Goal: Task Accomplishment & Management: Manage account settings

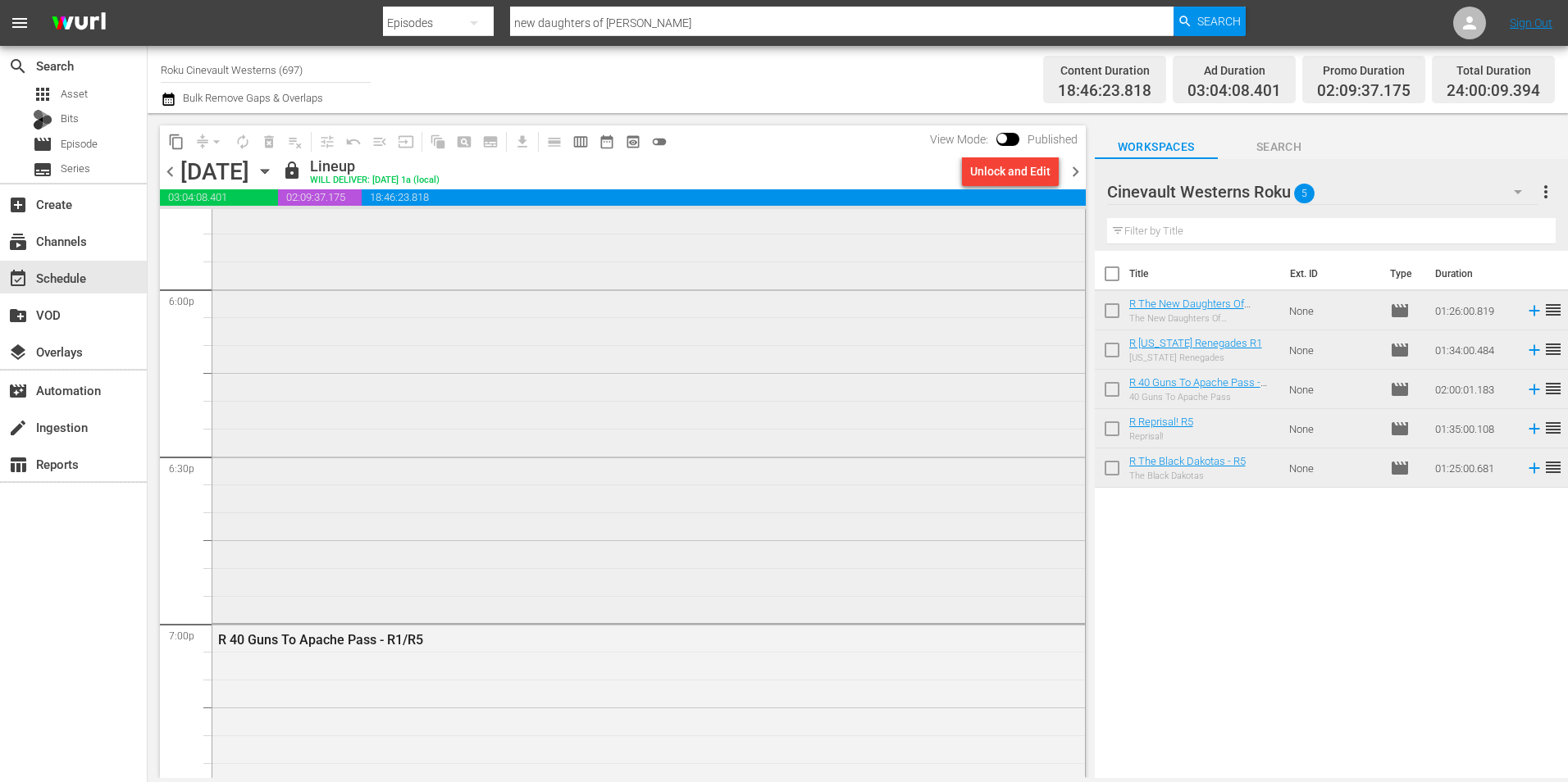
scroll to position [6150, 0]
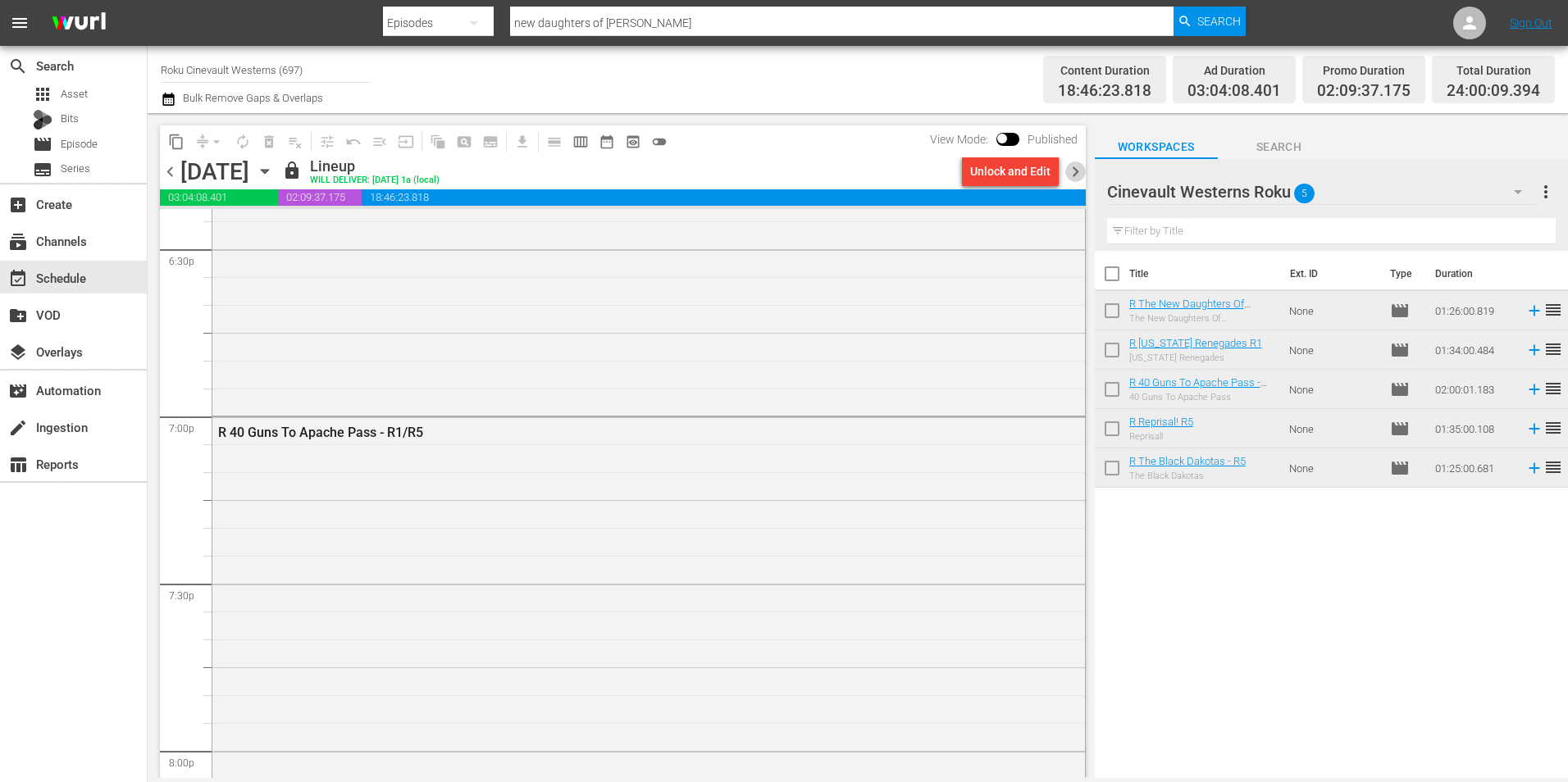
click at [1076, 170] on span "chevron_right" at bounding box center [1075, 171] width 20 height 20
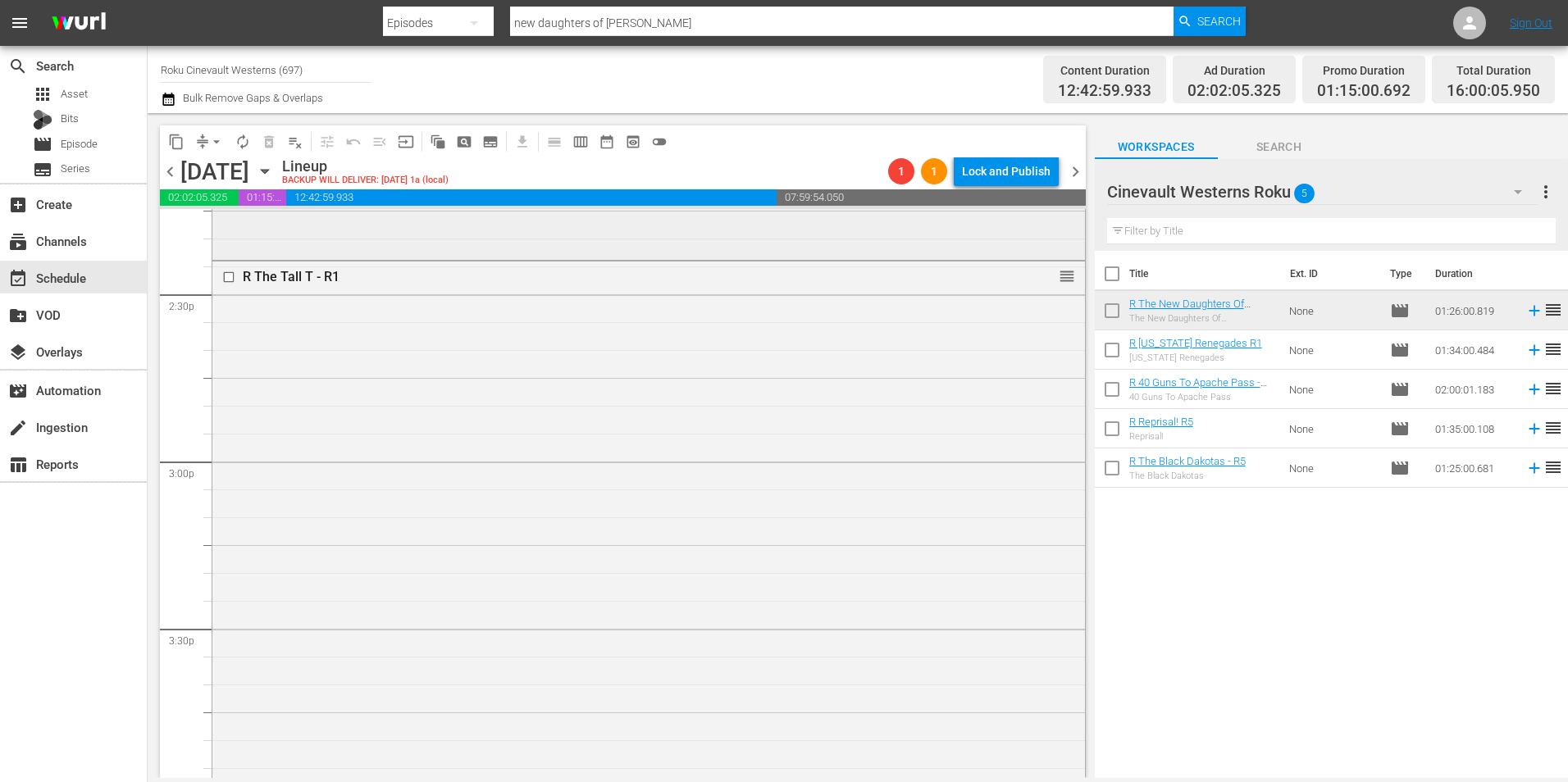
scroll to position [4536, 0]
click at [1347, 316] on td "None" at bounding box center [1333, 311] width 101 height 39
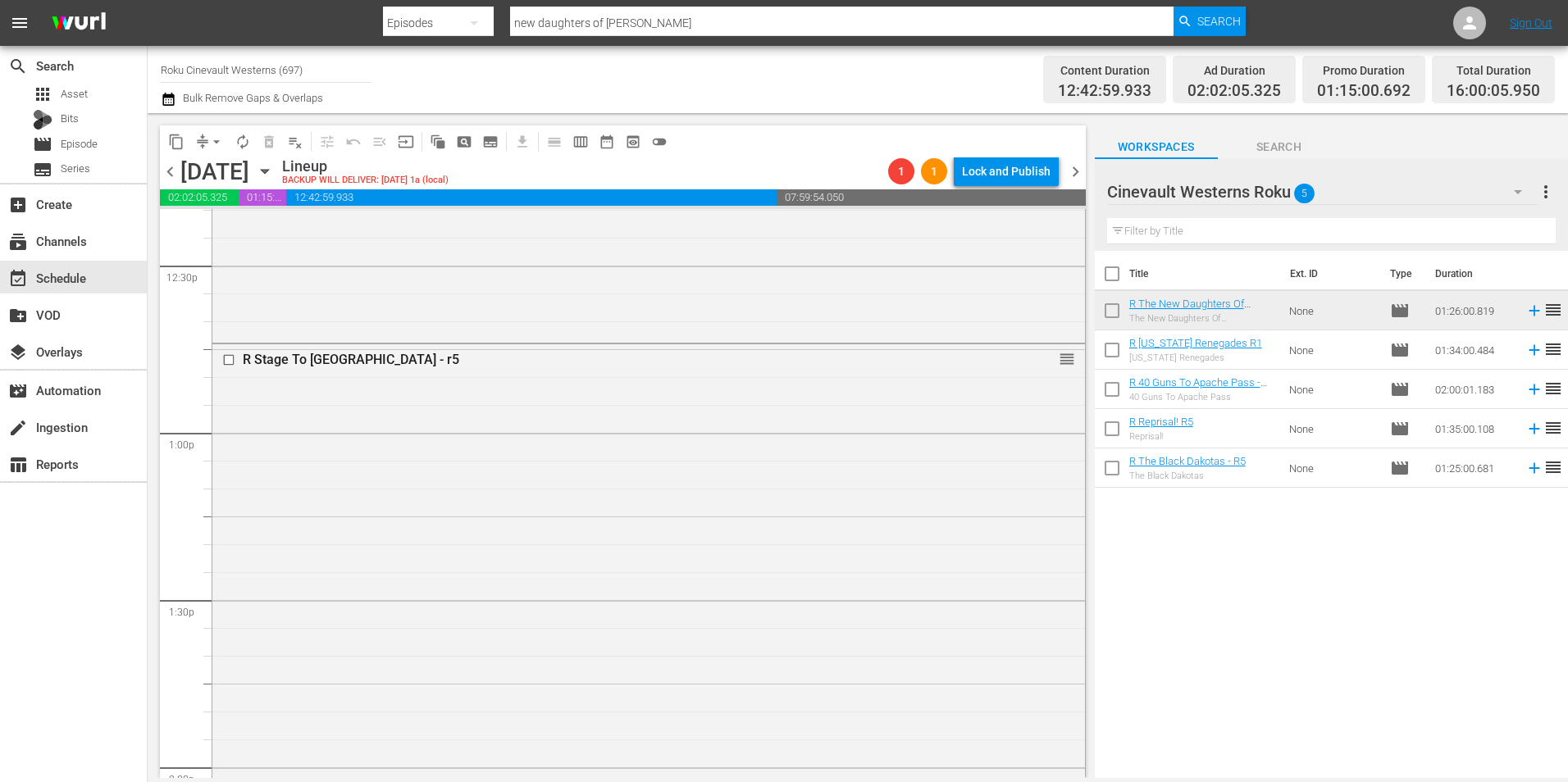
click at [1346, 357] on td "None" at bounding box center [1333, 350] width 101 height 39
click at [1340, 360] on td "None" at bounding box center [1333, 350] width 101 height 39
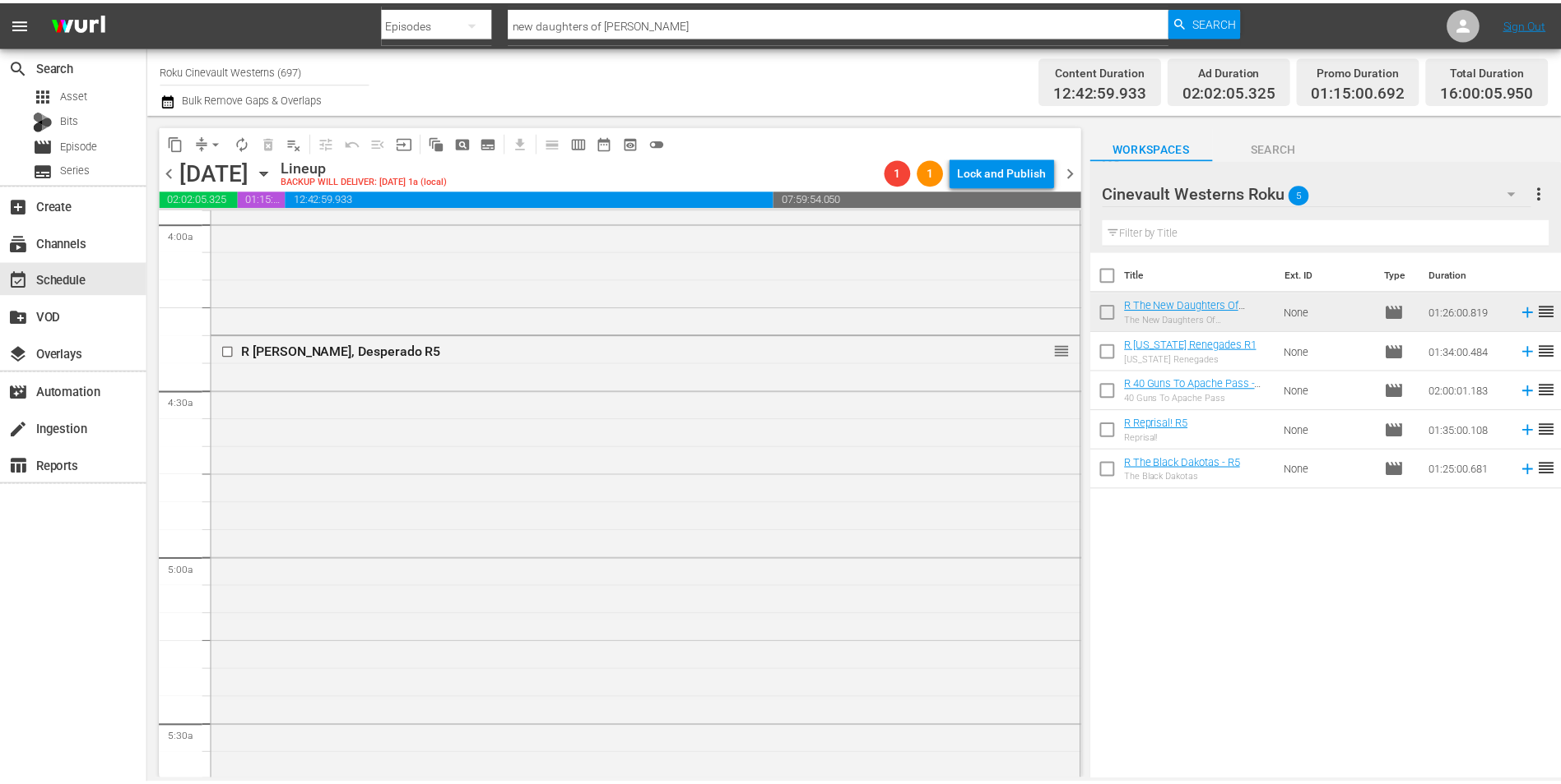
scroll to position [1726, 0]
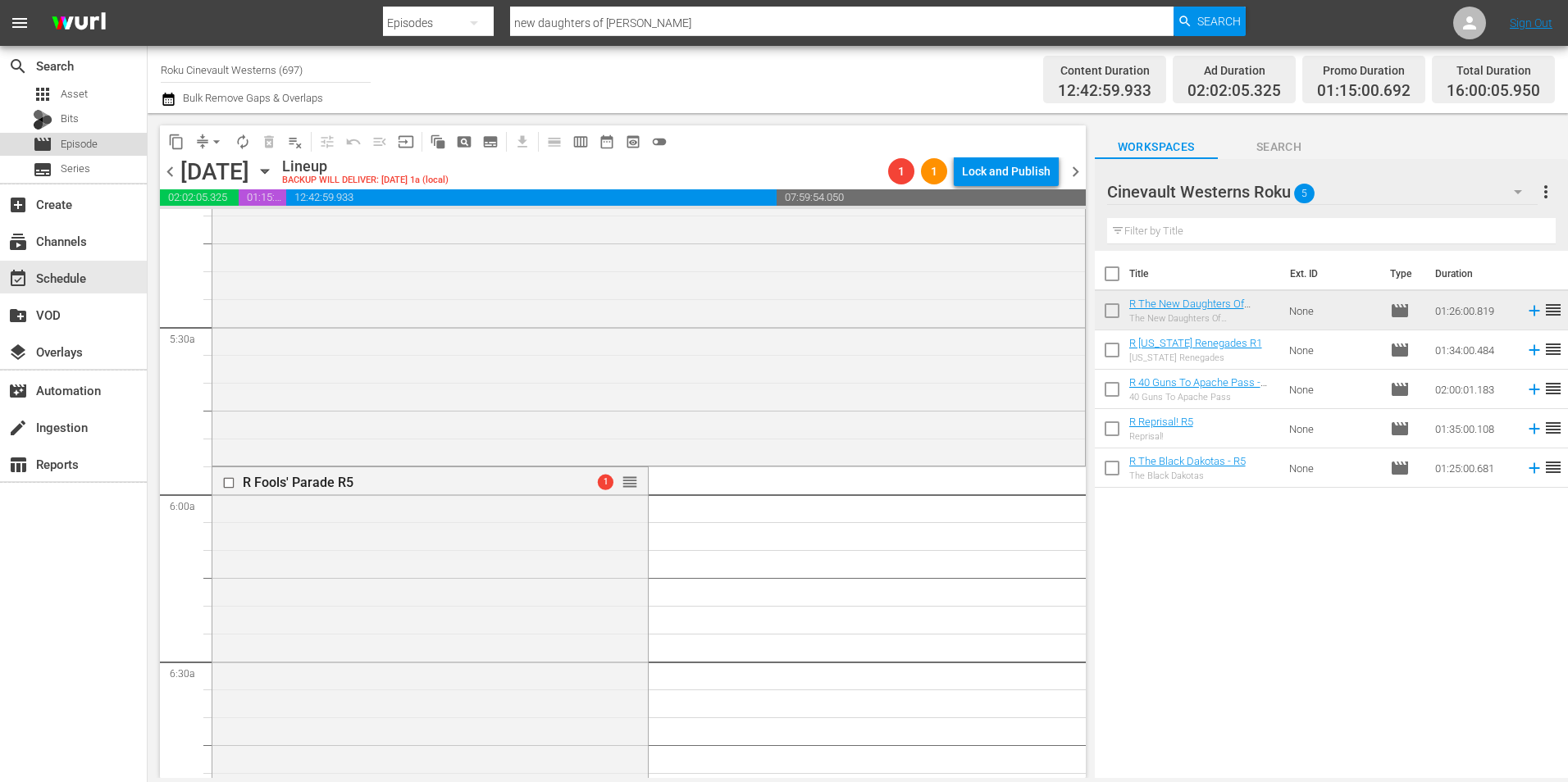
click at [75, 155] on div "movie Episode" at bounding box center [65, 144] width 65 height 23
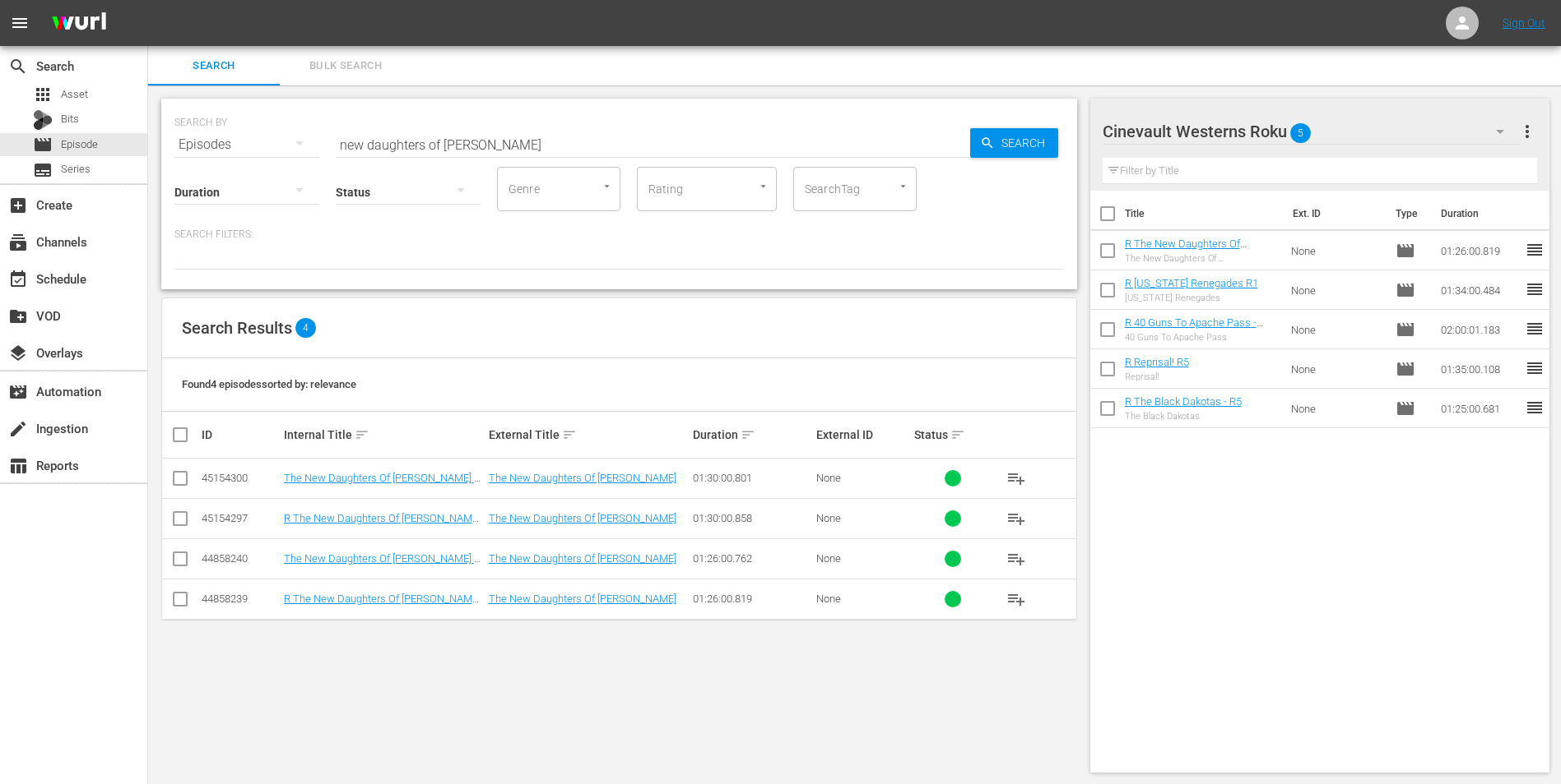
click at [1112, 214] on input "checkbox" at bounding box center [1107, 216] width 34 height 34
checkbox input "true"
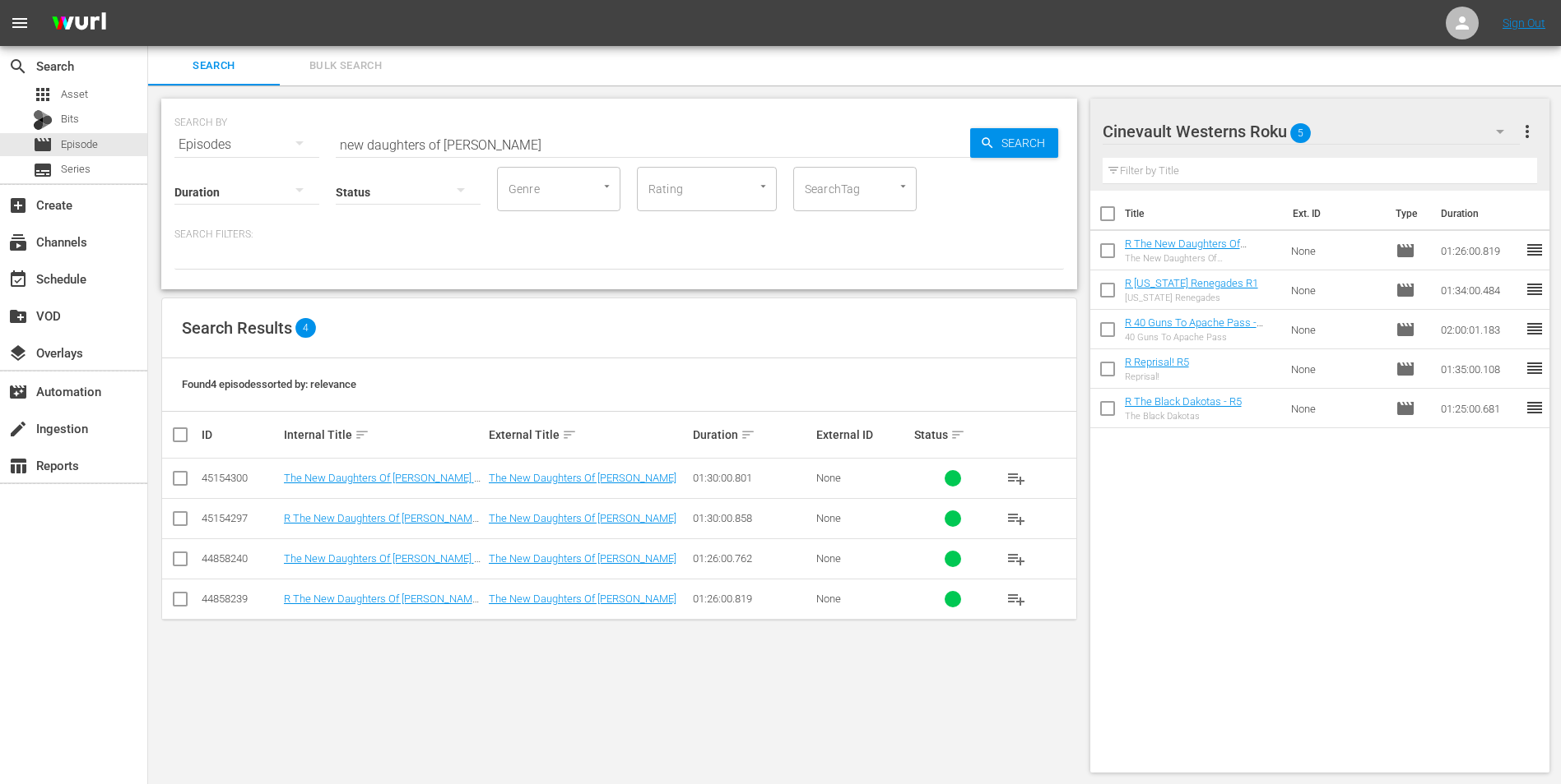
checkbox input "true"
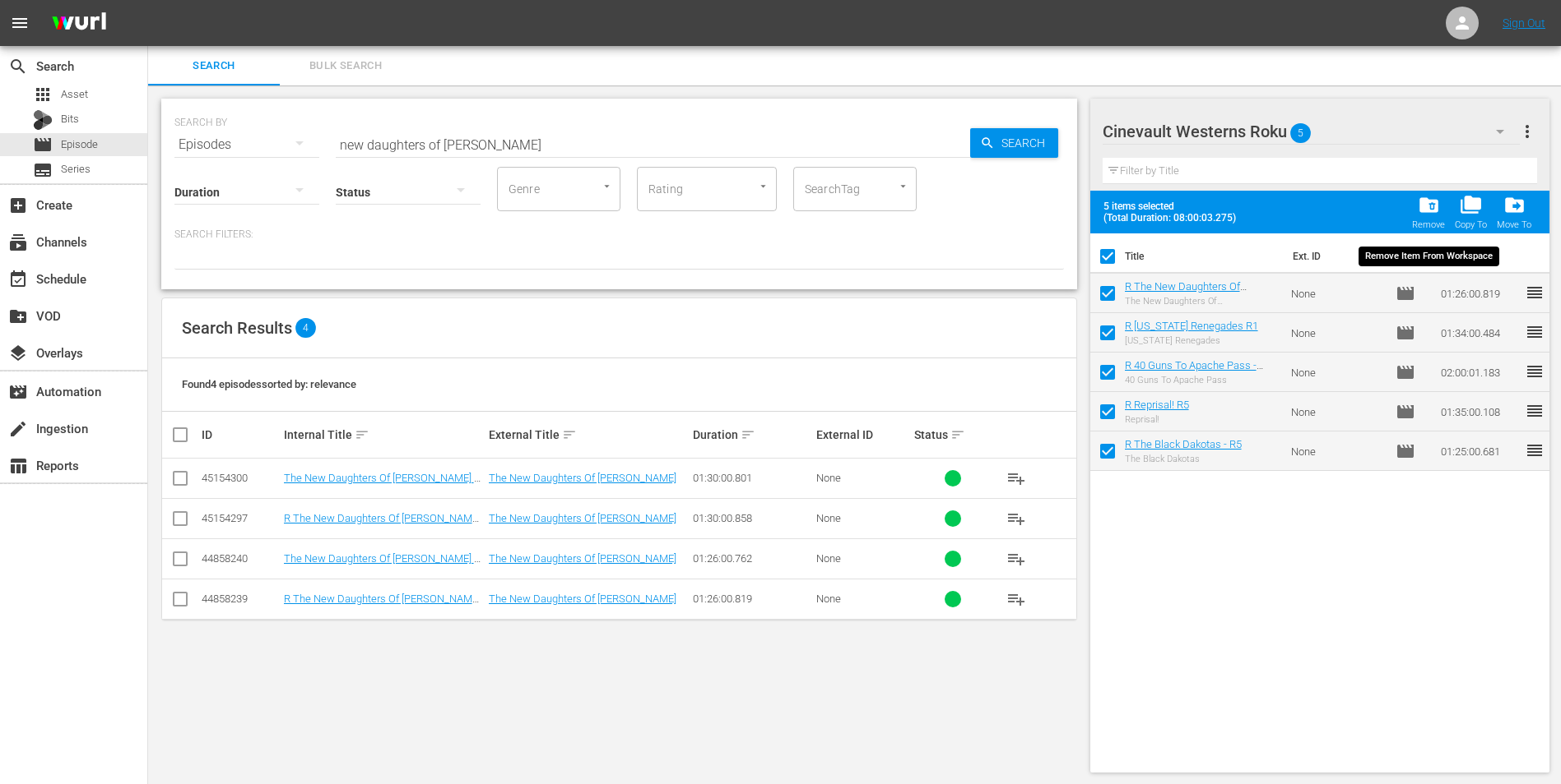
click at [1430, 219] on div "folder_delete Remove" at bounding box center [1428, 212] width 33 height 36
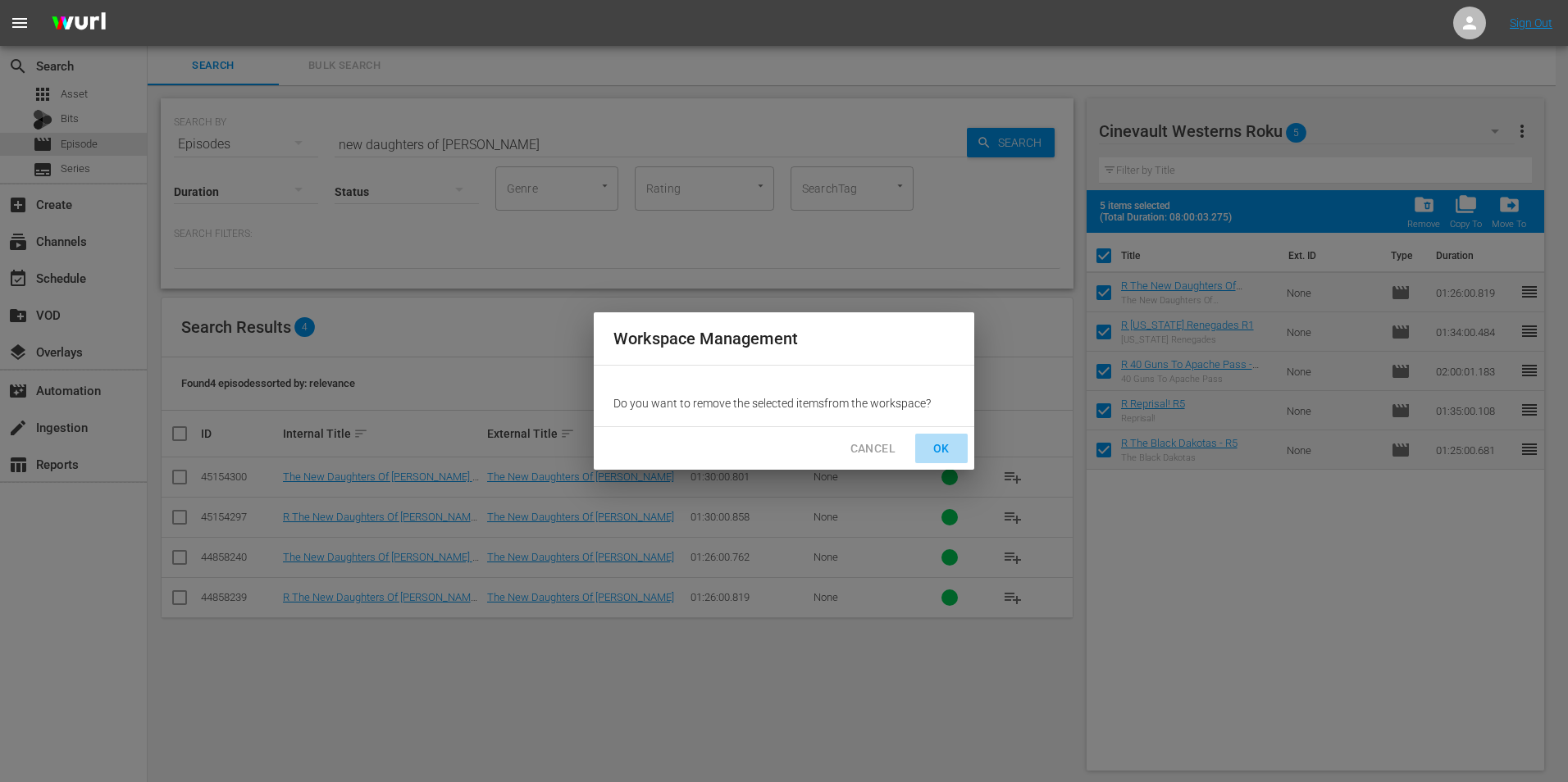
click at [940, 461] on button "OK" at bounding box center [941, 449] width 52 height 31
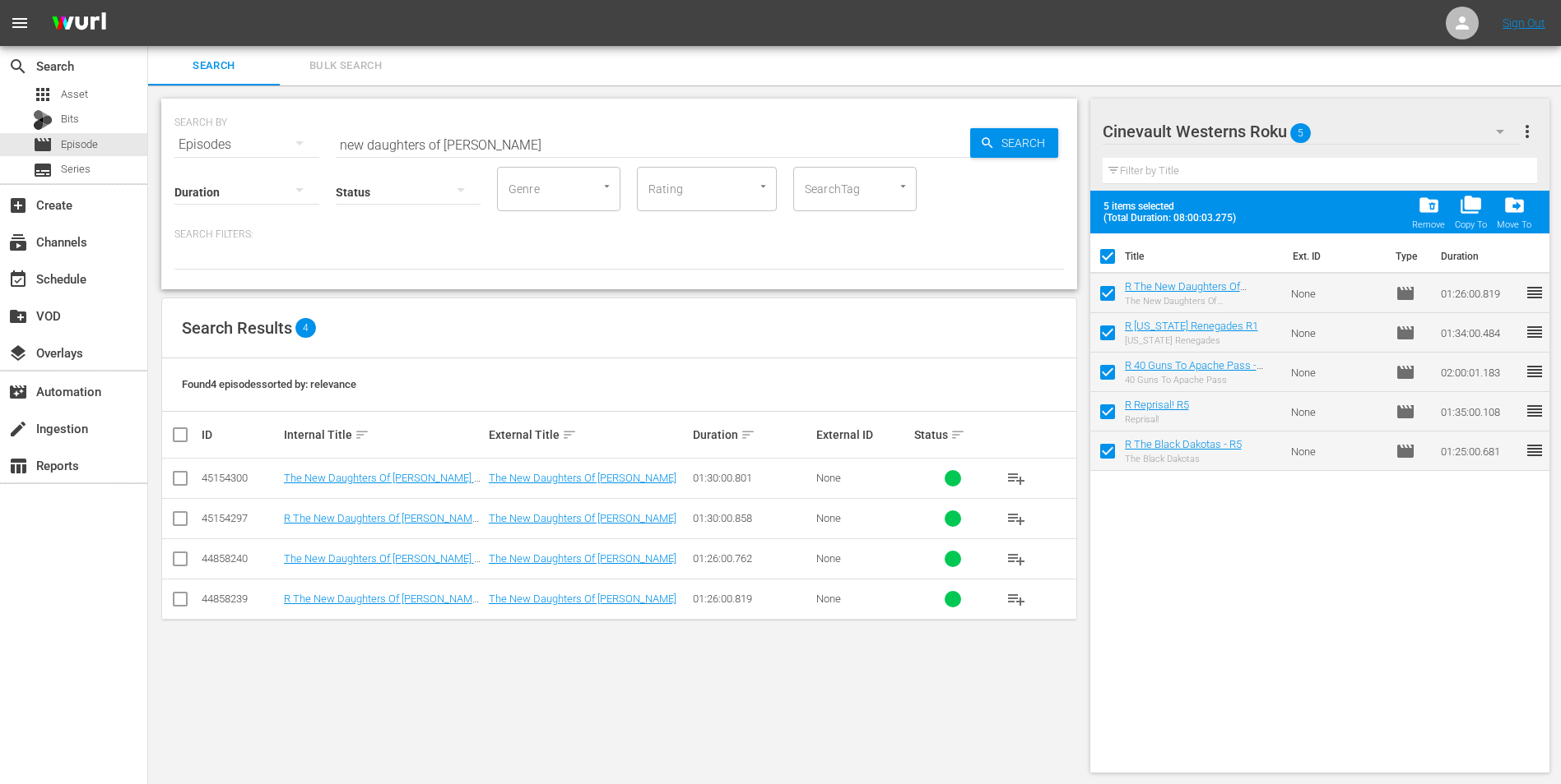
checkbox input "false"
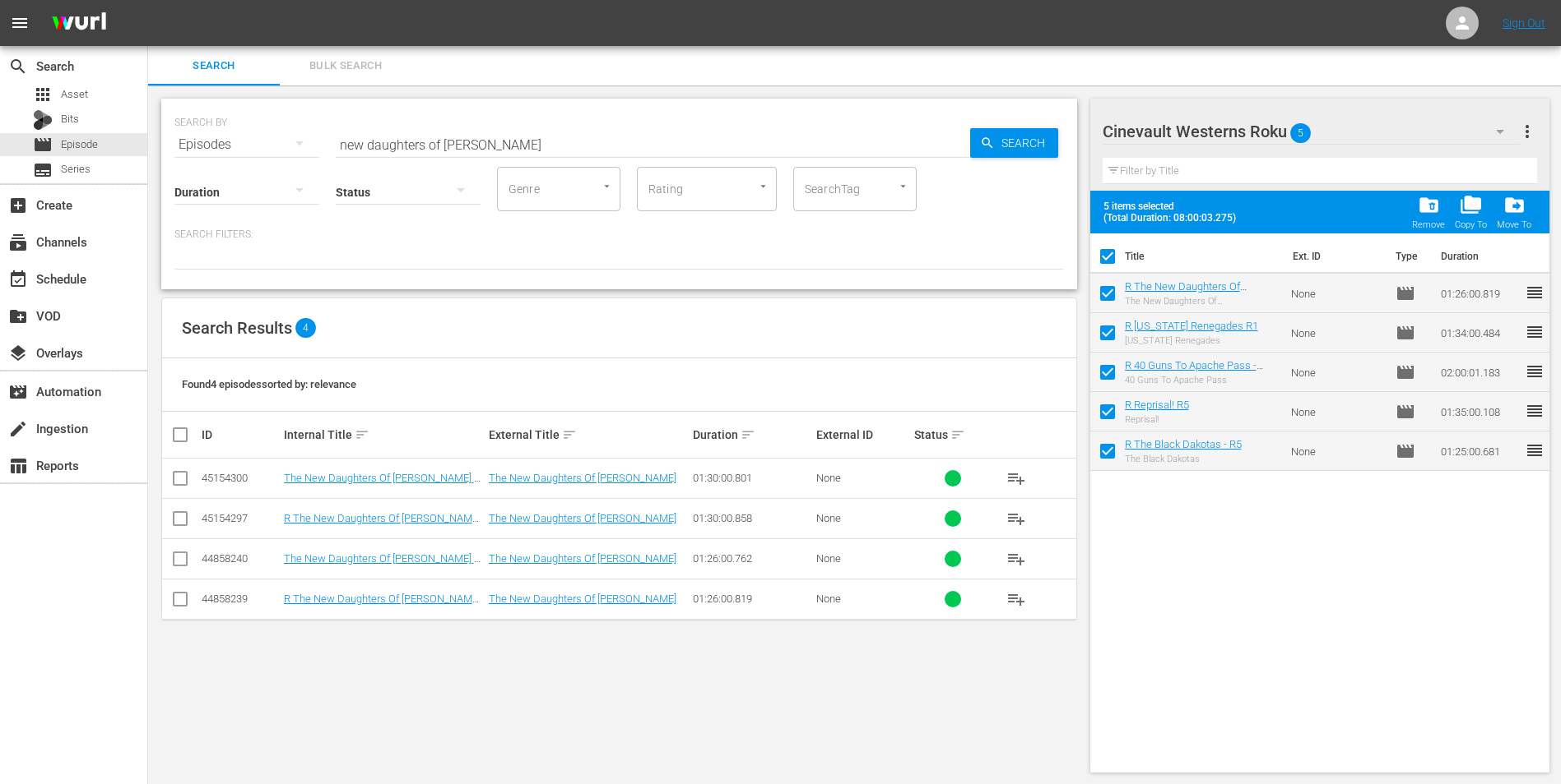
checkbox input "false"
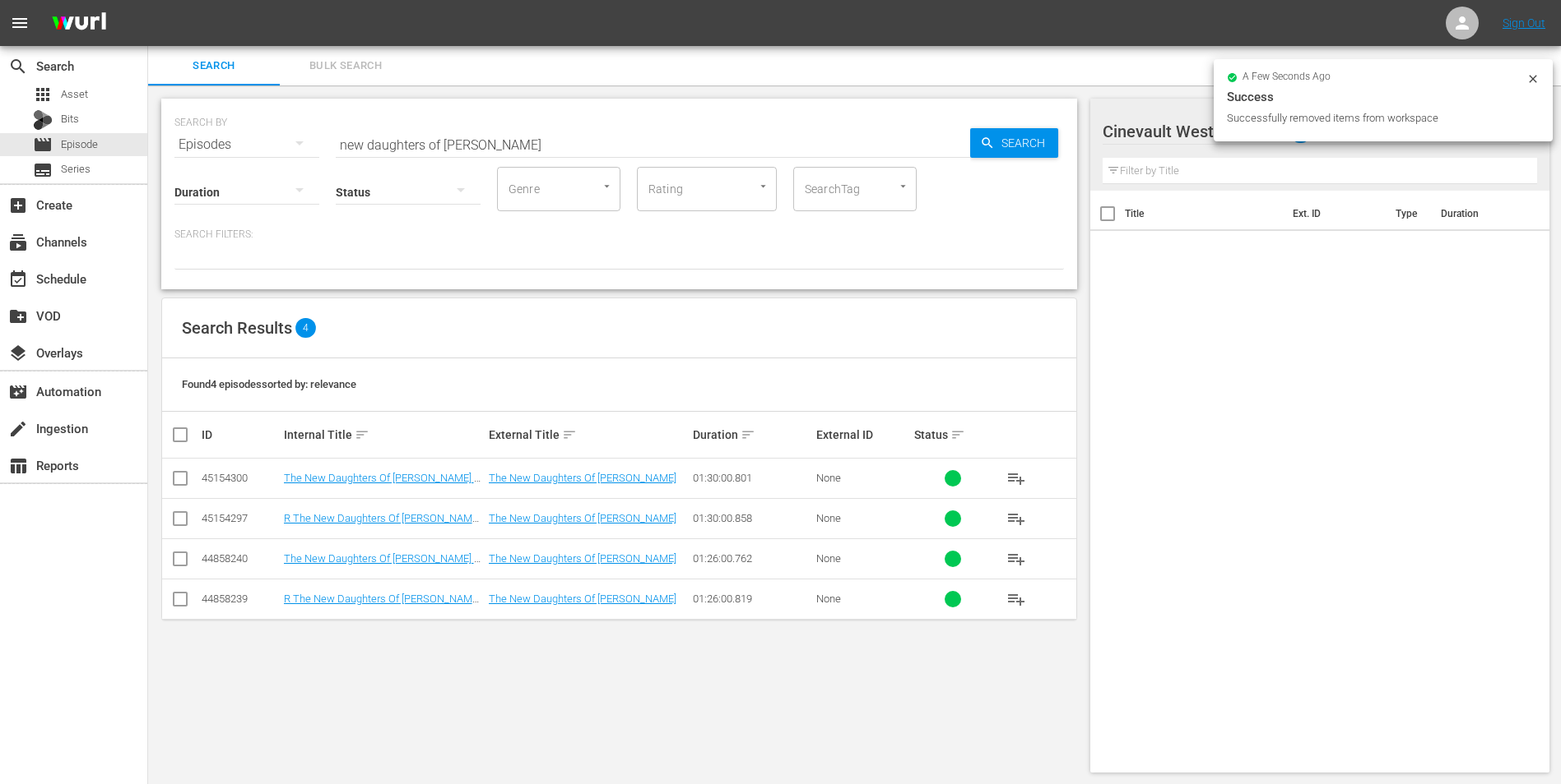
click at [1529, 81] on icon at bounding box center [1532, 79] width 13 height 13
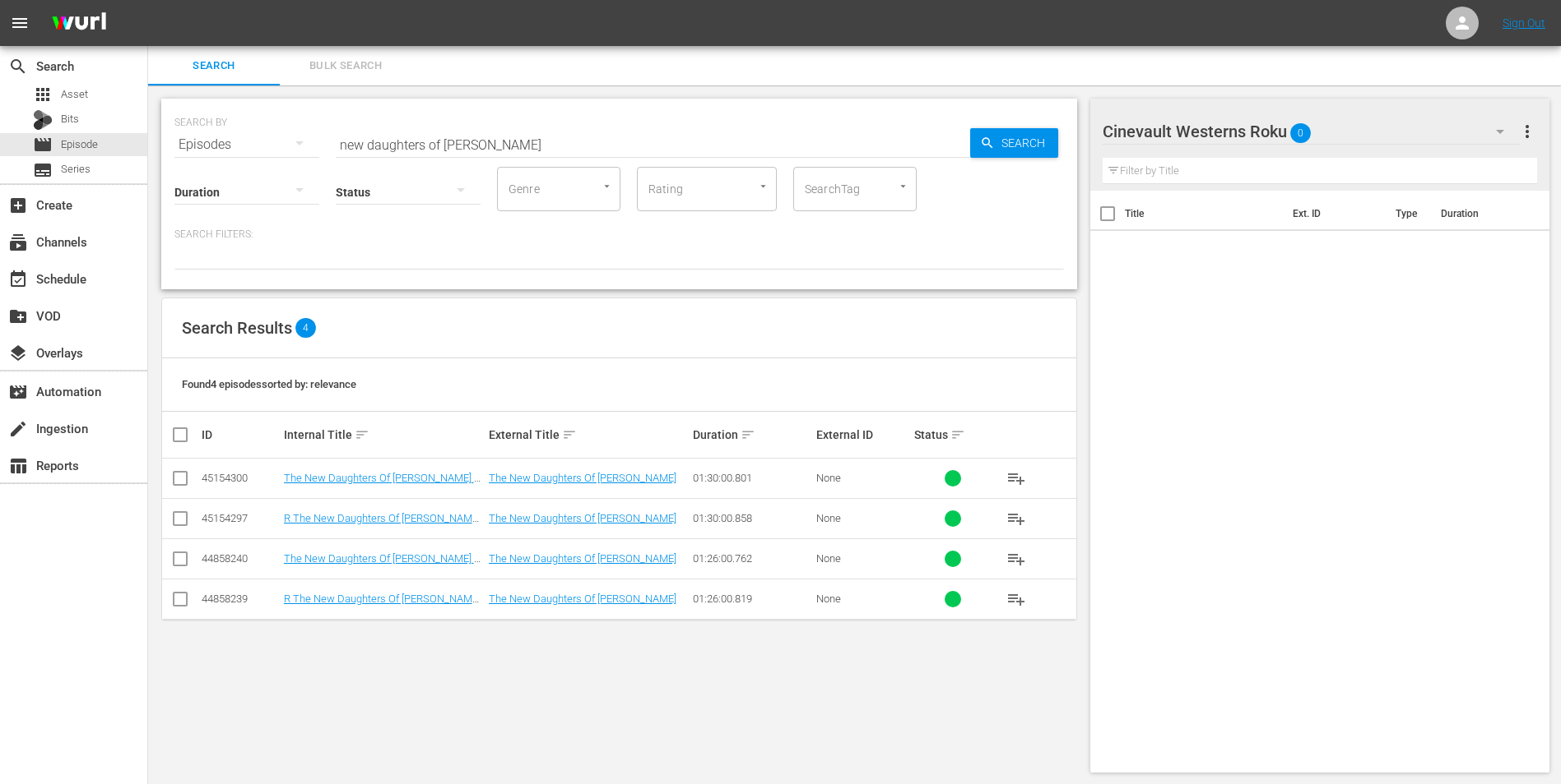
click at [1494, 134] on icon "button" at bounding box center [1500, 131] width 20 height 20
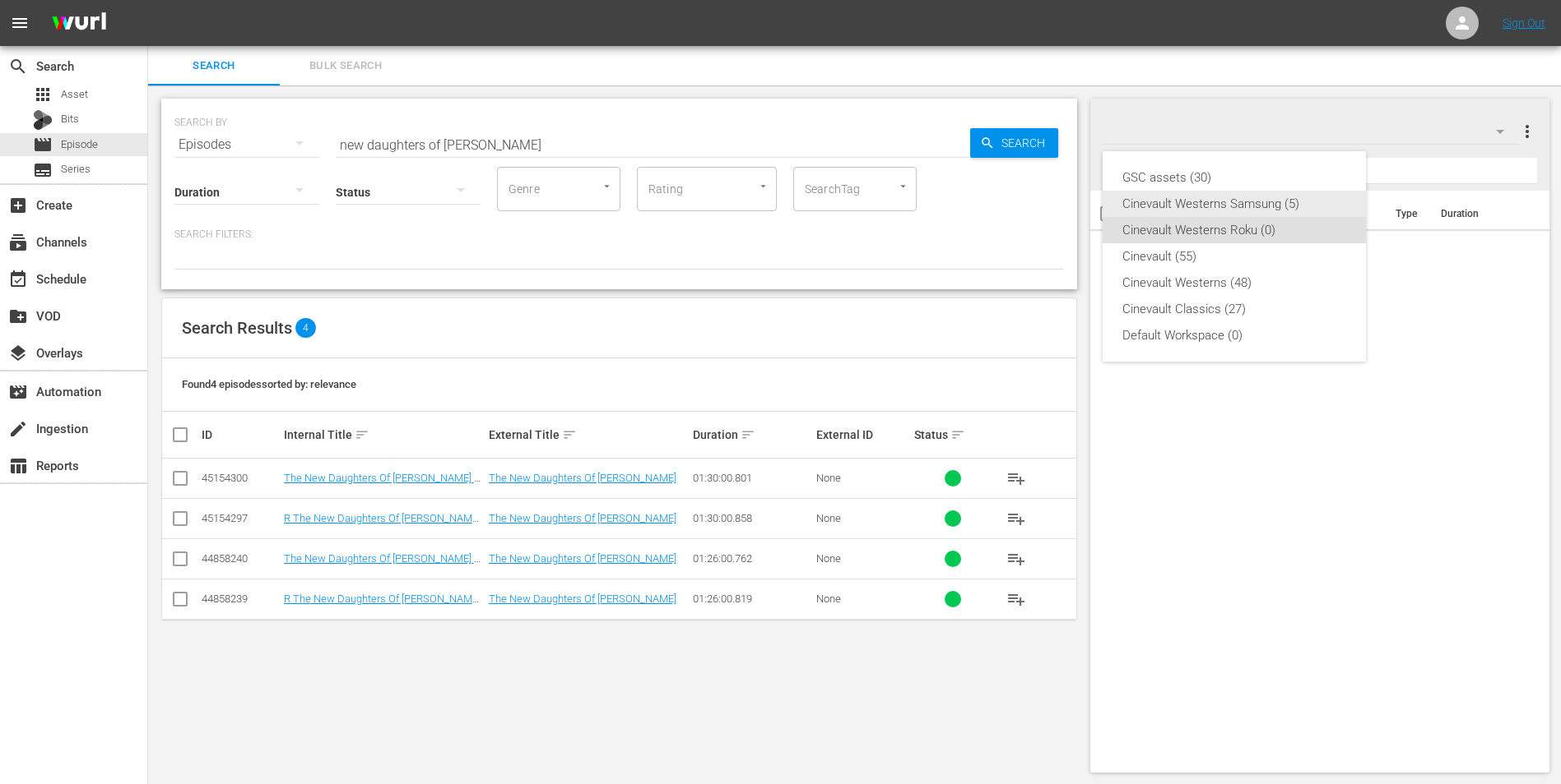
click at [1240, 207] on div "Cinevault Westerns Samsung (5)" at bounding box center [1234, 204] width 224 height 26
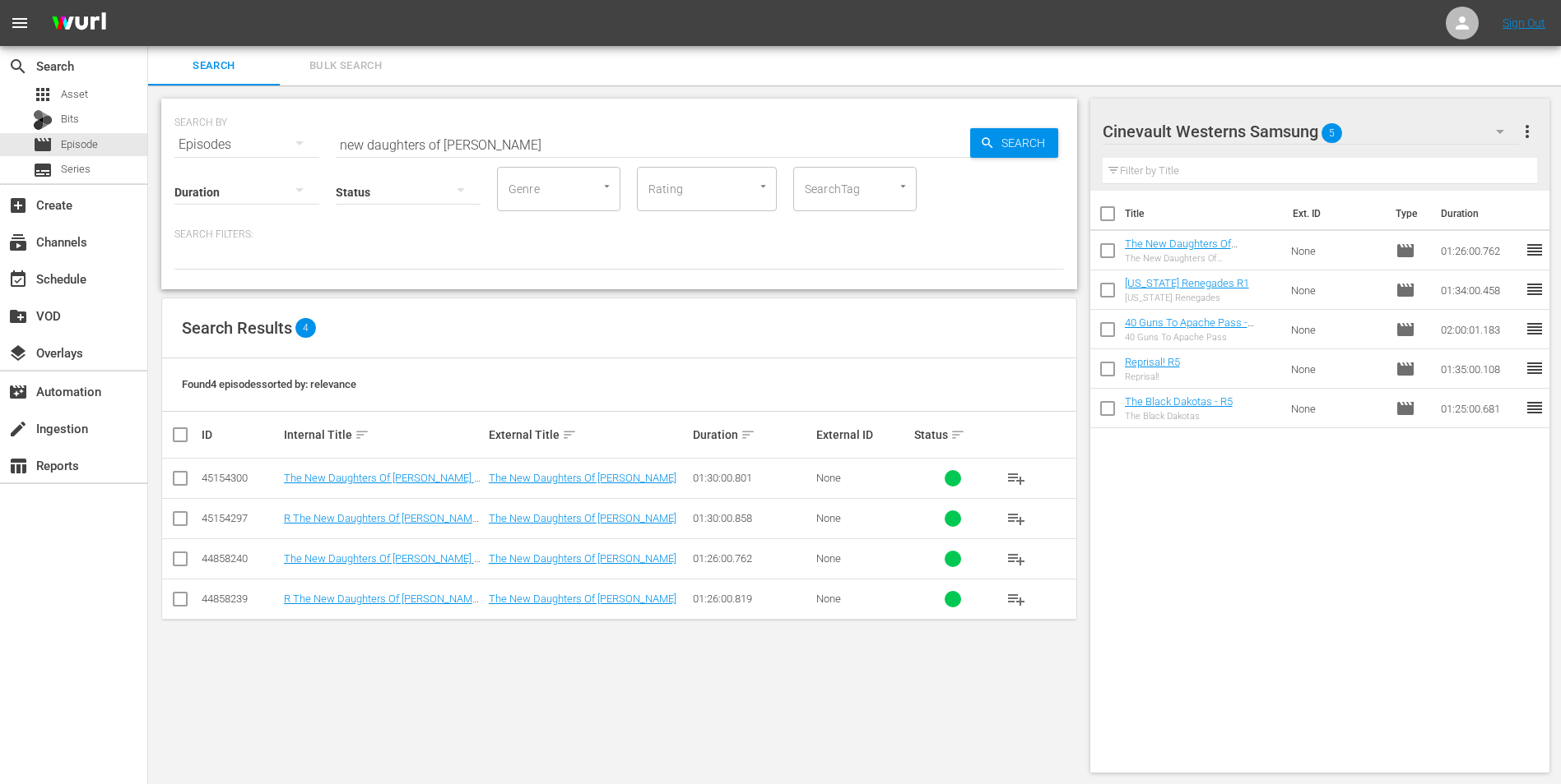
click at [1111, 221] on input "checkbox" at bounding box center [1107, 216] width 34 height 34
checkbox input "true"
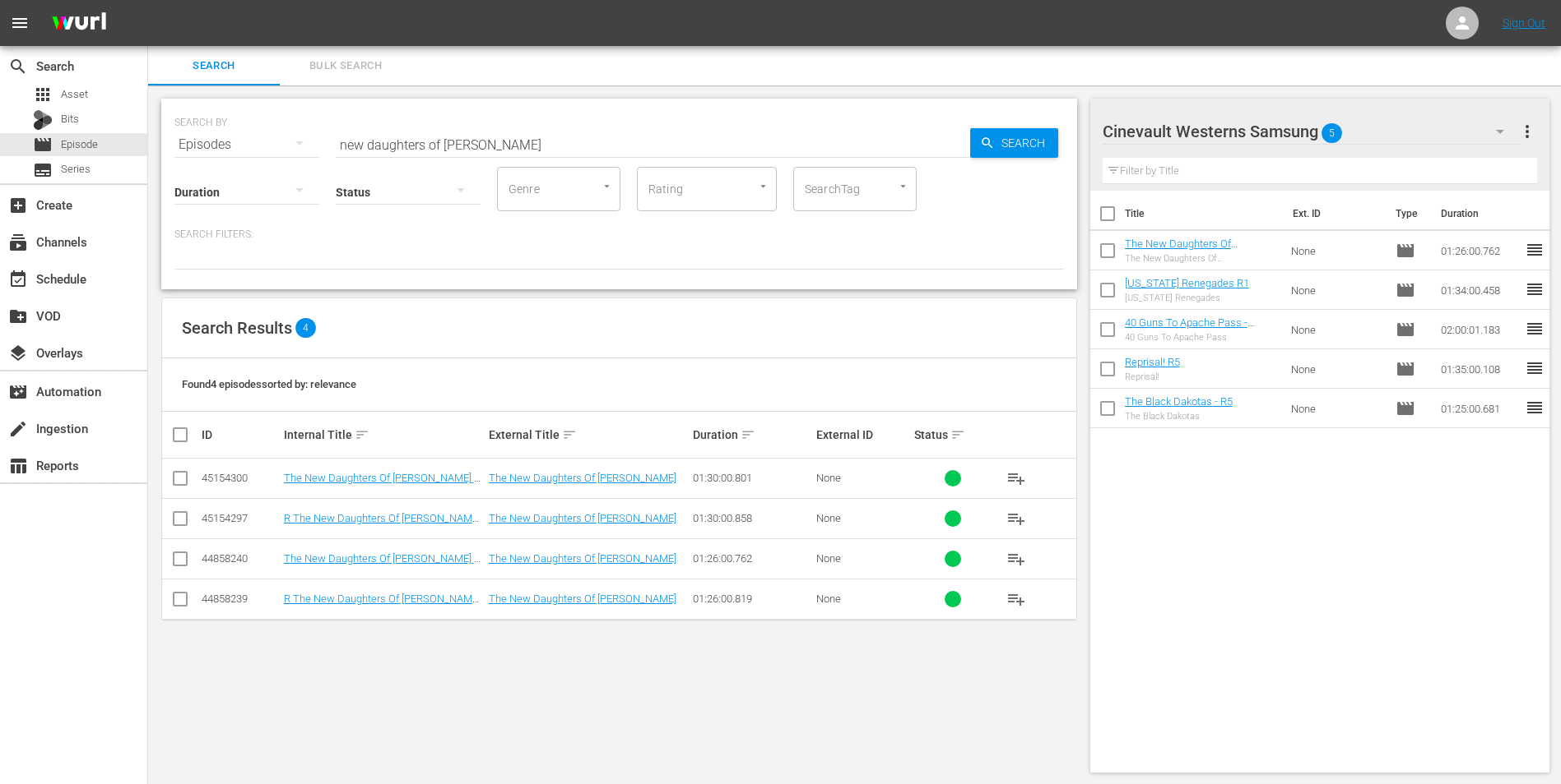
checkbox input "true"
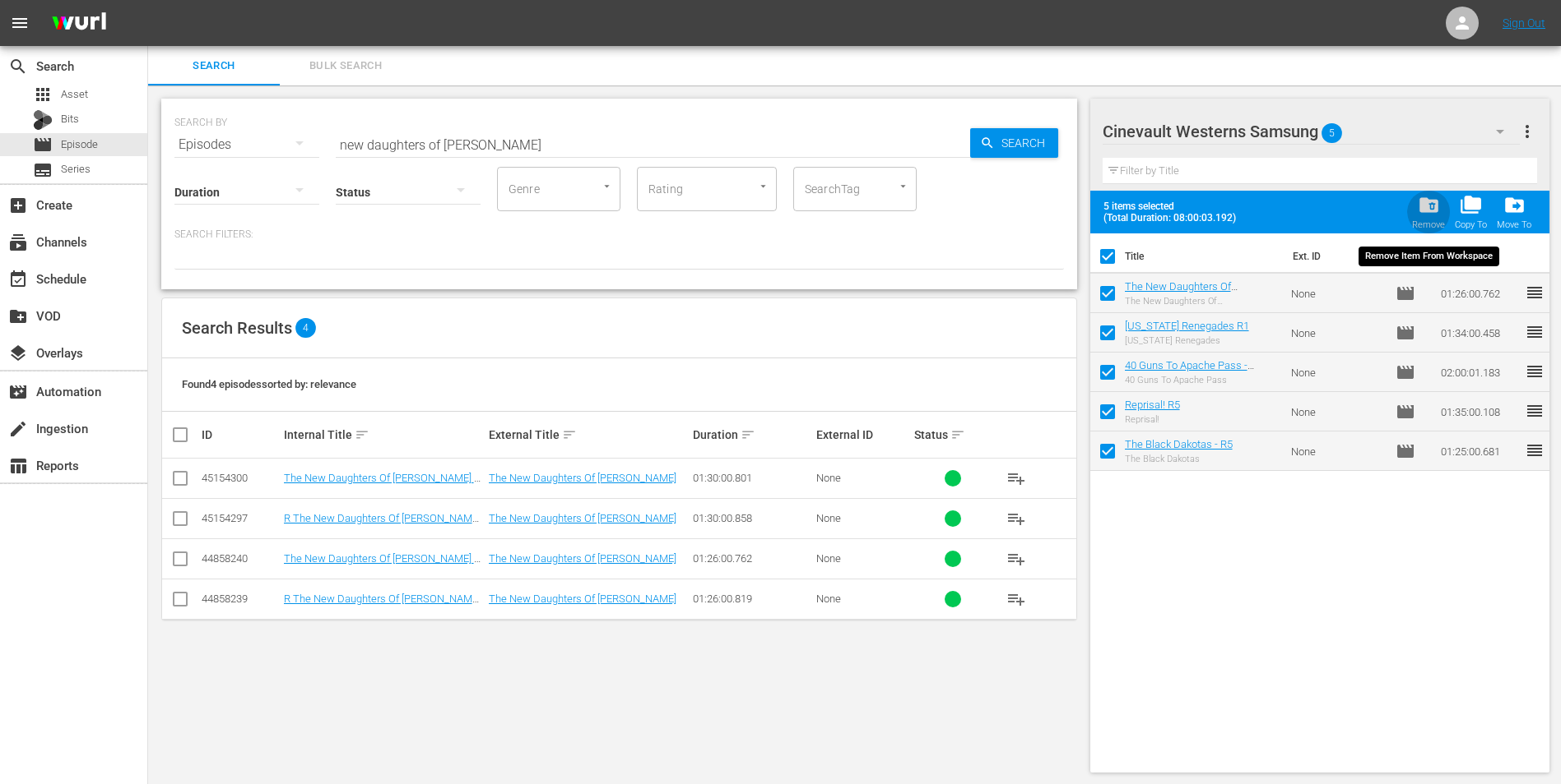
click at [1420, 213] on span "folder_delete" at bounding box center [1428, 205] width 22 height 22
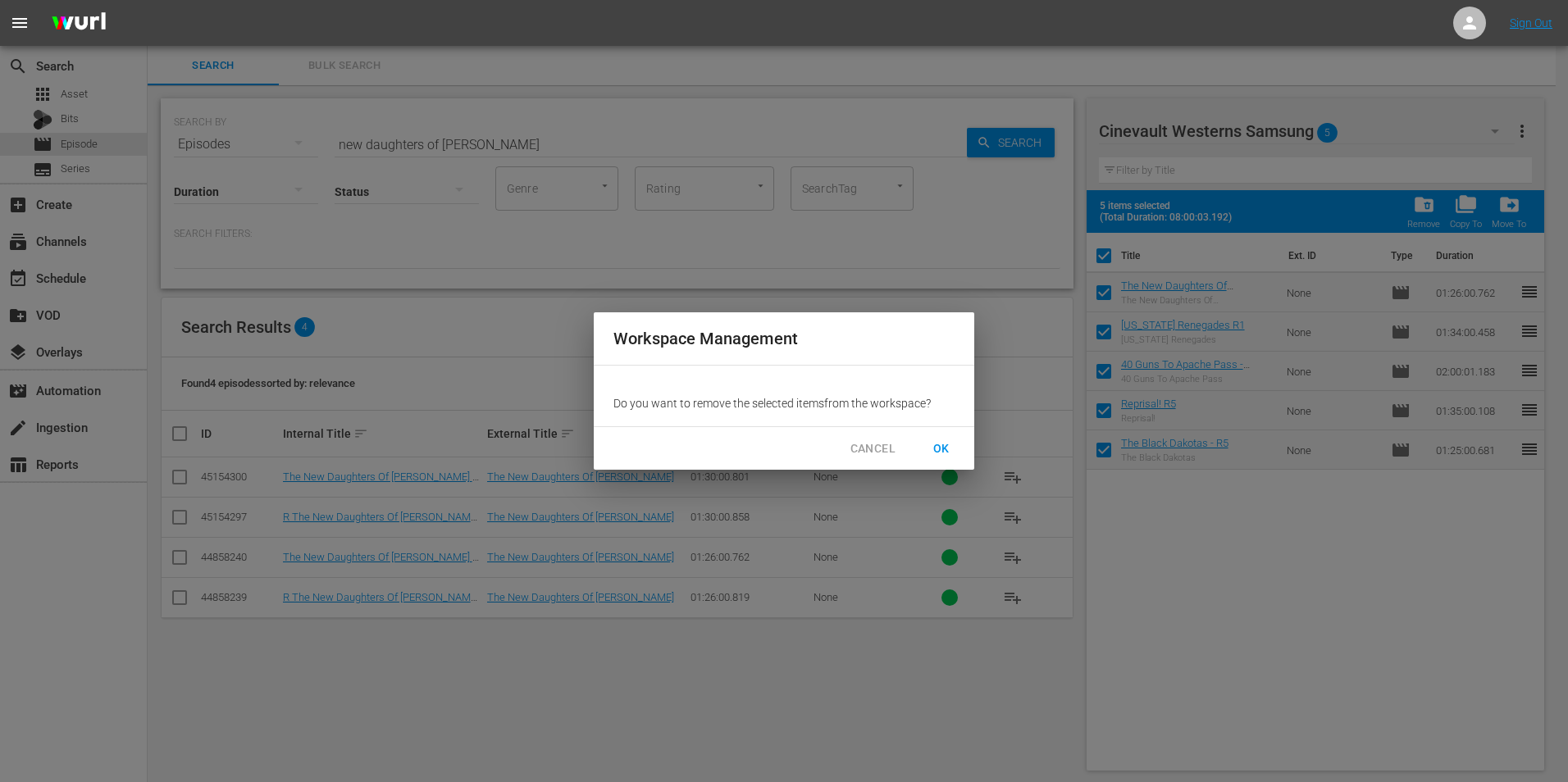
click at [948, 443] on span "OK" at bounding box center [941, 449] width 26 height 20
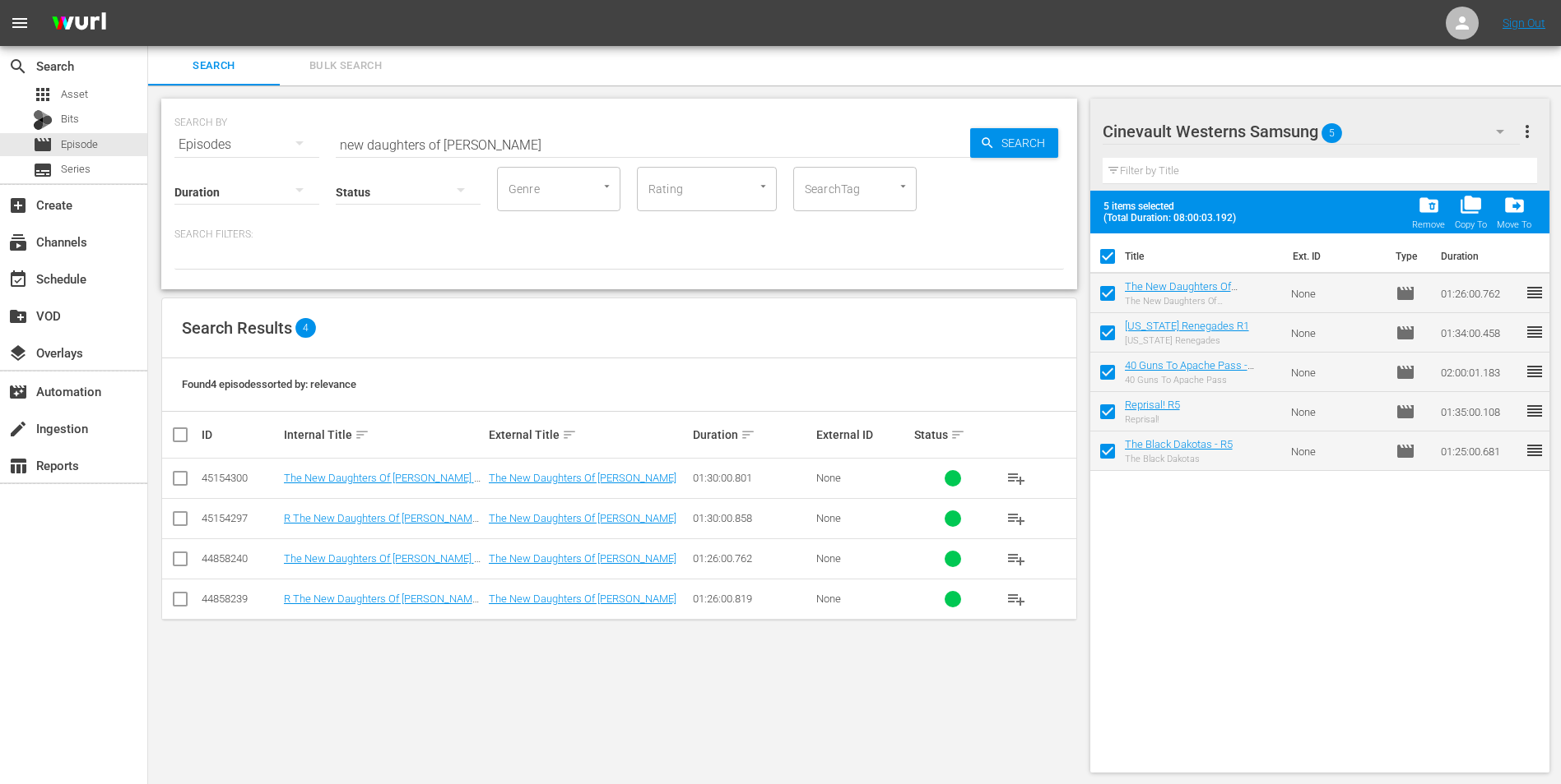
checkbox input "false"
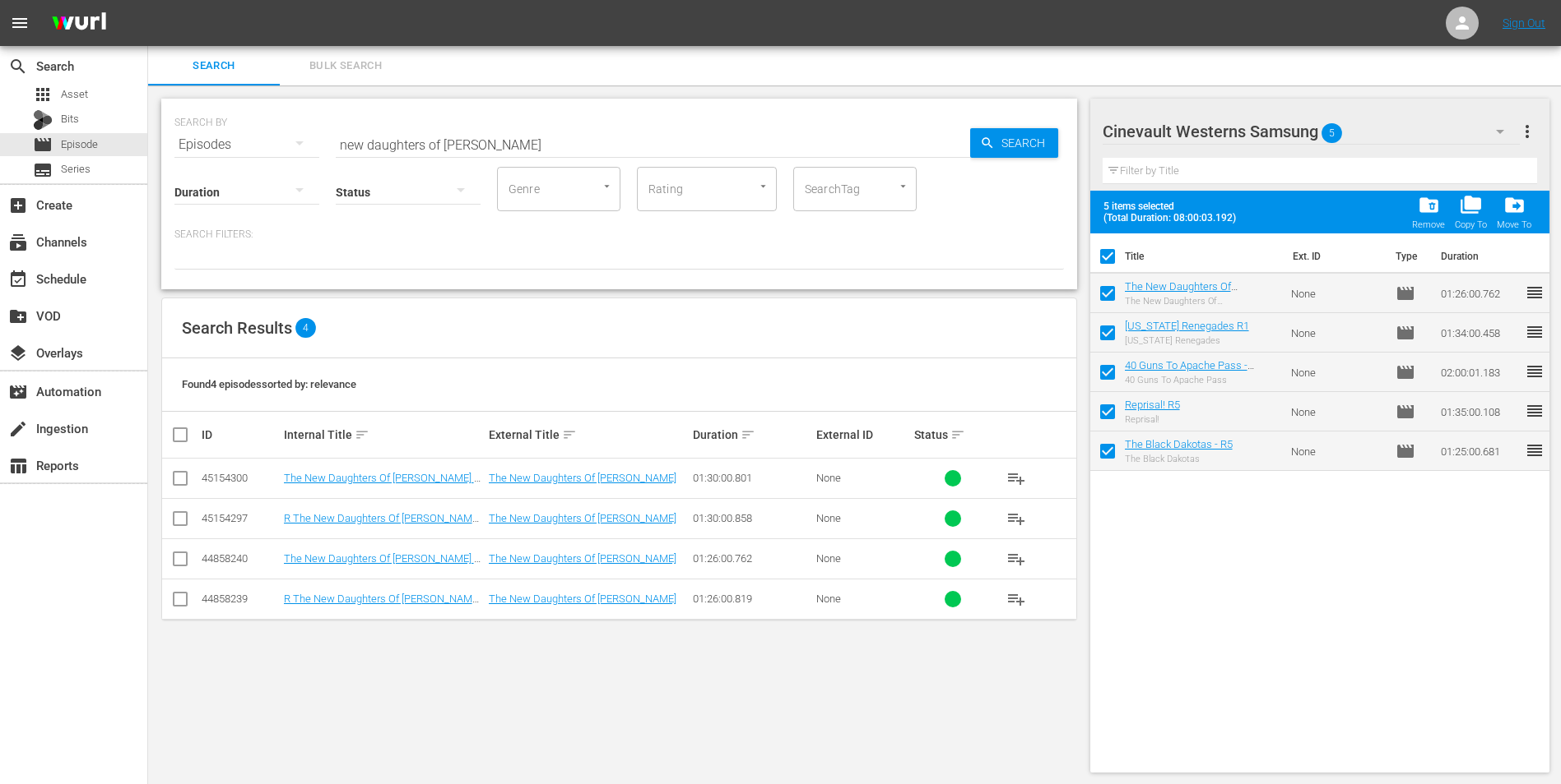
checkbox input "false"
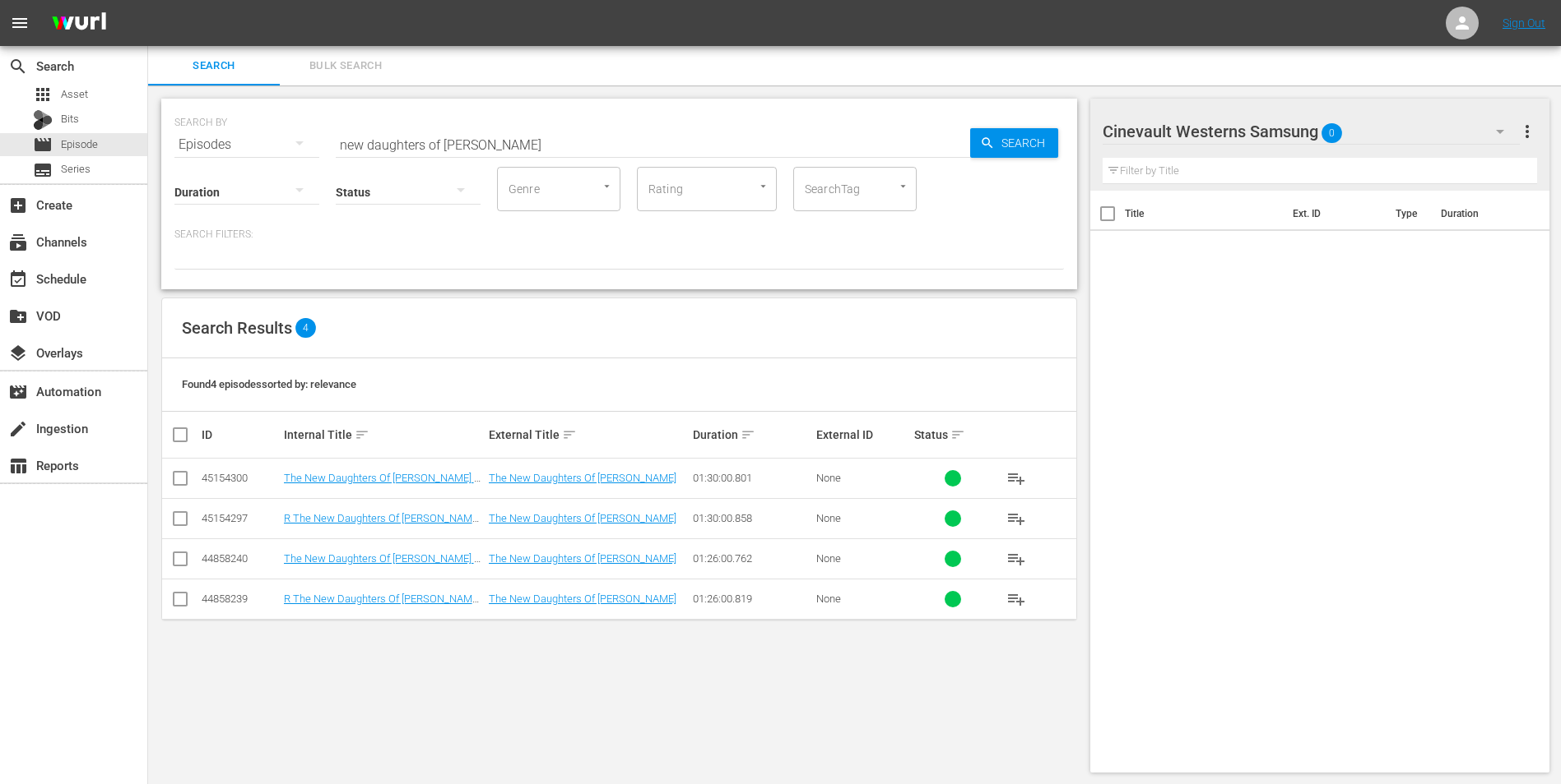
click at [532, 143] on input "new daughters of [PERSON_NAME]" at bounding box center [652, 144] width 634 height 39
type input "="
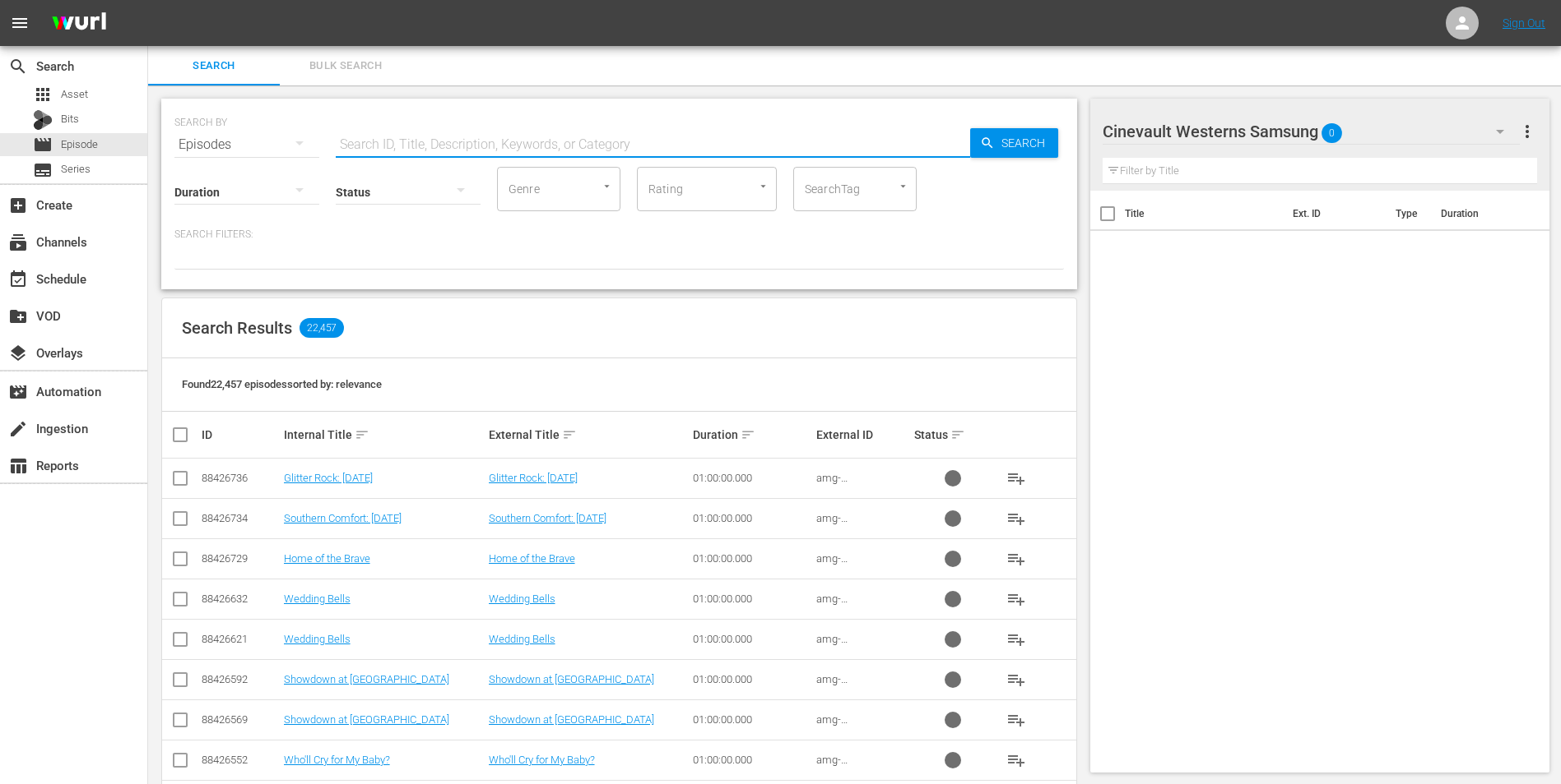
click at [549, 128] on input "text" at bounding box center [652, 144] width 634 height 39
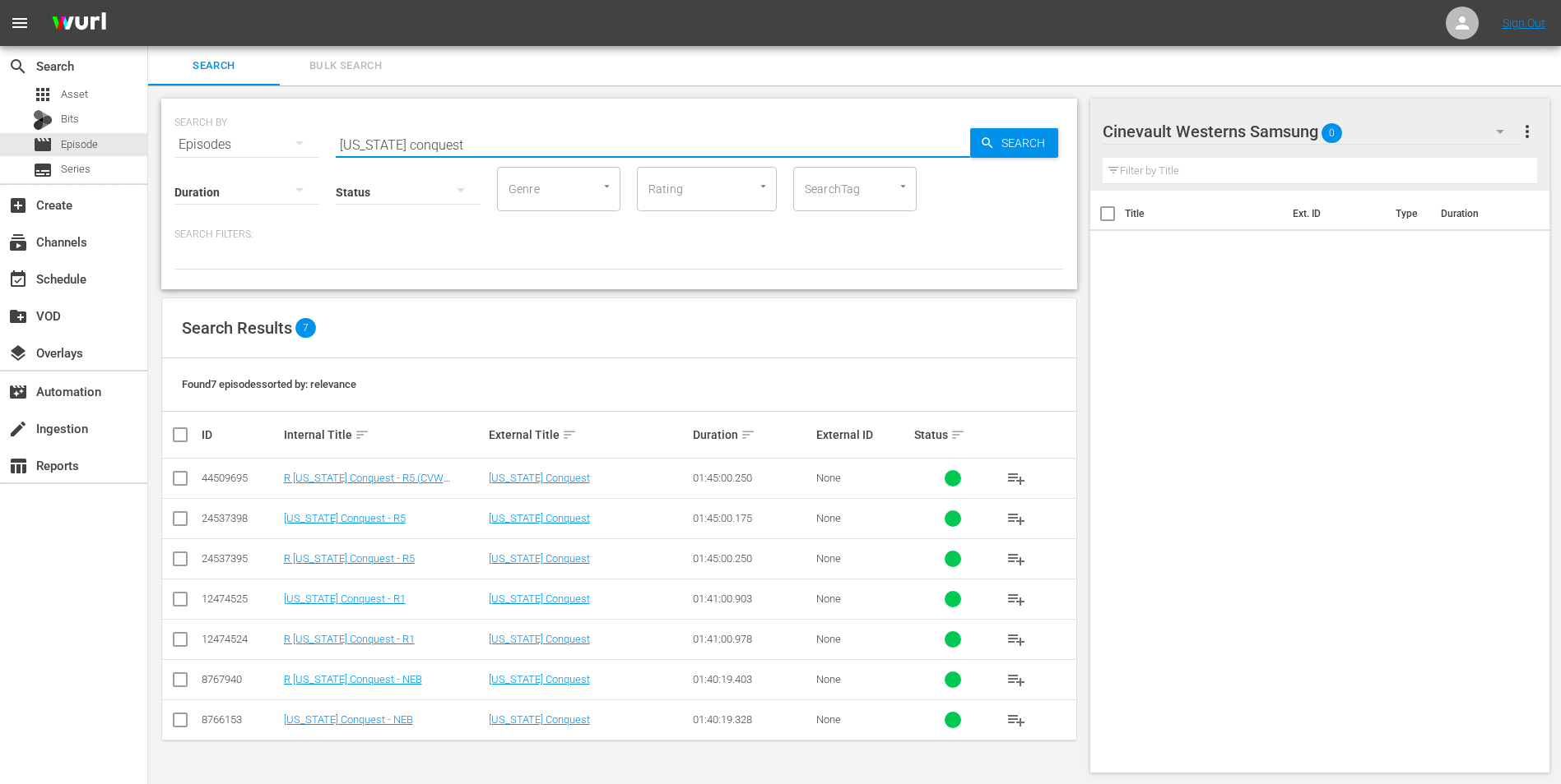
type input "[US_STATE] conquest"
click at [183, 610] on input "checkbox" at bounding box center [180, 603] width 20 height 20
checkbox input "true"
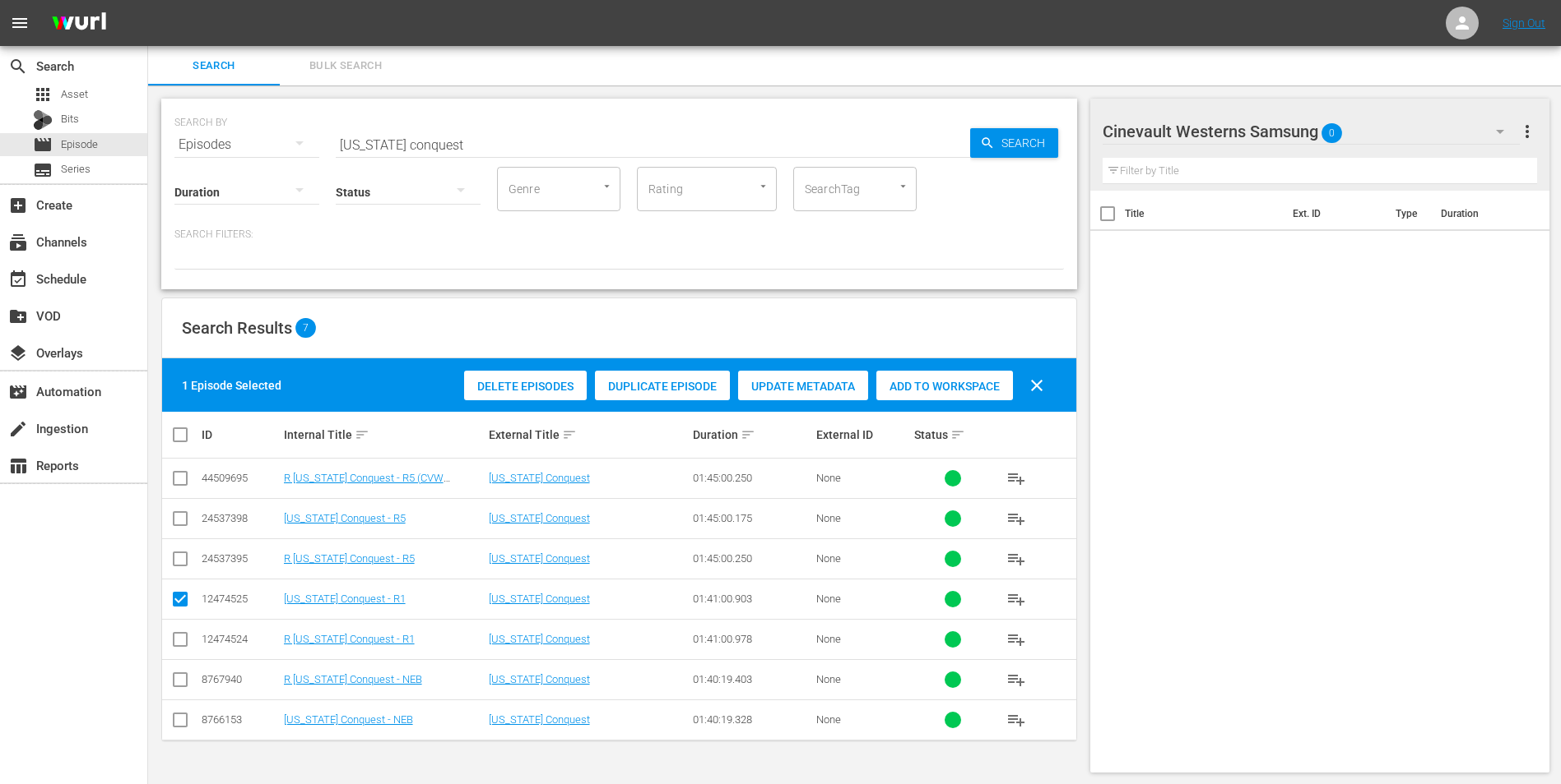
click at [975, 395] on div "Add to Workspace" at bounding box center [945, 387] width 137 height 32
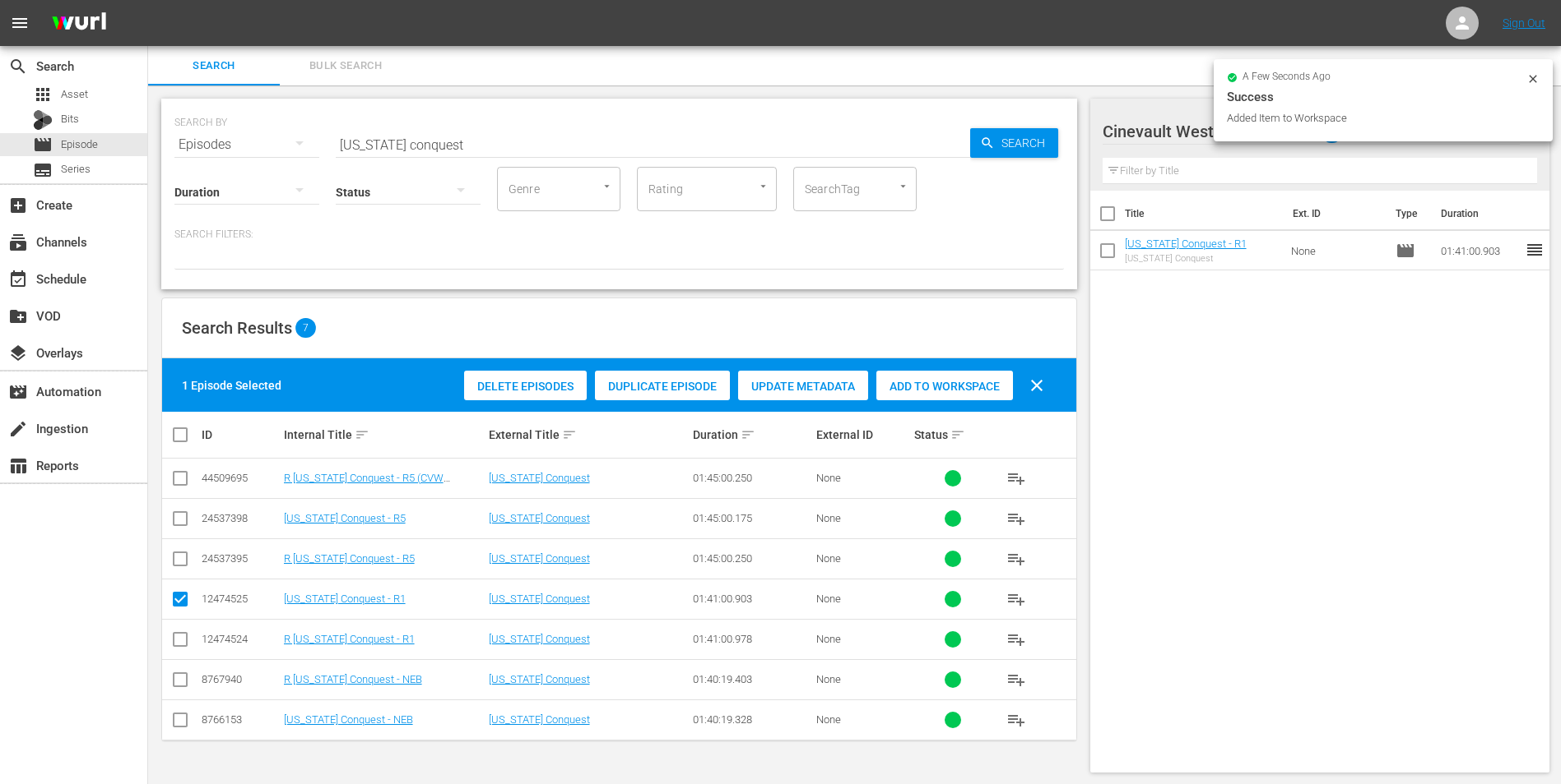
click at [1534, 81] on icon at bounding box center [1532, 79] width 13 height 13
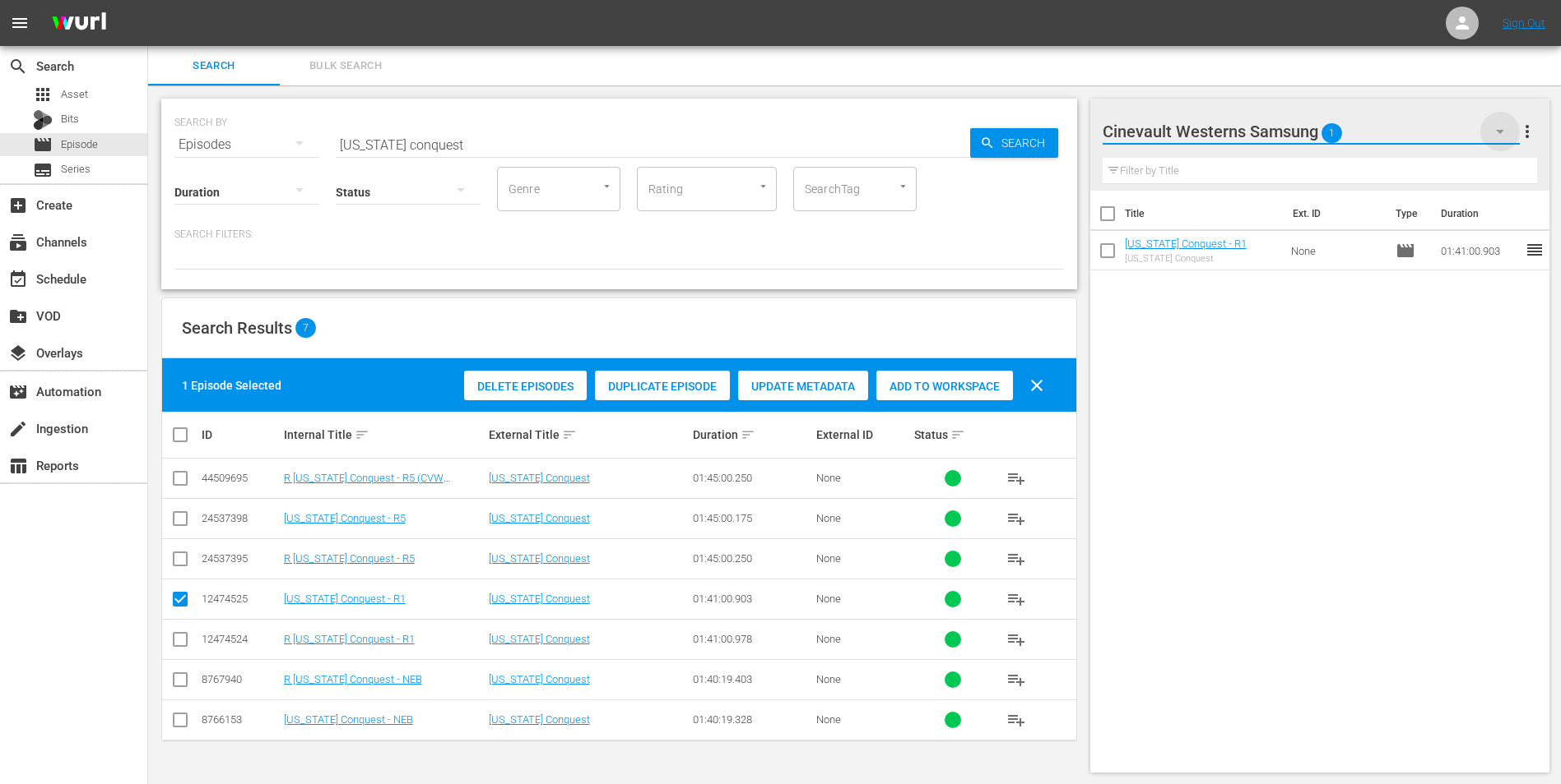
click at [1494, 141] on icon "button" at bounding box center [1500, 131] width 20 height 20
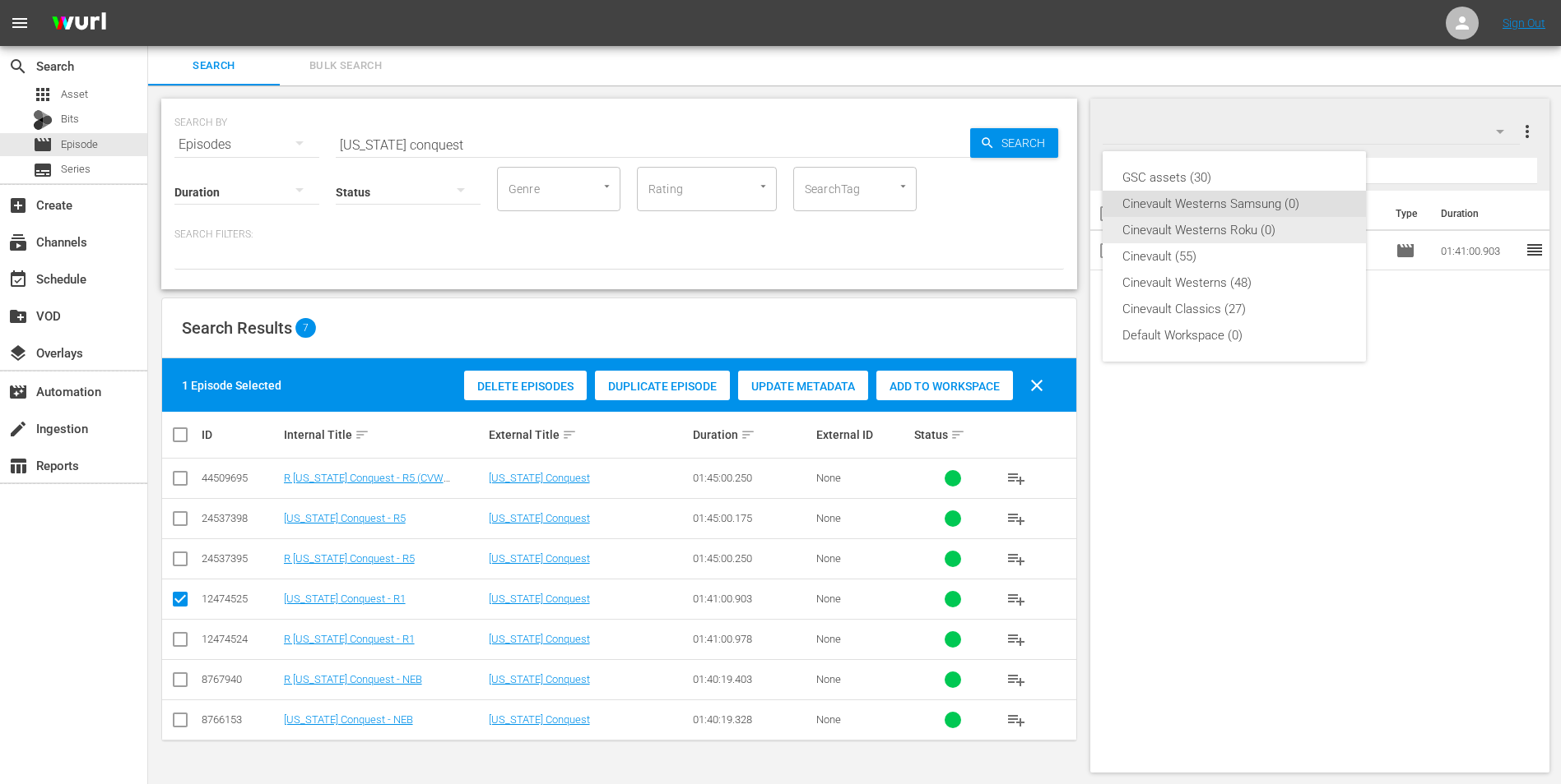
drag, startPoint x: 1253, startPoint y: 232, endPoint x: 1136, endPoint y: 320, distance: 146.4
click at [1252, 232] on div "Cinevault Westerns Roku (0)" at bounding box center [1234, 230] width 224 height 26
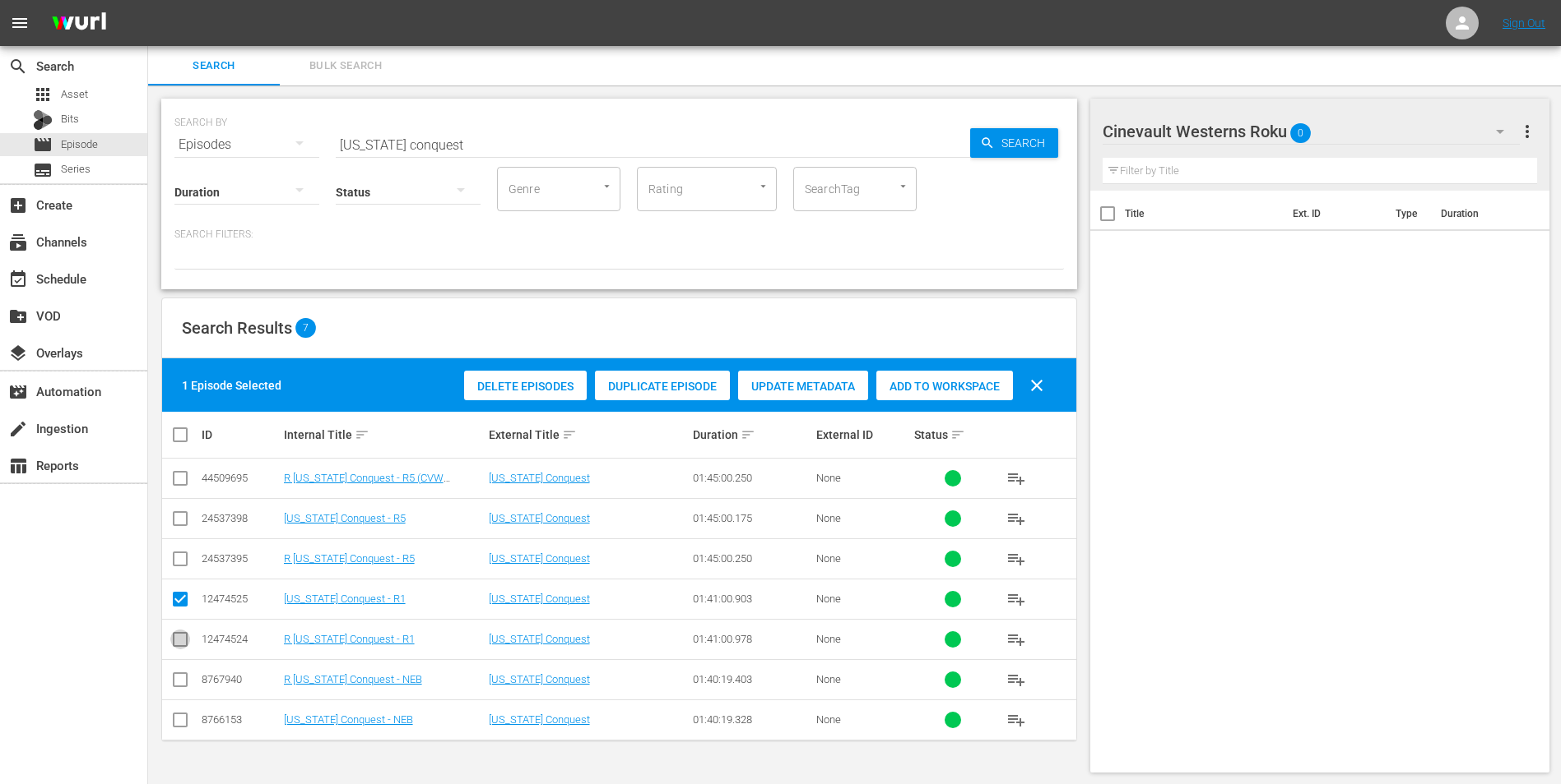
click at [187, 640] on input "checkbox" at bounding box center [180, 643] width 20 height 20
checkbox input "true"
click at [182, 606] on input "checkbox" at bounding box center [180, 603] width 20 height 20
checkbox input "false"
click at [950, 387] on span "Add to Workspace" at bounding box center [945, 386] width 137 height 13
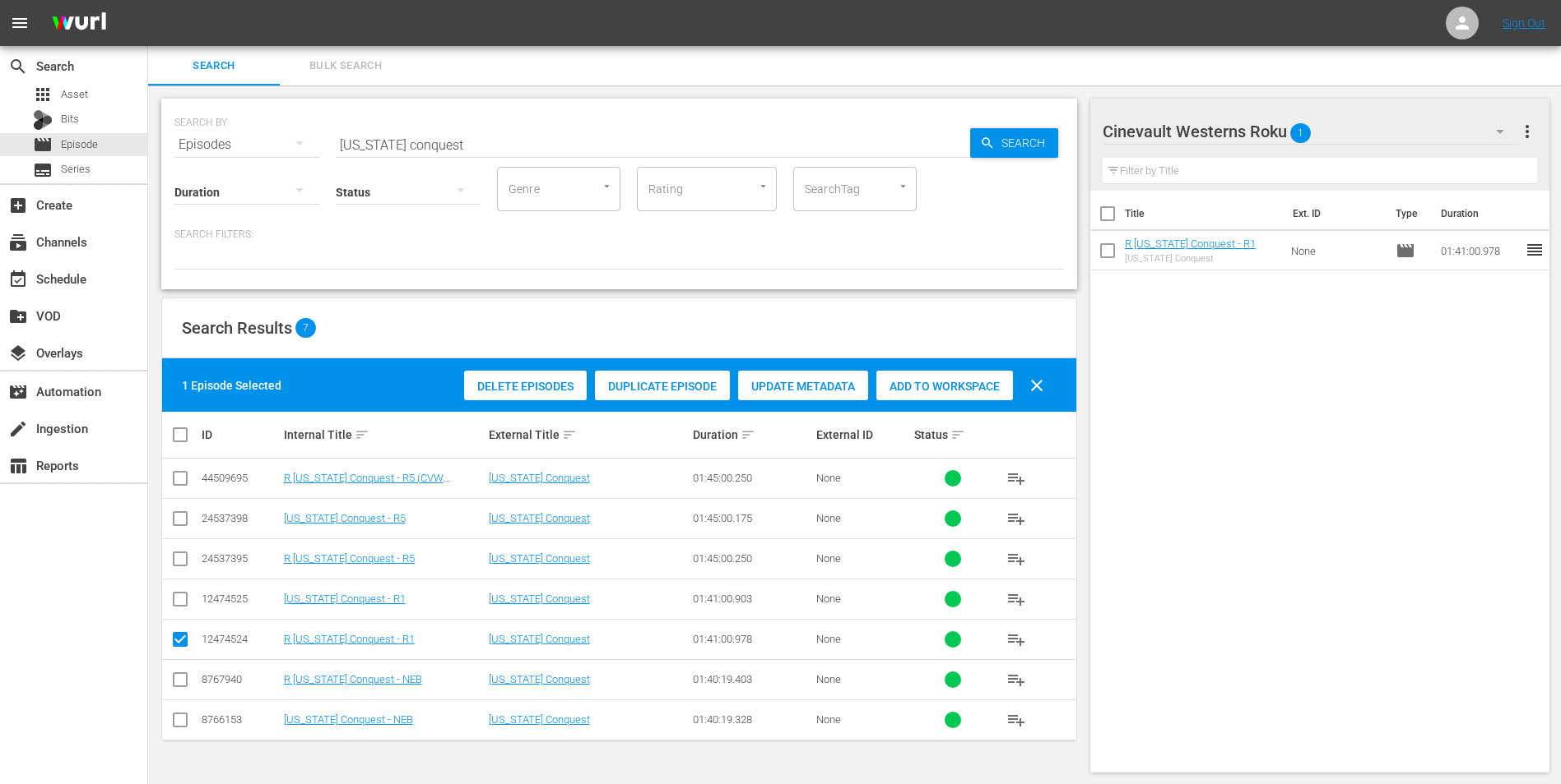
click at [634, 132] on input "[US_STATE] conquest" at bounding box center [652, 144] width 634 height 39
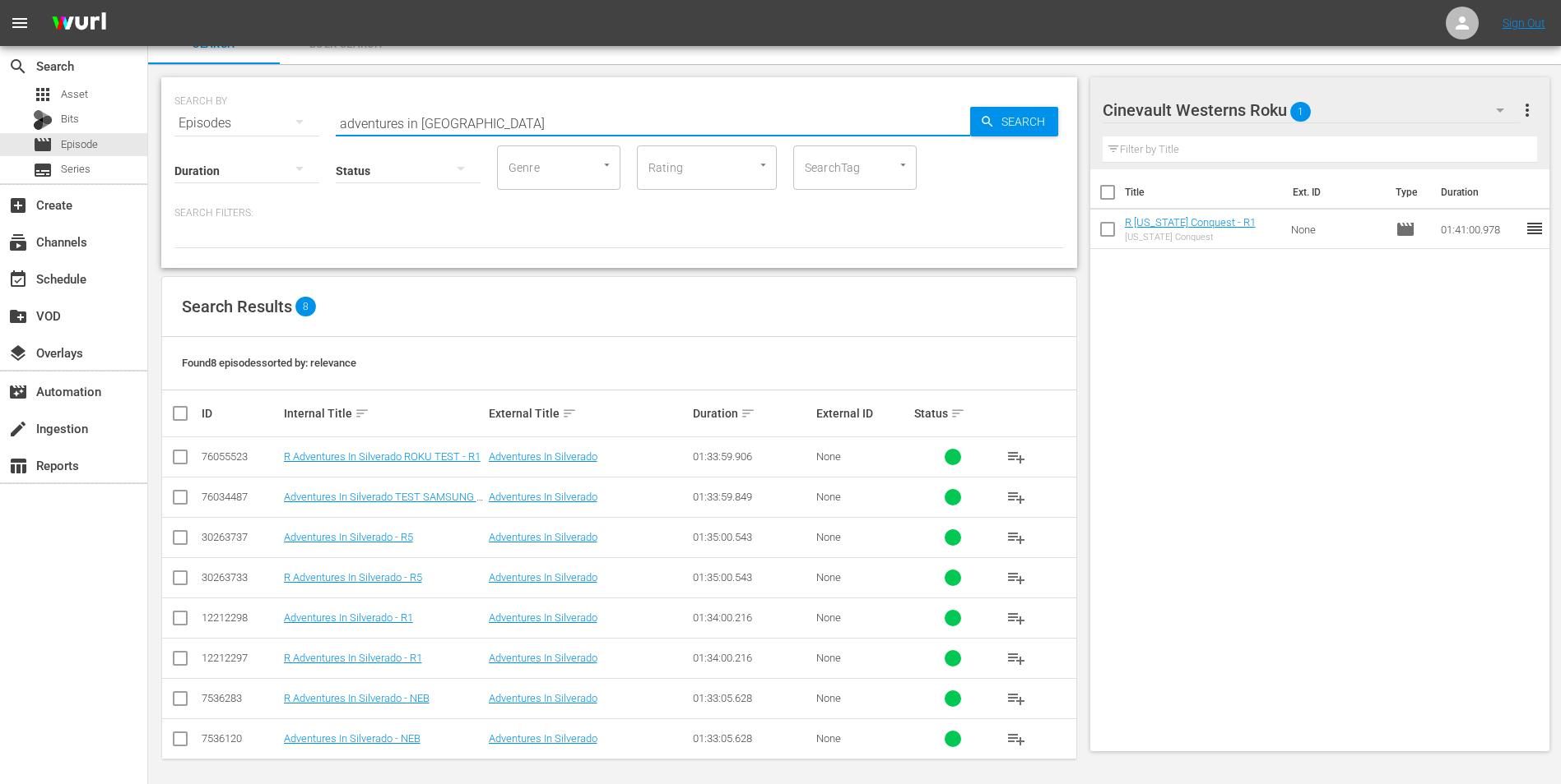
scroll to position [27, 0]
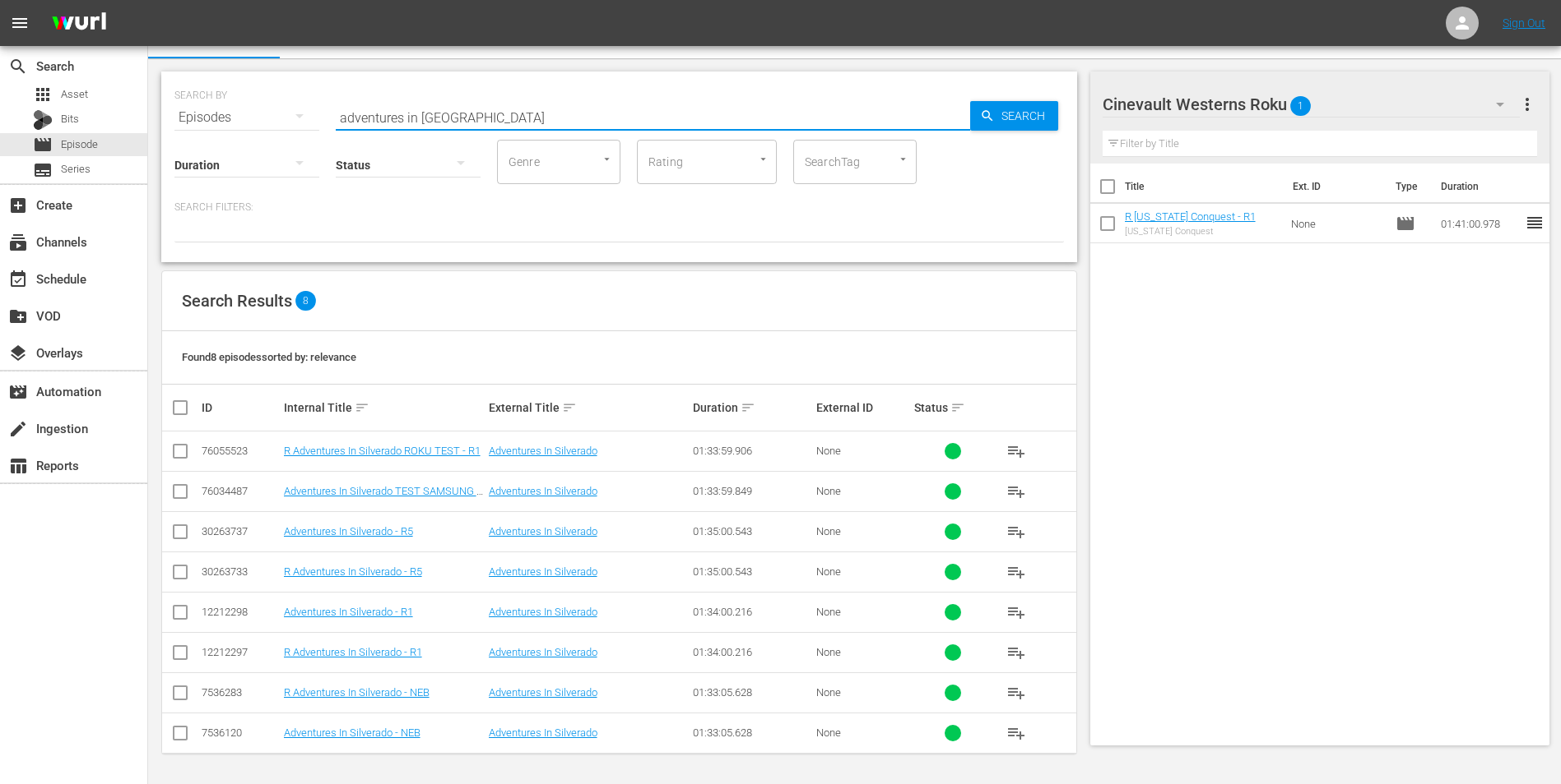
type input "adventures in [GEOGRAPHIC_DATA]"
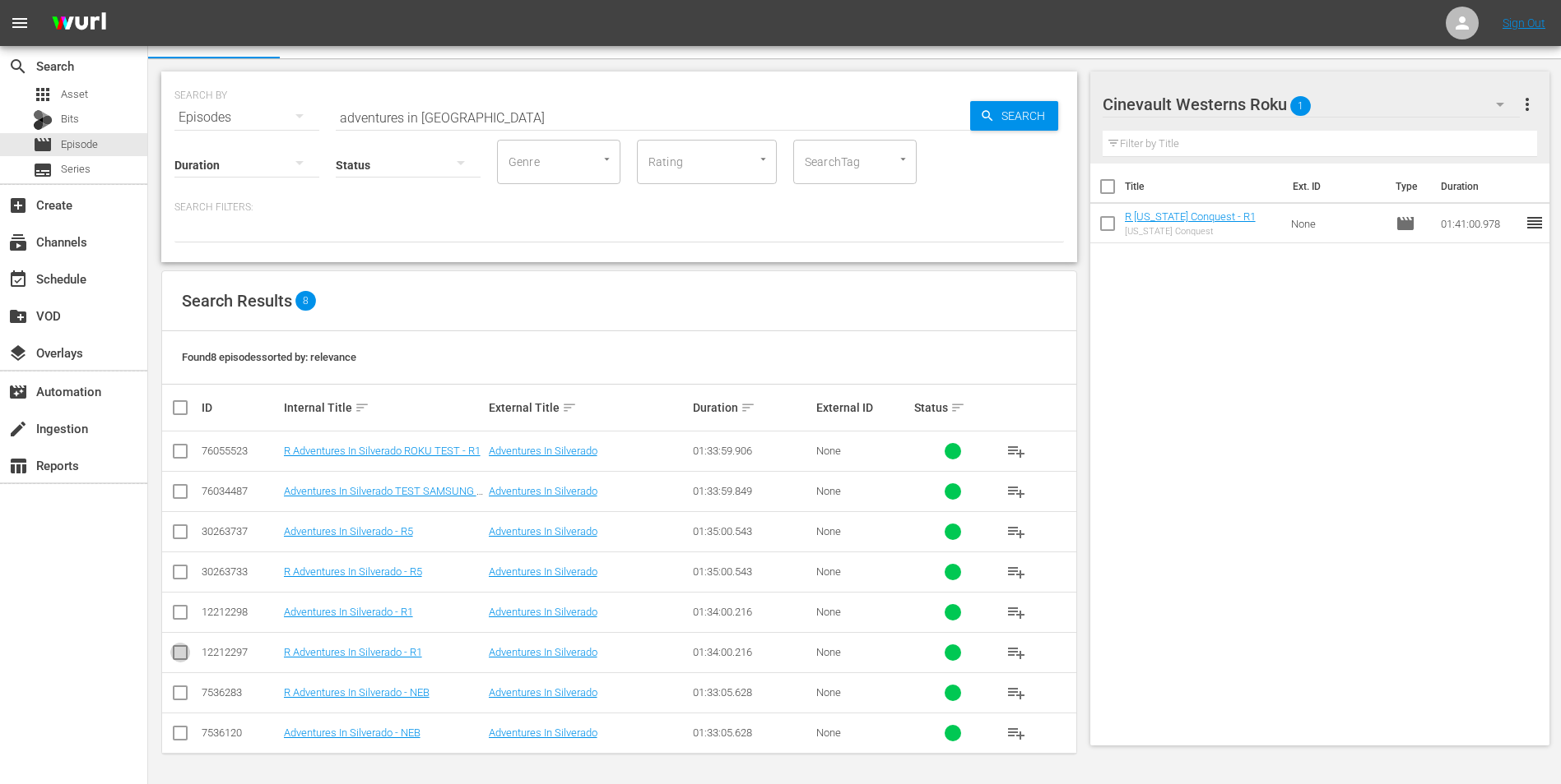
click at [183, 648] on input "checkbox" at bounding box center [180, 656] width 20 height 20
checkbox input "true"
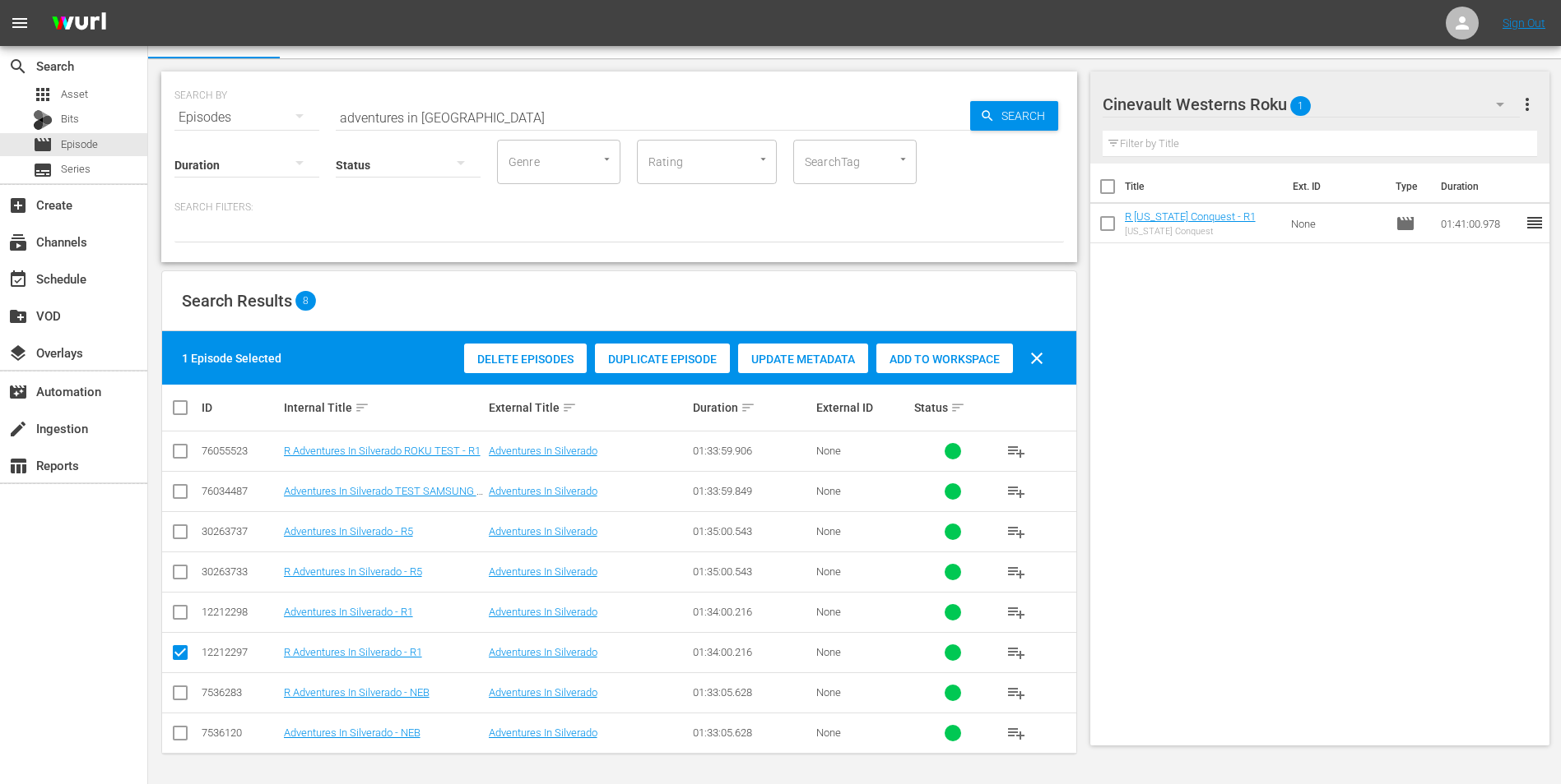
click at [939, 364] on span "Add to Workspace" at bounding box center [945, 359] width 137 height 13
click at [1502, 108] on icon "button" at bounding box center [1500, 104] width 20 height 20
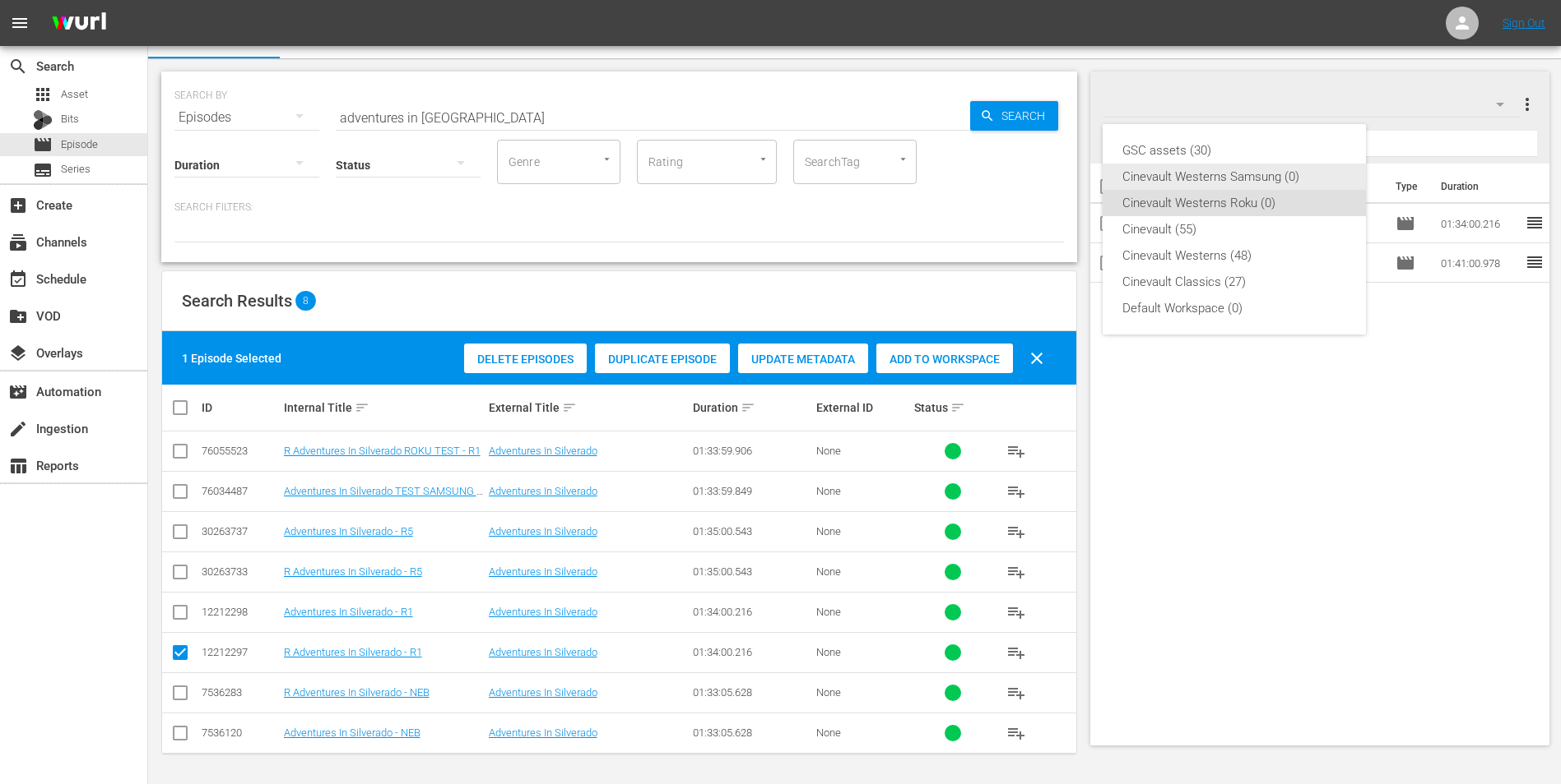
click at [1245, 171] on div "Cinevault Westerns Samsung (0)" at bounding box center [1234, 177] width 224 height 26
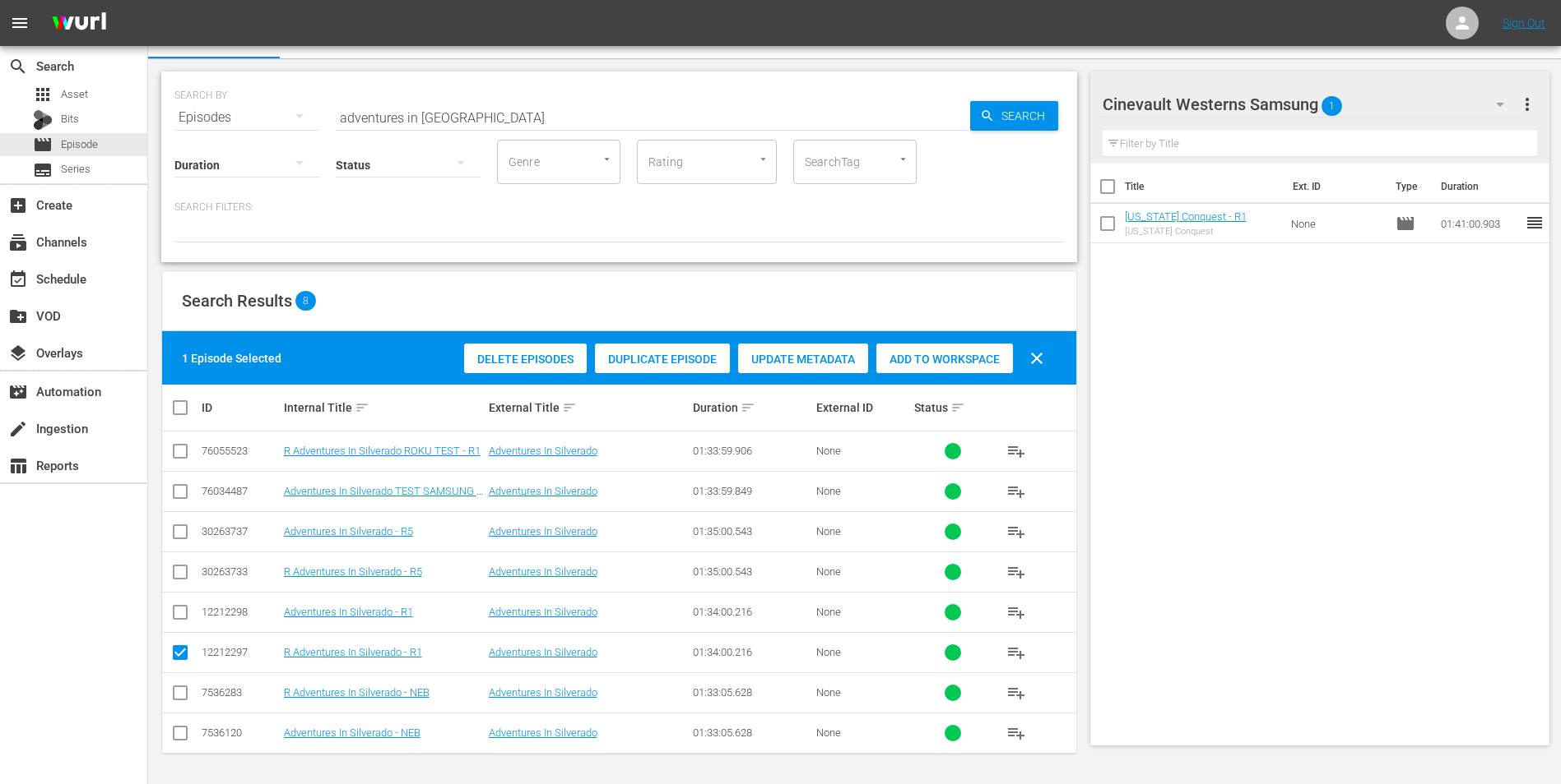
drag, startPoint x: 186, startPoint y: 612, endPoint x: 172, endPoint y: 640, distance: 31.3
click at [186, 612] on input "checkbox" at bounding box center [180, 616] width 20 height 20
checkbox input "true"
click at [179, 654] on input "checkbox" at bounding box center [180, 656] width 20 height 20
checkbox input "false"
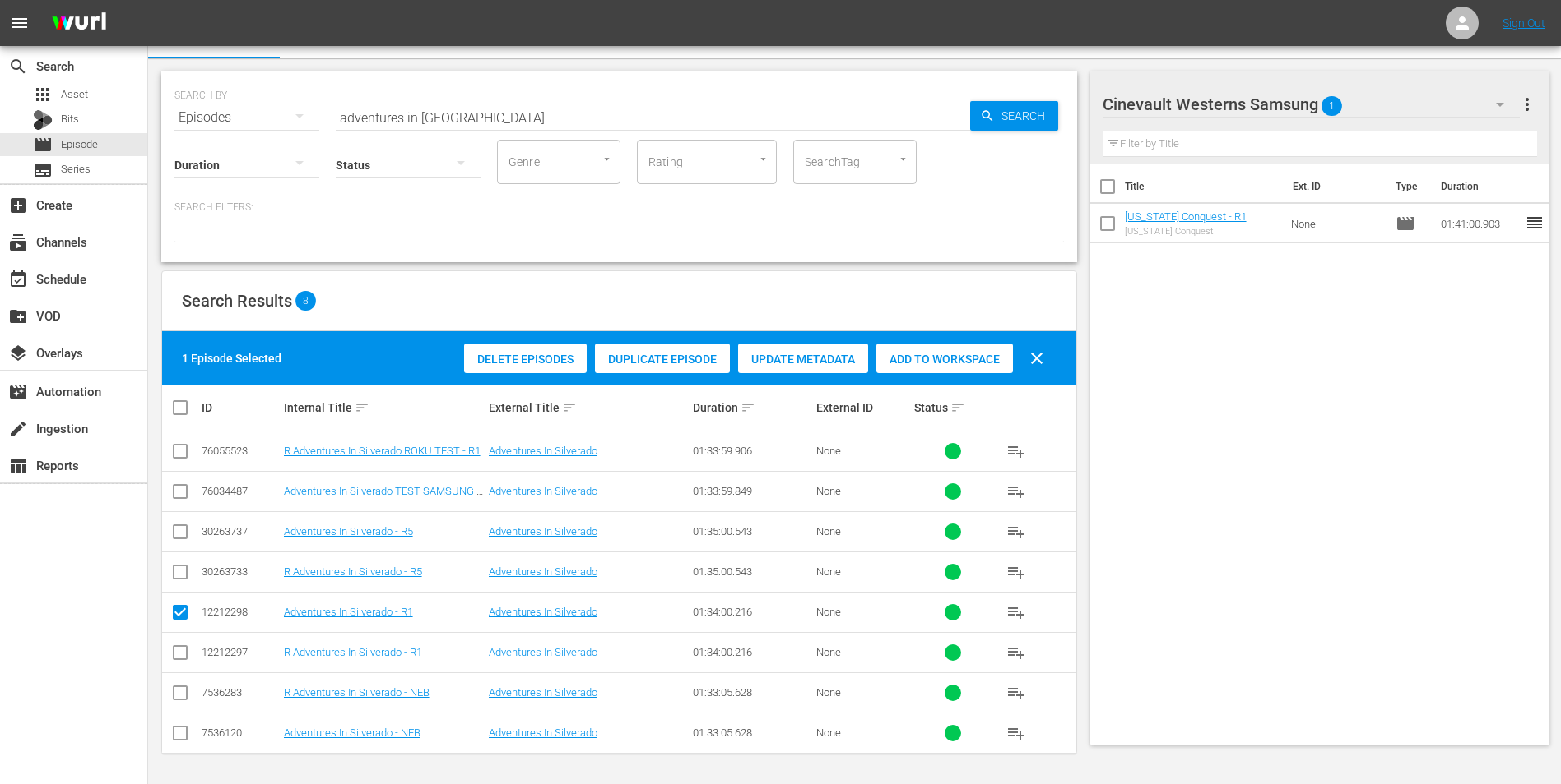
click at [915, 372] on div "Add to Workspace" at bounding box center [945, 360] width 137 height 32
click at [540, 121] on input "adventures in [GEOGRAPHIC_DATA]" at bounding box center [652, 117] width 634 height 39
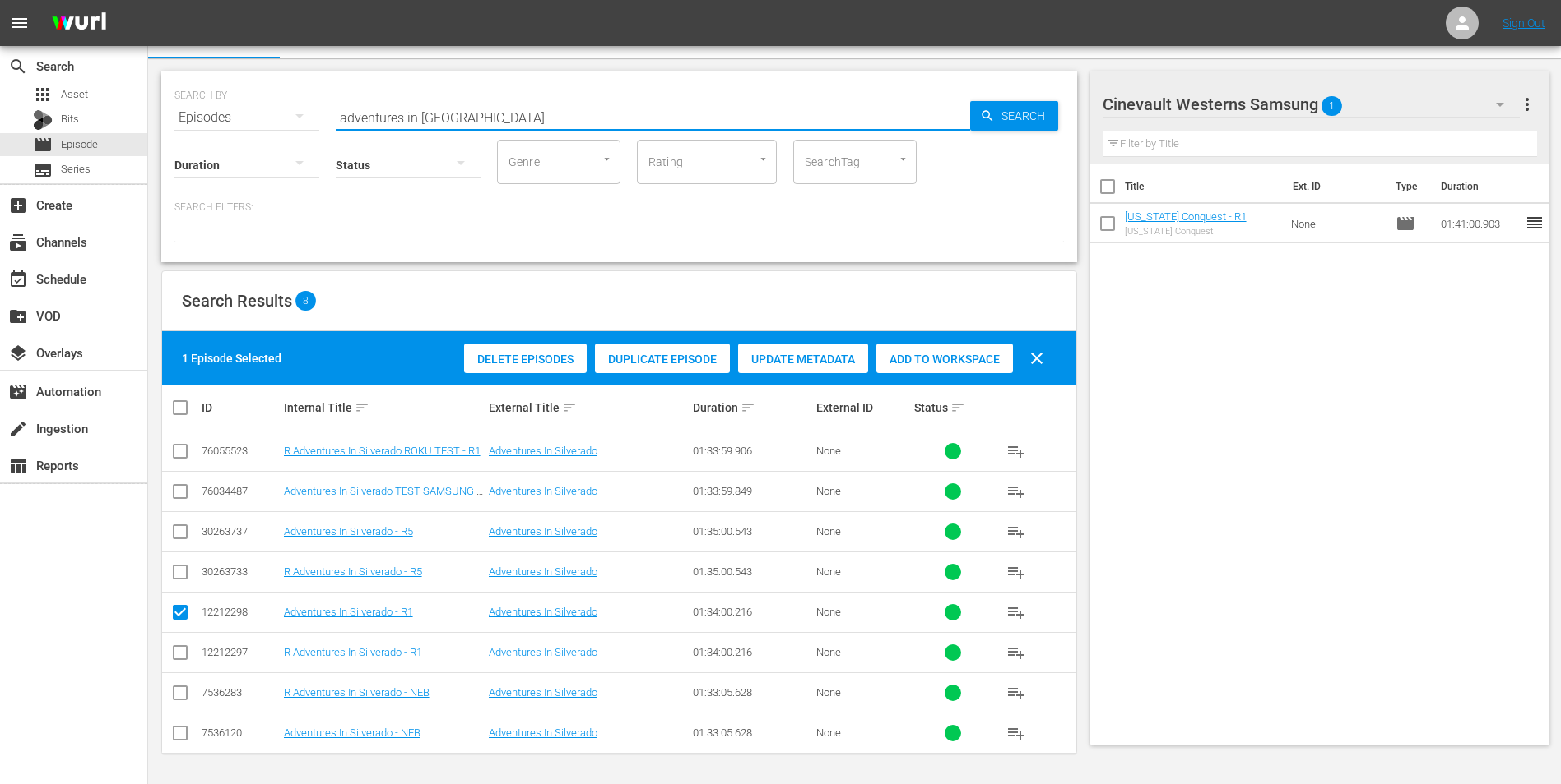
click at [540, 121] on input "adventures in [GEOGRAPHIC_DATA]" at bounding box center [652, 117] width 634 height 39
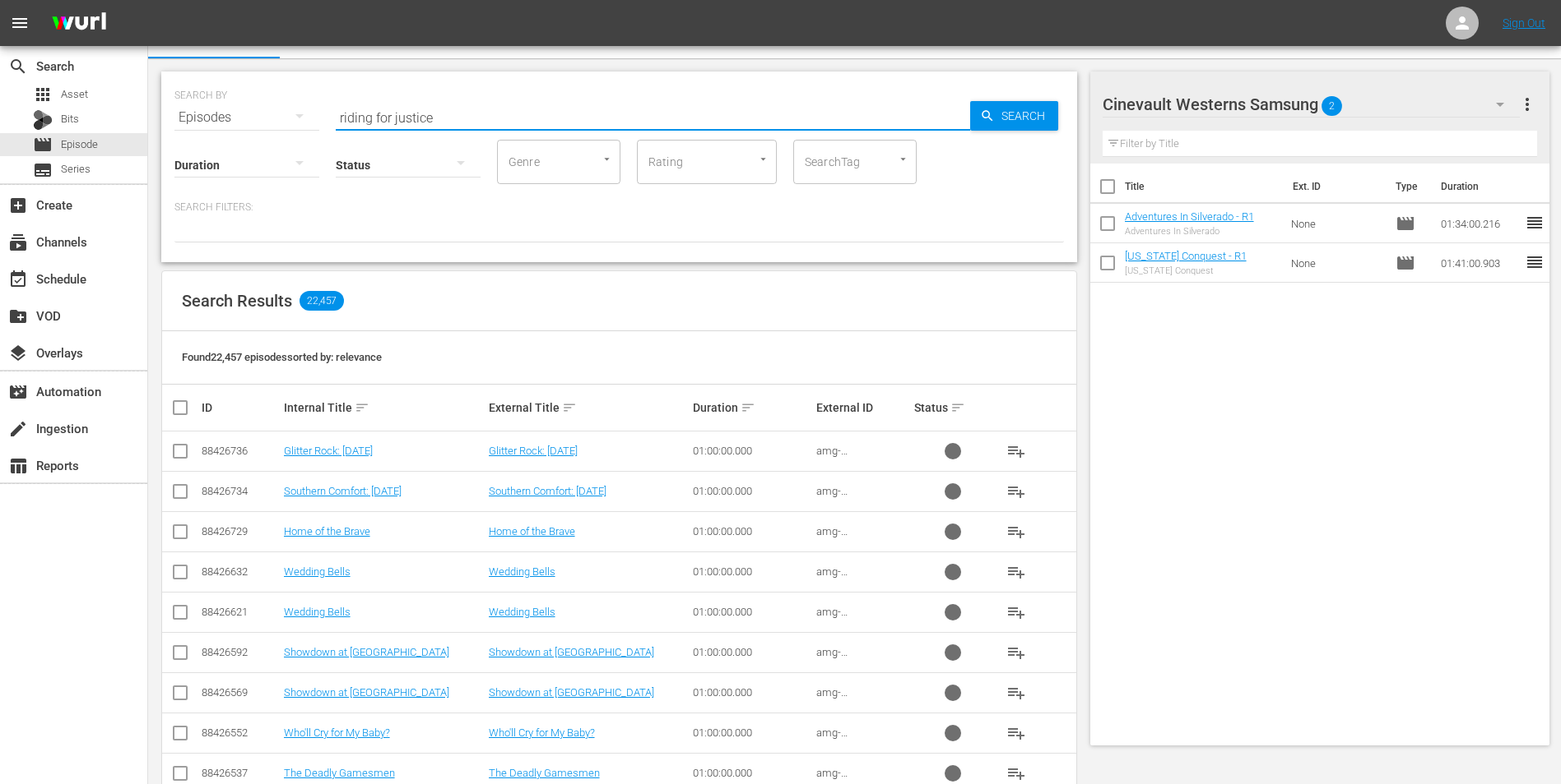
scroll to position [2, 0]
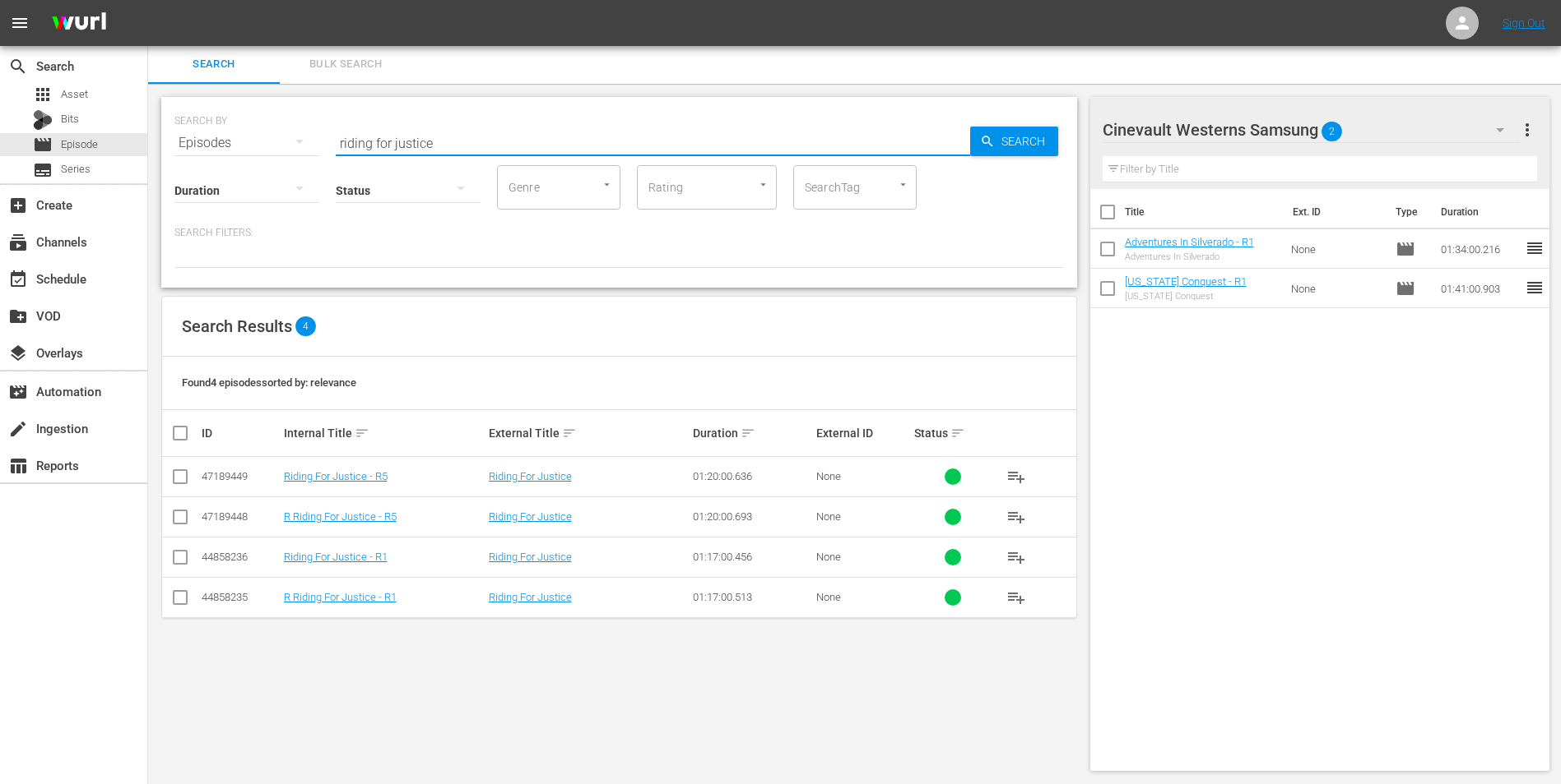
type input "riding for justice"
click at [180, 473] on input "checkbox" at bounding box center [180, 480] width 20 height 20
checkbox input "true"
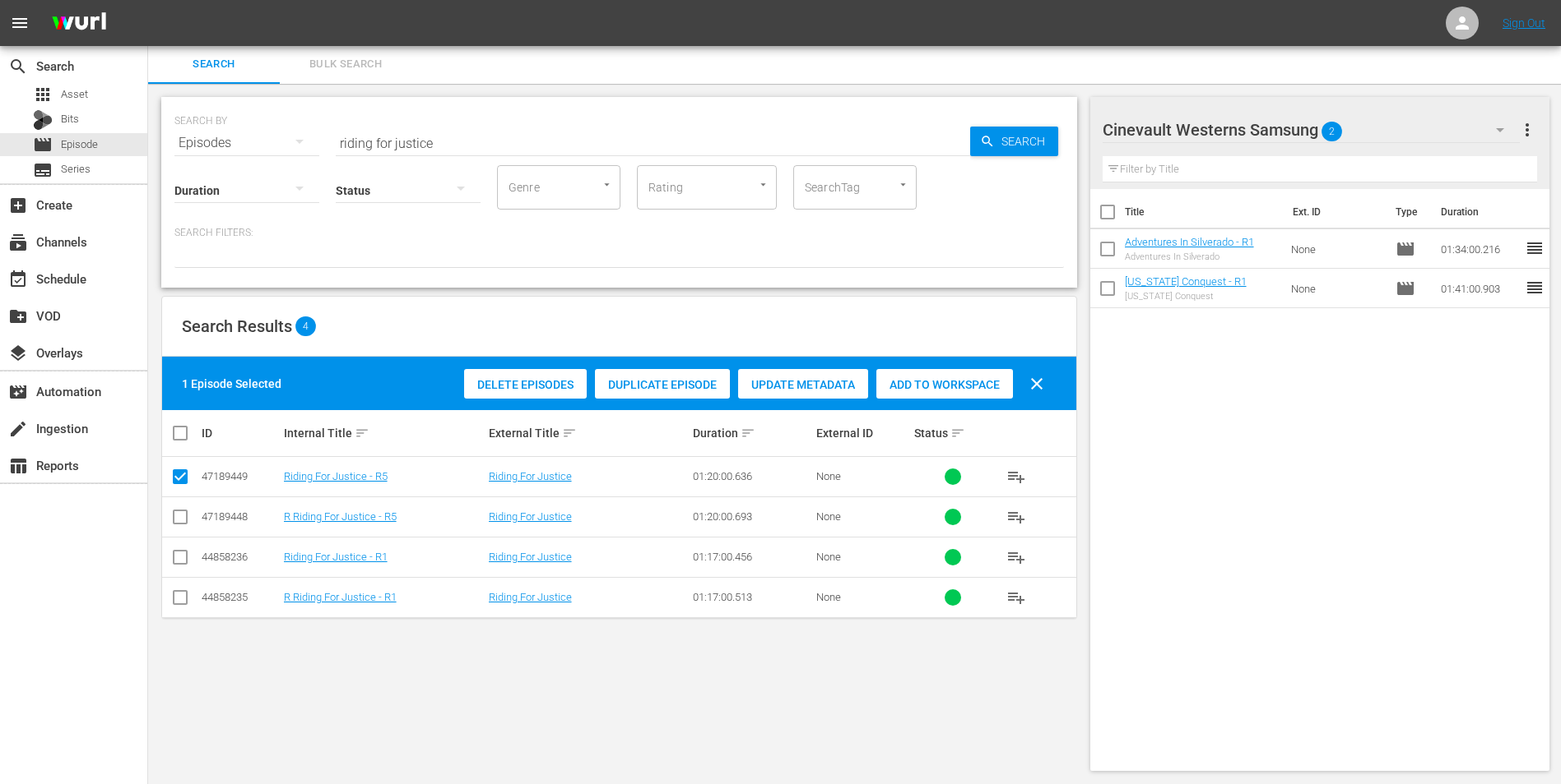
click at [960, 389] on span "Add to Workspace" at bounding box center [945, 384] width 137 height 13
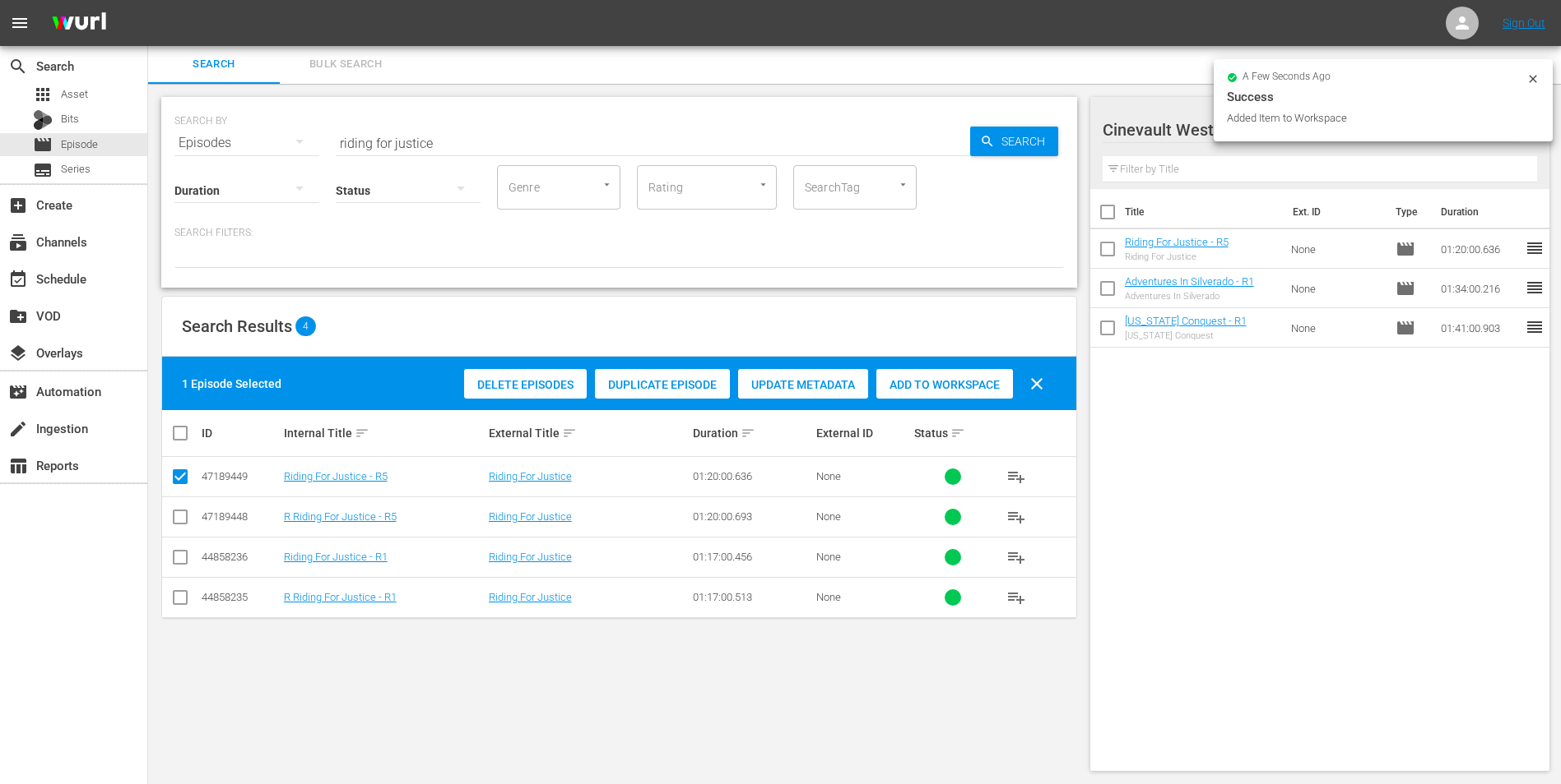
click at [1533, 78] on icon at bounding box center [1532, 79] width 13 height 13
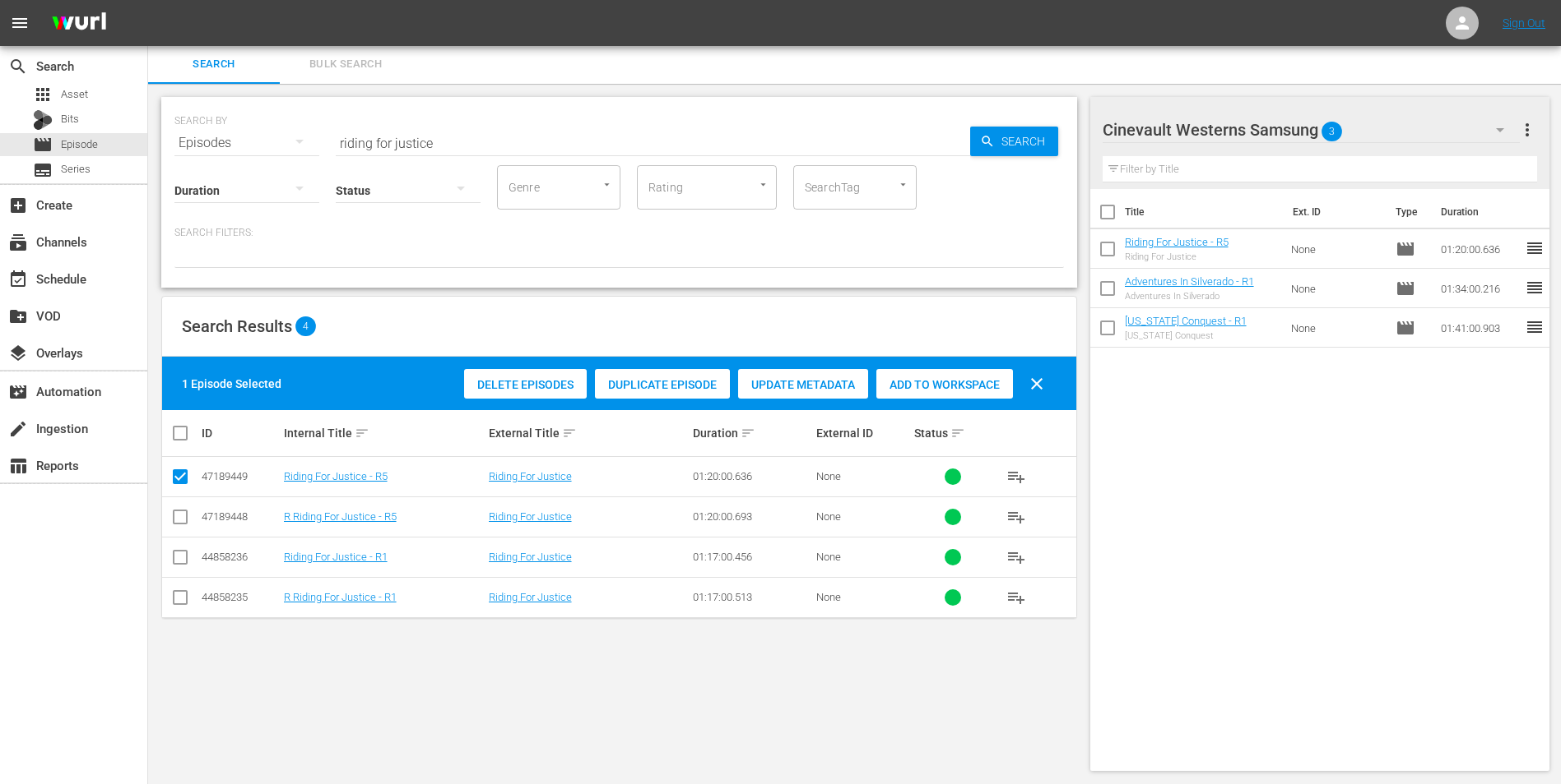
click at [1487, 123] on button "button" at bounding box center [1499, 130] width 39 height 39
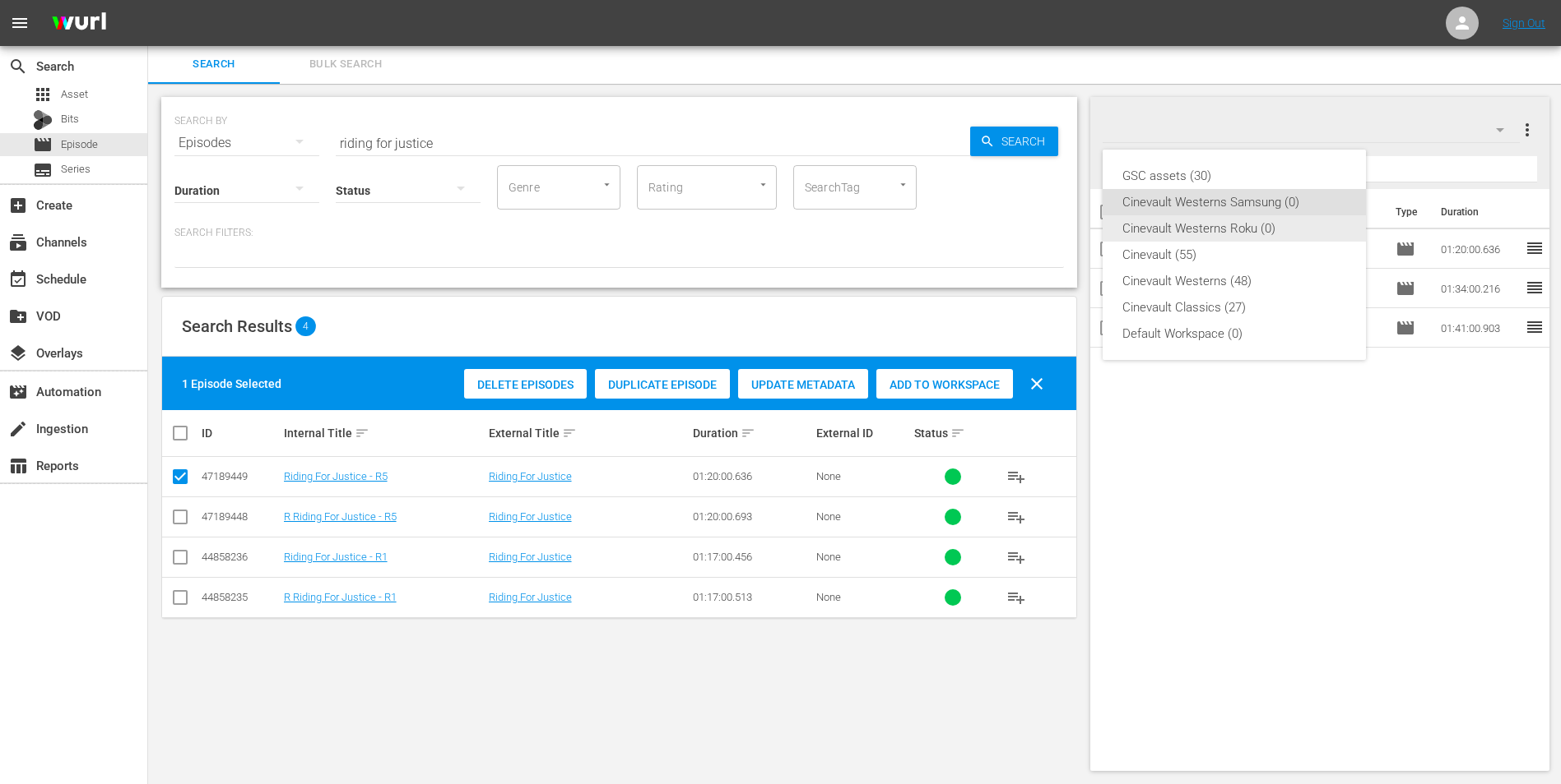
click at [1237, 231] on div "Cinevault Westerns Roku (0)" at bounding box center [1234, 228] width 224 height 26
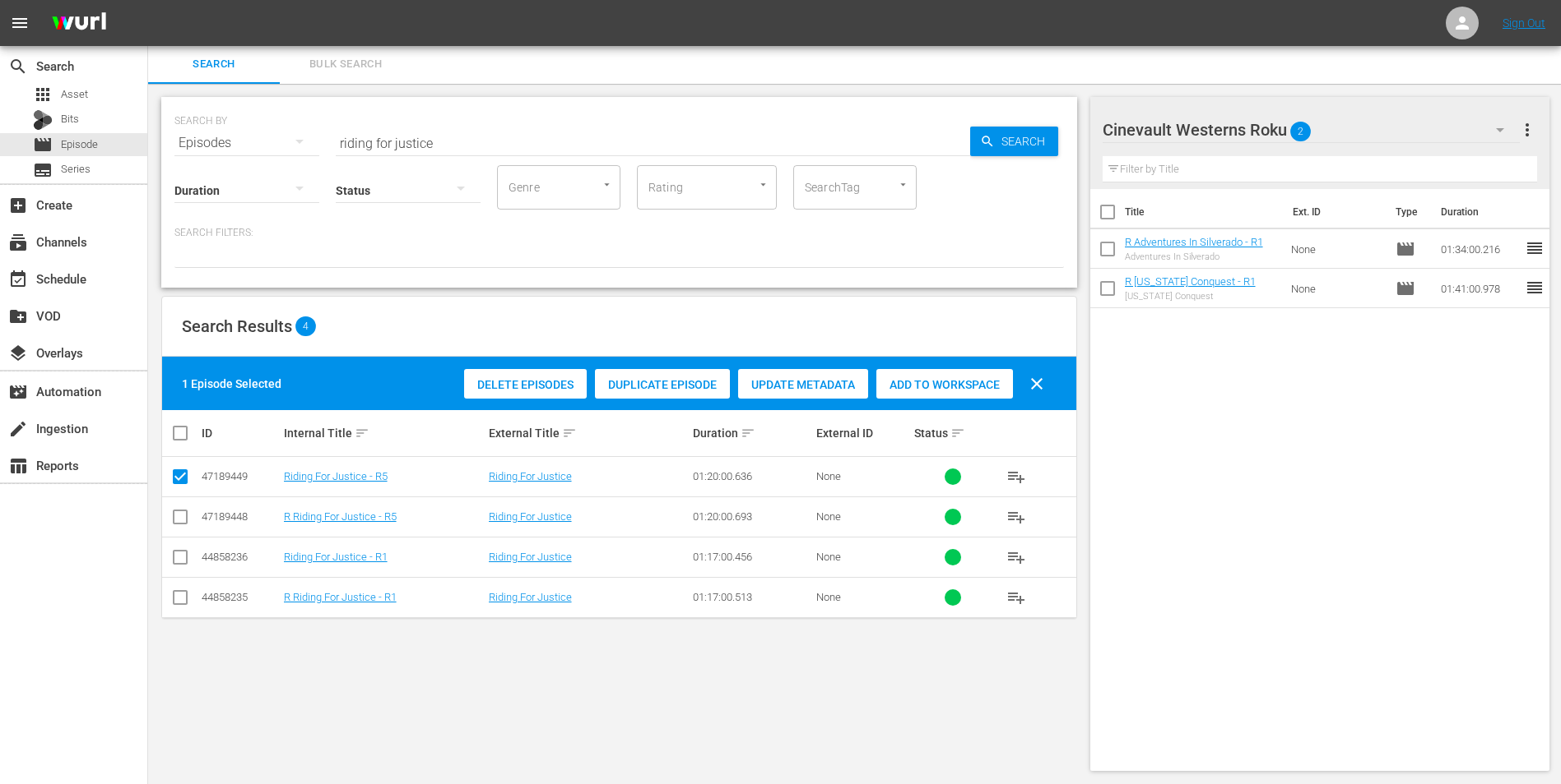
click at [179, 515] on input "checkbox" at bounding box center [180, 521] width 20 height 20
checkbox input "true"
drag, startPoint x: 181, startPoint y: 477, endPoint x: 480, endPoint y: 424, distance: 303.7
click at [181, 478] on input "checkbox" at bounding box center [180, 480] width 20 height 20
checkbox input "false"
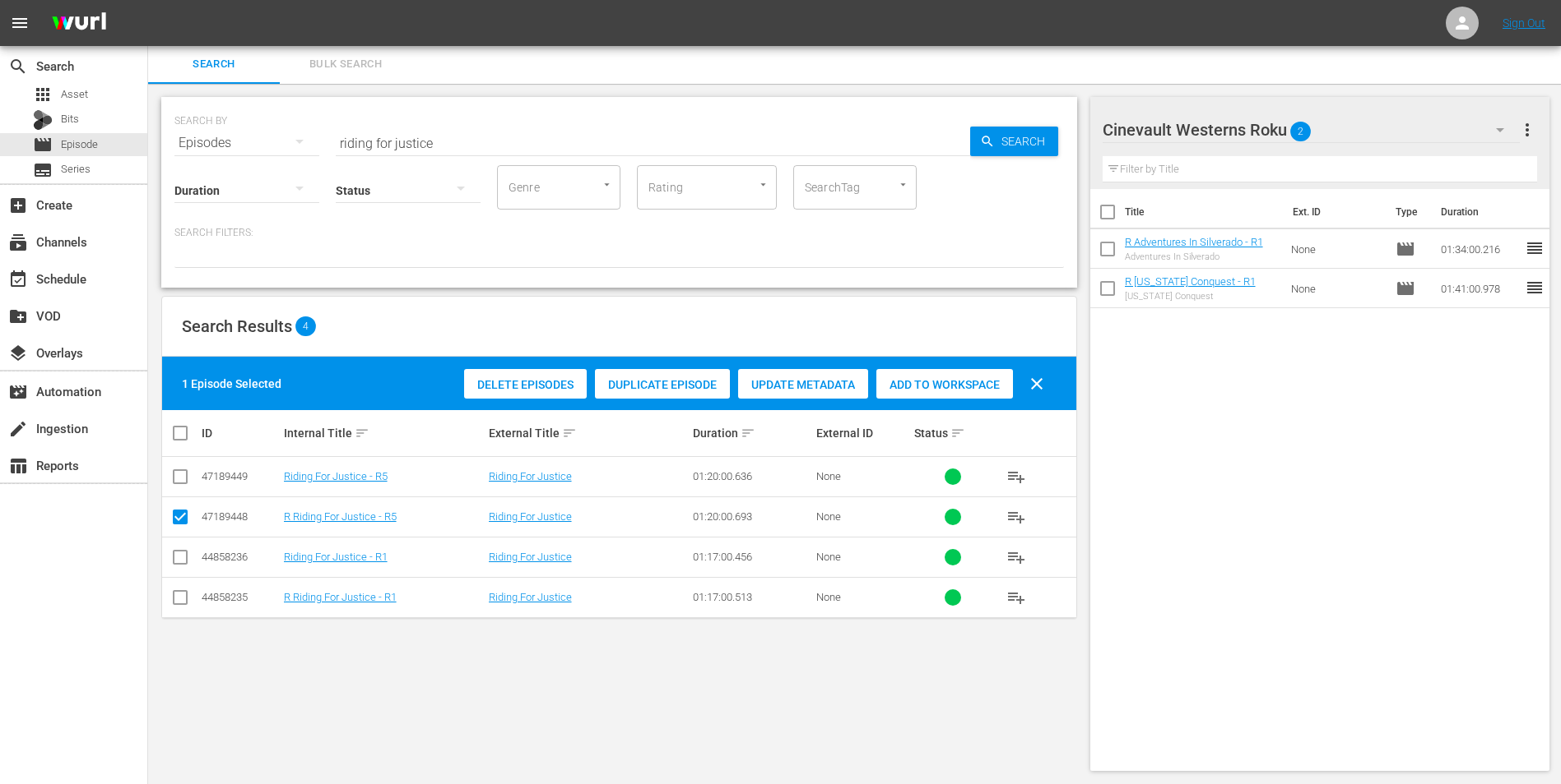
click at [974, 381] on span "Add to Workspace" at bounding box center [945, 384] width 137 height 13
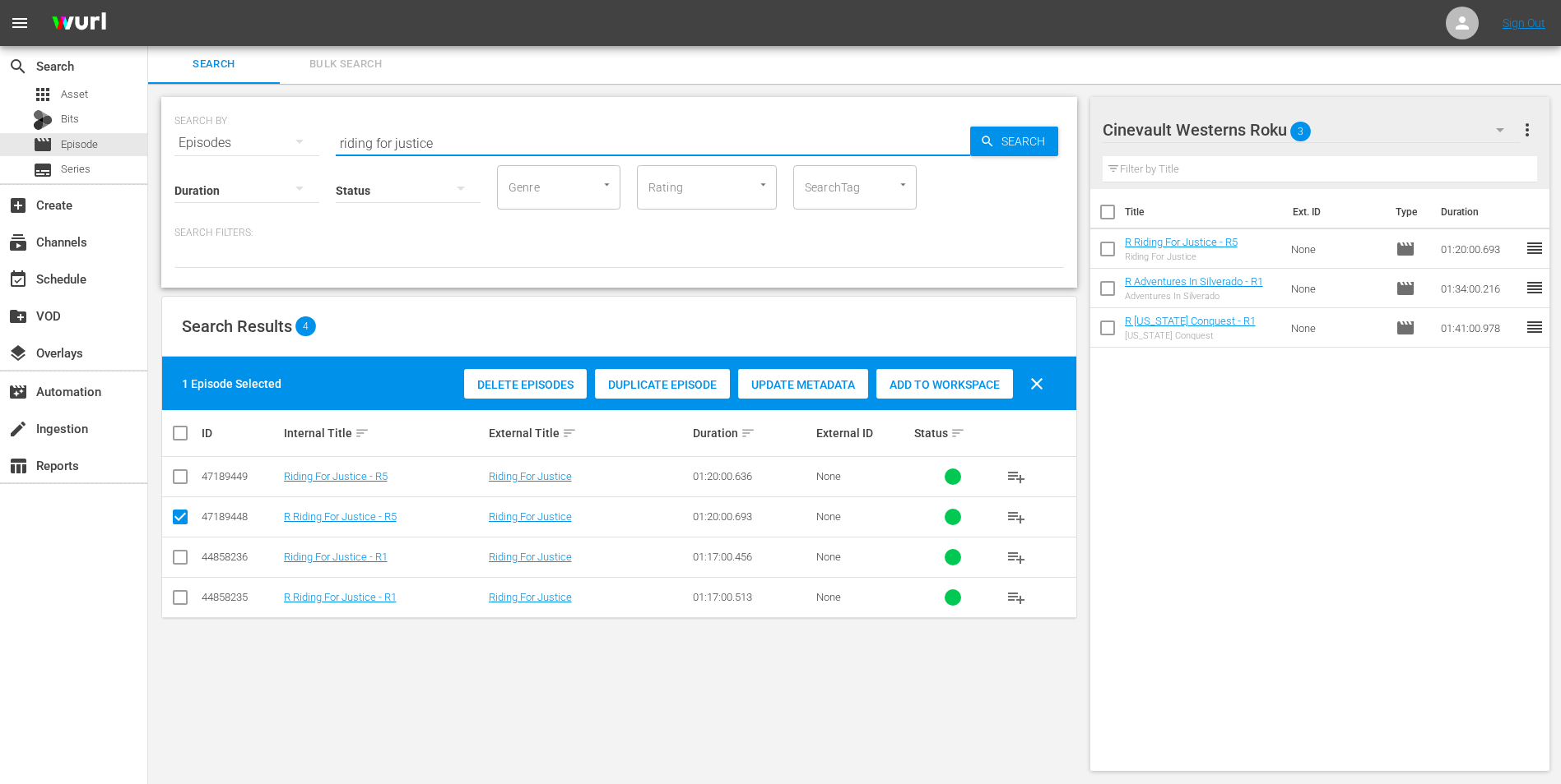
click at [717, 151] on input "riding for justice" at bounding box center [652, 143] width 634 height 39
click at [718, 146] on input "riding for justice" at bounding box center [652, 143] width 634 height 39
click at [718, 145] on input "riding for justice" at bounding box center [652, 143] width 634 height 39
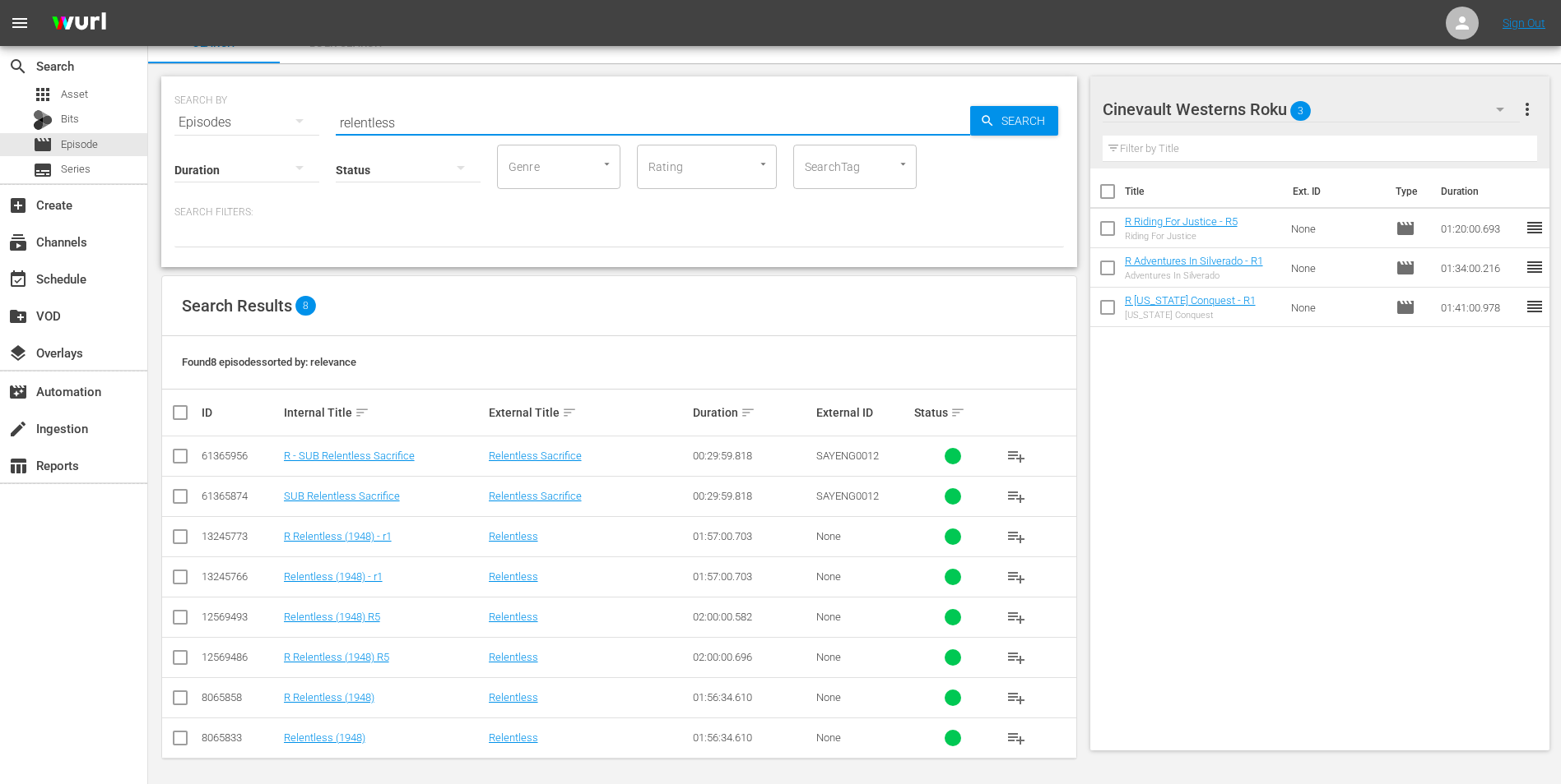
scroll to position [27, 0]
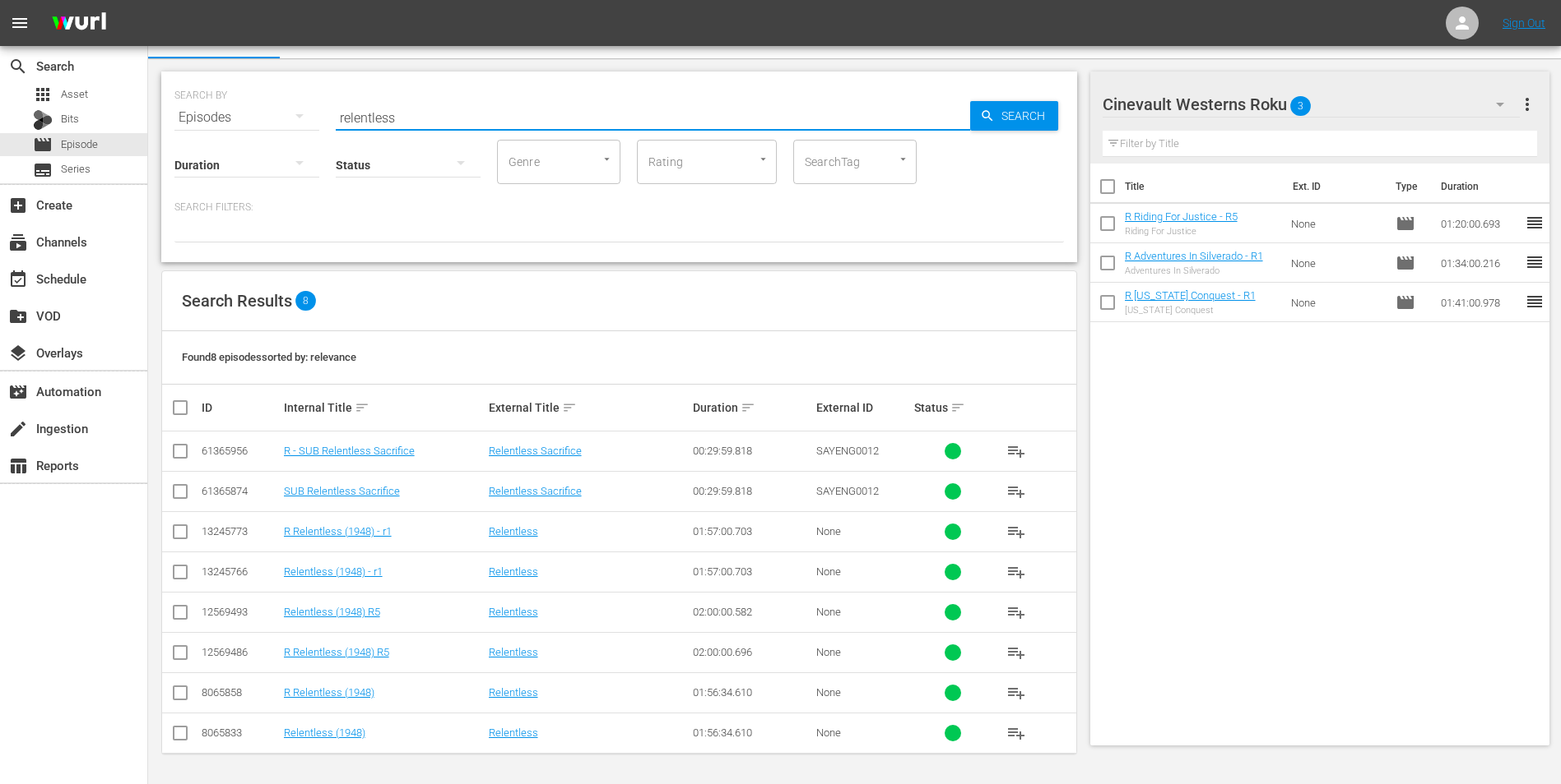
type input "relentless"
click at [178, 654] on input "checkbox" at bounding box center [180, 656] width 20 height 20
checkbox input "true"
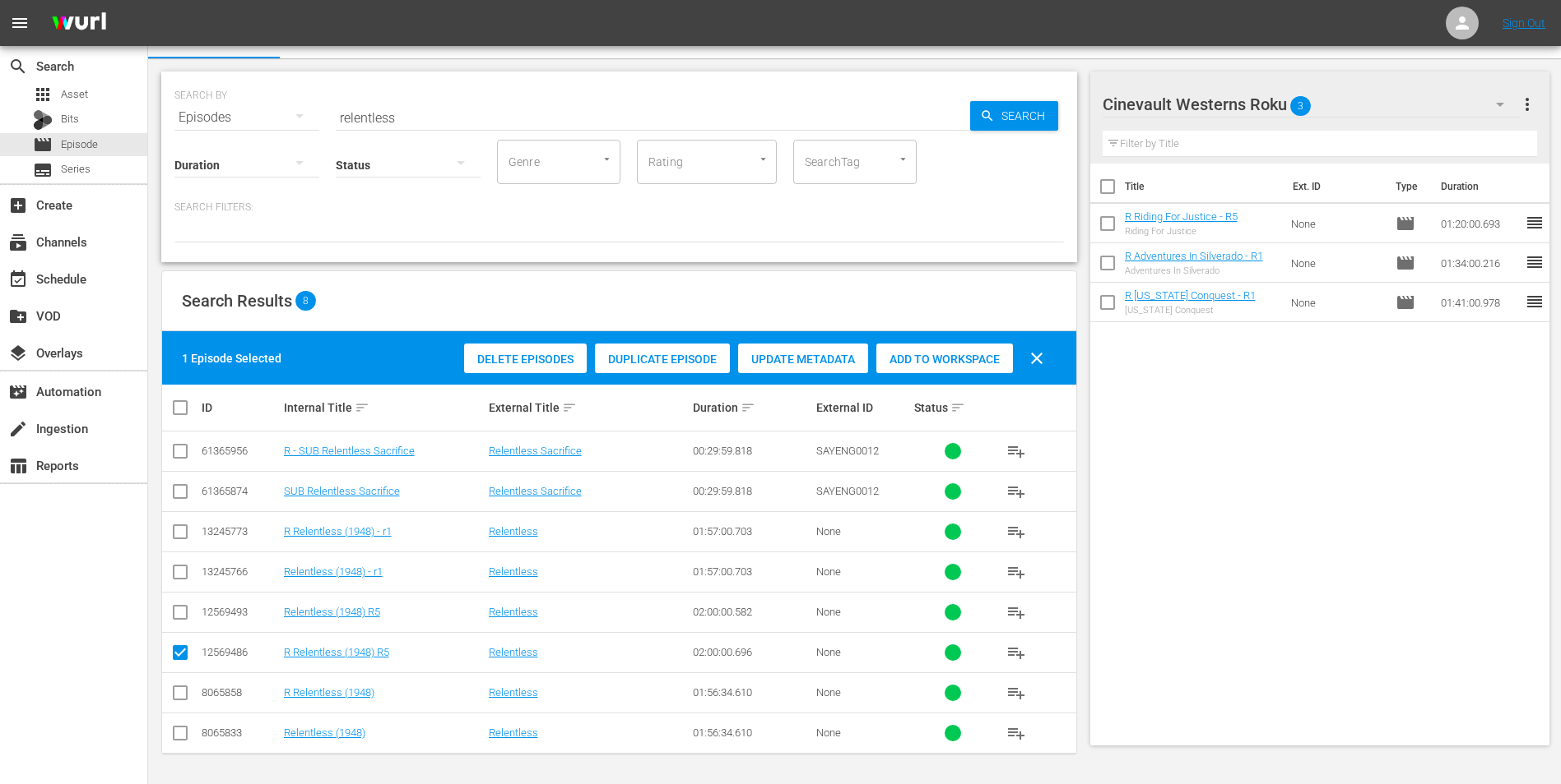
click at [929, 355] on span "Add to Workspace" at bounding box center [945, 359] width 137 height 13
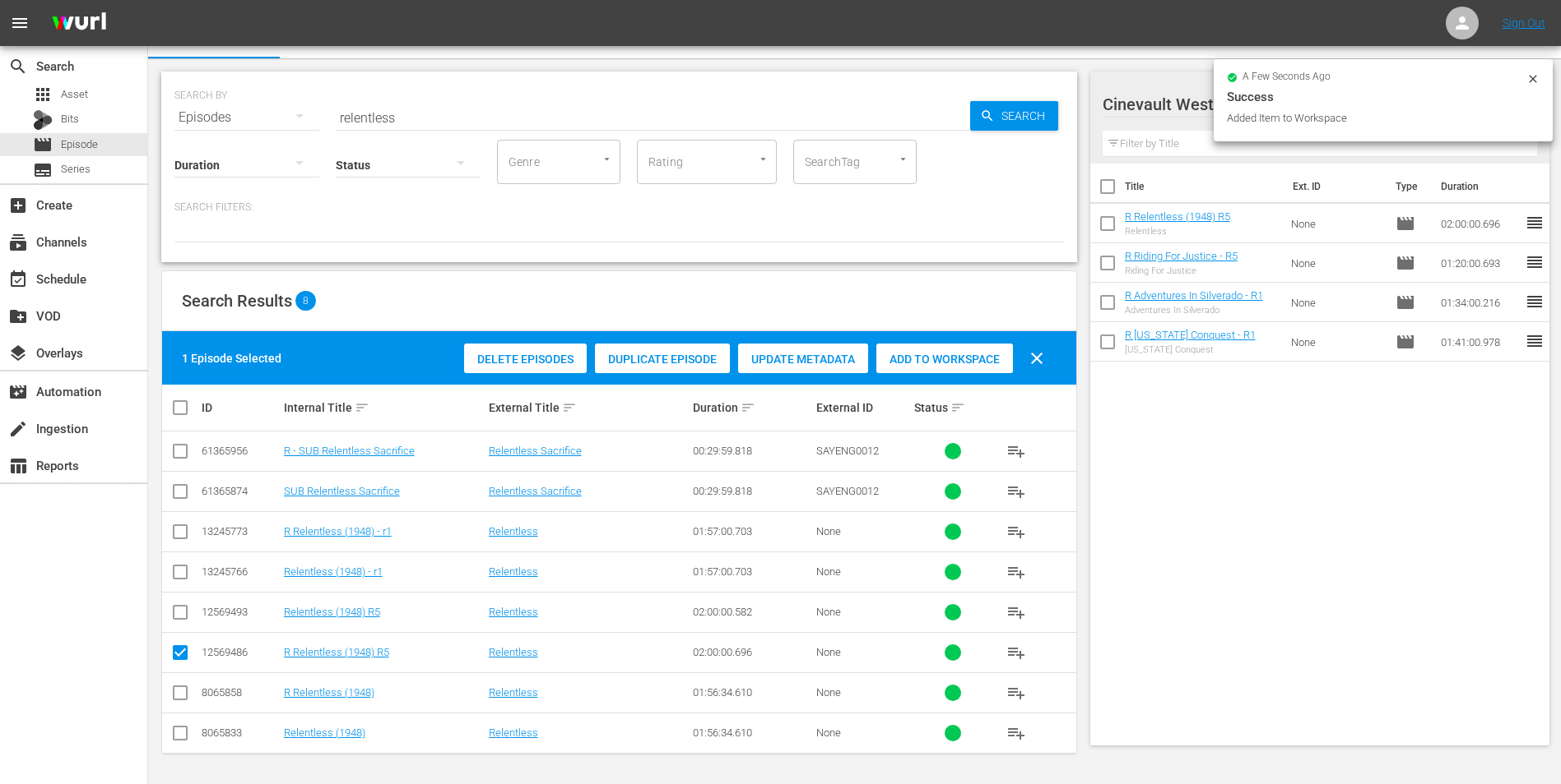
click at [1536, 74] on icon at bounding box center [1532, 79] width 13 height 13
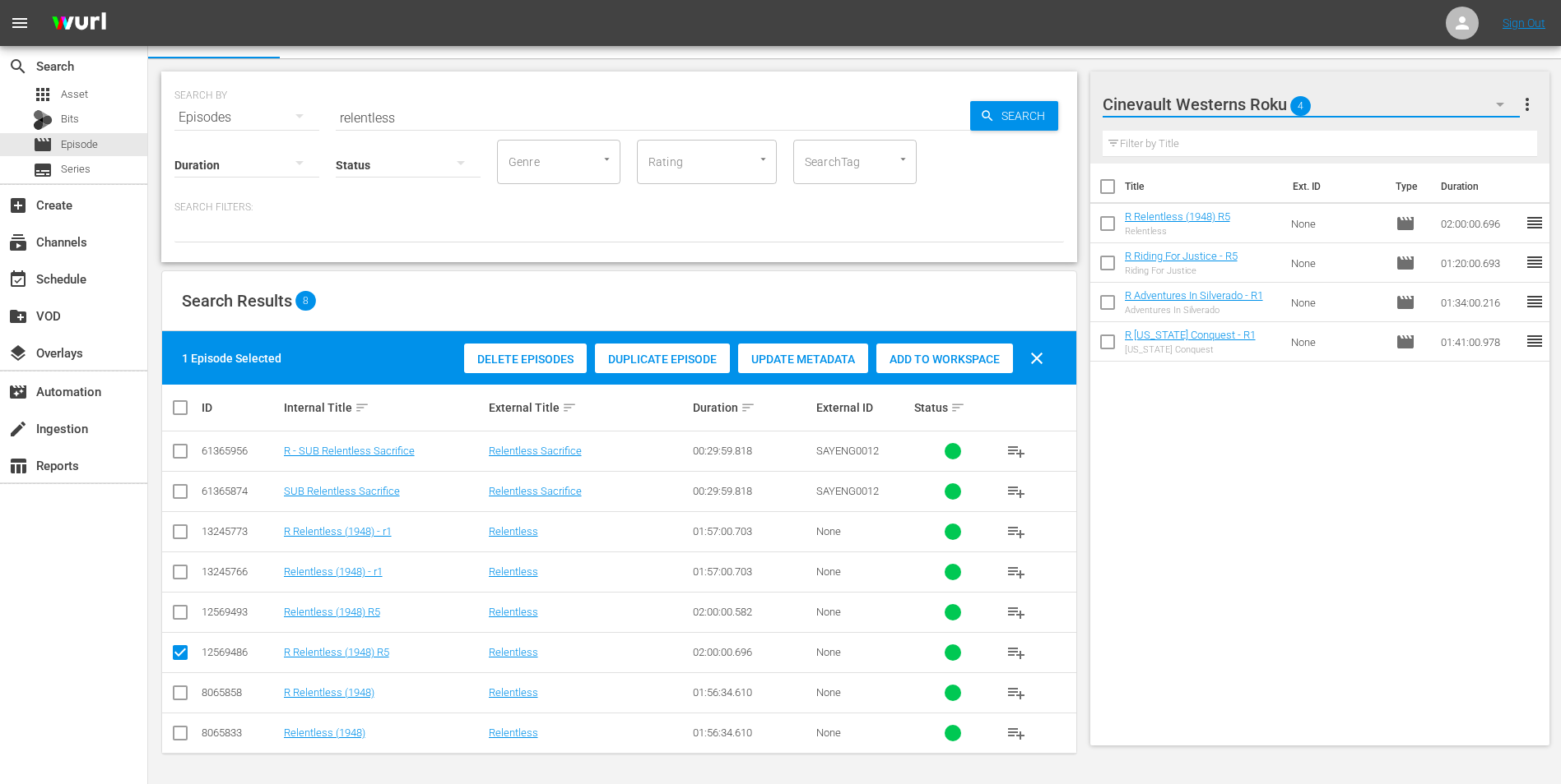
click at [1480, 102] on button "button" at bounding box center [1499, 104] width 39 height 39
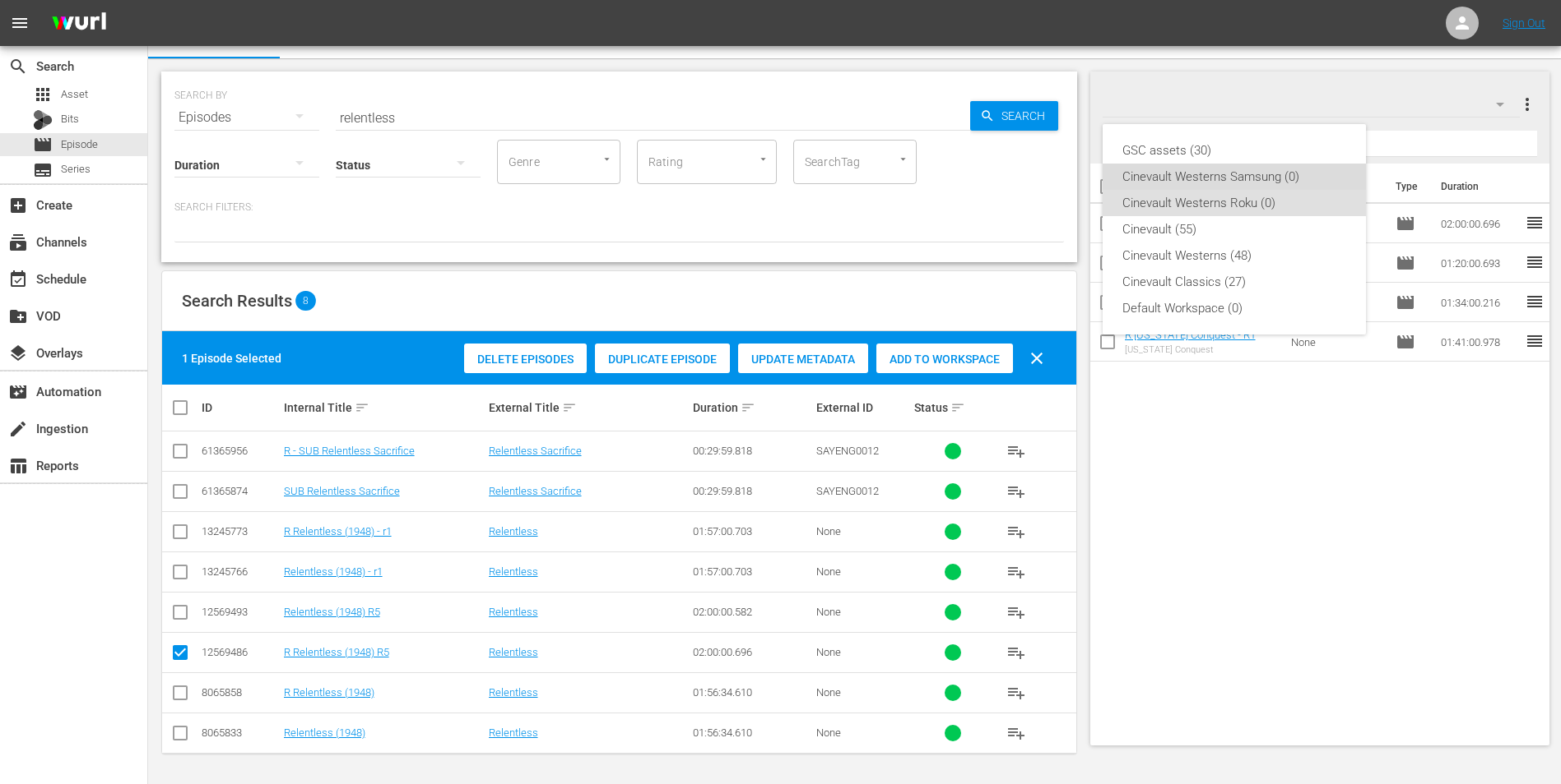
drag, startPoint x: 1290, startPoint y: 173, endPoint x: 1260, endPoint y: 187, distance: 33.1
click at [1290, 172] on div "Cinevault Westerns Samsung (0)" at bounding box center [1234, 177] width 224 height 26
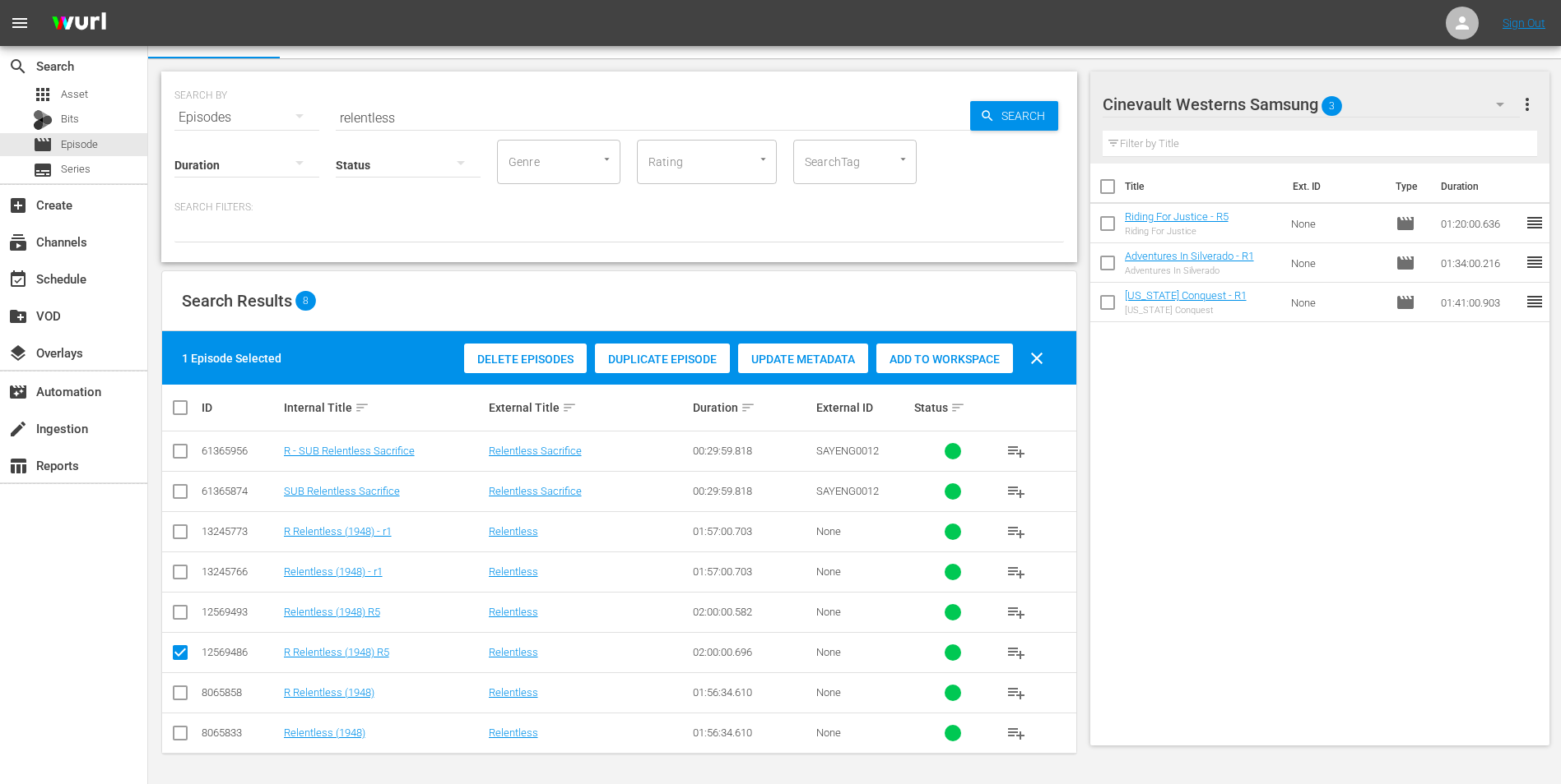
click at [179, 616] on input "checkbox" at bounding box center [180, 616] width 20 height 20
checkbox input "true"
click at [180, 658] on input "checkbox" at bounding box center [180, 656] width 20 height 20
checkbox input "false"
click at [951, 361] on span "Add to Workspace" at bounding box center [945, 359] width 137 height 13
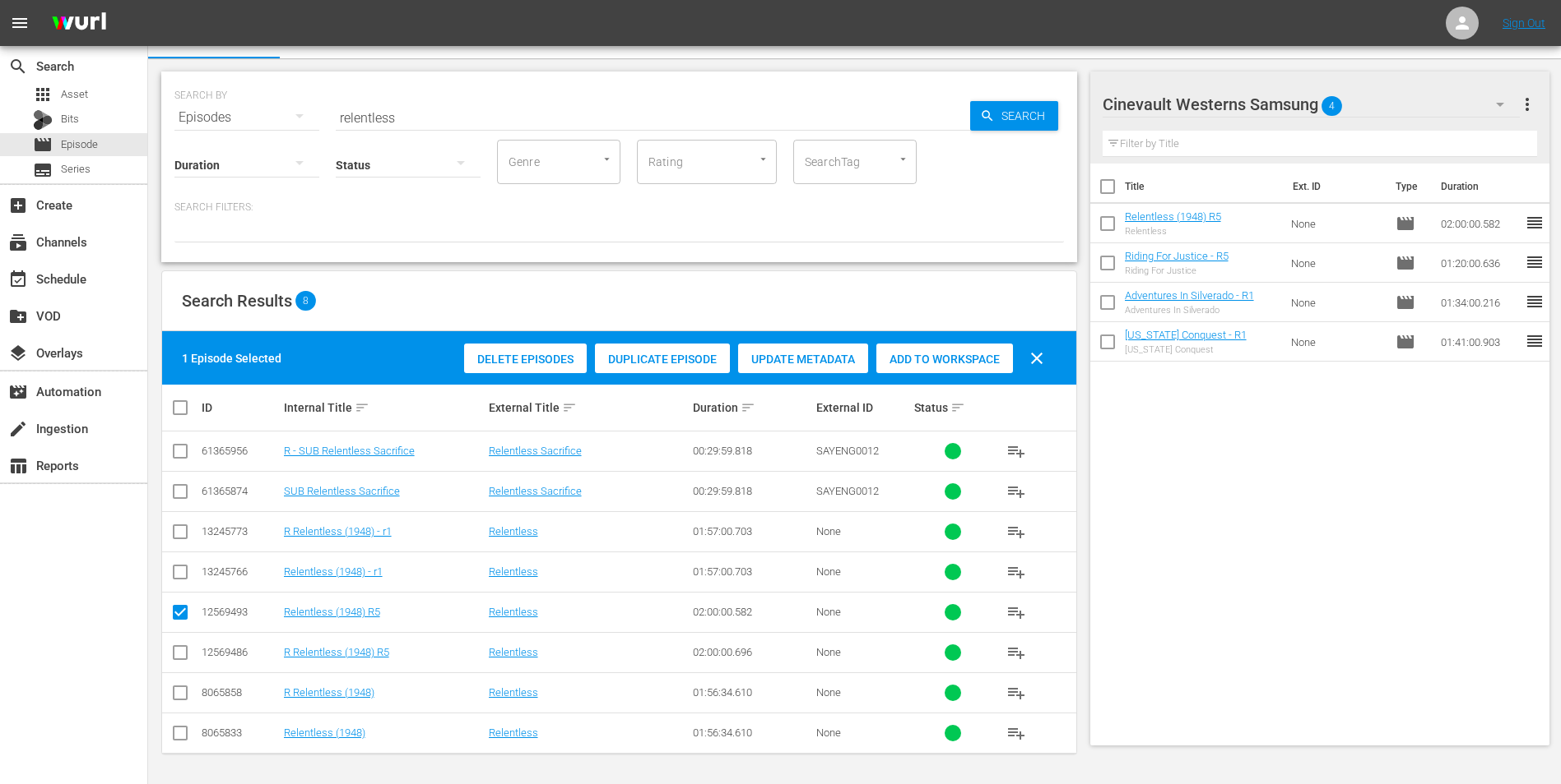
click at [537, 120] on input "relentless" at bounding box center [652, 117] width 634 height 39
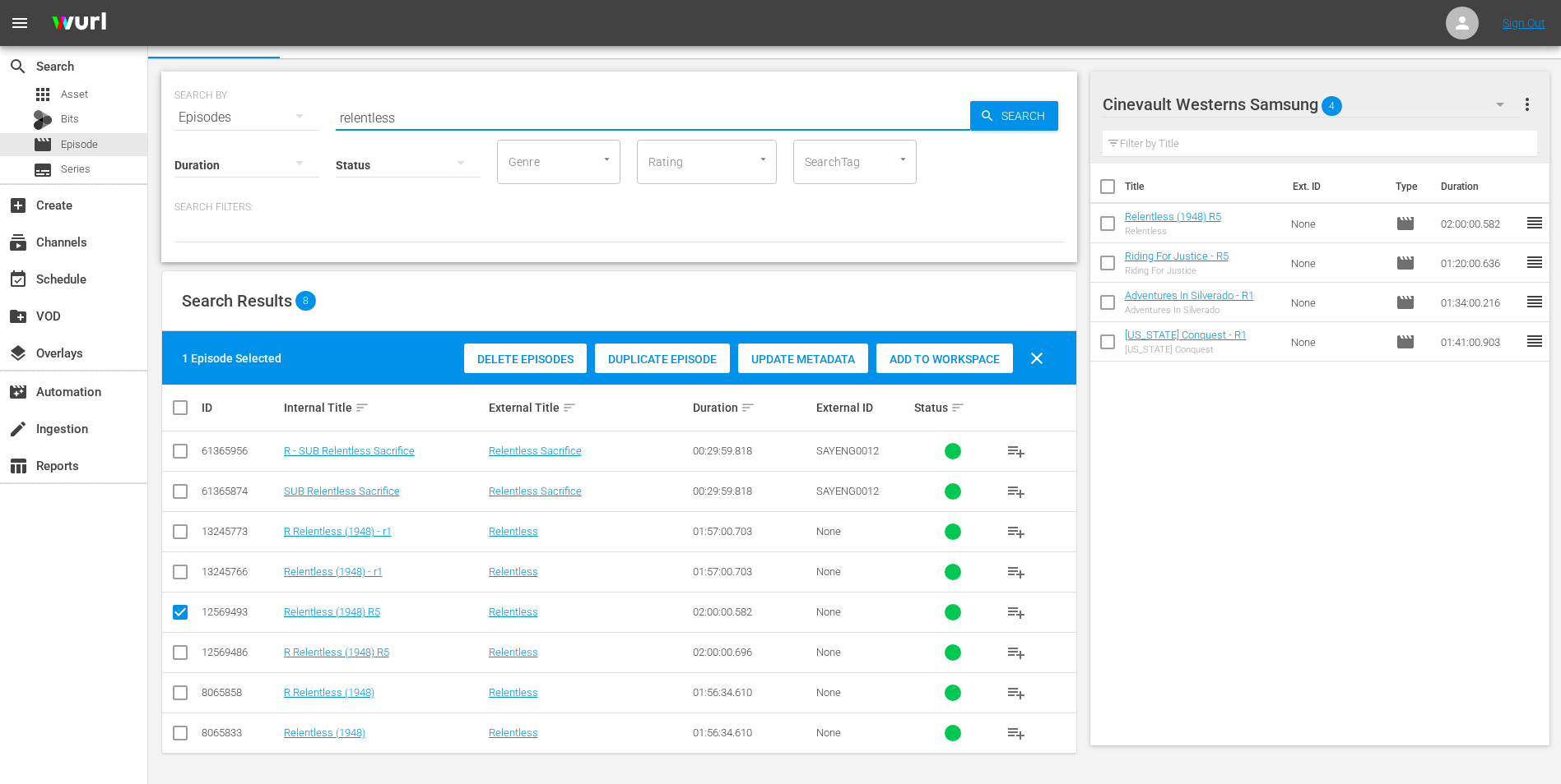
click at [537, 120] on input "relentless" at bounding box center [652, 117] width 634 height 39
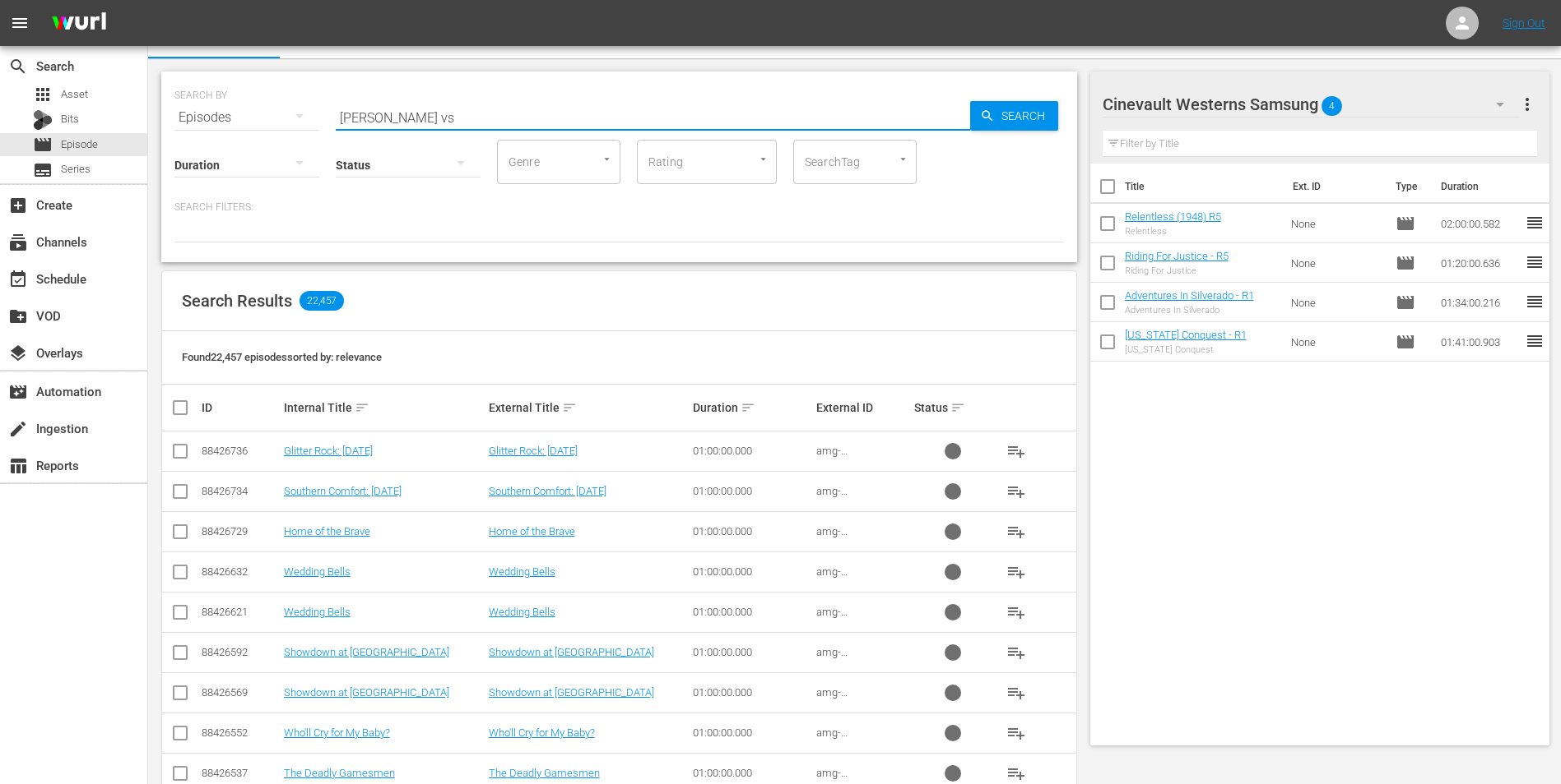
scroll to position [2, 0]
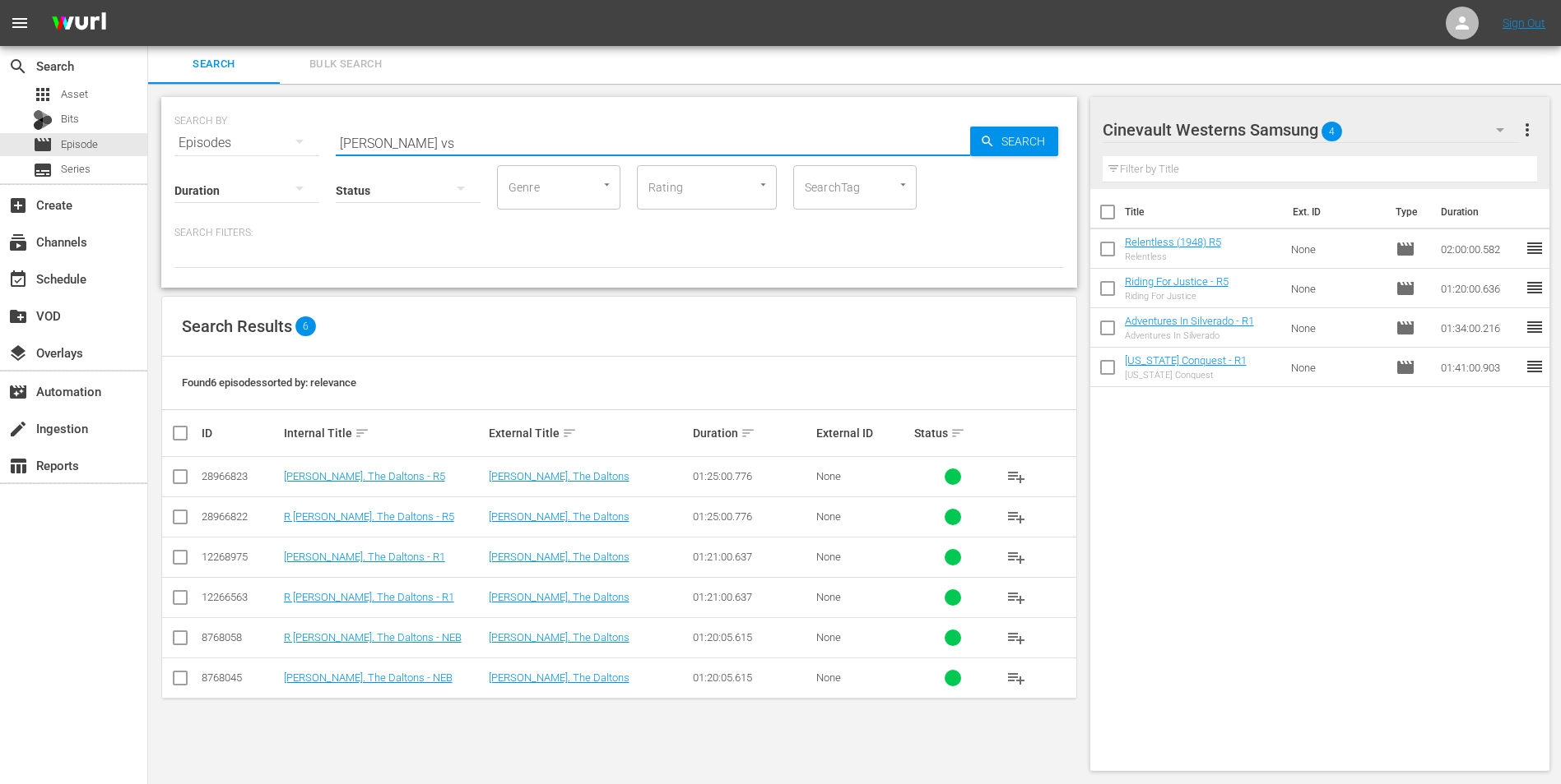
type input "[PERSON_NAME] vs"
click at [177, 478] on input "checkbox" at bounding box center [180, 480] width 20 height 20
checkbox input "true"
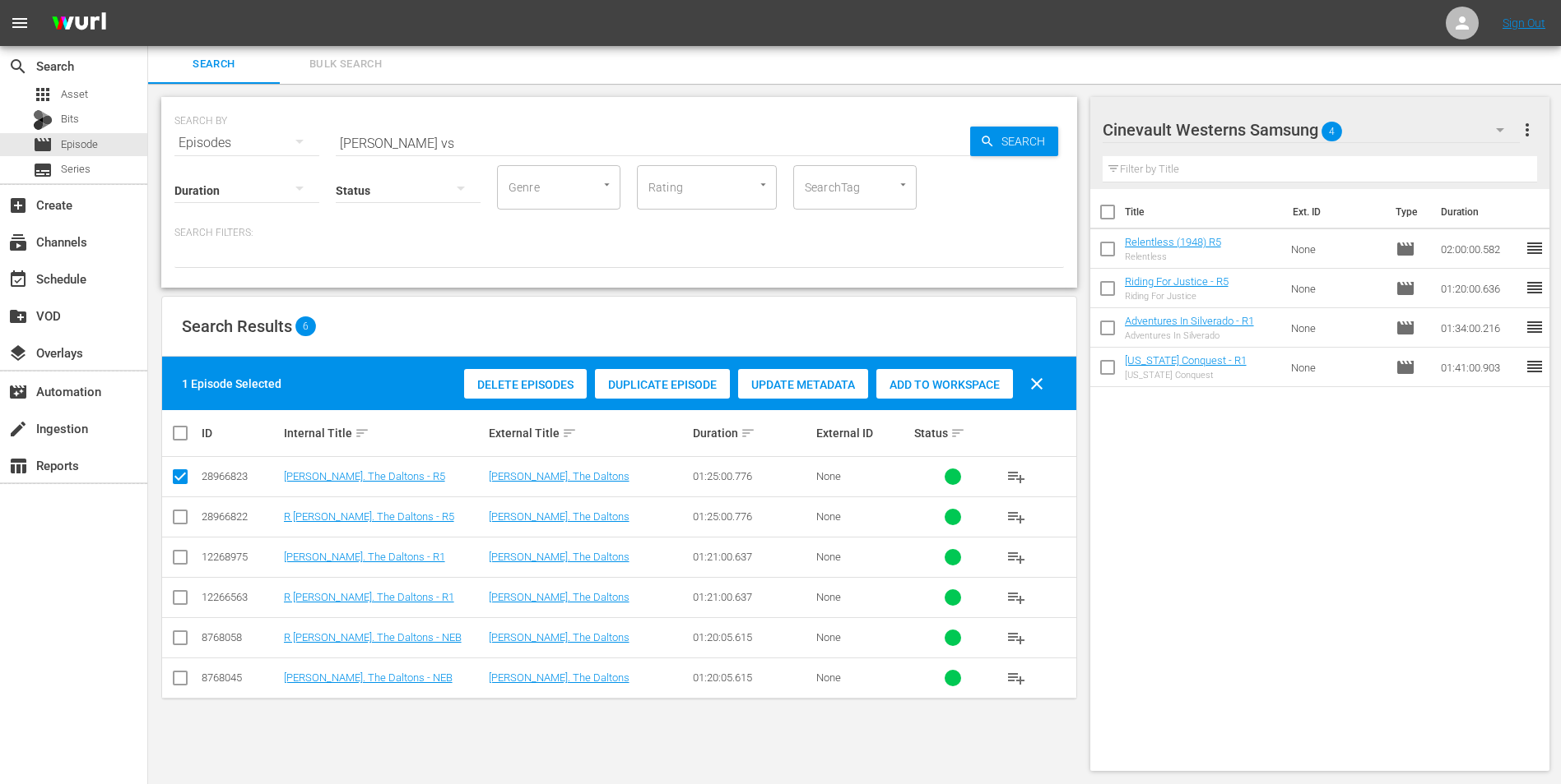
click at [939, 378] on span "Add to Workspace" at bounding box center [945, 384] width 137 height 13
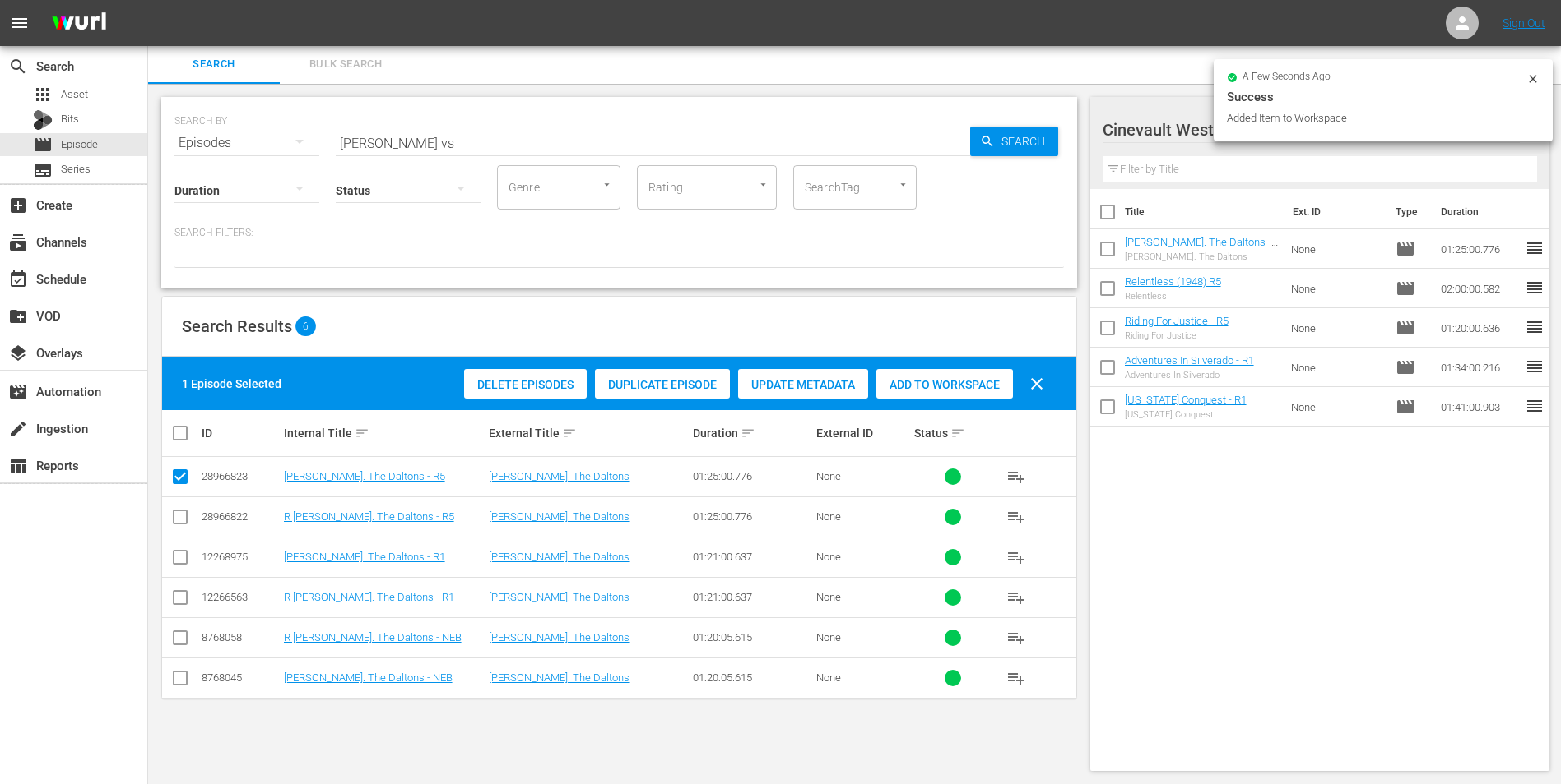
click at [1532, 79] on icon at bounding box center [1532, 79] width 13 height 13
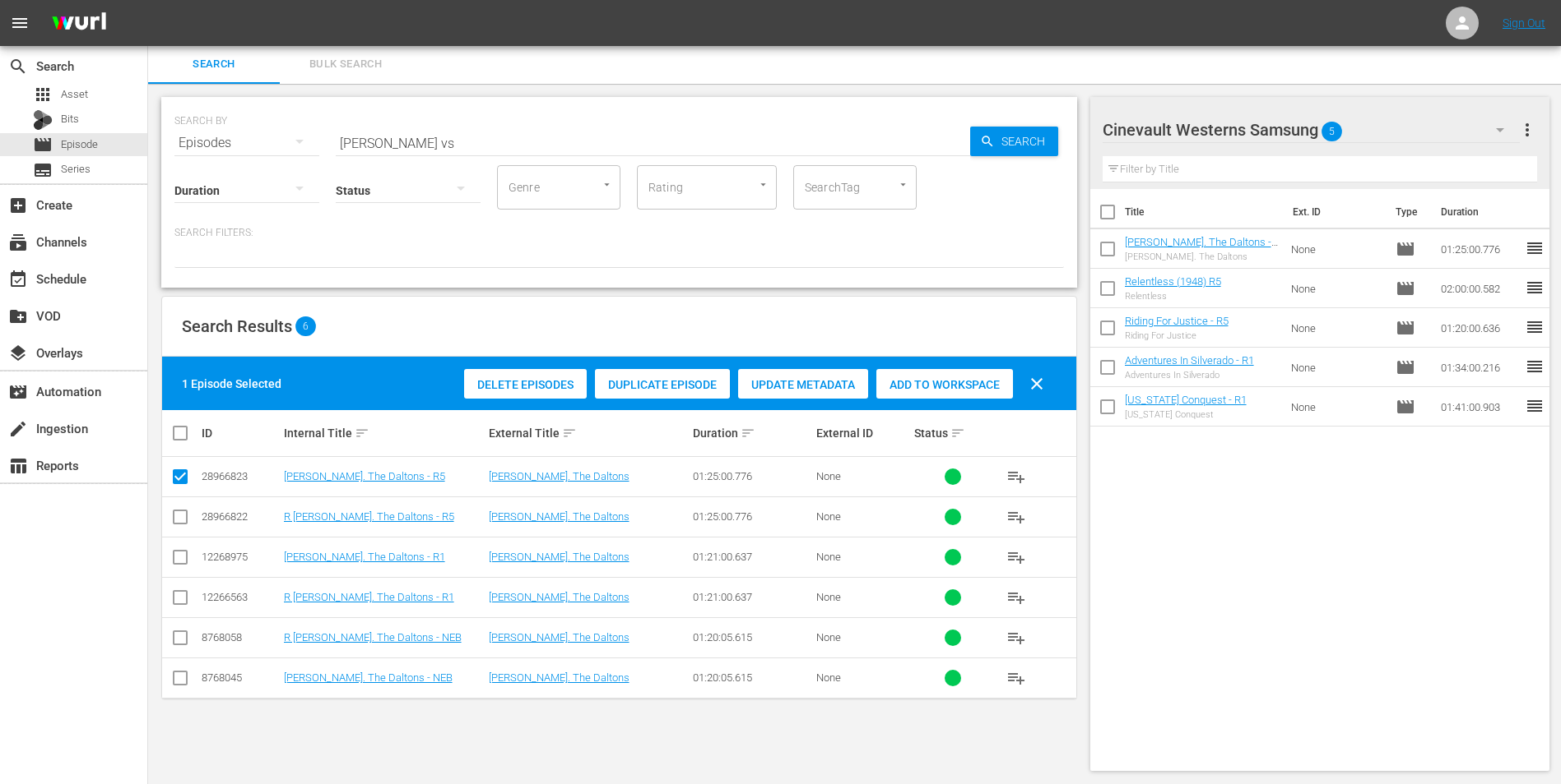
click at [1445, 130] on div "Cinevault Westerns Samsung 5" at bounding box center [1311, 130] width 418 height 46
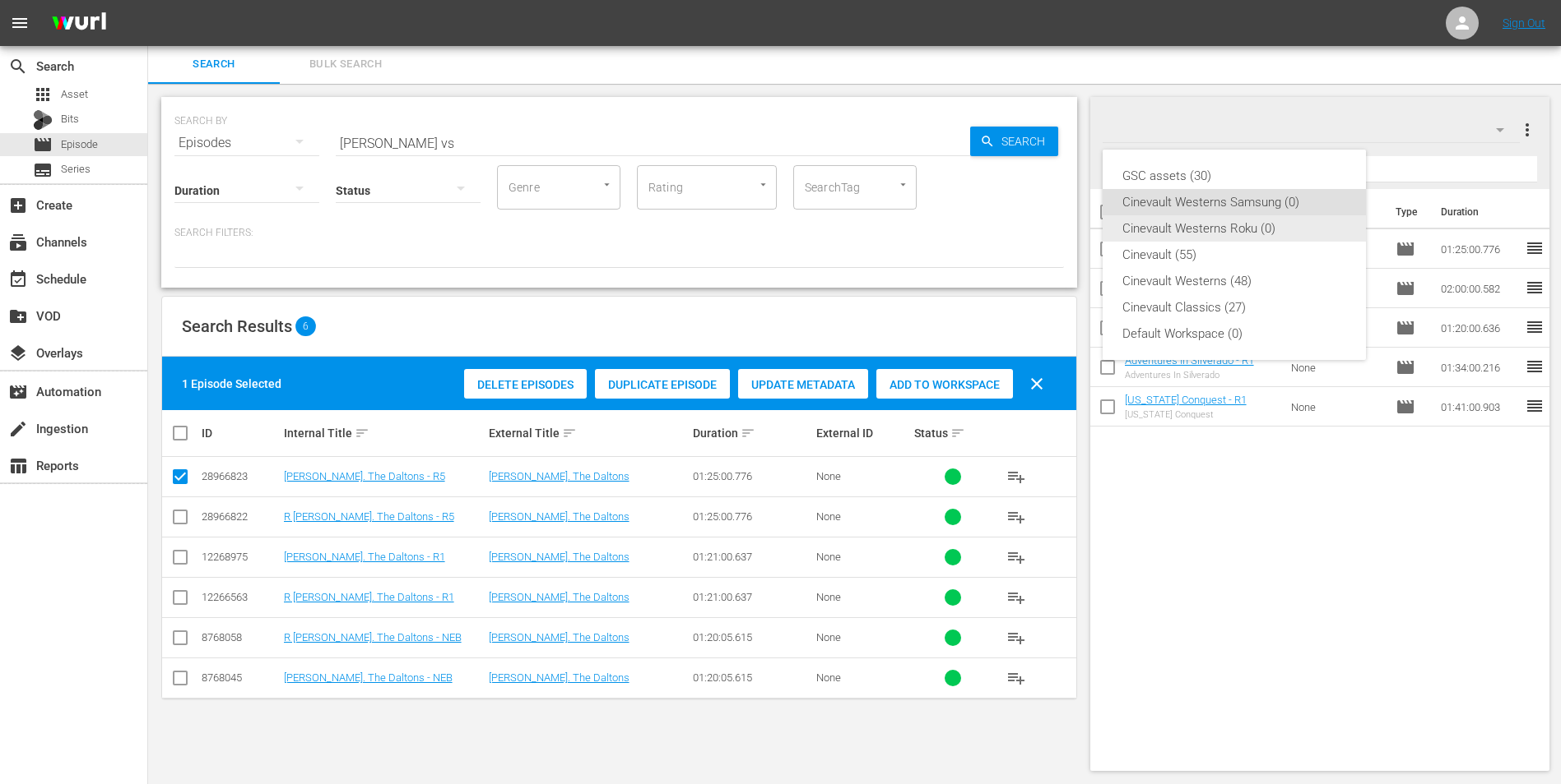
click at [1206, 239] on div "Cinevault Westerns Roku (0)" at bounding box center [1234, 228] width 224 height 26
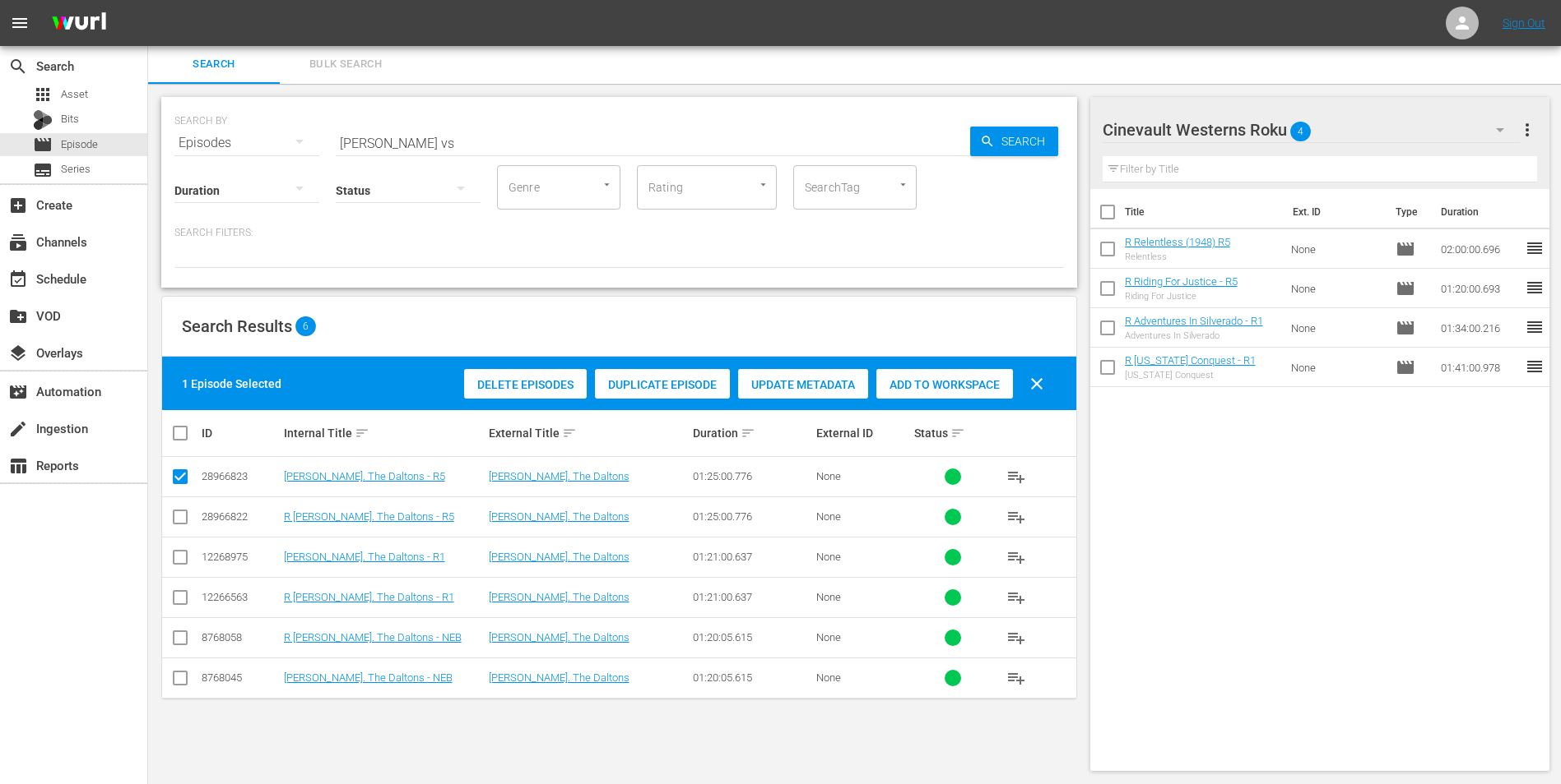
click at [182, 522] on input "checkbox" at bounding box center [180, 521] width 20 height 20
checkbox input "true"
click at [178, 480] on input "checkbox" at bounding box center [180, 480] width 20 height 20
checkbox input "false"
click at [970, 386] on span "Add to Workspace" at bounding box center [945, 384] width 137 height 13
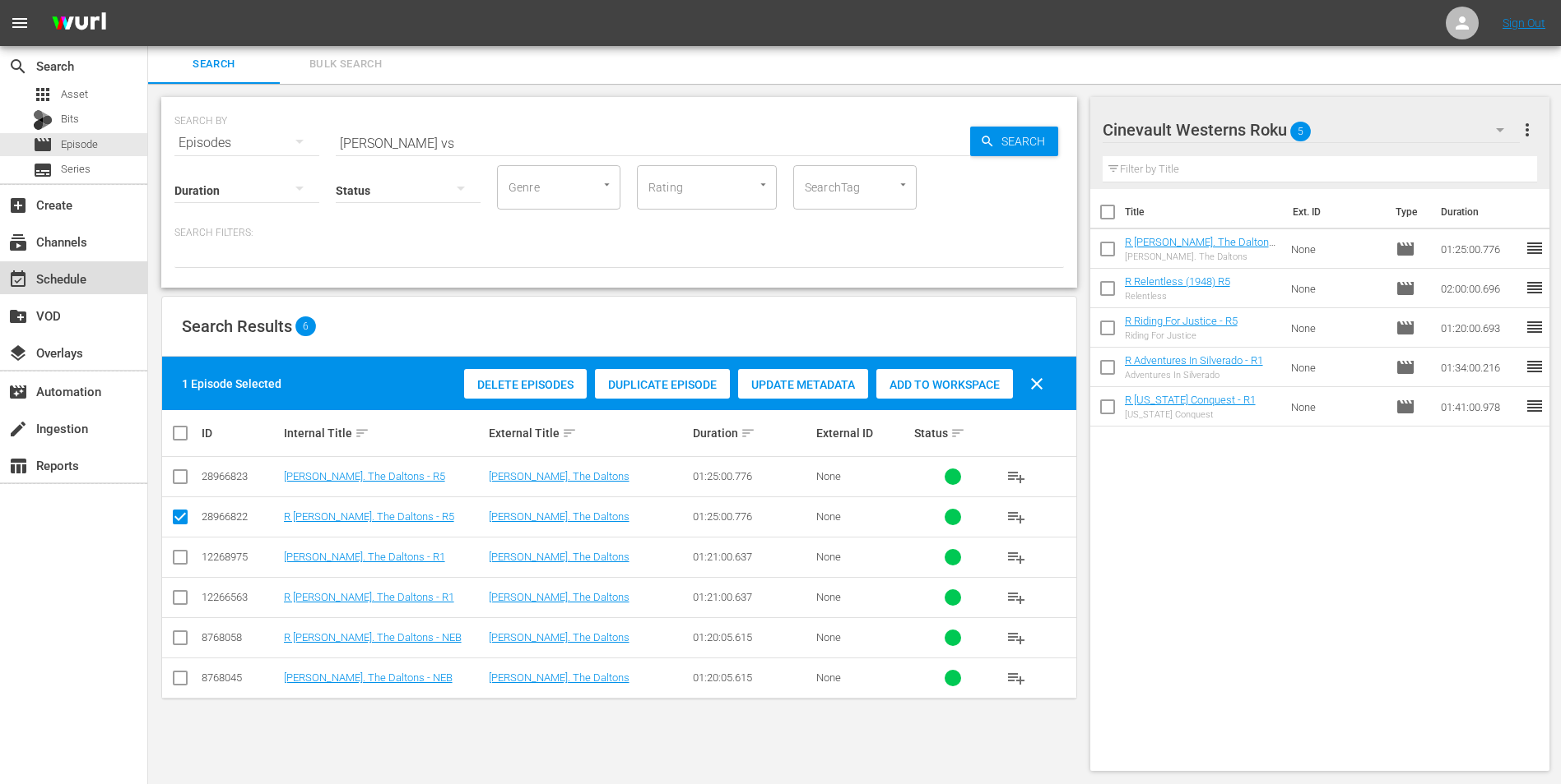
click at [64, 269] on div "event_available Schedule" at bounding box center [46, 276] width 92 height 15
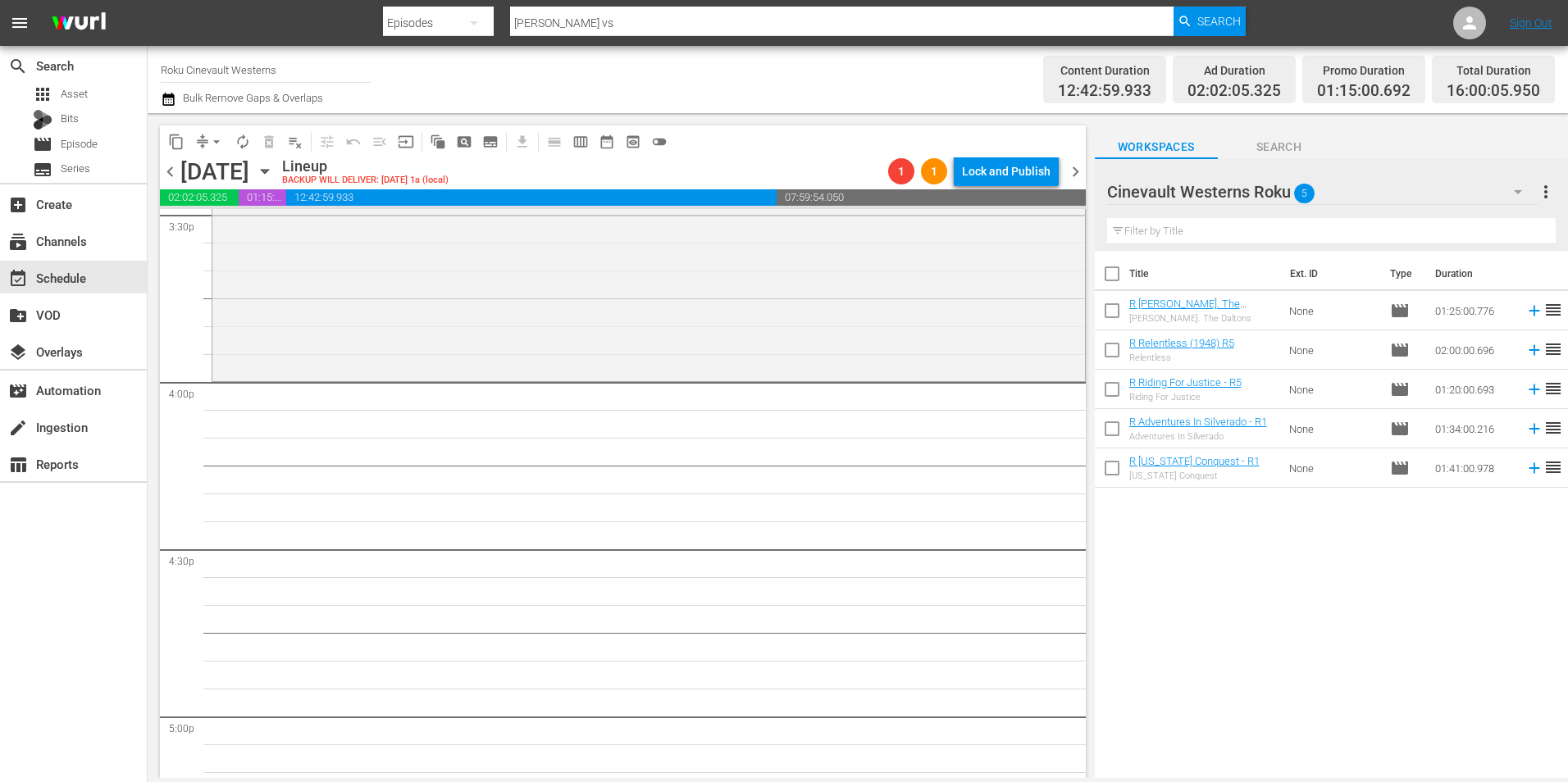
scroll to position [5249, 0]
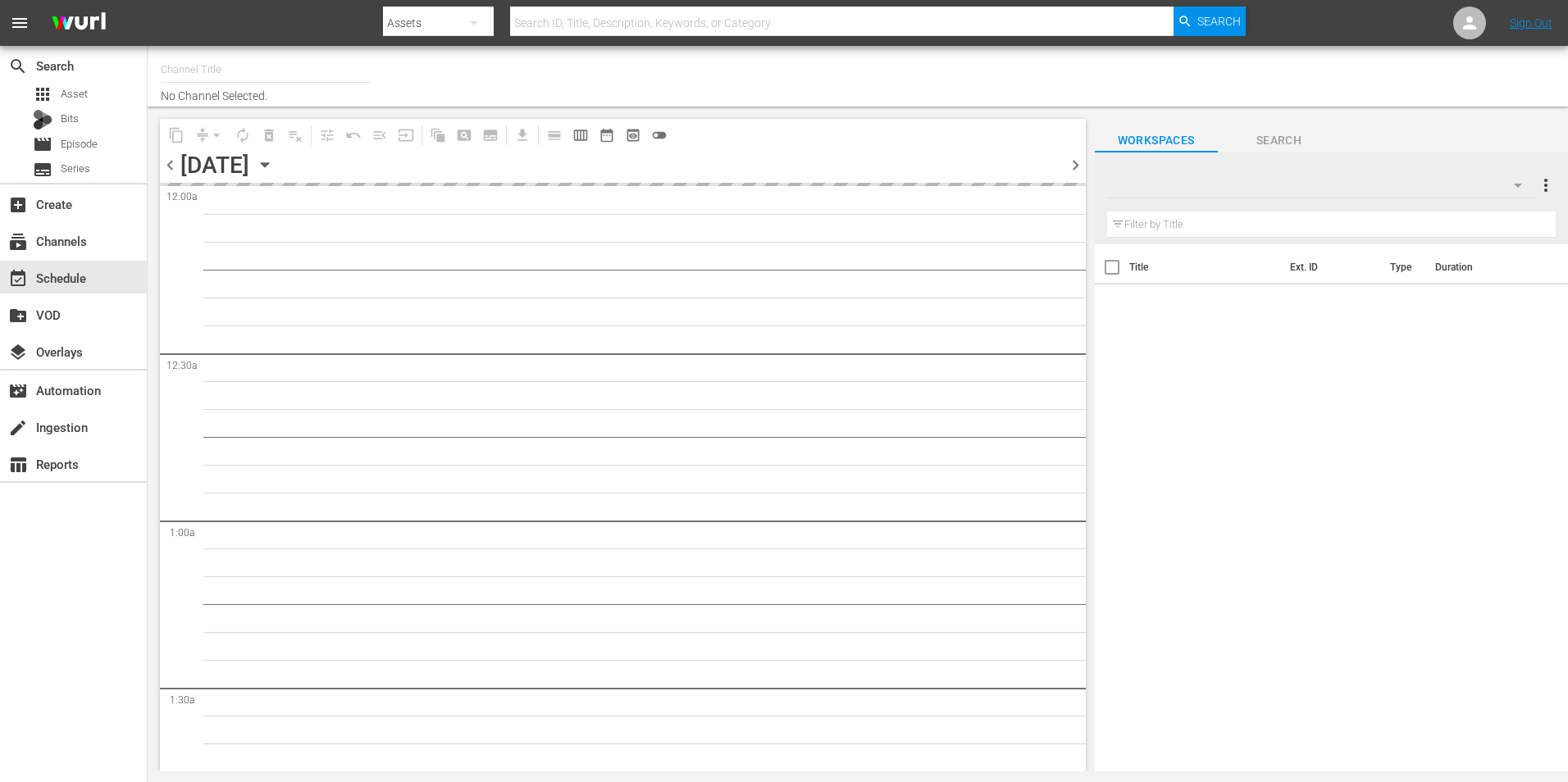
type input "Roku Cinevault Westerns (697)"
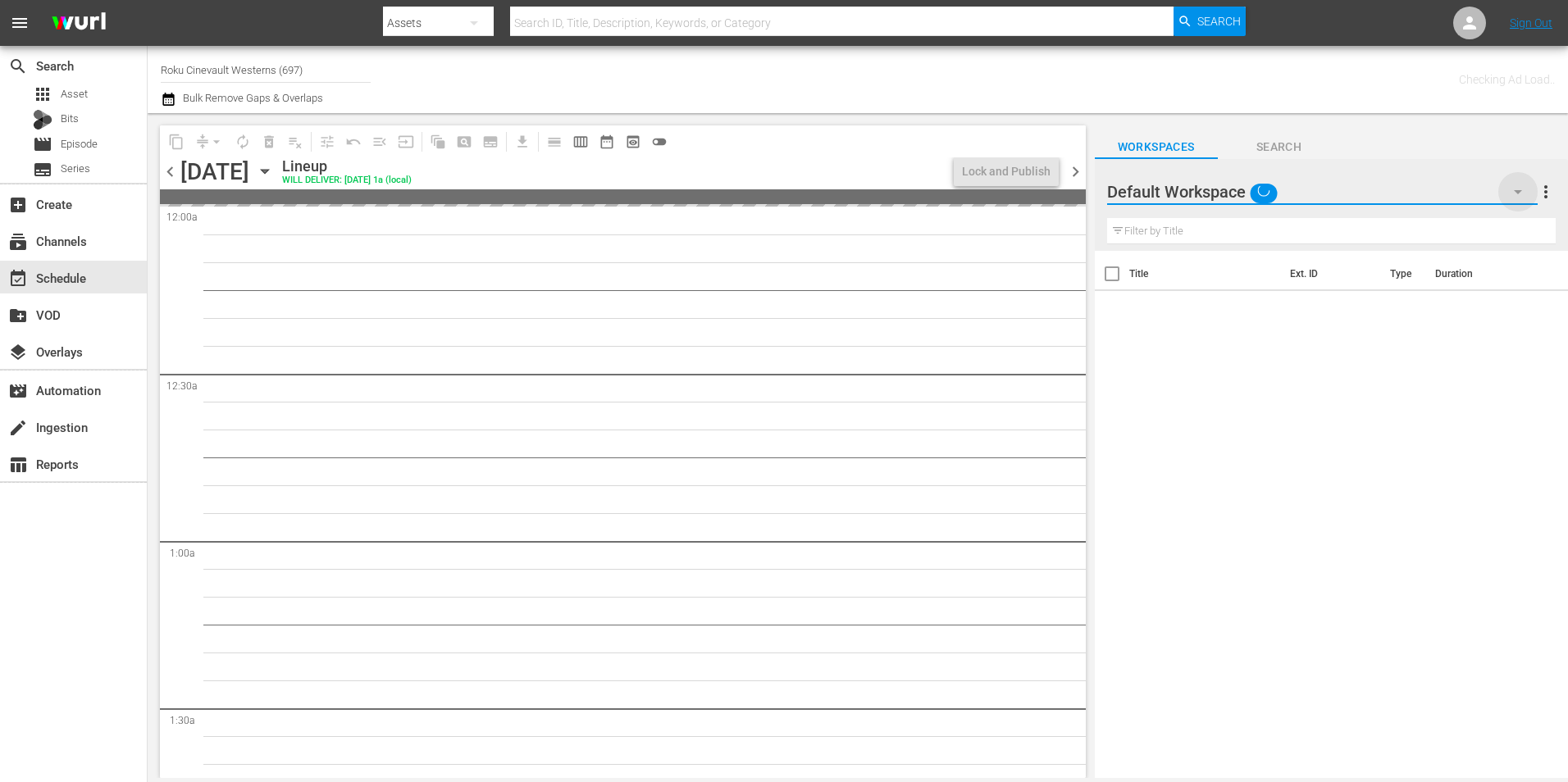
click at [1510, 193] on icon "button" at bounding box center [1517, 192] width 20 height 20
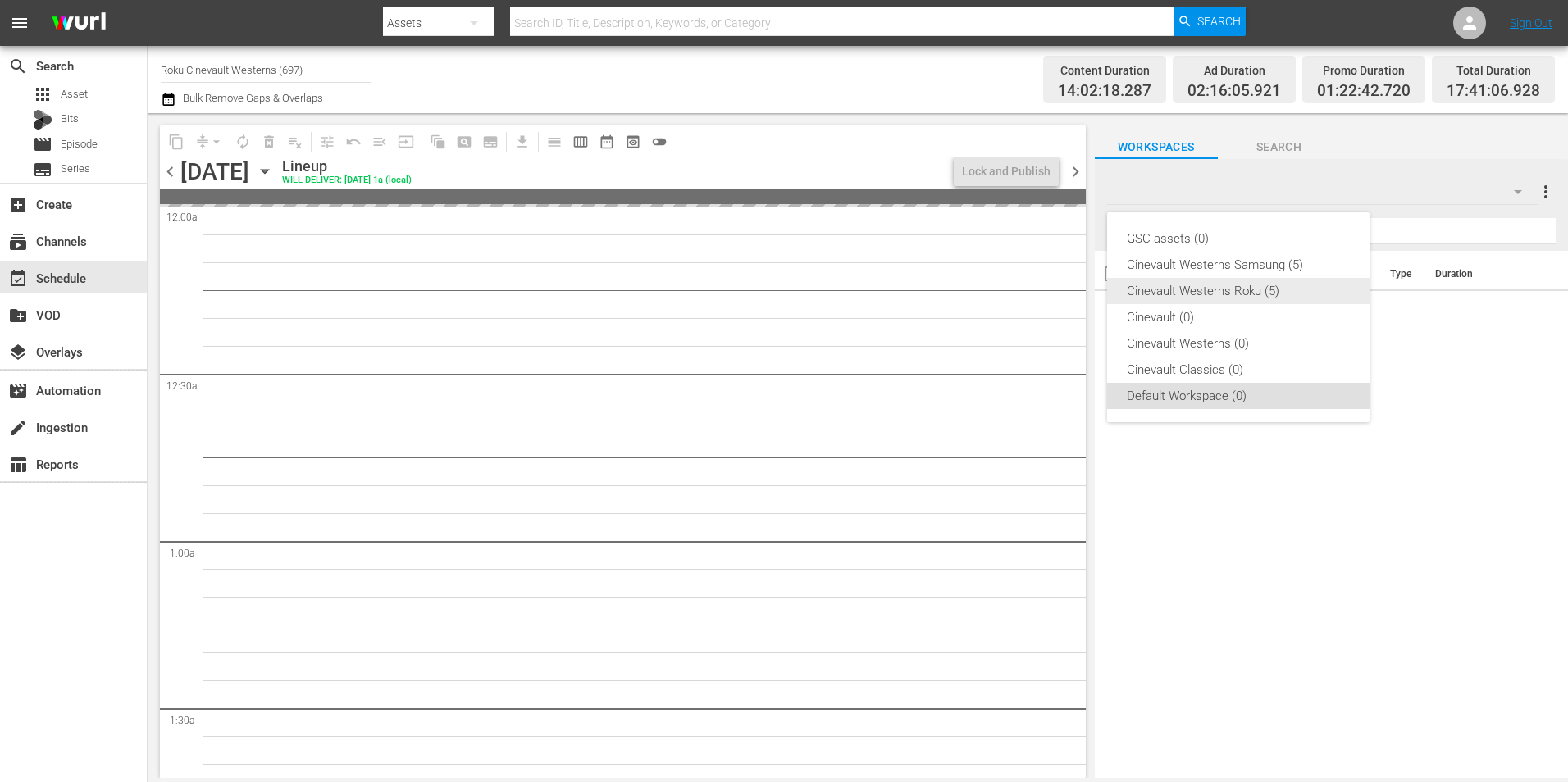
click at [1232, 291] on div "Cinevault Westerns Roku (5)" at bounding box center [1238, 292] width 223 height 26
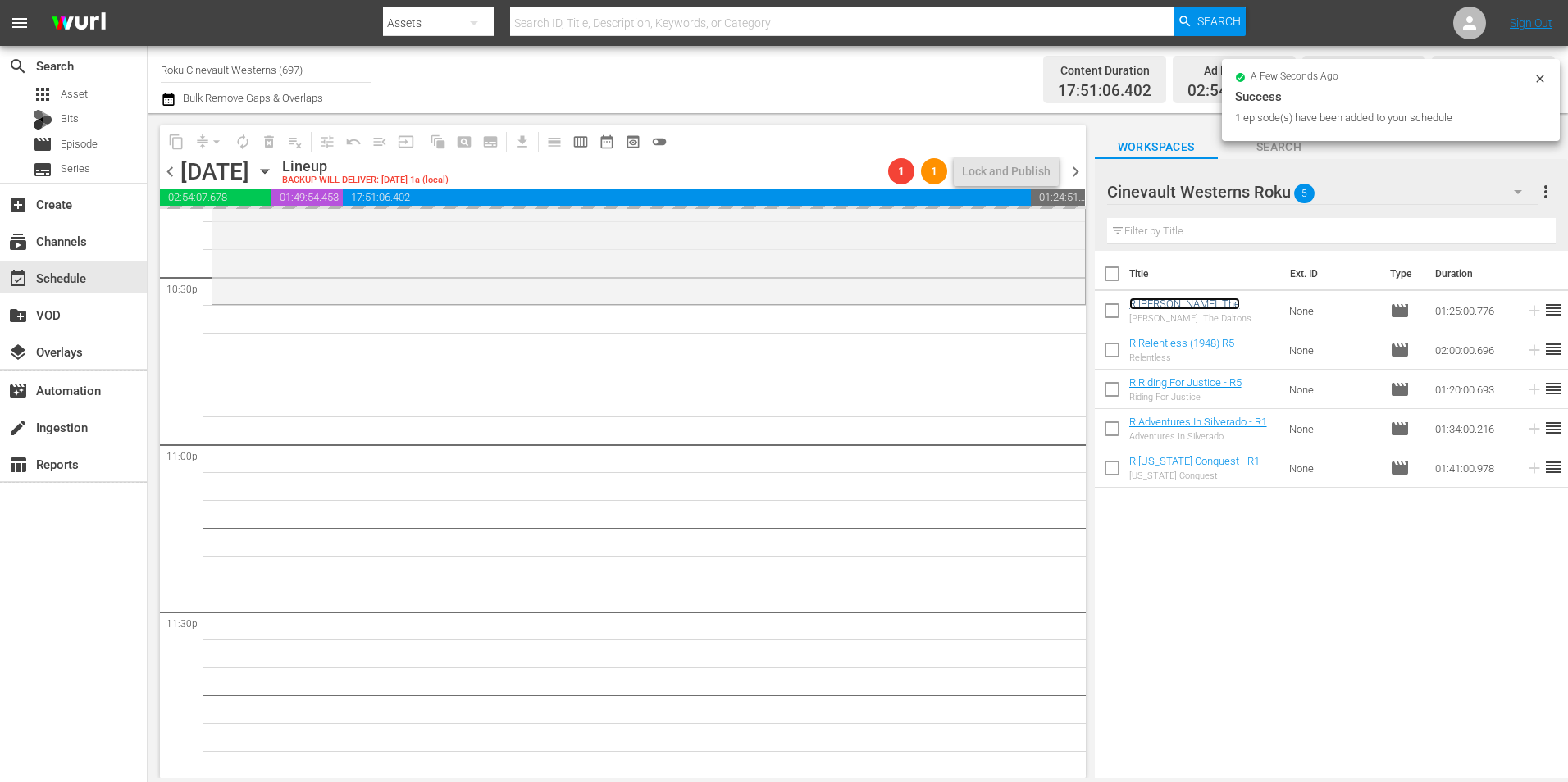
scroll to position [7461, 0]
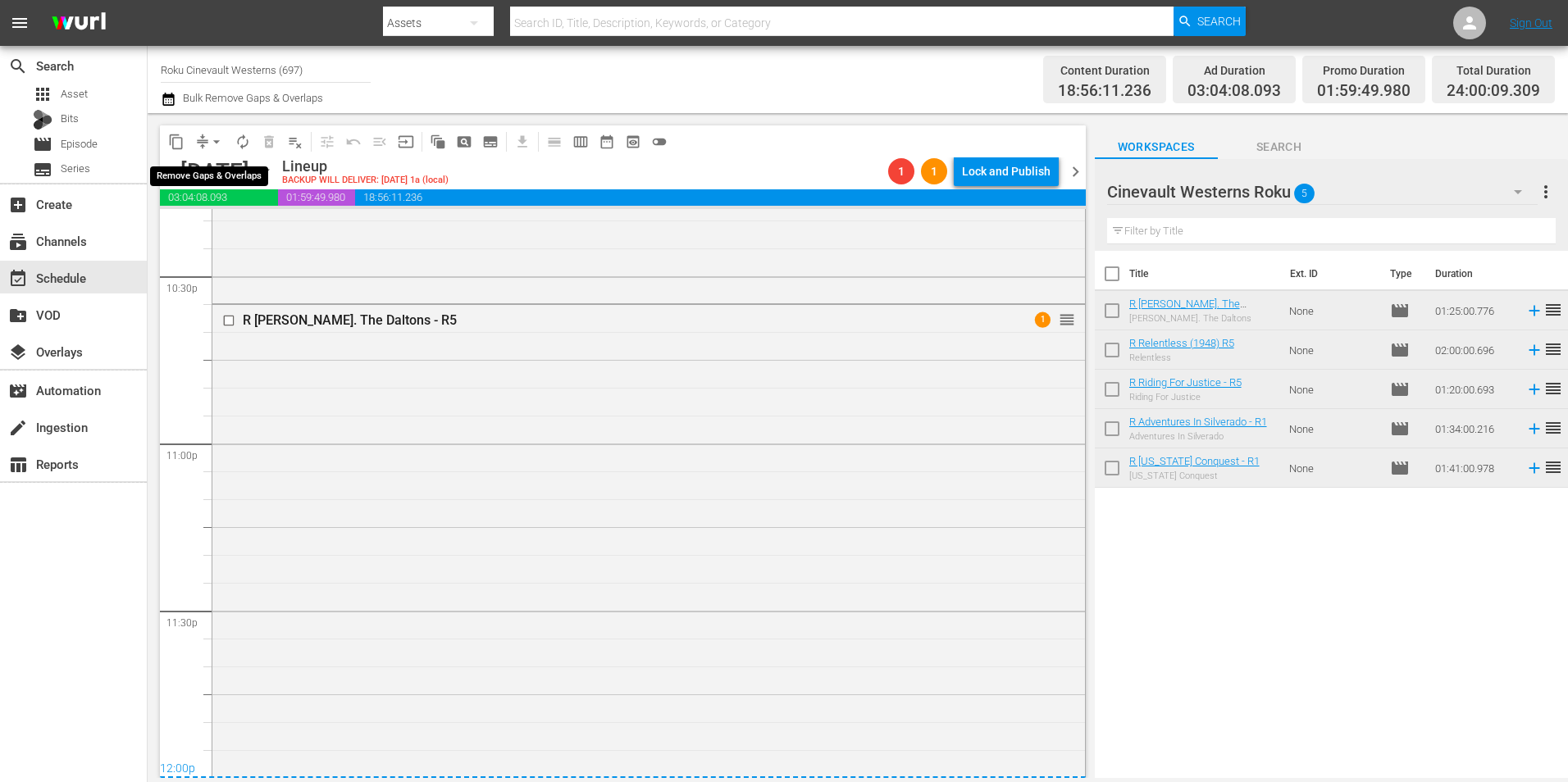
click at [214, 140] on span "arrow_drop_down" at bounding box center [216, 141] width 17 height 17
click at [253, 176] on li "Align to Midnight" at bounding box center [216, 175] width 172 height 27
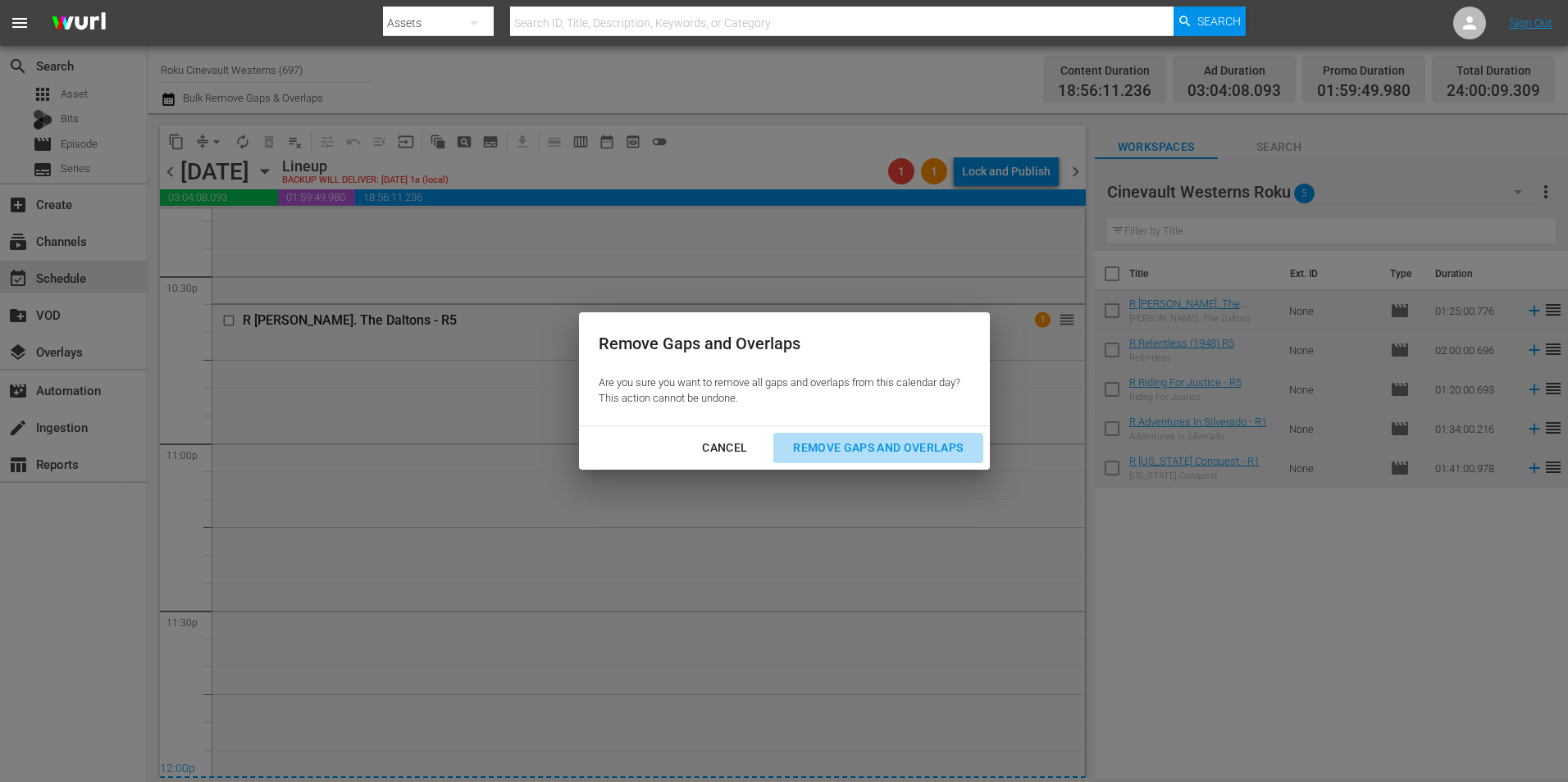
click at [900, 446] on div "Remove Gaps and Overlaps" at bounding box center [878, 448] width 196 height 20
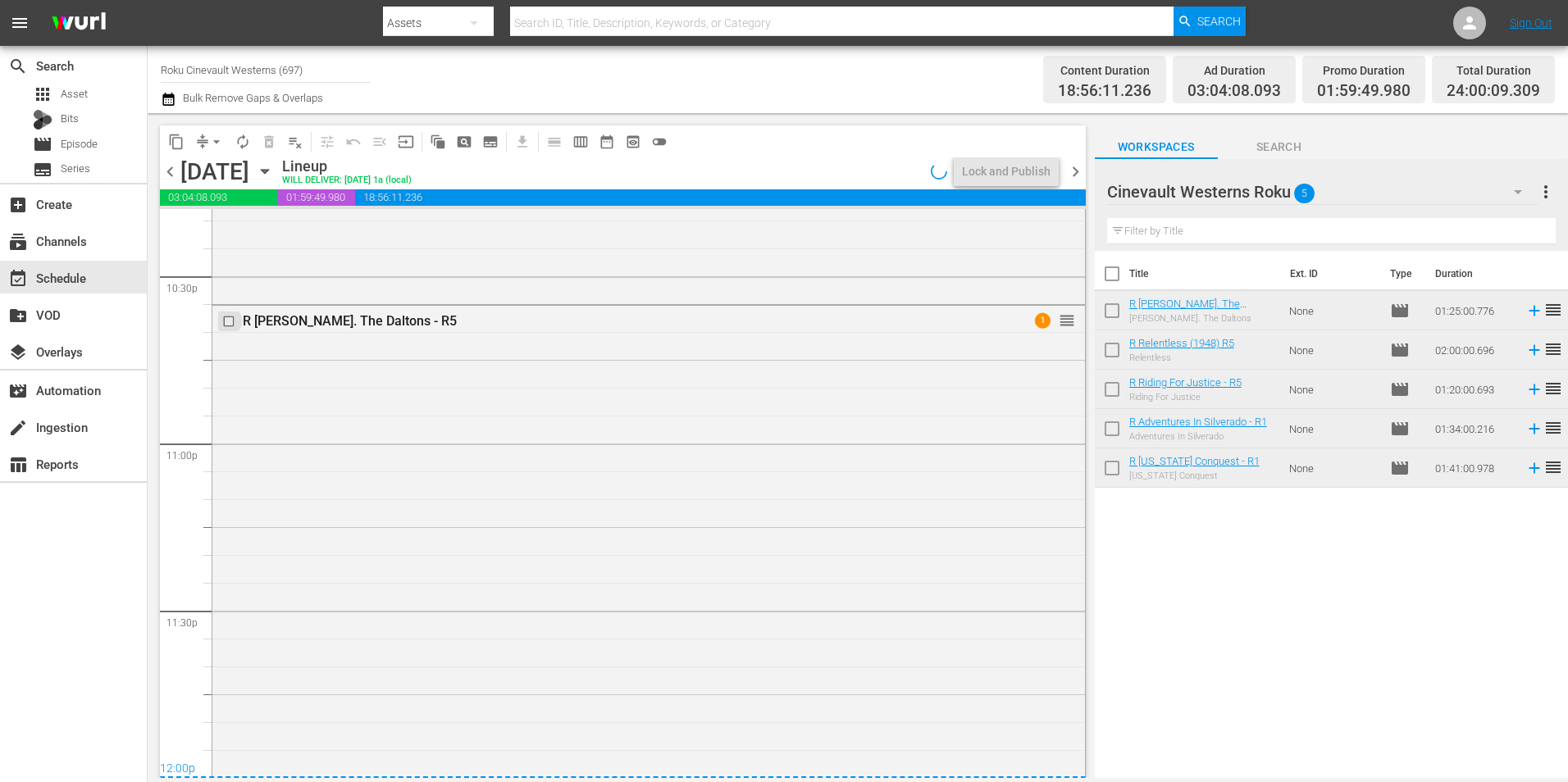
click at [228, 325] on input "checkbox" at bounding box center [231, 321] width 17 height 14
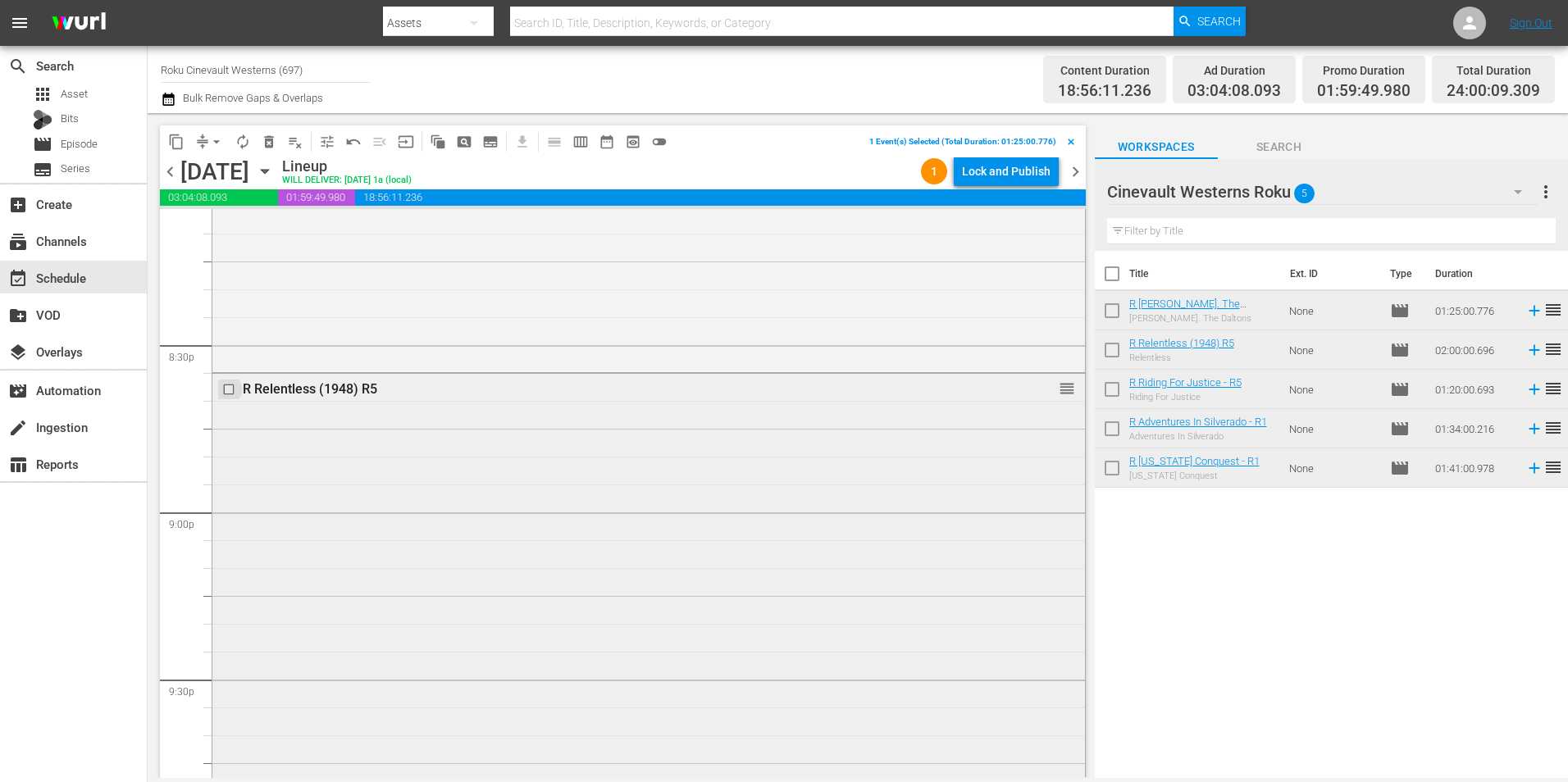
click at [229, 391] on input "checkbox" at bounding box center [231, 390] width 17 height 14
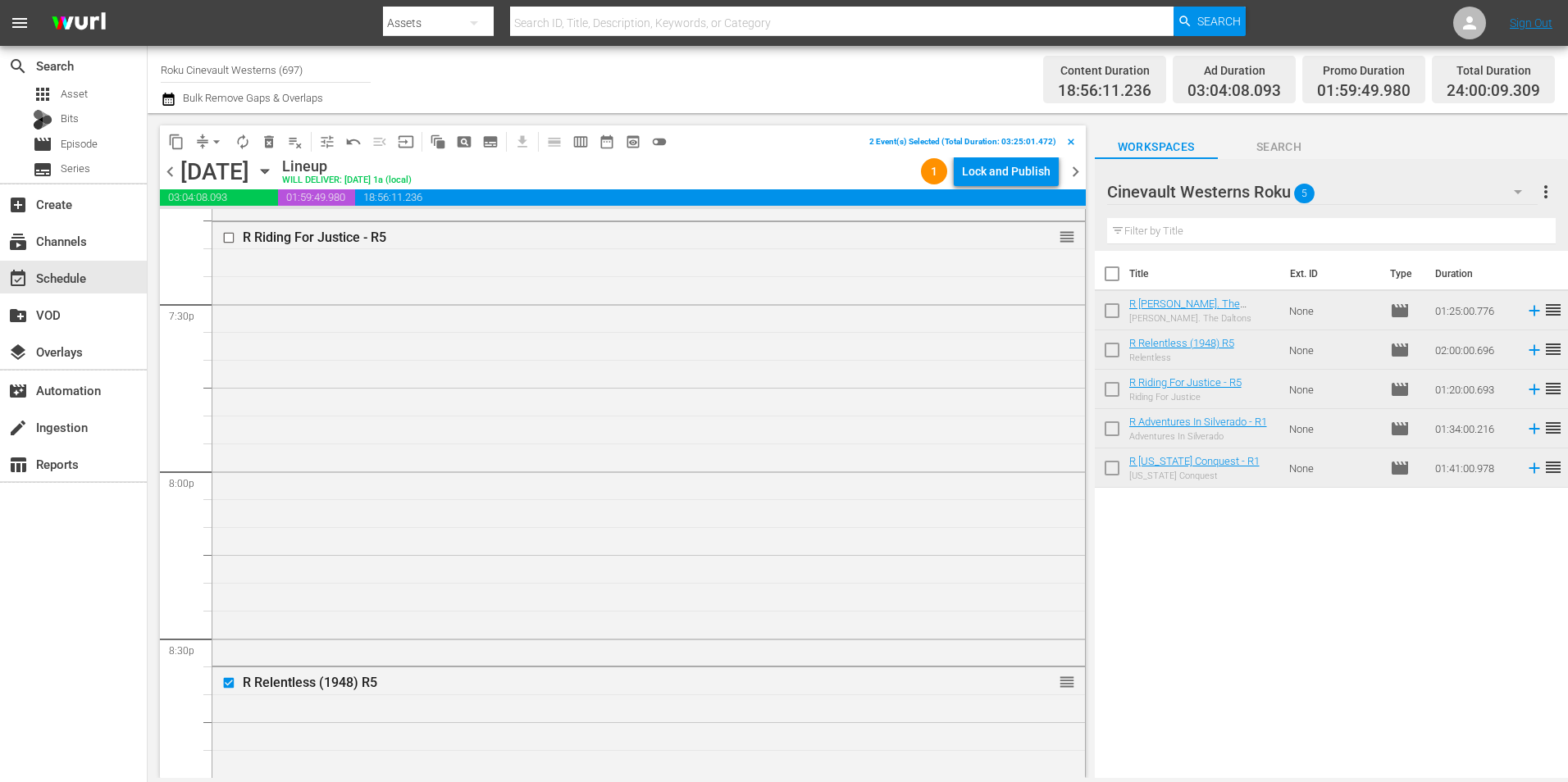
scroll to position [6232, 0]
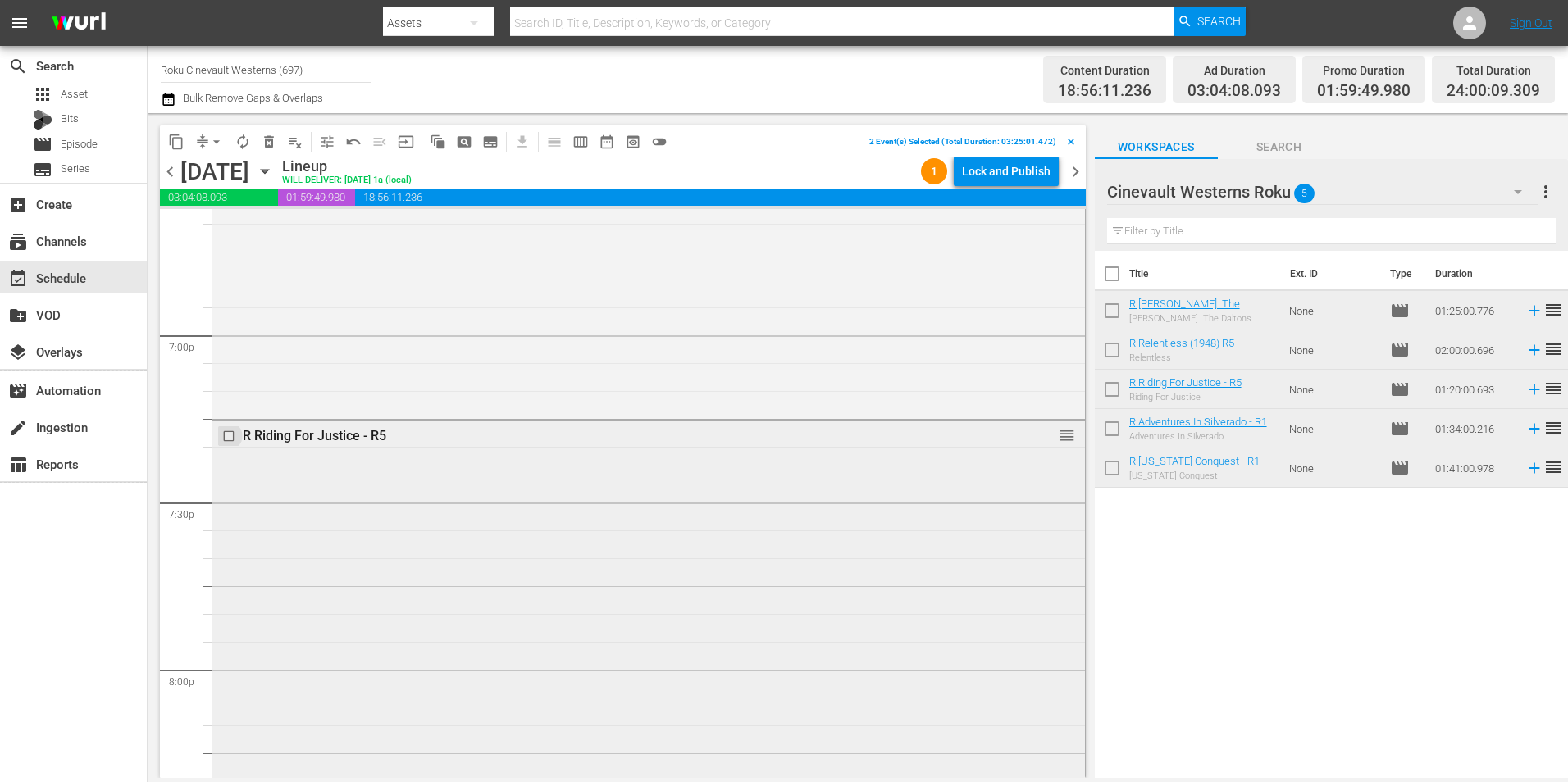
click at [228, 435] on input "checkbox" at bounding box center [231, 436] width 17 height 14
click at [226, 566] on input "checkbox" at bounding box center [231, 568] width 17 height 14
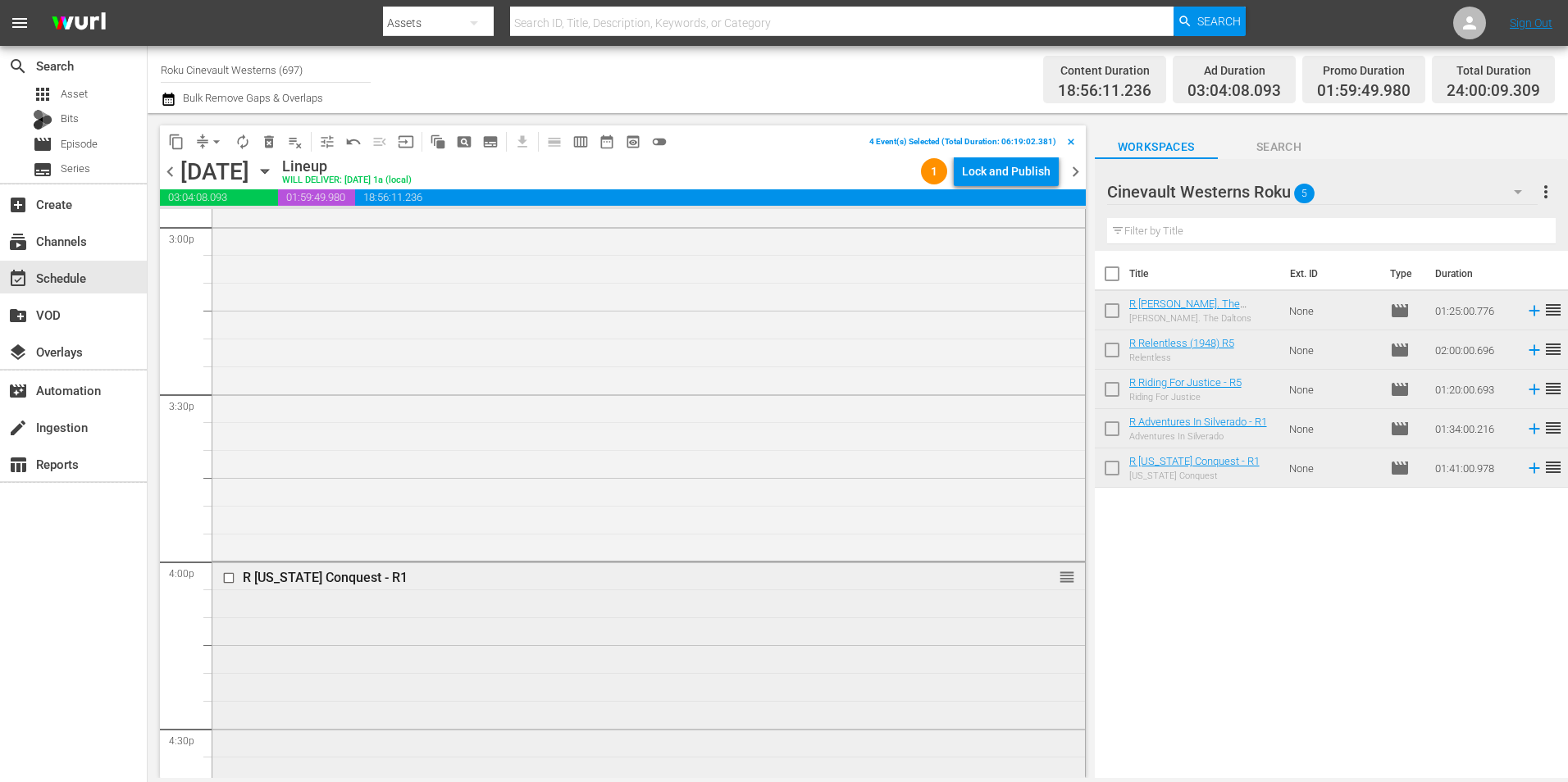
click at [227, 582] on input "checkbox" at bounding box center [231, 579] width 17 height 14
click at [170, 141] on span "content_copy" at bounding box center [176, 141] width 17 height 17
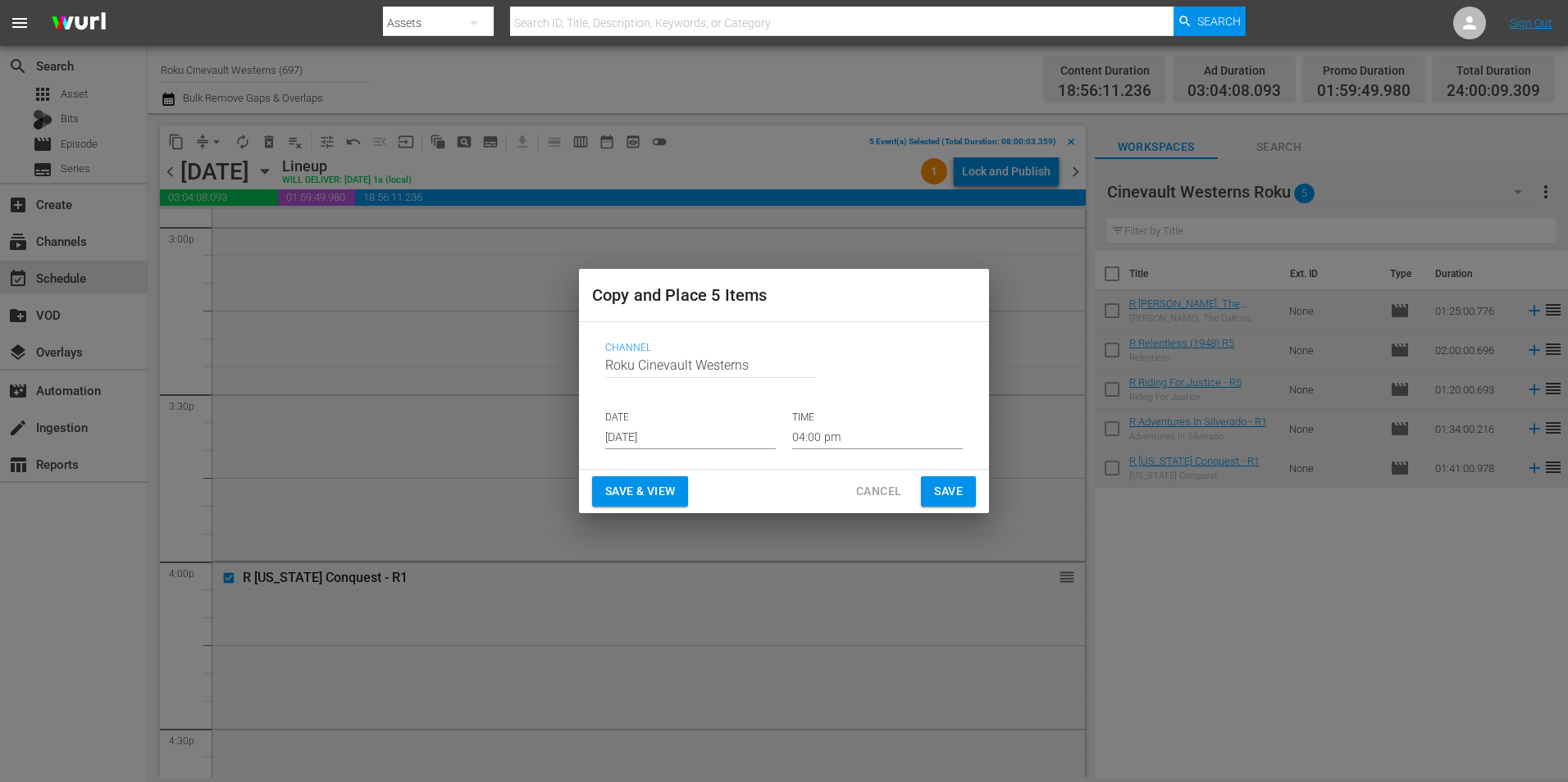
click at [688, 446] on input "Aug 20th 2025" at bounding box center [689, 437] width 170 height 24
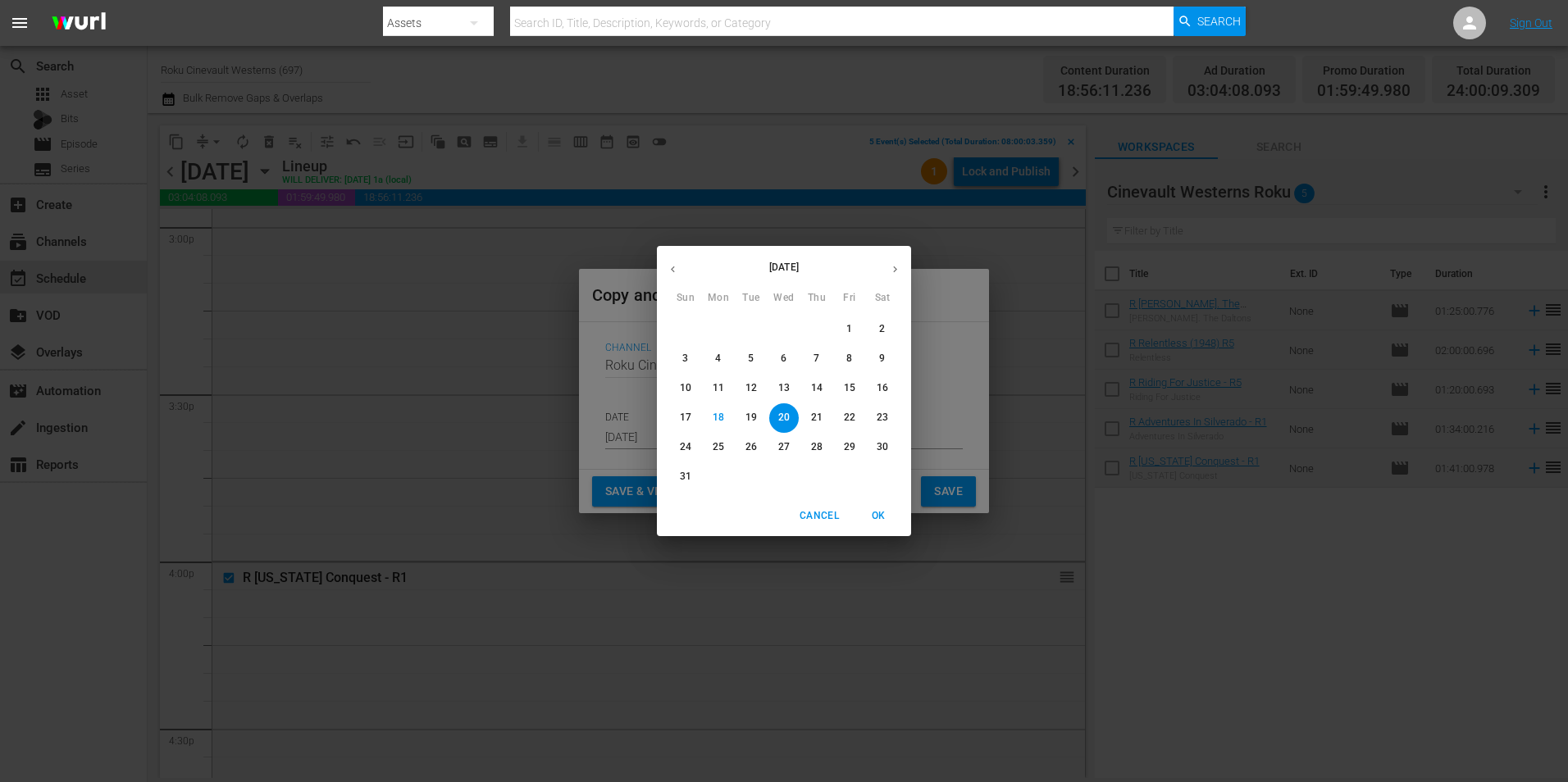
click at [895, 265] on icon "button" at bounding box center [895, 270] width 12 height 12
click at [708, 331] on span "1" at bounding box center [718, 329] width 30 height 14
type input "Sep 1st 2025"
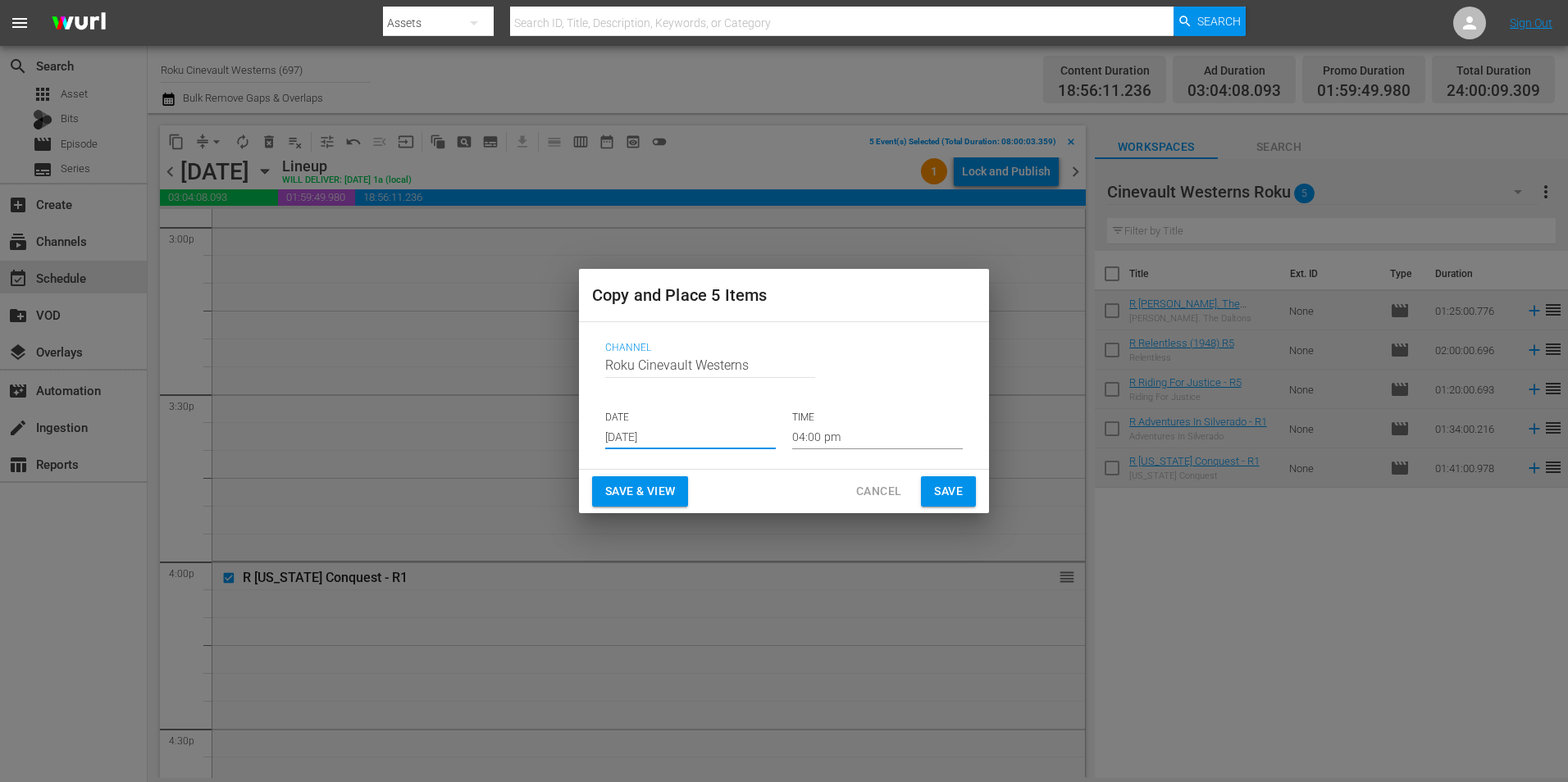
click at [929, 436] on input "04:00 pm" at bounding box center [877, 437] width 170 height 24
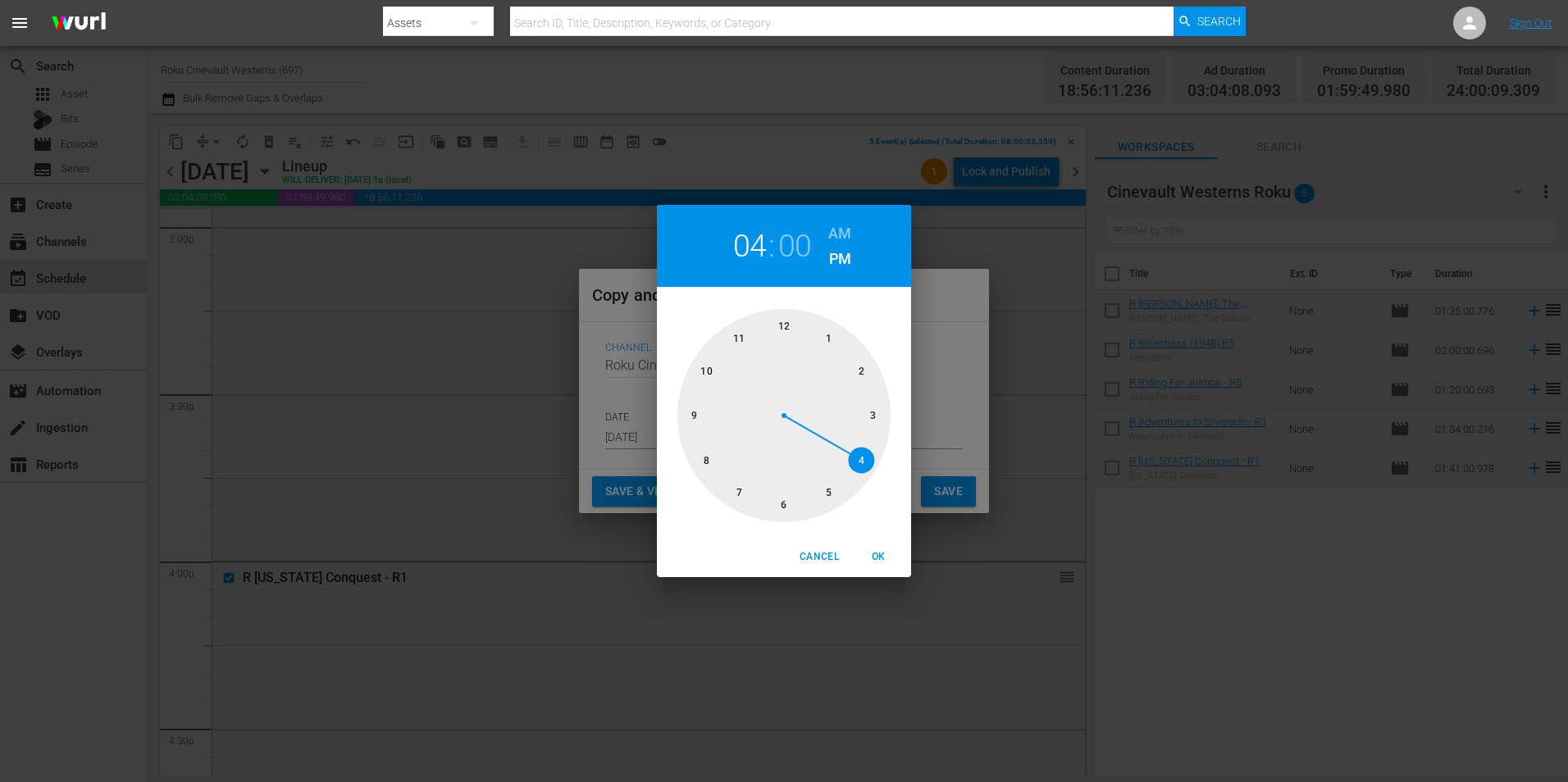
click at [782, 330] on div at bounding box center [784, 415] width 213 height 213
drag, startPoint x: 835, startPoint y: 219, endPoint x: 839, endPoint y: 227, distance: 8.9
click at [836, 222] on div "12 : 00 AM PM" at bounding box center [784, 246] width 254 height 82
click at [839, 227] on h6 "AM" at bounding box center [839, 234] width 23 height 26
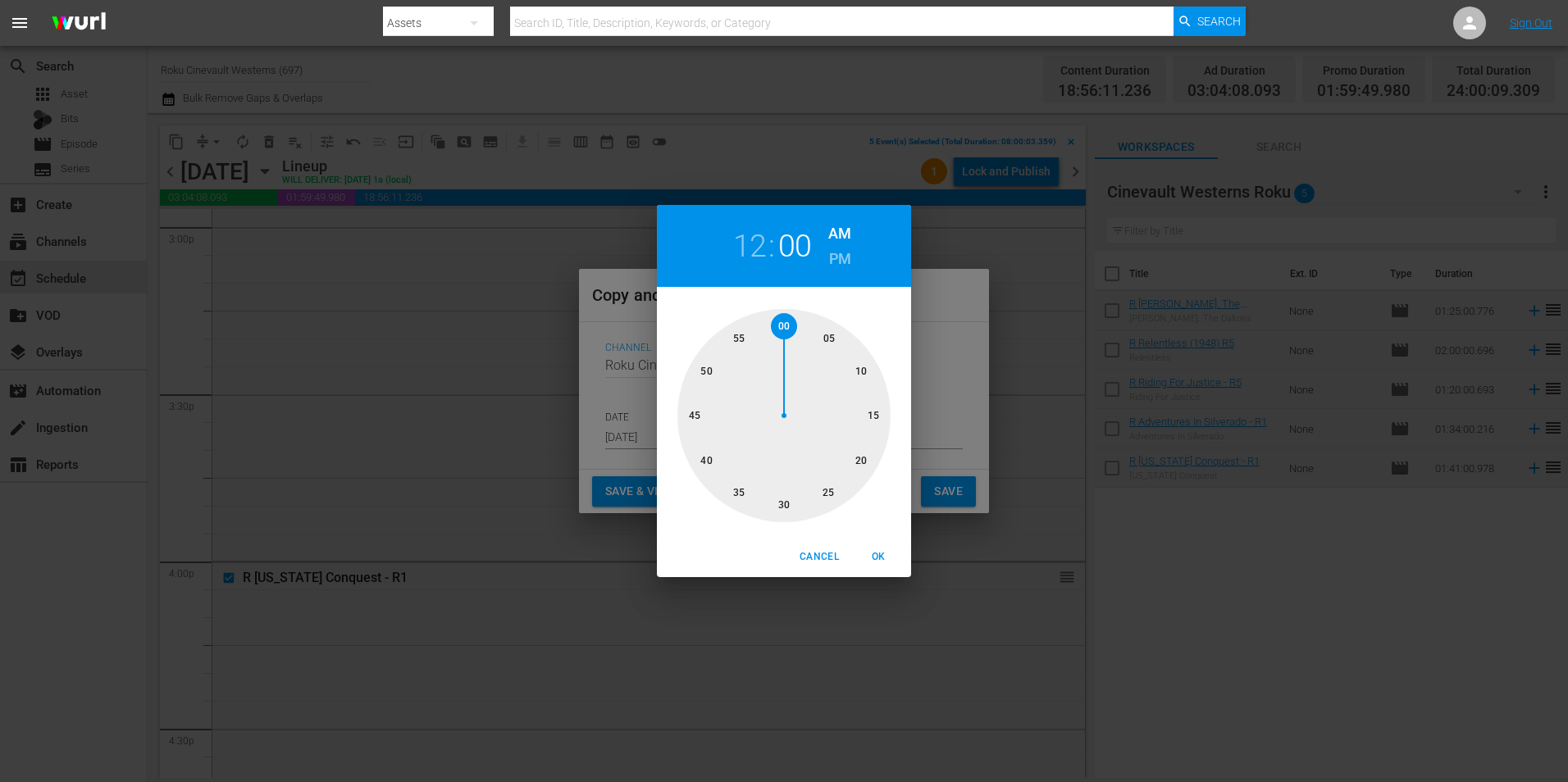
click at [890, 566] on button "OK" at bounding box center [878, 557] width 52 height 27
type input "12:00 am"
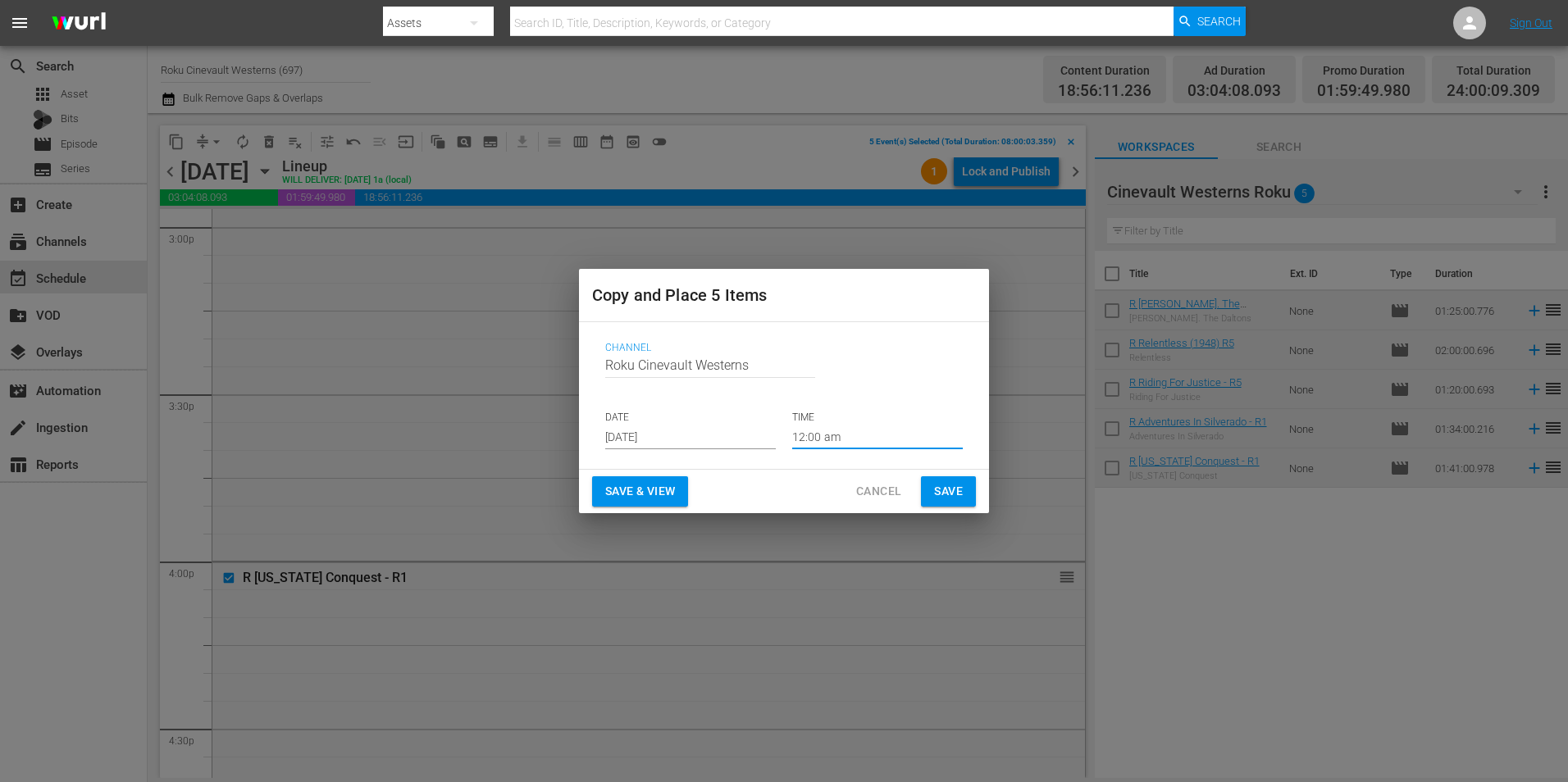
click at [958, 493] on span "Save" at bounding box center [948, 491] width 29 height 20
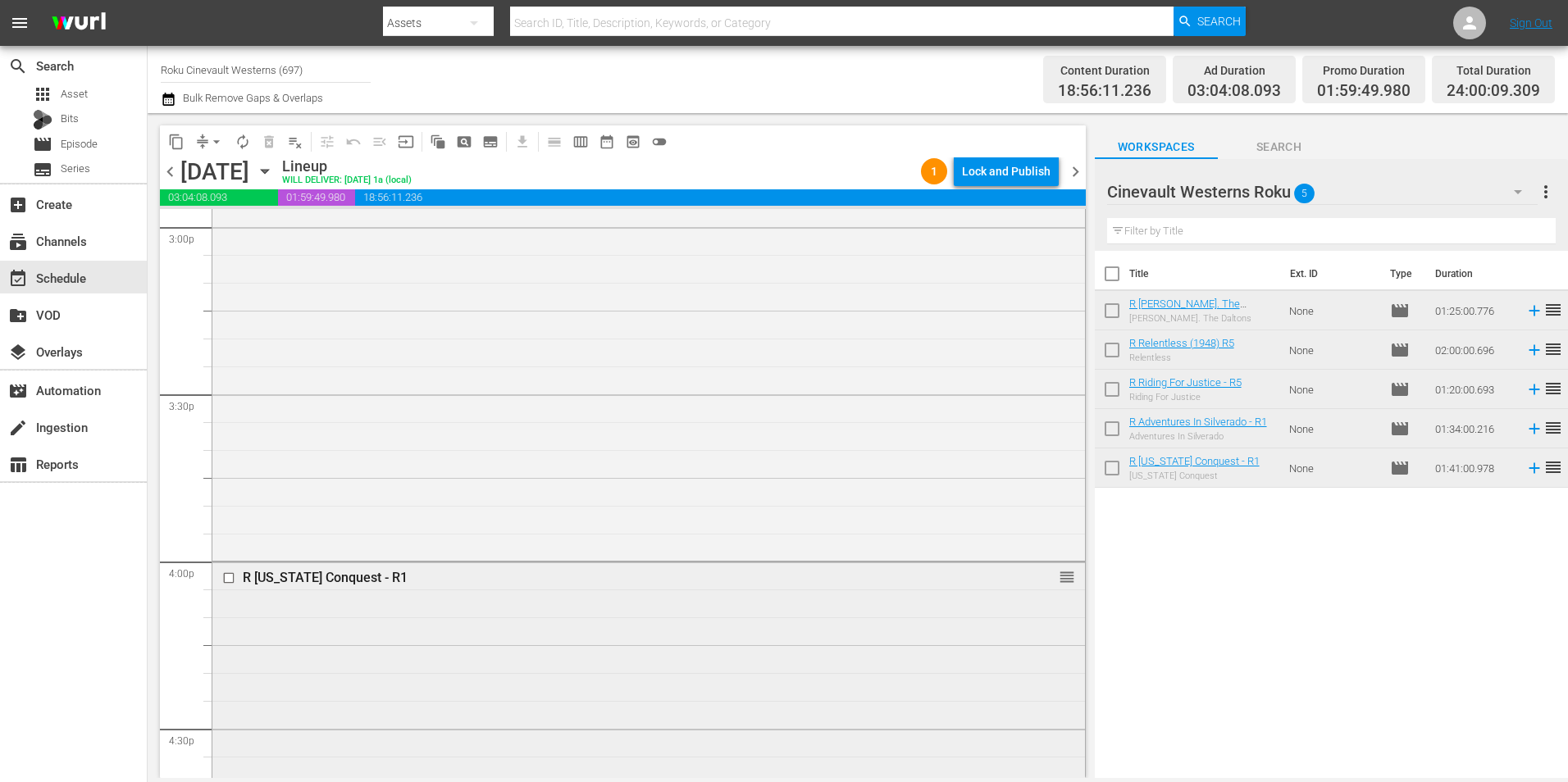
click at [229, 579] on input "checkbox" at bounding box center [231, 579] width 17 height 14
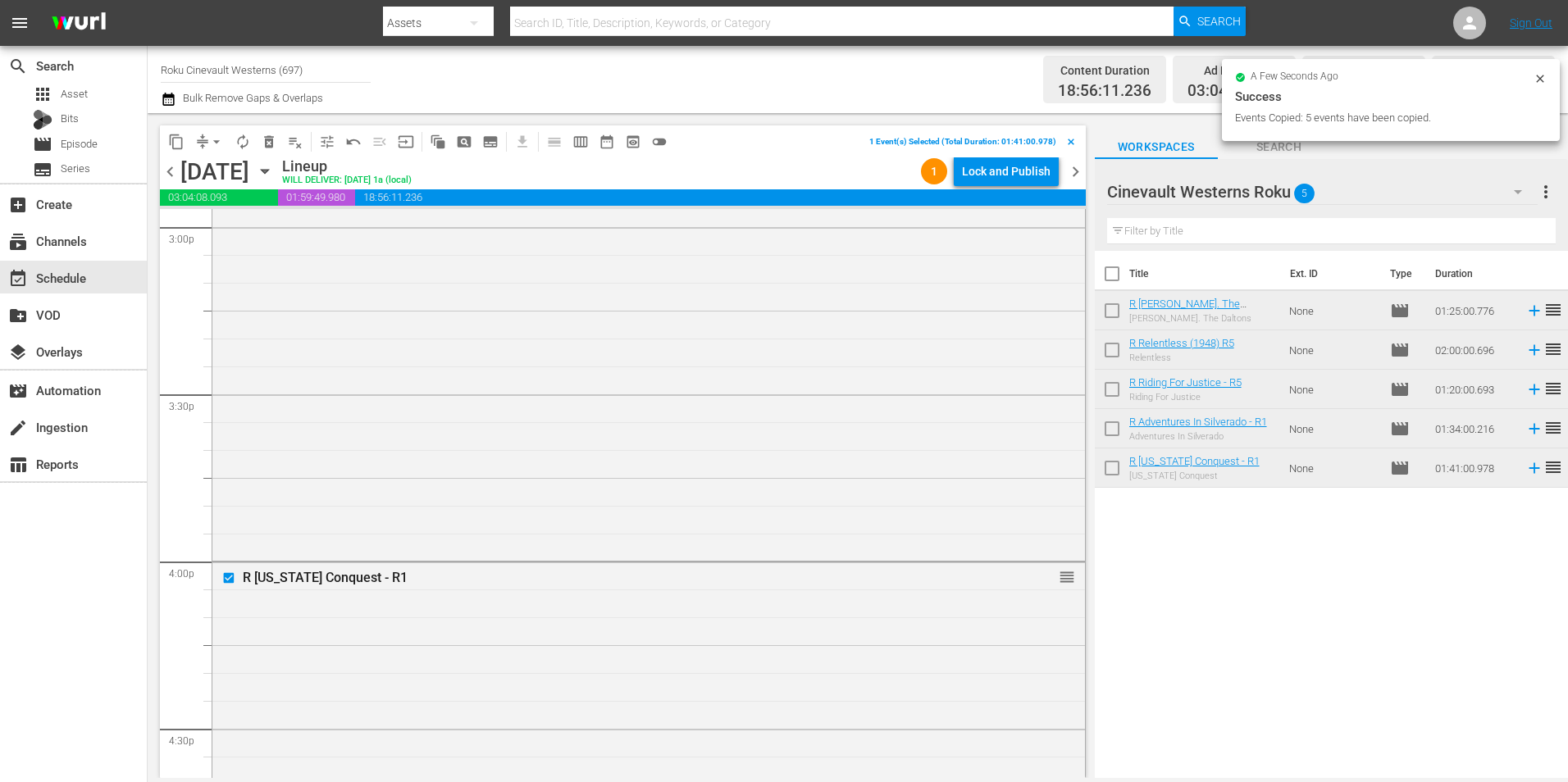
scroll to position [5575, 0]
click at [229, 568] on input "checkbox" at bounding box center [231, 568] width 17 height 14
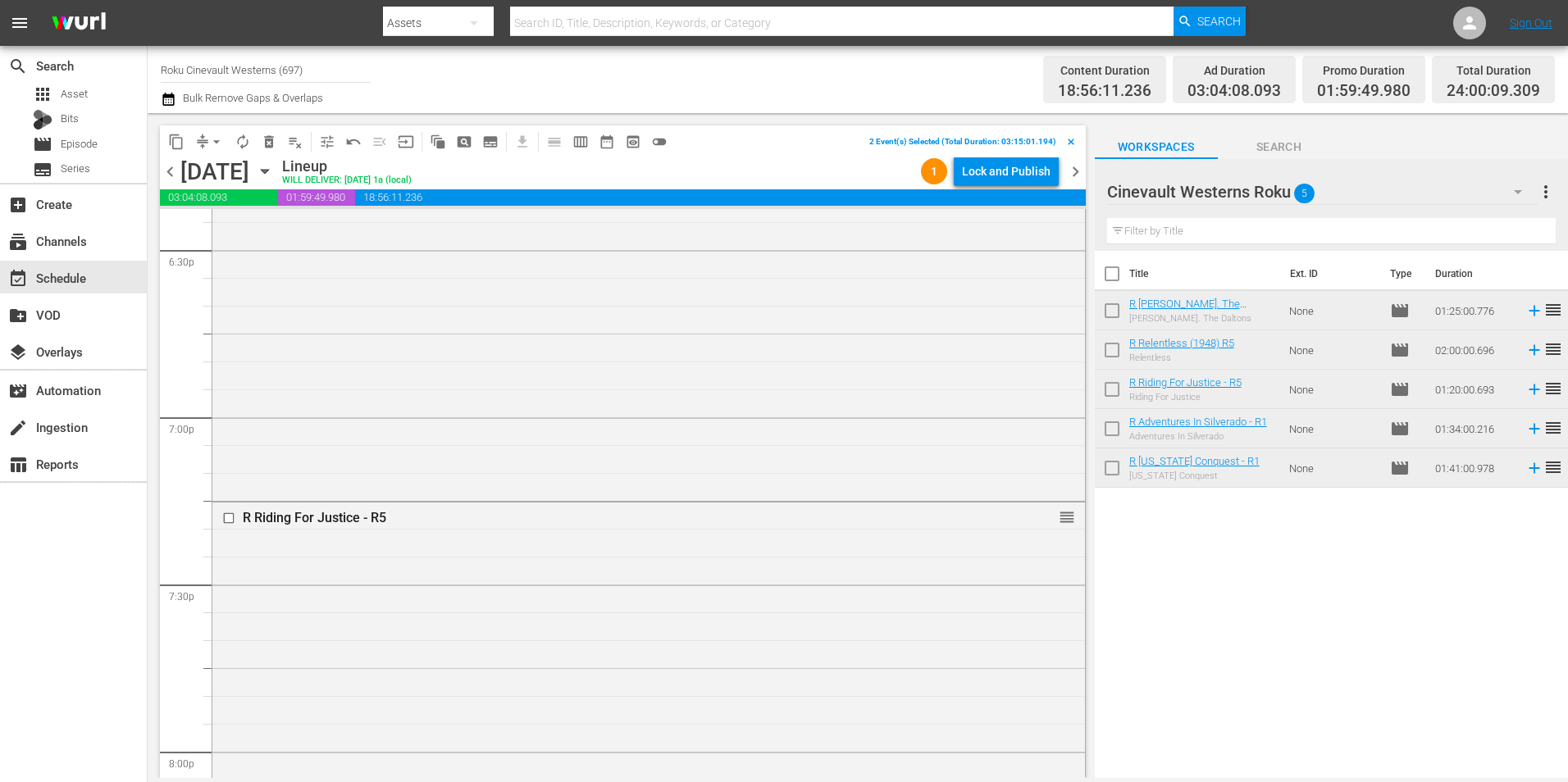
click at [227, 518] on input "checkbox" at bounding box center [231, 518] width 17 height 14
click at [233, 471] on input "checkbox" at bounding box center [231, 472] width 17 height 14
click at [228, 489] on input "checkbox" at bounding box center [231, 485] width 17 height 14
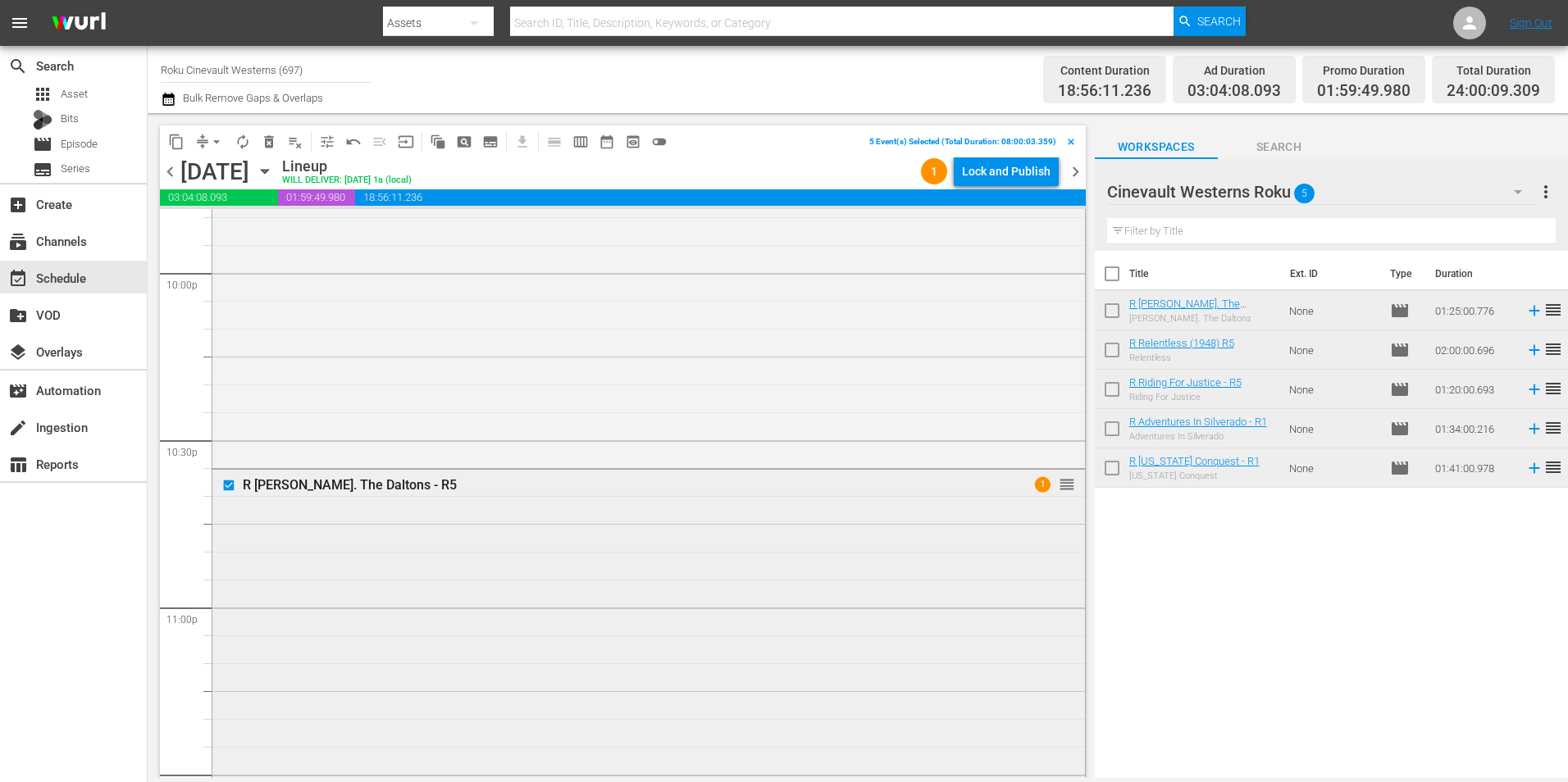
scroll to position [7462, 0]
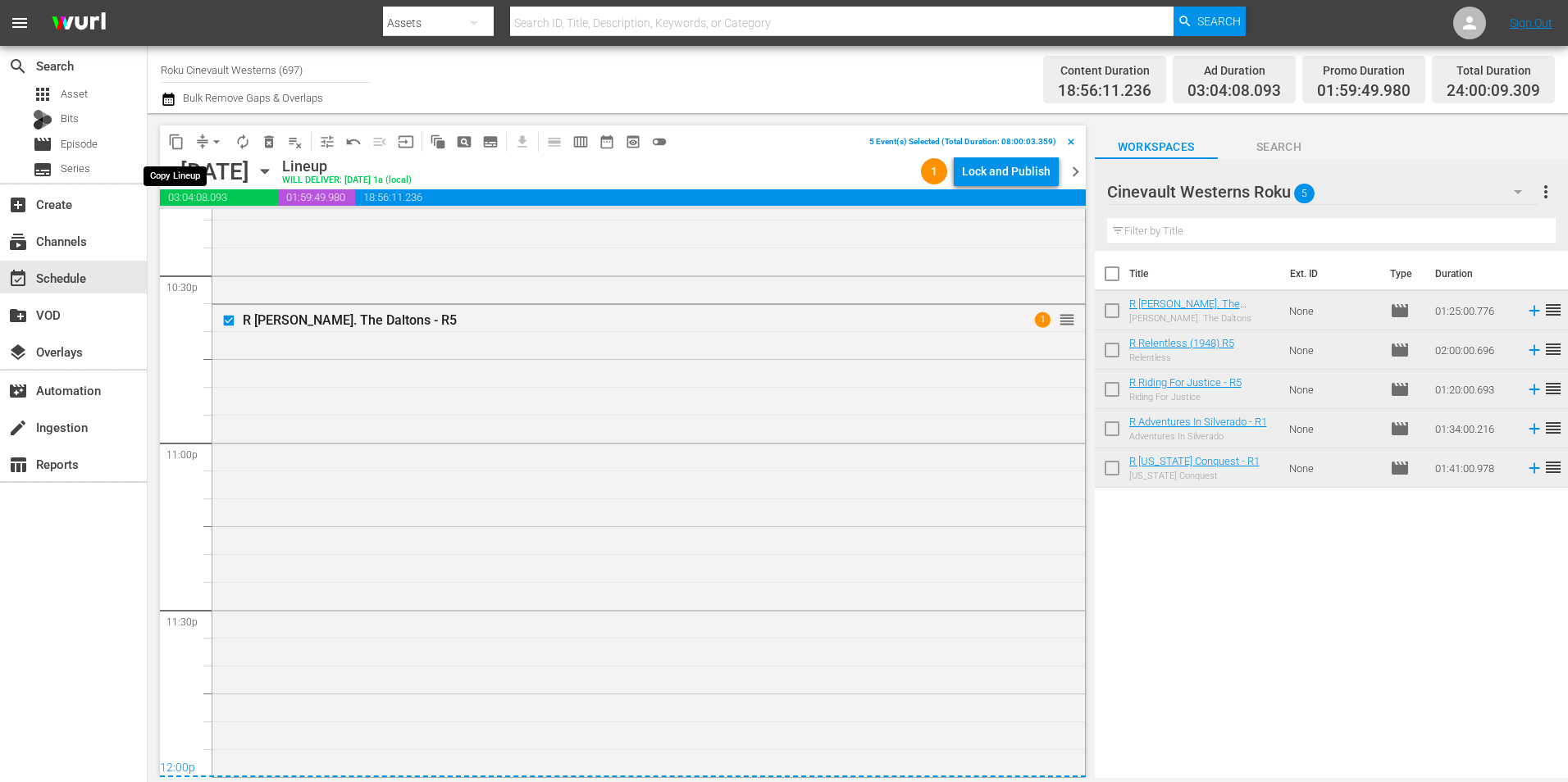
click at [175, 138] on span "content_copy" at bounding box center [176, 141] width 17 height 17
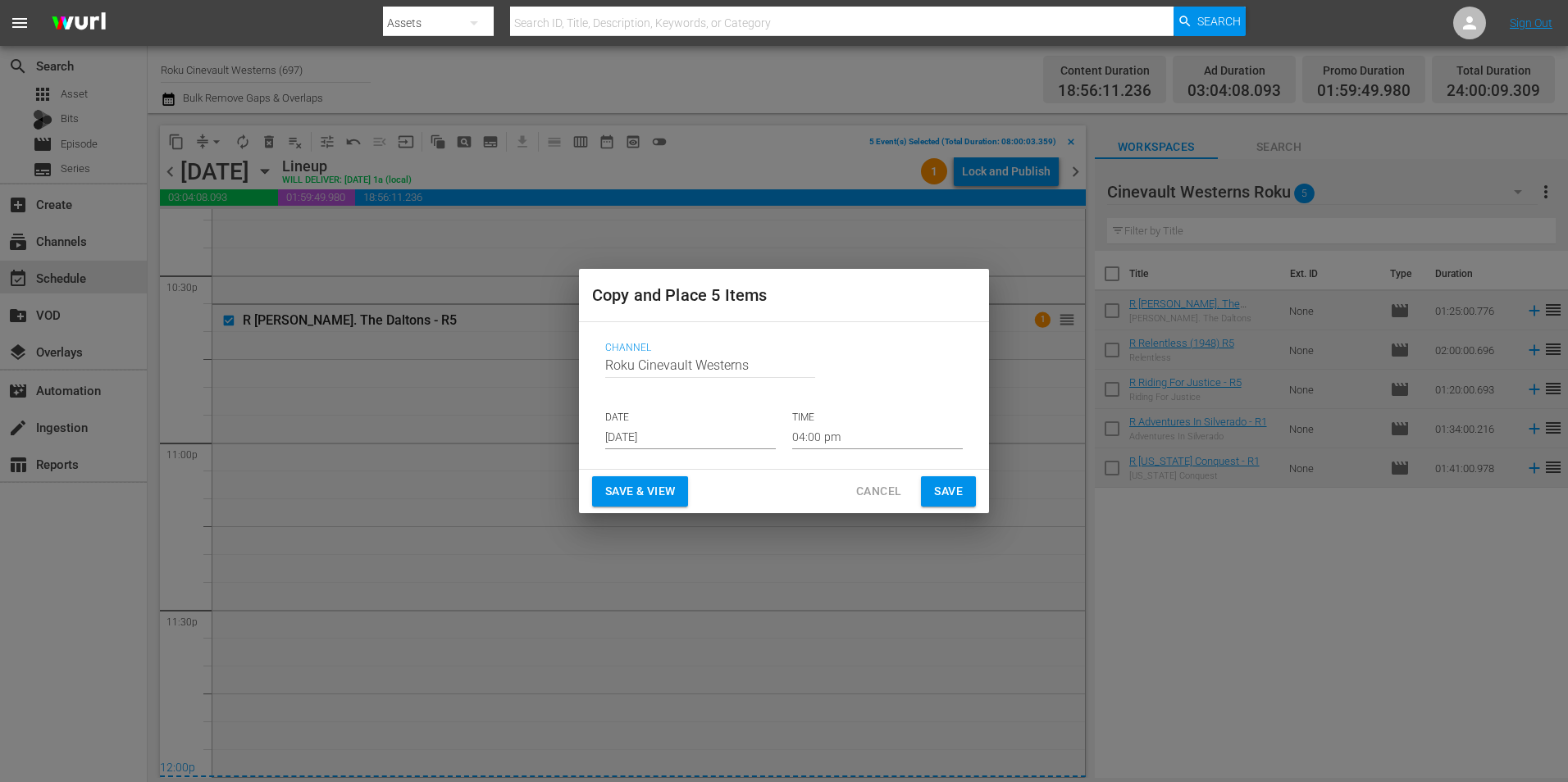
click at [721, 429] on input "Aug 20th 2025" at bounding box center [689, 437] width 170 height 24
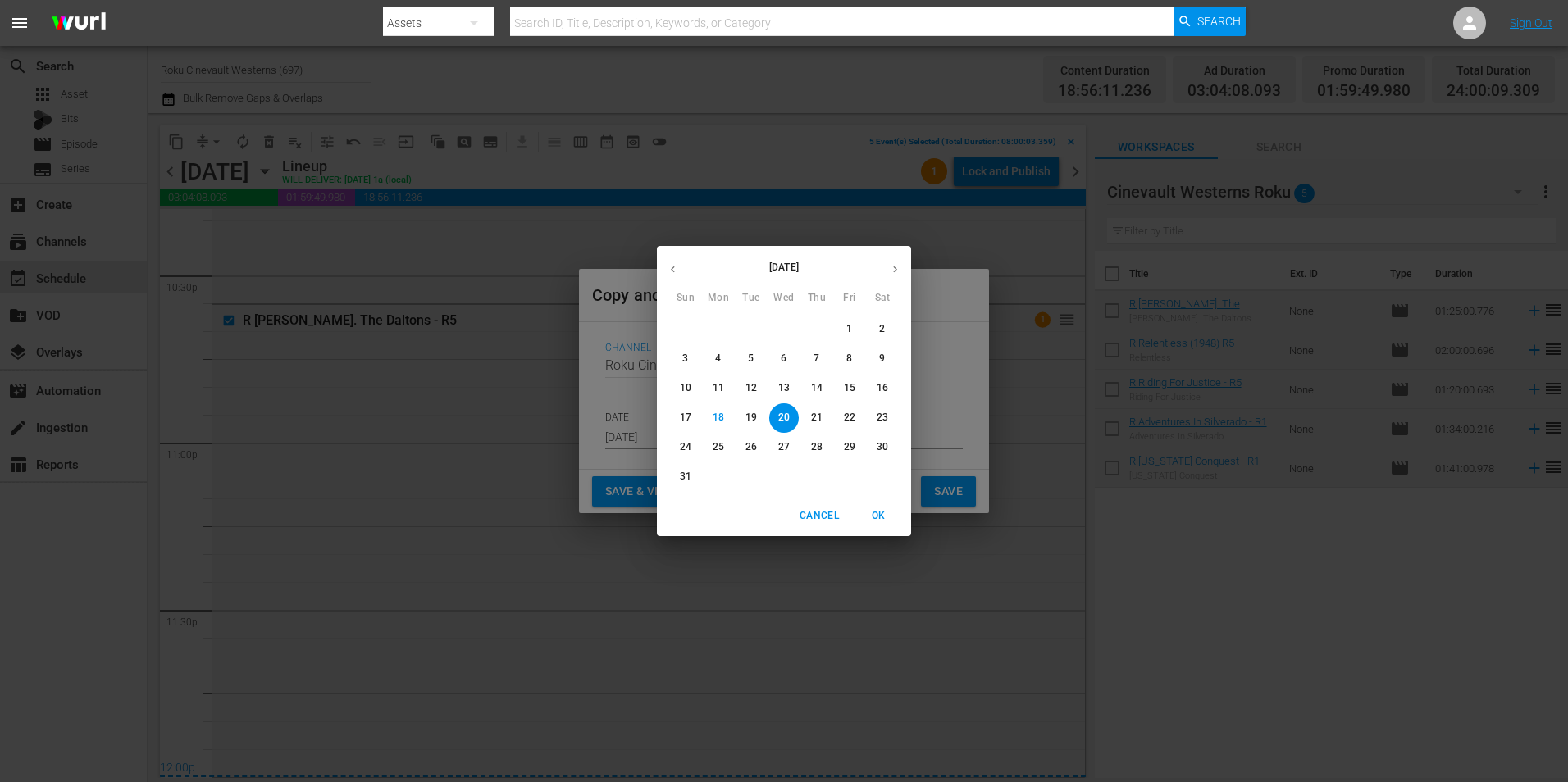
click at [900, 264] on icon "button" at bounding box center [895, 270] width 12 height 12
click at [782, 327] on p "3" at bounding box center [784, 329] width 6 height 14
type input "Sep 3rd 2025"
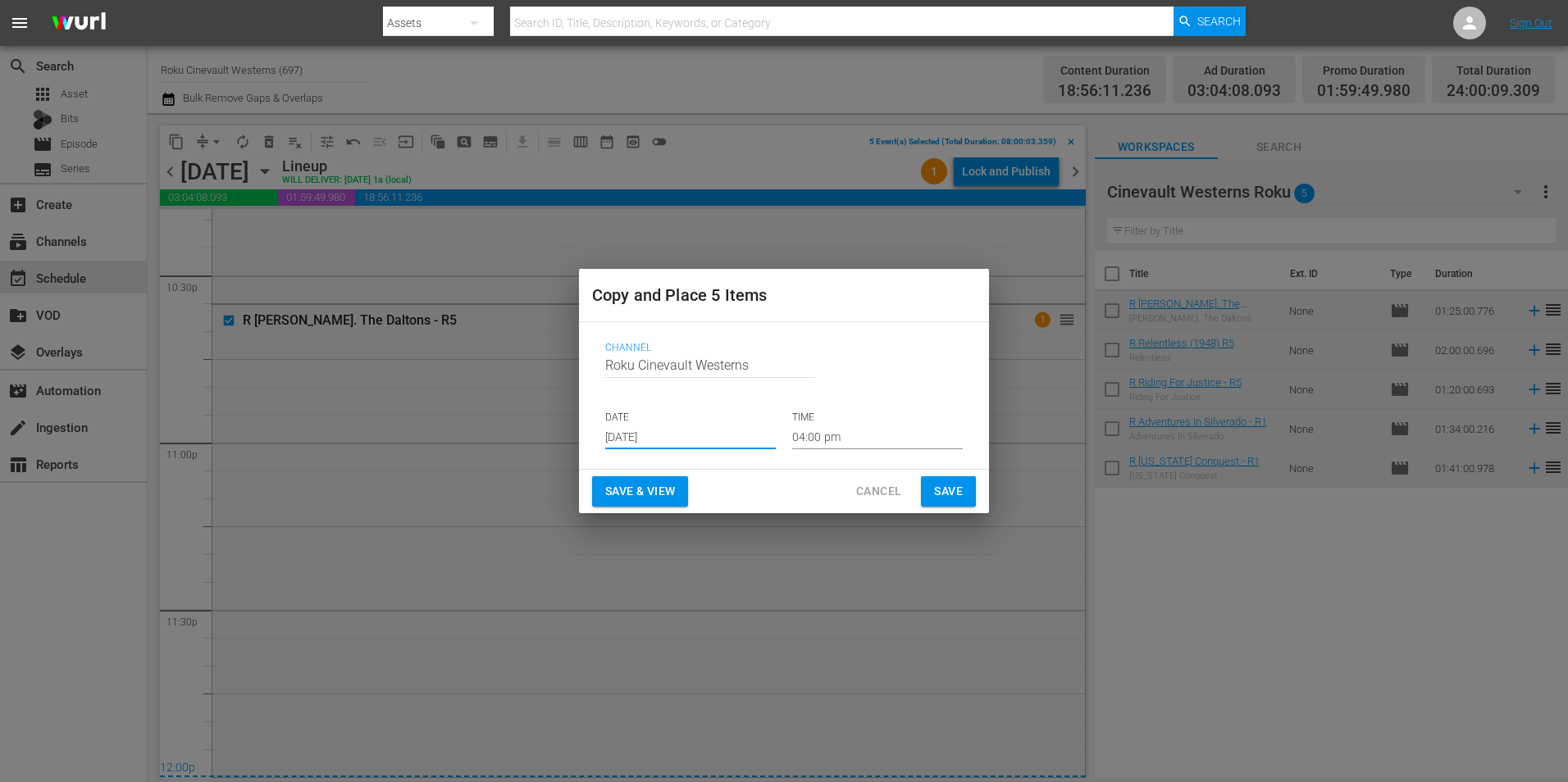
click at [854, 437] on input "04:00 pm" at bounding box center [877, 437] width 170 height 24
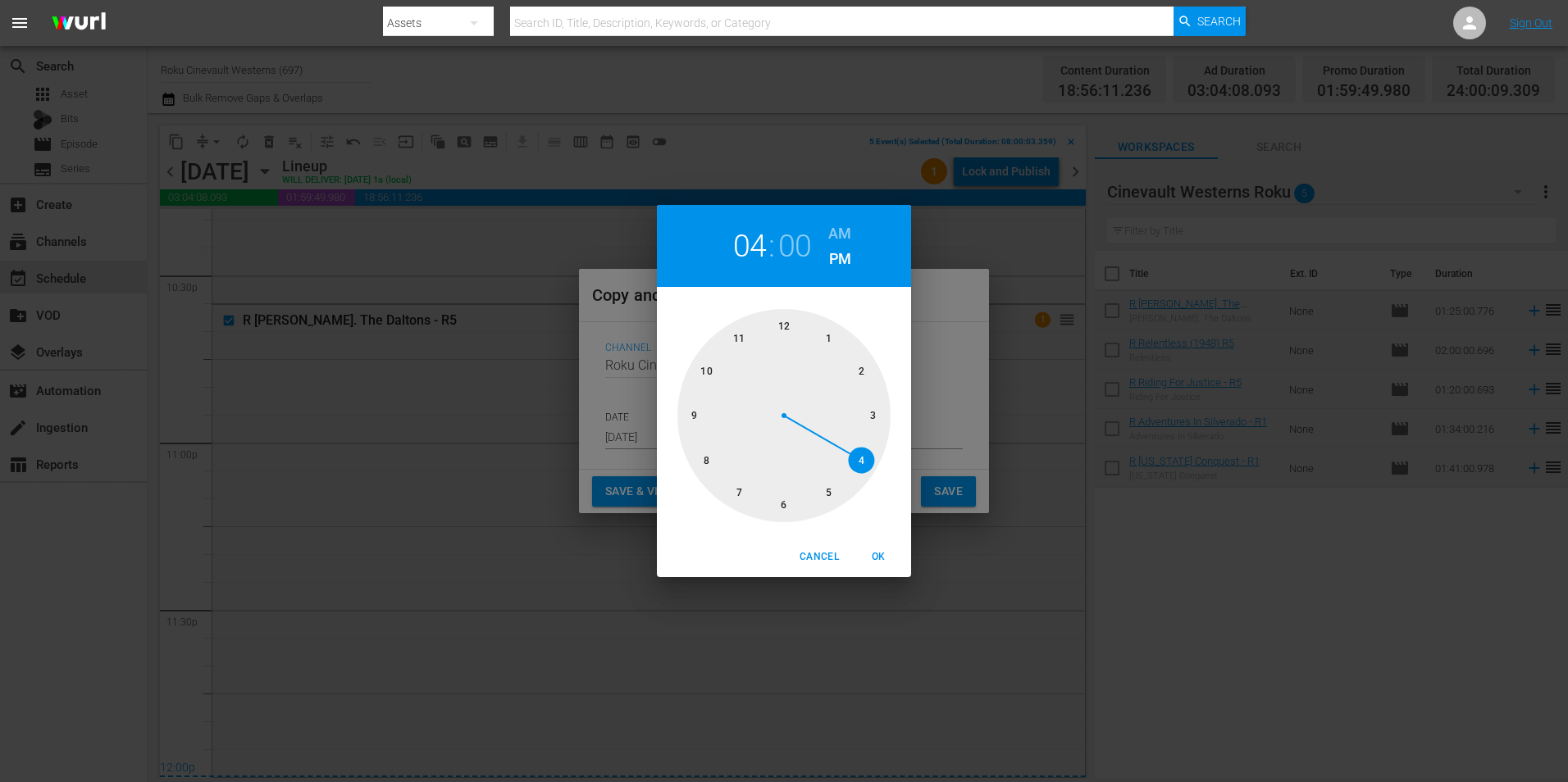
click at [702, 457] on div at bounding box center [784, 415] width 213 height 213
click at [837, 221] on h6 "AM" at bounding box center [839, 234] width 23 height 26
click at [879, 558] on span "OK" at bounding box center [878, 558] width 39 height 17
type input "08:00 am"
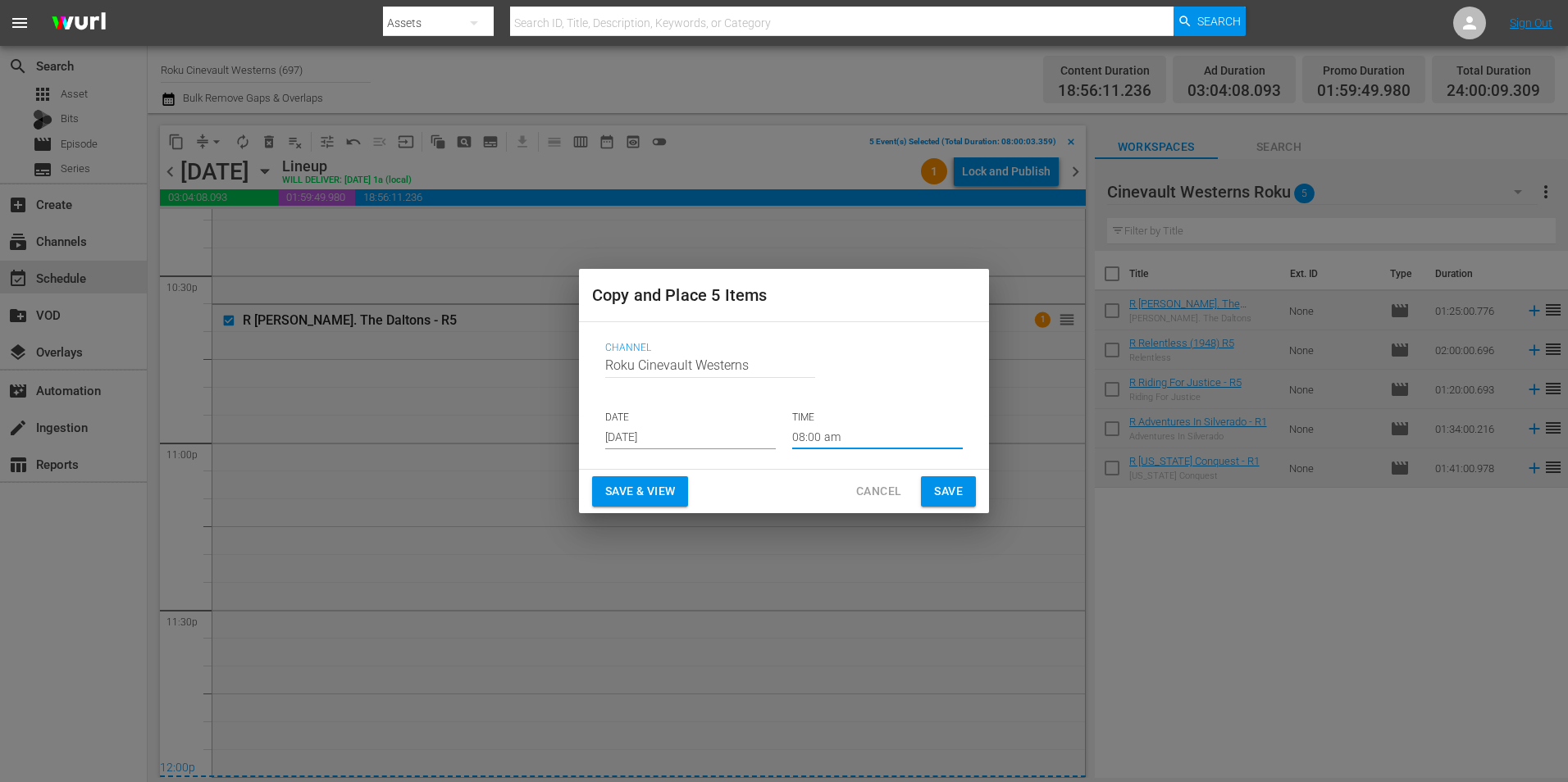
click at [971, 472] on div "Save & View Cancel Save" at bounding box center [784, 491] width 410 height 44
click at [959, 489] on span "Save" at bounding box center [948, 491] width 29 height 20
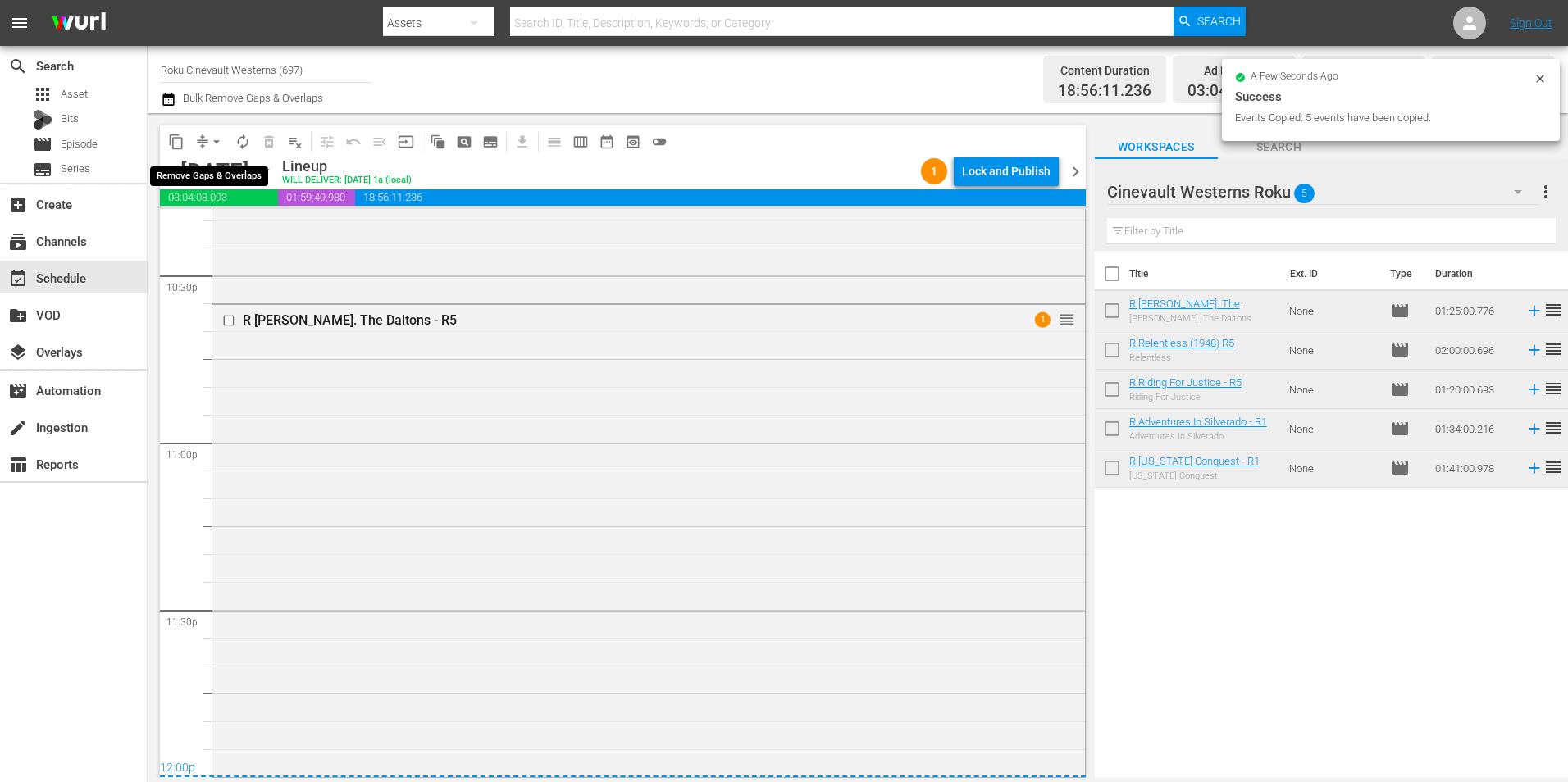
click at [218, 143] on span "arrow_drop_down" at bounding box center [216, 141] width 17 height 17
click at [241, 183] on li "Align to Midnight" at bounding box center [216, 175] width 172 height 27
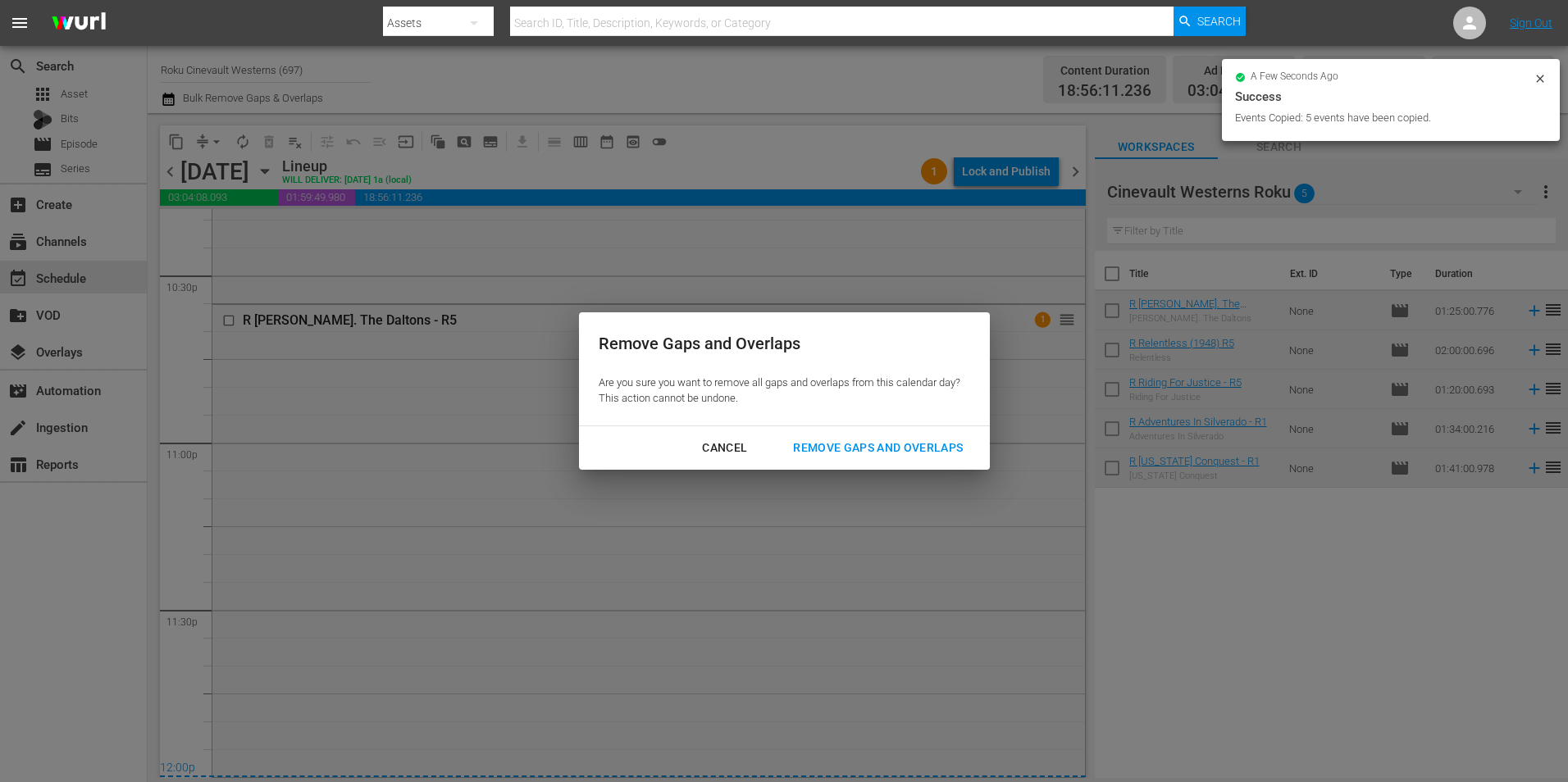
click at [863, 456] on div "Remove Gaps and Overlaps" at bounding box center [878, 448] width 196 height 20
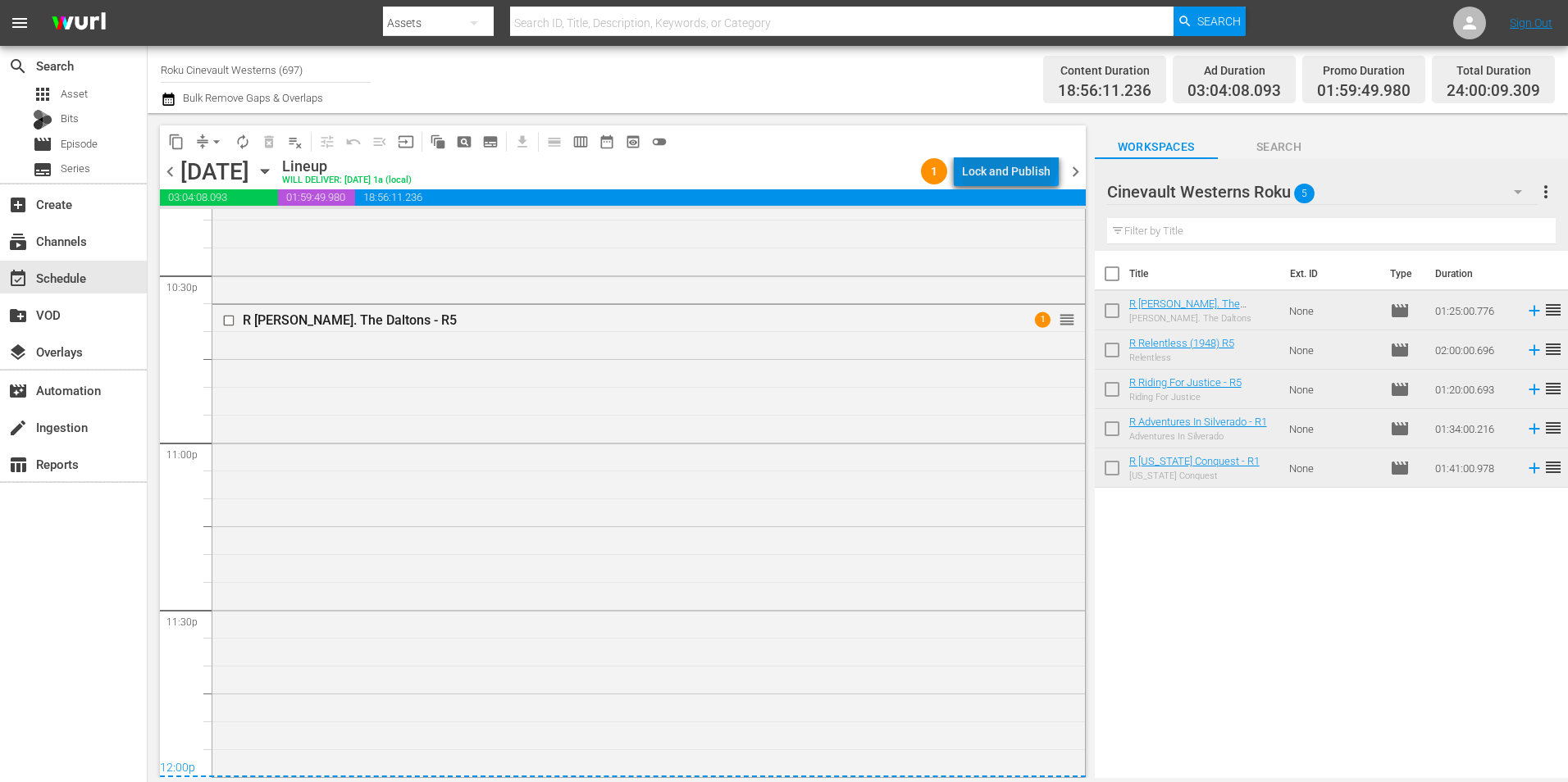
click at [1012, 161] on div "Lock and Publish" at bounding box center [1005, 171] width 88 height 30
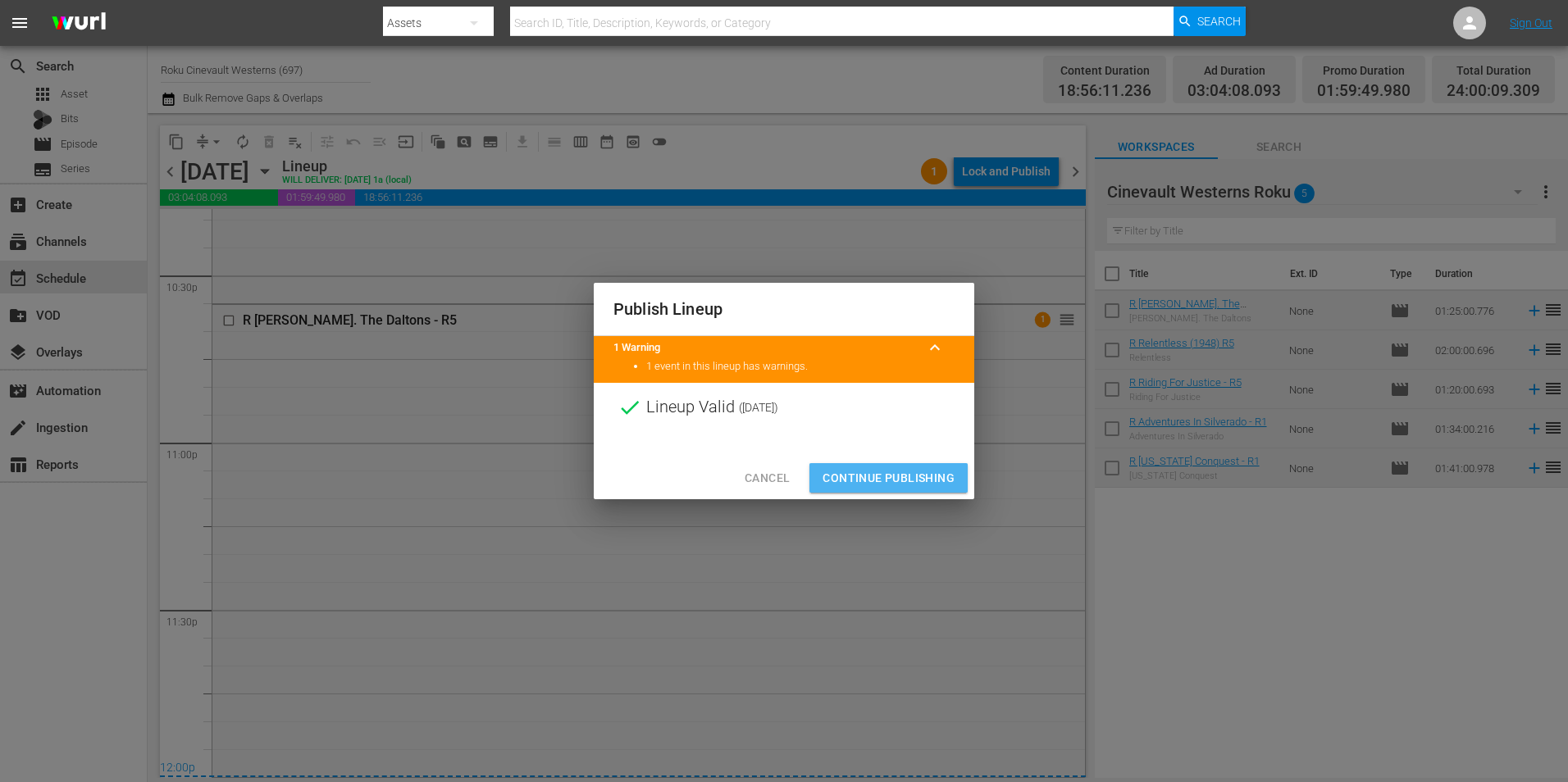
click at [902, 477] on span "Continue Publishing" at bounding box center [887, 478] width 132 height 20
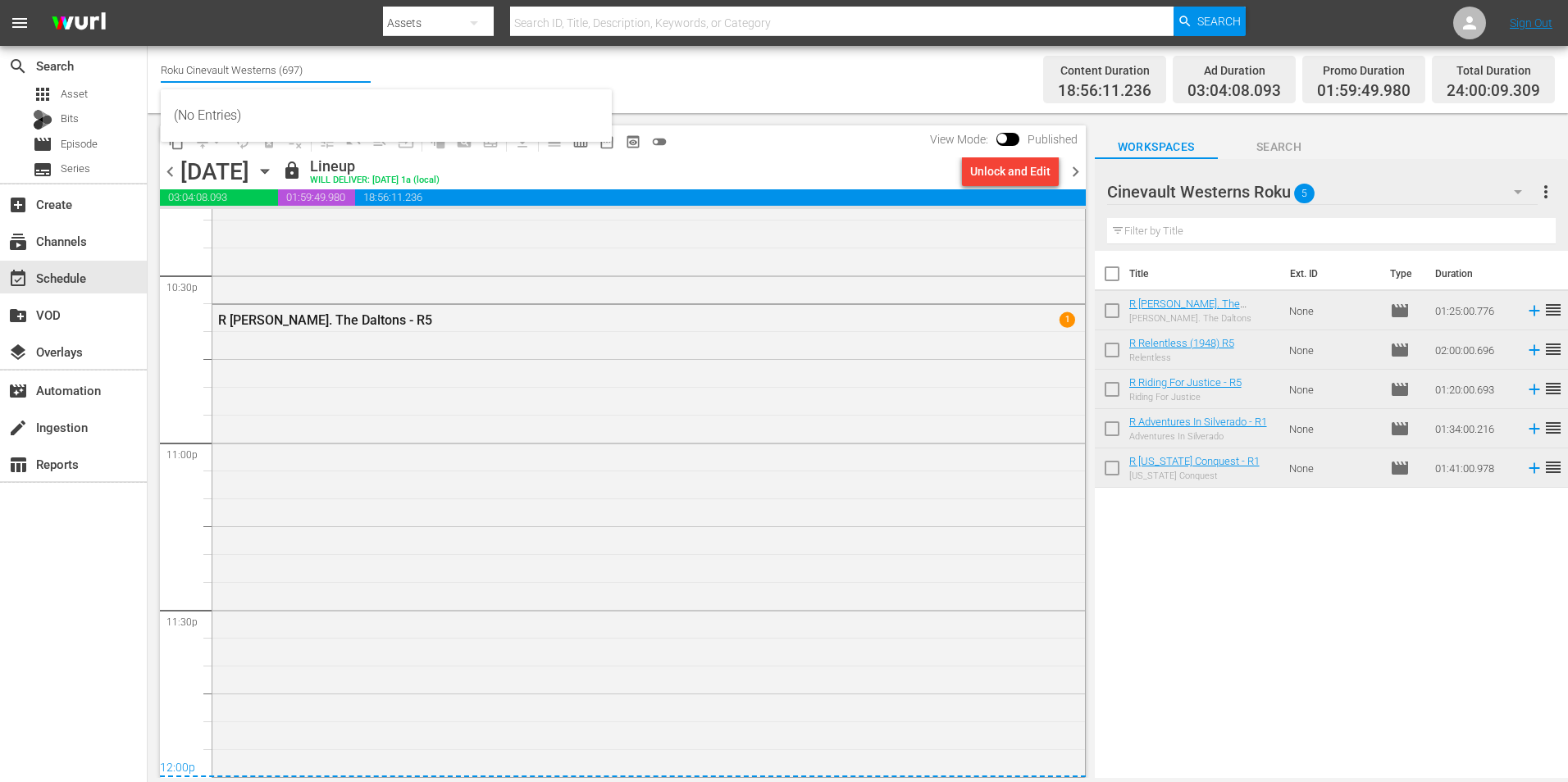
click at [197, 78] on input "Roku Cinevault Westerns (697)" at bounding box center [265, 69] width 210 height 39
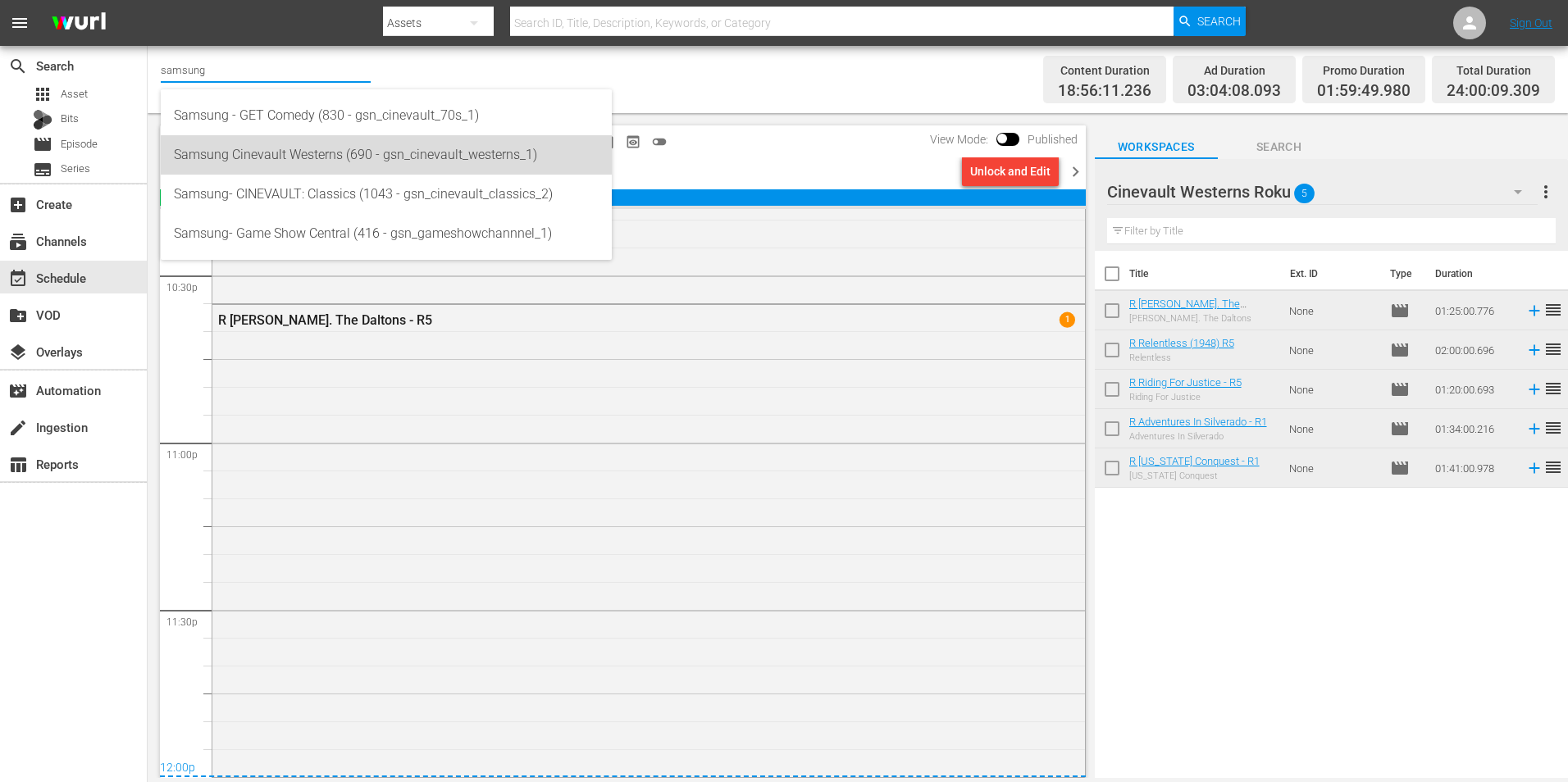
click at [291, 161] on div "Samsung Cinevault Westerns (690 - gsn_cinevault_westerns_1)" at bounding box center [386, 154] width 425 height 39
type input "Samsung Cinevault Westerns (690 - gsn_cinevault_westerns_1)"
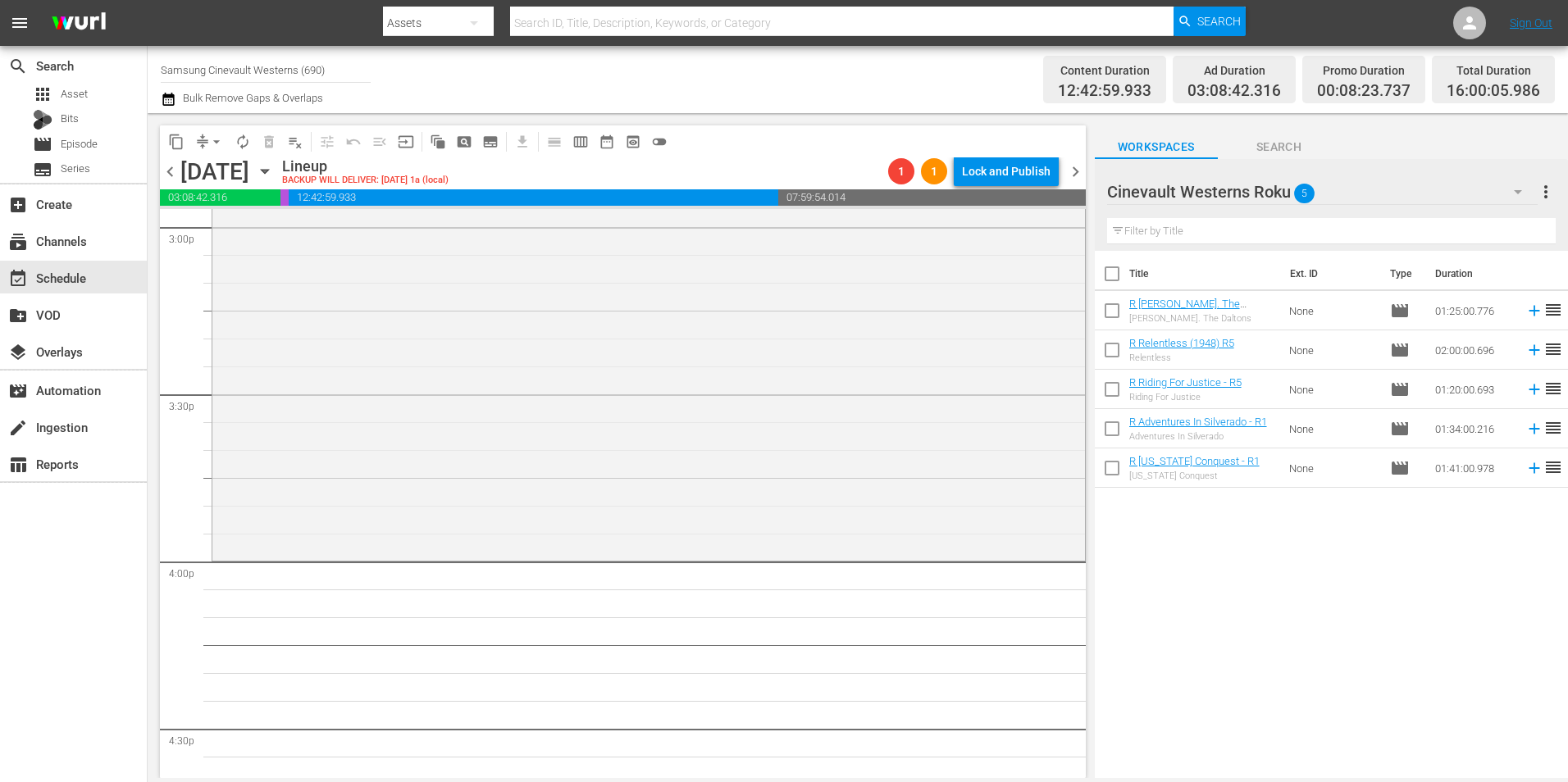
scroll to position [5411, 0]
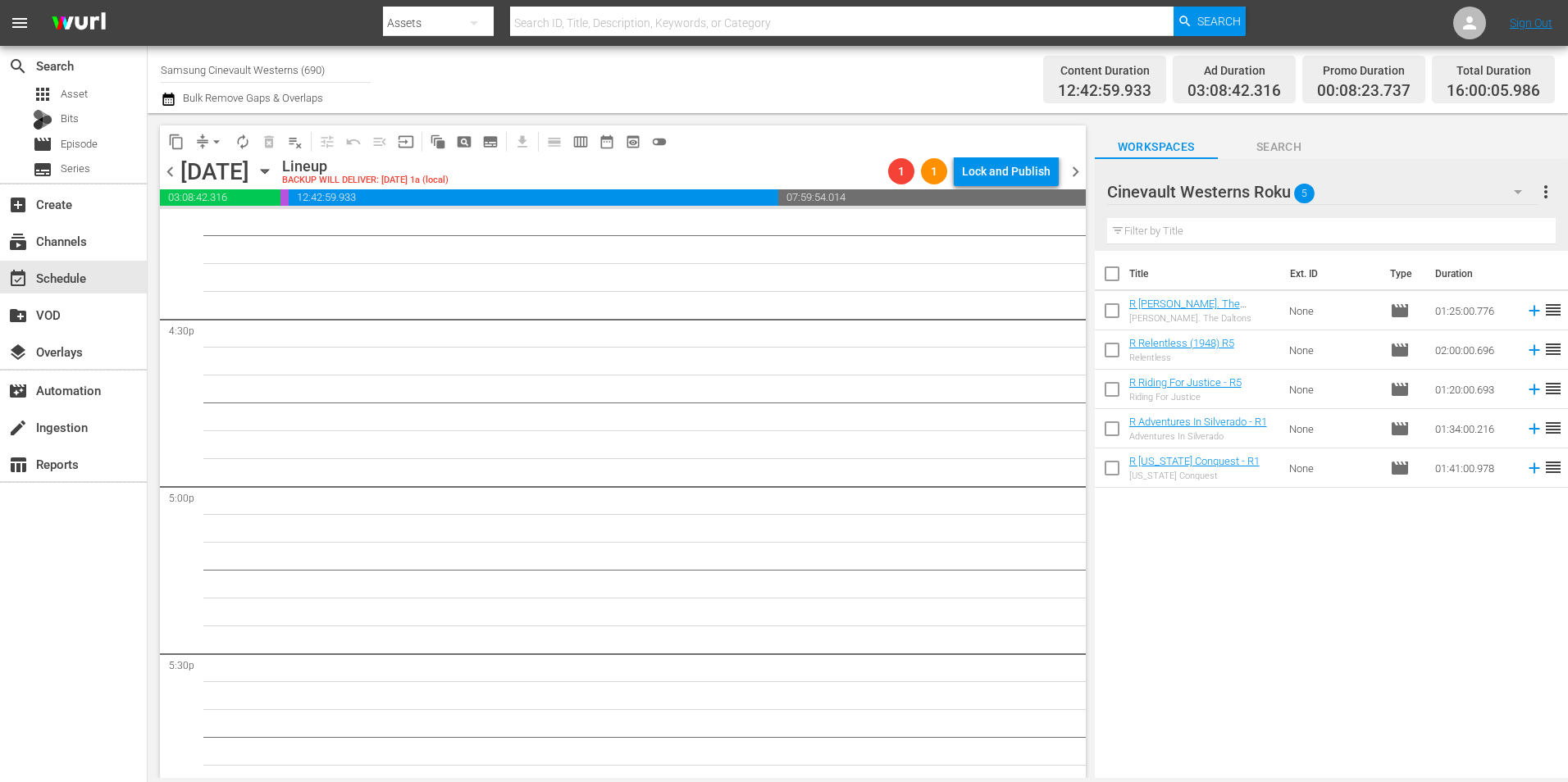
click at [1430, 195] on div "Cinevault Westerns Roku 5" at bounding box center [1322, 192] width 430 height 46
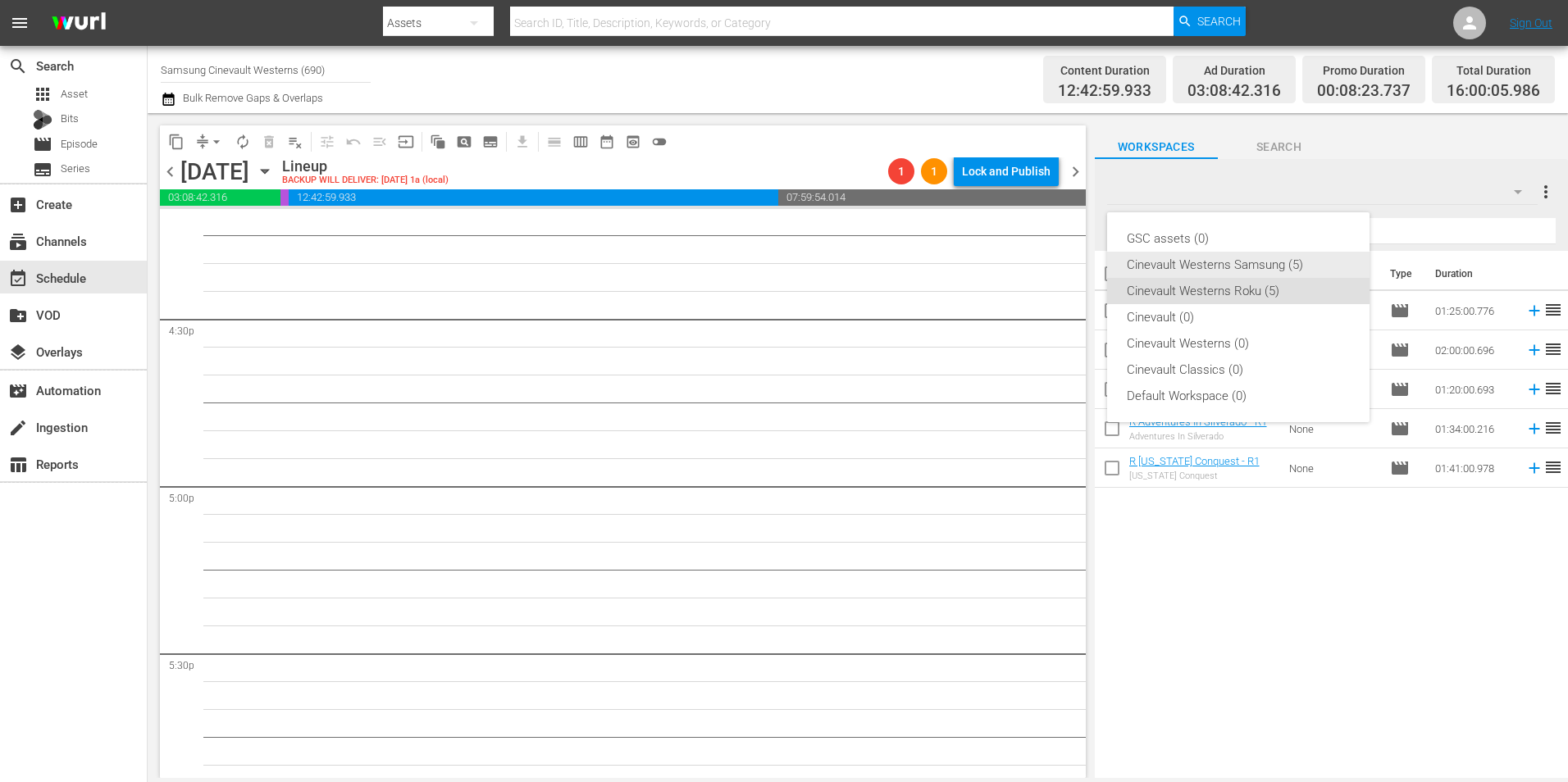
click at [1209, 264] on div "Cinevault Westerns Samsung (5)" at bounding box center [1238, 264] width 223 height 26
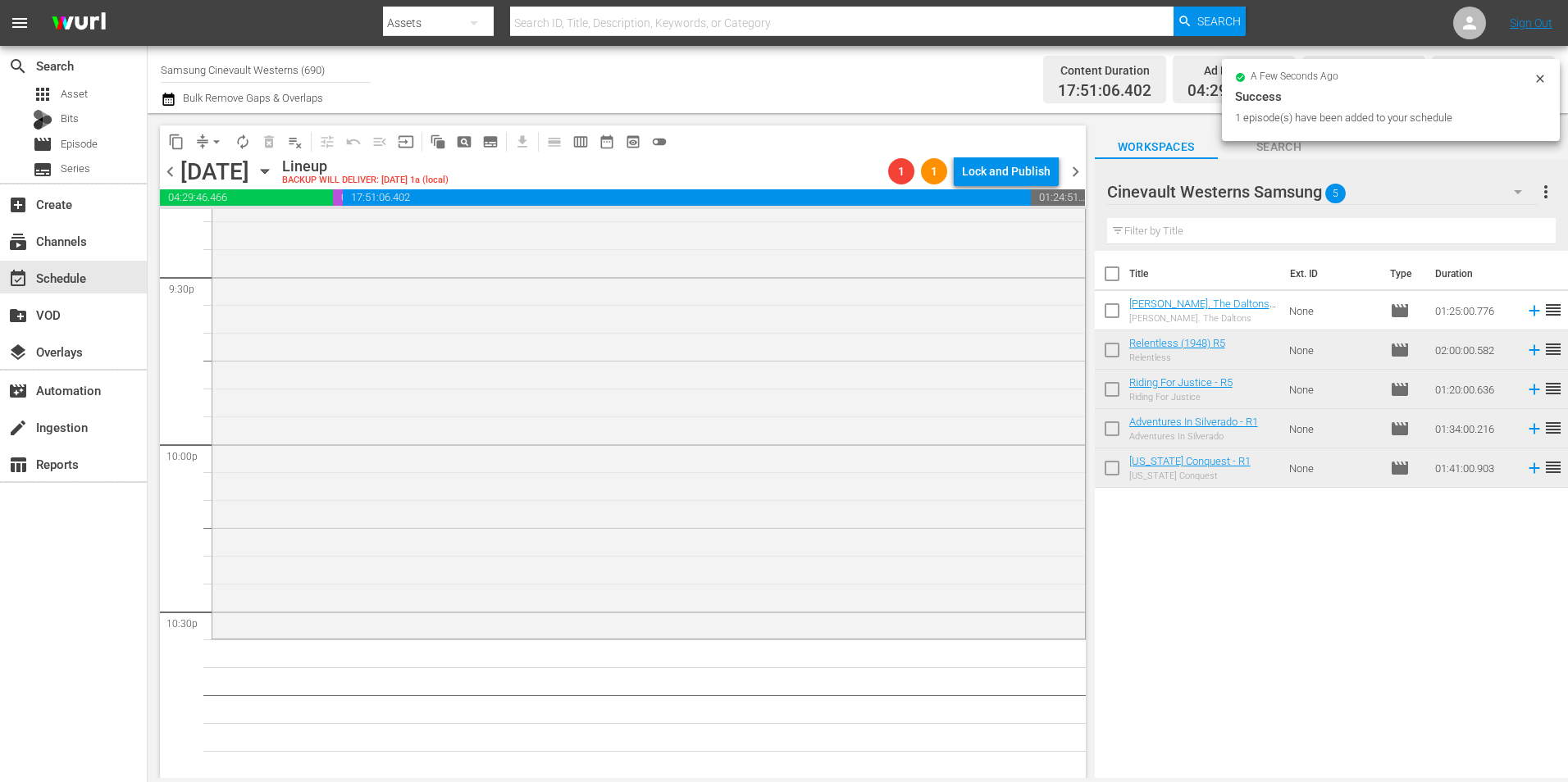
scroll to position [7215, 0]
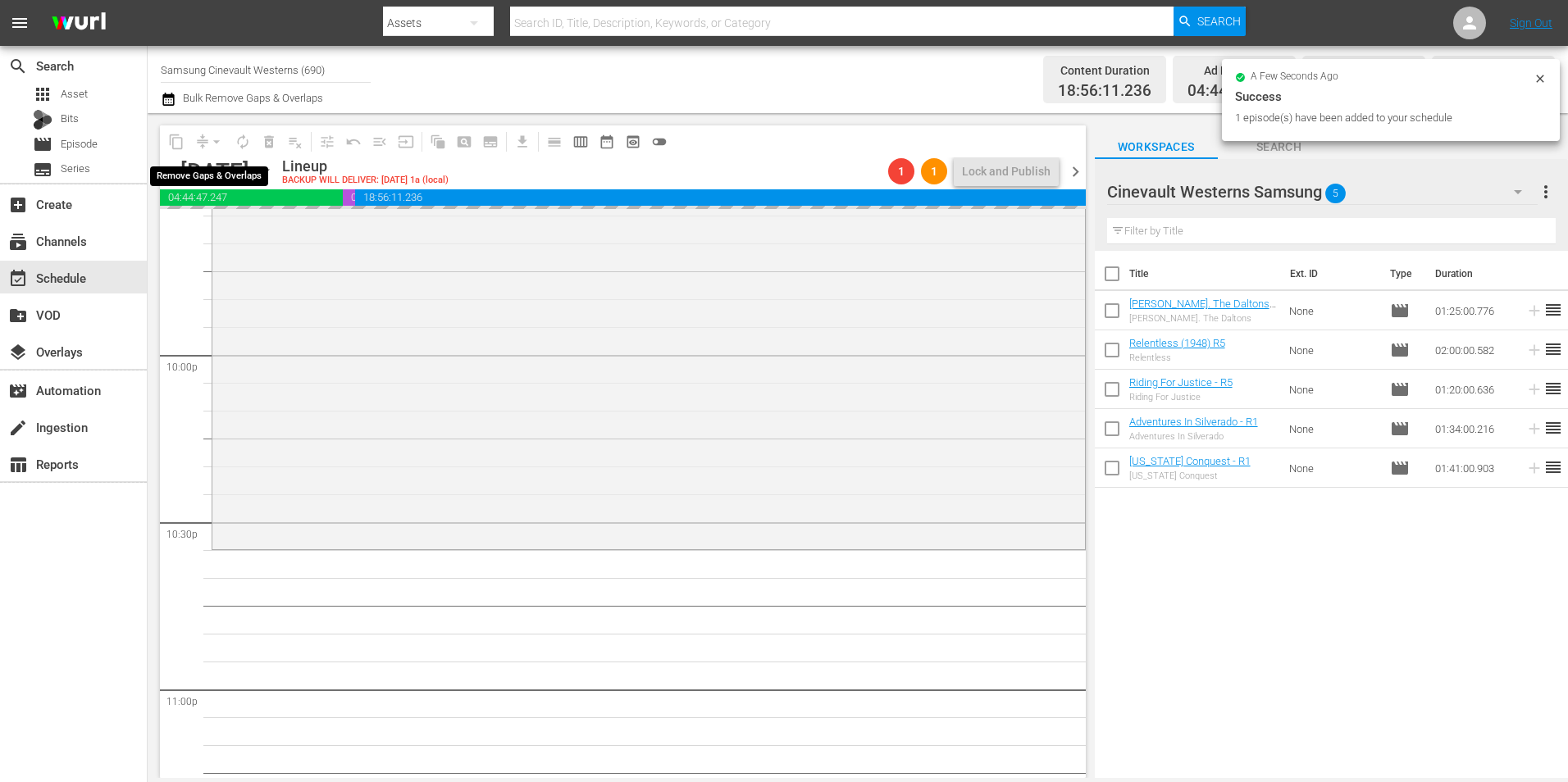
click at [214, 141] on div "arrow_drop_down" at bounding box center [216, 142] width 26 height 26
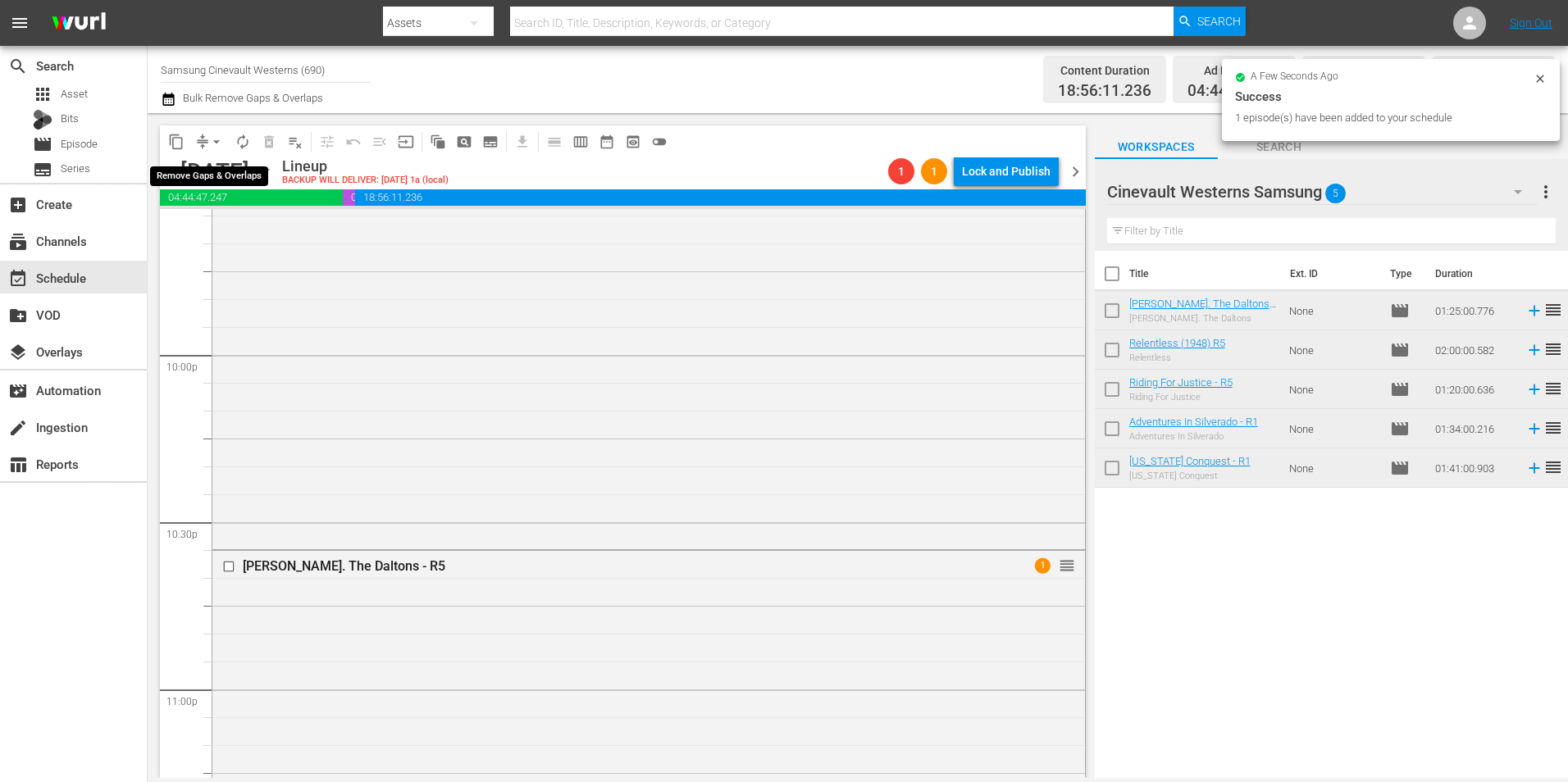
click at [216, 145] on span "arrow_drop_down" at bounding box center [216, 141] width 17 height 17
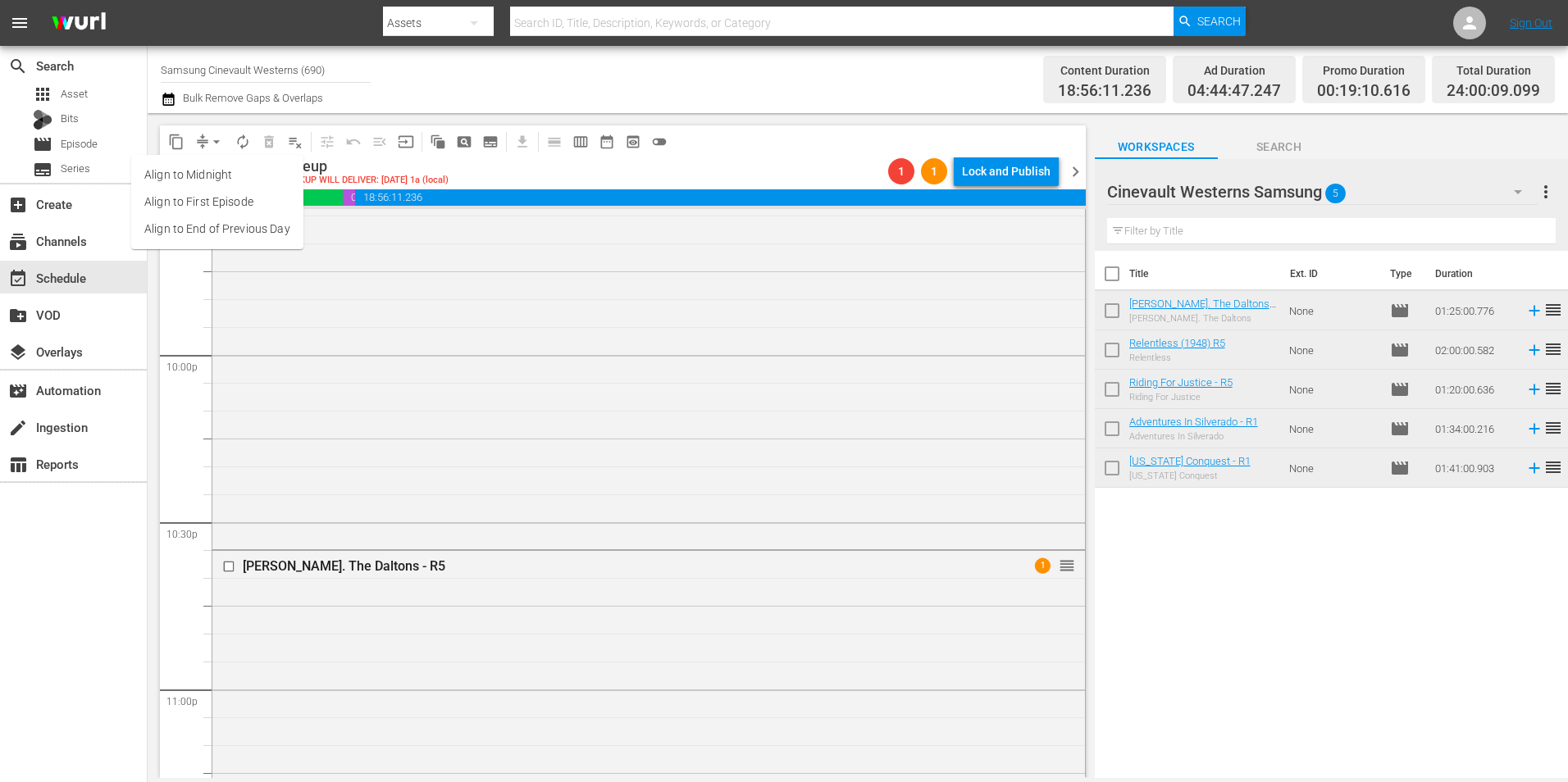
click at [226, 172] on li "Align to Midnight" at bounding box center [216, 175] width 172 height 27
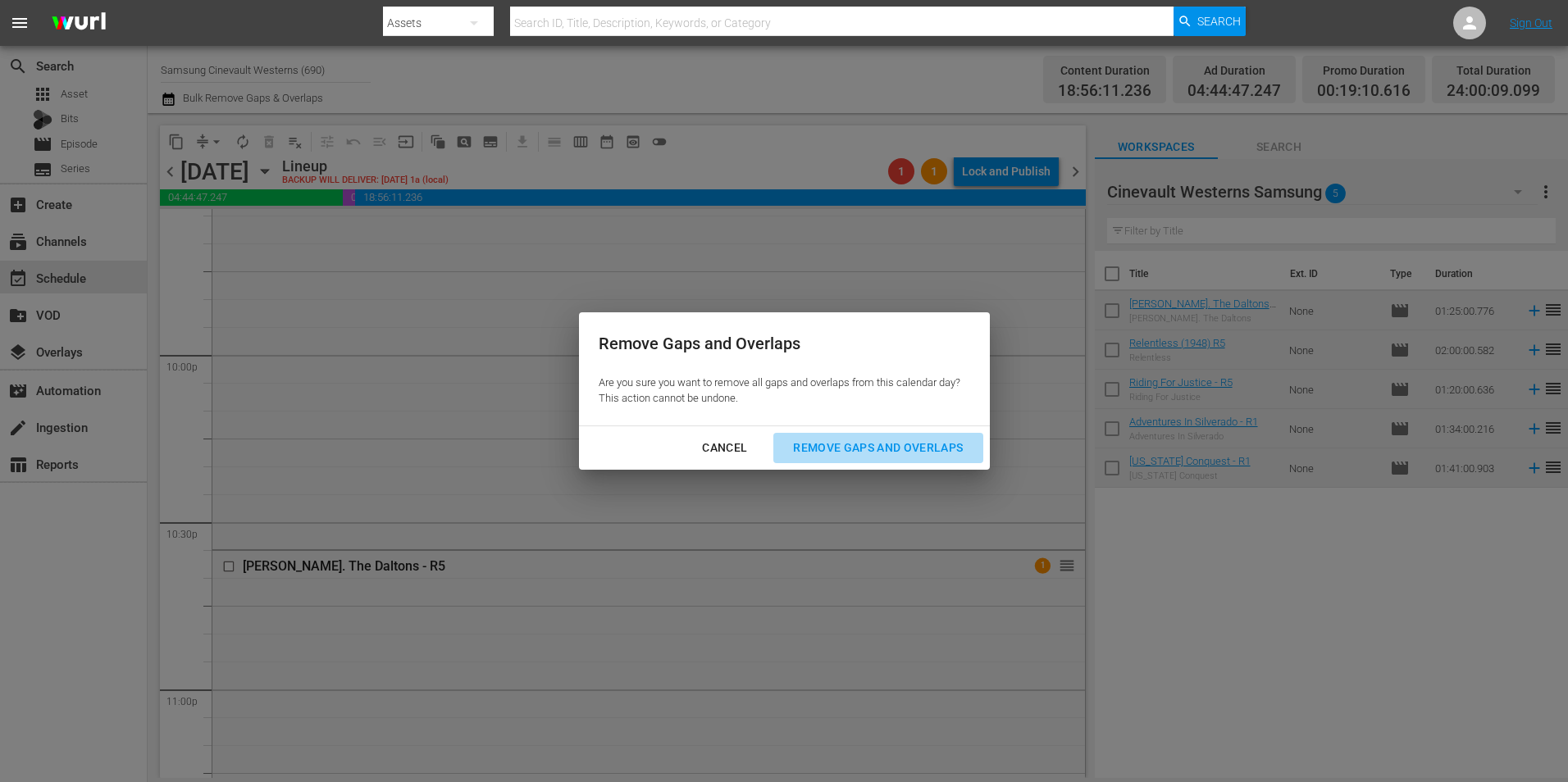
click at [895, 452] on div "Remove Gaps and Overlaps" at bounding box center [878, 448] width 196 height 20
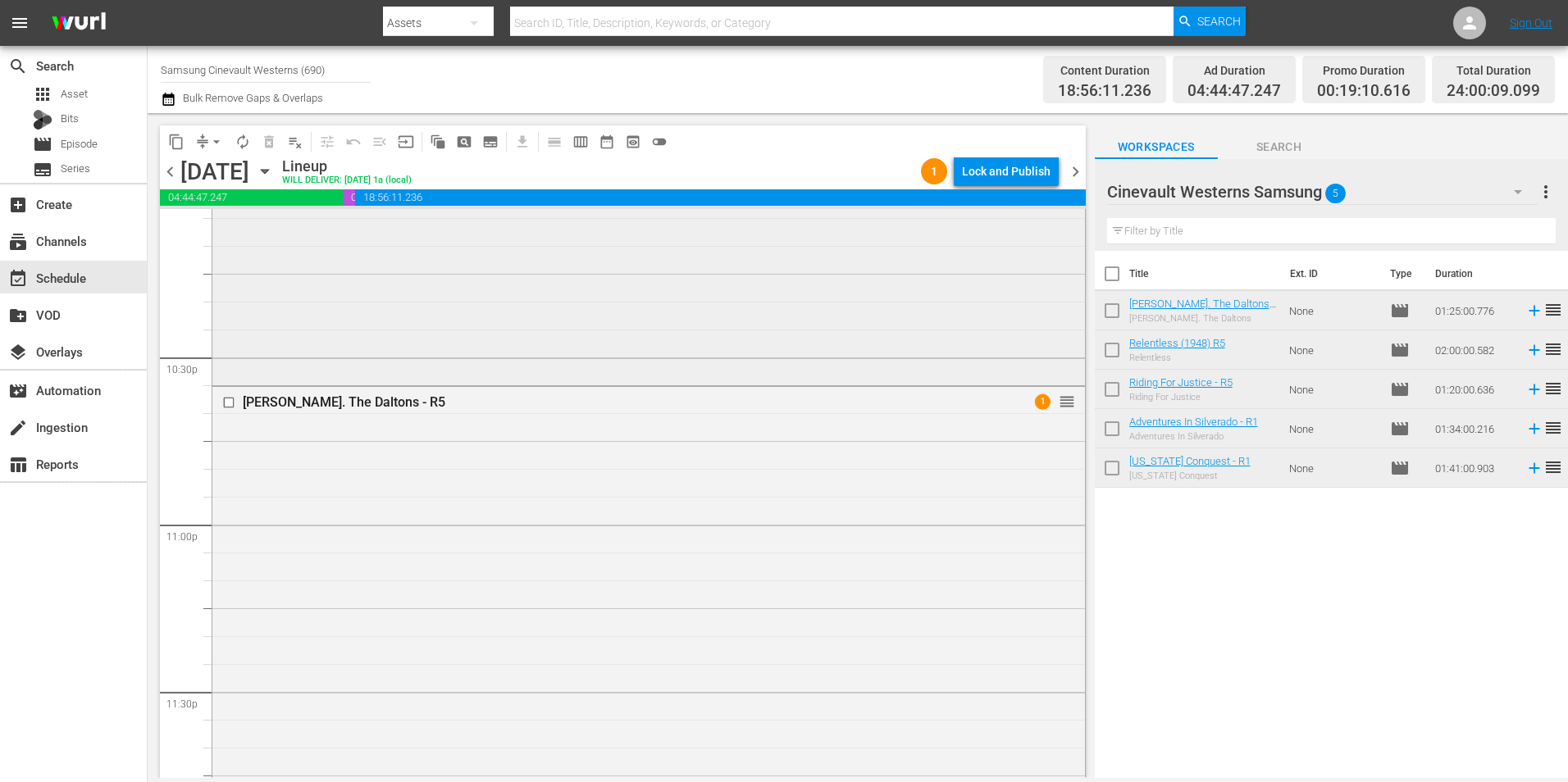
scroll to position [7462, 0]
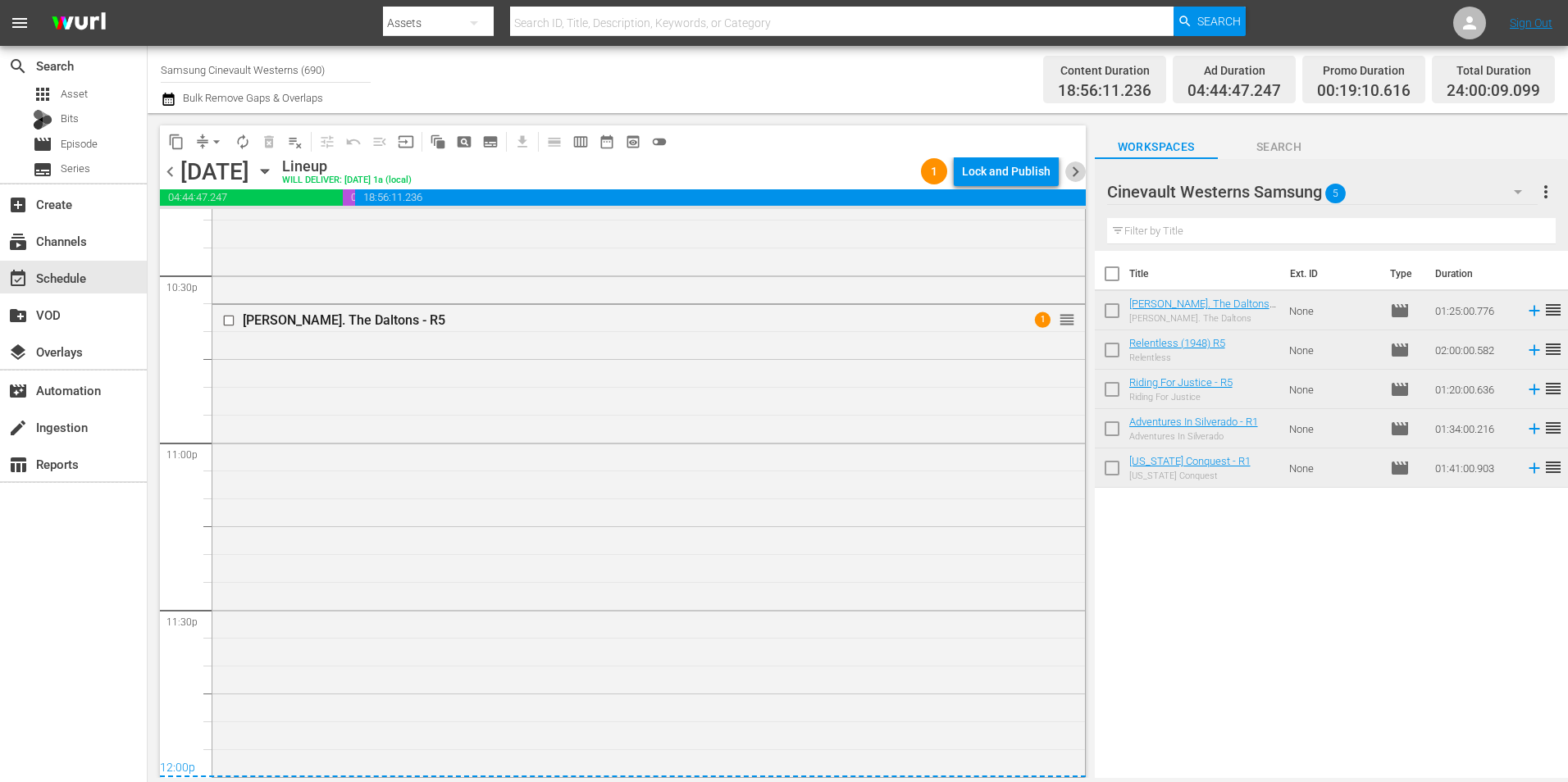
click at [1071, 177] on span "chevron_right" at bounding box center [1075, 171] width 20 height 20
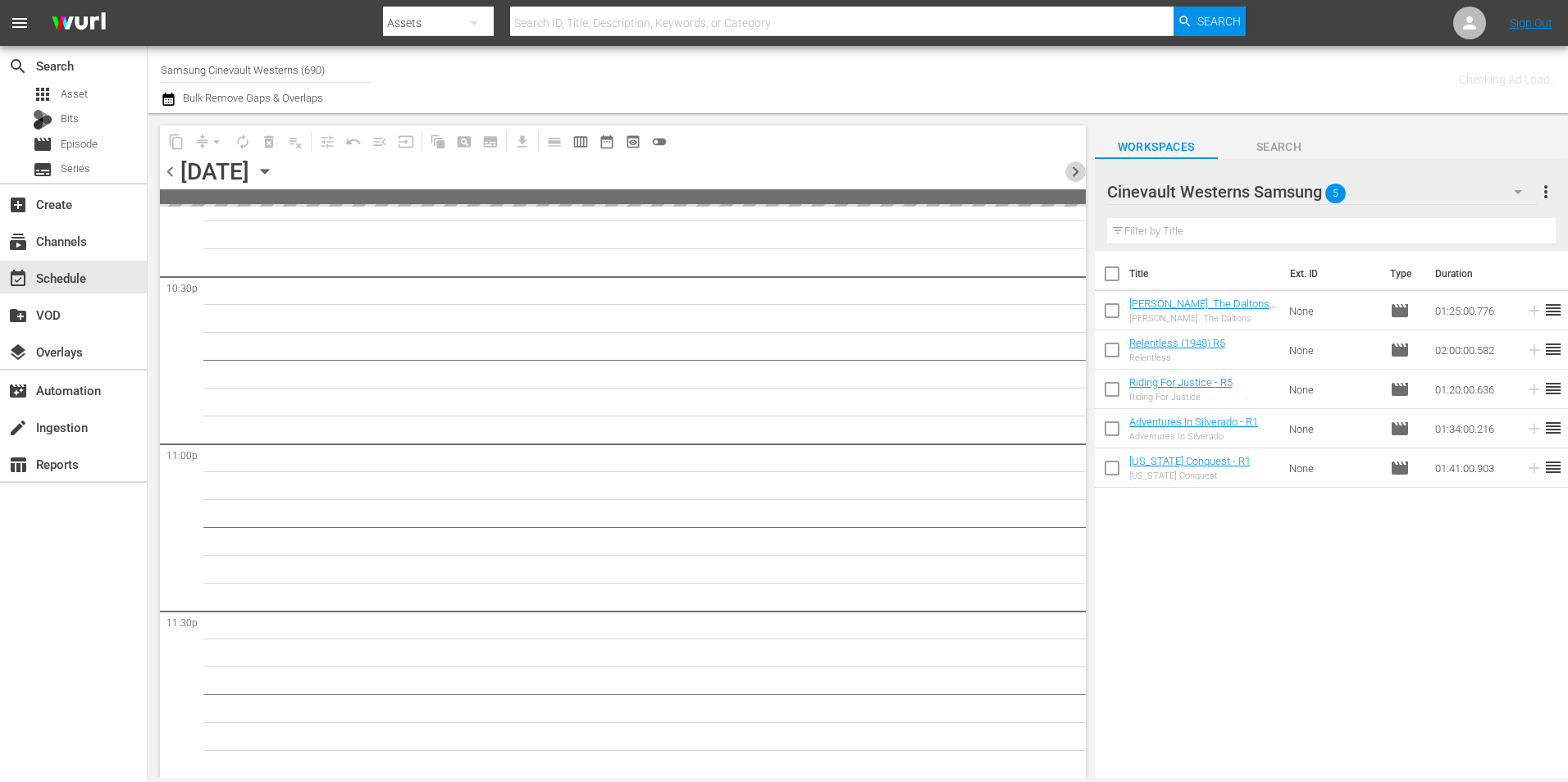
scroll to position [7459, 0]
click at [1071, 177] on span "chevron_right" at bounding box center [1075, 171] width 20 height 20
click at [175, 166] on span "chevron_left" at bounding box center [169, 171] width 20 height 20
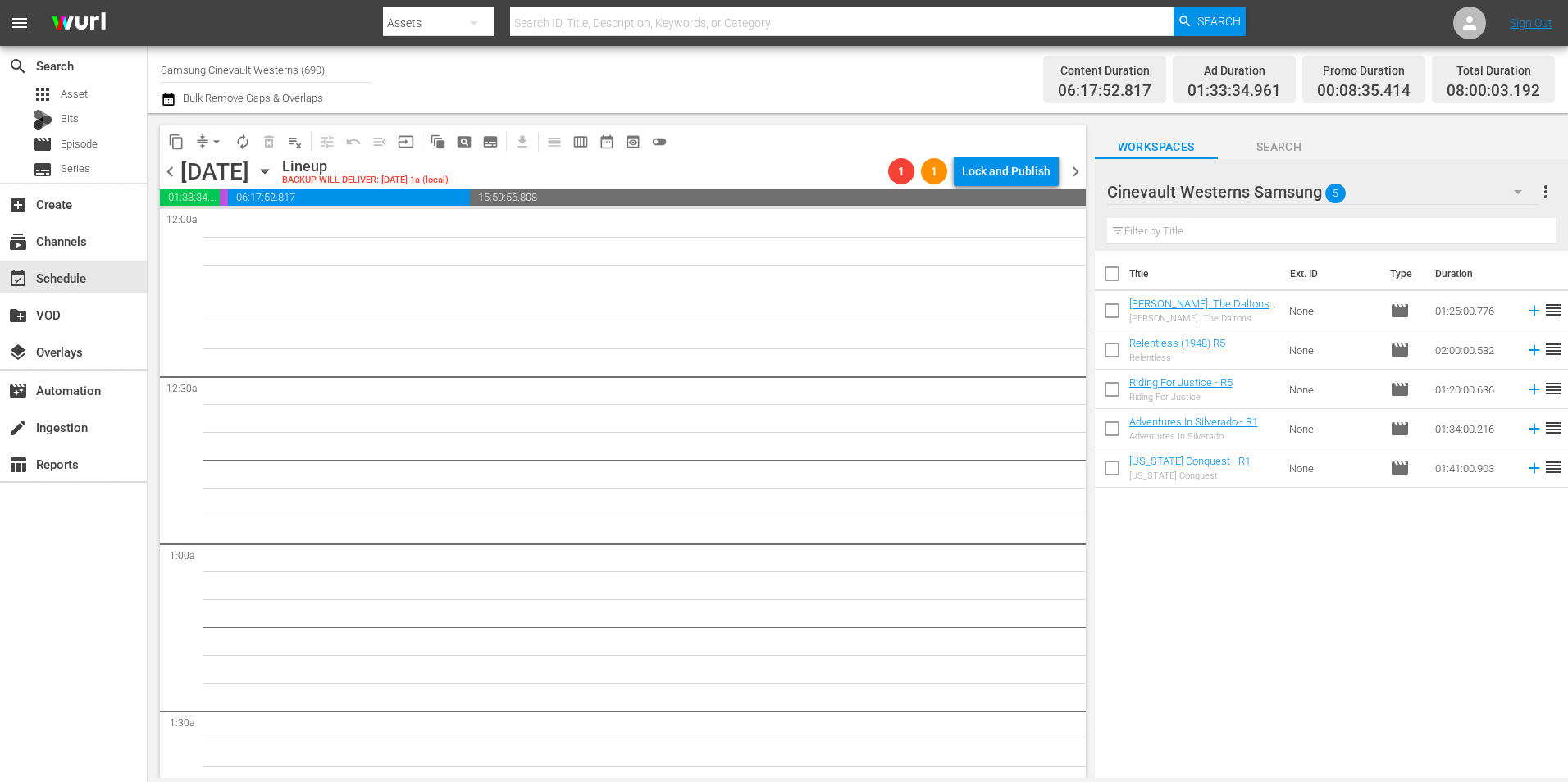
click at [151, 178] on div "content_copy compress arrow_drop_down autorenew_outlined delete_forever_outline…" at bounding box center [619, 446] width 942 height 665
click at [168, 173] on span "chevron_left" at bounding box center [169, 171] width 20 height 20
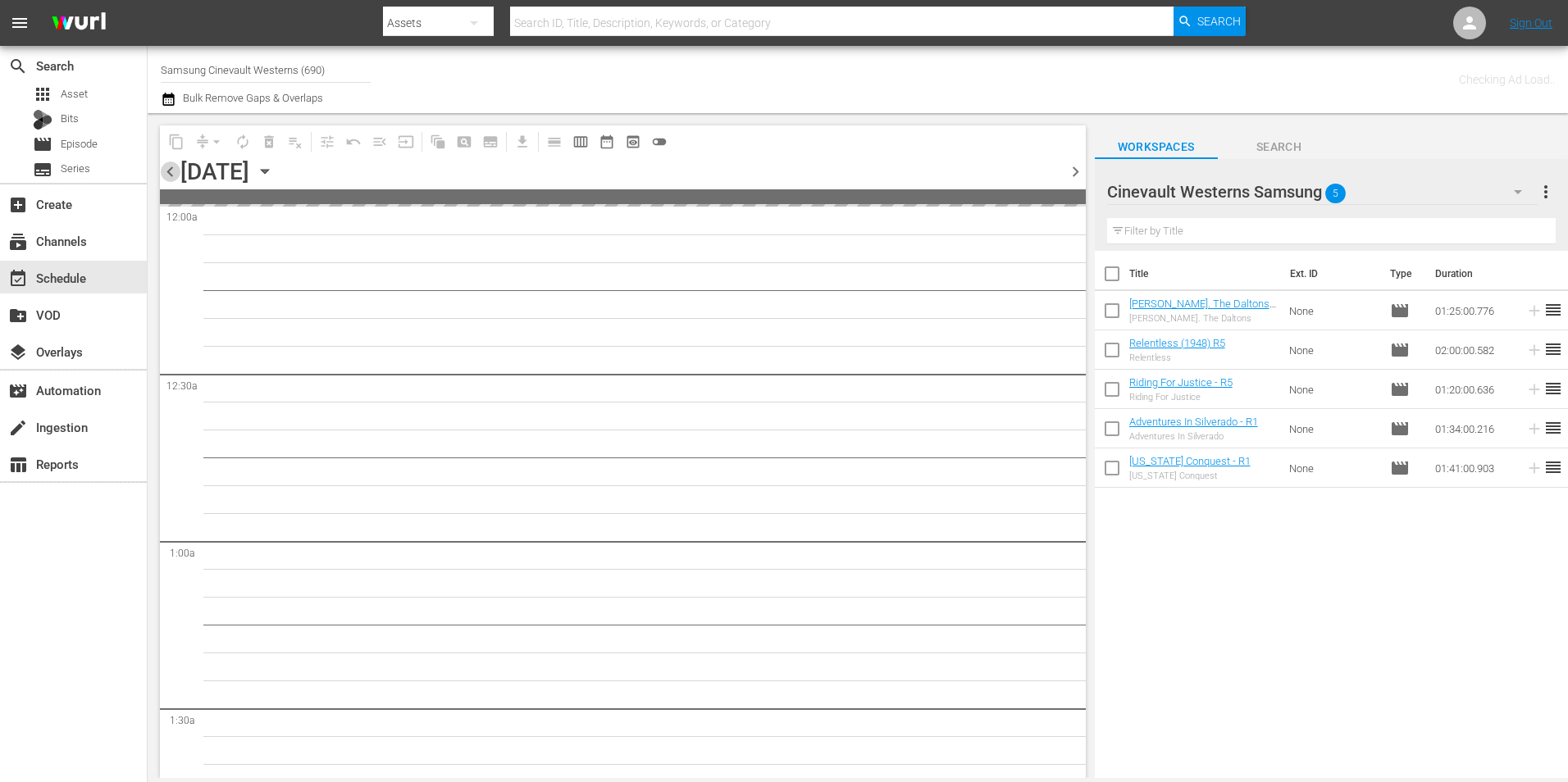
click at [168, 173] on span "chevron_left" at bounding box center [169, 171] width 20 height 20
click at [1078, 173] on span "chevron_right" at bounding box center [1075, 171] width 20 height 20
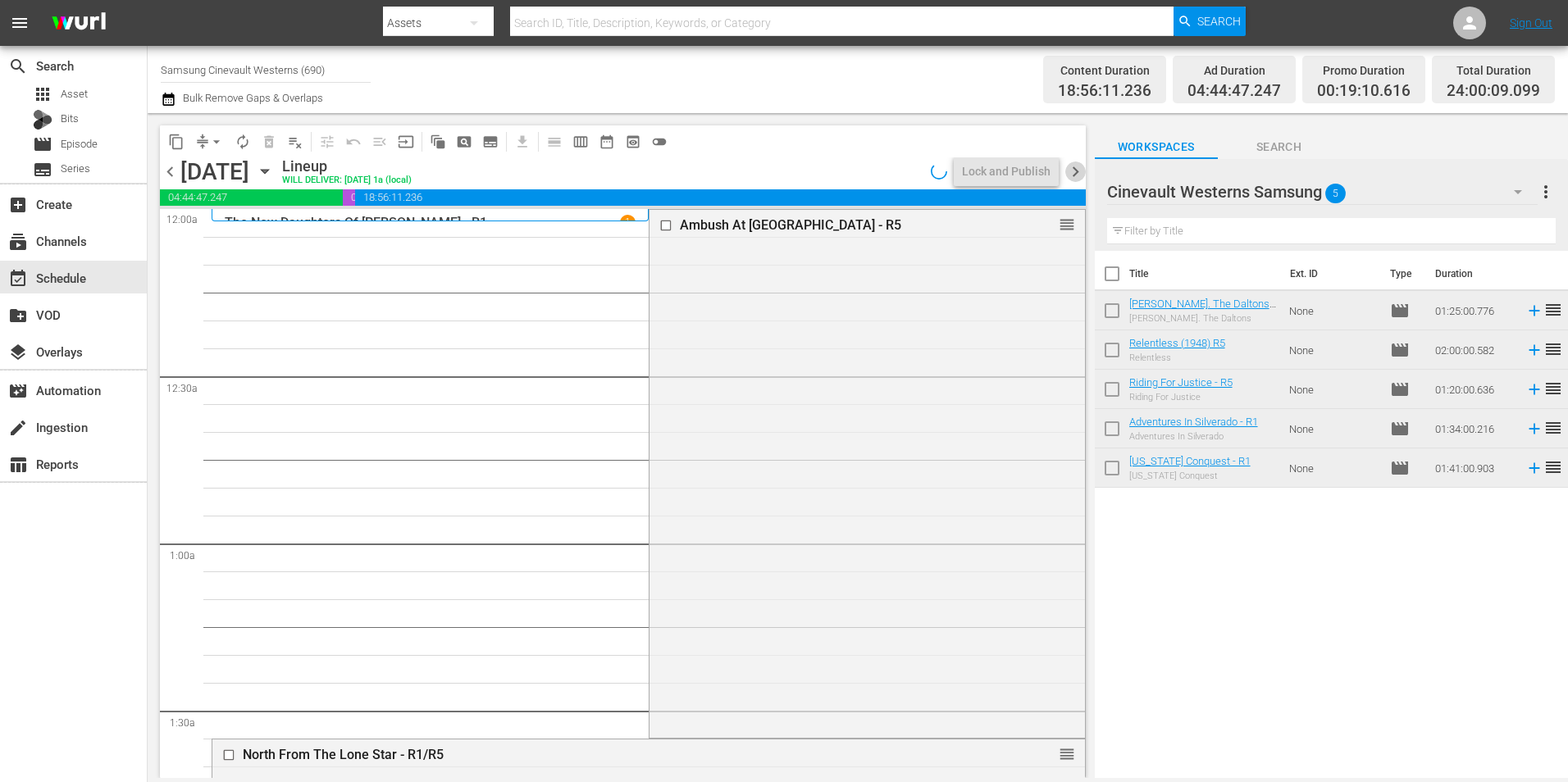
click at [1077, 174] on span "chevron_right" at bounding box center [1075, 171] width 20 height 20
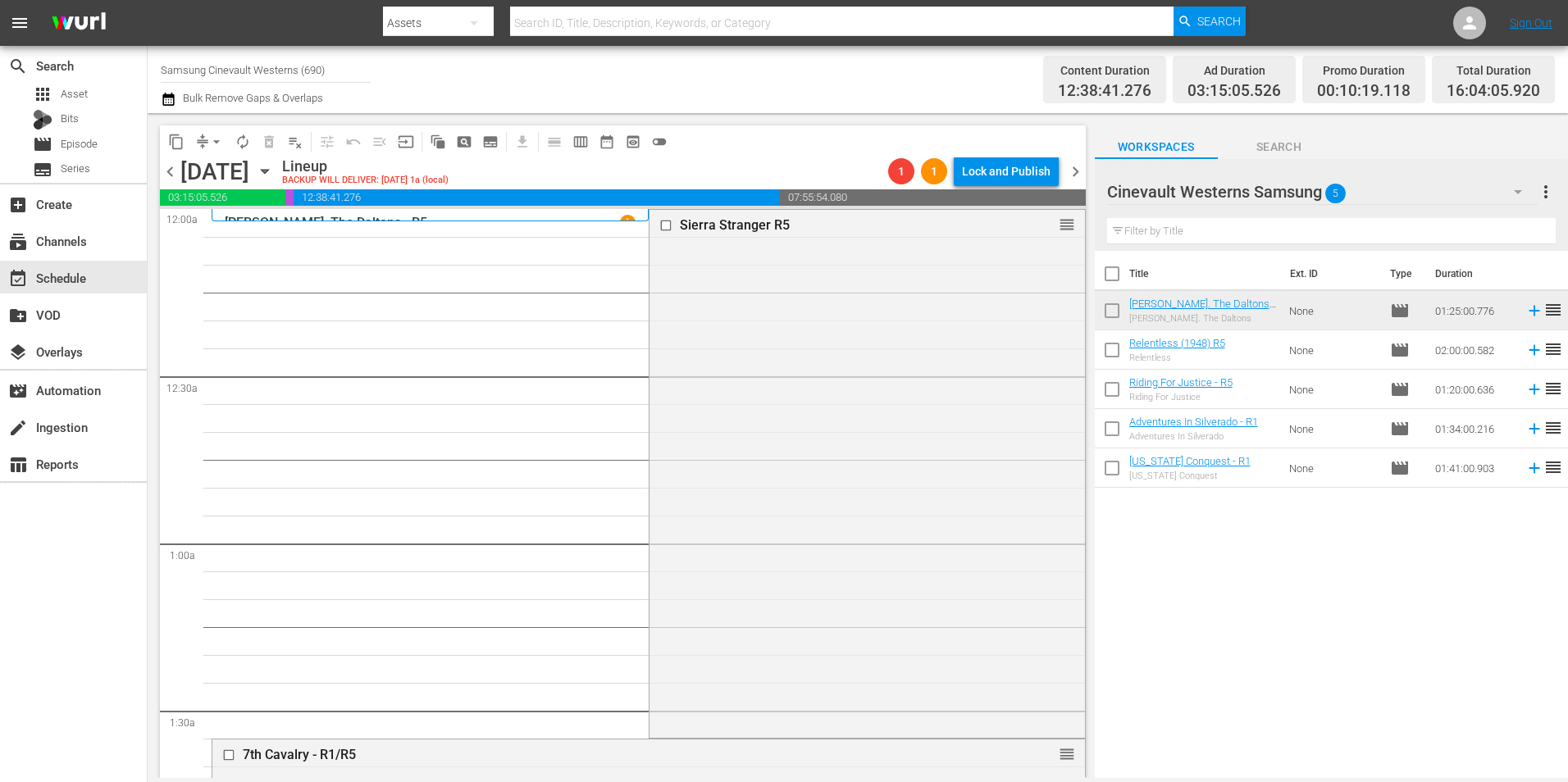
click at [169, 178] on span "chevron_left" at bounding box center [169, 171] width 20 height 20
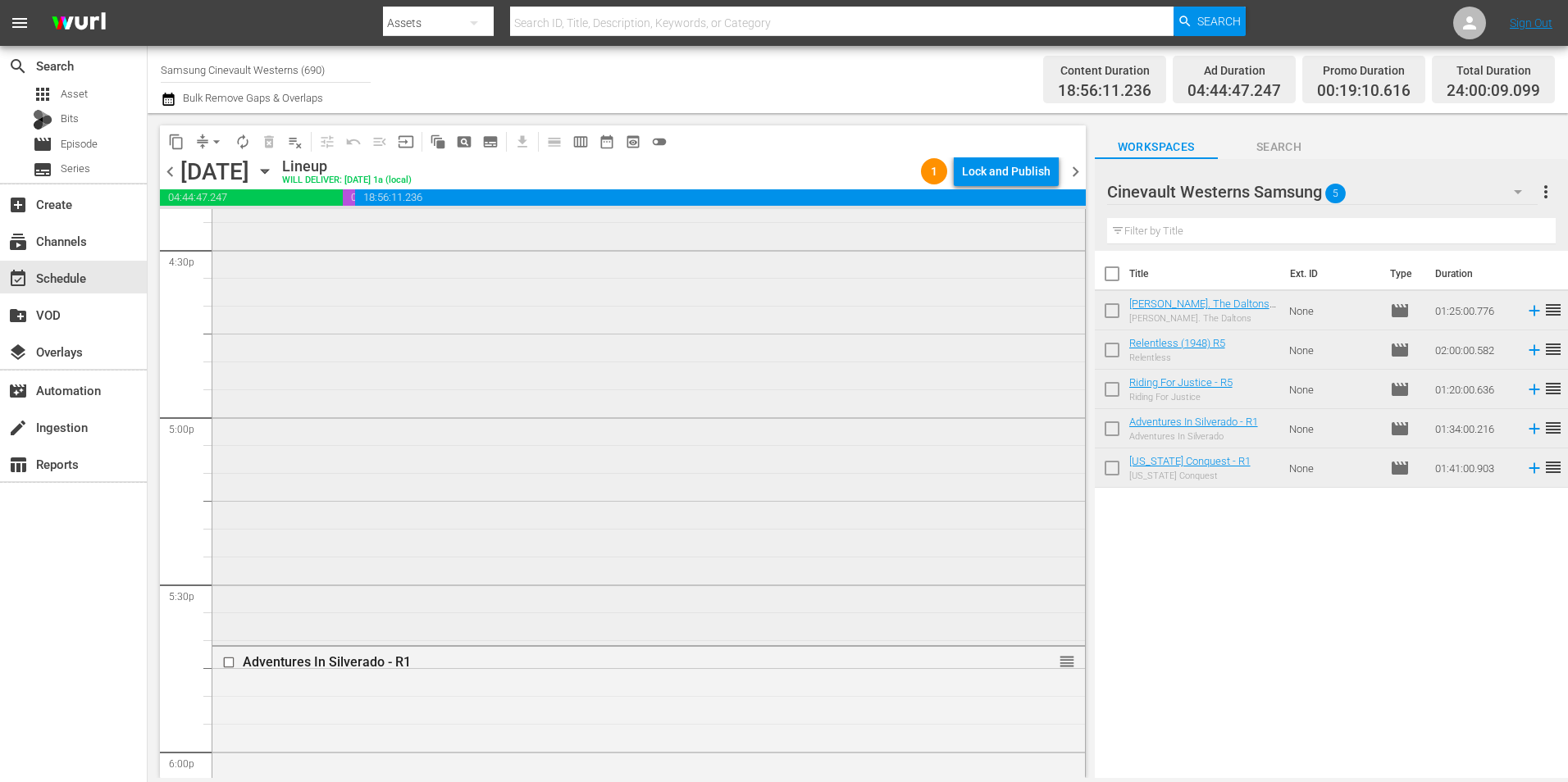
scroll to position [5331, 0]
click at [227, 246] on input "checkbox" at bounding box center [231, 249] width 17 height 14
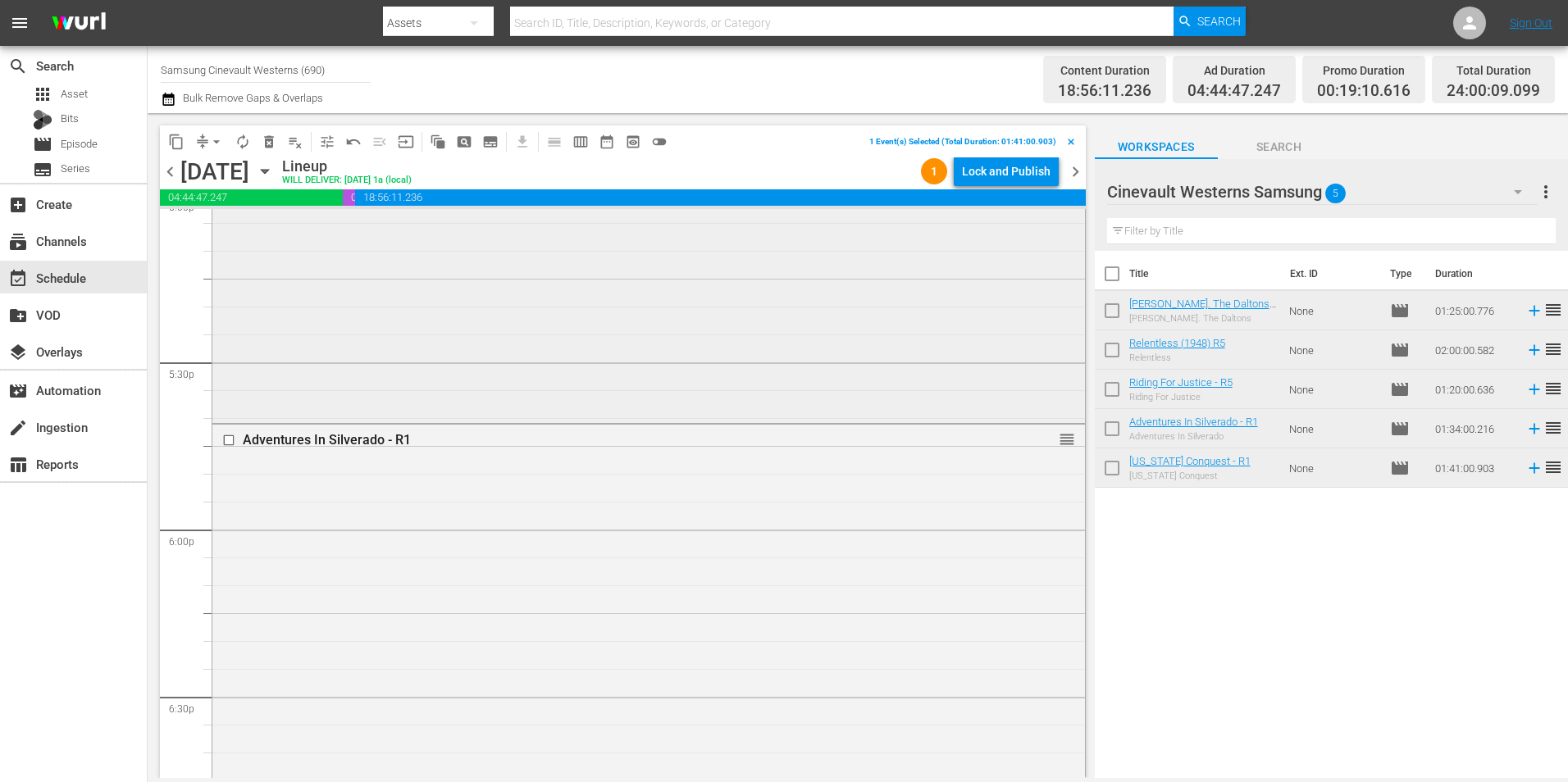
scroll to position [5823, 0]
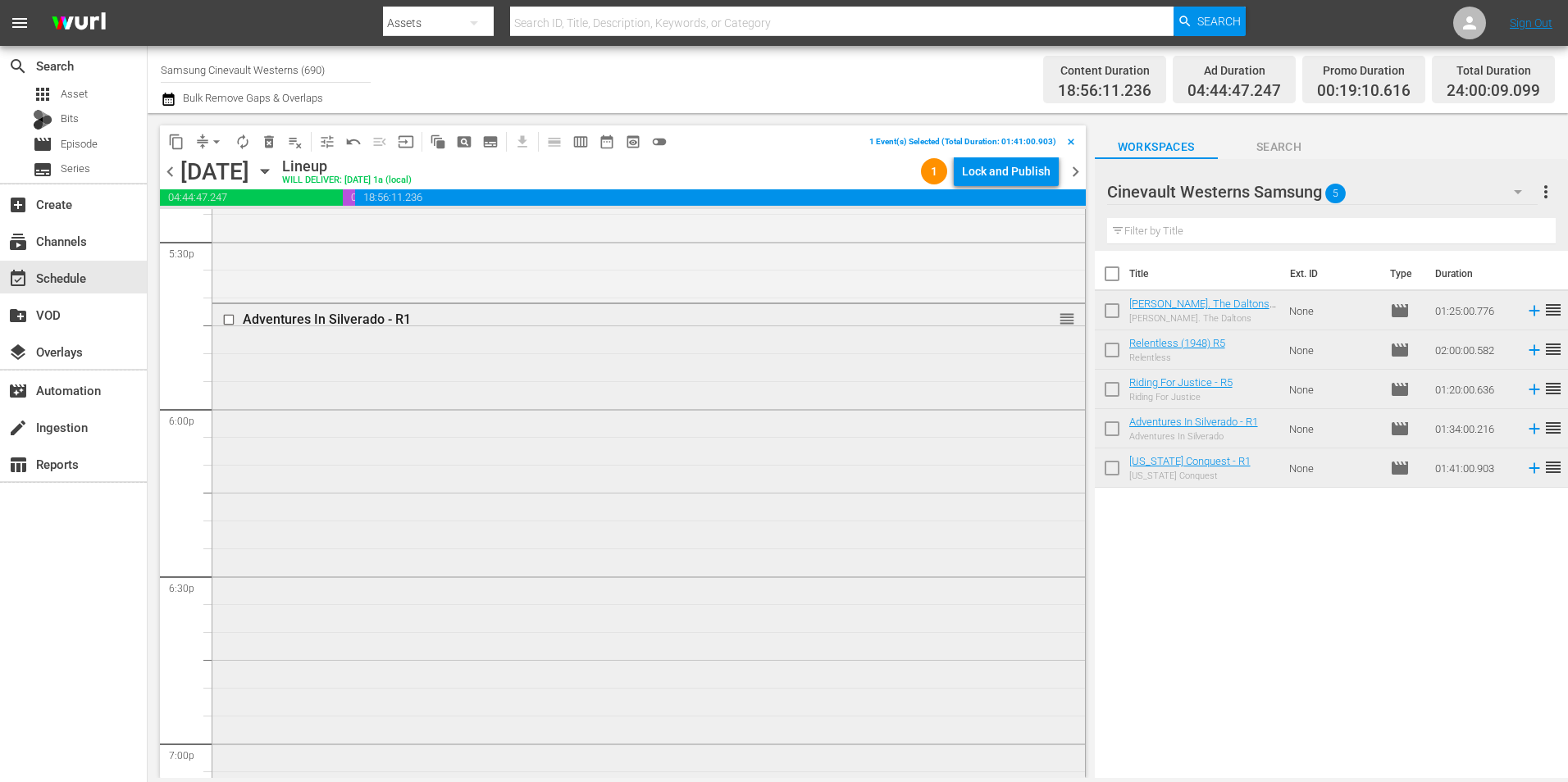
click at [227, 319] on input "checkbox" at bounding box center [231, 320] width 17 height 14
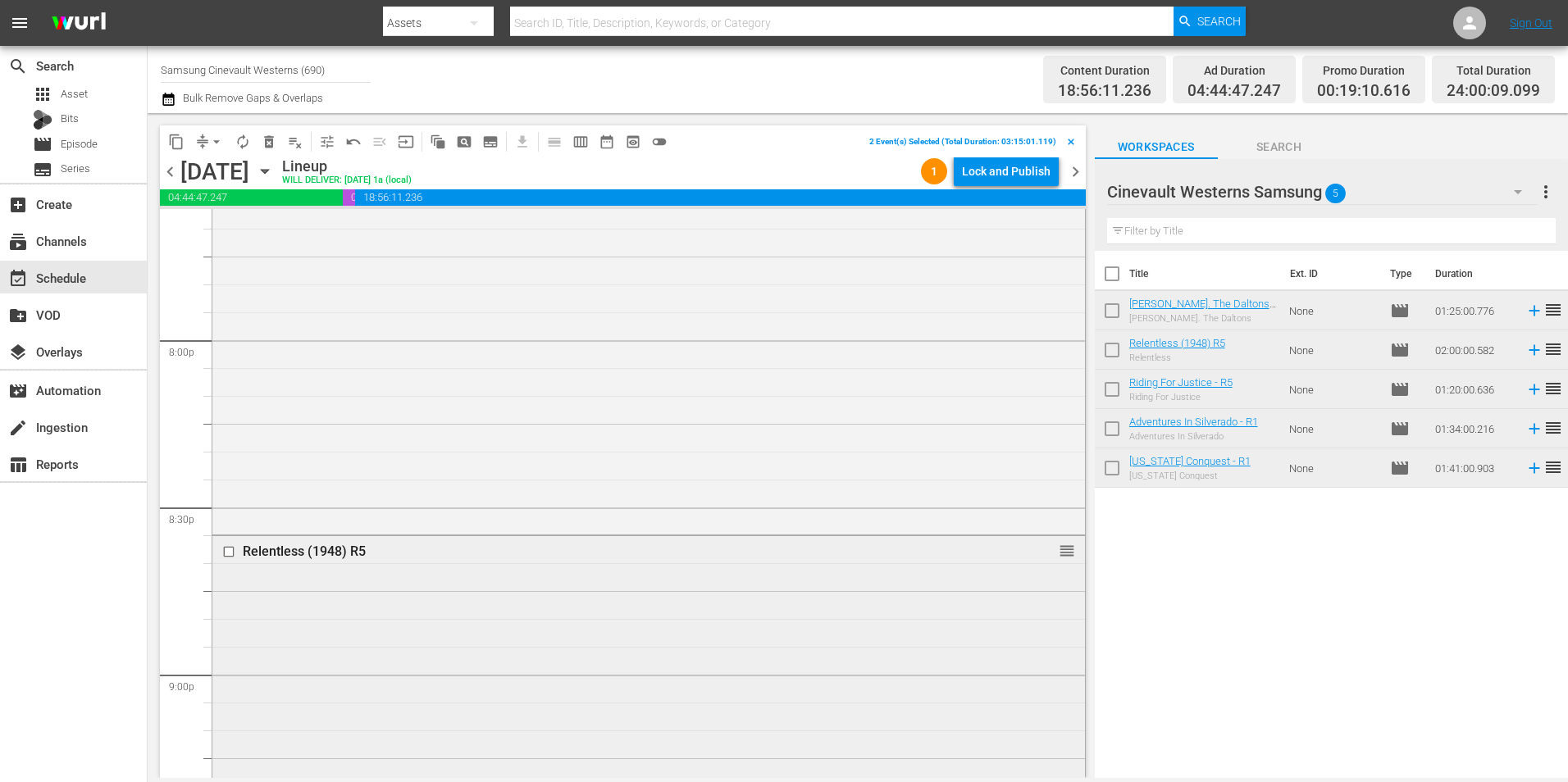
click at [228, 551] on input "checkbox" at bounding box center [231, 552] width 17 height 14
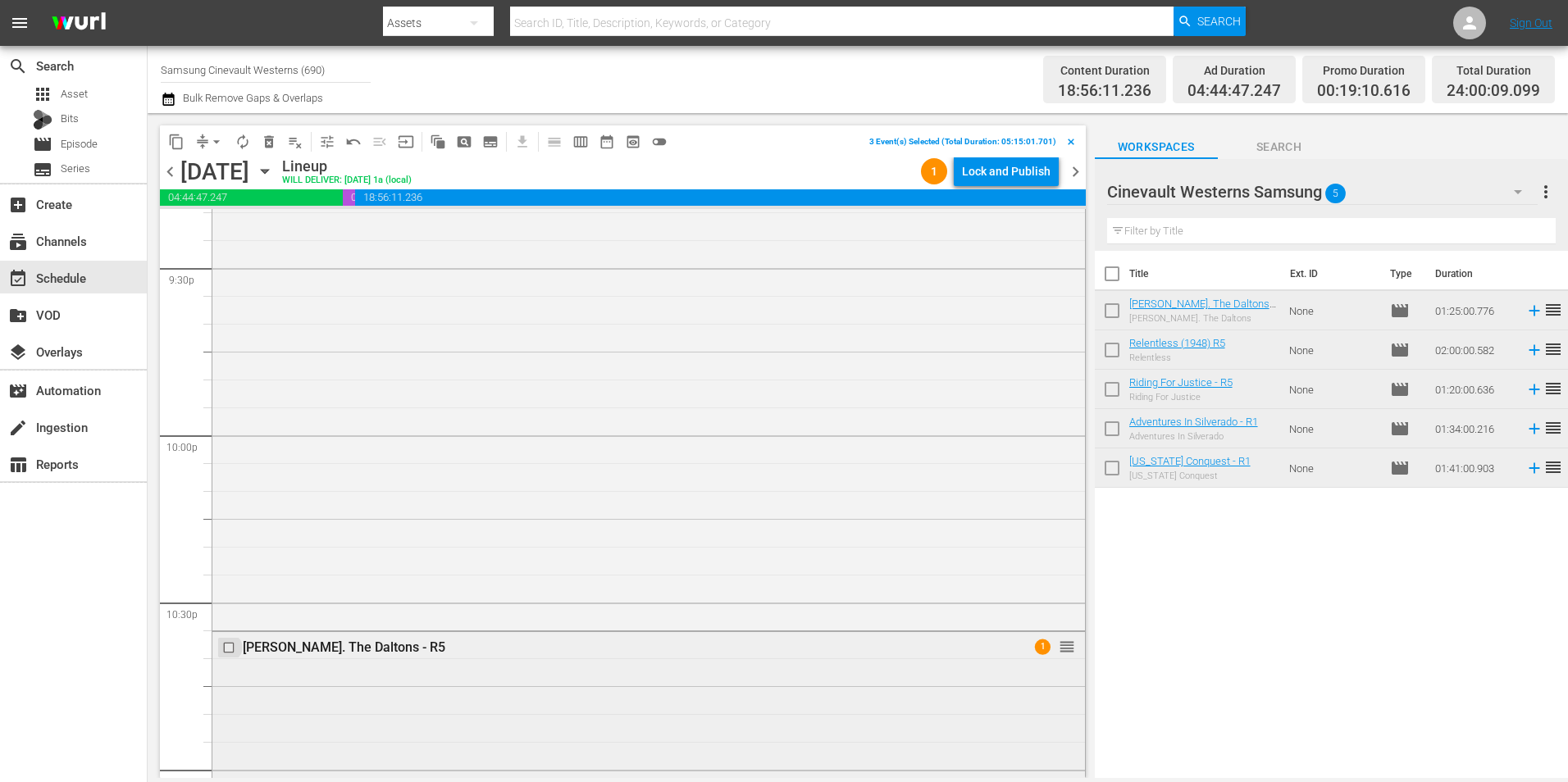
click at [230, 649] on input "checkbox" at bounding box center [231, 648] width 17 height 14
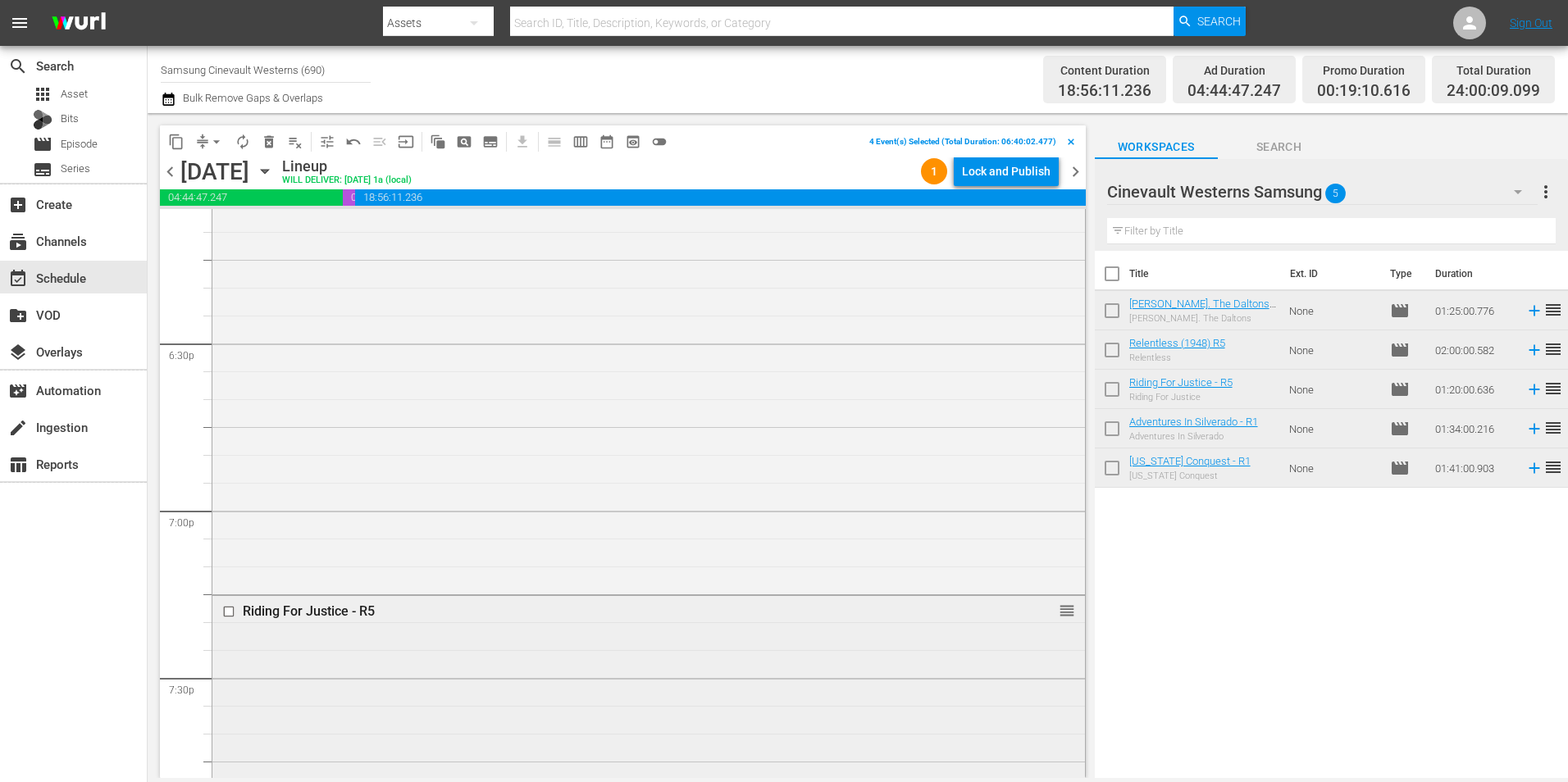
scroll to position [6150, 0]
click at [229, 520] on input "checkbox" at bounding box center [231, 517] width 17 height 14
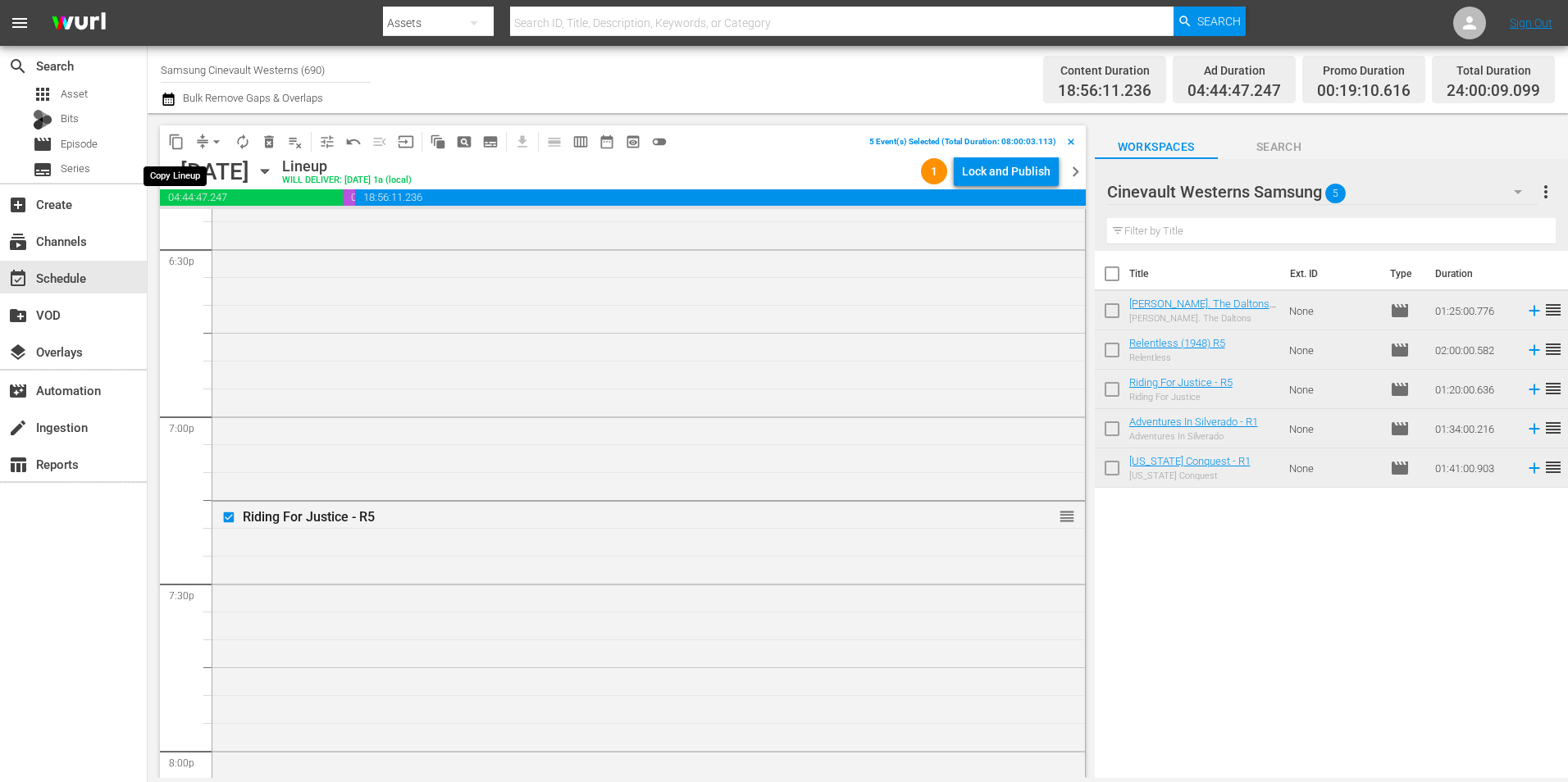
click at [174, 141] on span "content_copy" at bounding box center [176, 141] width 17 height 17
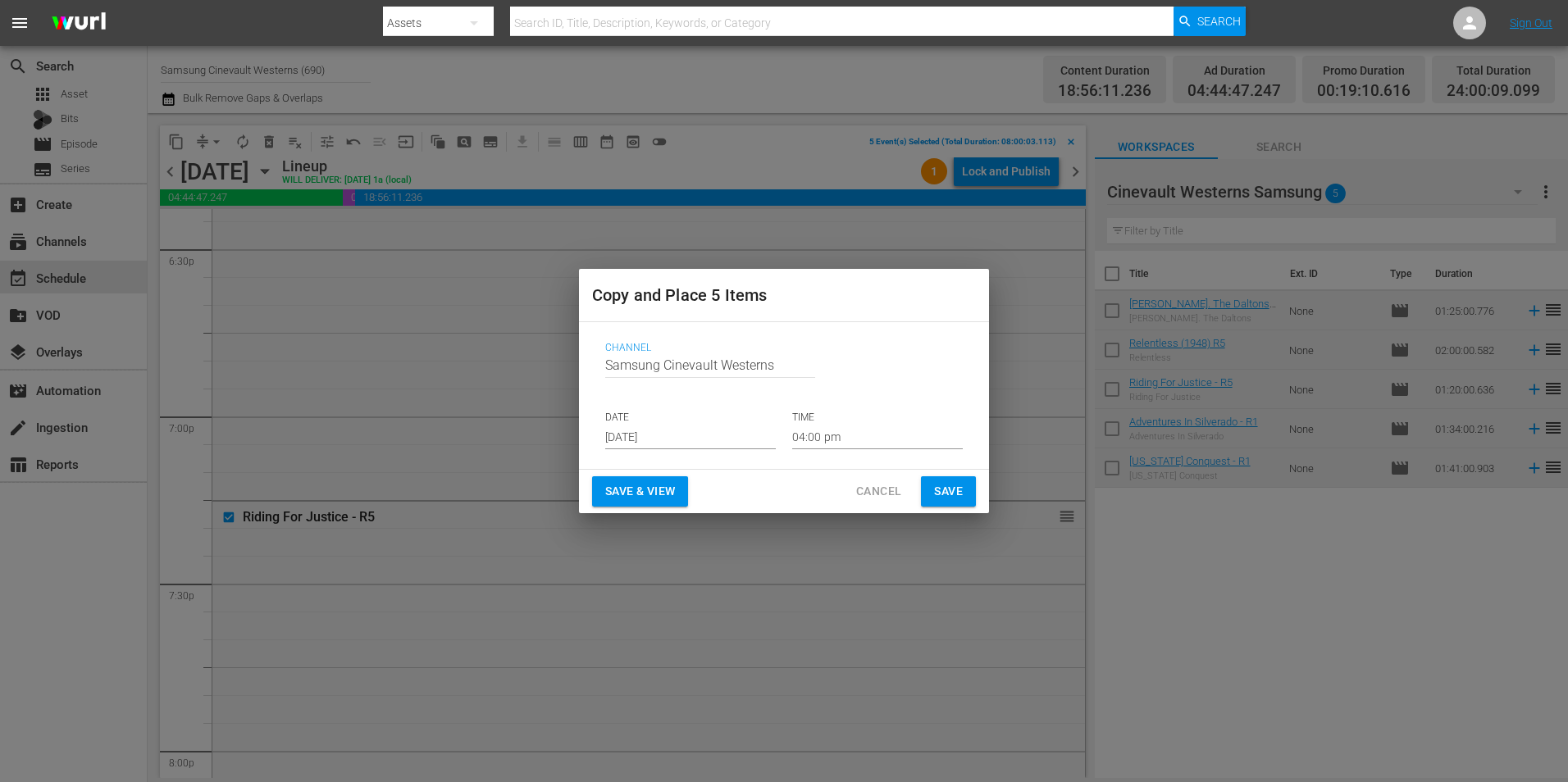
click at [727, 427] on input "Aug 20th 2025" at bounding box center [689, 437] width 170 height 24
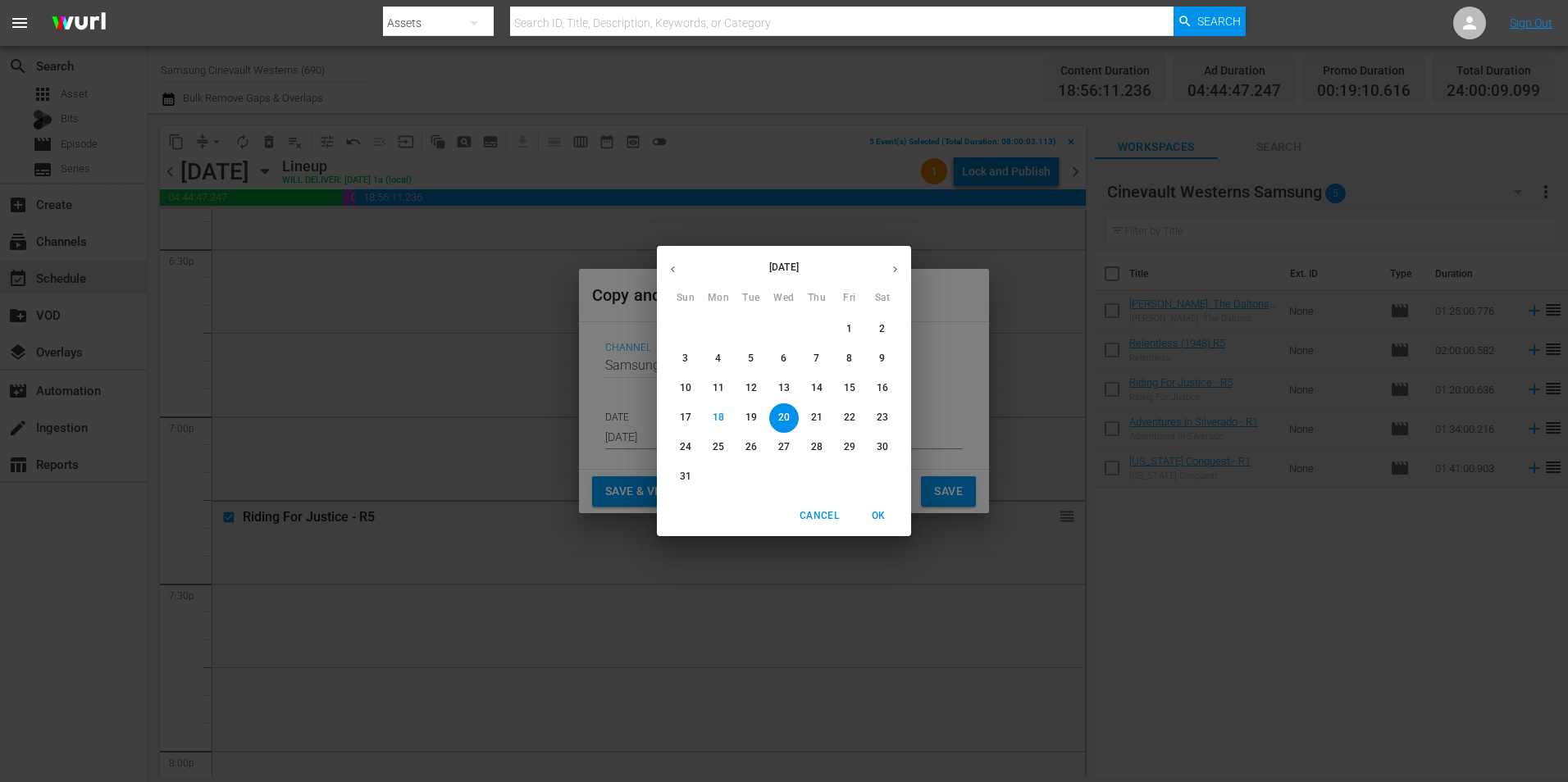
click at [900, 254] on button "button" at bounding box center [894, 269] width 32 height 32
click at [709, 325] on span "1" at bounding box center [718, 329] width 30 height 14
type input "Sep 1st 2025"
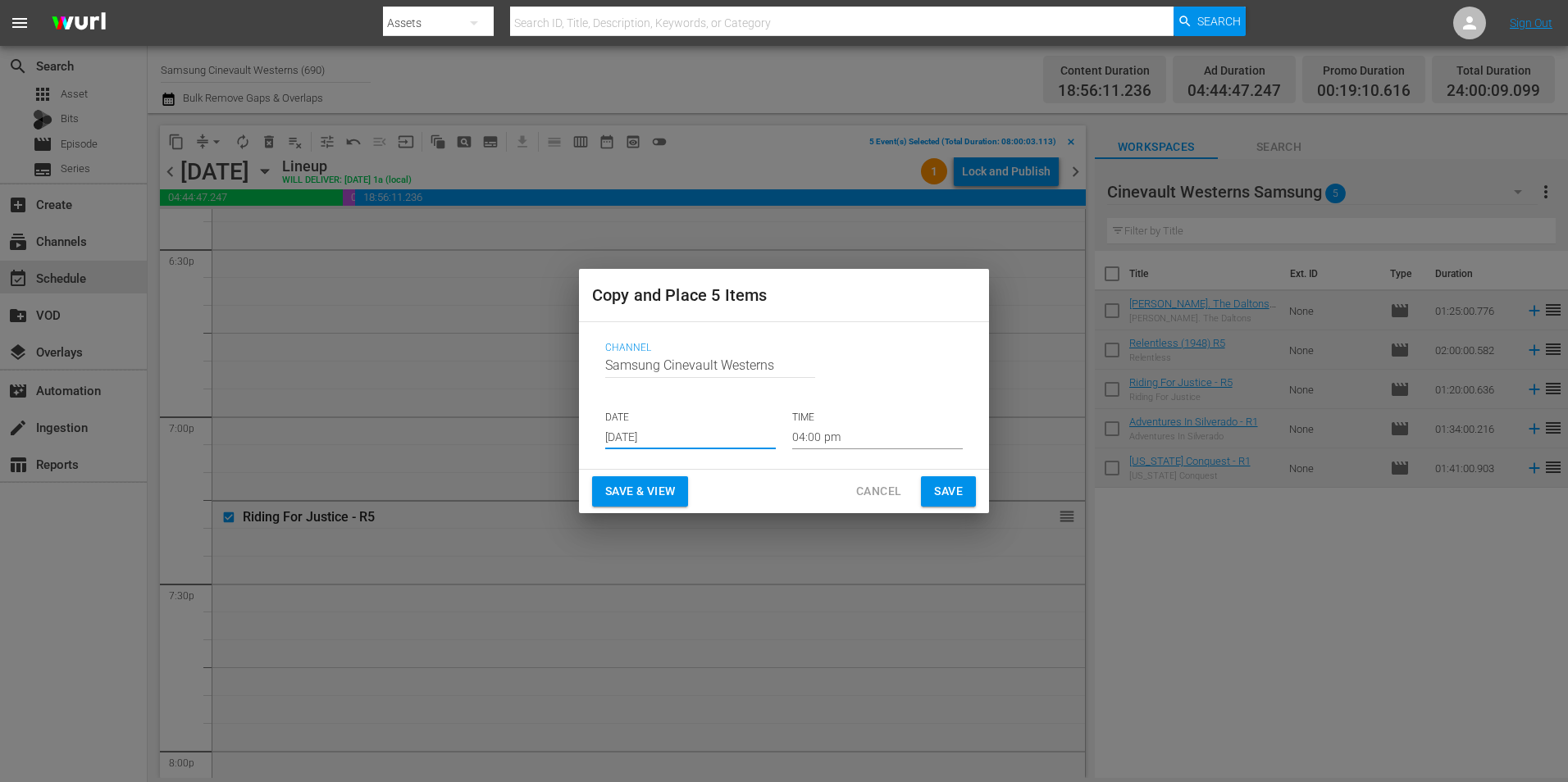
click at [882, 439] on input "04:00 pm" at bounding box center [877, 437] width 170 height 24
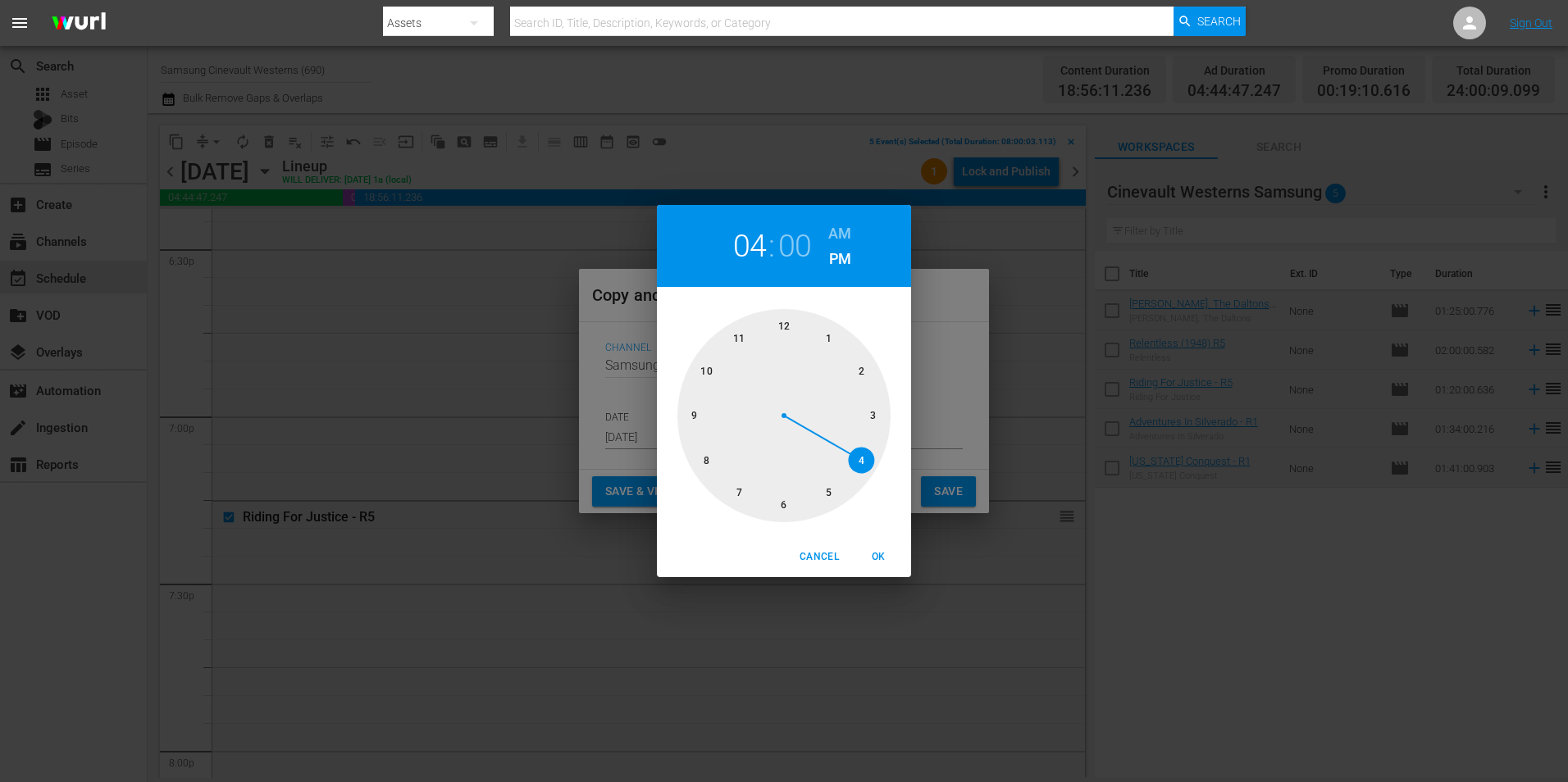
click at [790, 320] on div at bounding box center [784, 415] width 213 height 213
click at [835, 223] on h6 "AM" at bounding box center [839, 234] width 23 height 26
click at [877, 559] on span "OK" at bounding box center [878, 558] width 39 height 17
type input "12:00 am"
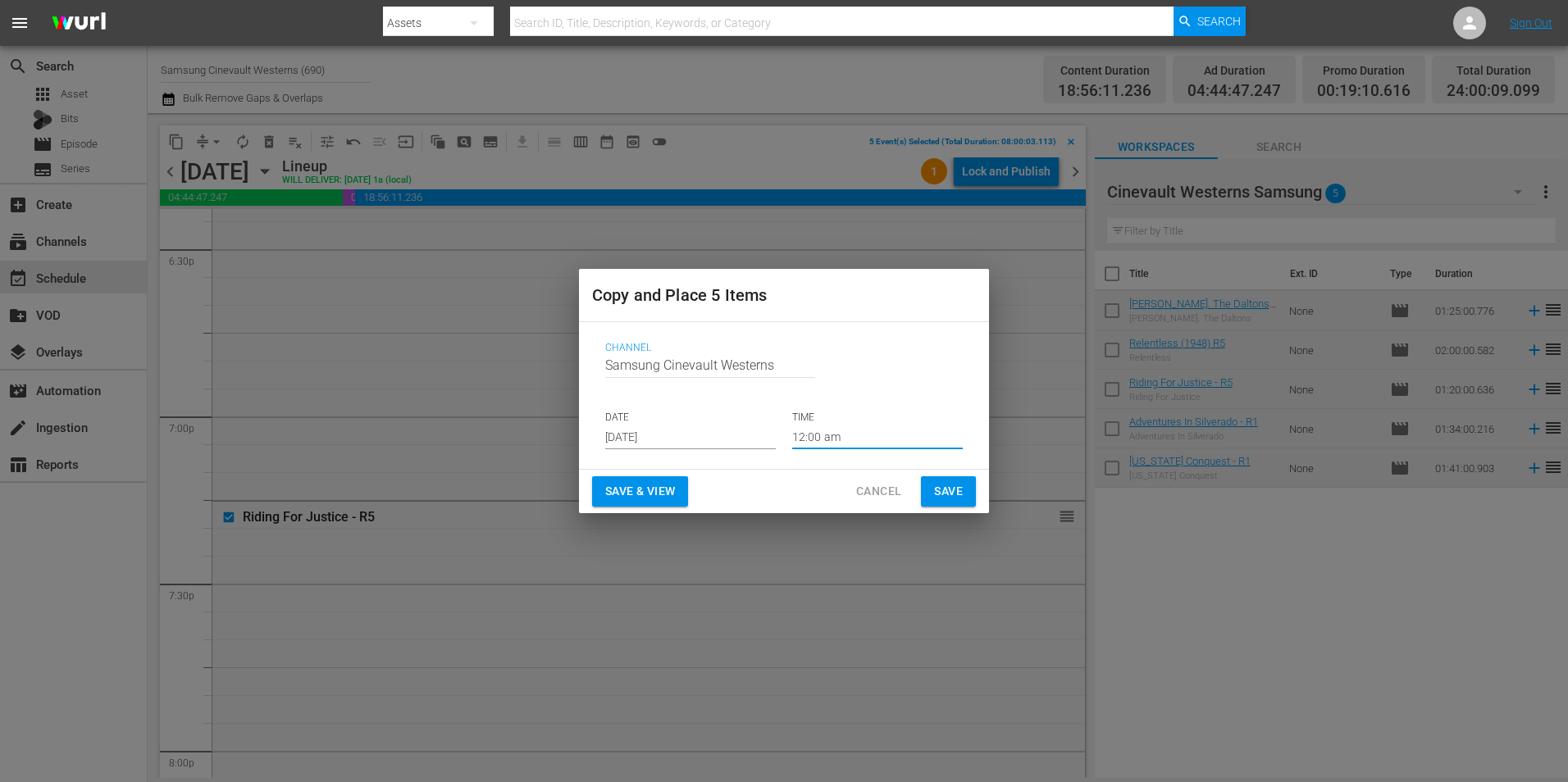
click at [944, 490] on span "Save" at bounding box center [948, 491] width 29 height 20
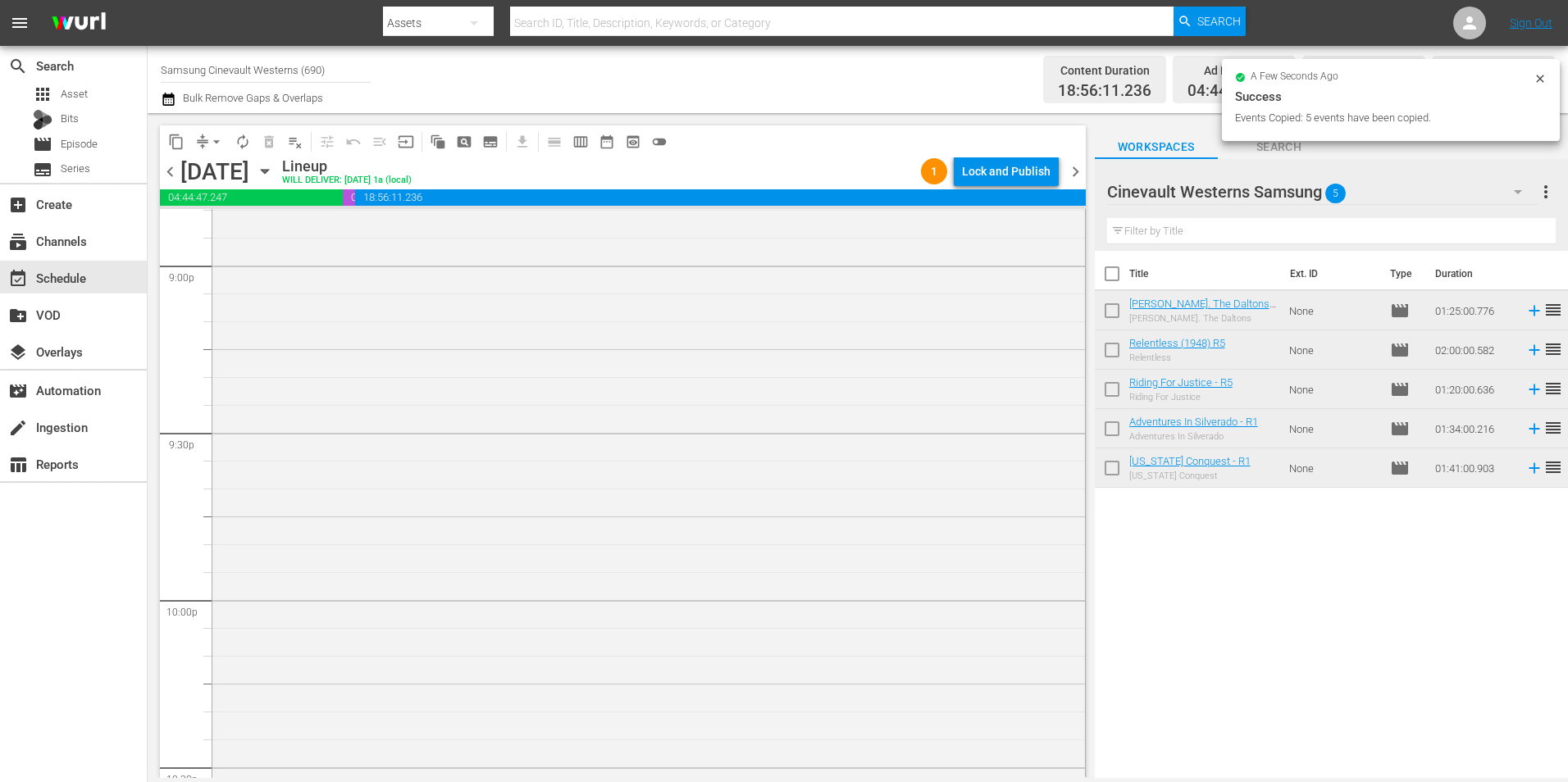
scroll to position [7462, 0]
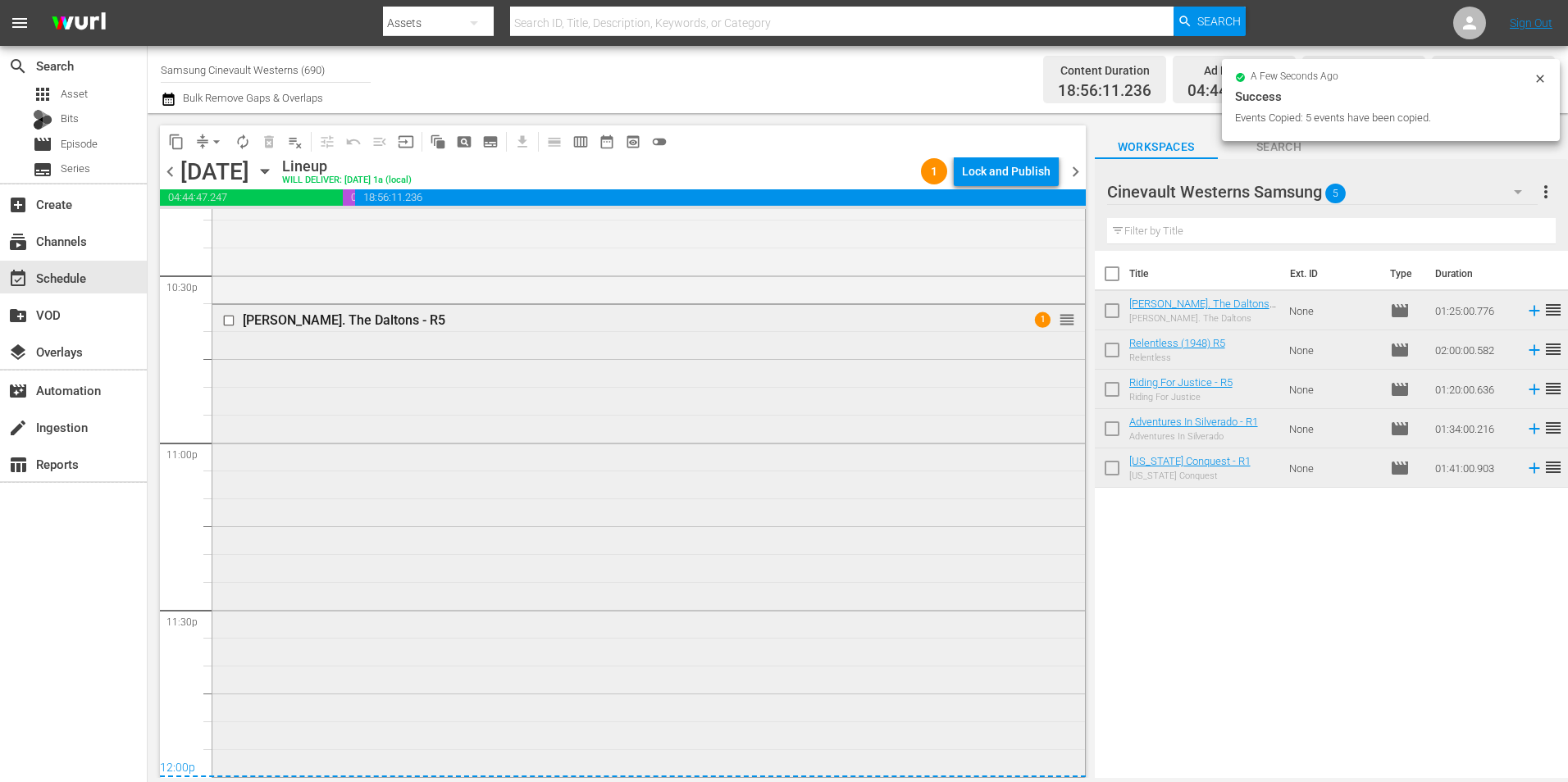
click at [229, 322] on input "checkbox" at bounding box center [231, 320] width 17 height 14
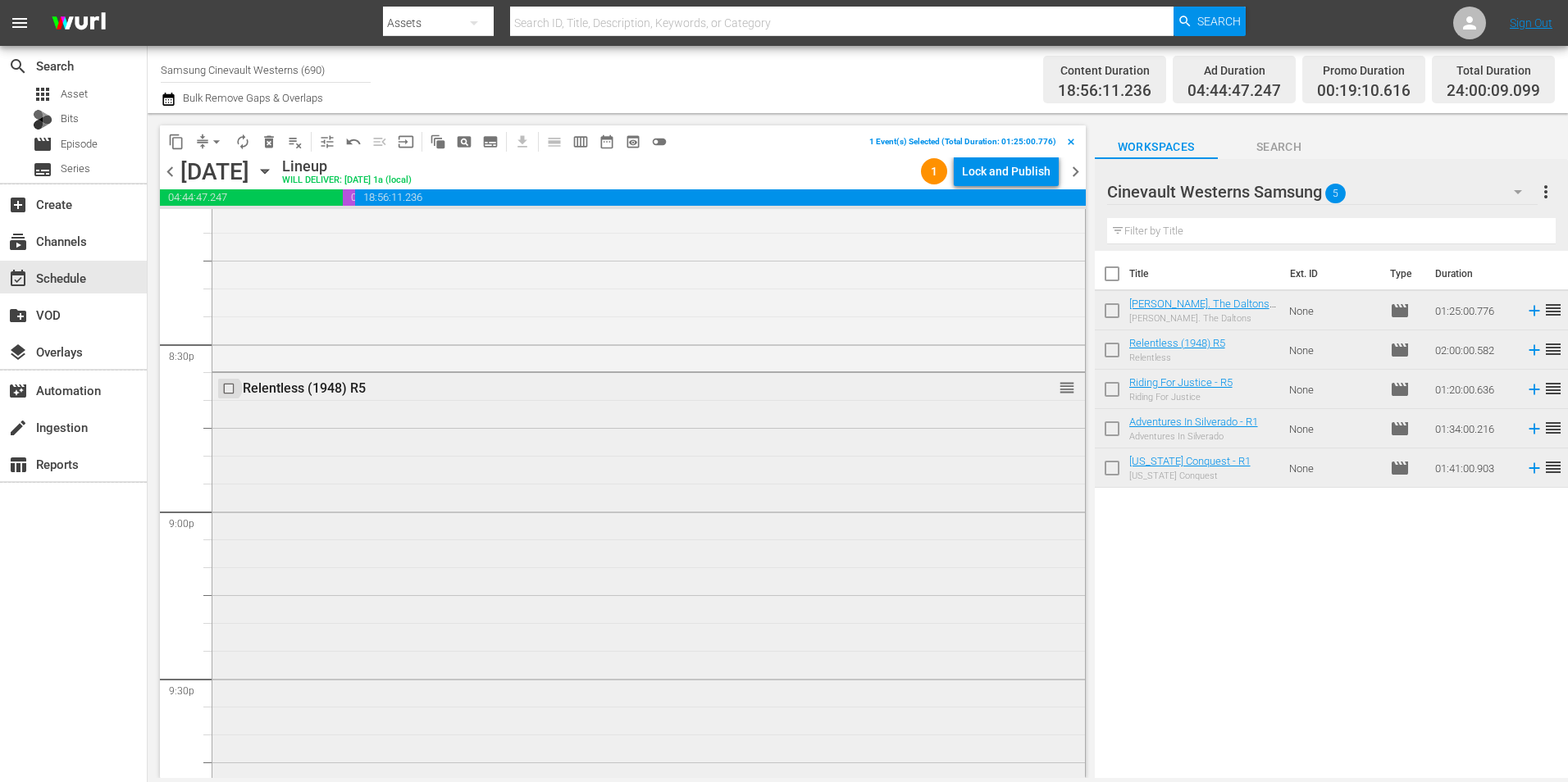
click at [229, 388] on input "checkbox" at bounding box center [231, 389] width 17 height 14
click at [227, 518] on input "checkbox" at bounding box center [231, 517] width 17 height 14
click at [230, 566] on input "checkbox" at bounding box center [231, 567] width 17 height 14
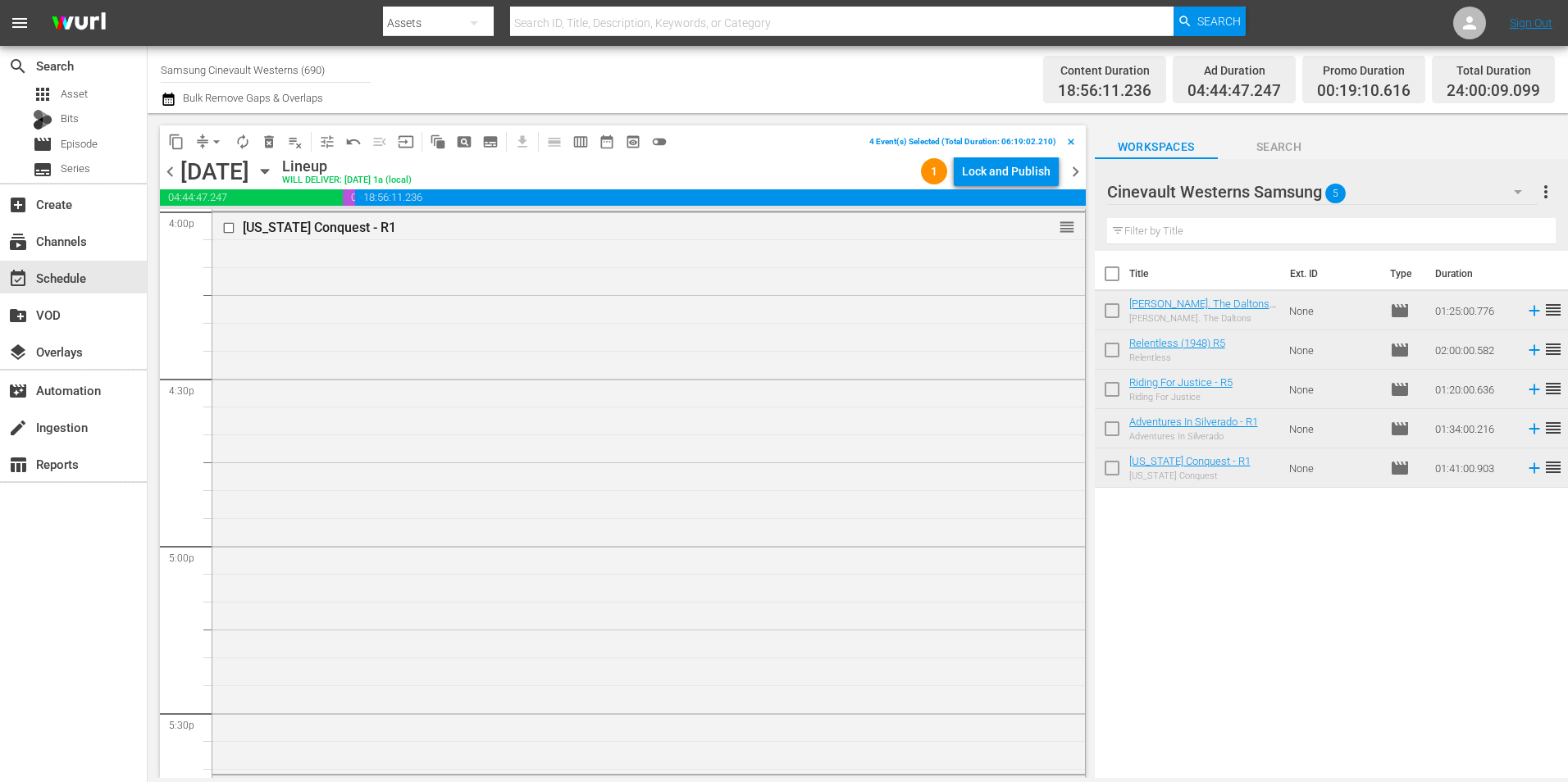
scroll to position [5084, 0]
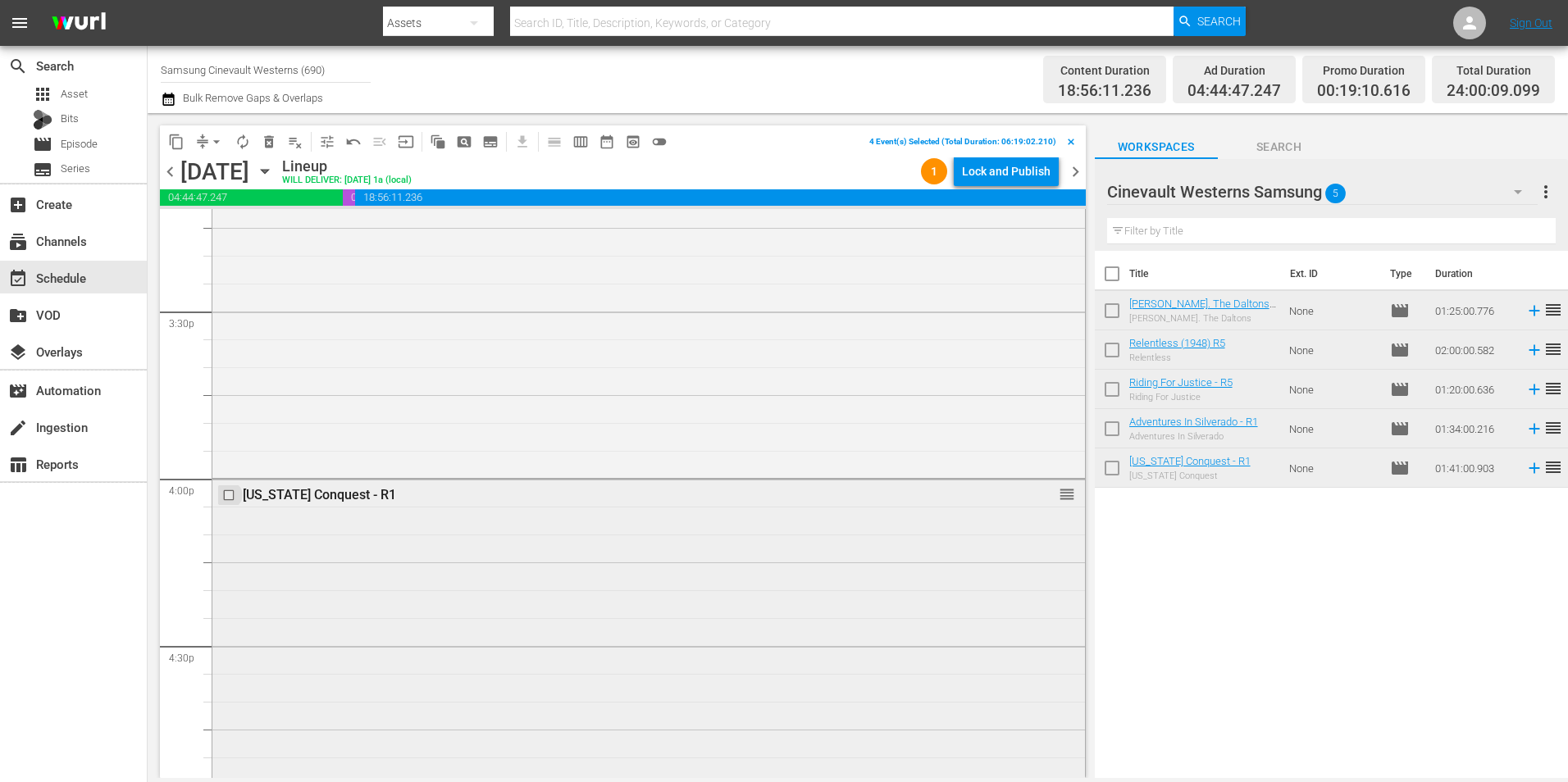
click at [228, 495] on input "checkbox" at bounding box center [231, 496] width 17 height 14
click at [170, 144] on span "content_copy" at bounding box center [176, 141] width 17 height 17
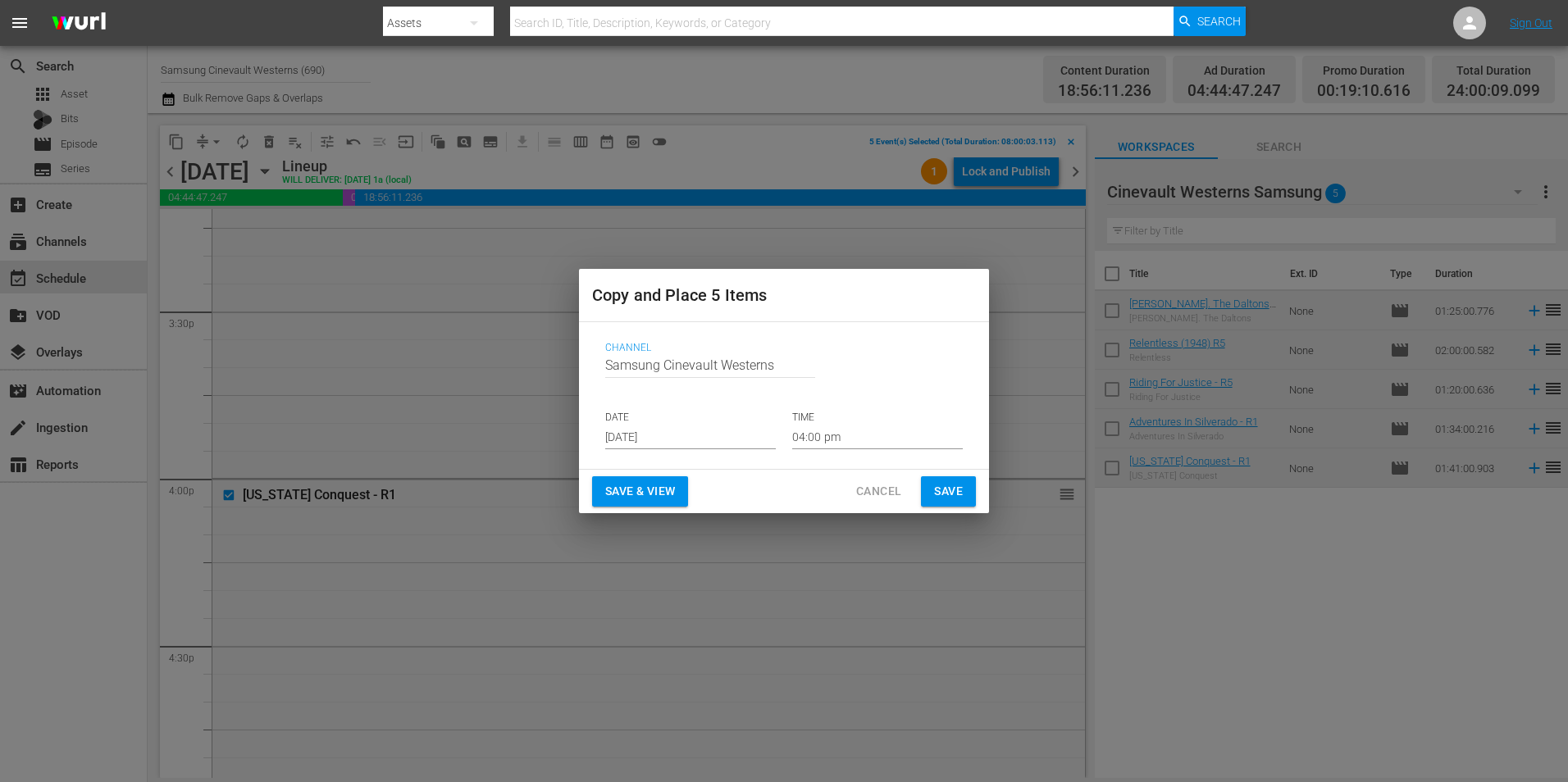
click at [672, 448] on input "Aug 20th 2025" at bounding box center [689, 437] width 170 height 24
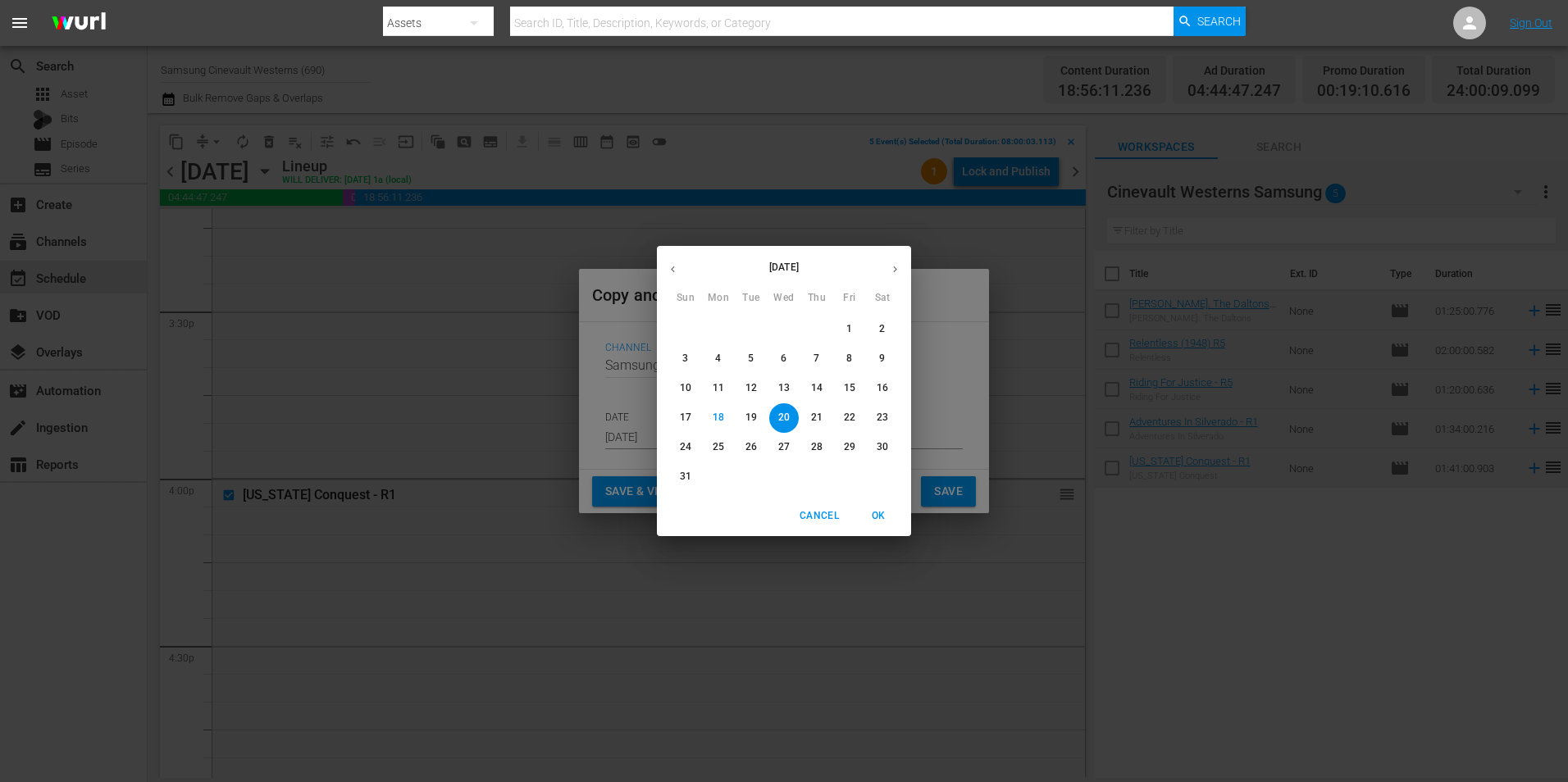
click at [891, 270] on icon "button" at bounding box center [895, 270] width 12 height 12
click at [786, 327] on p "3" at bounding box center [784, 329] width 6 height 14
type input "Sep 3rd 2025"
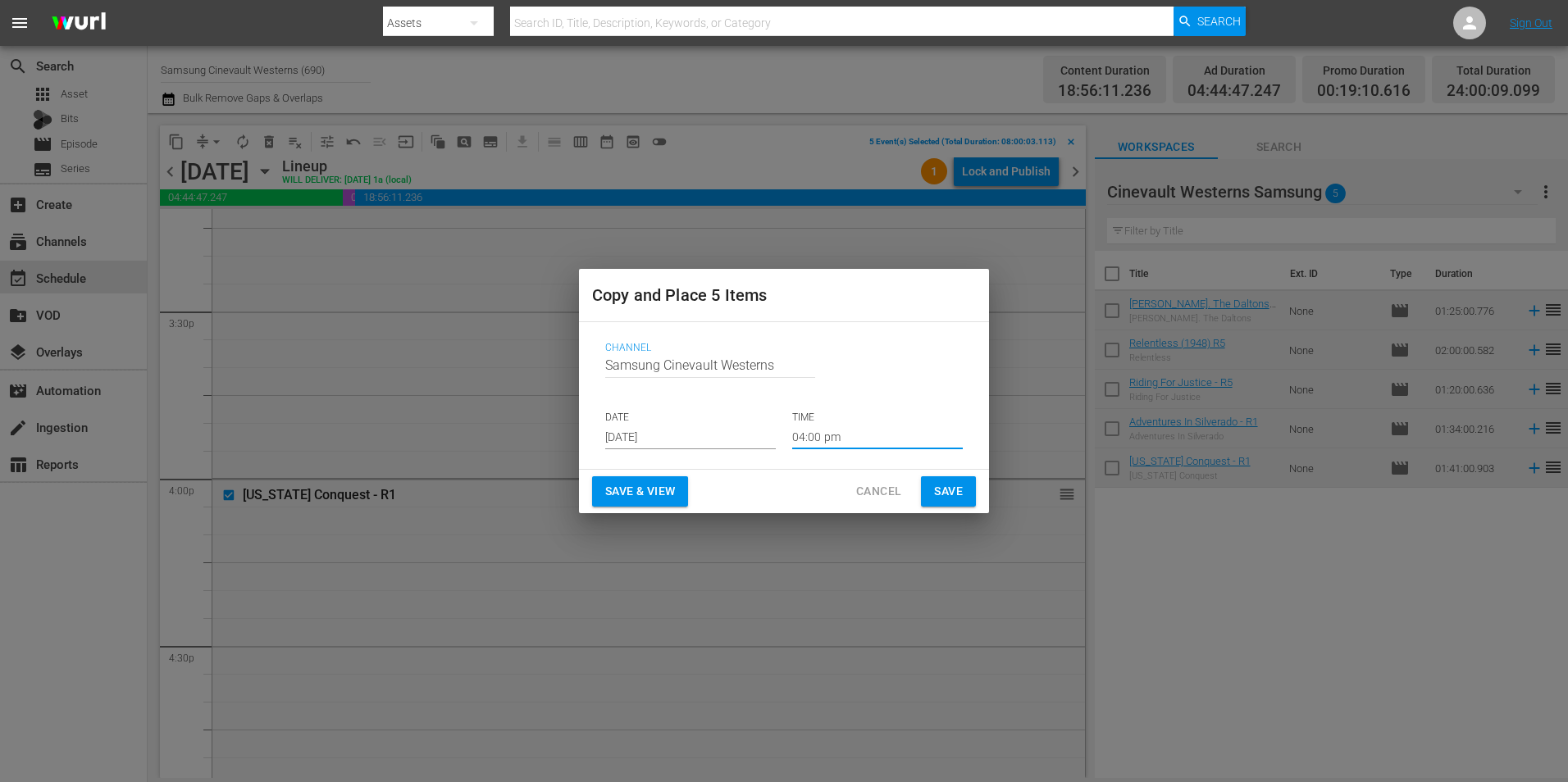
click at [859, 438] on input "04:00 pm" at bounding box center [877, 437] width 170 height 24
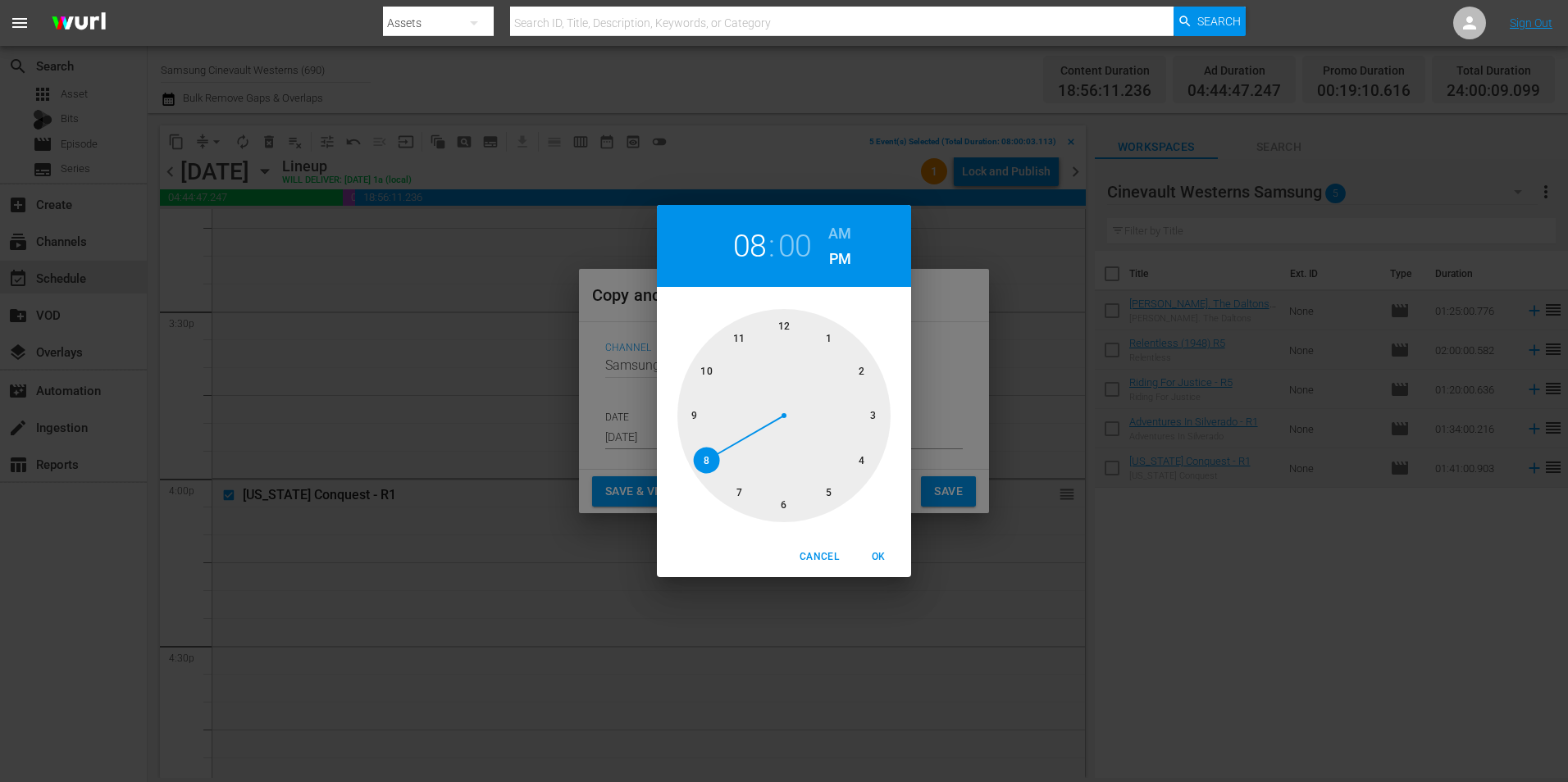
click at [711, 454] on div at bounding box center [784, 415] width 213 height 213
click at [840, 236] on h6 "AM" at bounding box center [839, 234] width 23 height 26
click at [888, 555] on span "OK" at bounding box center [878, 558] width 39 height 17
type input "08:00 am"
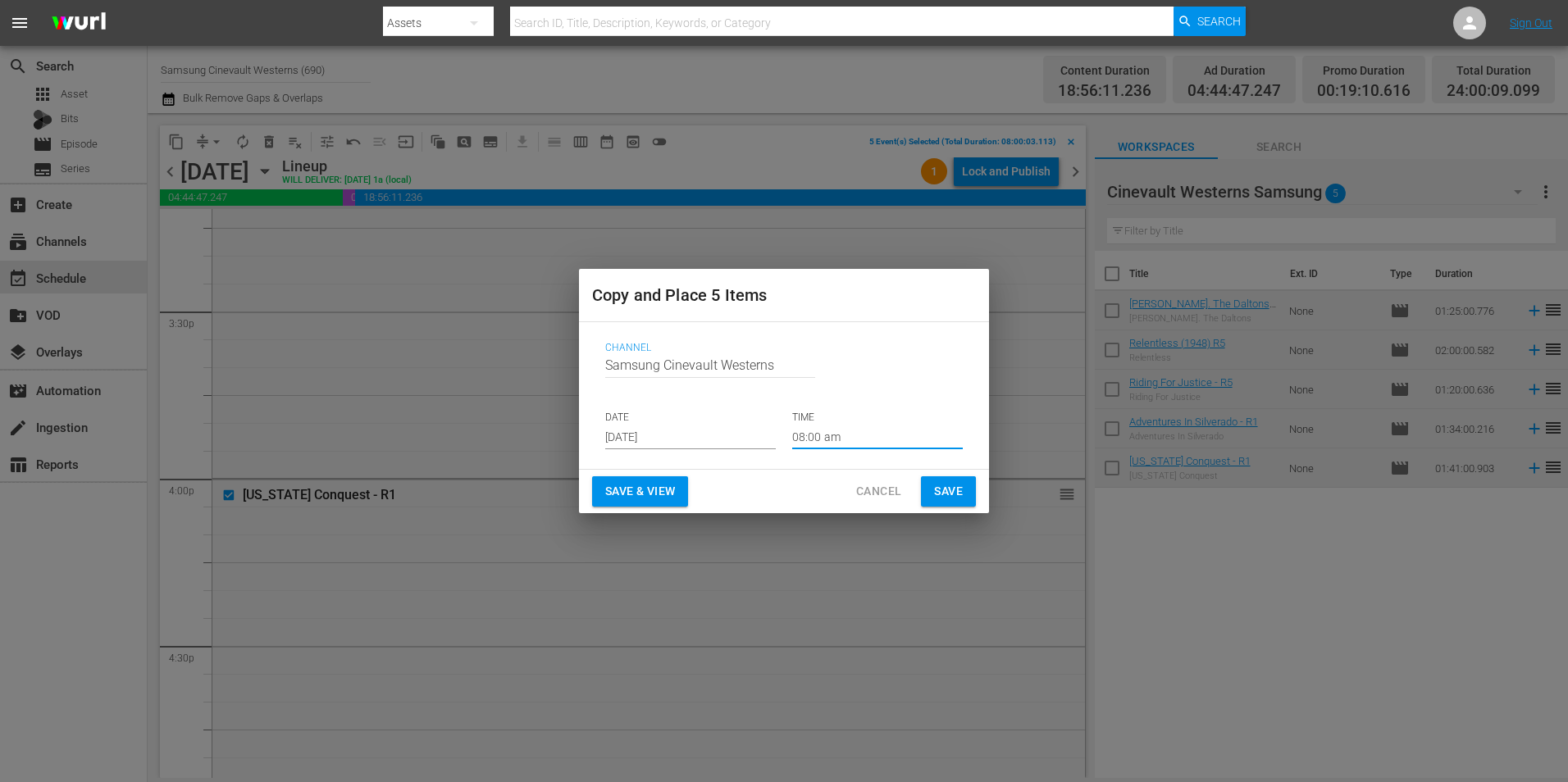
click at [957, 504] on button "Save" at bounding box center [948, 491] width 55 height 31
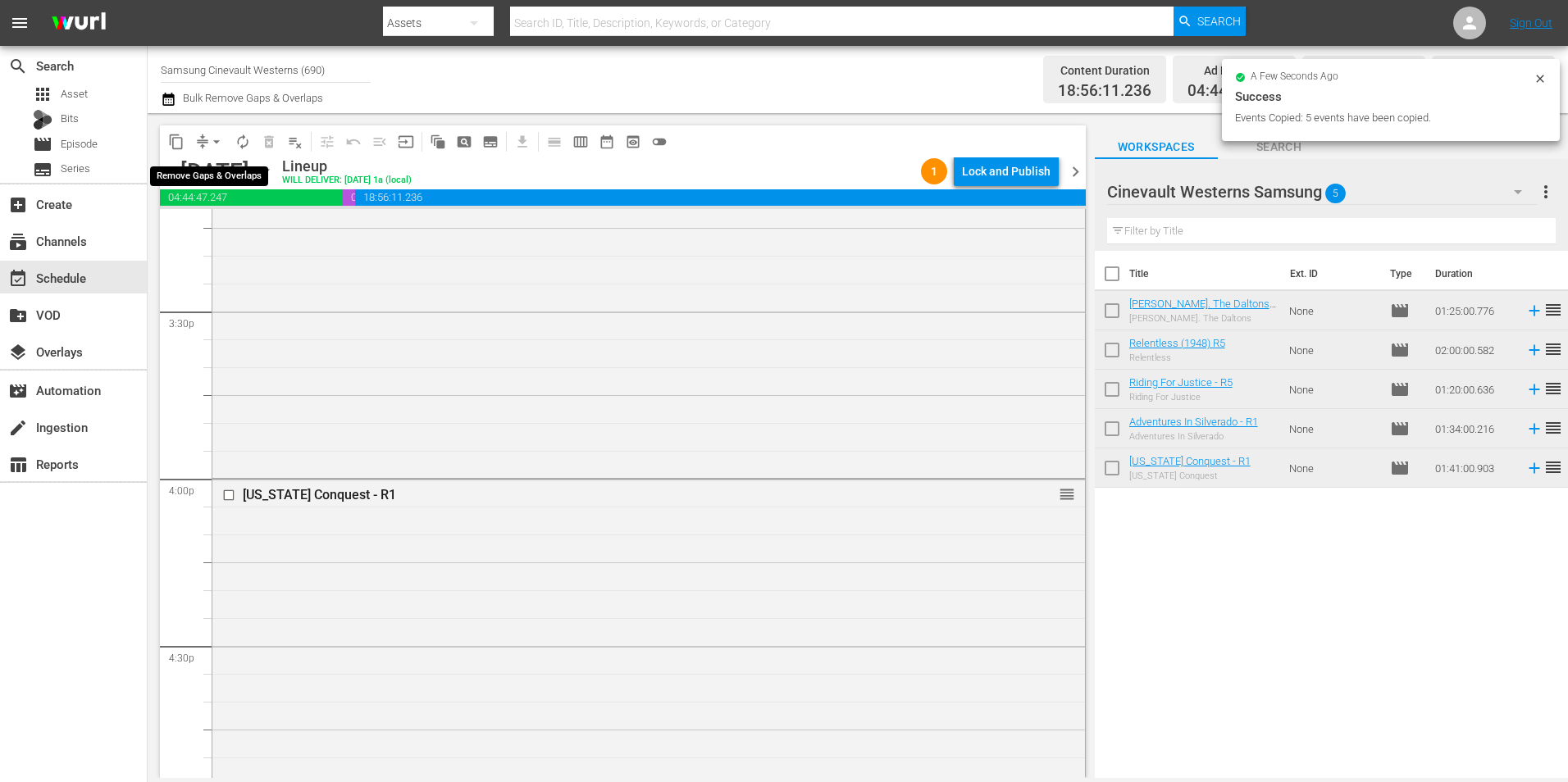
click at [213, 149] on span "arrow_drop_down" at bounding box center [216, 141] width 17 height 17
click at [231, 167] on li "Align to Midnight" at bounding box center [216, 175] width 172 height 27
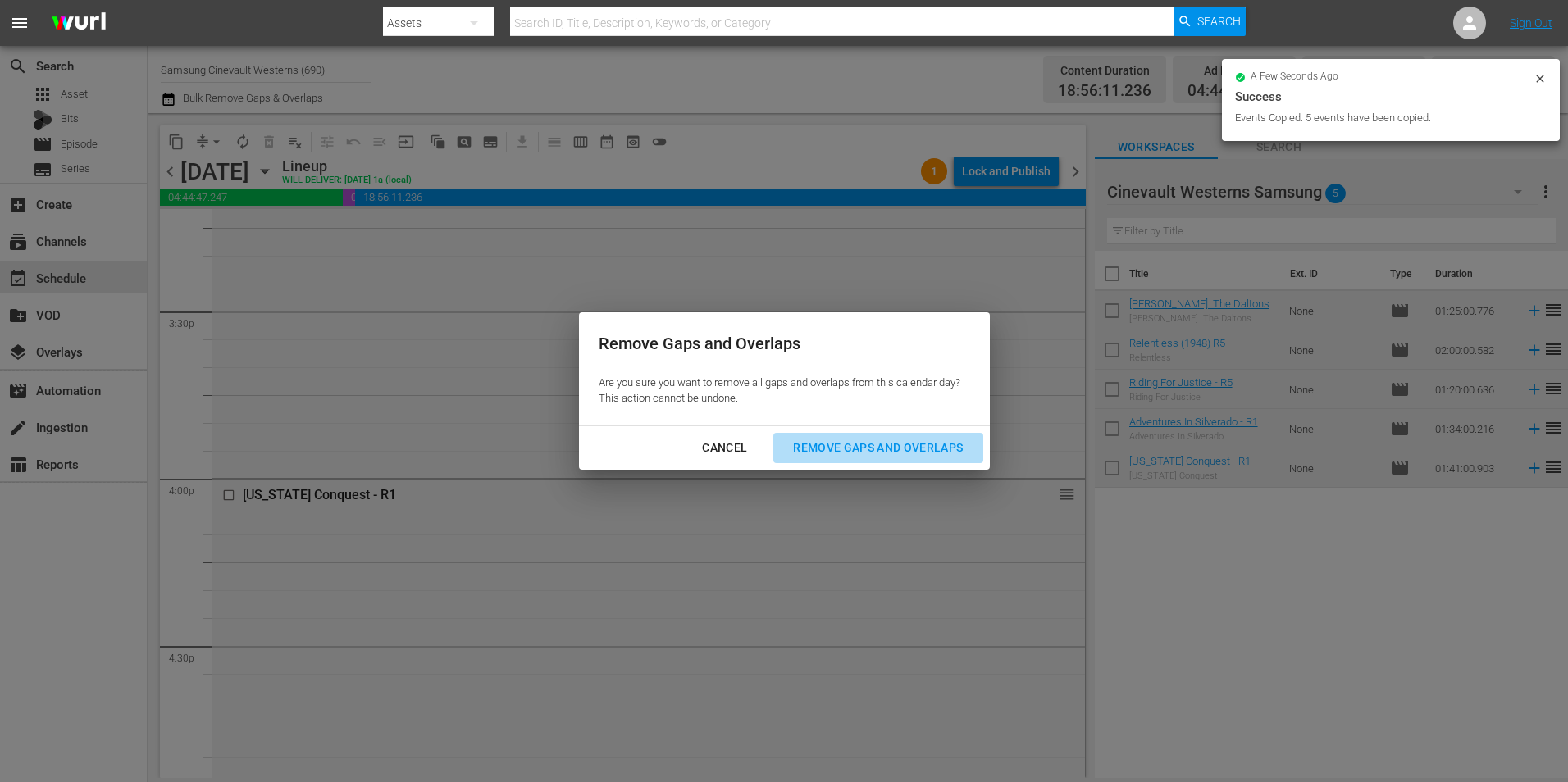
click at [894, 442] on div "Remove Gaps and Overlaps" at bounding box center [878, 448] width 196 height 20
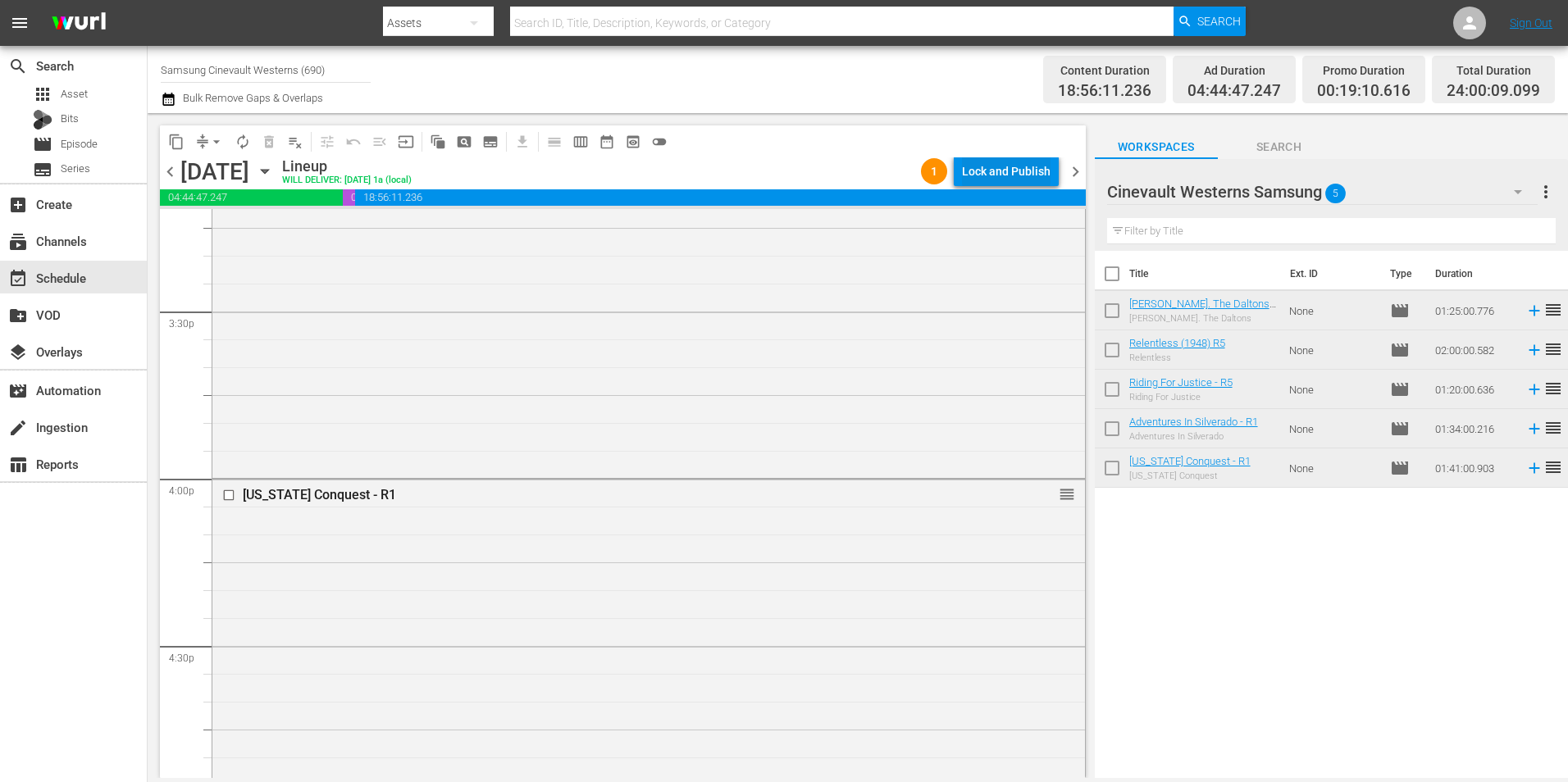
click at [1001, 161] on div "Lock and Publish" at bounding box center [1005, 171] width 88 height 30
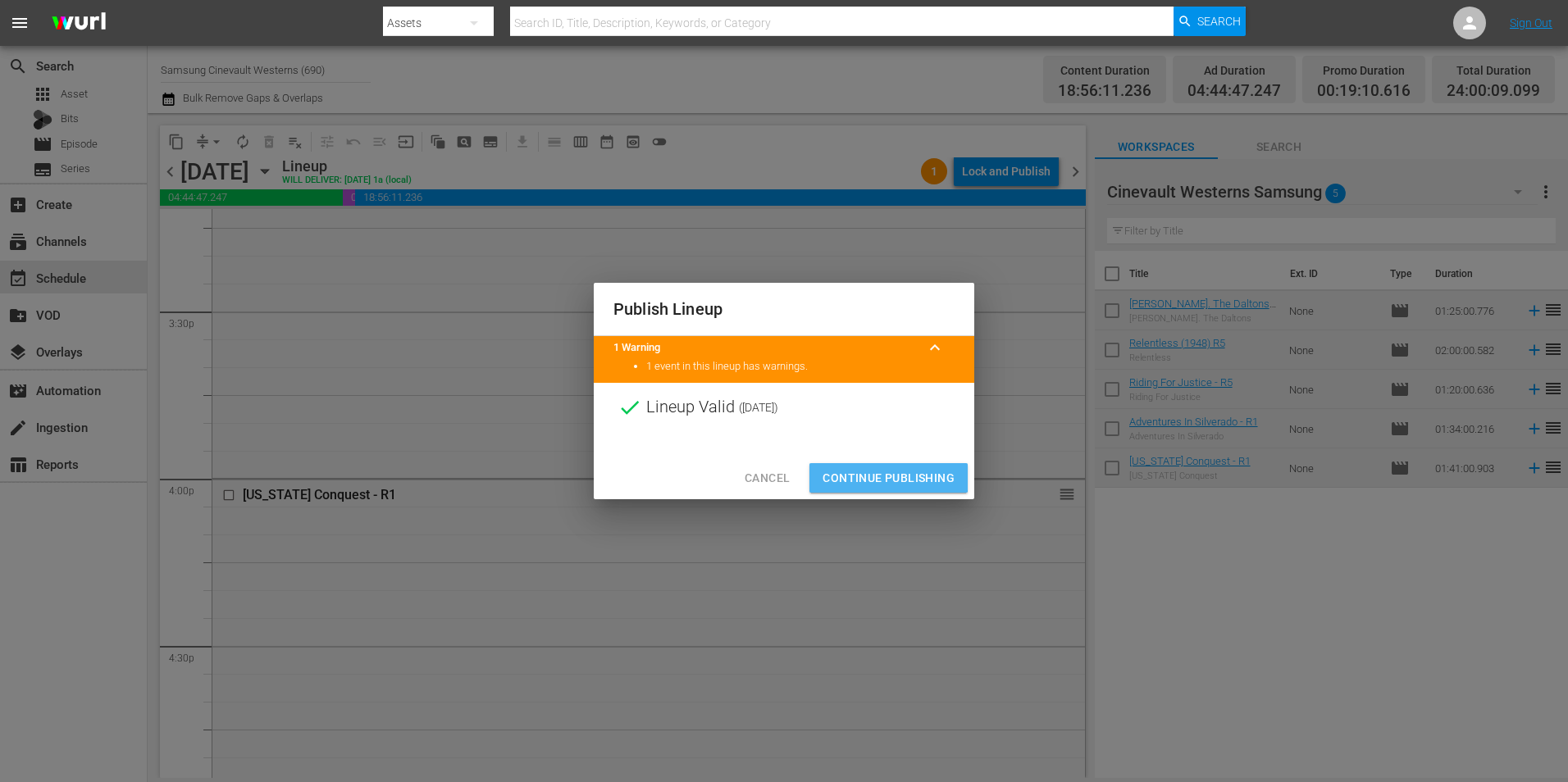
click at [859, 471] on span "Continue Publishing" at bounding box center [887, 478] width 132 height 20
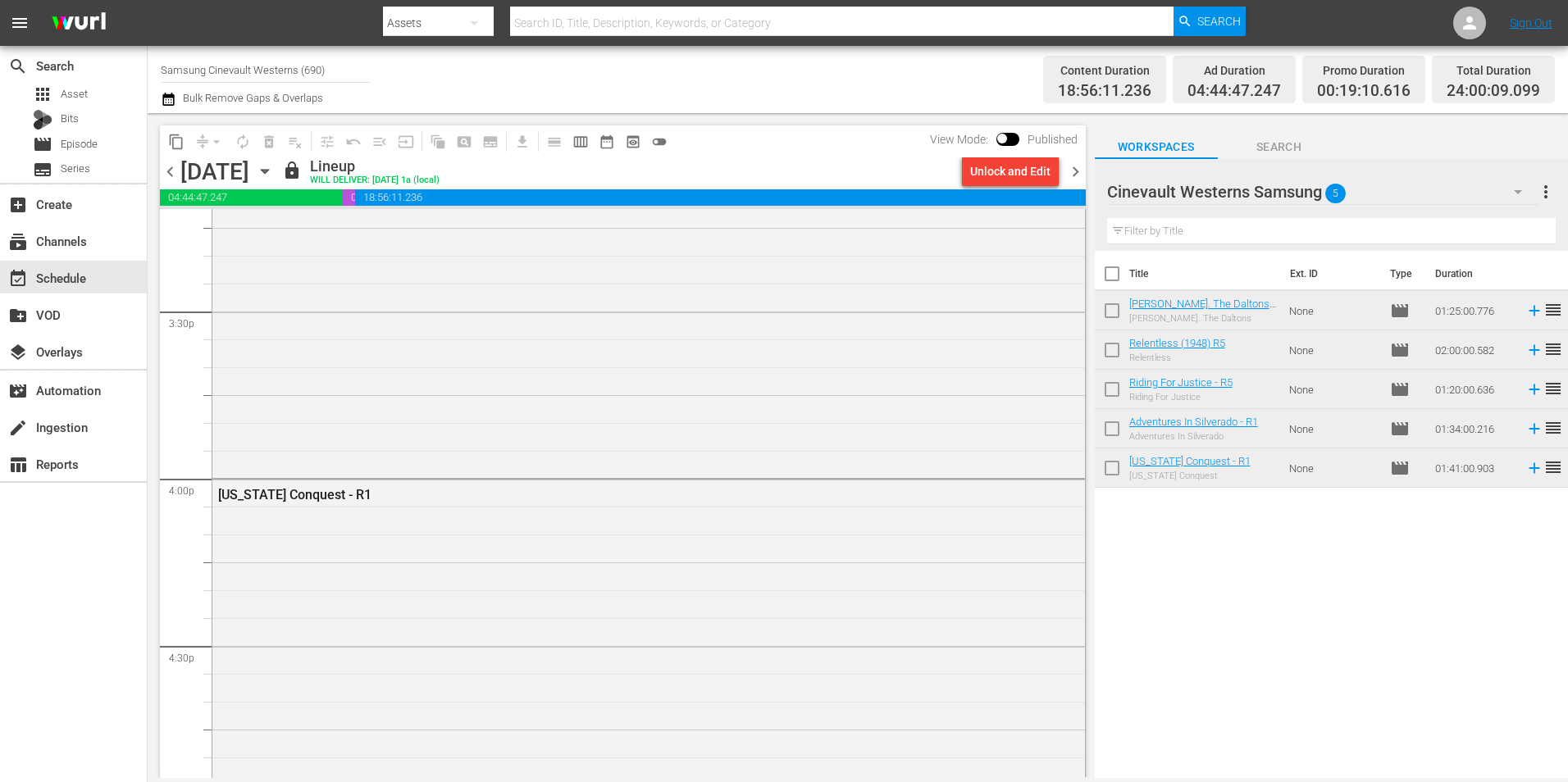
click at [1077, 173] on span "chevron_right" at bounding box center [1075, 171] width 20 height 20
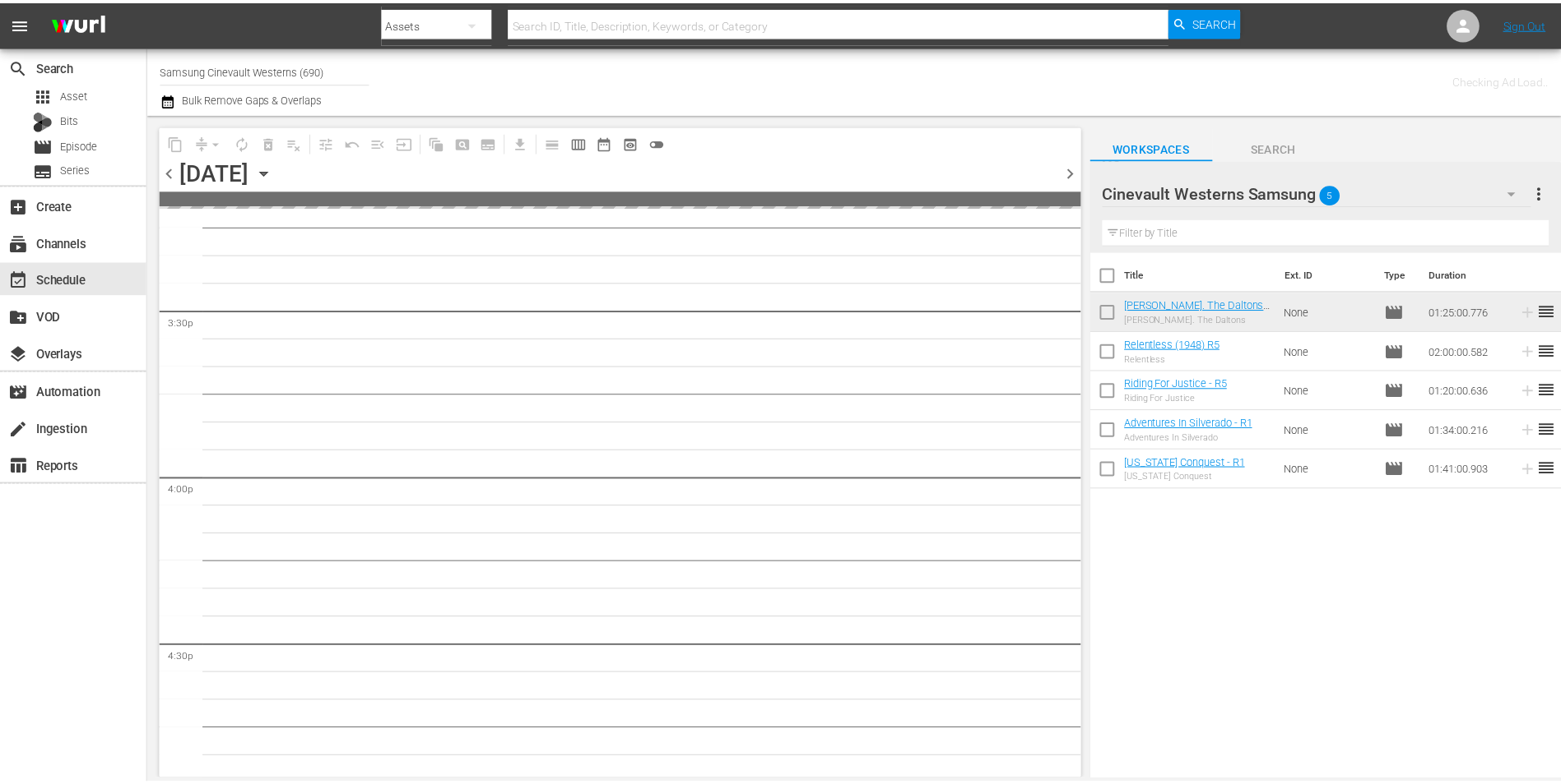
scroll to position [5153, 0]
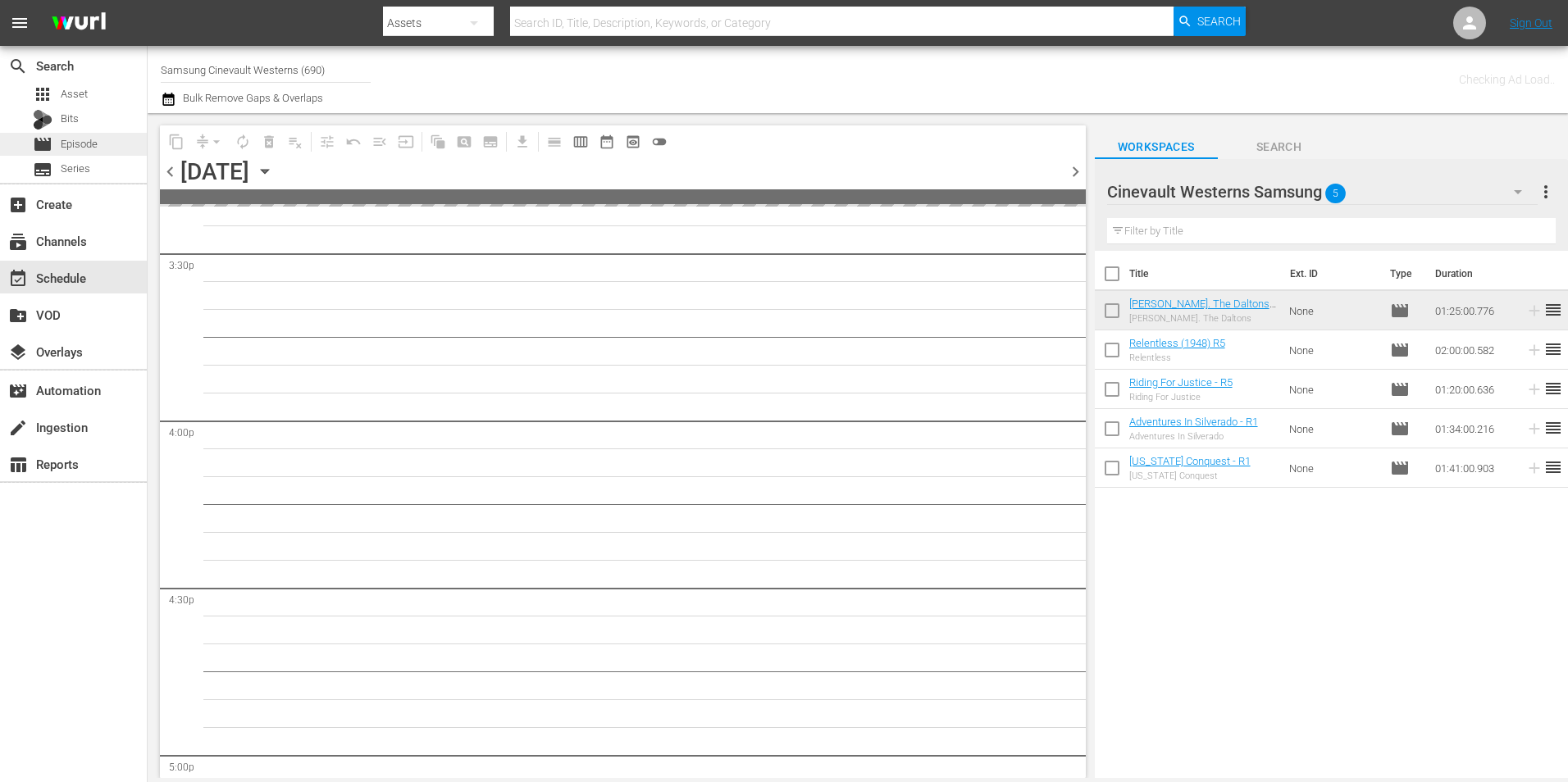
click at [75, 150] on span "Episode" at bounding box center [79, 144] width 37 height 17
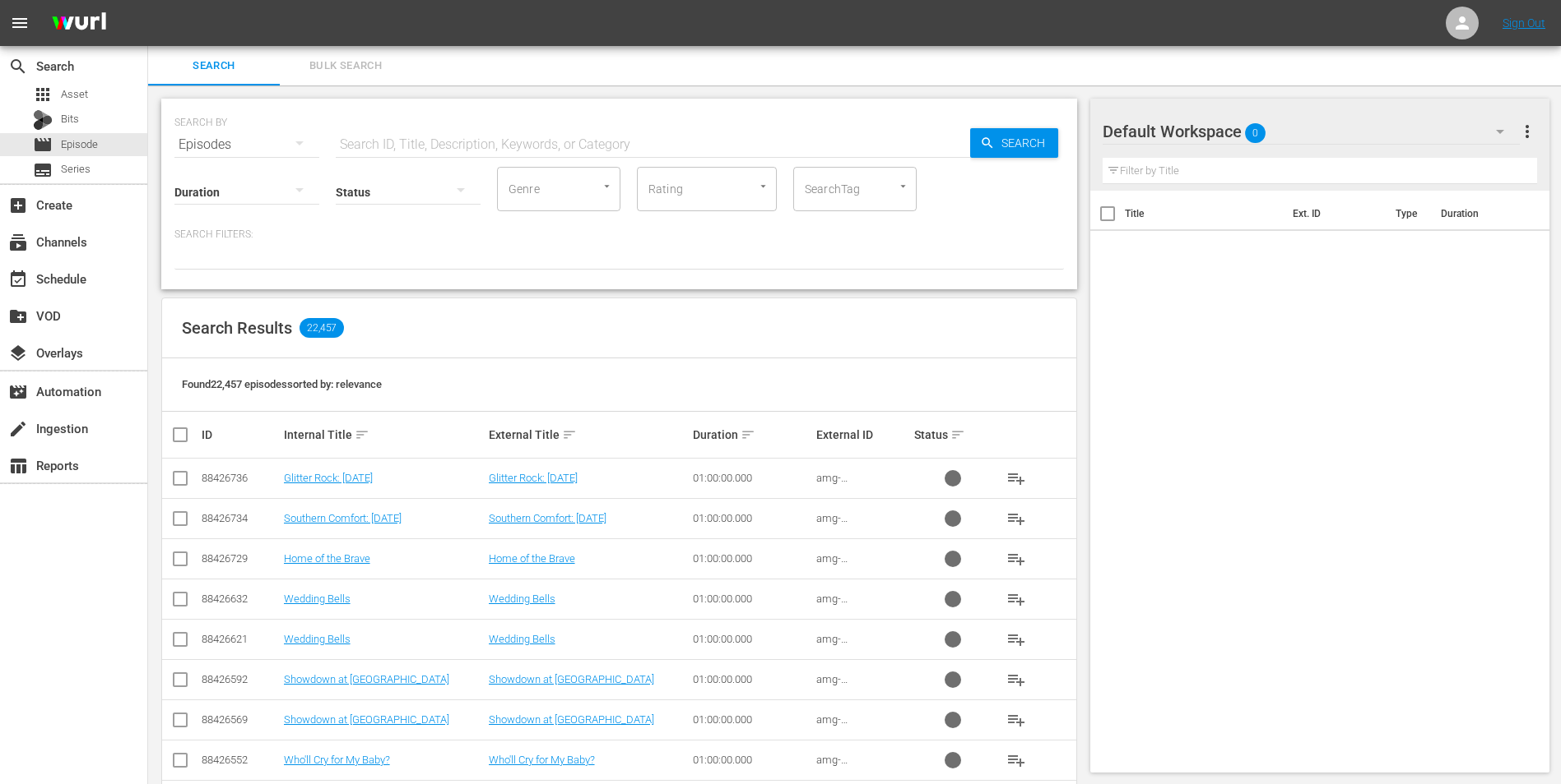
click at [1380, 119] on div "Default Workspace 0" at bounding box center [1311, 131] width 418 height 46
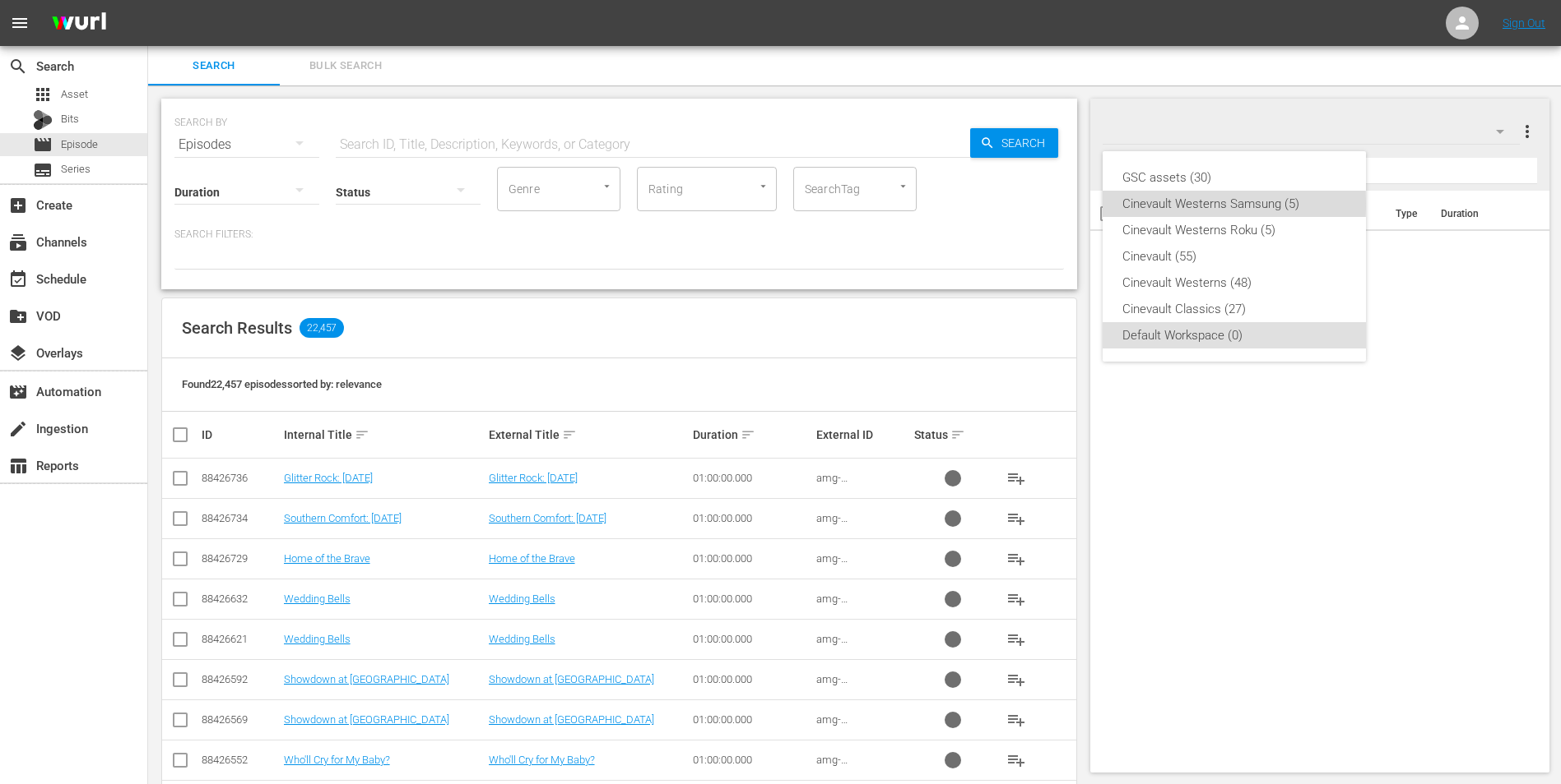
click at [1149, 205] on div "Cinevault Westerns Samsung (5)" at bounding box center [1234, 204] width 224 height 26
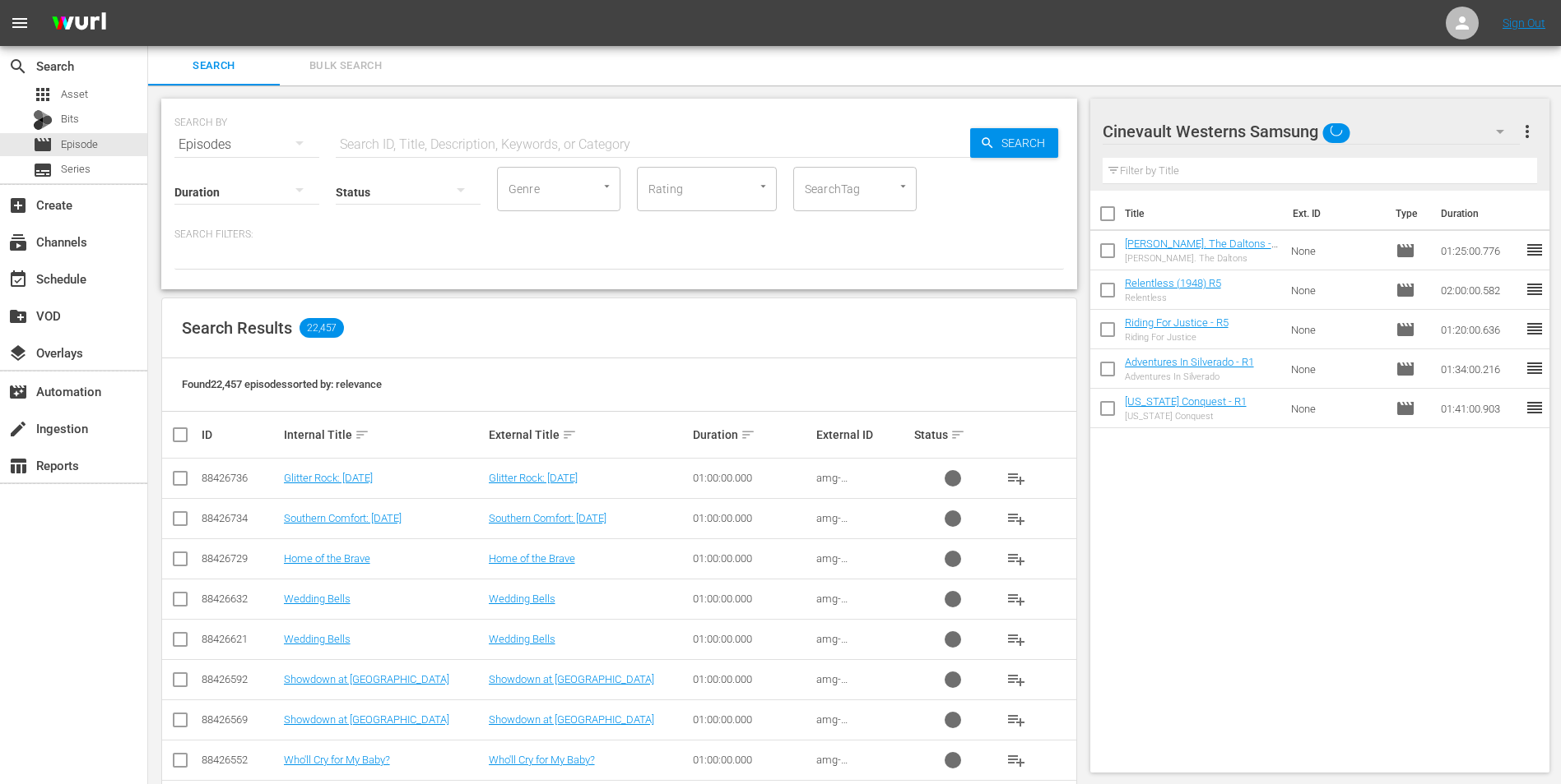
click at [1110, 214] on input "checkbox" at bounding box center [1107, 216] width 34 height 34
checkbox input "true"
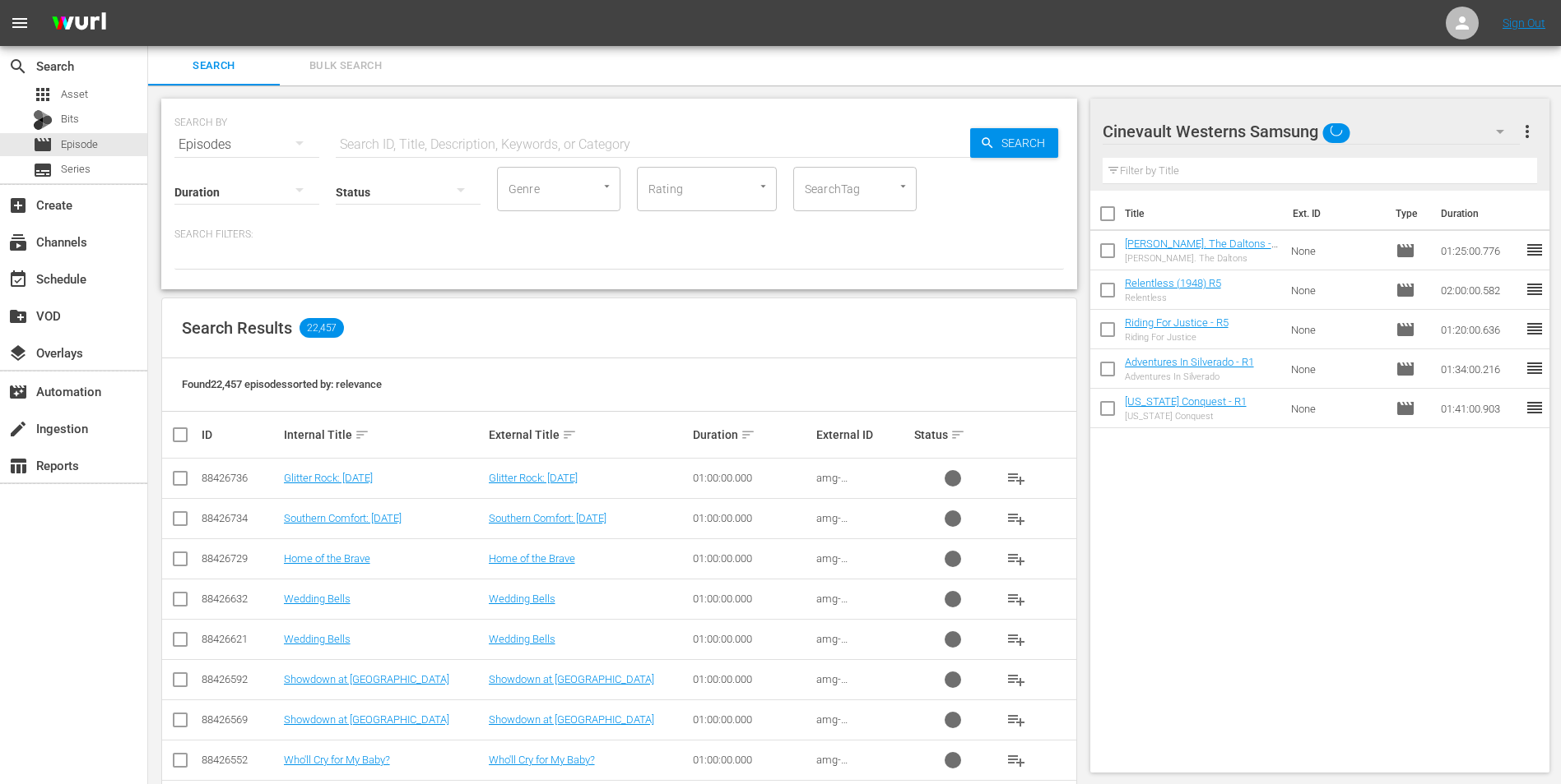
checkbox input "true"
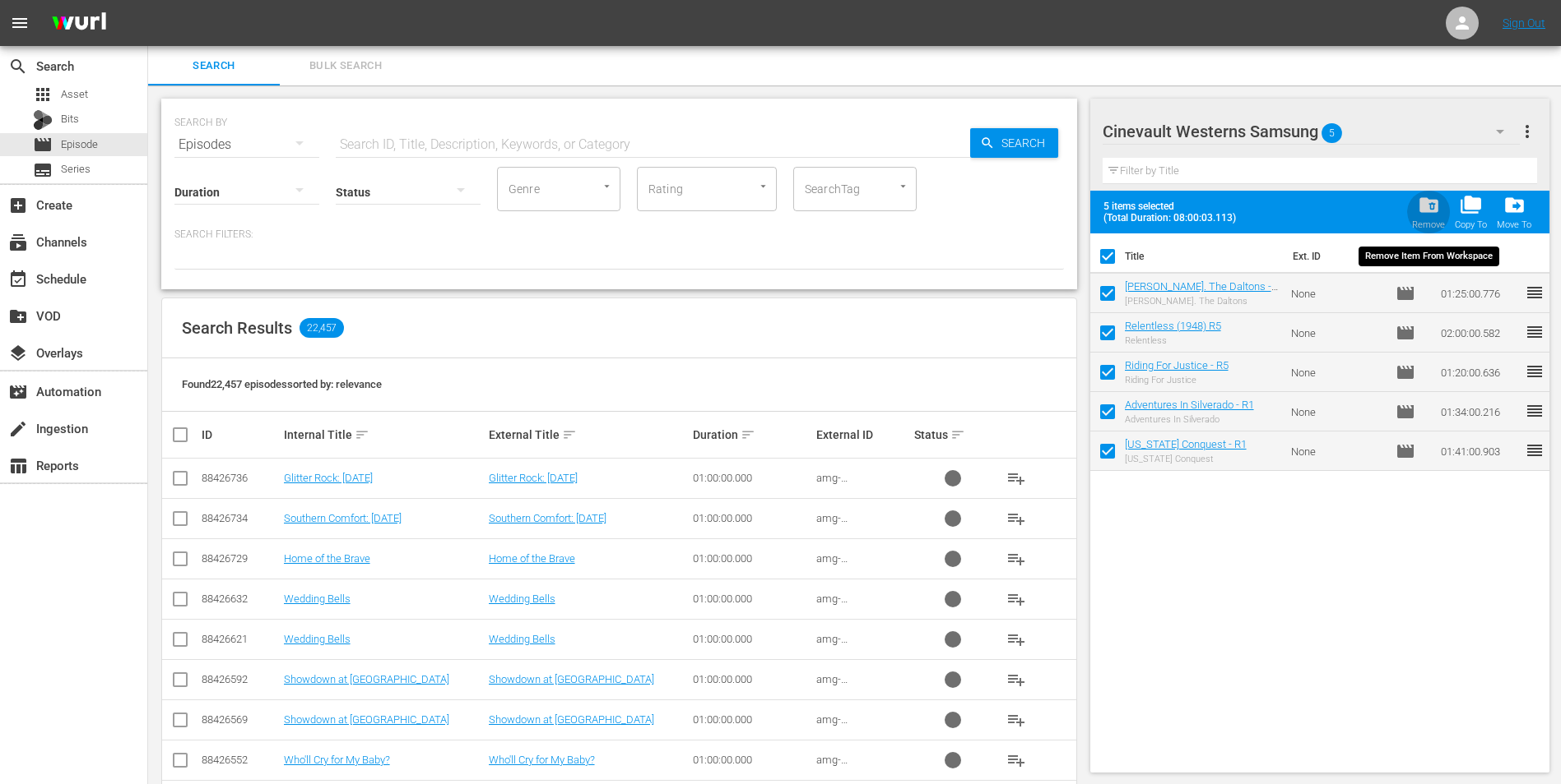
click at [1425, 211] on span "folder_delete" at bounding box center [1428, 205] width 22 height 22
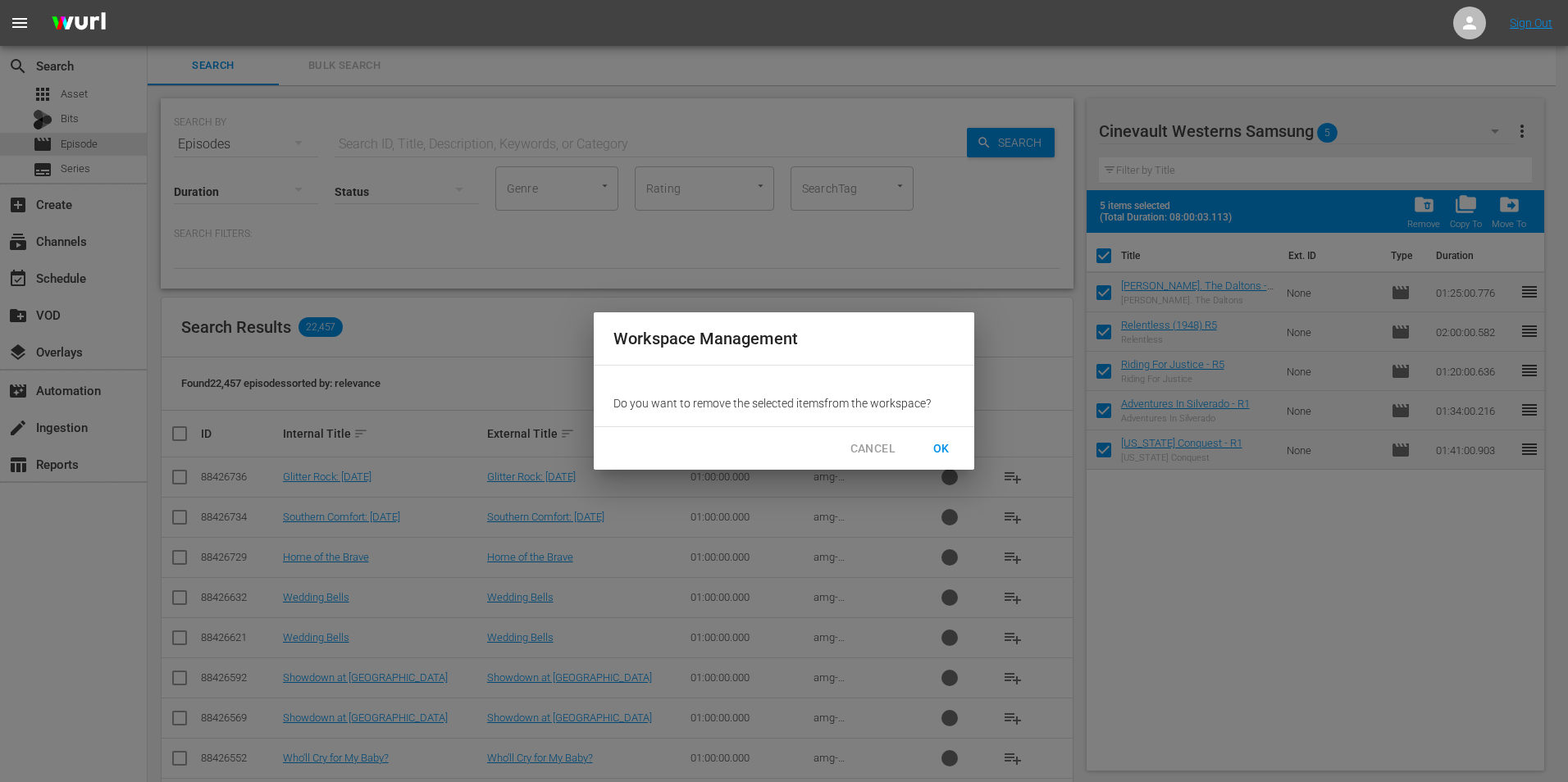
click at [944, 447] on span "OK" at bounding box center [941, 449] width 26 height 20
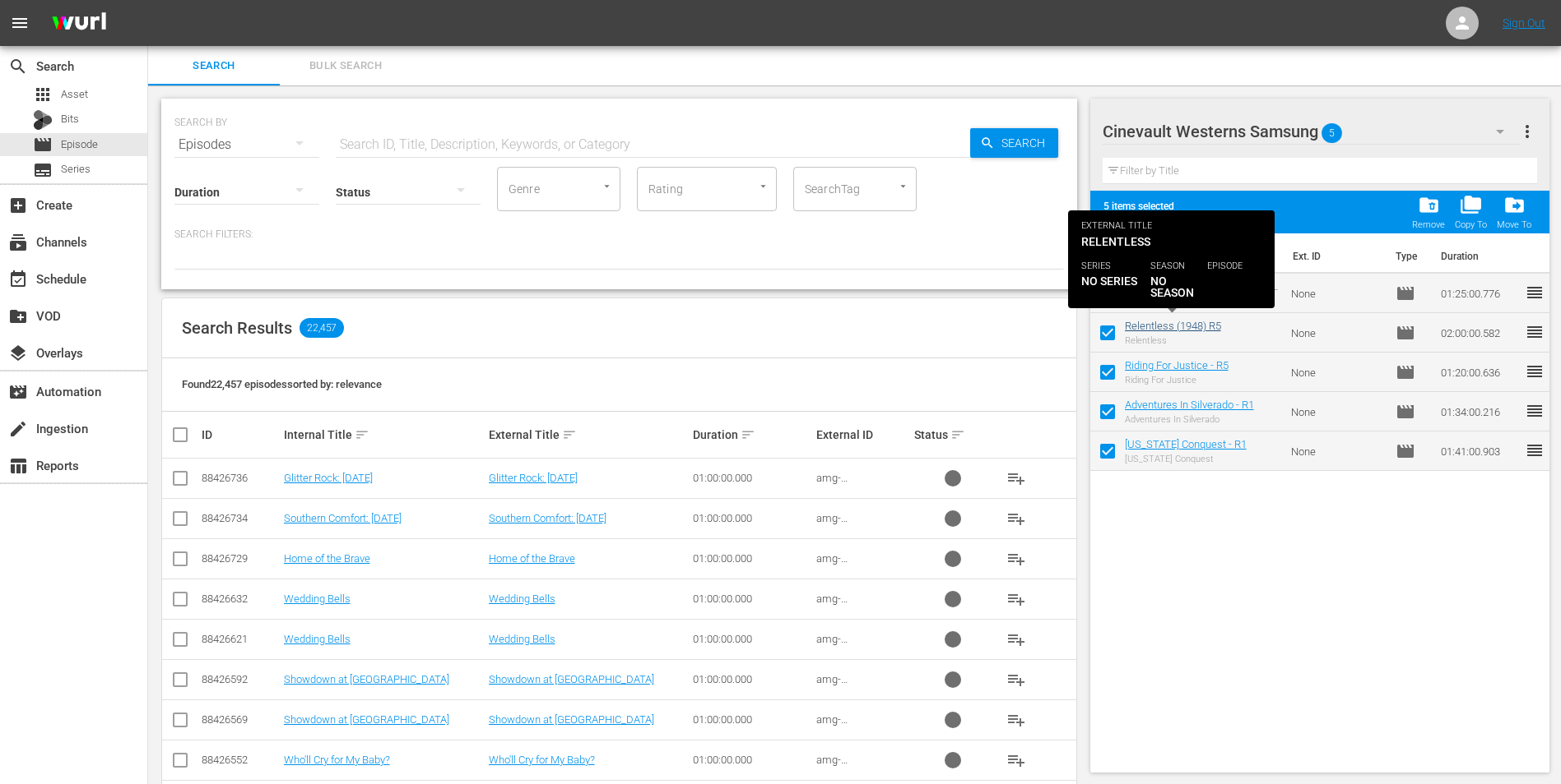
checkbox input "false"
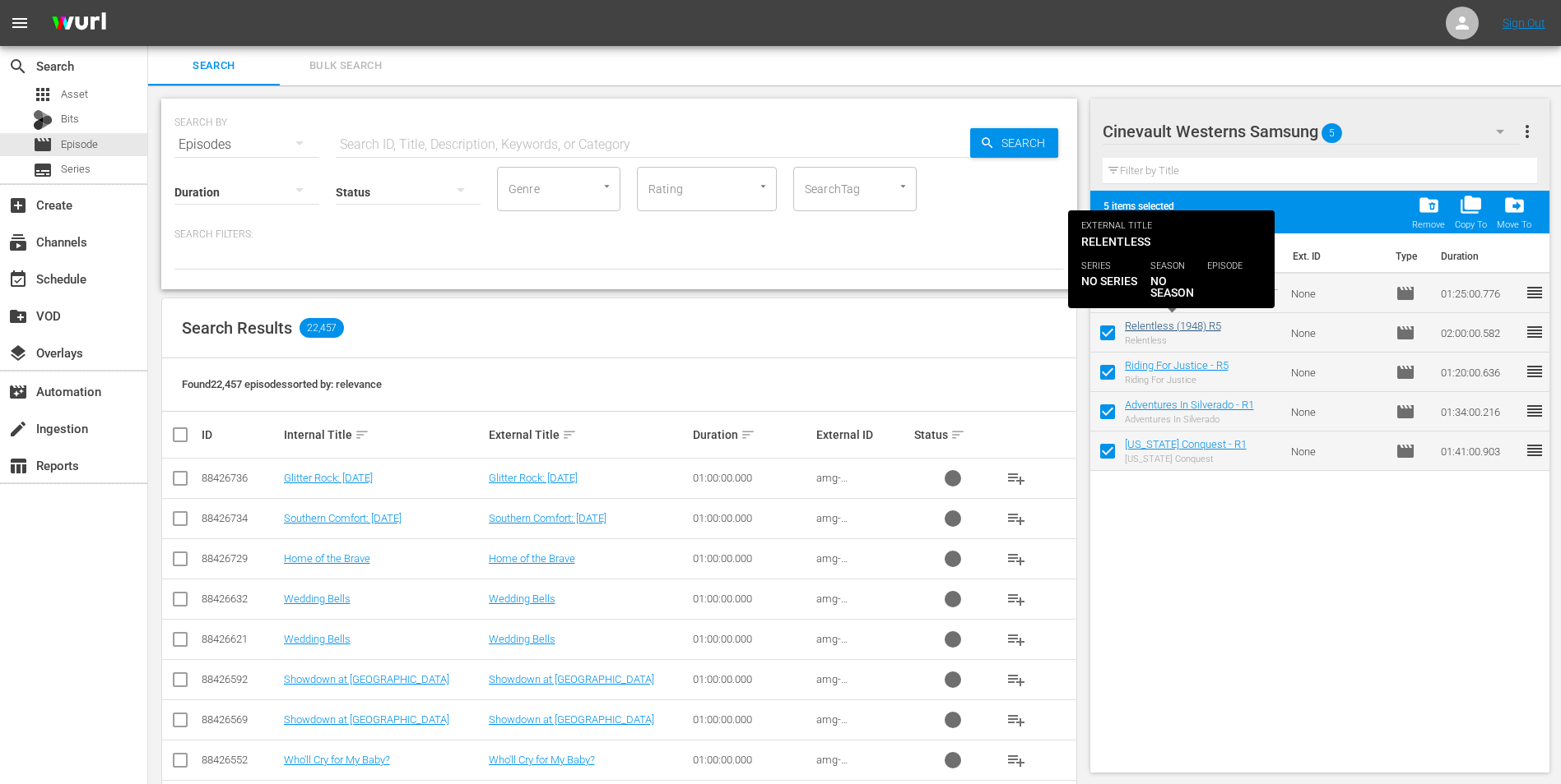
checkbox input "false"
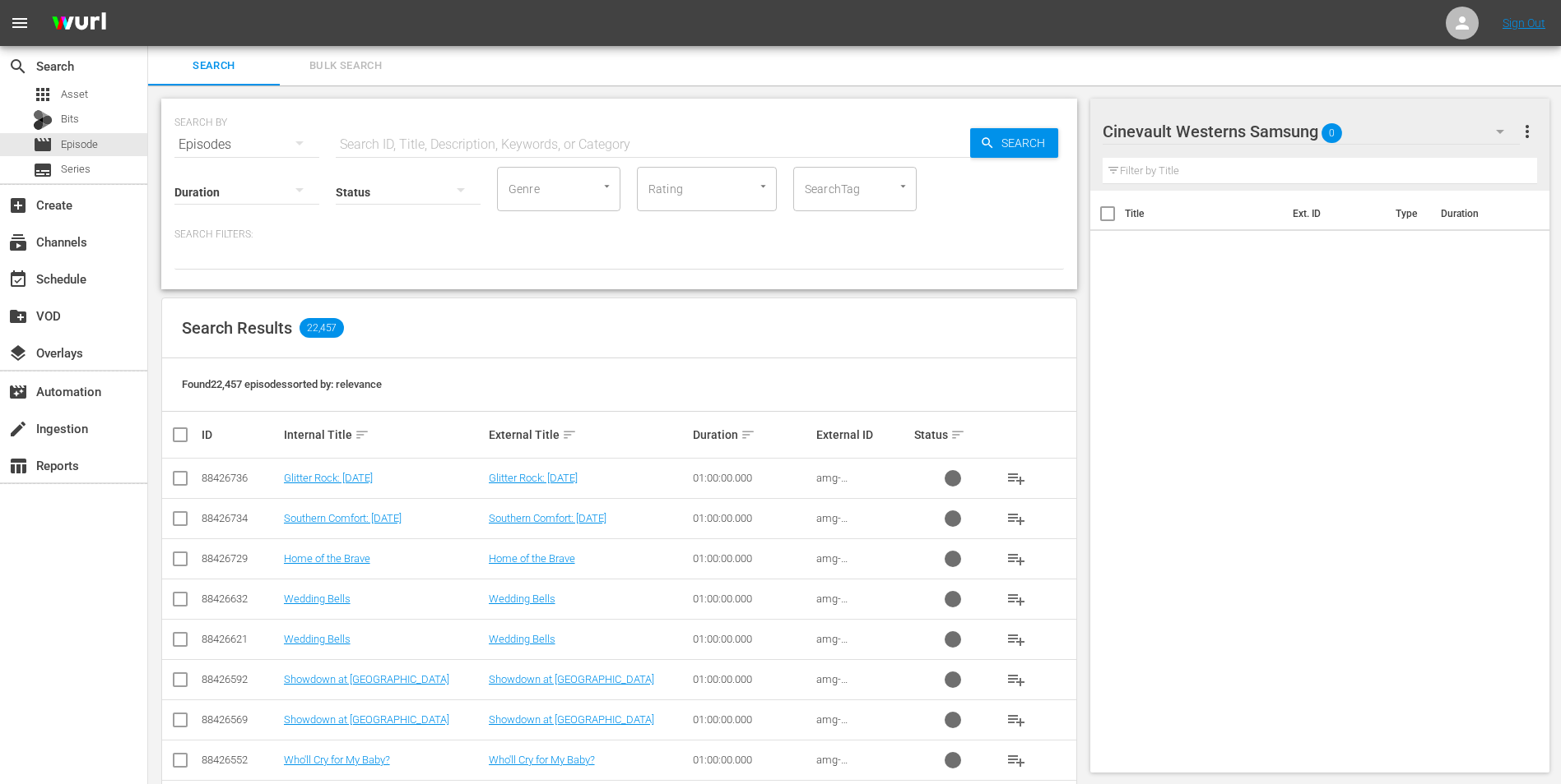
drag, startPoint x: 1189, startPoint y: 313, endPoint x: 1373, endPoint y: 144, distance: 249.8
click at [1293, 239] on div "Title Ext. ID Type Duration" at bounding box center [1319, 479] width 460 height 576
drag, startPoint x: 1417, startPoint y: 110, endPoint x: 1421, endPoint y: 119, distance: 9.8
click at [1421, 119] on div "Cinevault Westerns Samsung 0" at bounding box center [1311, 131] width 418 height 46
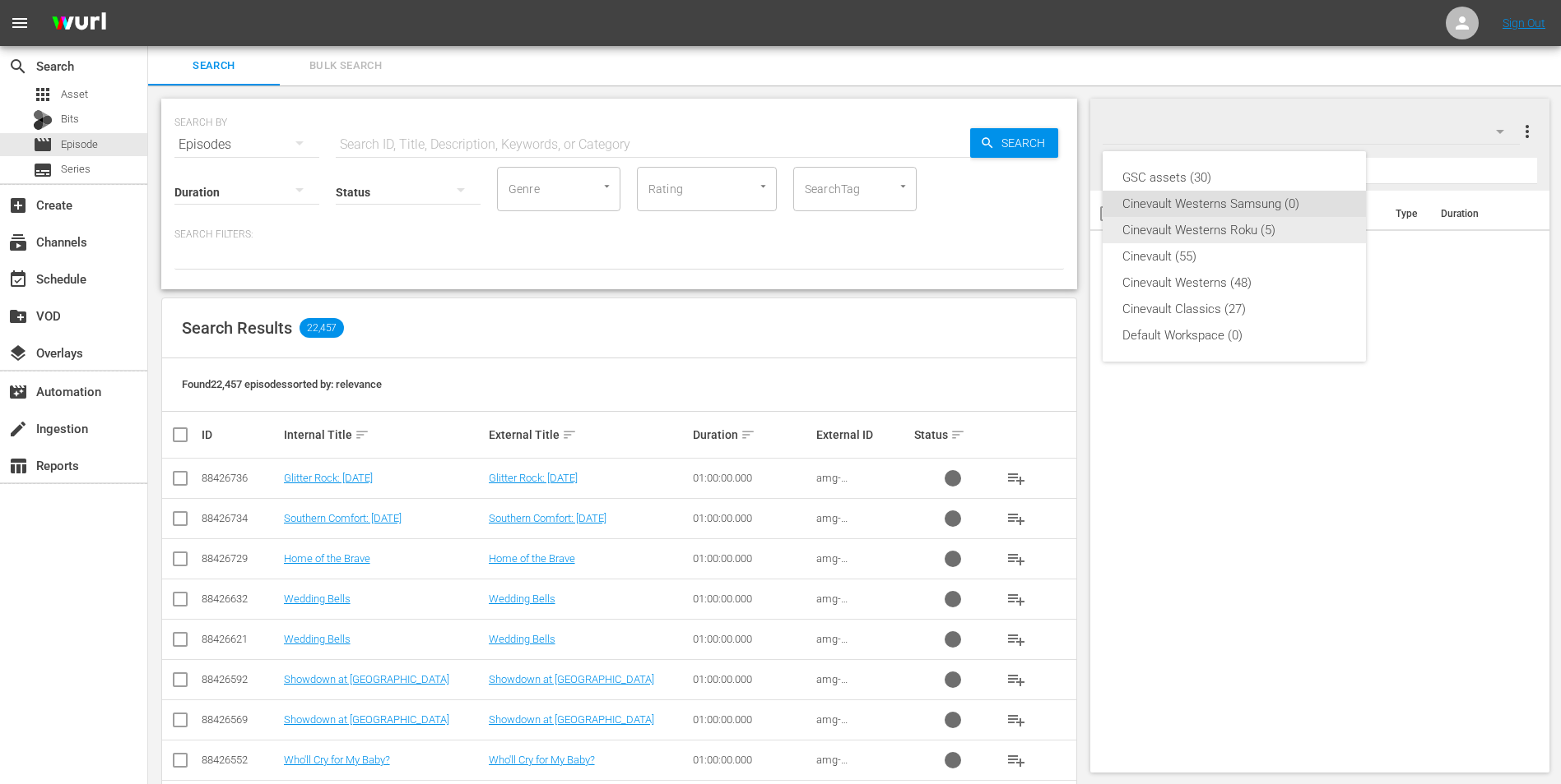
click at [1296, 228] on div "Cinevault Westerns Roku (5)" at bounding box center [1234, 230] width 224 height 26
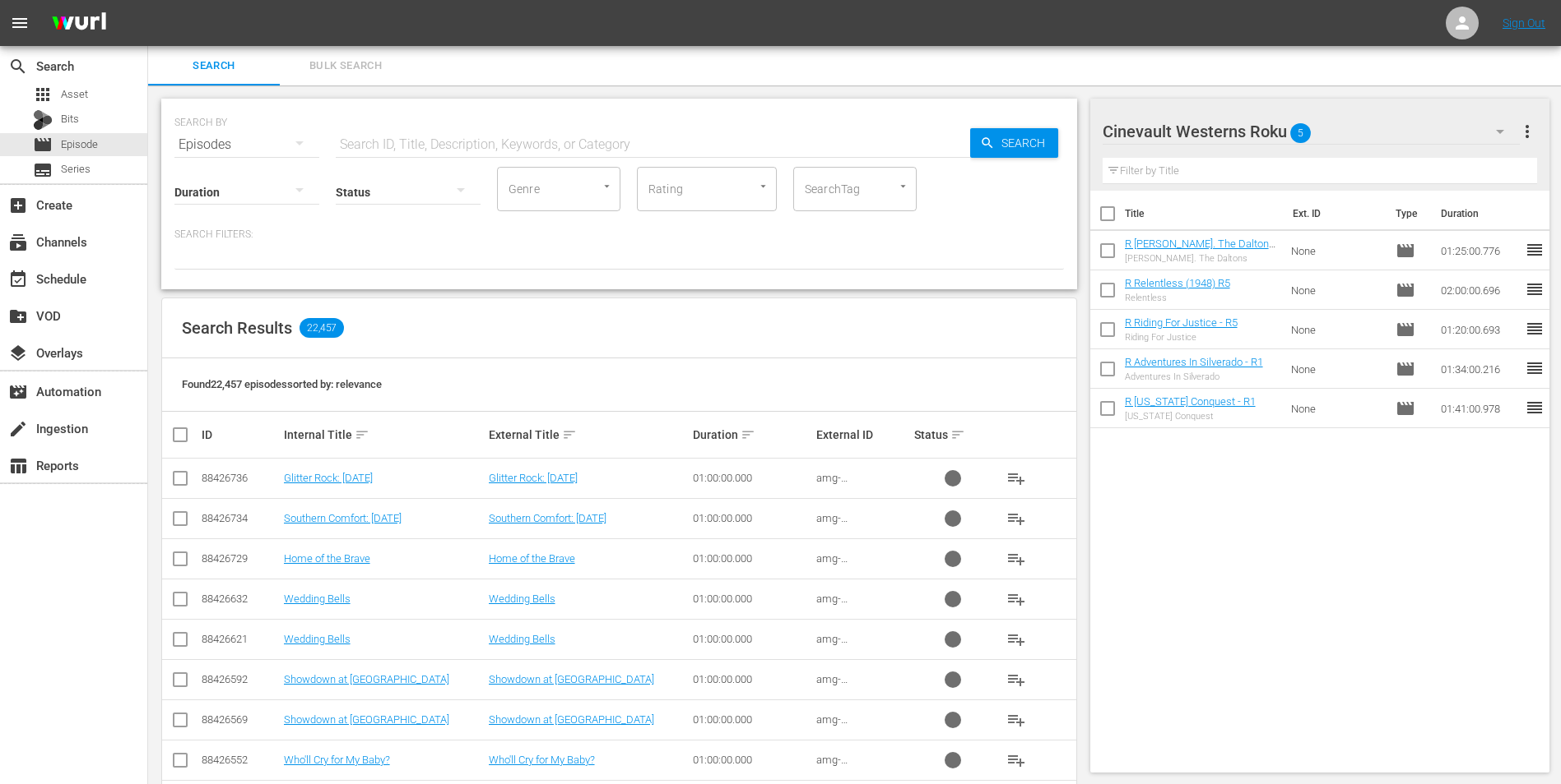
click at [1100, 209] on input "checkbox" at bounding box center [1107, 216] width 34 height 34
checkbox input "true"
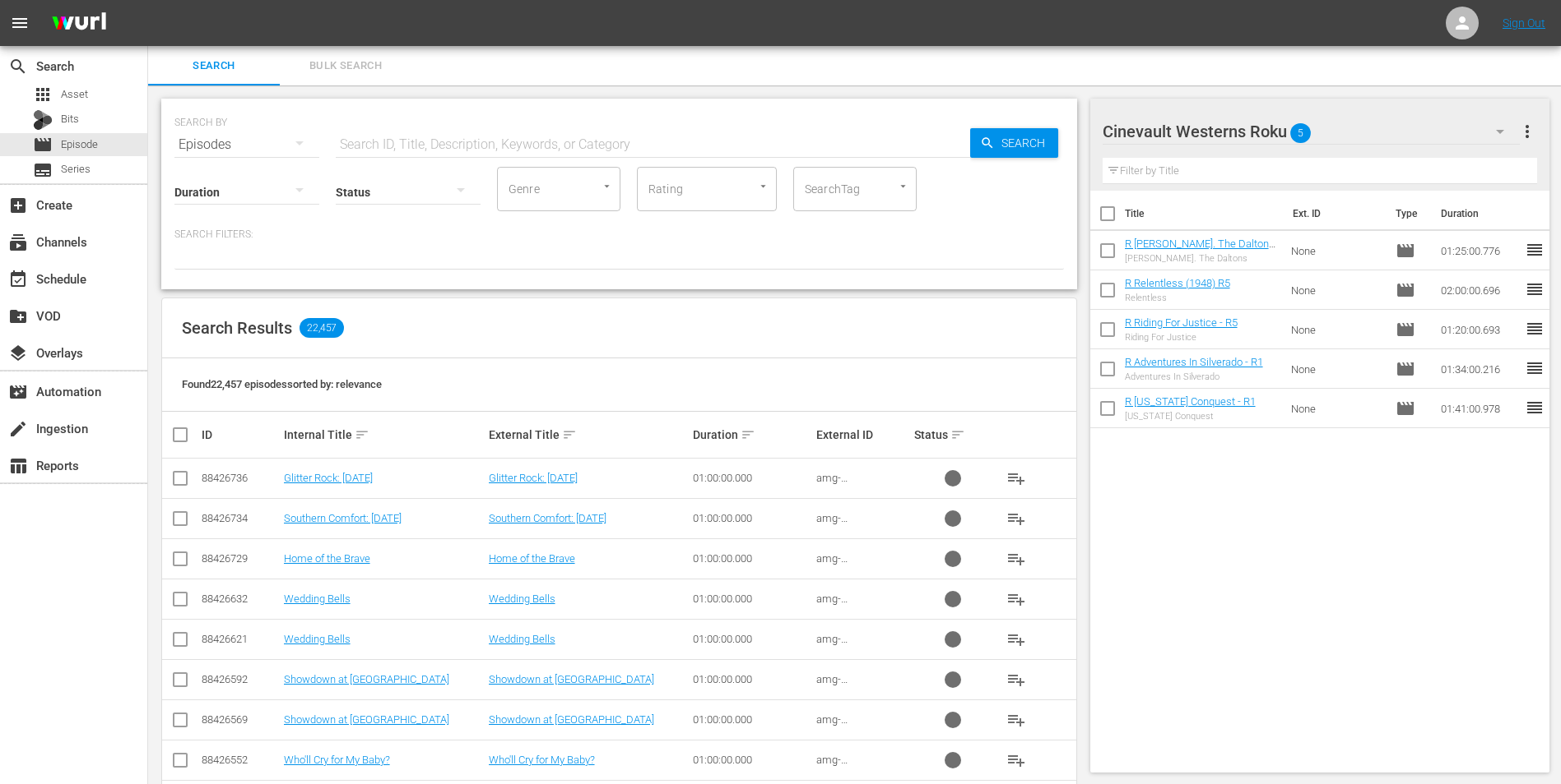
checkbox input "true"
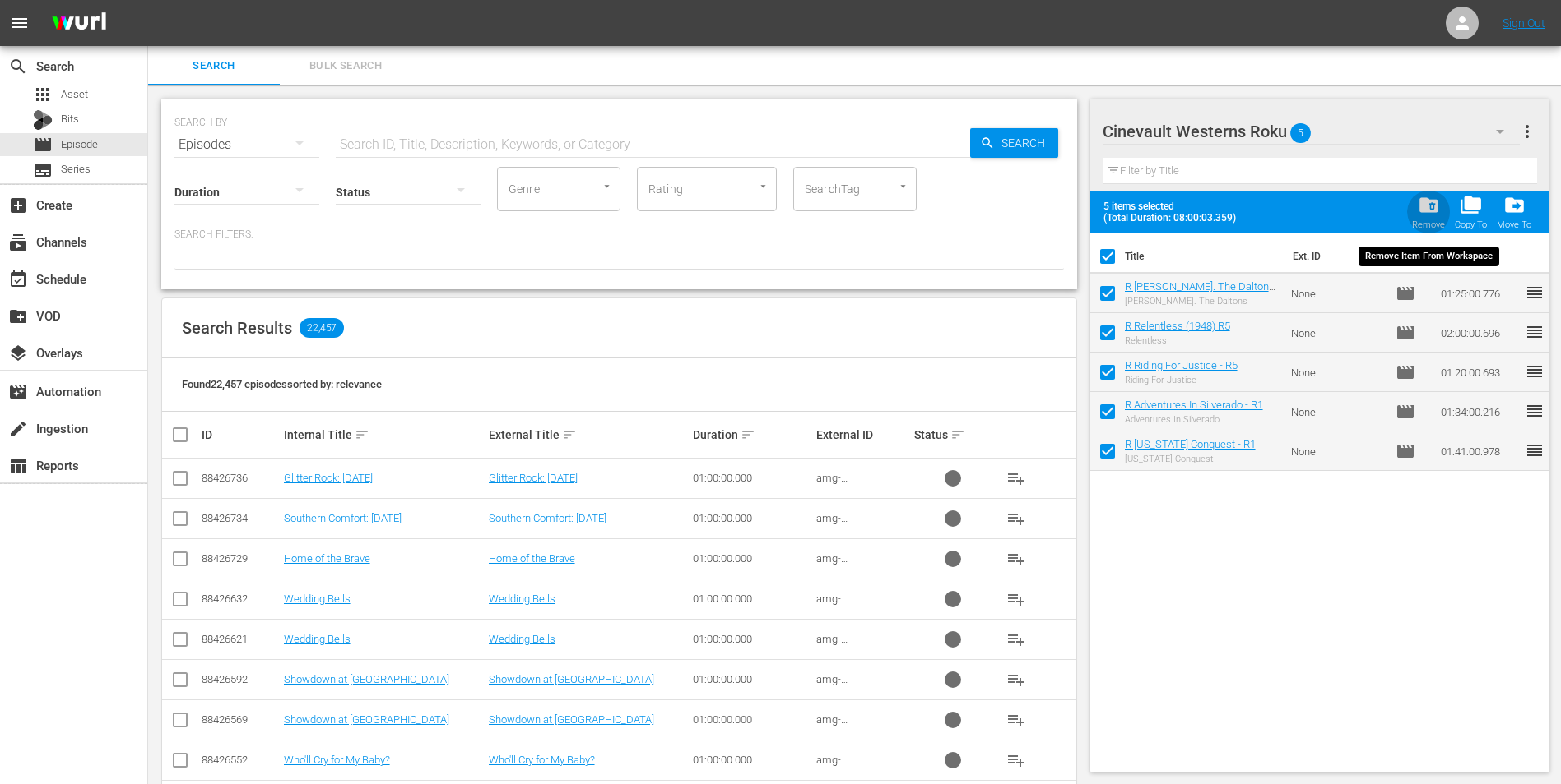
click at [1430, 206] on span "folder_delete" at bounding box center [1428, 205] width 22 height 22
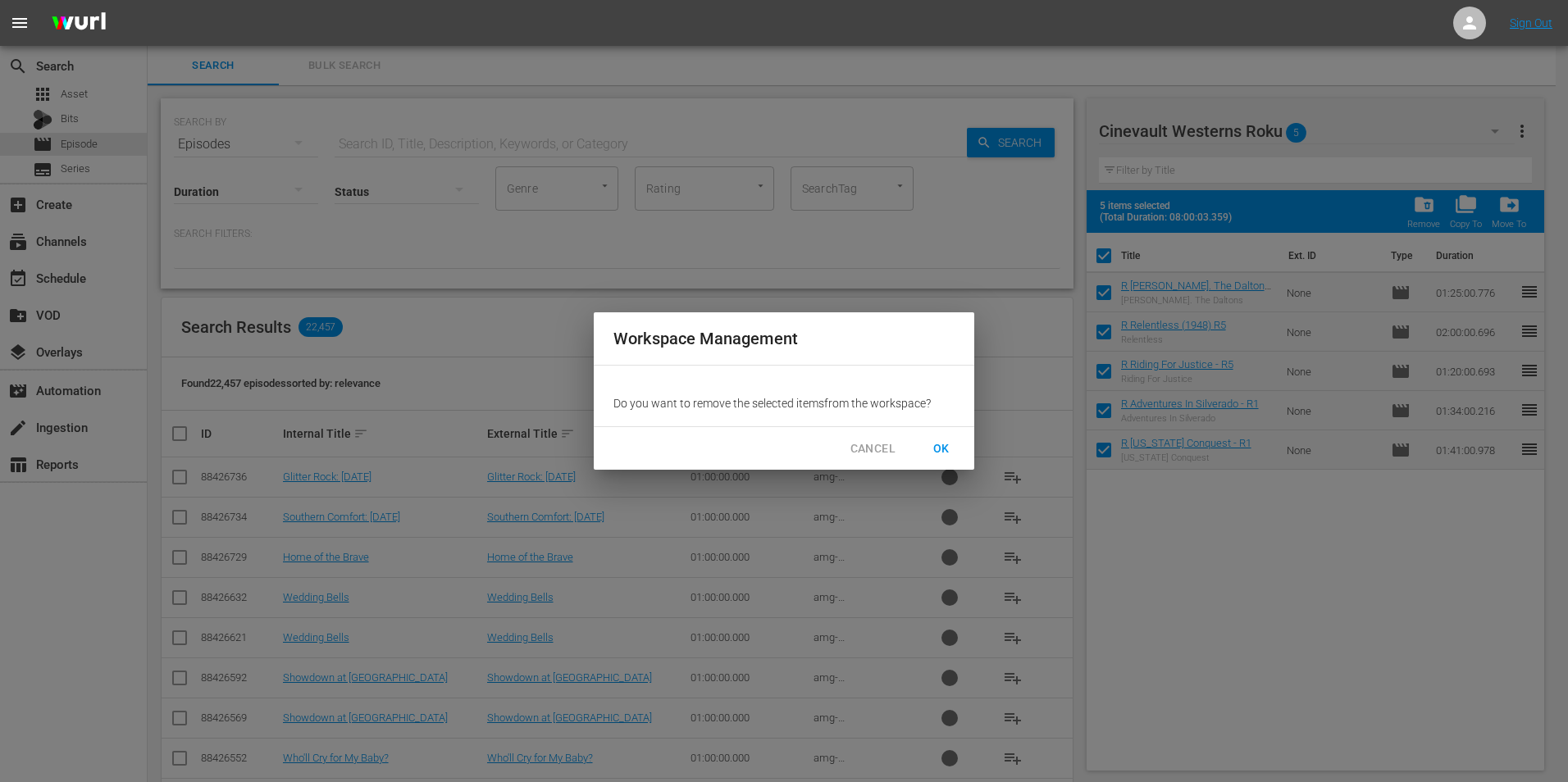
click at [934, 447] on span "OK" at bounding box center [941, 449] width 26 height 20
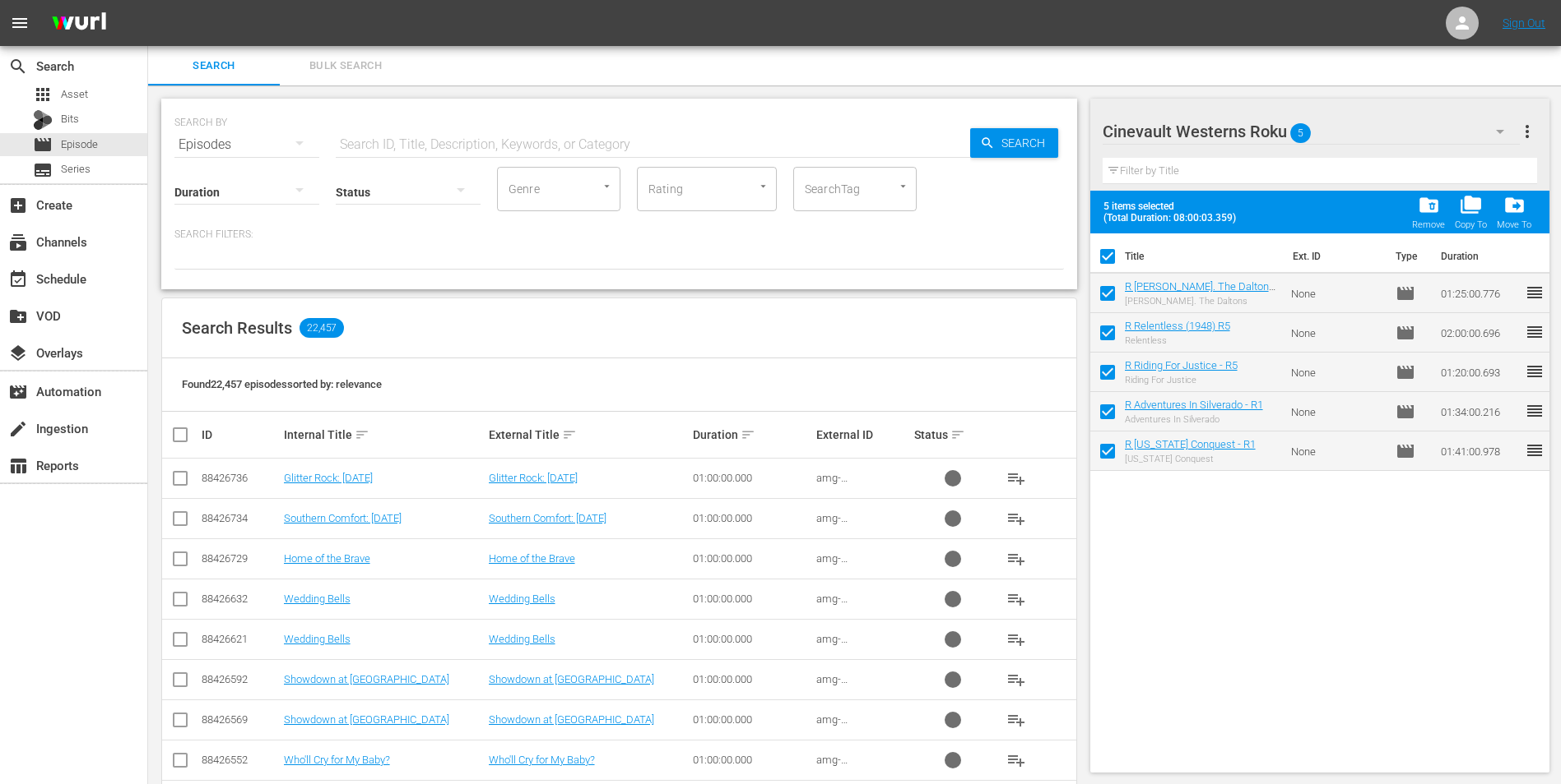
checkbox input "false"
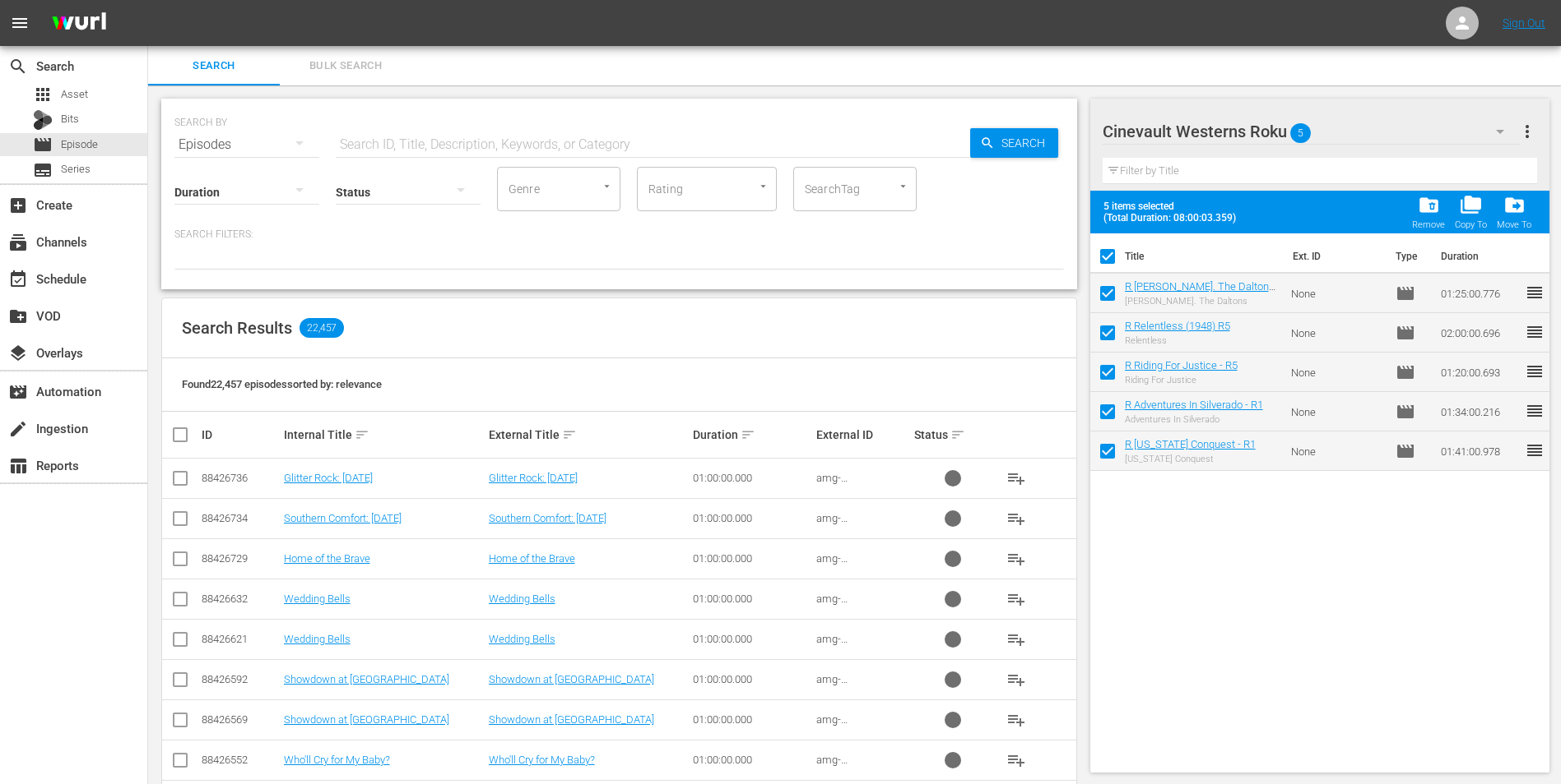
checkbox input "false"
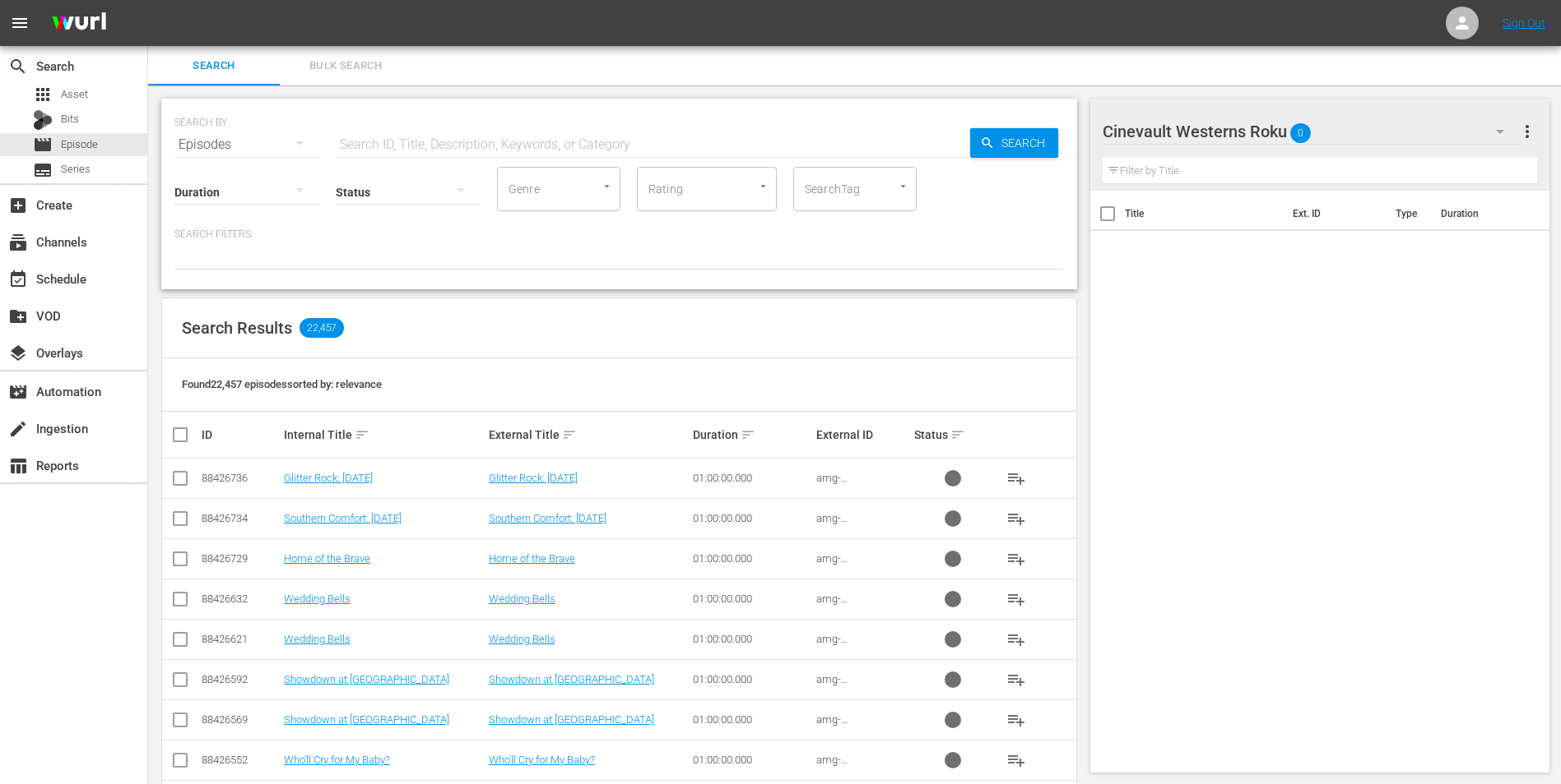
click at [405, 150] on input "text" at bounding box center [652, 144] width 634 height 39
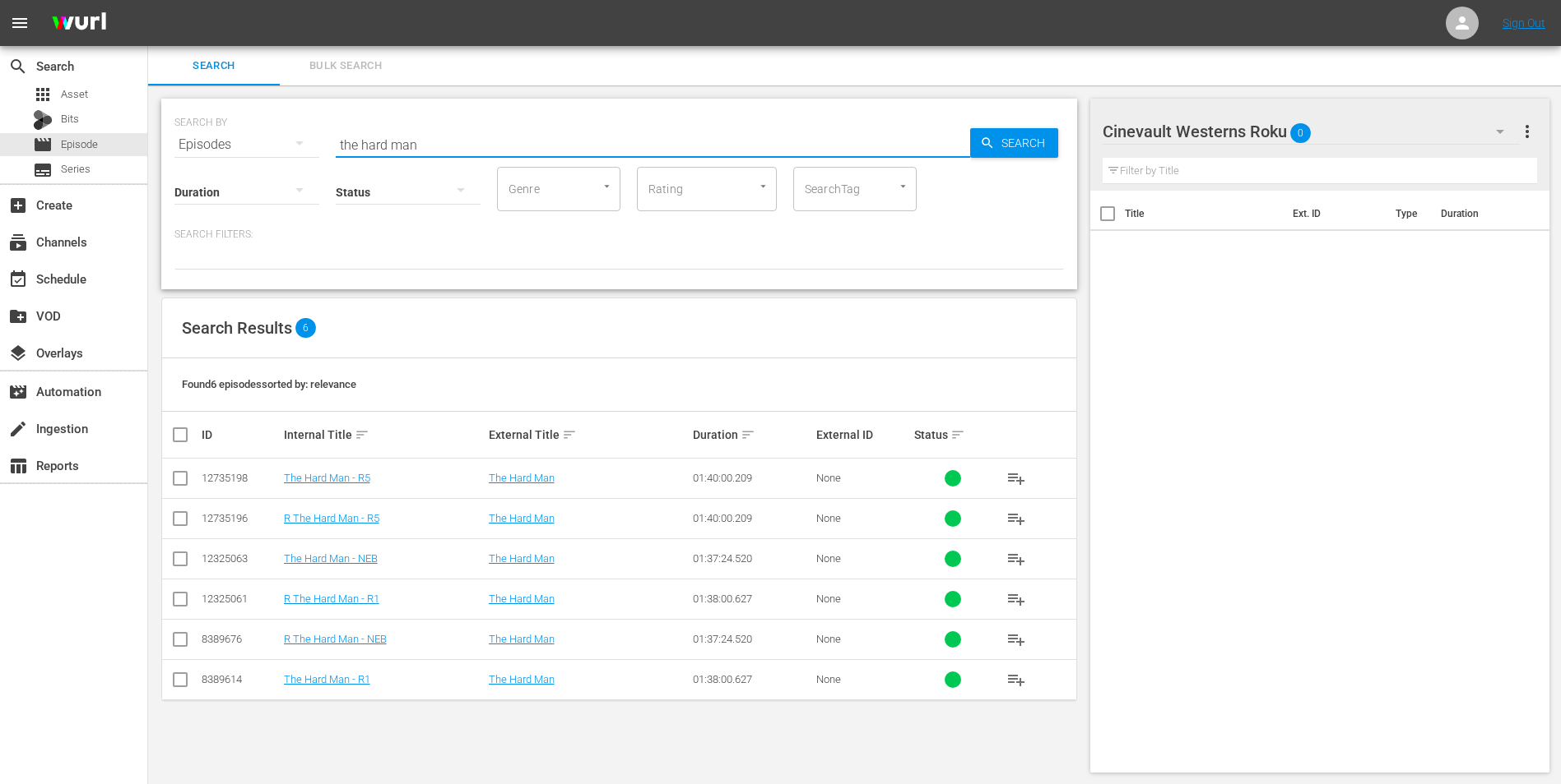
type input "the hard man"
click at [179, 601] on input "checkbox" at bounding box center [180, 603] width 20 height 20
checkbox input "true"
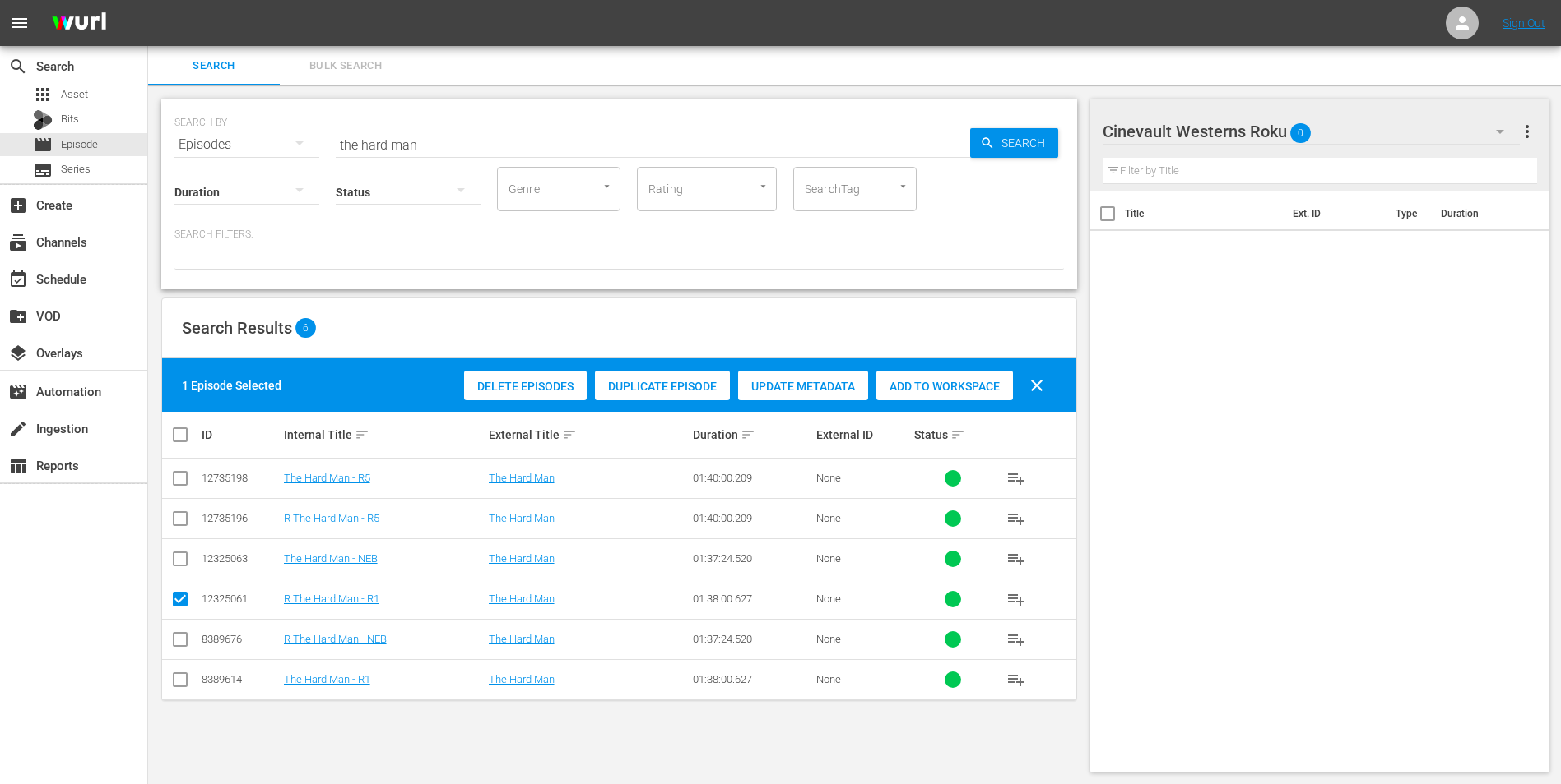
click at [925, 388] on span "Add to Workspace" at bounding box center [945, 386] width 137 height 13
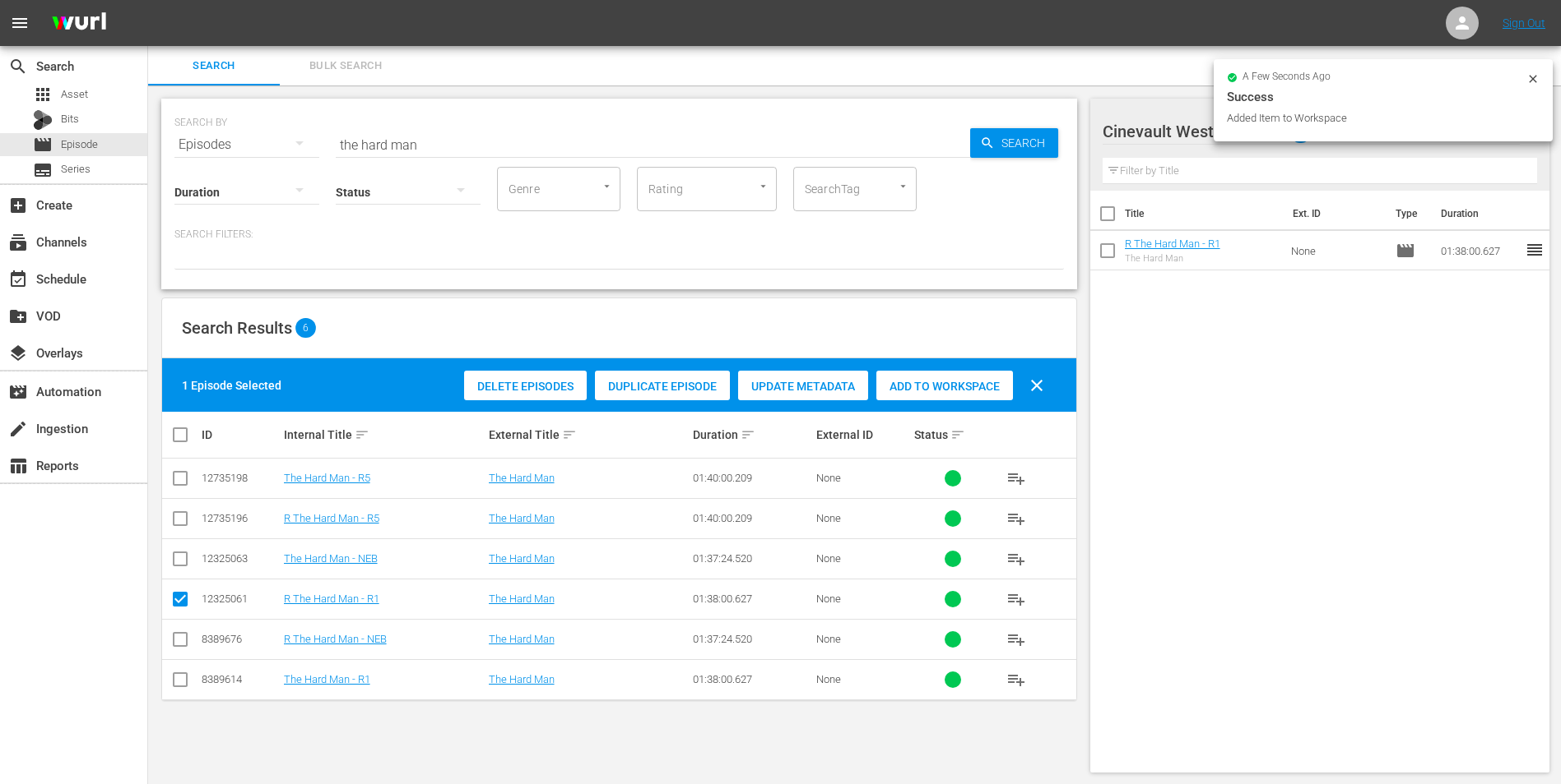
click at [1533, 84] on icon at bounding box center [1532, 79] width 13 height 13
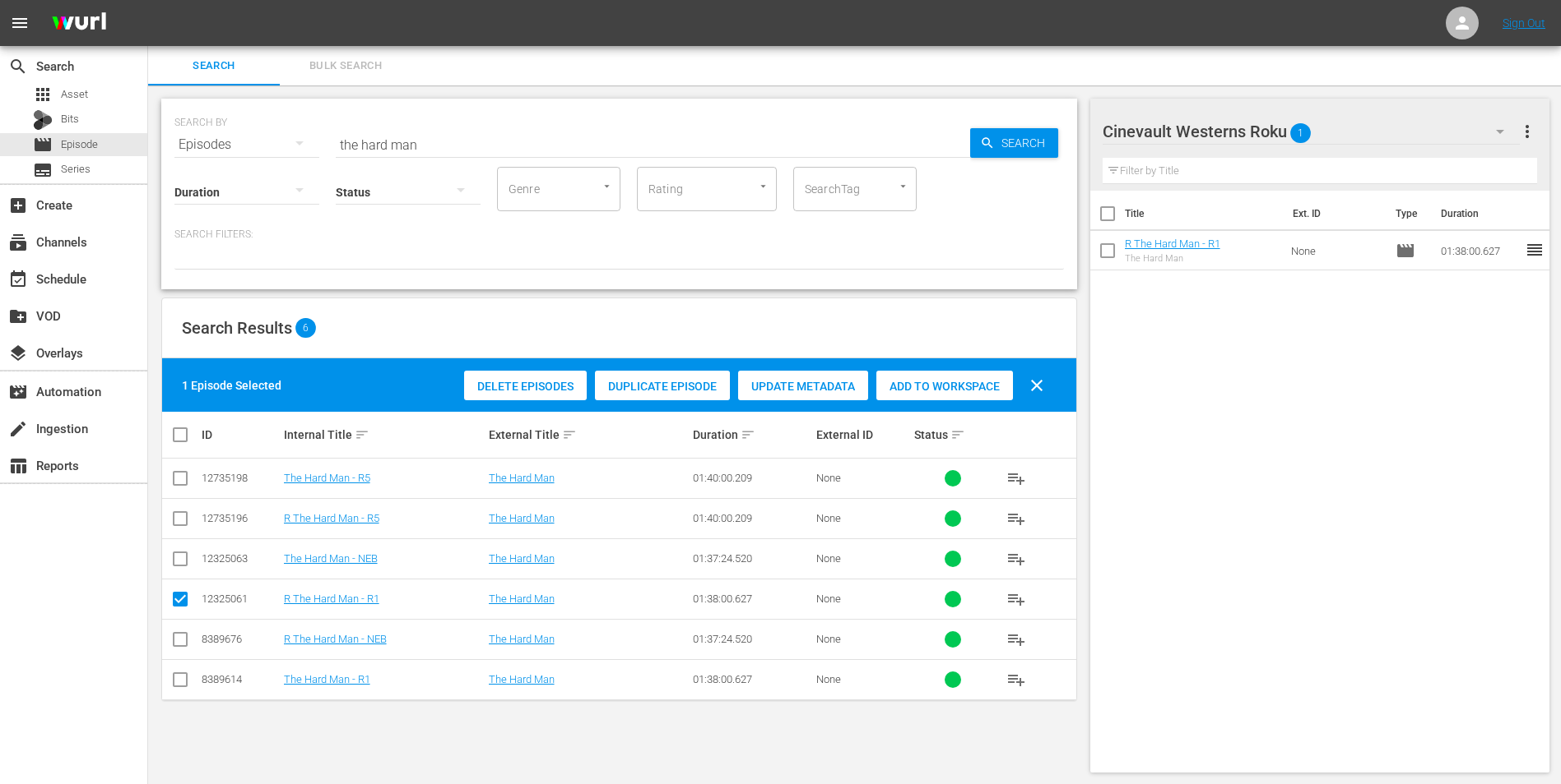
click at [1412, 130] on div "Cinevault Westerns Roku 1" at bounding box center [1311, 131] width 418 height 46
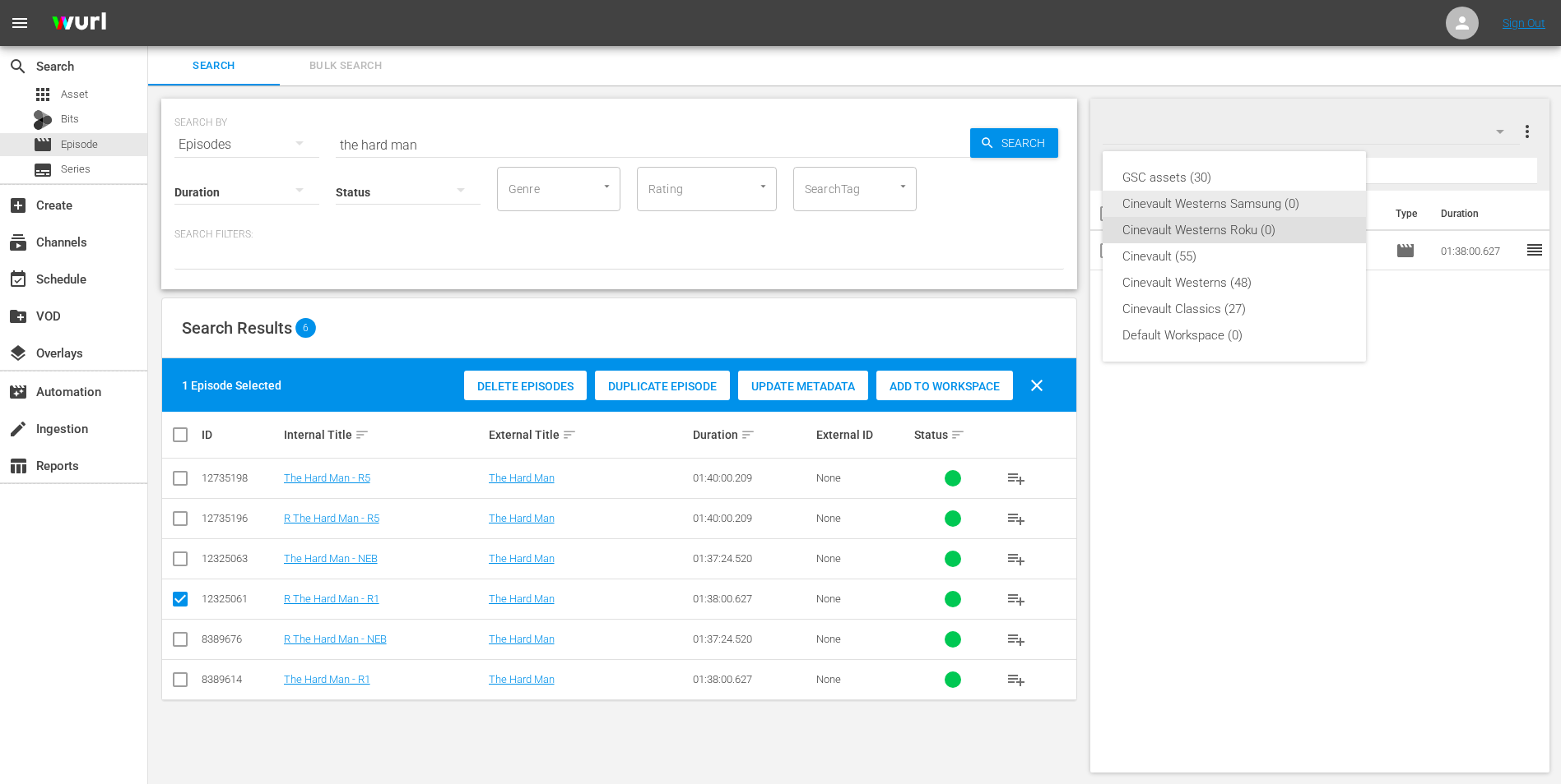
click at [1270, 201] on div "Cinevault Westerns Samsung (0)" at bounding box center [1234, 204] width 224 height 26
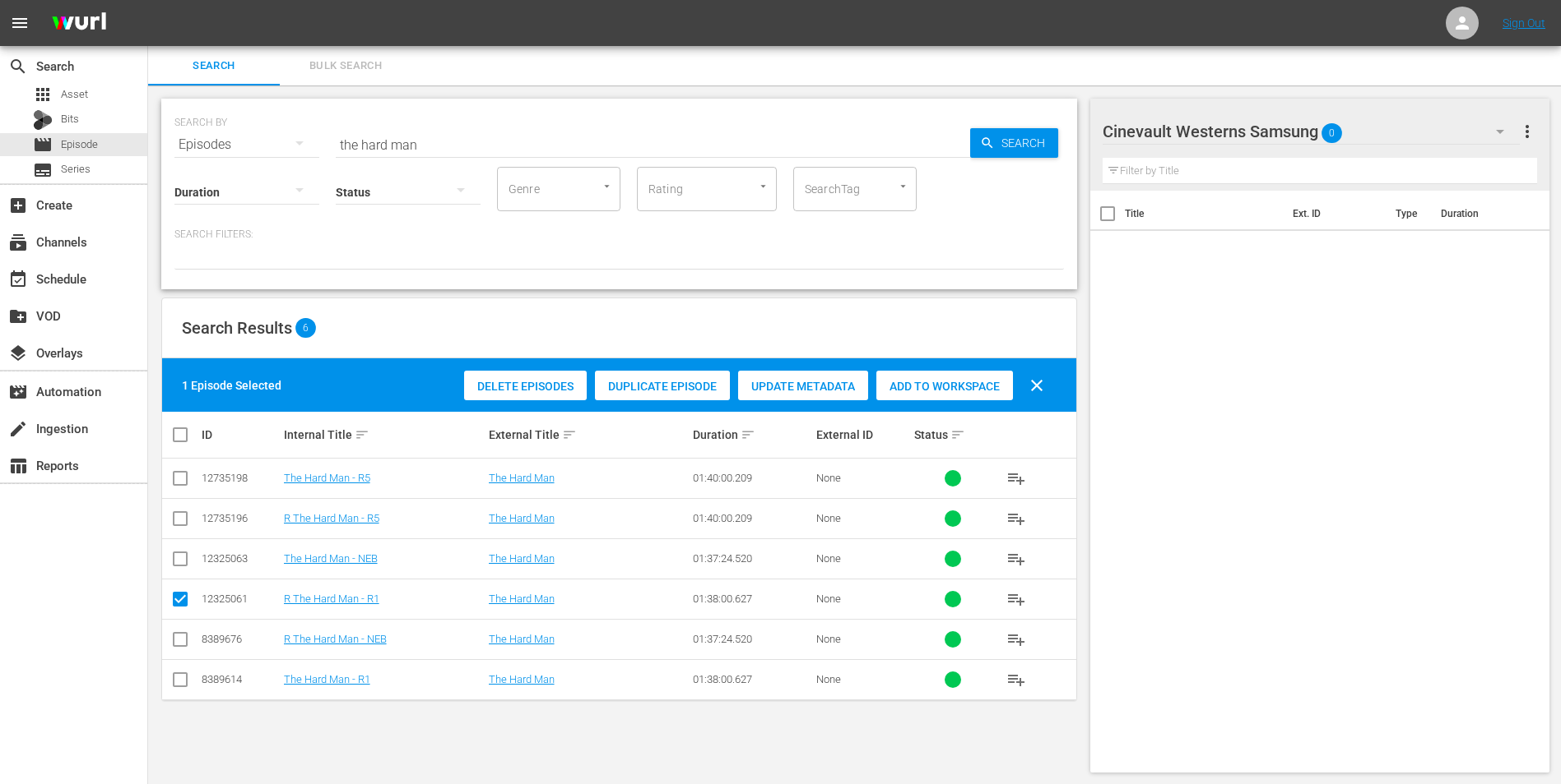
click at [182, 675] on input "checkbox" at bounding box center [180, 683] width 20 height 20
checkbox input "true"
click at [178, 598] on input "checkbox" at bounding box center [180, 603] width 20 height 20
checkbox input "false"
click at [945, 384] on span "Add to Workspace" at bounding box center [945, 386] width 137 height 13
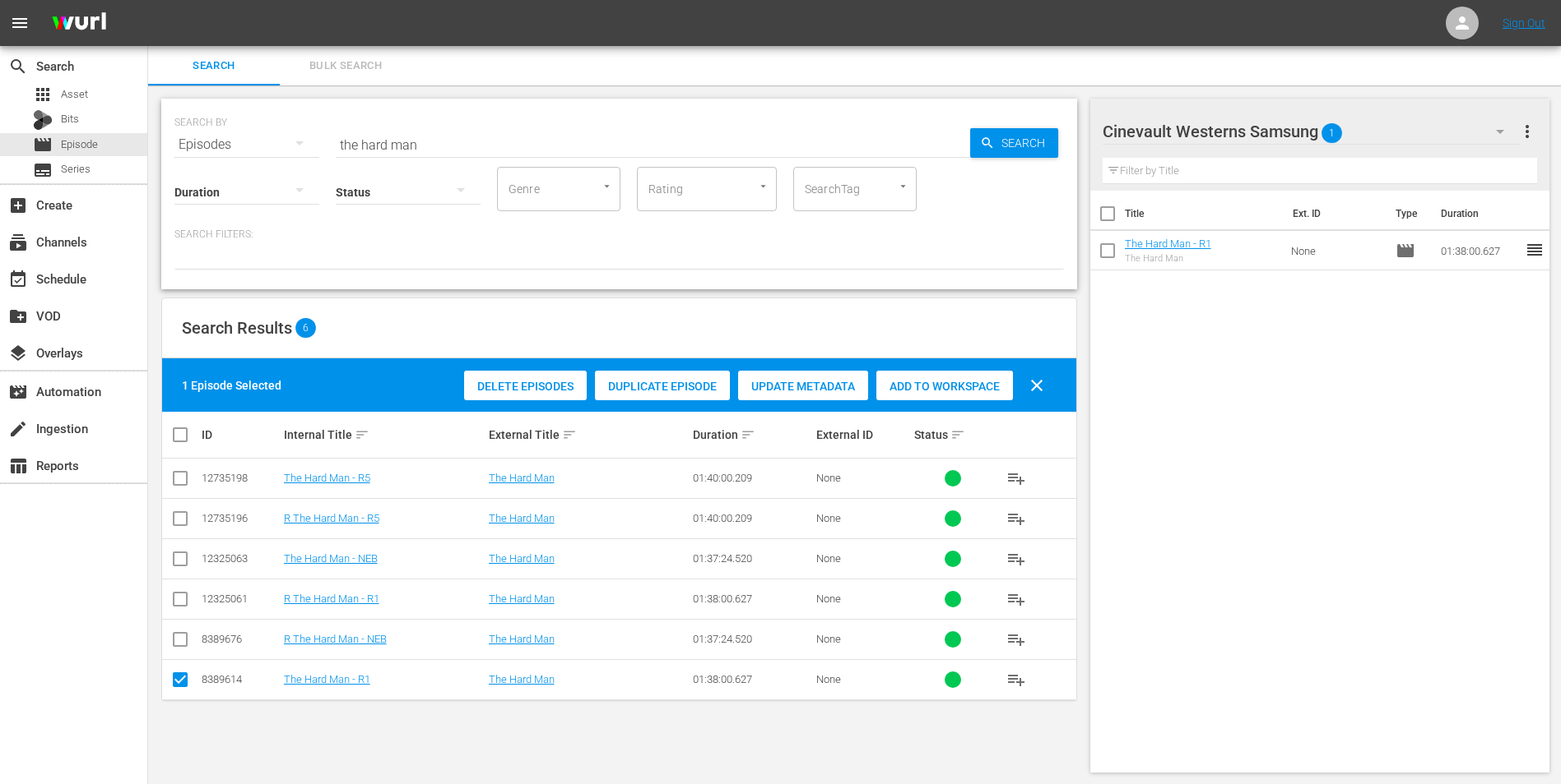
click at [456, 156] on div "Status" at bounding box center [407, 182] width 144 height 60
click at [456, 148] on input "the hard man" at bounding box center [652, 144] width 634 height 39
click at [456, 146] on input "the hard man" at bounding box center [652, 144] width 634 height 39
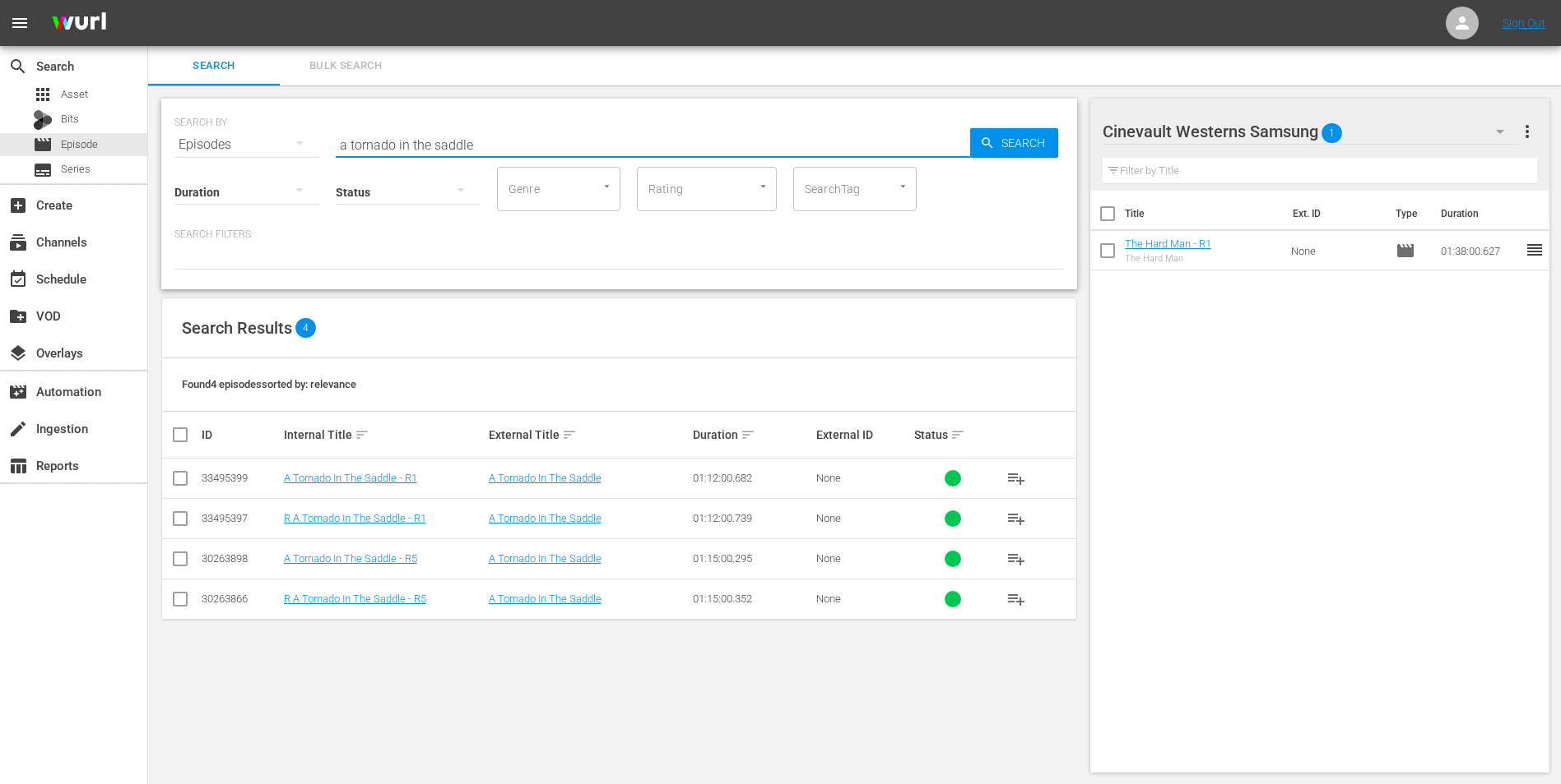
type input "a tornado in the saddle"
drag, startPoint x: 185, startPoint y: 564, endPoint x: 252, endPoint y: 564, distance: 67.0
click at [185, 564] on input "checkbox" at bounding box center [180, 562] width 20 height 20
checkbox input "true"
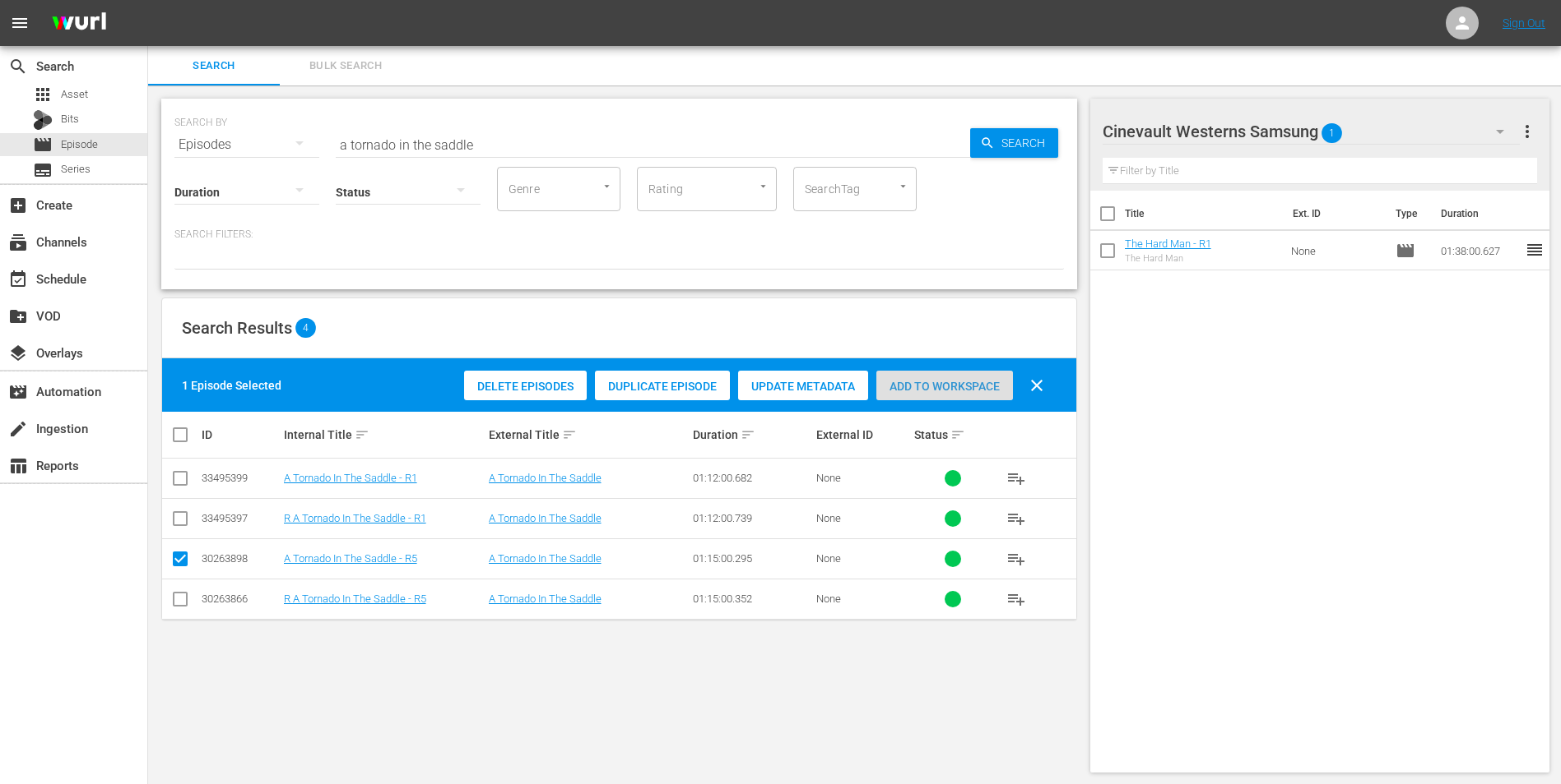
click at [917, 389] on span "Add to Workspace" at bounding box center [945, 386] width 137 height 13
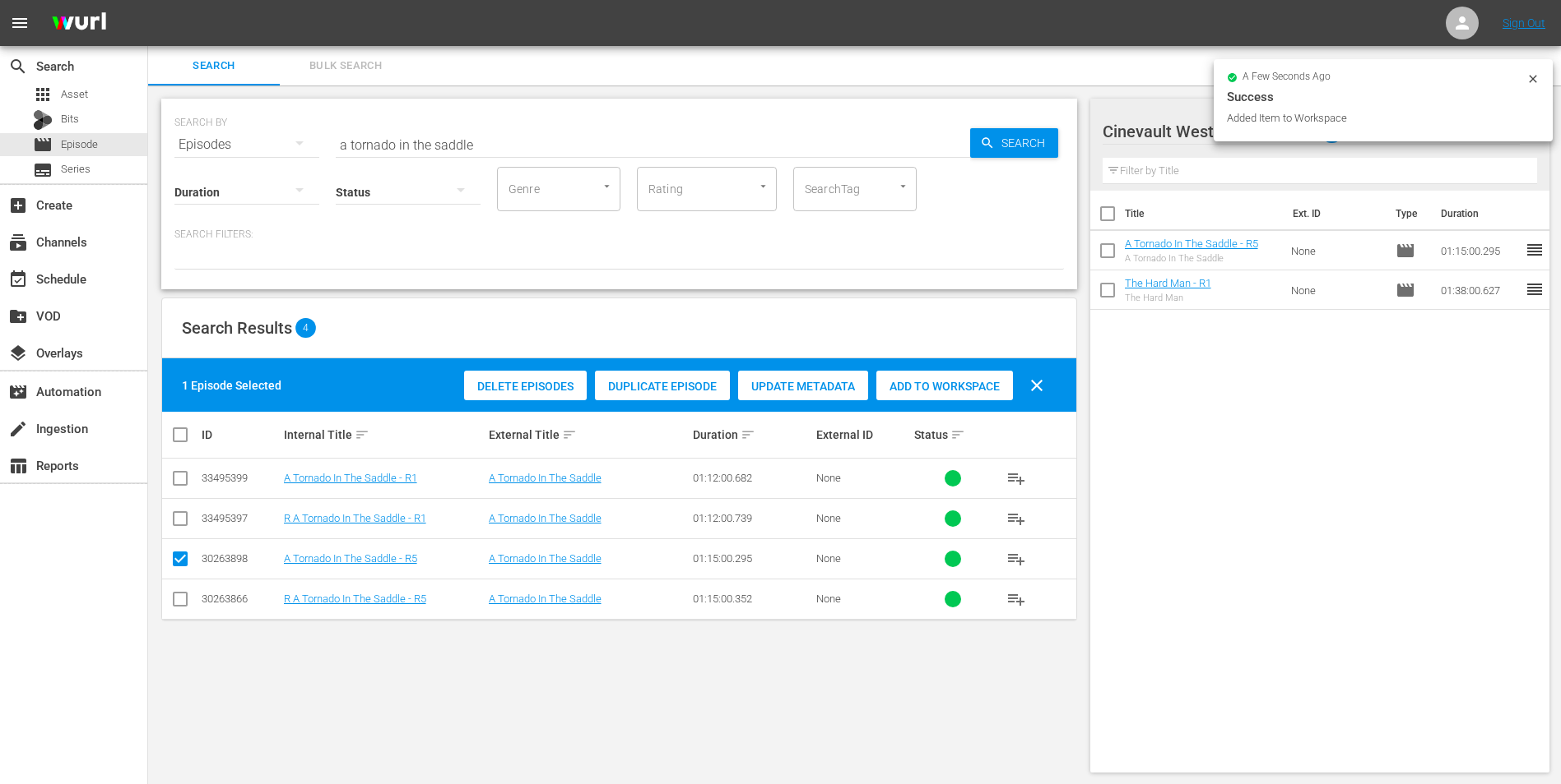
click at [1532, 76] on div "Search Bulk Search" at bounding box center [854, 66] width 1412 height 39
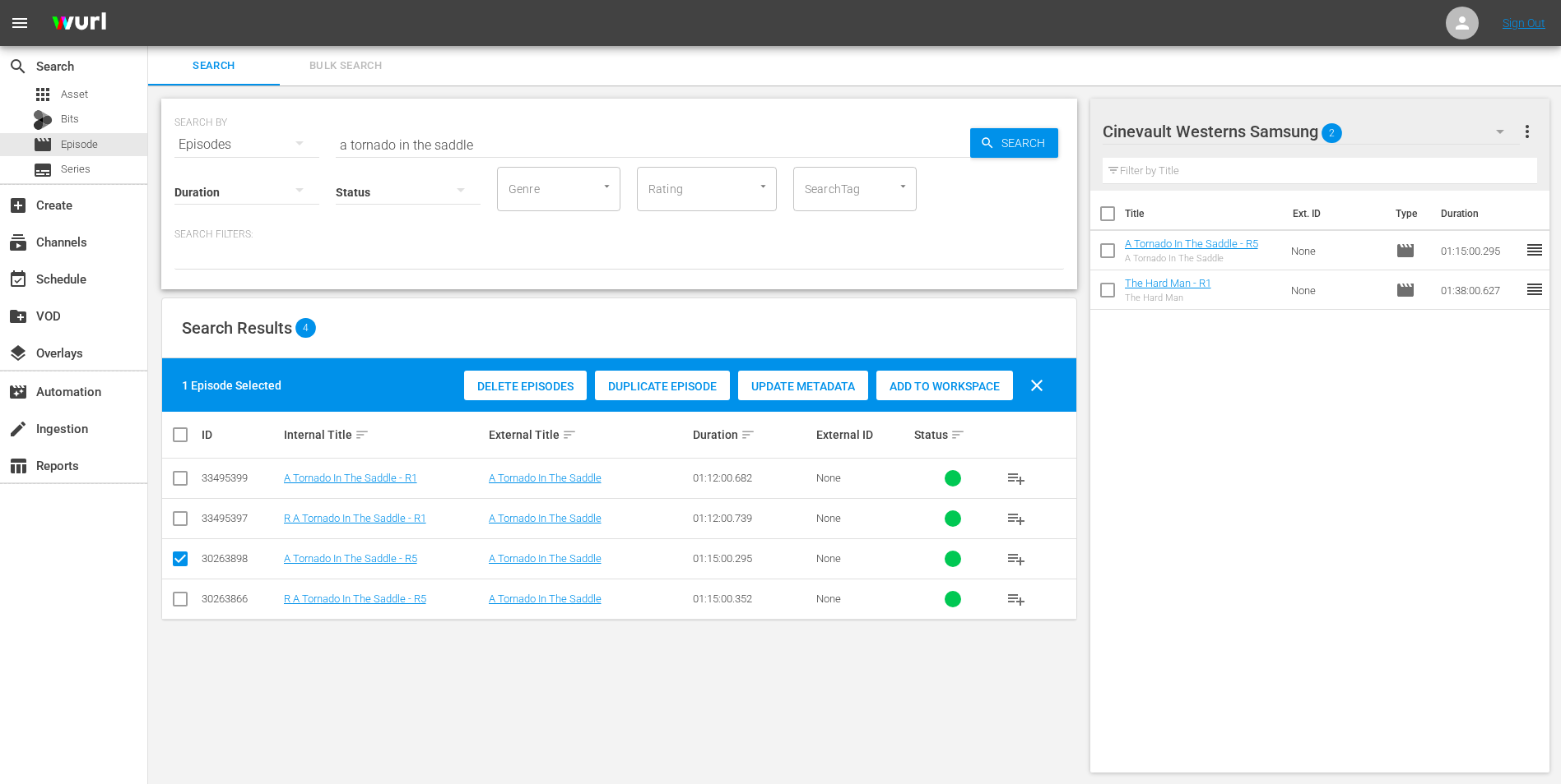
click at [1480, 137] on button "button" at bounding box center [1499, 131] width 39 height 39
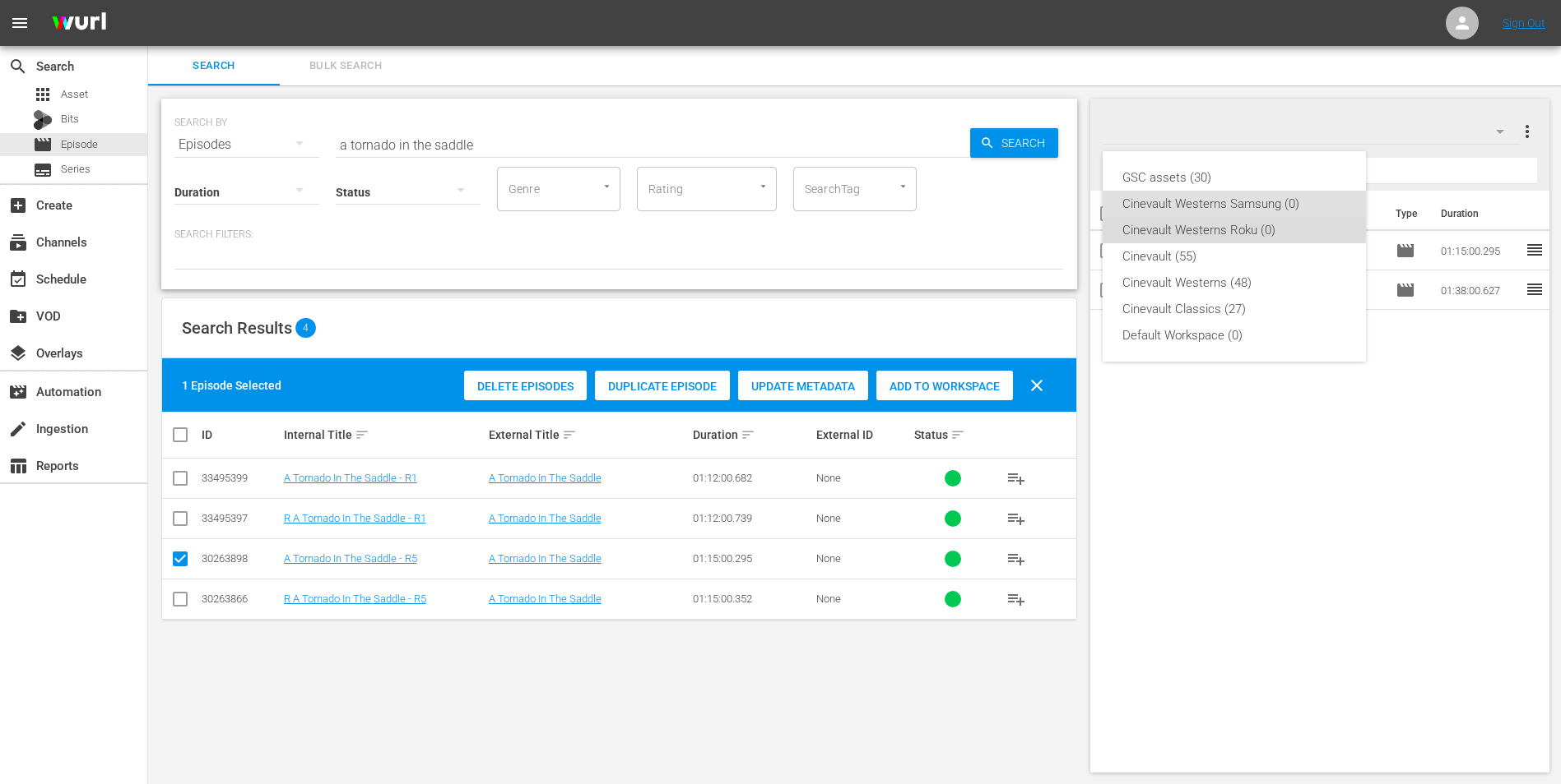
click at [1220, 229] on div "Cinevault Westerns Roku (0)" at bounding box center [1234, 230] width 224 height 26
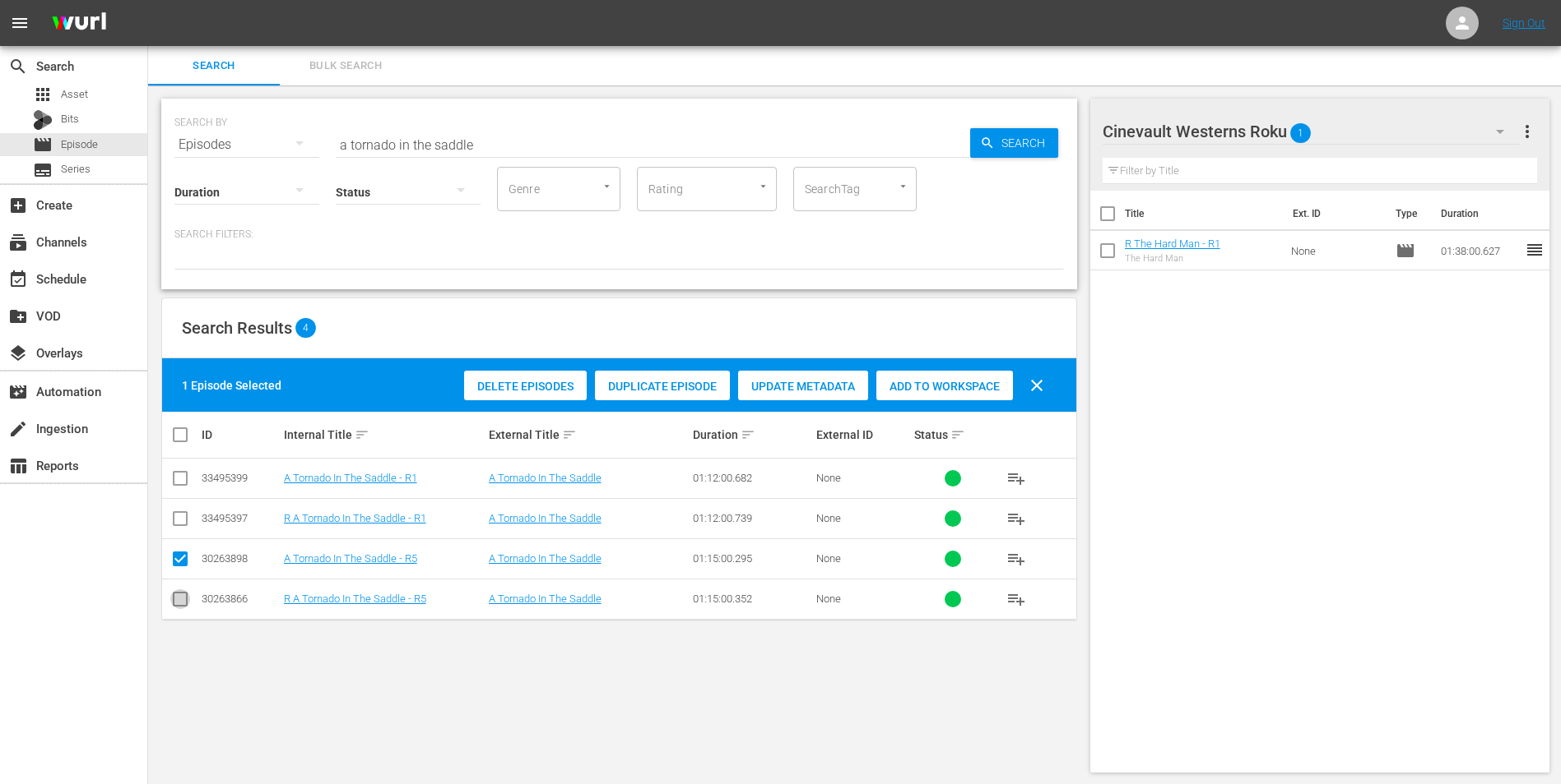
click at [172, 599] on input "checkbox" at bounding box center [180, 603] width 20 height 20
checkbox input "true"
click at [173, 552] on input "checkbox" at bounding box center [180, 562] width 20 height 20
checkbox input "false"
click at [940, 387] on span "Add to Workspace" at bounding box center [945, 386] width 137 height 13
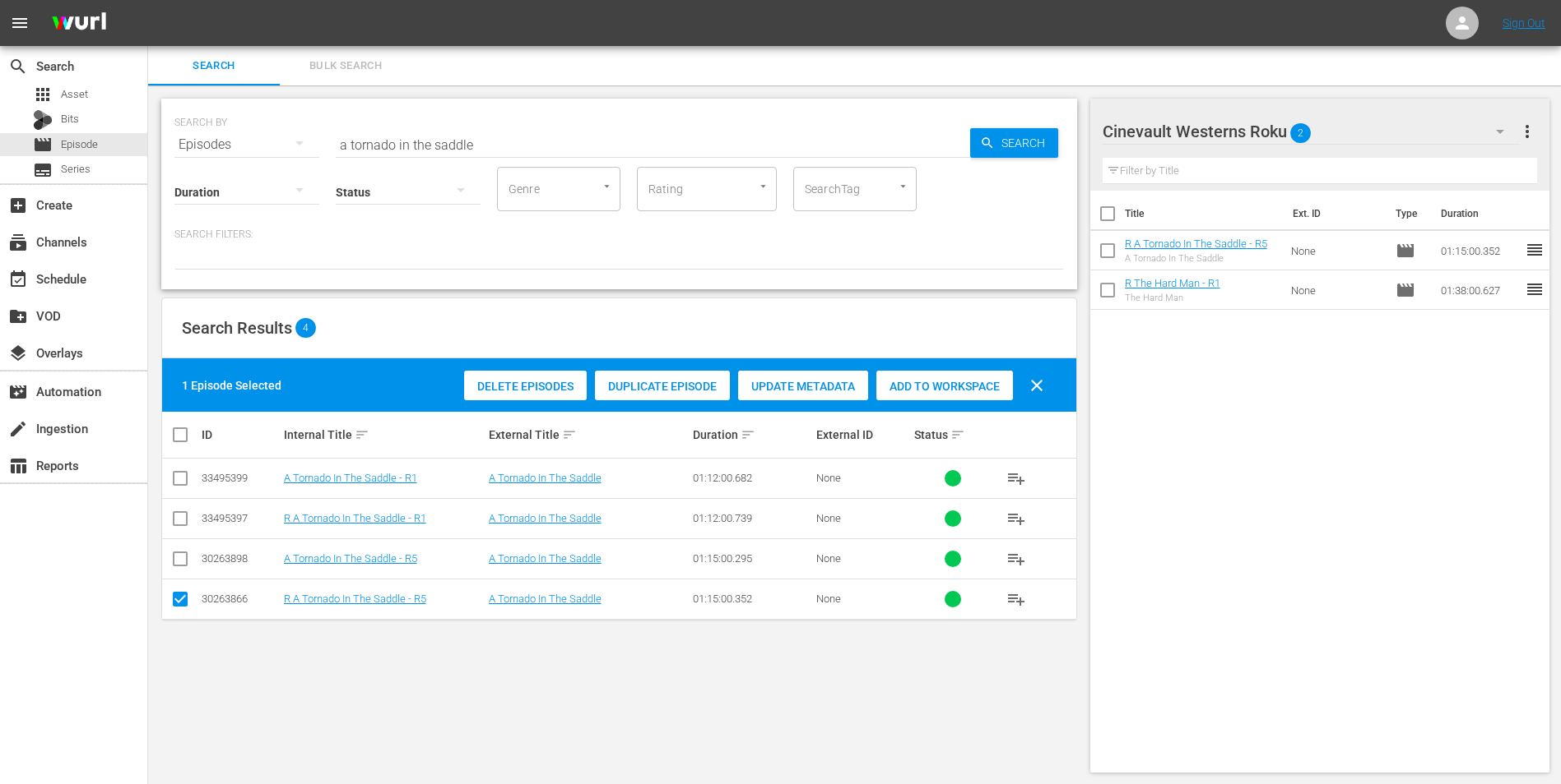
click at [1381, 130] on div "Cinevault Westerns Roku 2" at bounding box center [1311, 131] width 418 height 46
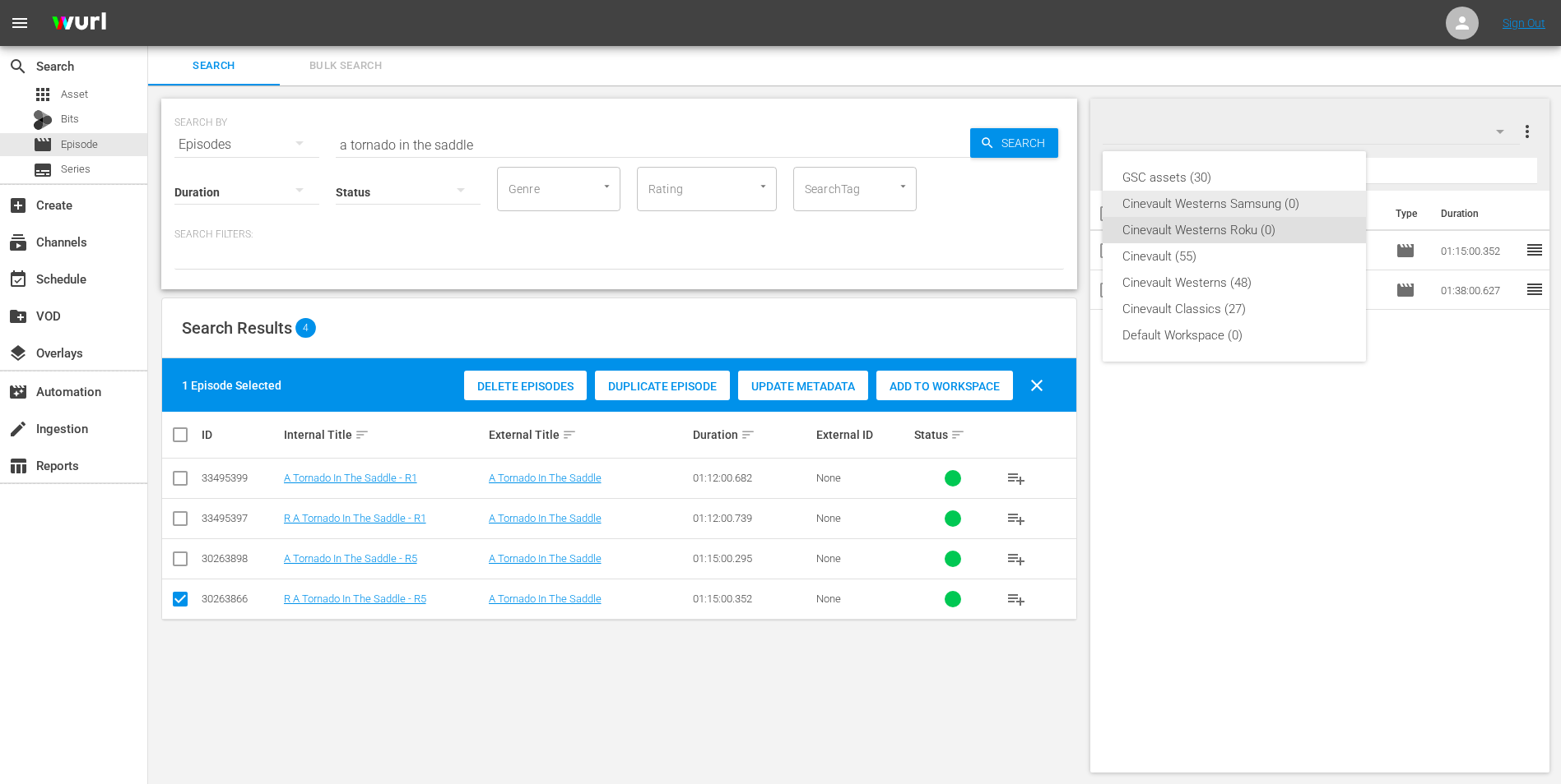
click at [1262, 208] on div "Cinevault Westerns Samsung (0)" at bounding box center [1234, 204] width 224 height 26
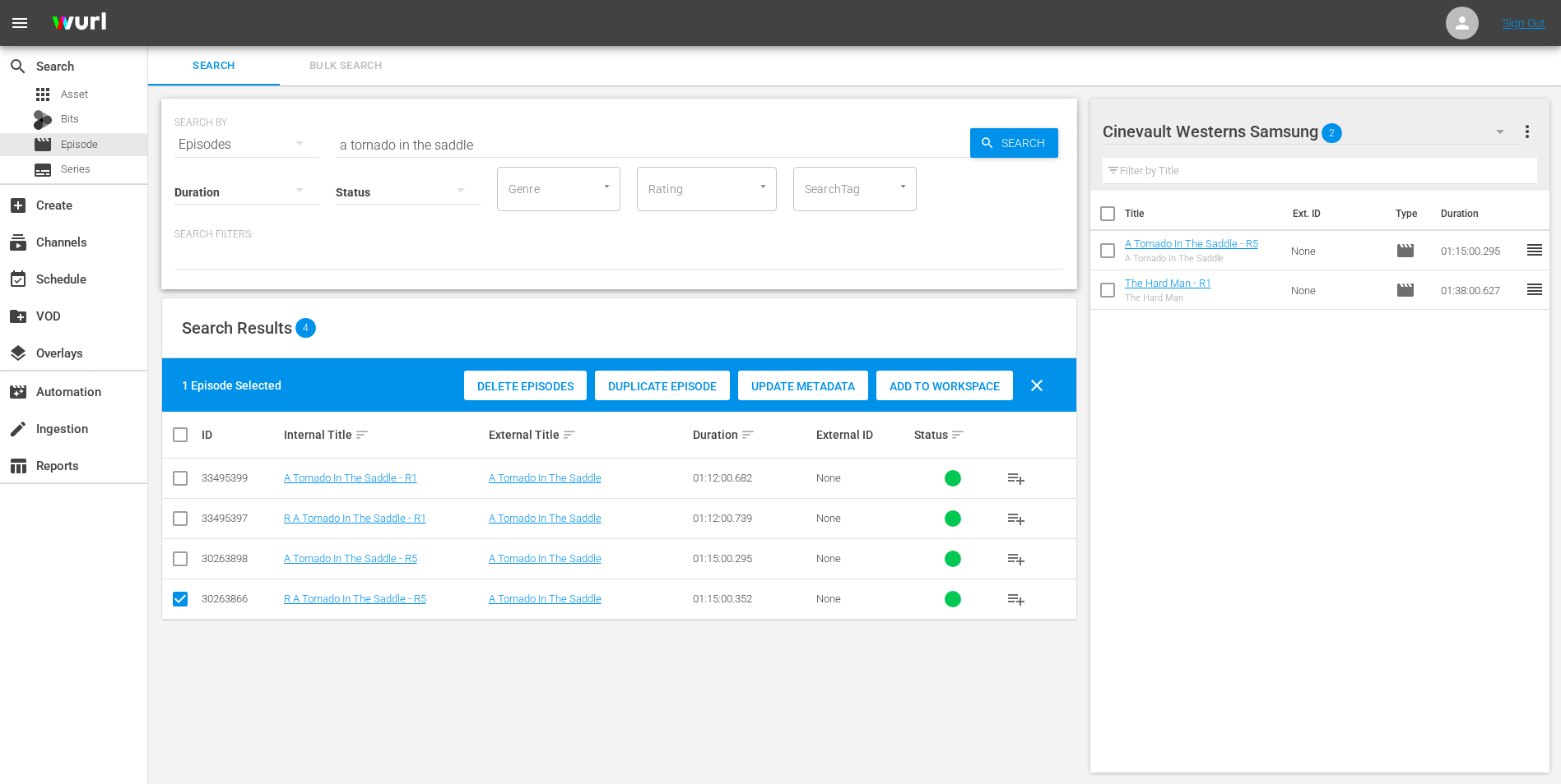
click at [1466, 130] on div "Cinevault Westerns Samsung 2" at bounding box center [1311, 131] width 418 height 46
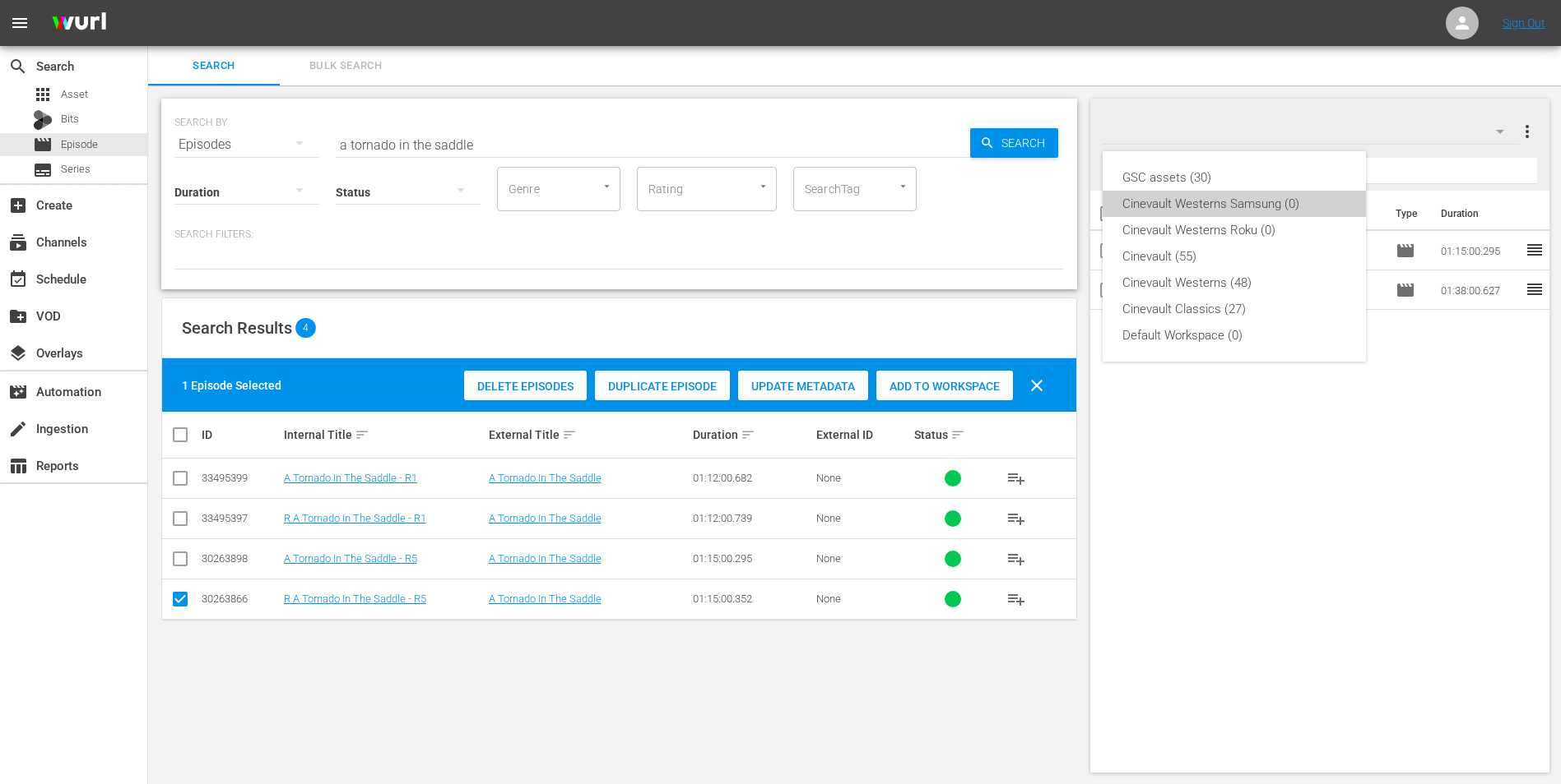
click at [1214, 211] on div "Cinevault Westerns Samsung (0)" at bounding box center [1234, 204] width 224 height 26
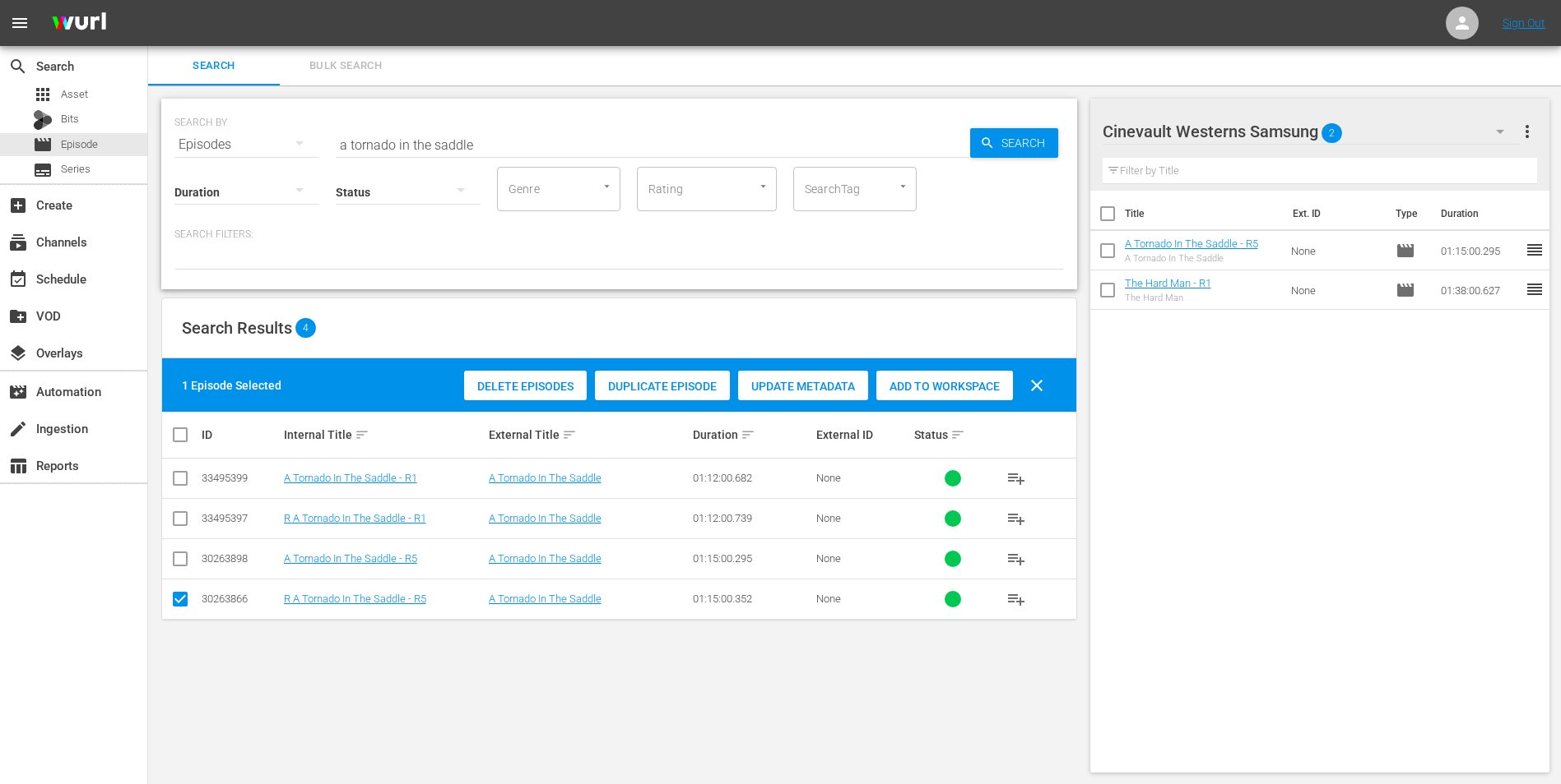
click at [1483, 112] on button "button" at bounding box center [1499, 131] width 39 height 39
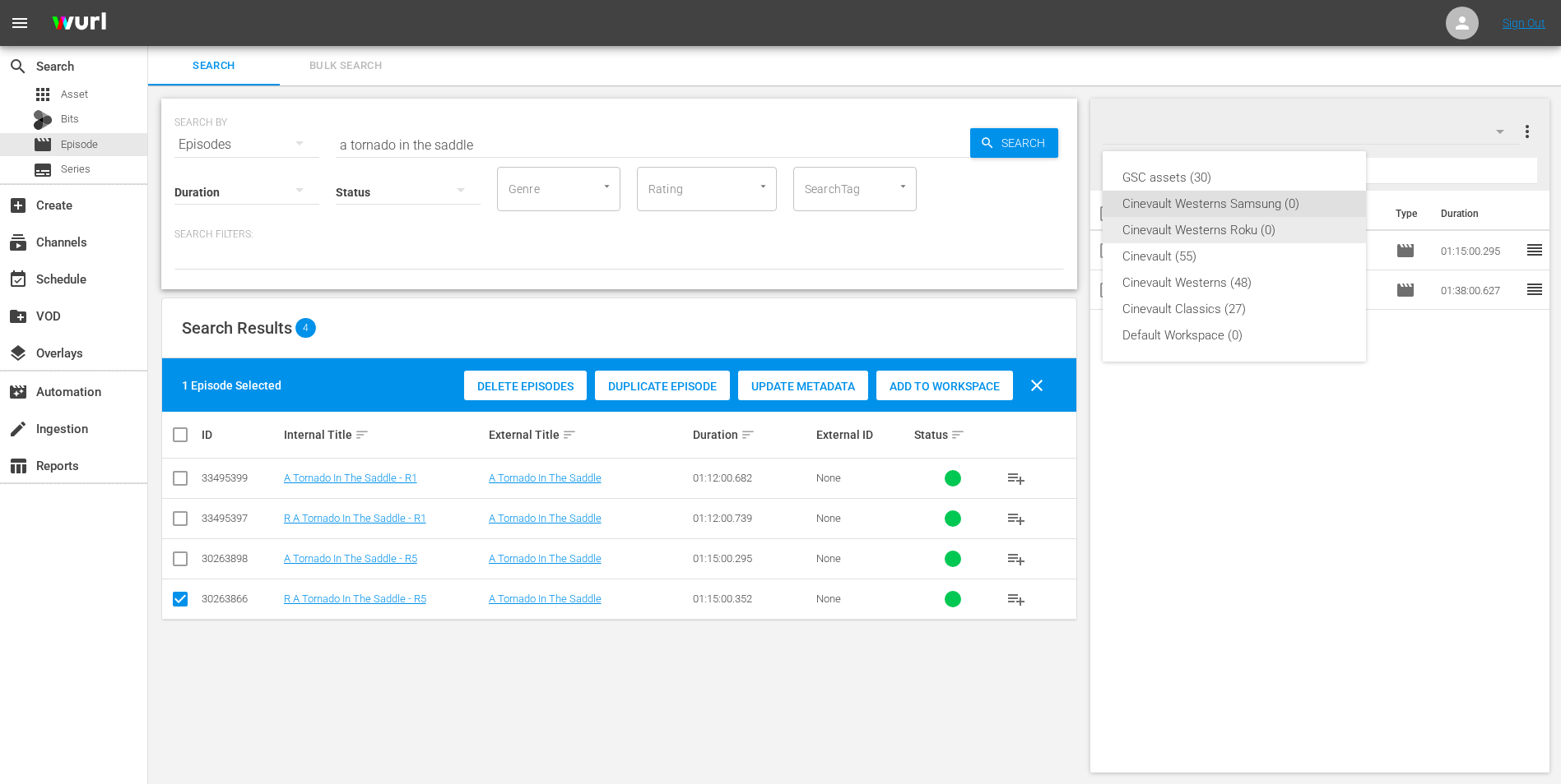
click at [1277, 226] on div "Cinevault Westerns Roku (0)" at bounding box center [1234, 230] width 224 height 26
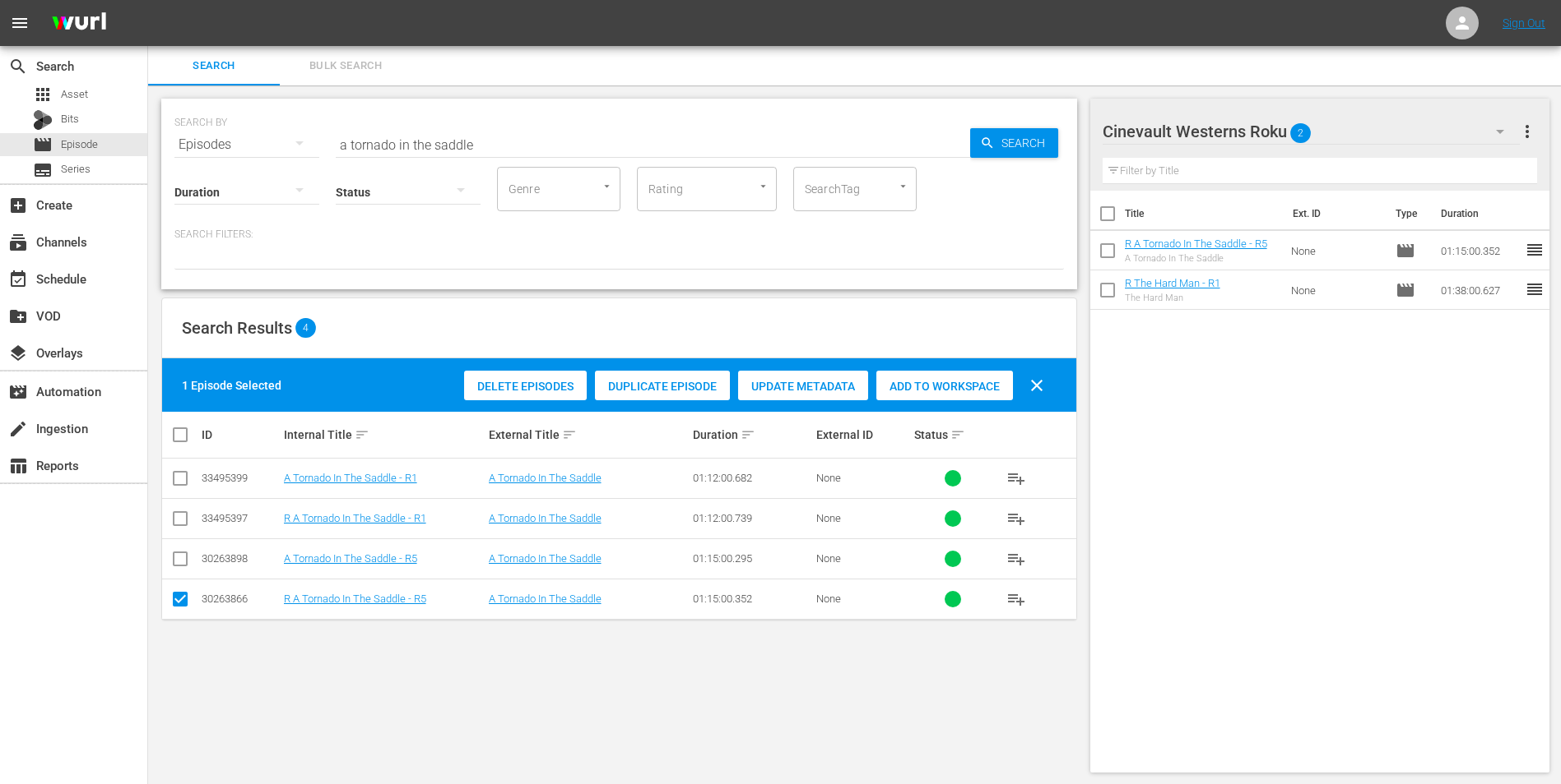
click at [629, 144] on input "a tornado in the saddle" at bounding box center [652, 144] width 634 height 39
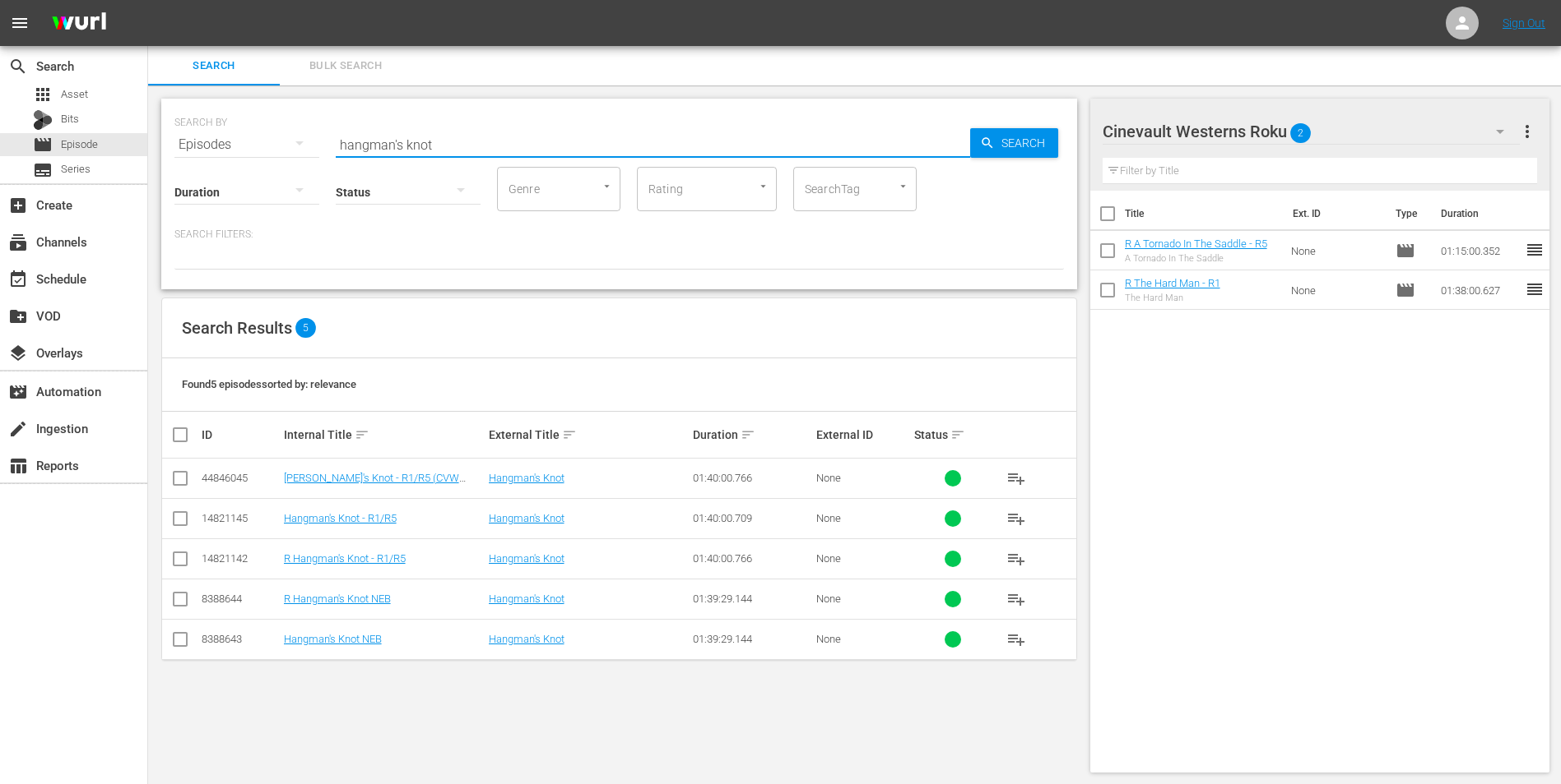
type input "hangman's knot"
click at [179, 562] on input "checkbox" at bounding box center [180, 562] width 20 height 20
checkbox input "true"
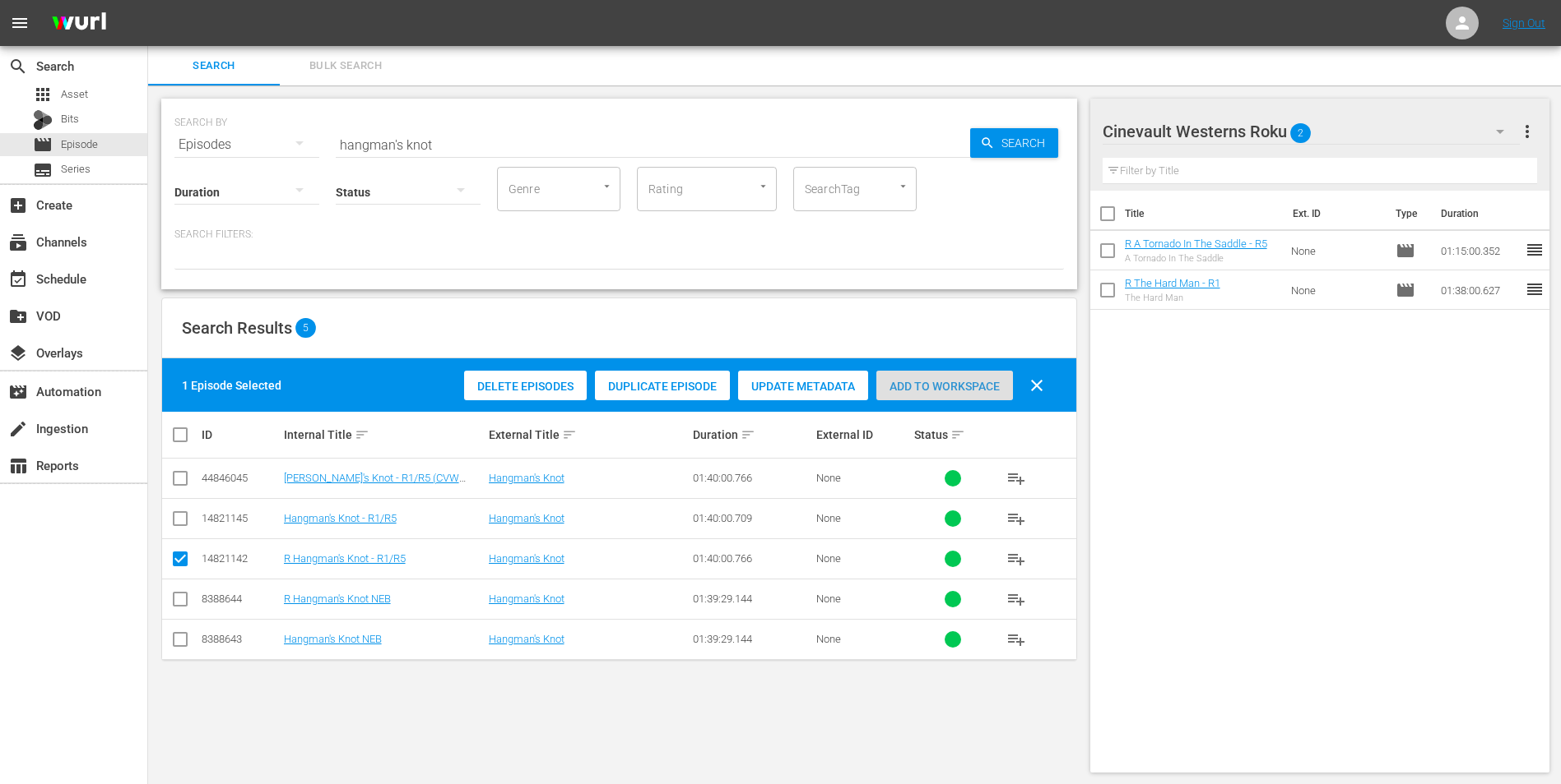
drag, startPoint x: 976, startPoint y: 377, endPoint x: 960, endPoint y: 388, distance: 19.4
click at [974, 378] on div "Add to Workspace" at bounding box center [945, 387] width 137 height 32
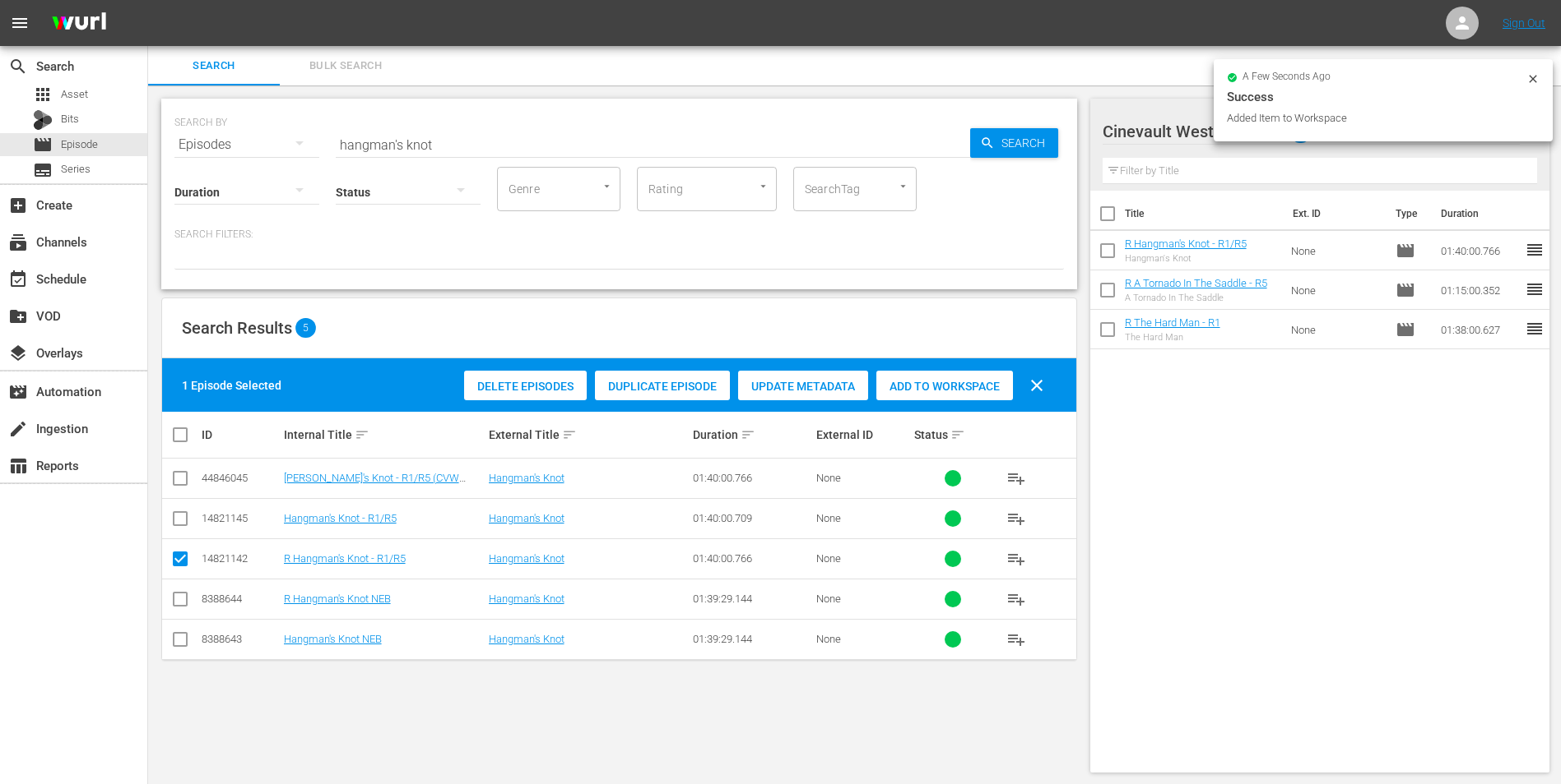
click at [1539, 83] on div "a few seconds ago Success Added Item to Workspace" at bounding box center [1382, 101] width 339 height 82
drag, startPoint x: 1527, startPoint y: 71, endPoint x: 1529, endPoint y: 94, distance: 23.1
click at [1527, 72] on div "a few seconds ago Success Added Item to Workspace" at bounding box center [1382, 101] width 339 height 82
click at [1529, 94] on div "Success" at bounding box center [1382, 97] width 313 height 20
click at [1529, 81] on icon at bounding box center [1532, 79] width 13 height 13
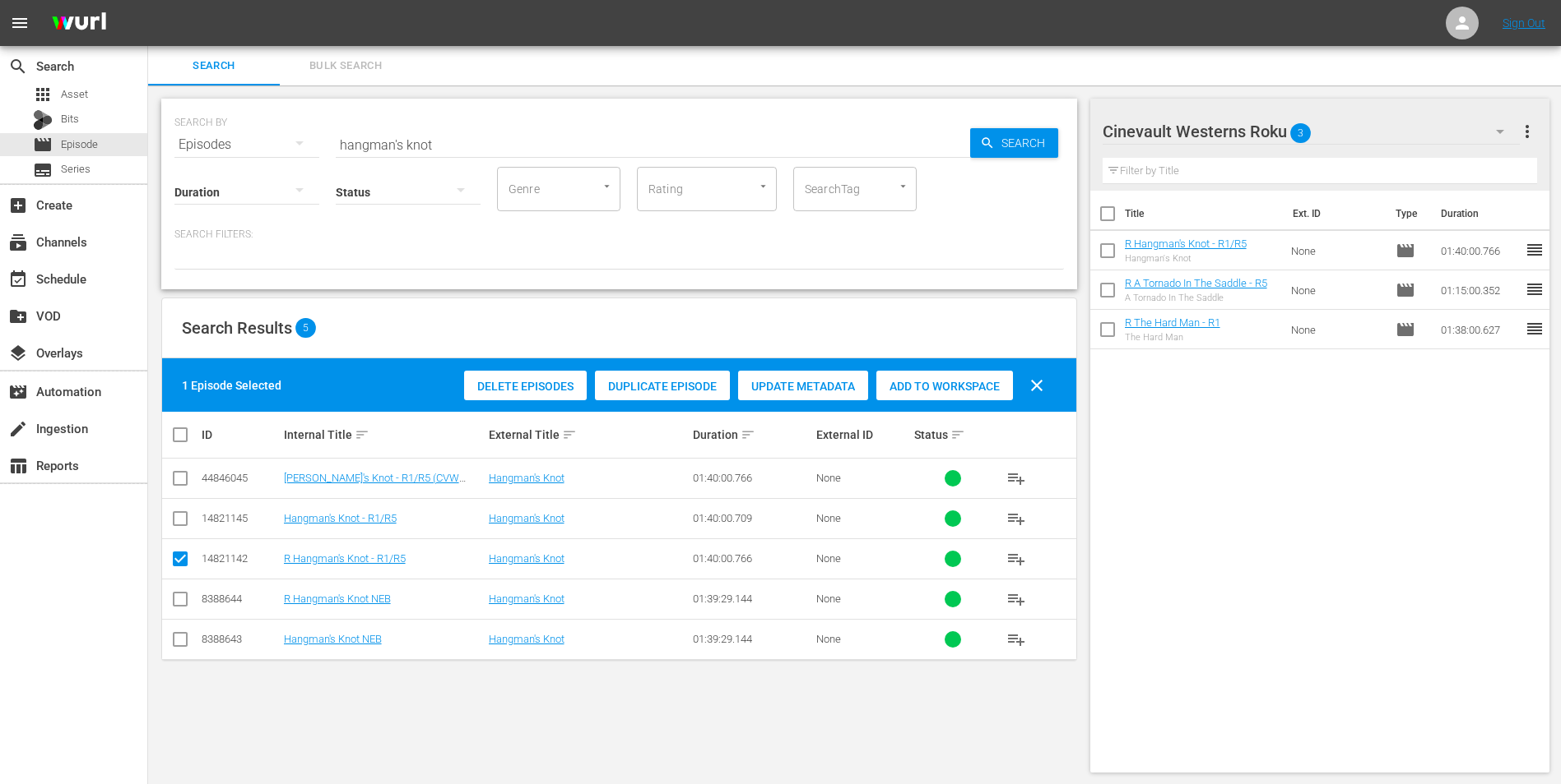
click at [1490, 130] on icon "button" at bounding box center [1500, 131] width 20 height 20
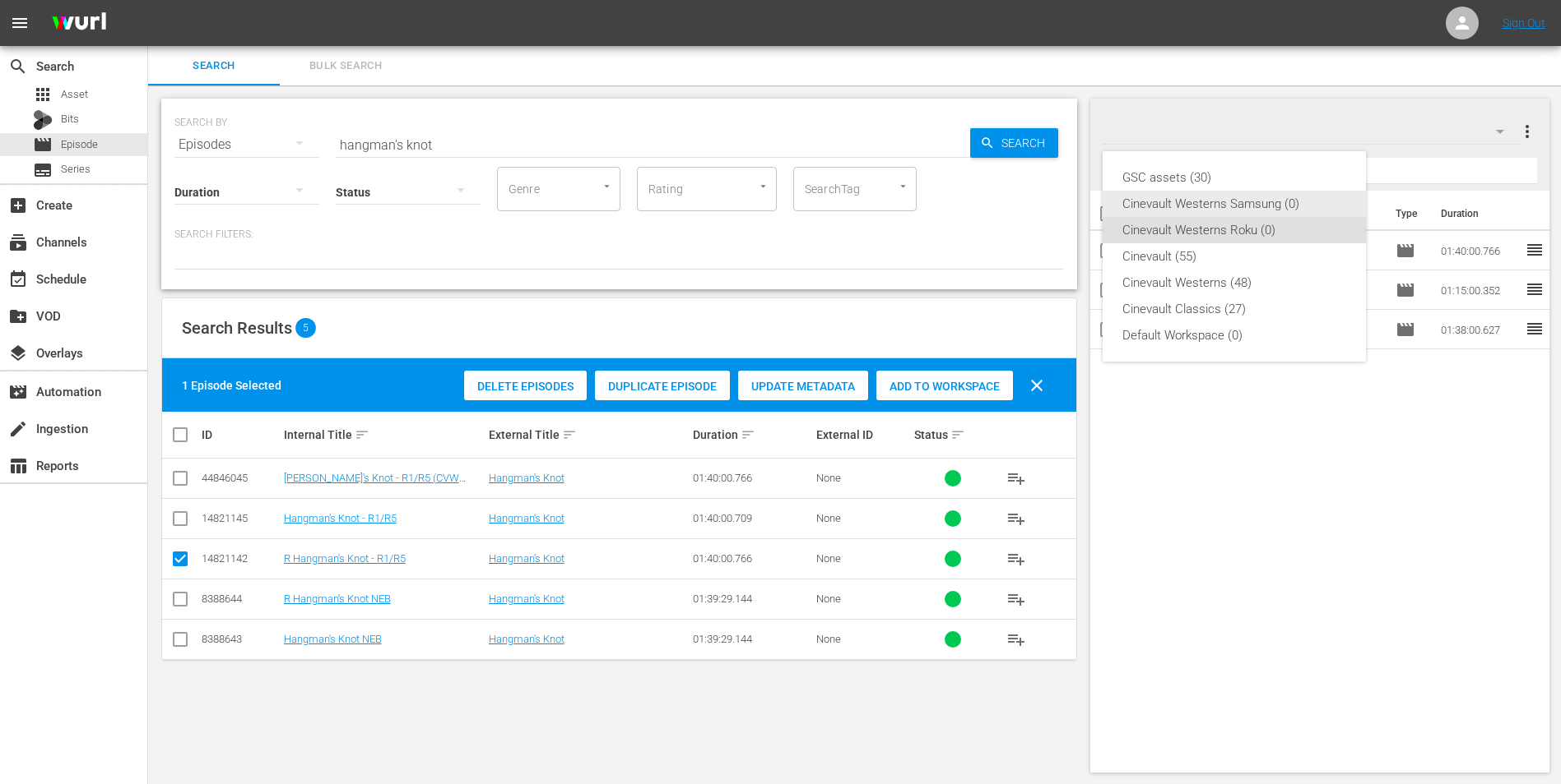
click at [1241, 198] on div "Cinevault Westerns Samsung (0)" at bounding box center [1234, 204] width 224 height 26
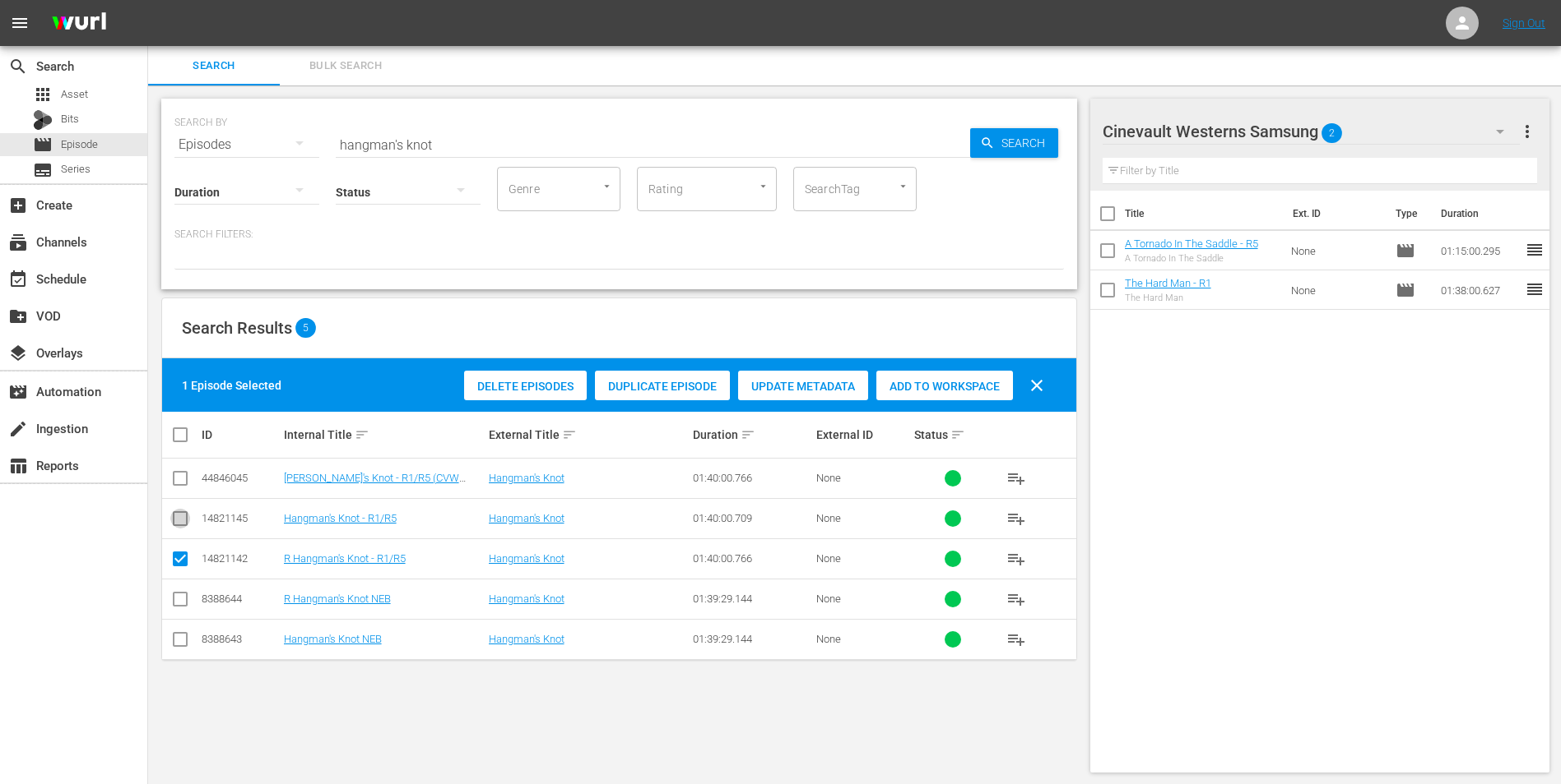
drag, startPoint x: 183, startPoint y: 522, endPoint x: 187, endPoint y: 551, distance: 29.3
click at [183, 523] on input "checkbox" at bounding box center [180, 522] width 20 height 20
checkbox input "true"
click at [177, 564] on input "checkbox" at bounding box center [180, 562] width 20 height 20
checkbox input "false"
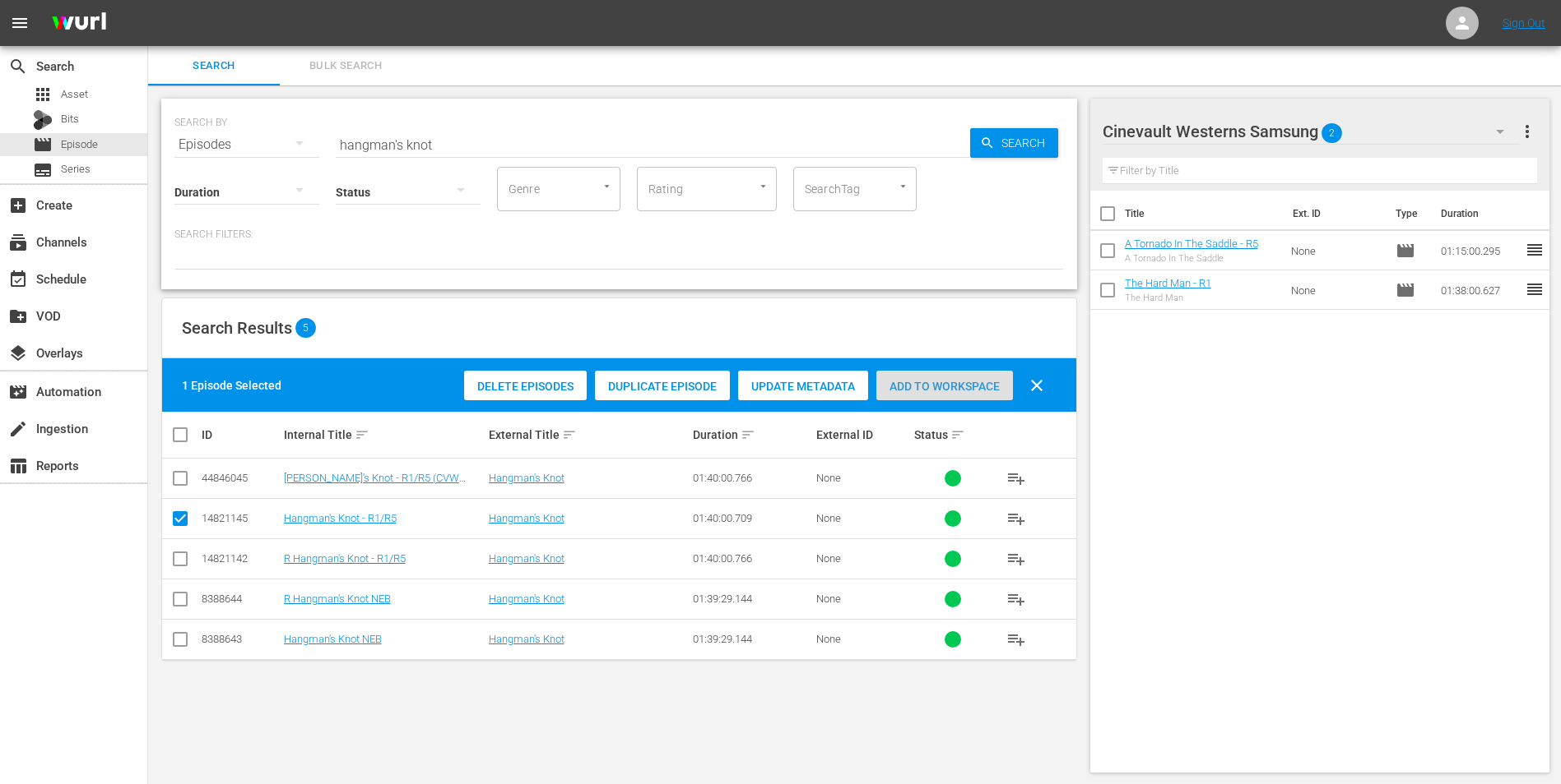
click at [946, 388] on span "Add to Workspace" at bounding box center [945, 386] width 137 height 13
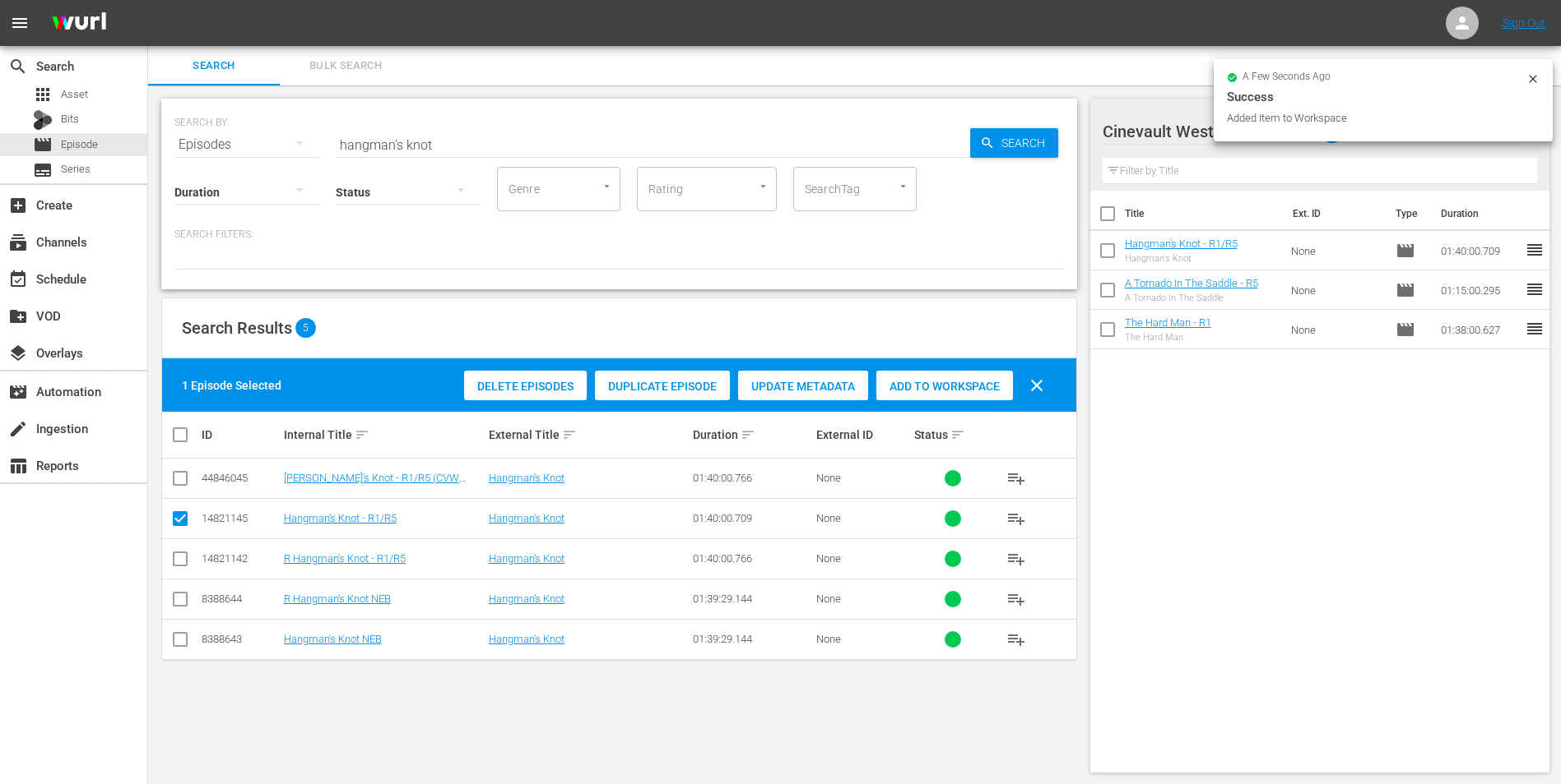
click at [587, 153] on input "hangman's knot" at bounding box center [652, 144] width 634 height 39
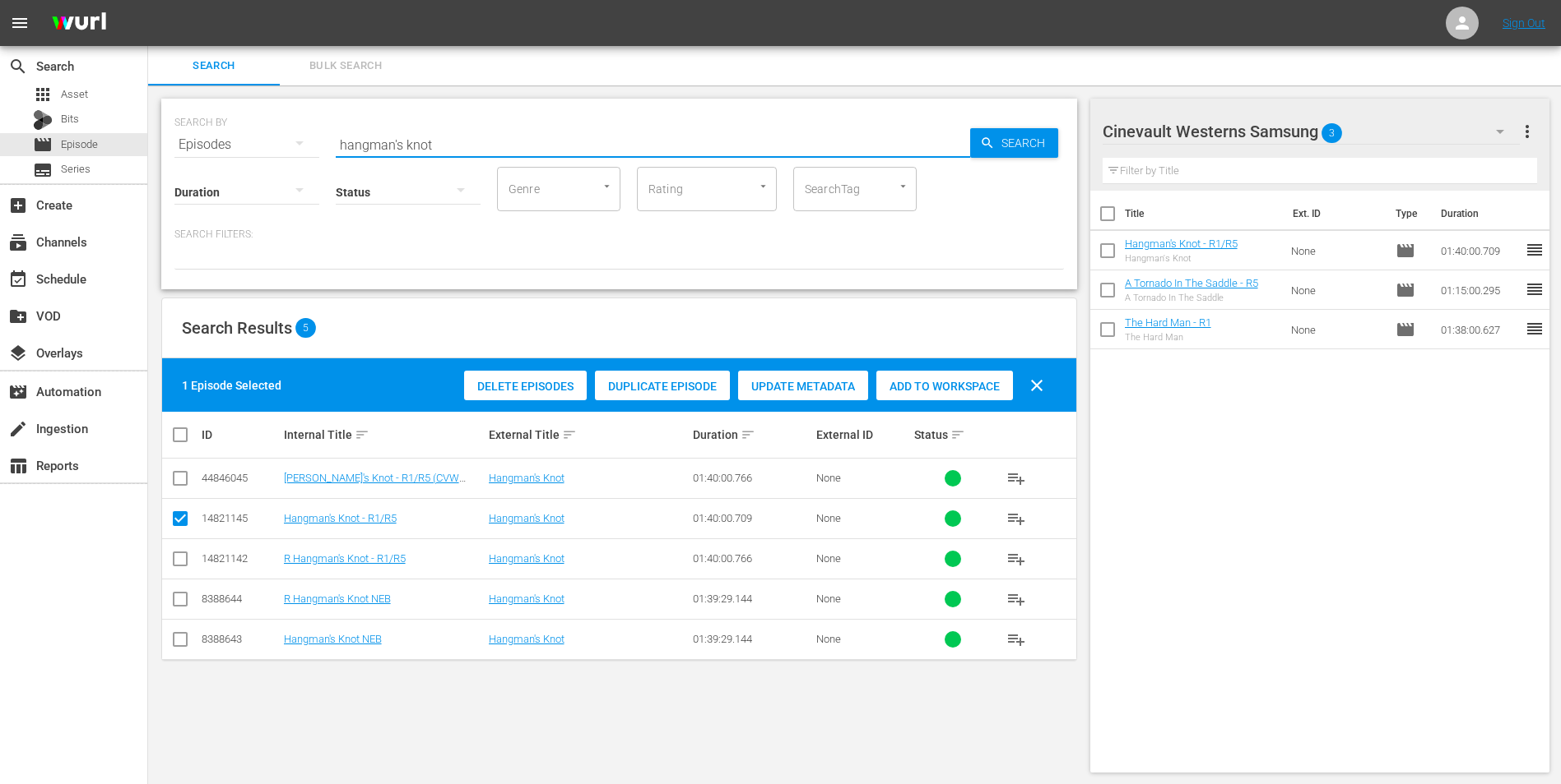
click at [587, 153] on input "hangman's knot" at bounding box center [652, 144] width 634 height 39
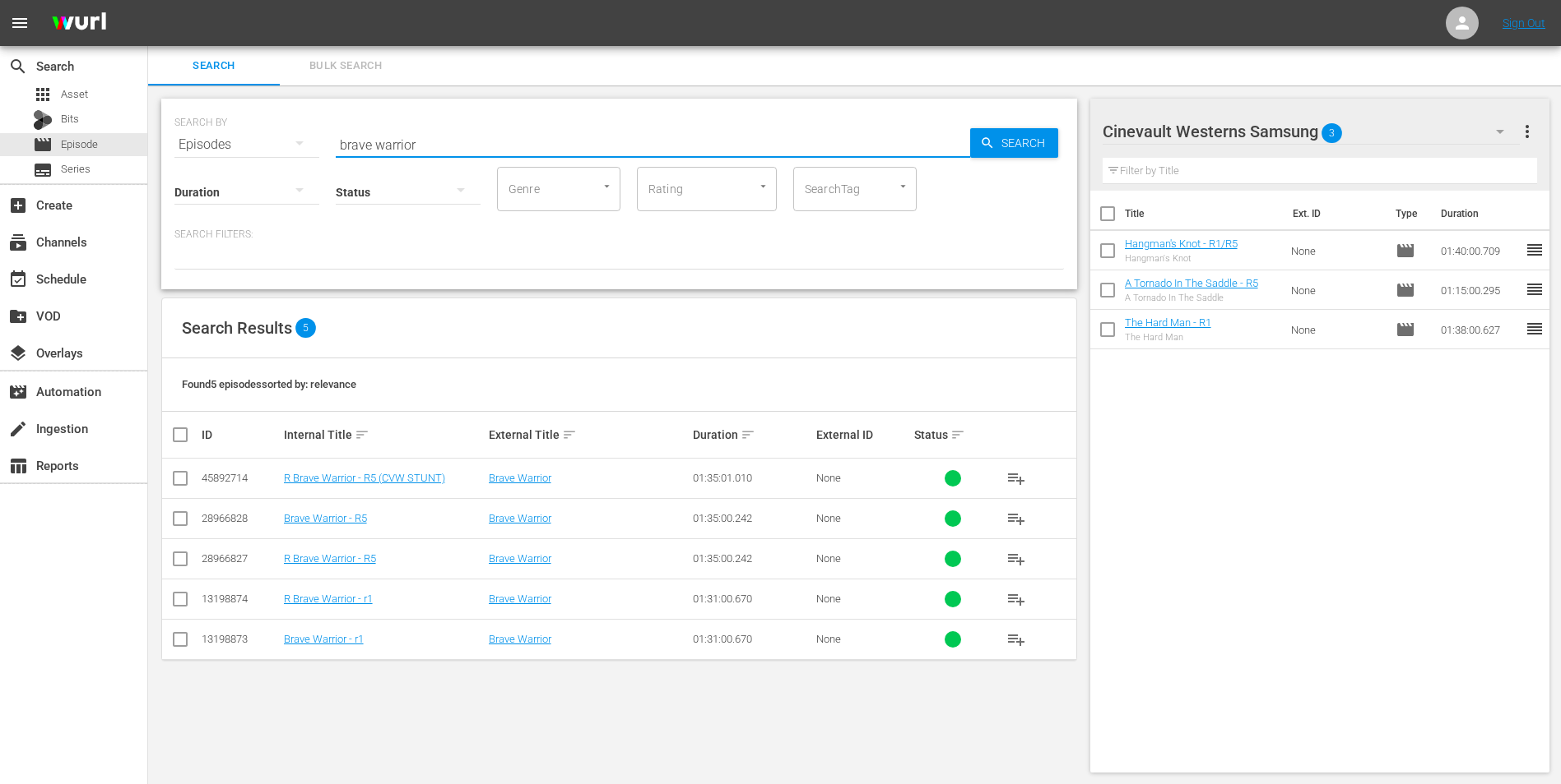
type input "brave warrior"
click at [184, 641] on input "checkbox" at bounding box center [180, 643] width 20 height 20
checkbox input "true"
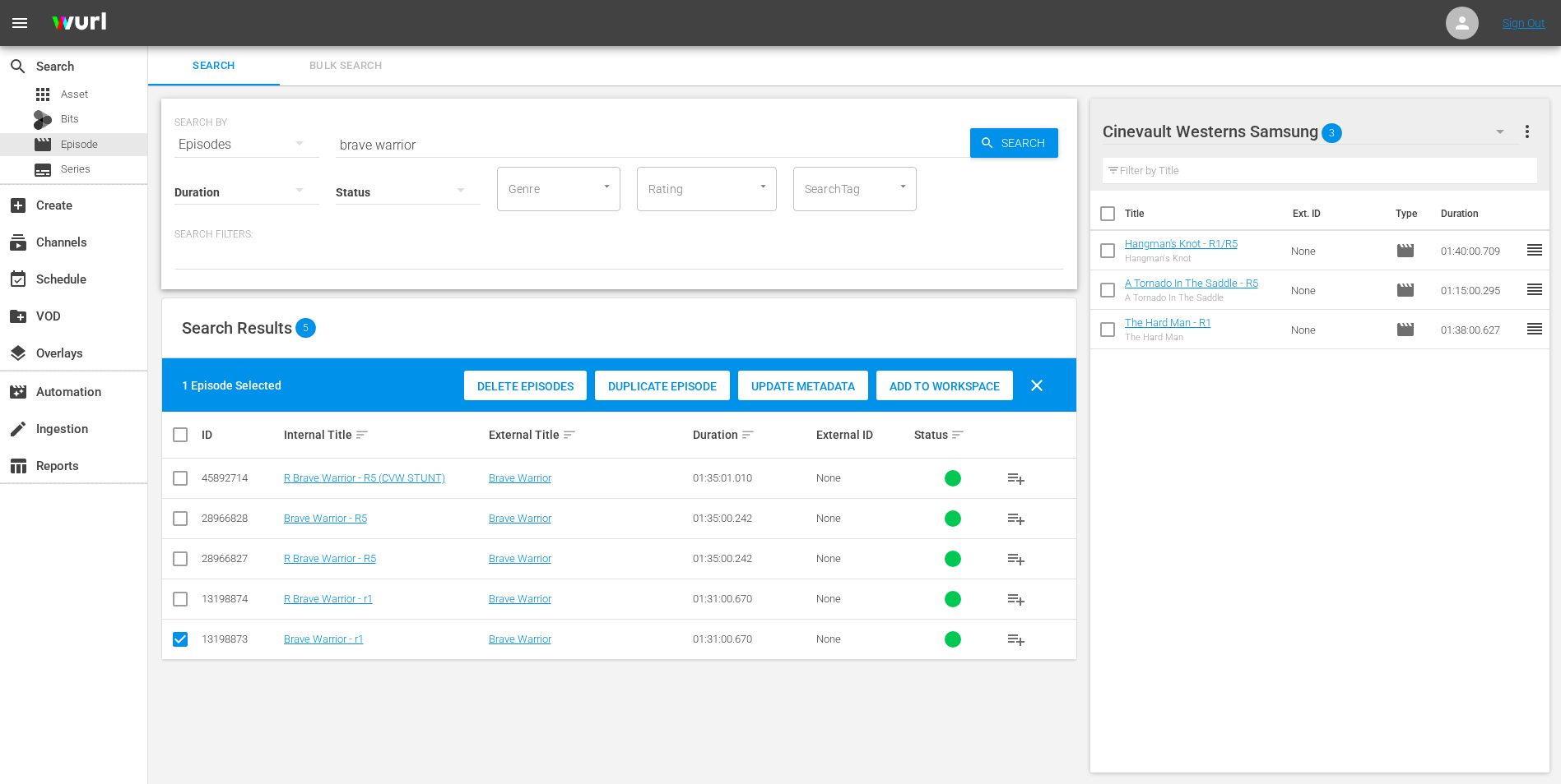
click at [988, 400] on div "Add to Workspace" at bounding box center [945, 387] width 137 height 32
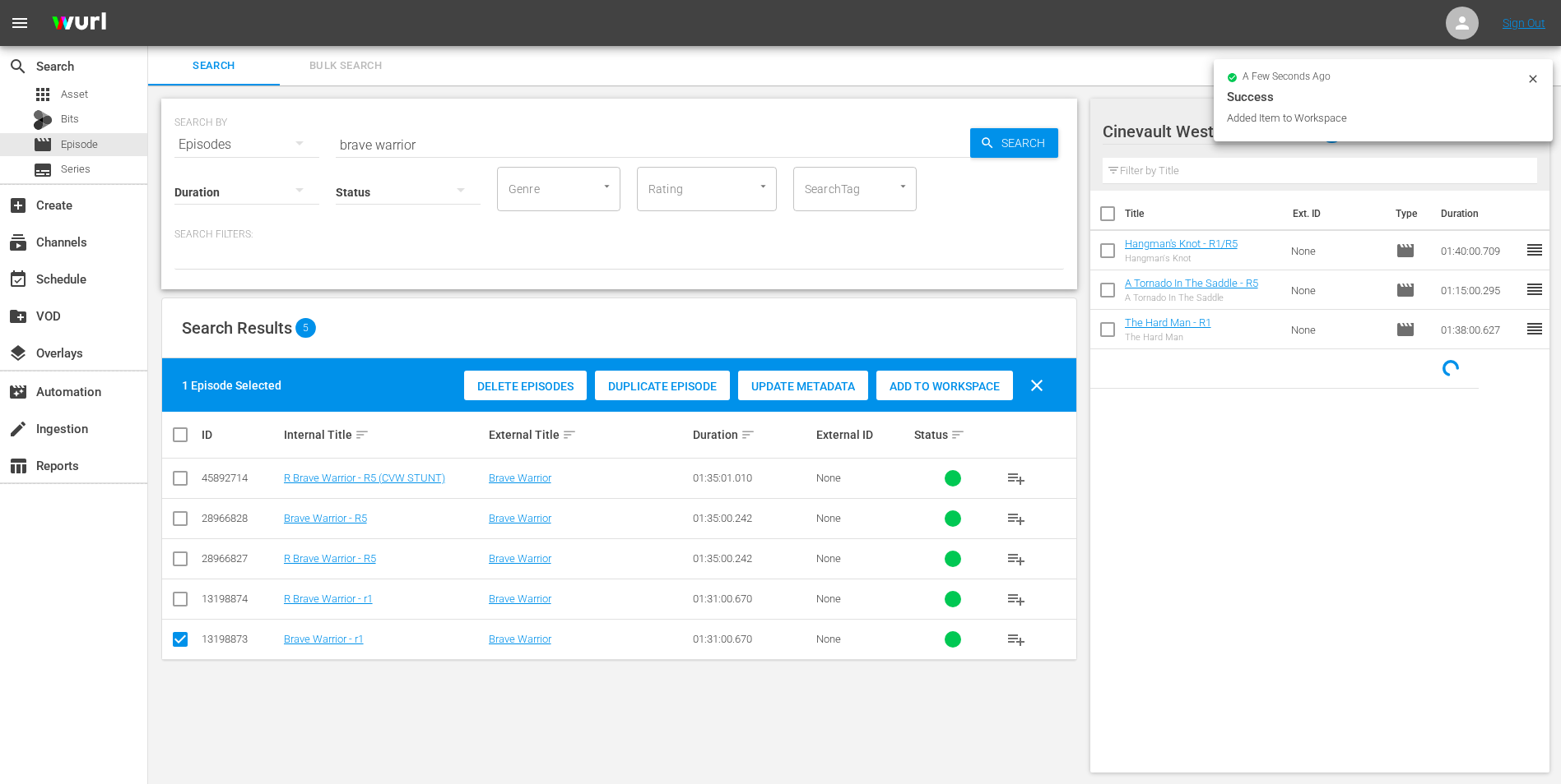
click at [1535, 80] on icon at bounding box center [1532, 79] width 13 height 13
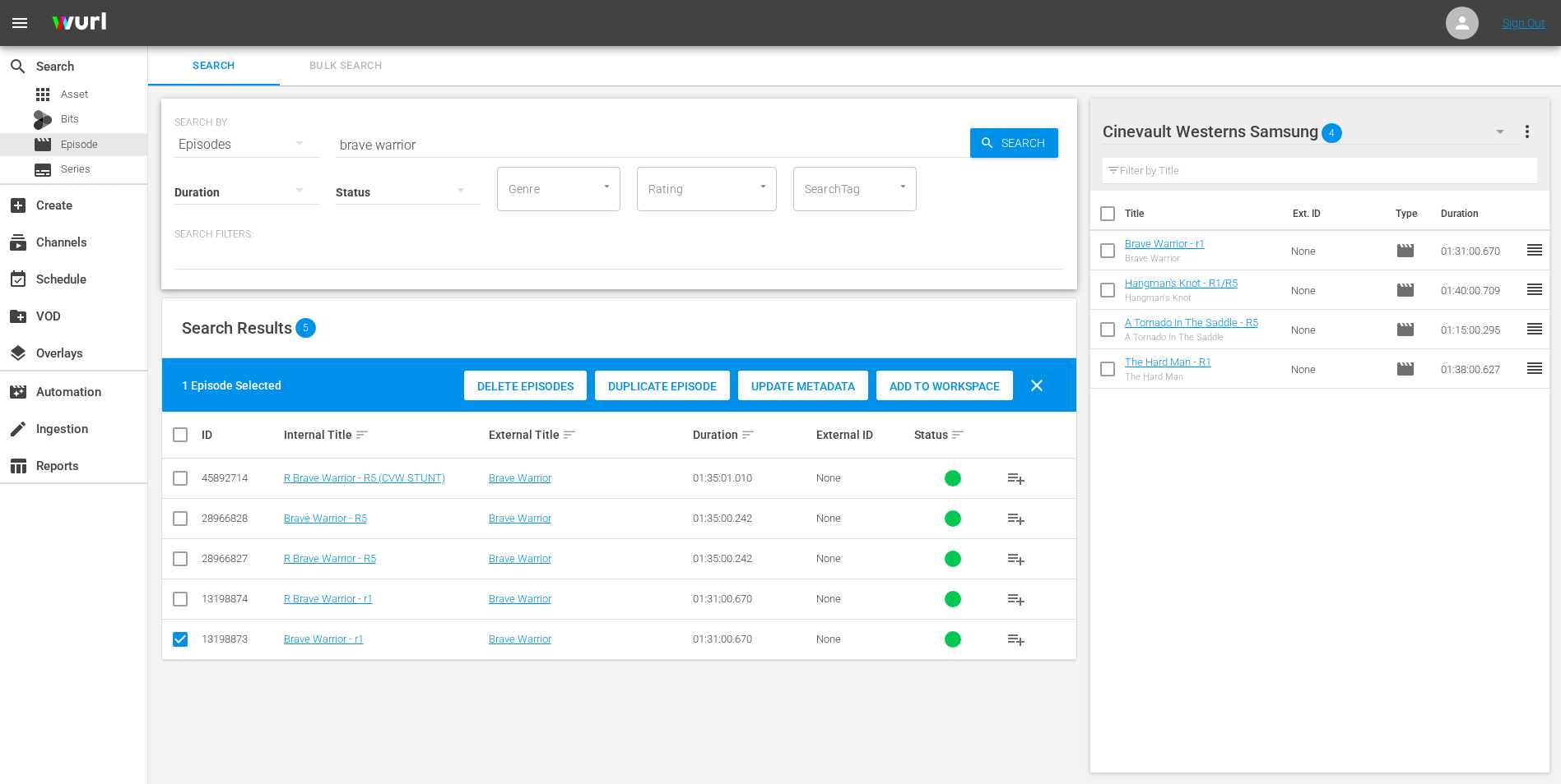
click at [1493, 131] on icon "button" at bounding box center [1500, 131] width 20 height 20
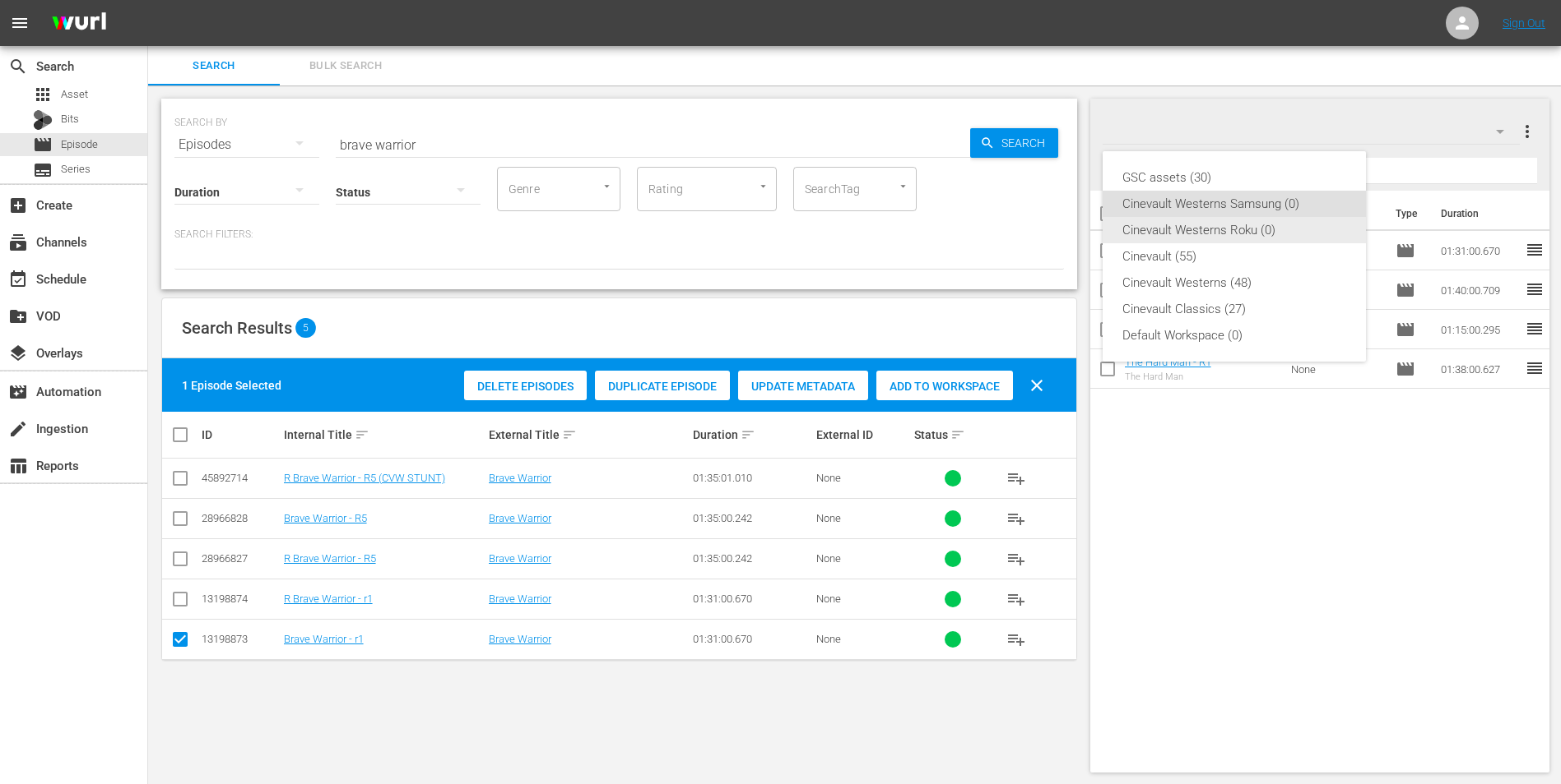
click at [1267, 225] on div "Cinevault Westerns Roku (0)" at bounding box center [1234, 230] width 224 height 26
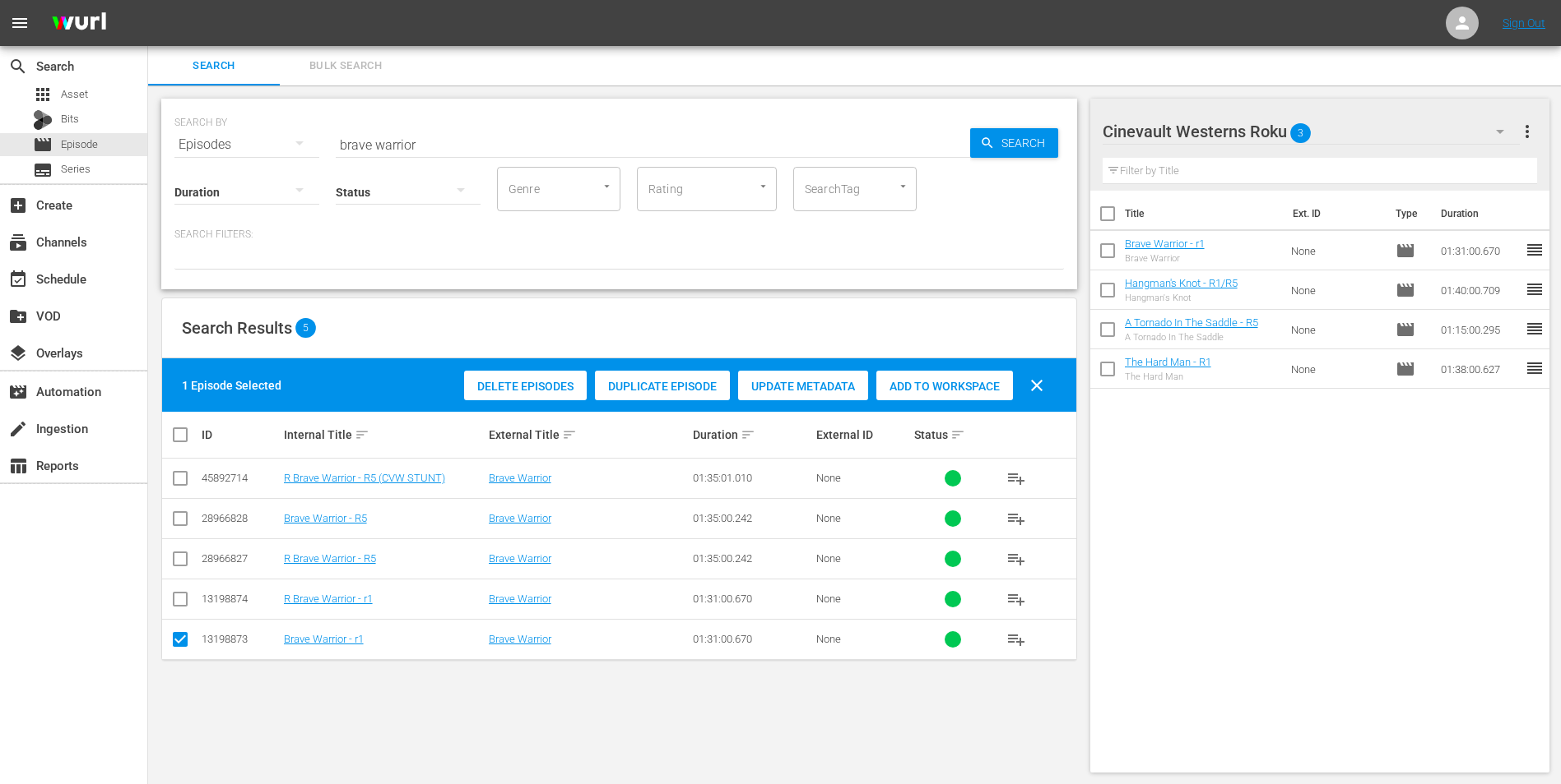
drag, startPoint x: 186, startPoint y: 606, endPoint x: 179, endPoint y: 624, distance: 19.3
click at [186, 607] on input "checkbox" at bounding box center [180, 603] width 20 height 20
checkbox input "true"
click at [178, 641] on input "checkbox" at bounding box center [180, 643] width 20 height 20
checkbox input "false"
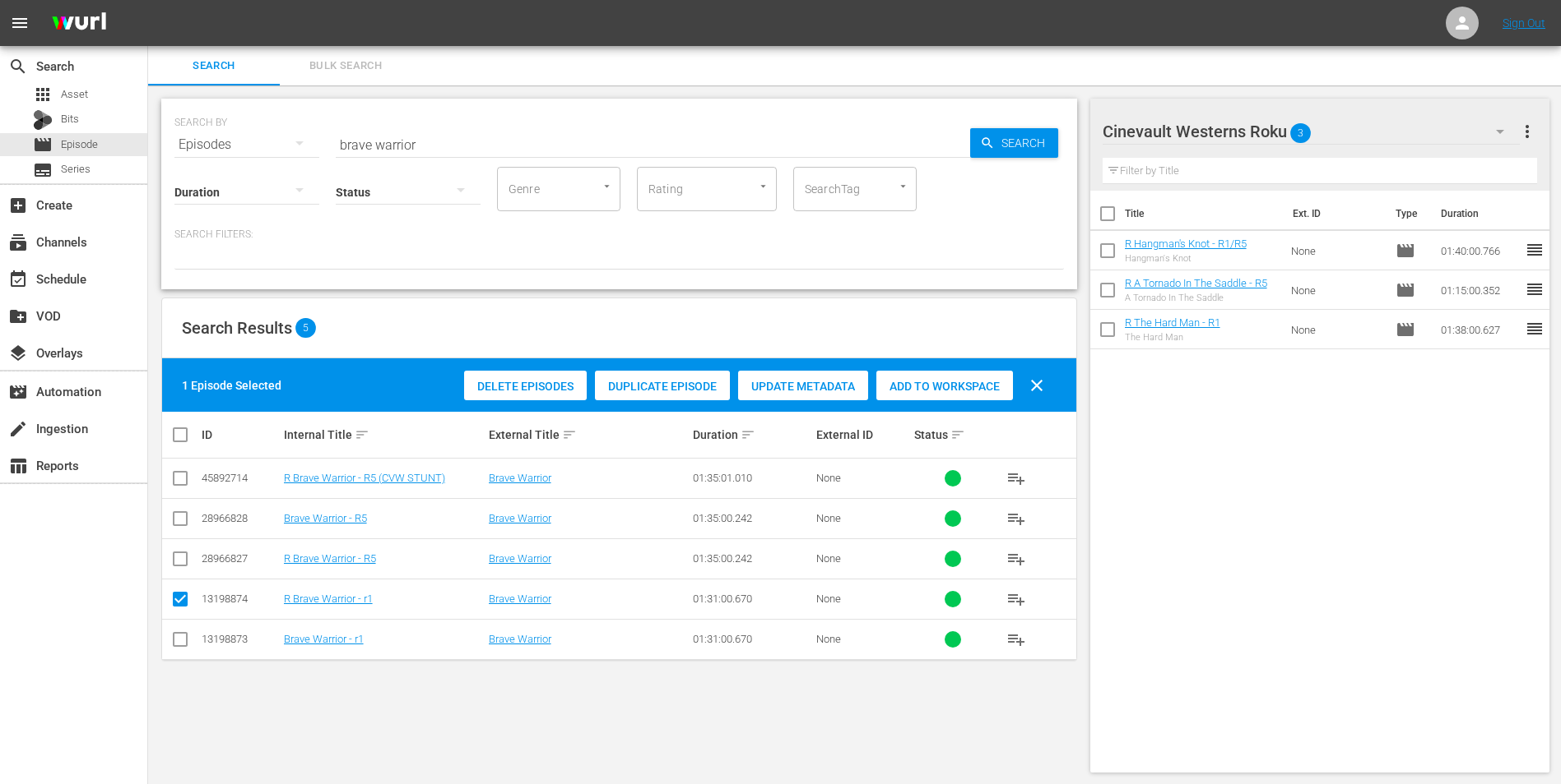
click at [967, 400] on div "Add to Workspace" at bounding box center [945, 387] width 137 height 32
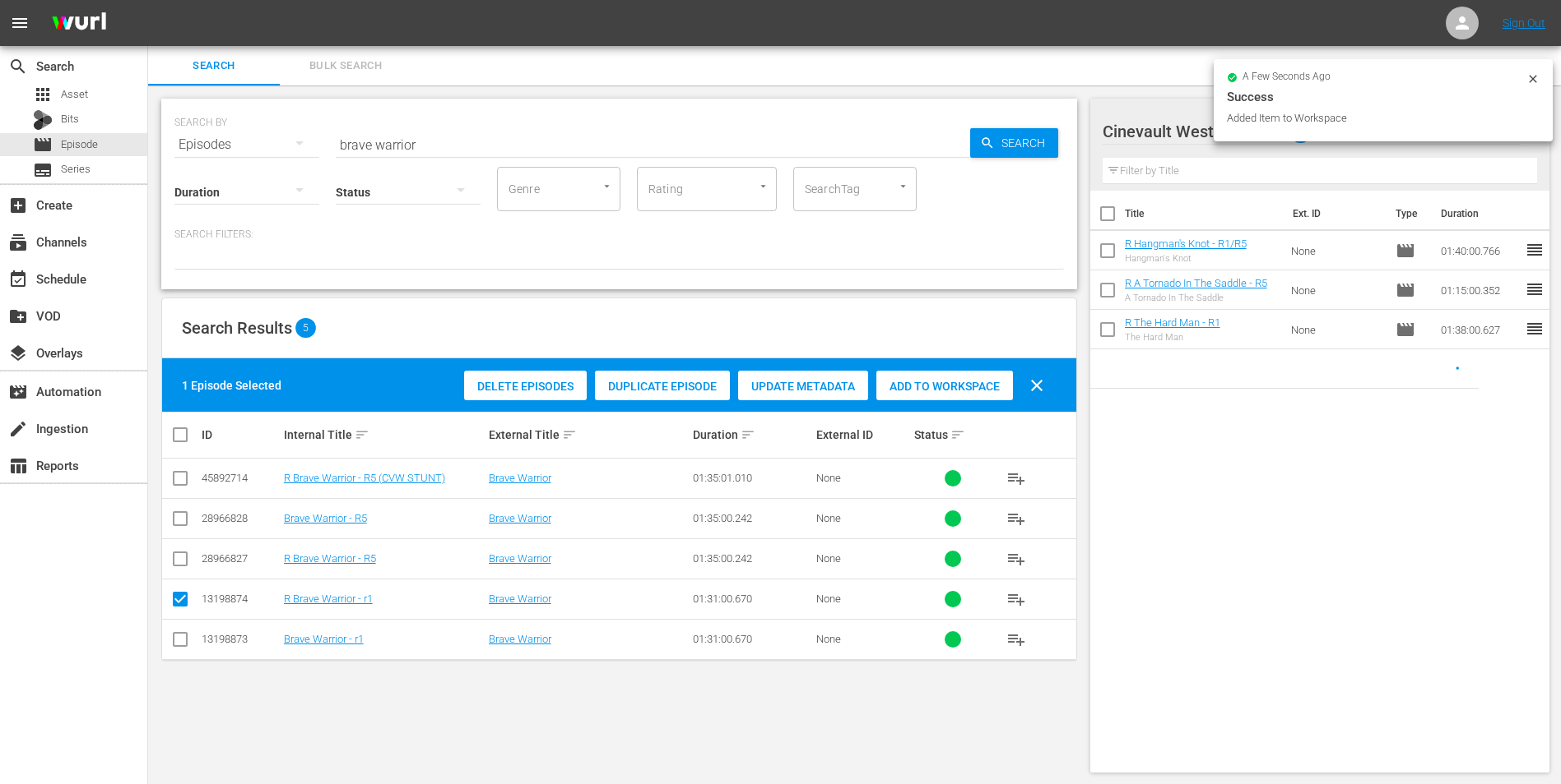
click at [704, 139] on input "brave warrior" at bounding box center [652, 144] width 634 height 39
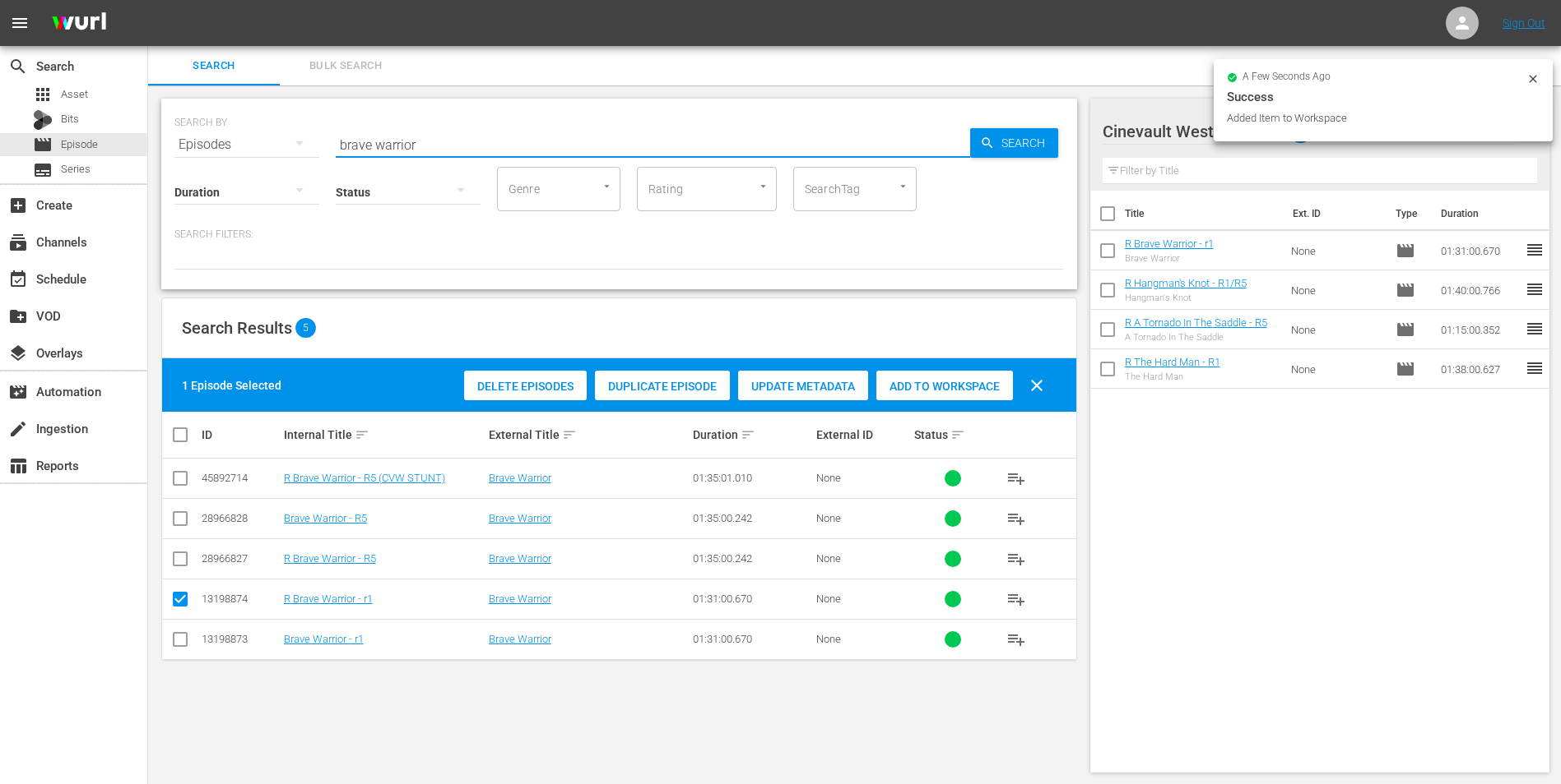
click at [704, 139] on input "brave warrior" at bounding box center [652, 144] width 634 height 39
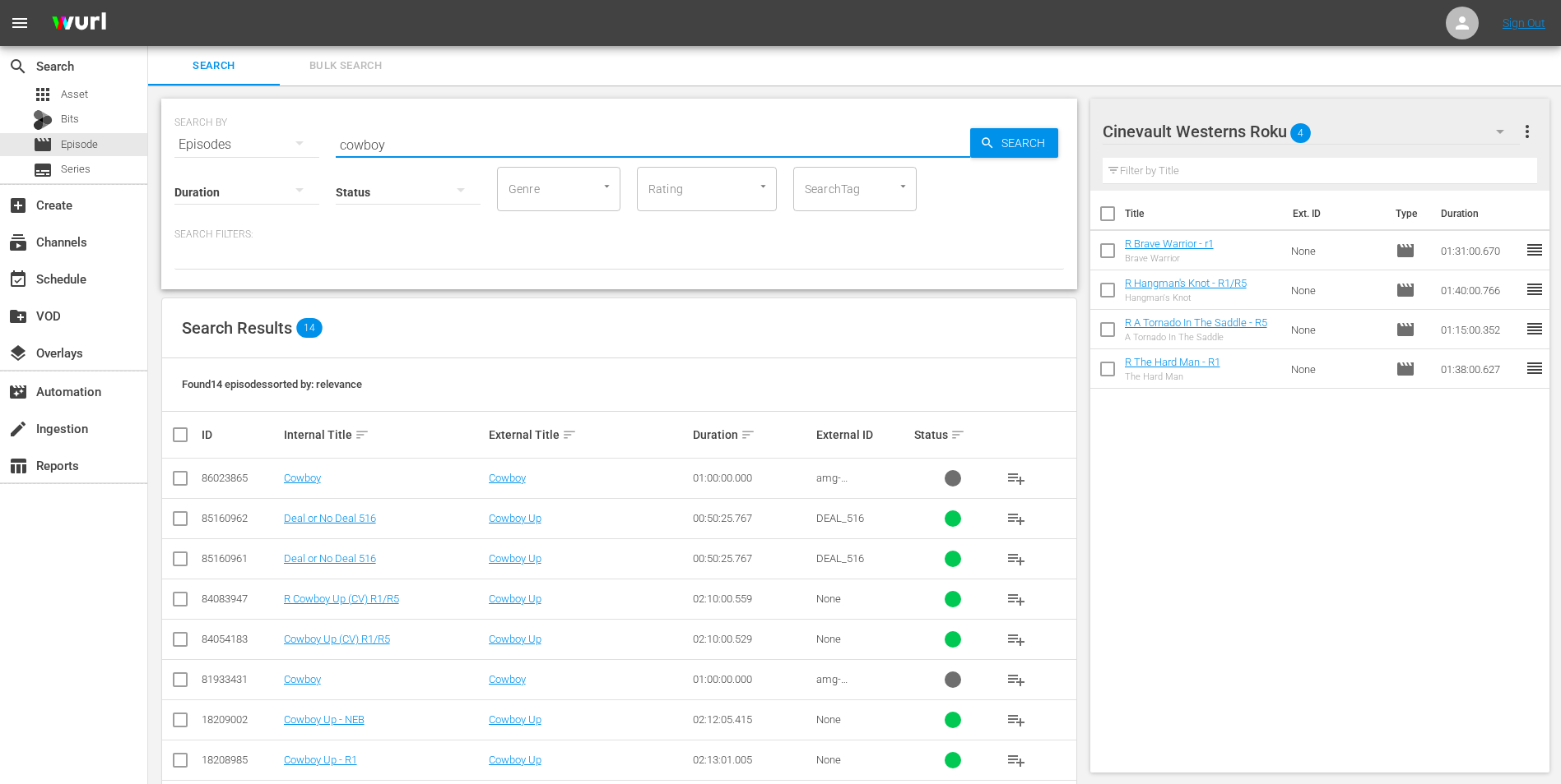
scroll to position [247, 0]
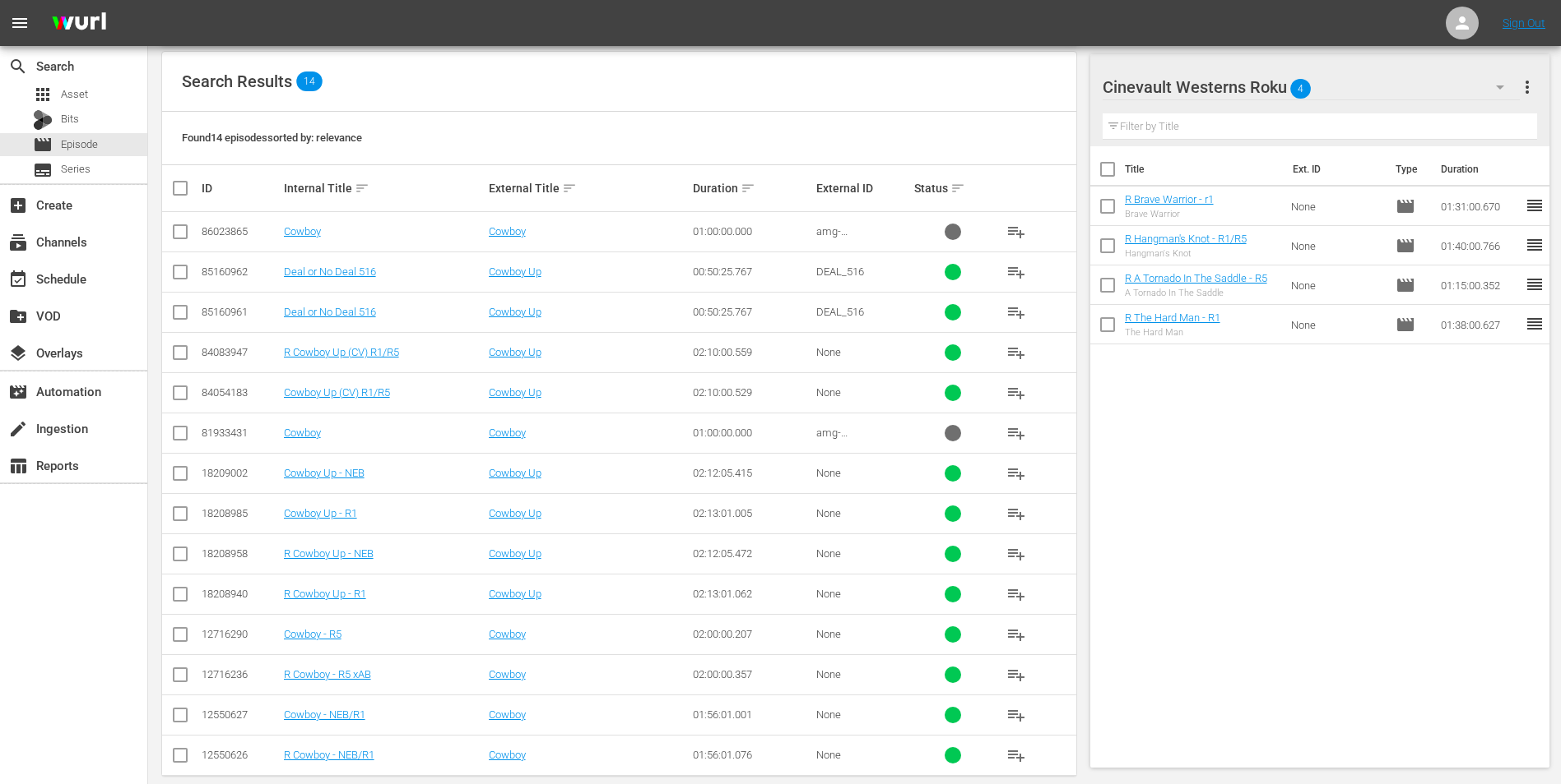
type input "cowboy"
click at [178, 598] on input "checkbox" at bounding box center [180, 598] width 20 height 20
checkbox input "true"
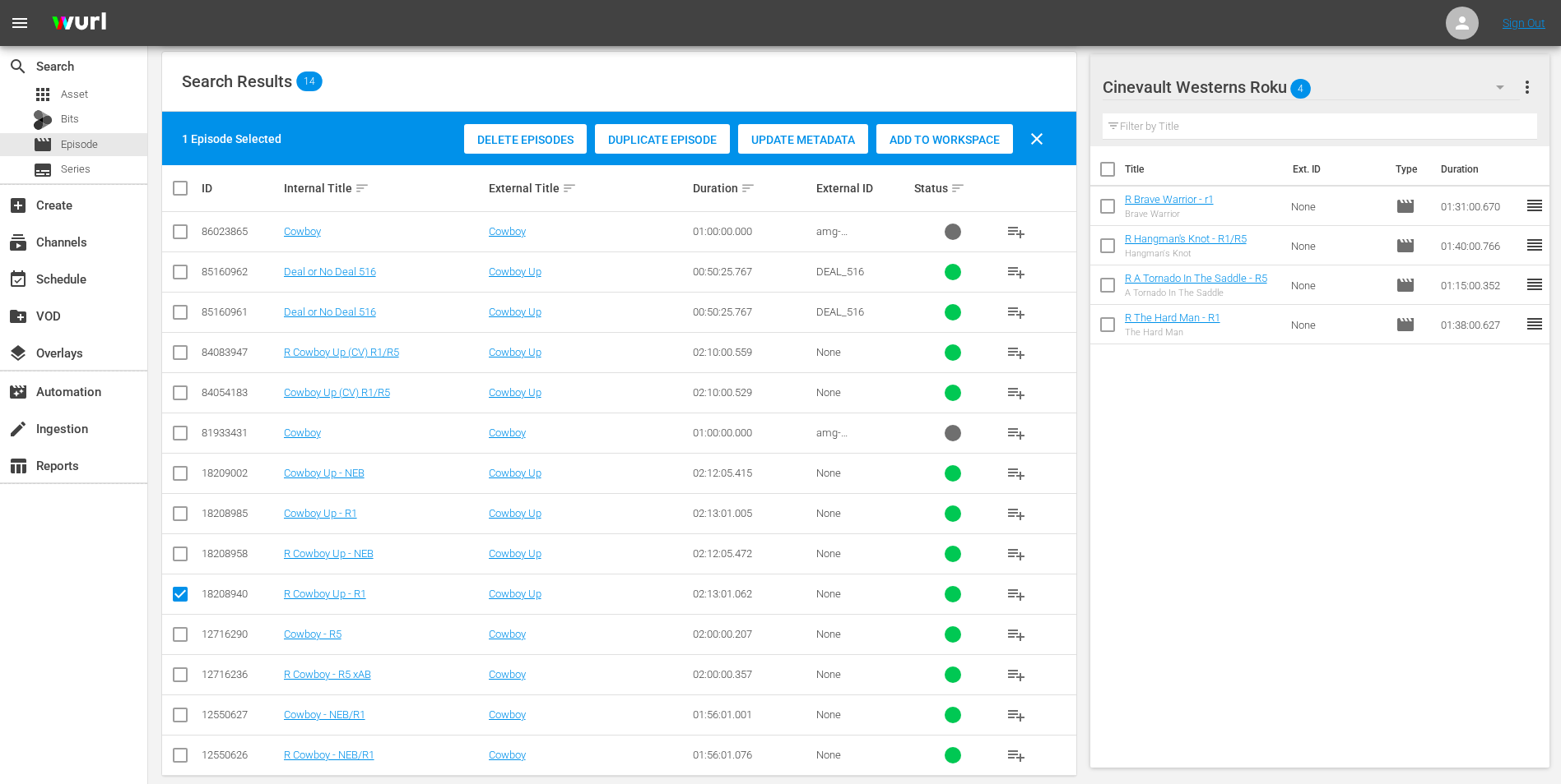
click at [939, 128] on div "Add to Workspace" at bounding box center [945, 140] width 137 height 32
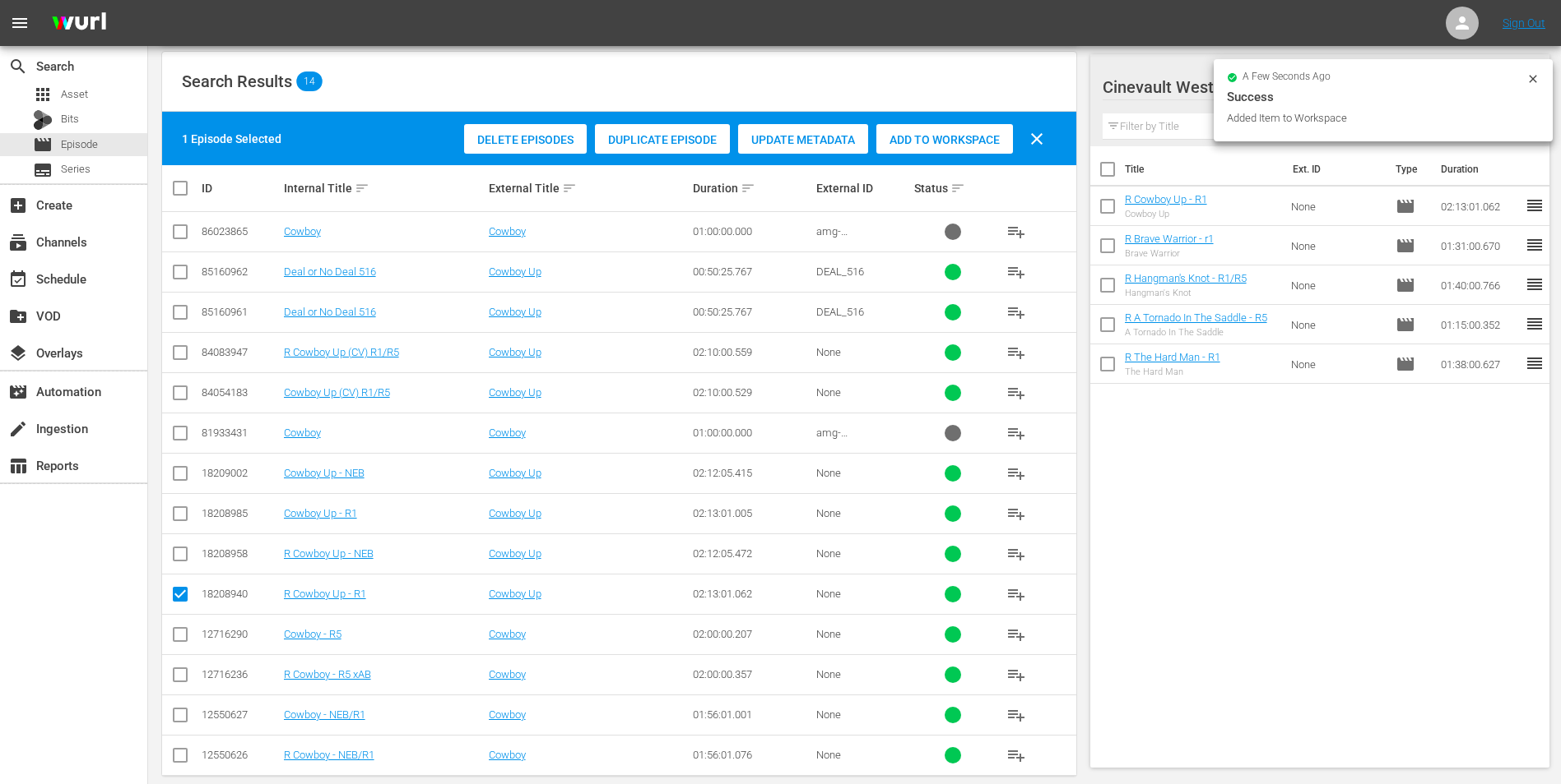
click at [1532, 80] on icon at bounding box center [1532, 79] width 13 height 13
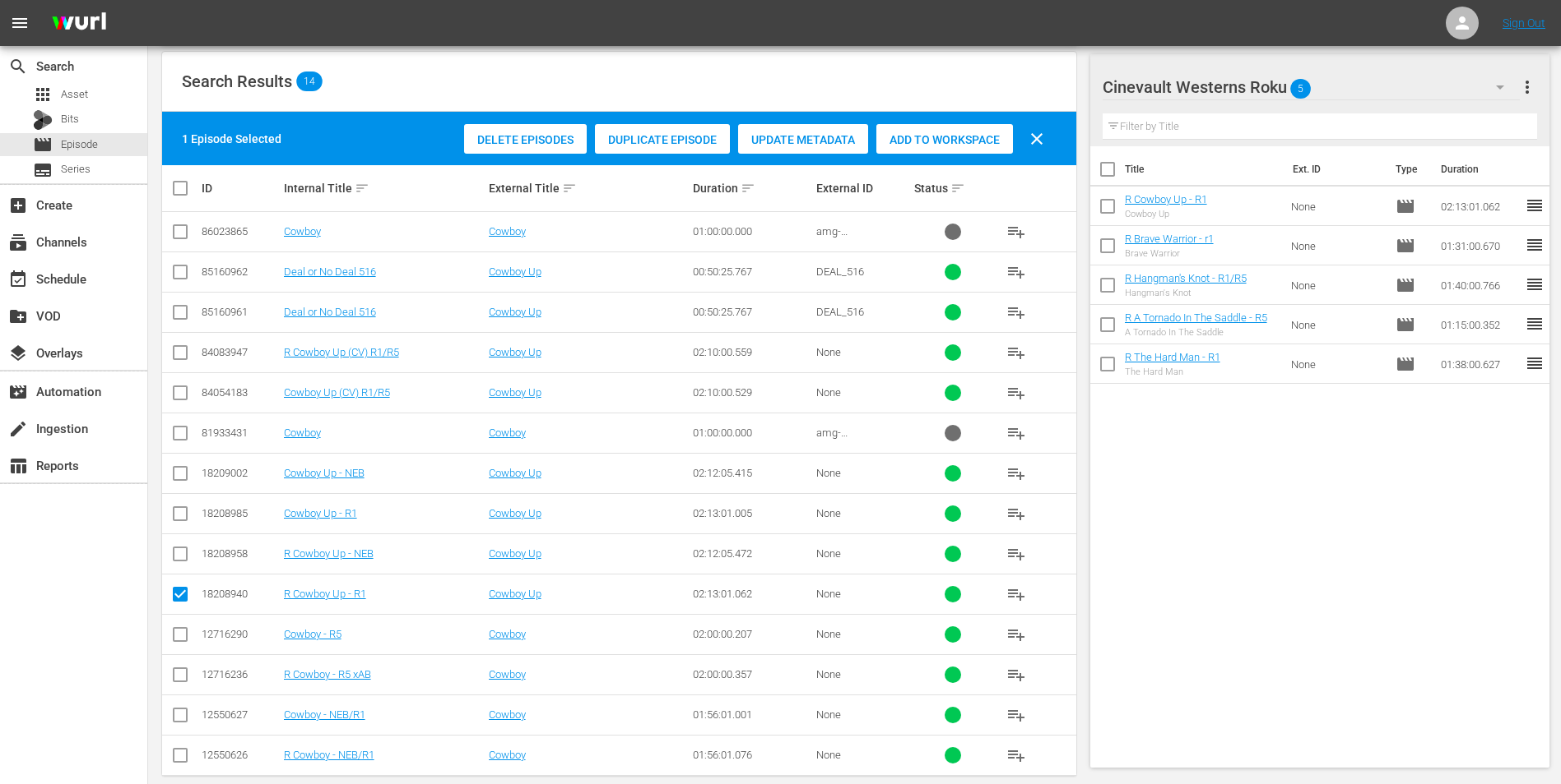
click at [1420, 88] on div "Cinevault Westerns Roku 5" at bounding box center [1311, 87] width 418 height 46
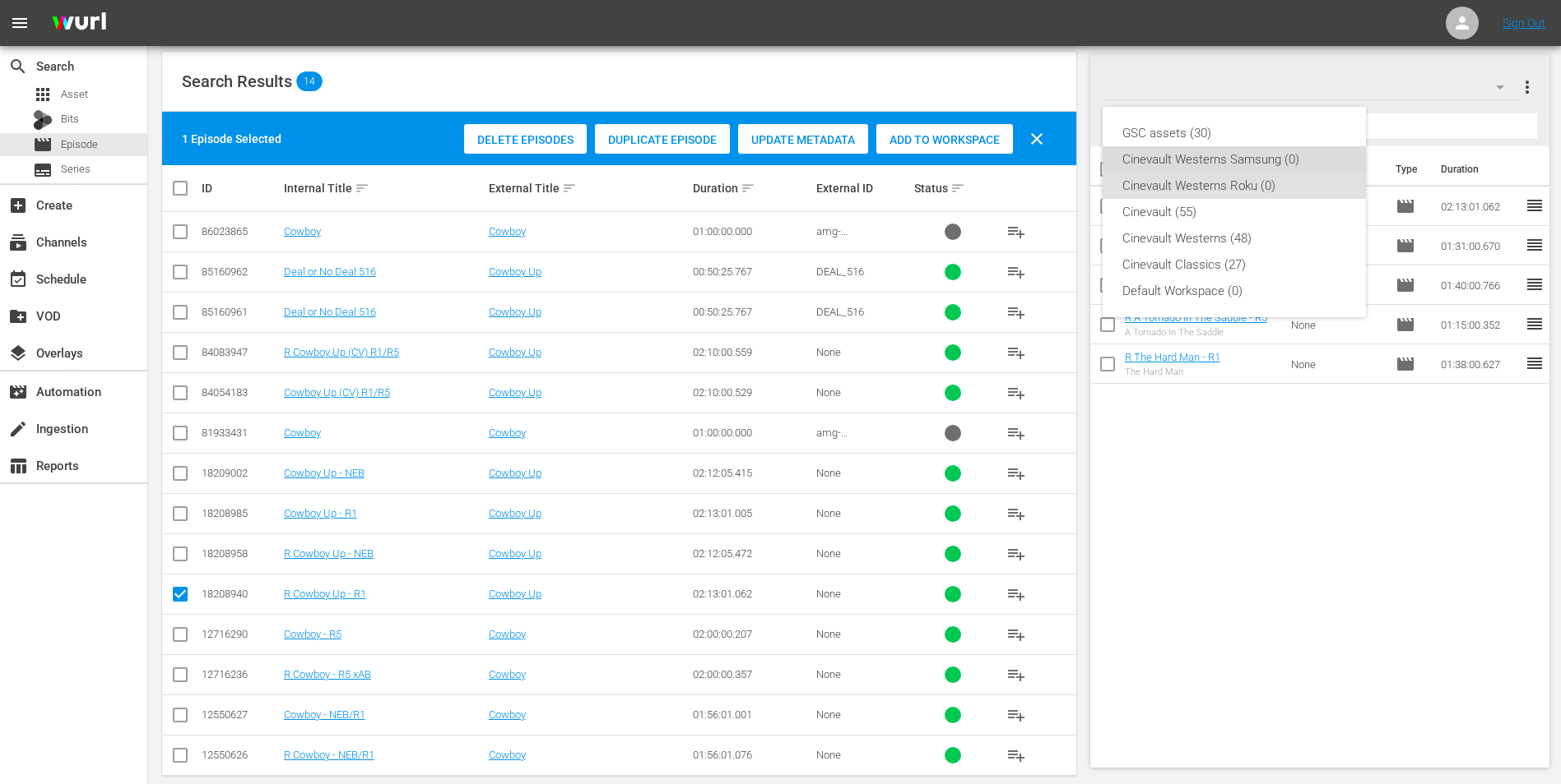
click at [1183, 164] on div "Cinevault Westerns Samsung (0)" at bounding box center [1234, 159] width 224 height 26
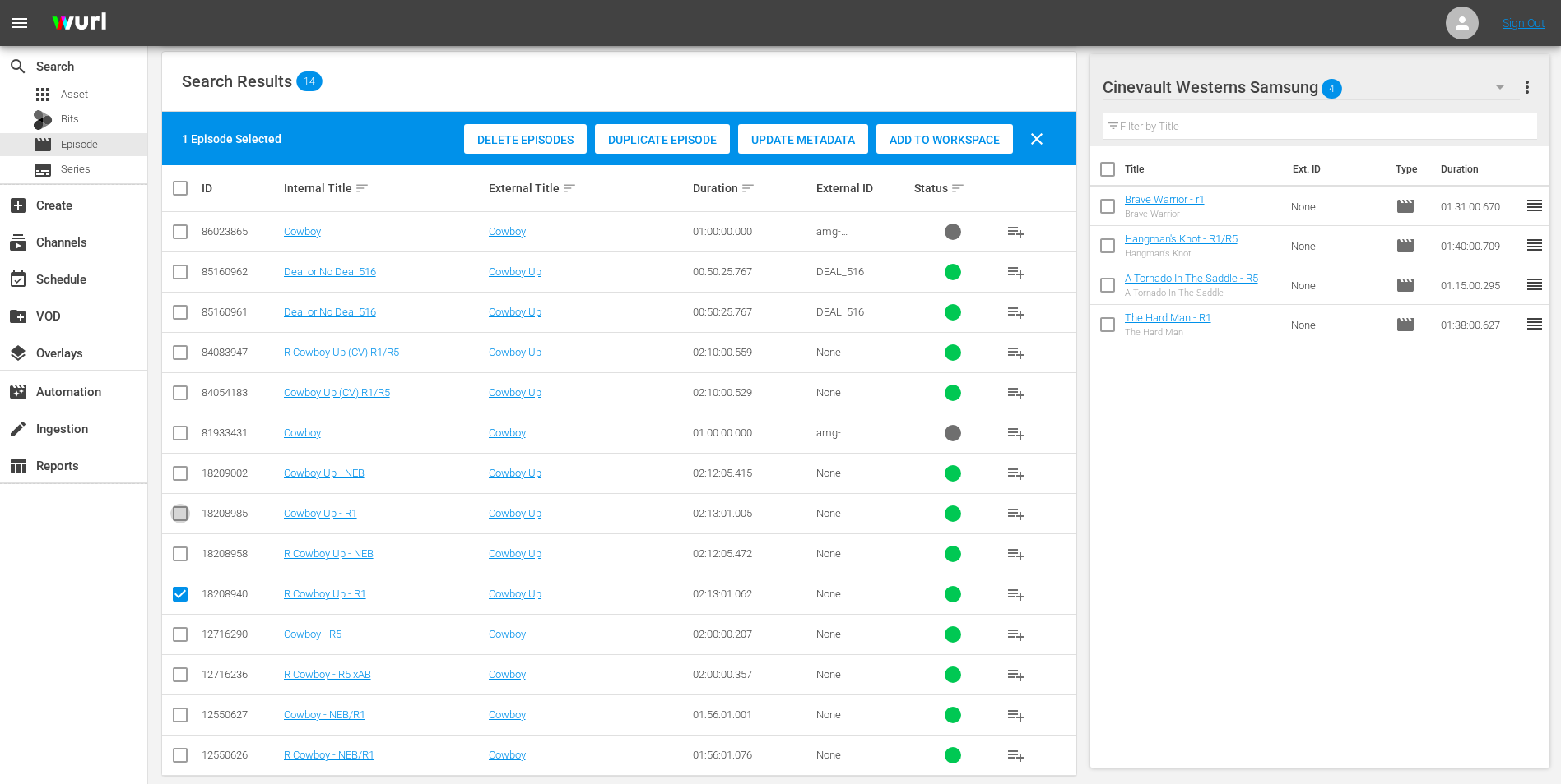
click at [179, 519] on input "checkbox" at bounding box center [180, 517] width 20 height 20
checkbox input "true"
click at [184, 596] on input "checkbox" at bounding box center [180, 598] width 20 height 20
checkbox input "false"
click at [917, 136] on span "Add to Workspace" at bounding box center [945, 139] width 137 height 13
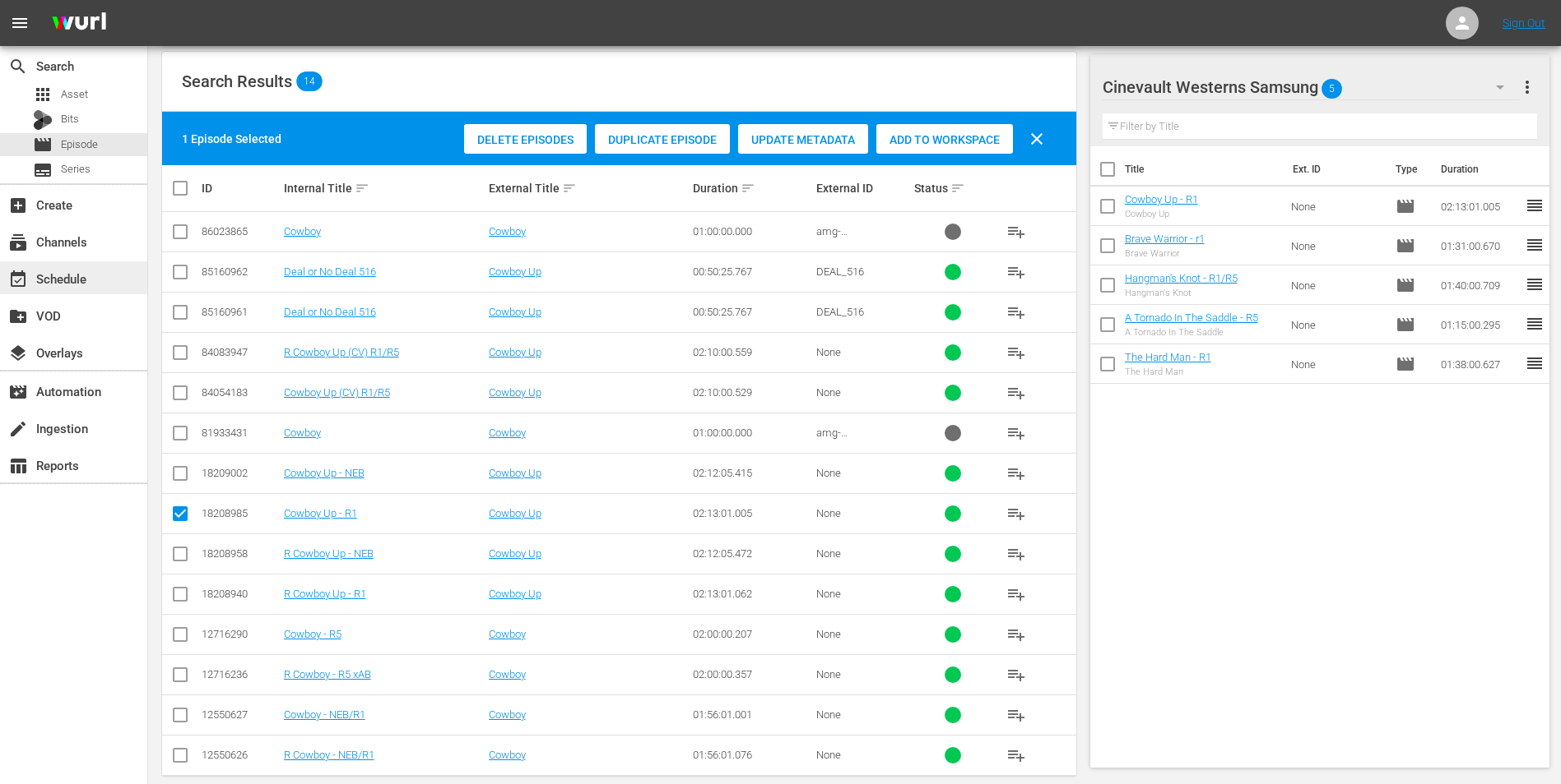
click at [112, 265] on div "event_available Schedule" at bounding box center [74, 278] width 147 height 33
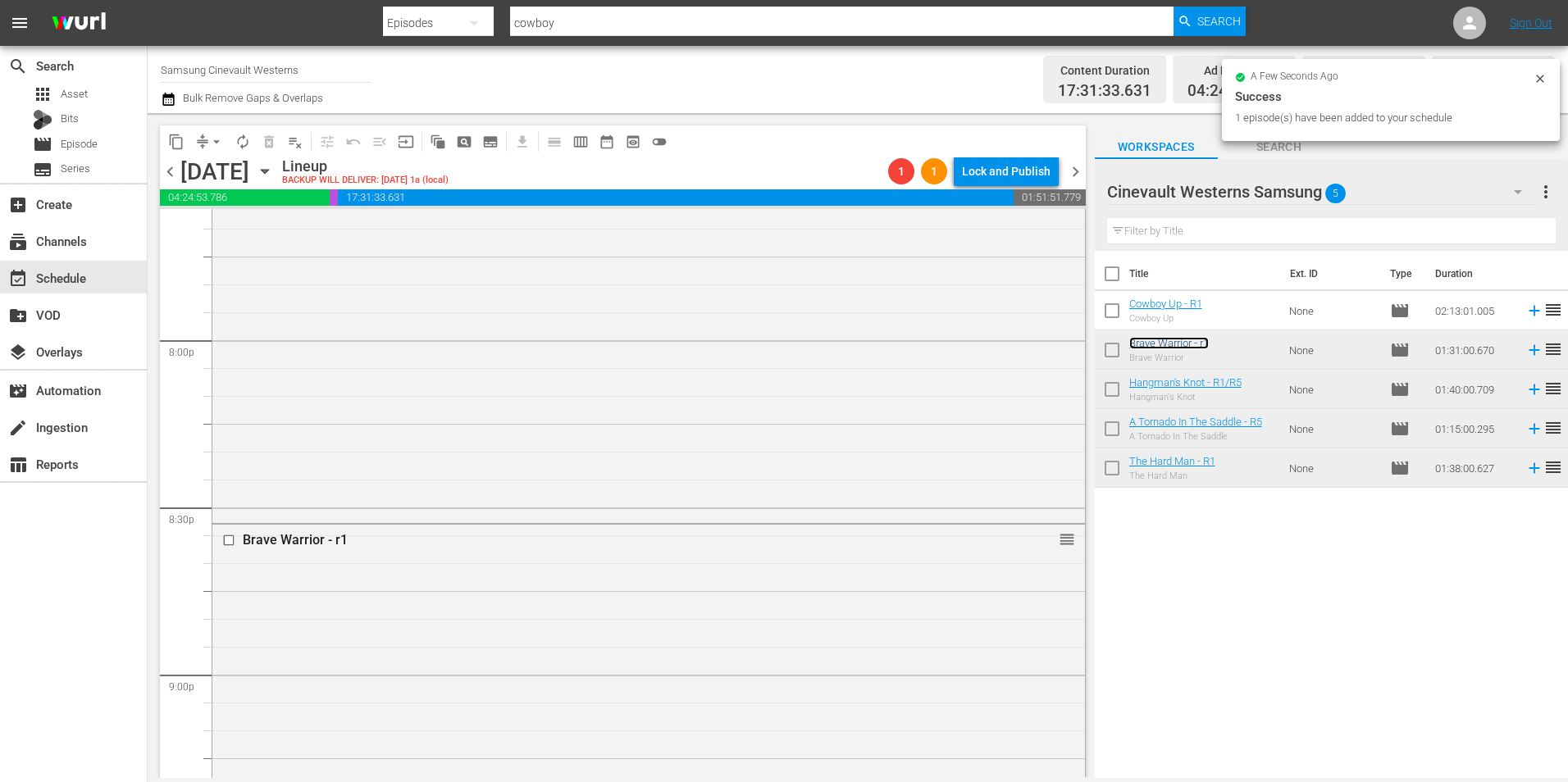
scroll to position [7135, 0]
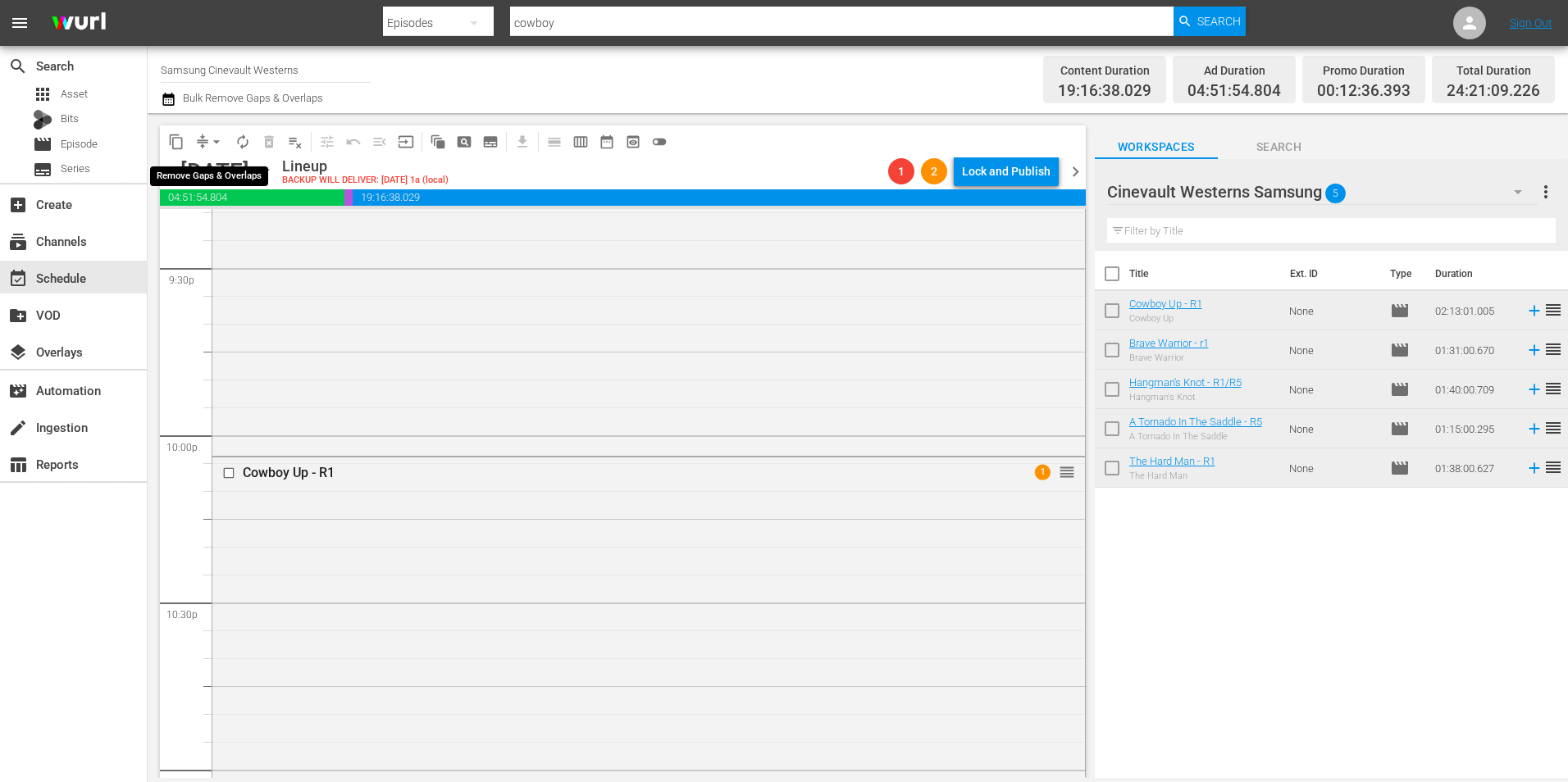
click at [212, 144] on span "arrow_drop_down" at bounding box center [216, 141] width 17 height 17
click at [231, 176] on li "Align to Midnight" at bounding box center [216, 175] width 172 height 27
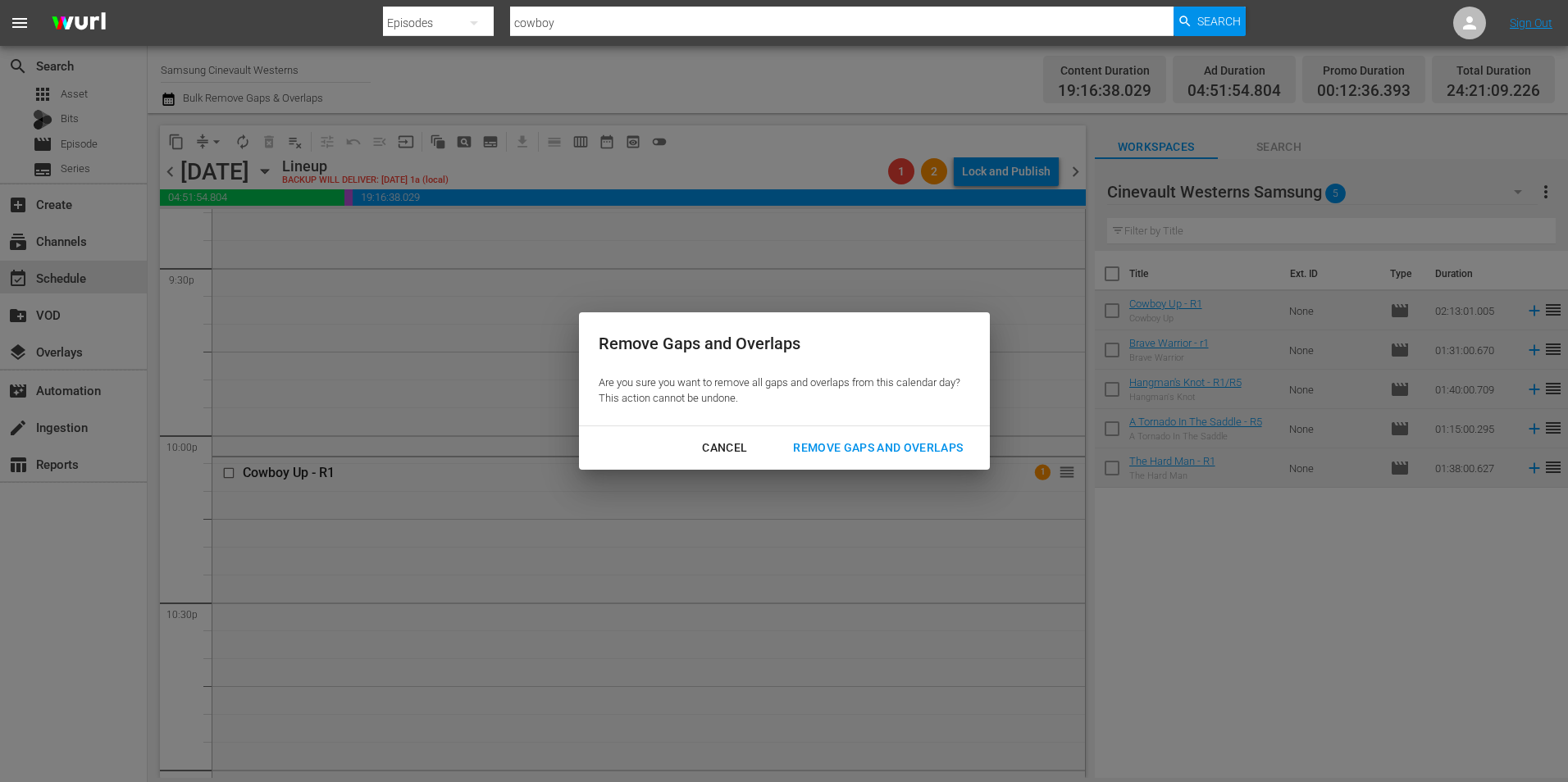
click at [904, 447] on div "Remove Gaps and Overlaps" at bounding box center [878, 448] width 196 height 20
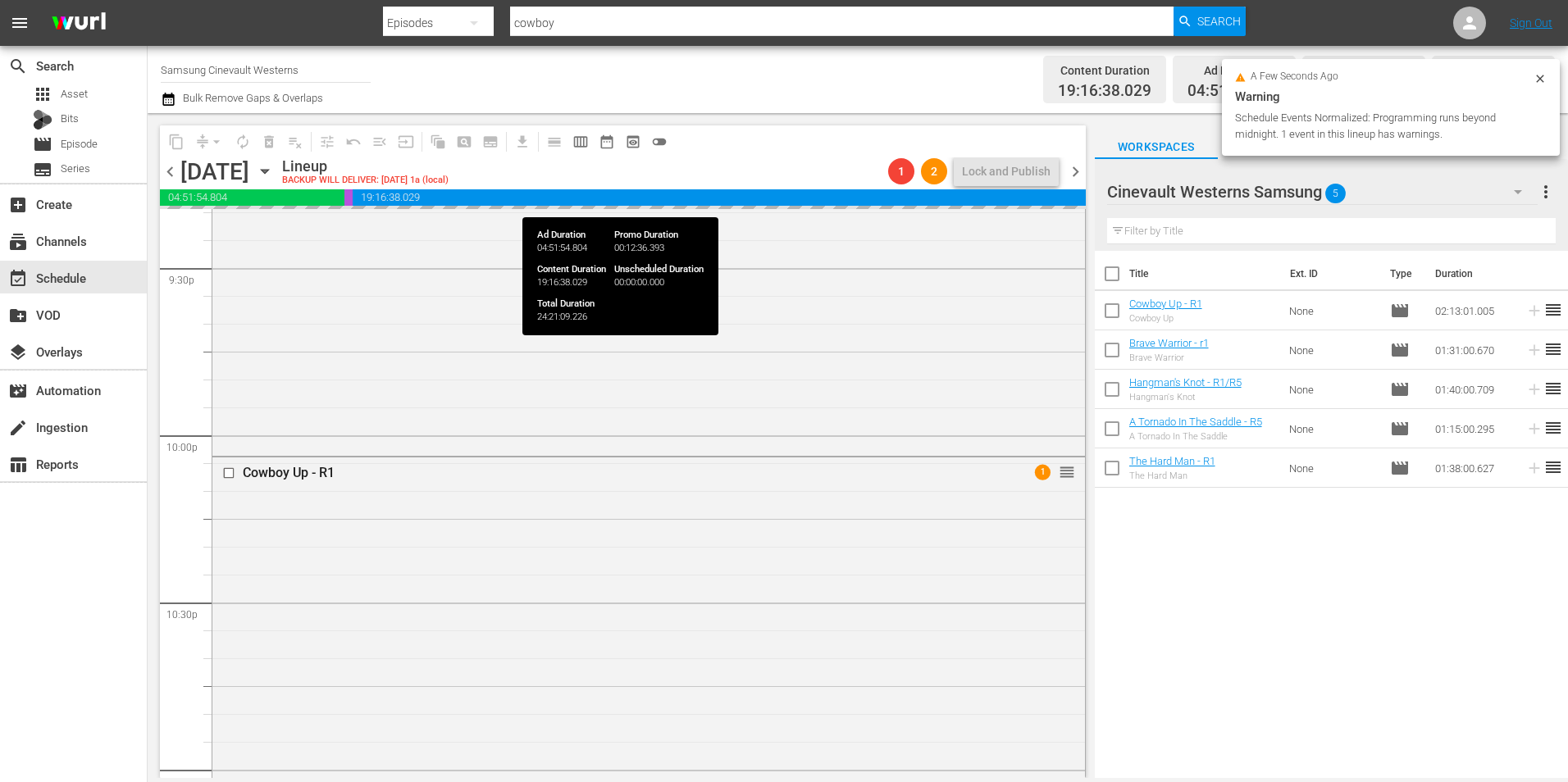
click at [1003, 203] on span "19:16:38.029" at bounding box center [718, 197] width 732 height 17
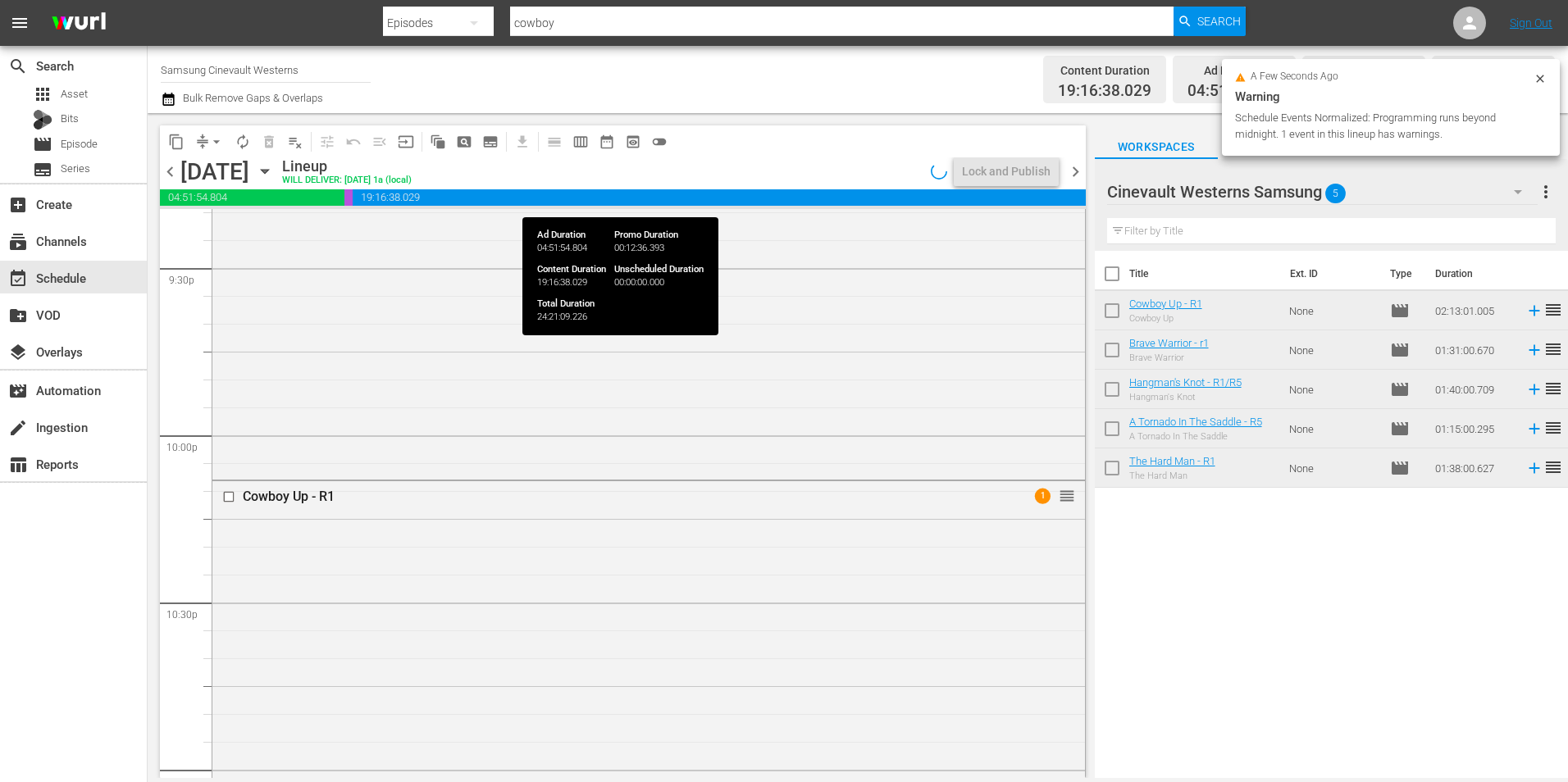
click at [1003, 200] on span "19:16:38.029" at bounding box center [718, 197] width 732 height 17
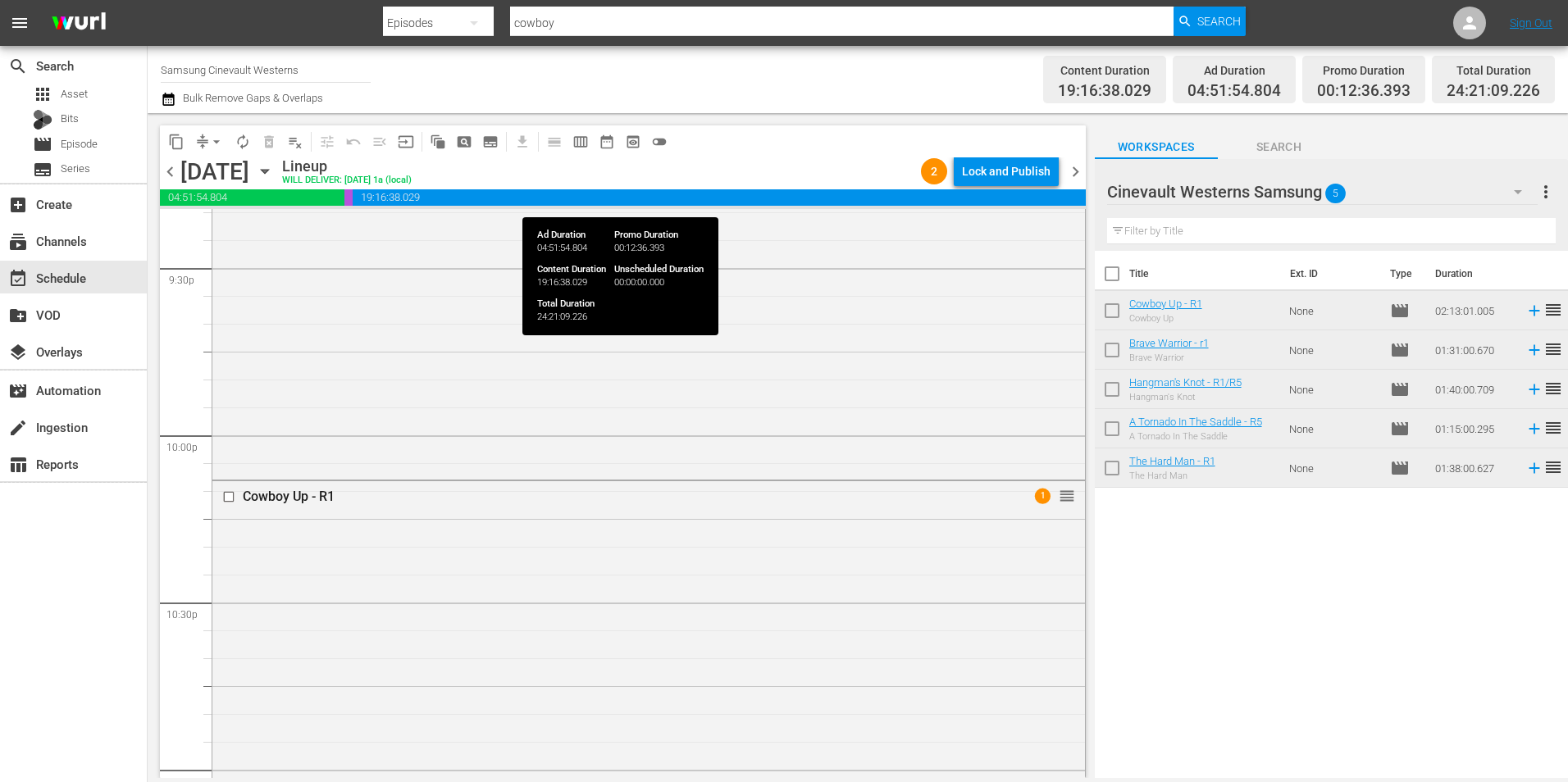
click at [1003, 200] on span "19:16:38.029" at bounding box center [718, 197] width 732 height 17
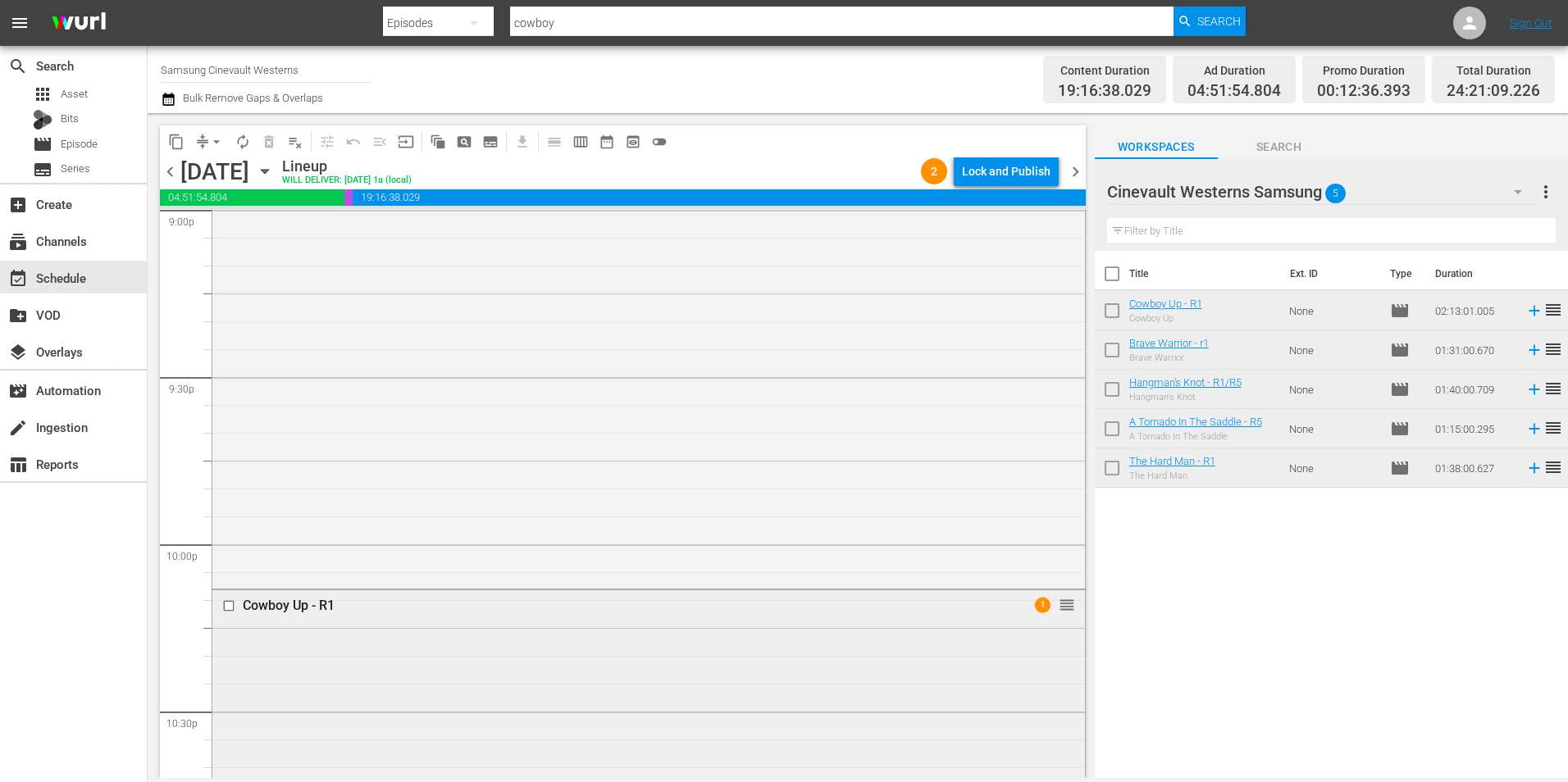
scroll to position [7170, 0]
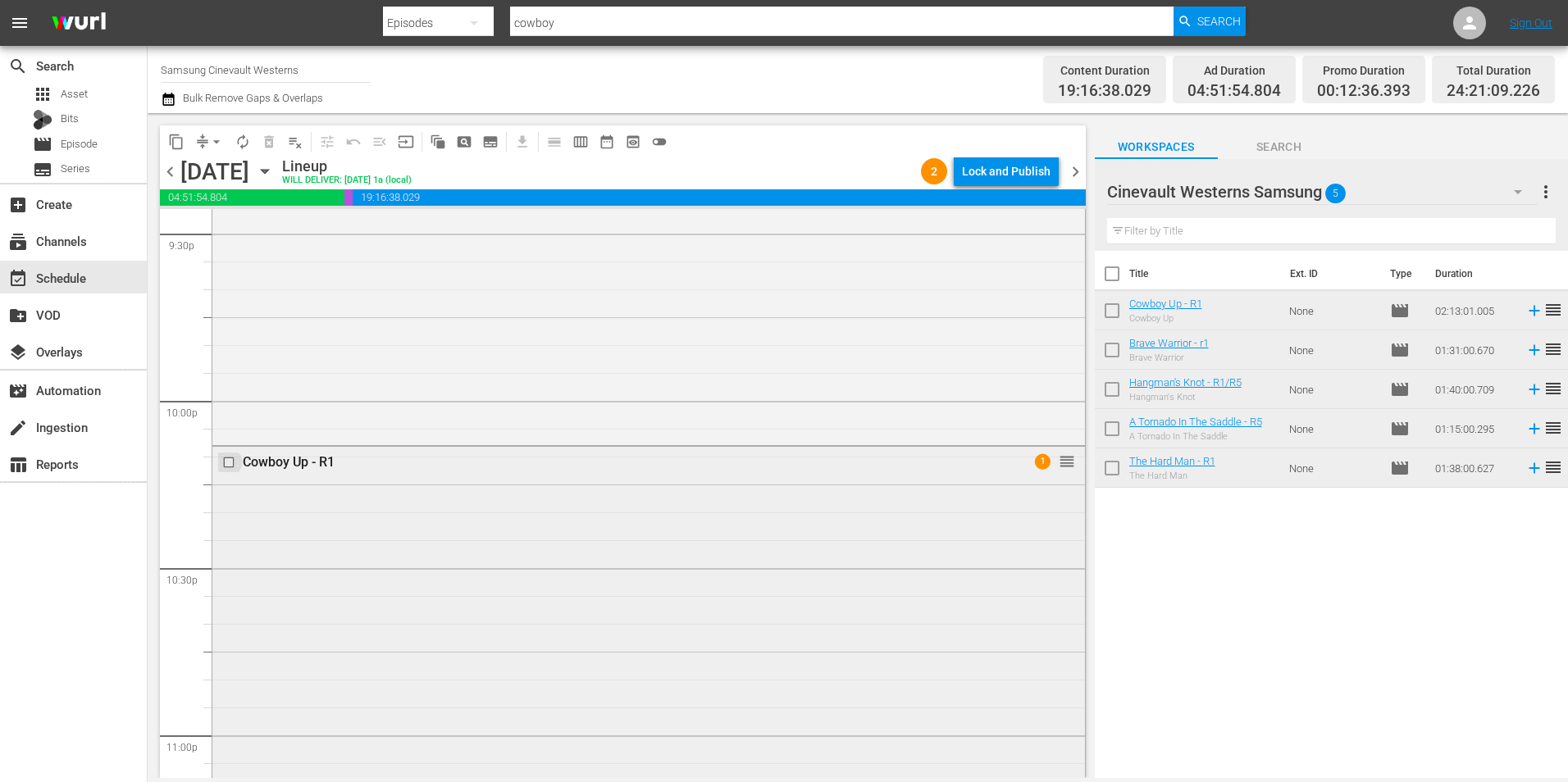
click at [229, 463] on input "checkbox" at bounding box center [231, 463] width 17 height 14
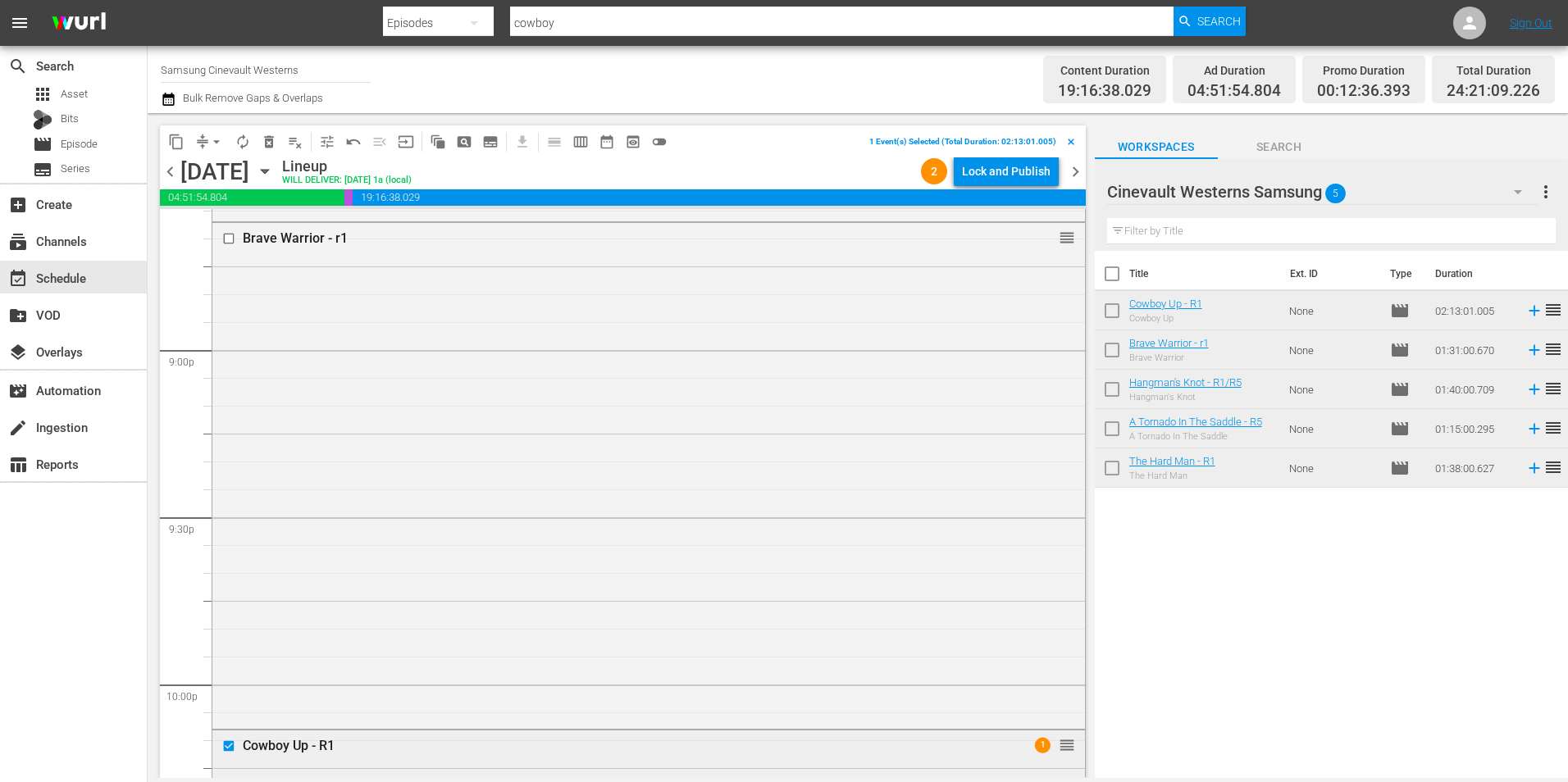
scroll to position [6678, 0]
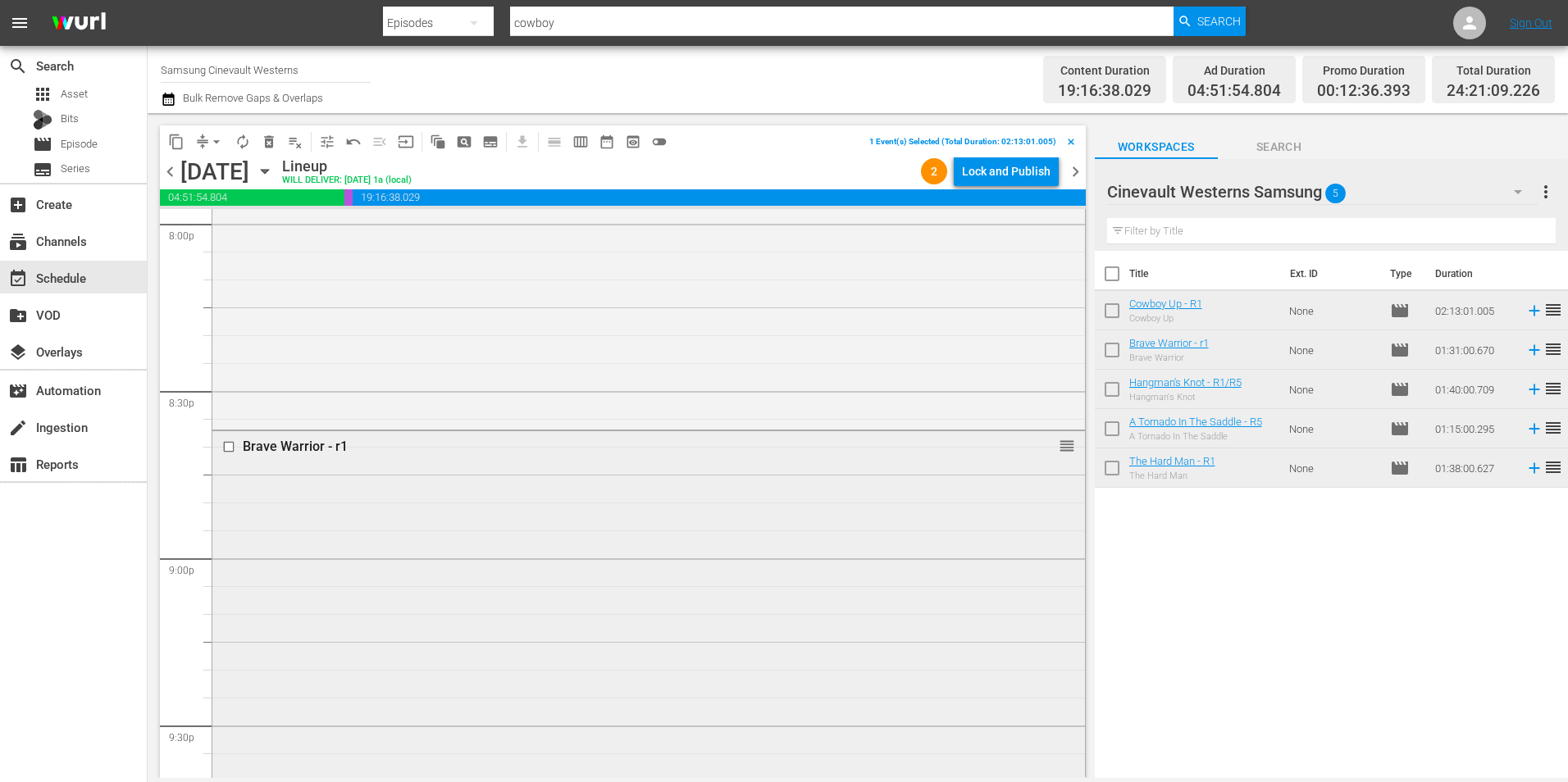
click at [227, 446] on input "checkbox" at bounding box center [231, 448] width 17 height 14
click at [232, 463] on input "checkbox" at bounding box center [231, 463] width 17 height 14
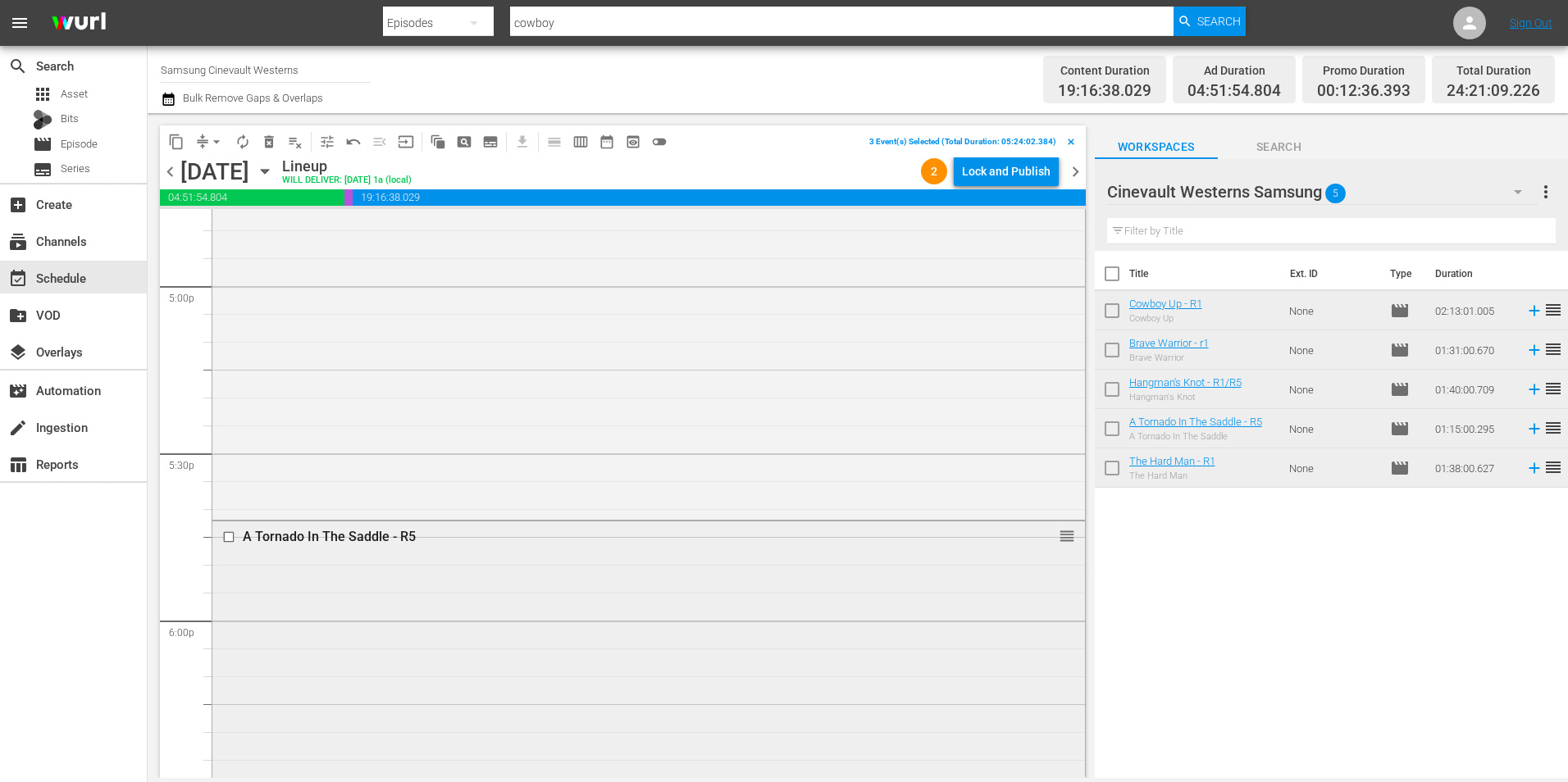
click at [230, 539] on input "checkbox" at bounding box center [231, 538] width 17 height 14
click at [232, 483] on input "checkbox" at bounding box center [231, 483] width 17 height 14
click at [179, 147] on span "content_copy" at bounding box center [176, 141] width 17 height 17
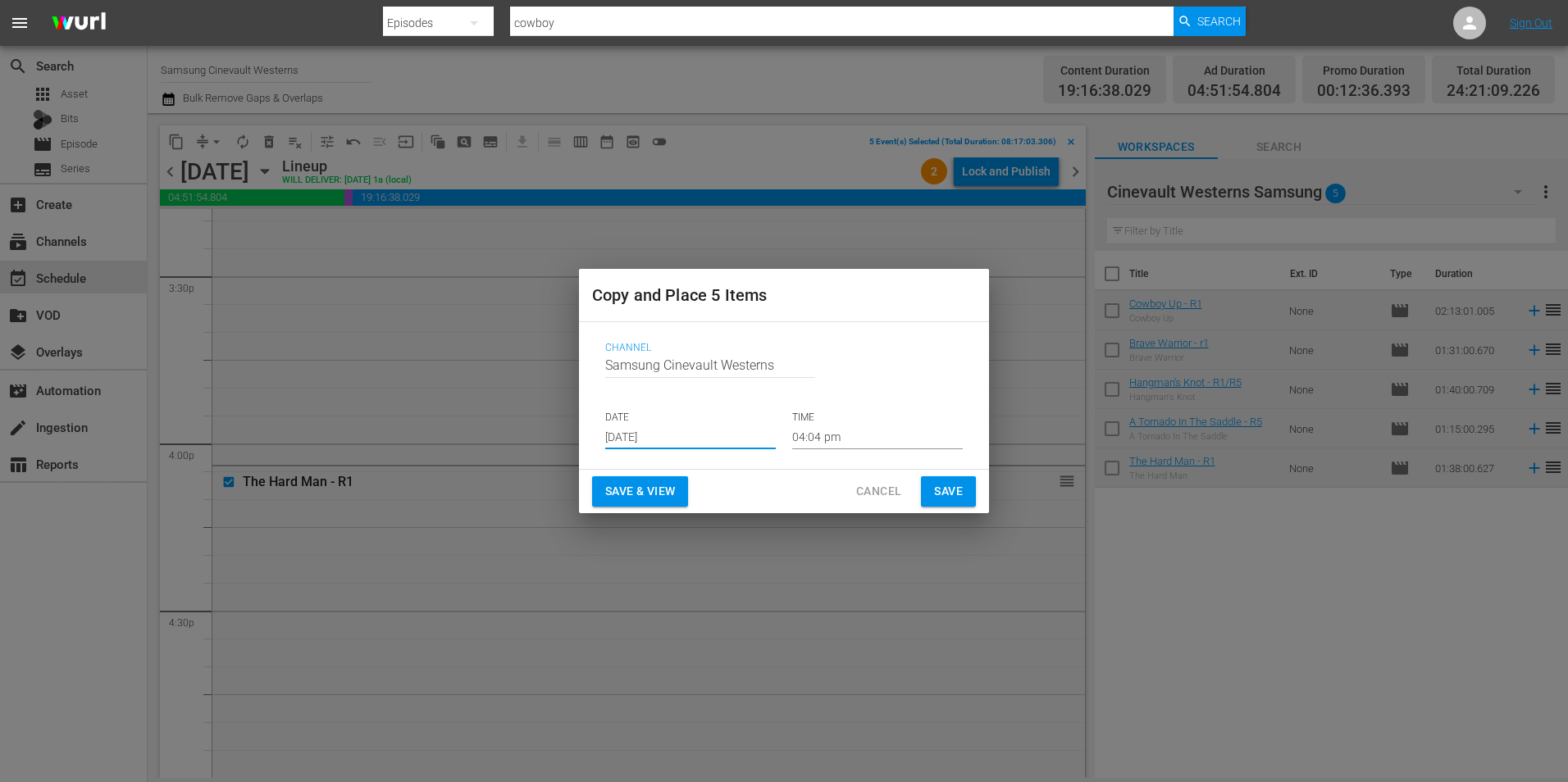
click at [756, 447] on input "Aug 20th 2025" at bounding box center [689, 437] width 170 height 24
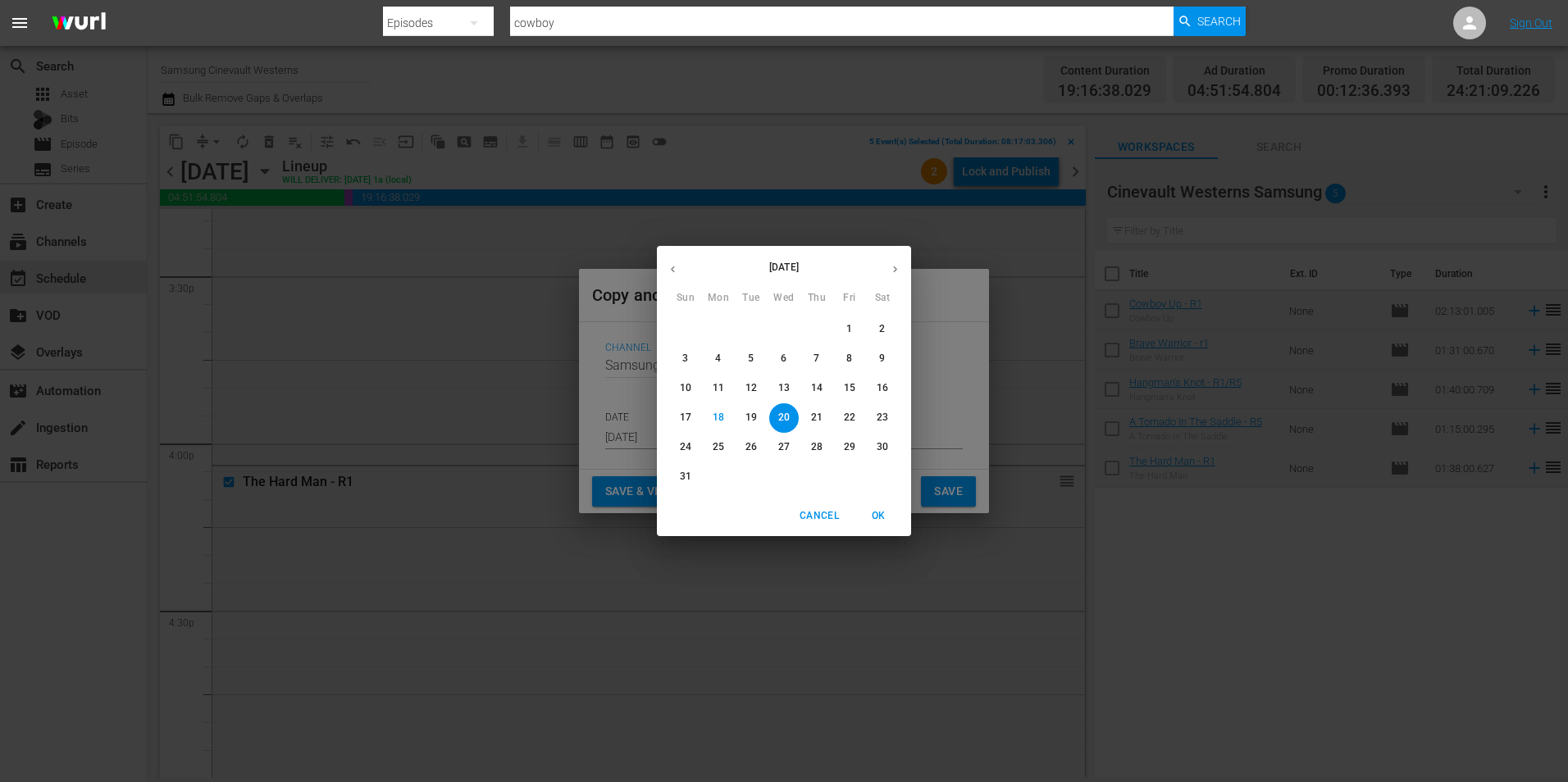
click at [901, 265] on button "button" at bounding box center [894, 269] width 32 height 32
click at [757, 326] on span "2" at bounding box center [751, 329] width 30 height 14
type input "Sep 2nd 2025"
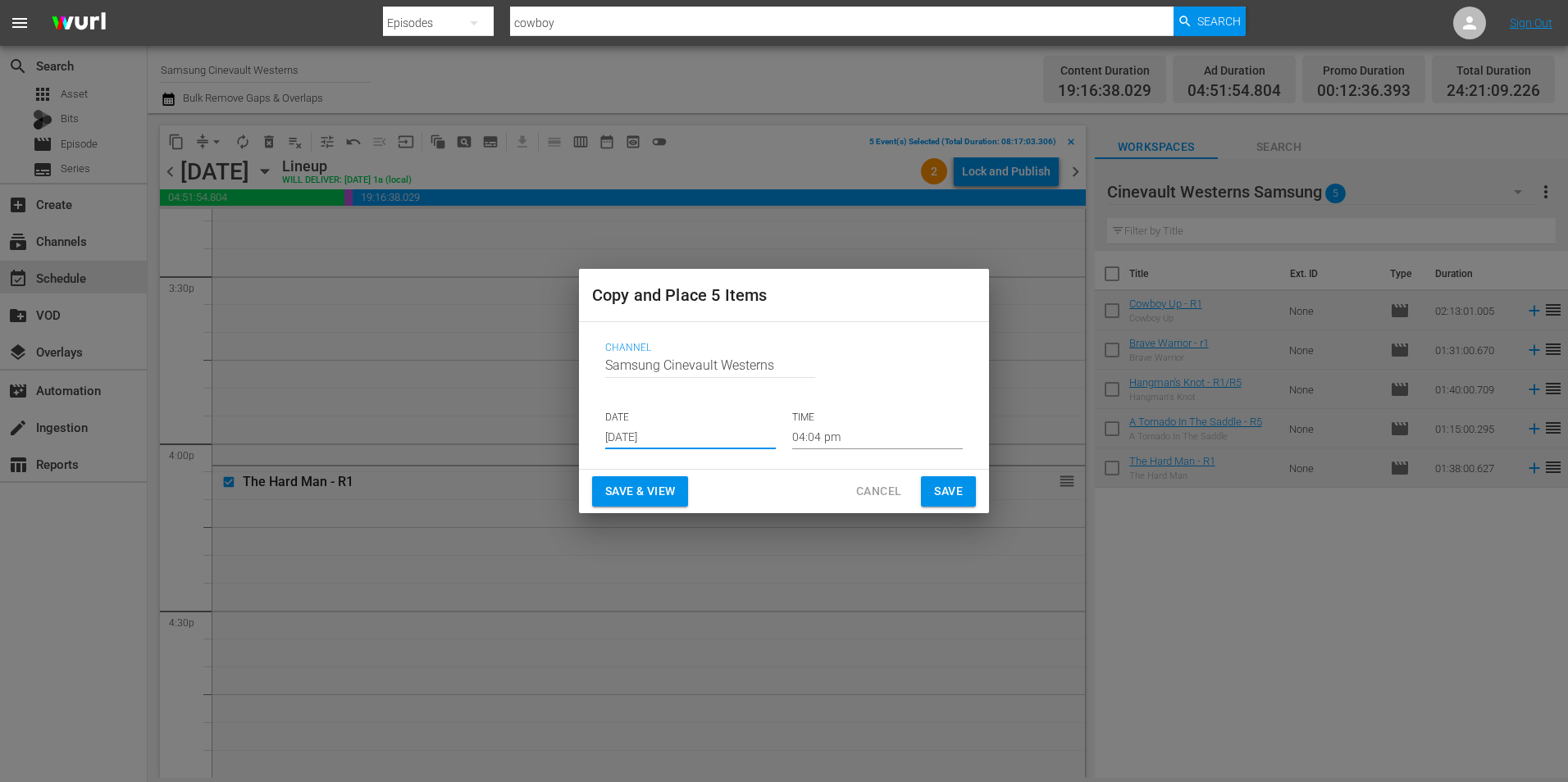
click at [852, 442] on input "04:04 pm" at bounding box center [877, 437] width 170 height 24
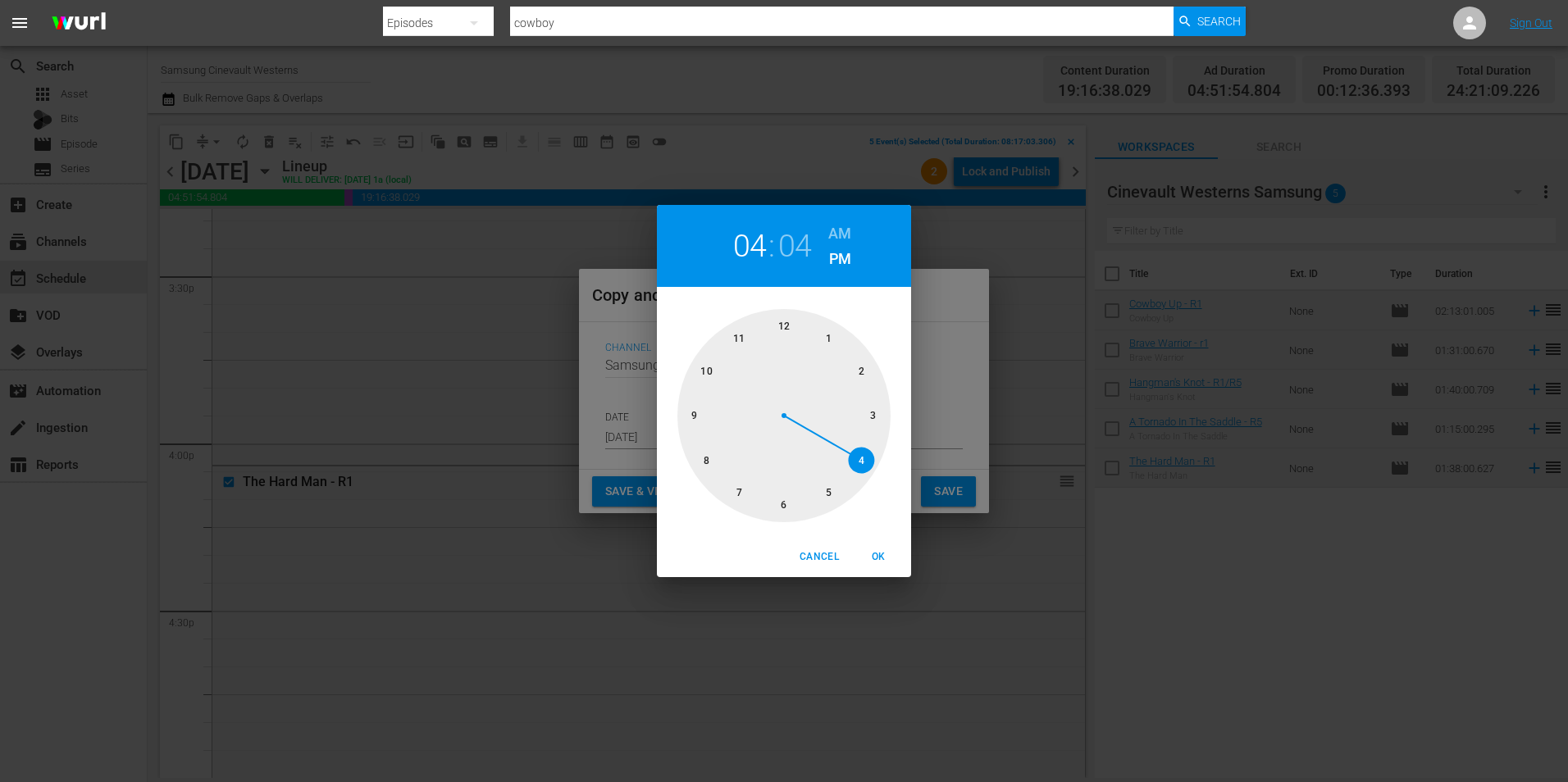
click at [782, 322] on div at bounding box center [784, 415] width 213 height 213
click at [841, 232] on h6 "AM" at bounding box center [839, 234] width 23 height 26
click at [782, 335] on div at bounding box center [784, 415] width 213 height 213
click at [873, 569] on button "OK" at bounding box center [878, 557] width 52 height 27
type input "12:00 am"
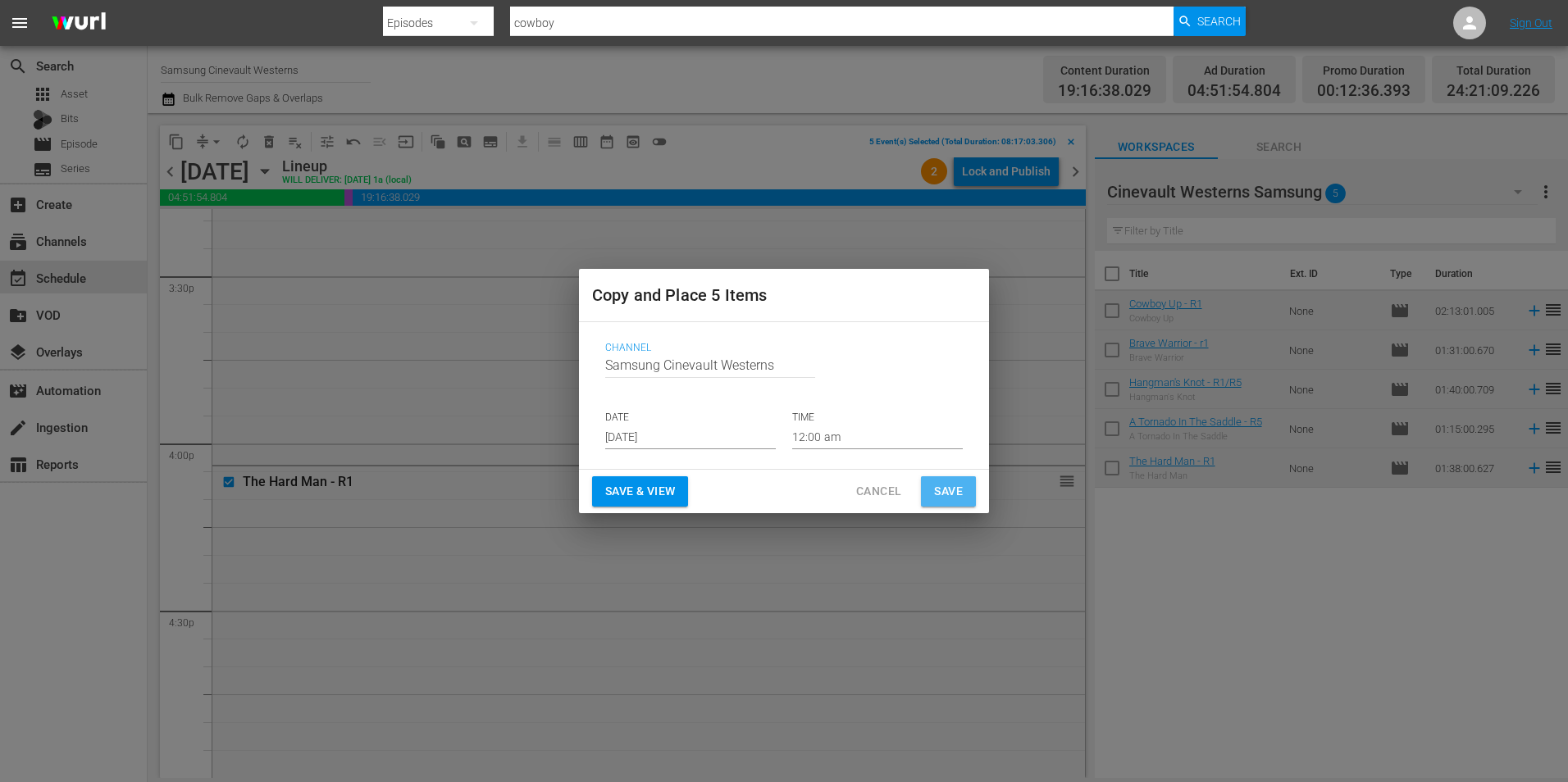
click at [945, 497] on span "Save" at bounding box center [948, 491] width 29 height 20
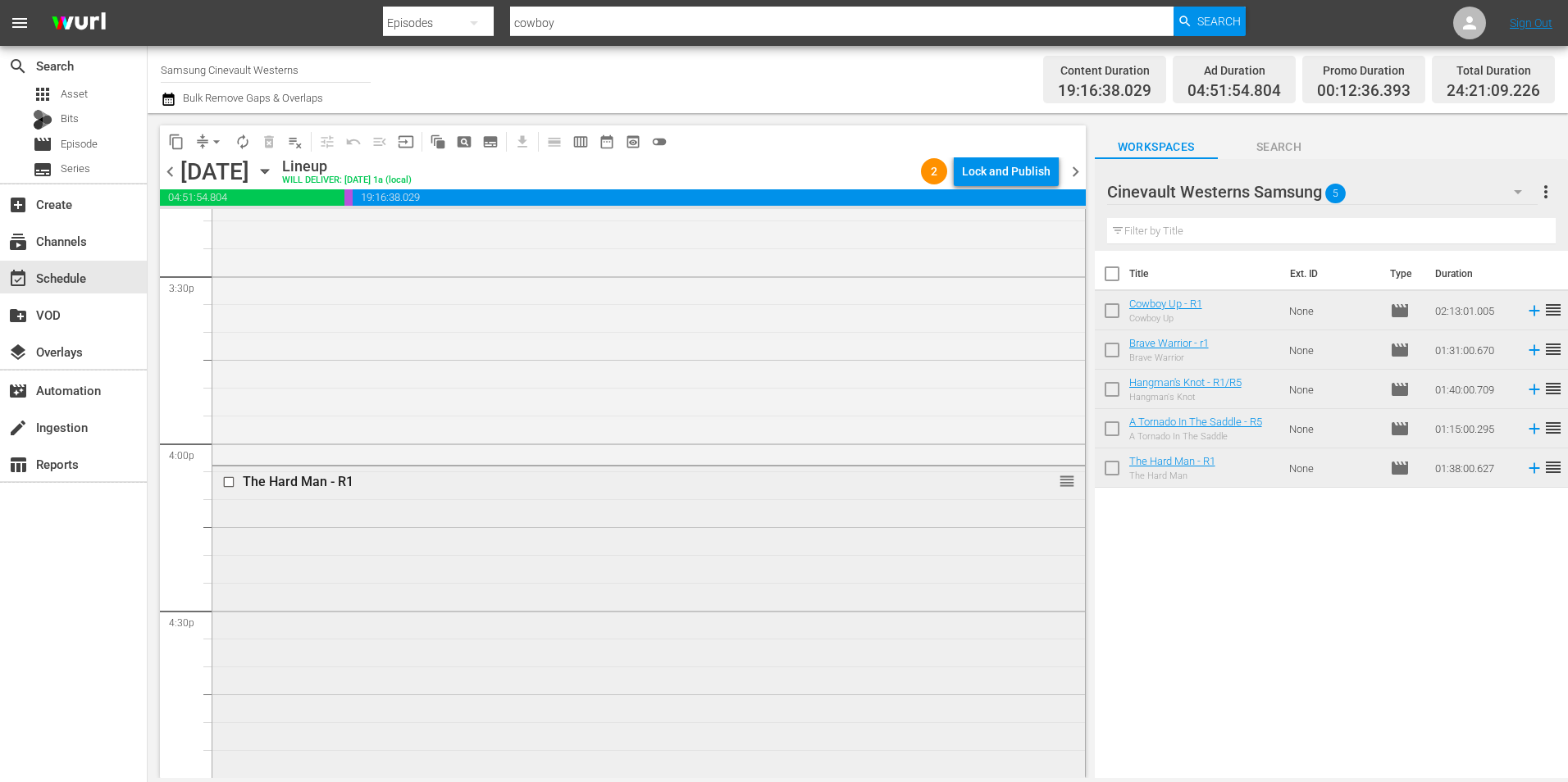
click at [228, 480] on input "checkbox" at bounding box center [231, 483] width 17 height 14
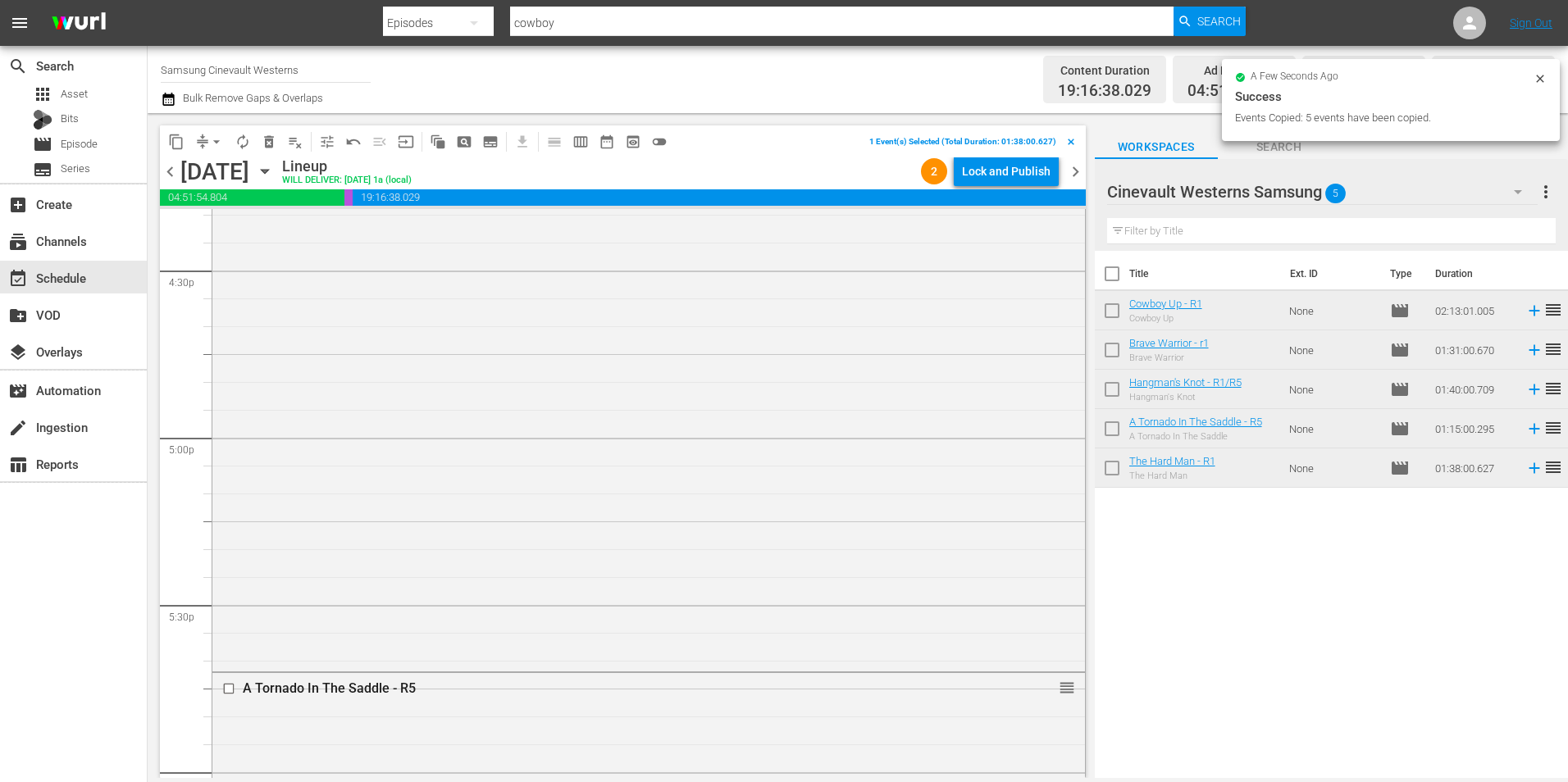
scroll to position [5693, 0]
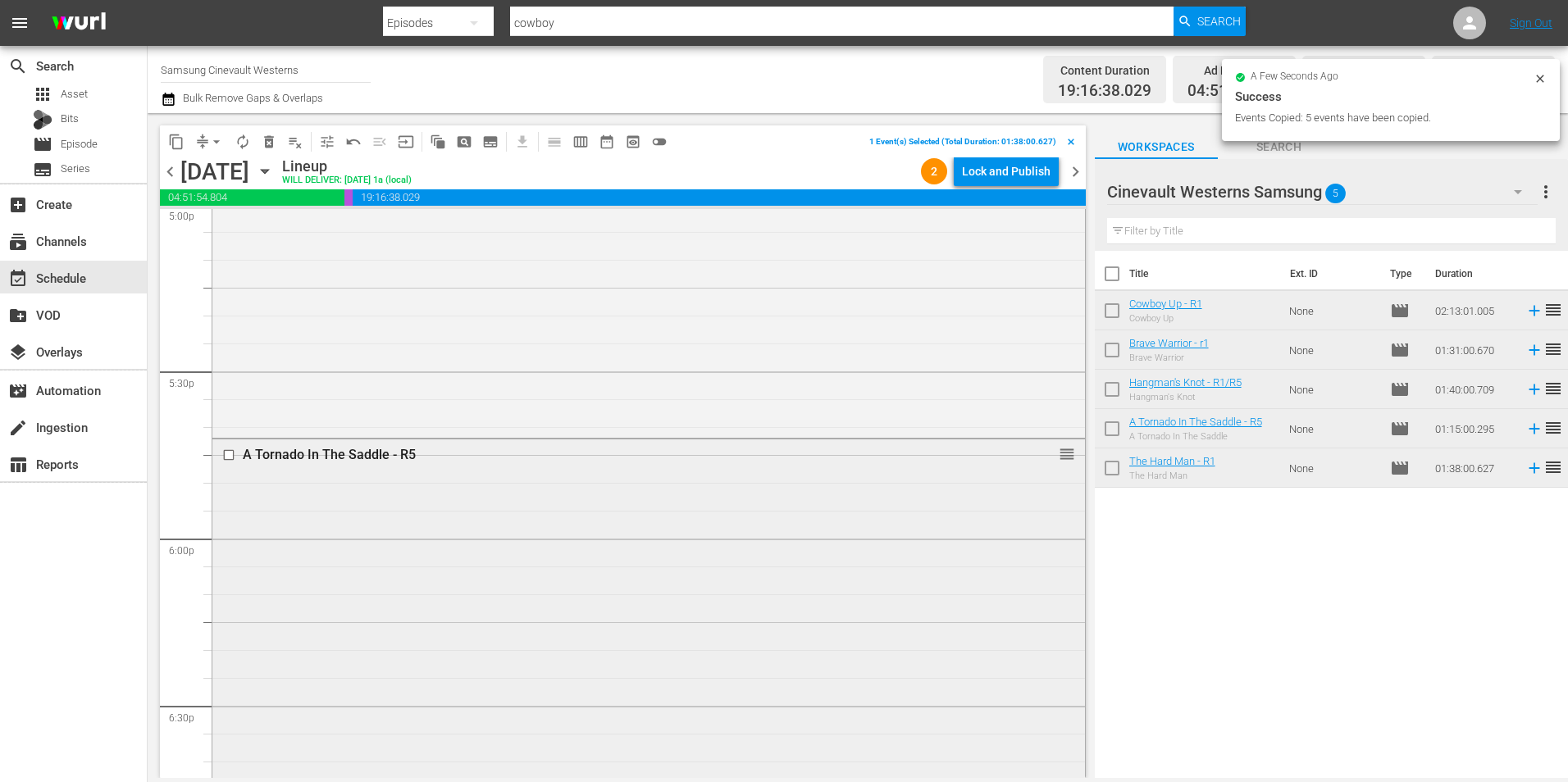
click at [228, 456] on input "checkbox" at bounding box center [231, 456] width 17 height 14
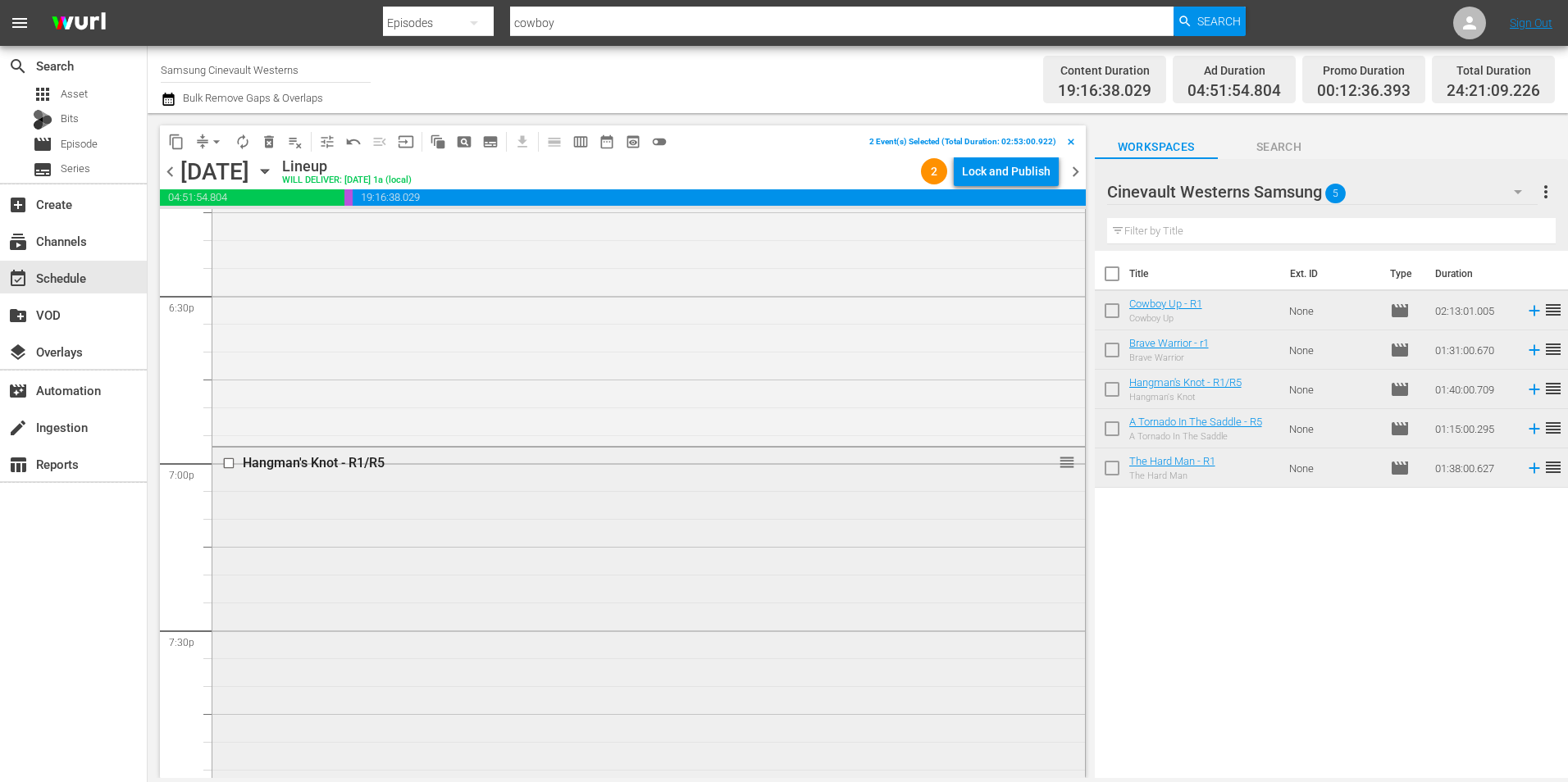
click at [227, 463] on input "checkbox" at bounding box center [231, 463] width 17 height 14
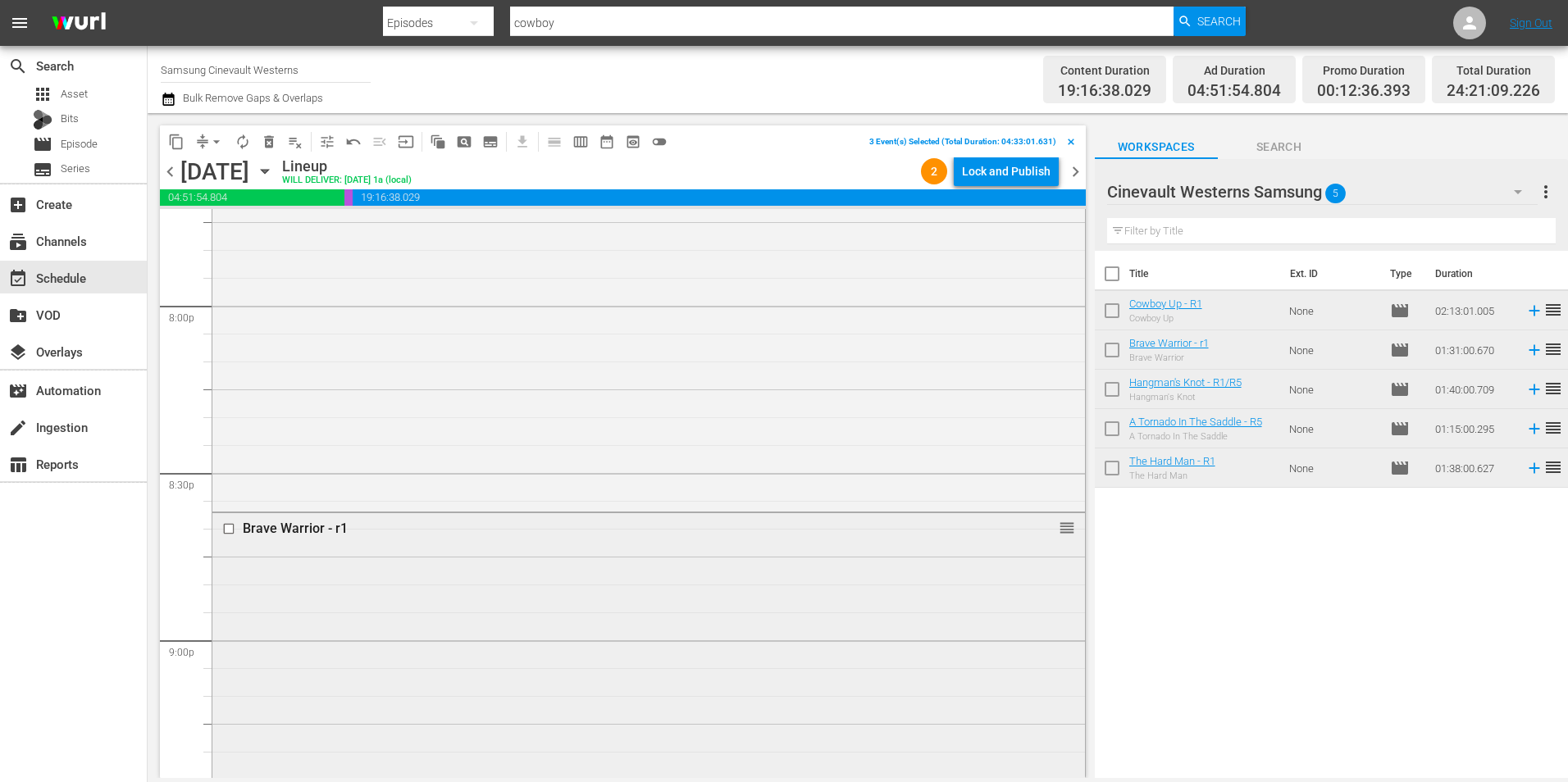
click at [229, 526] on input "checkbox" at bounding box center [231, 530] width 17 height 14
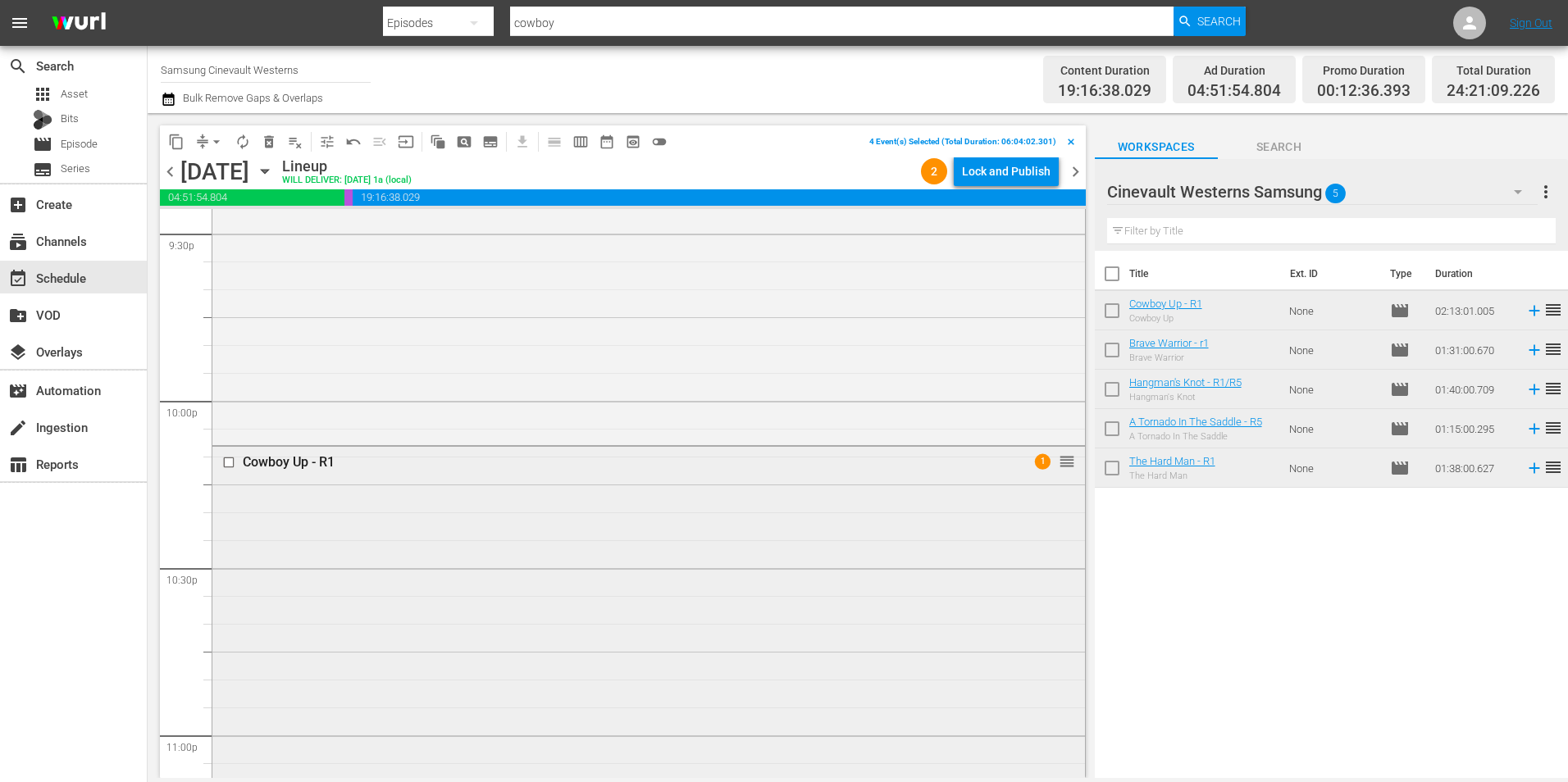
click at [230, 460] on input "checkbox" at bounding box center [231, 463] width 17 height 14
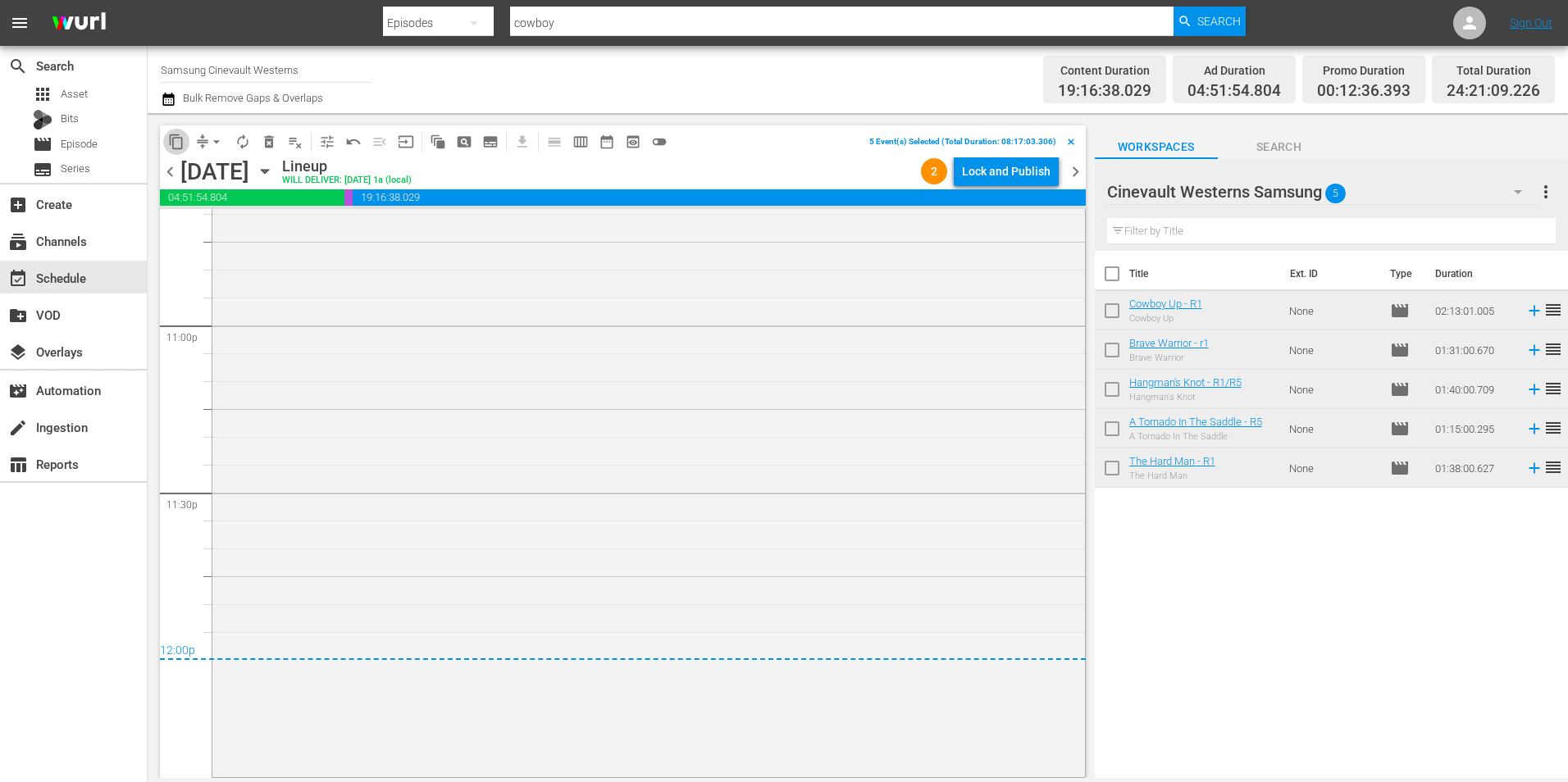
click at [172, 147] on span "content_copy" at bounding box center [176, 141] width 17 height 17
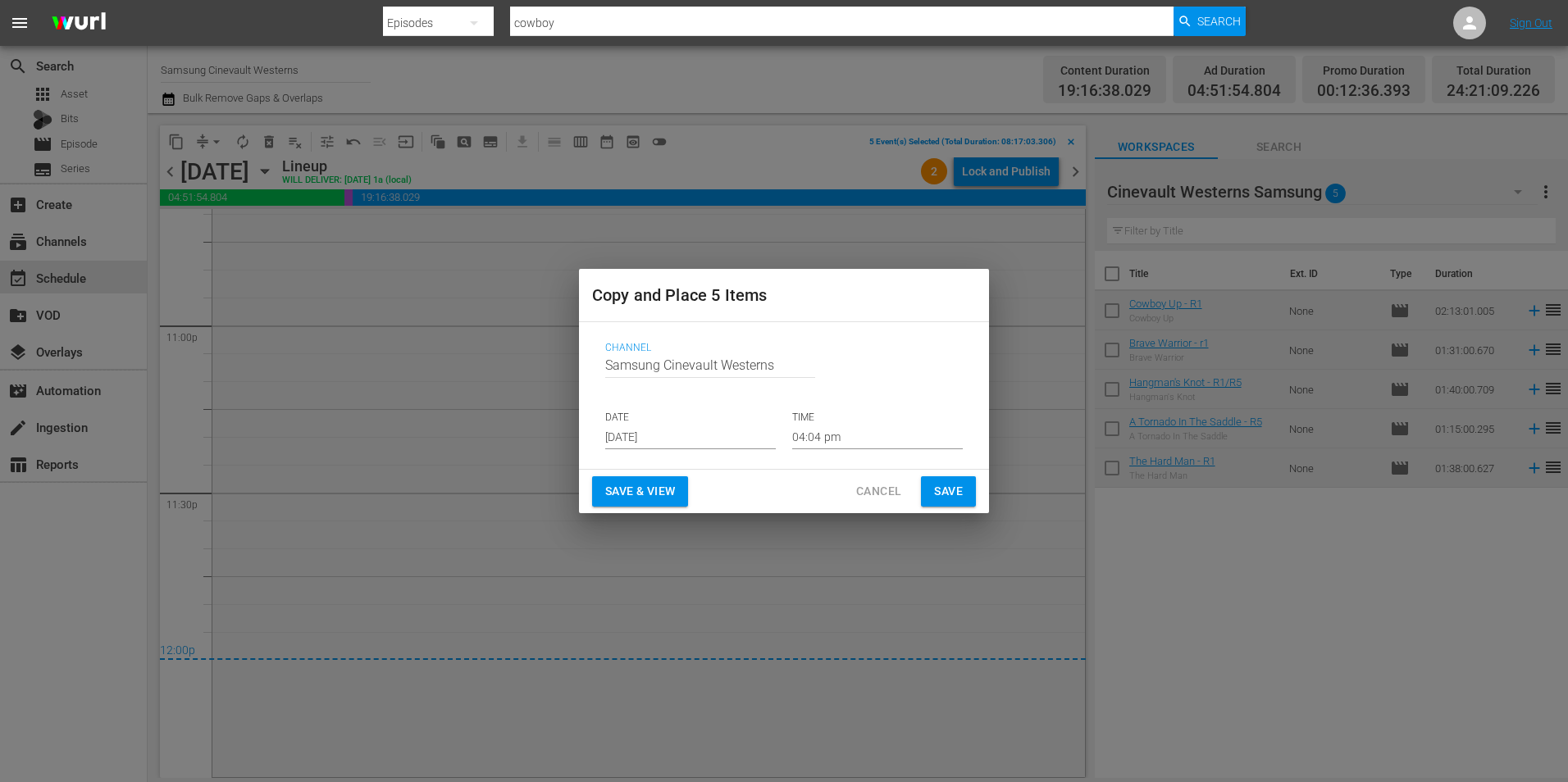
click at [730, 433] on input "Aug 20th 2025" at bounding box center [689, 437] width 170 height 24
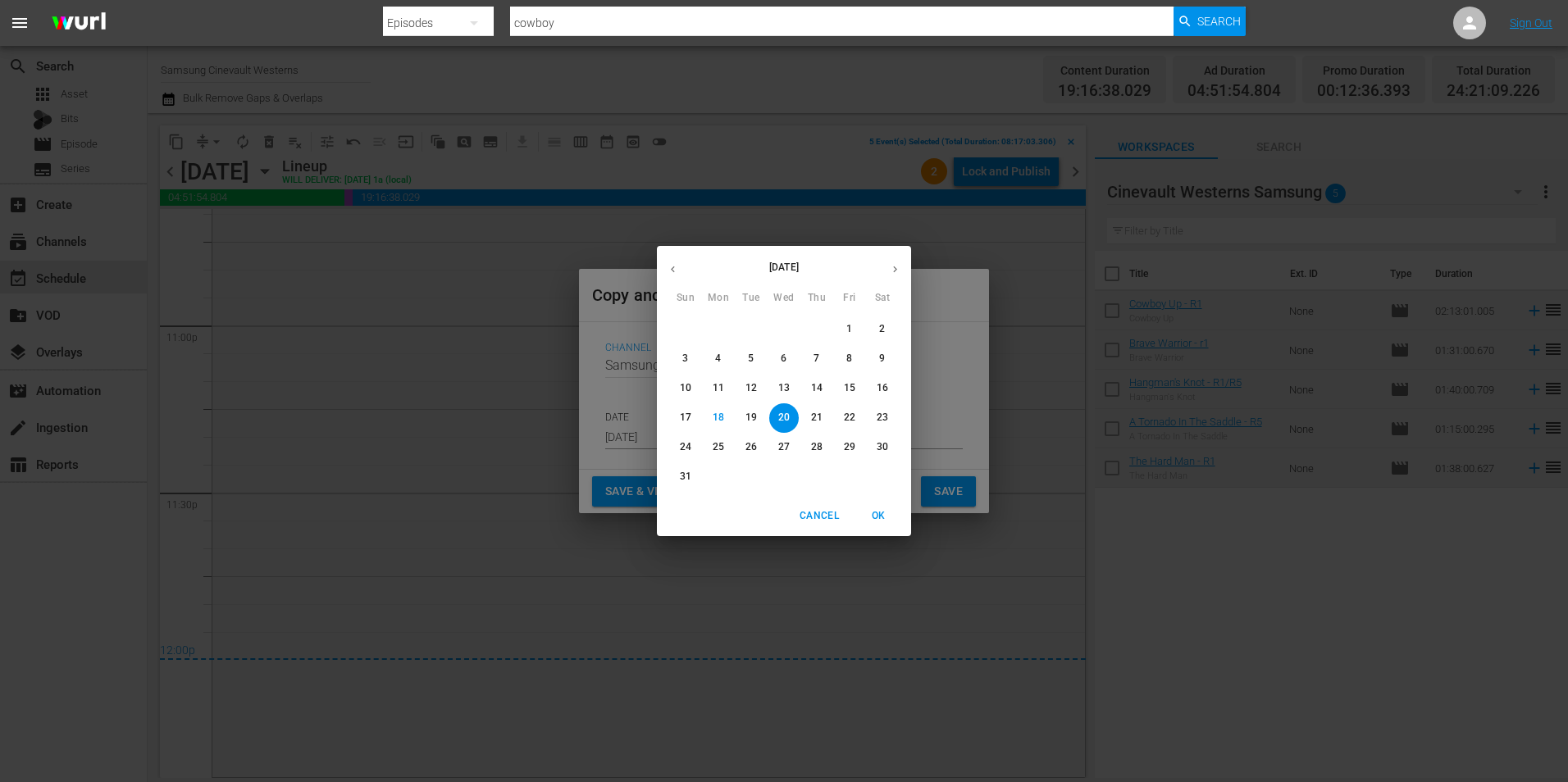
click at [897, 262] on button "button" at bounding box center [894, 269] width 32 height 32
click at [852, 320] on button "5" at bounding box center [850, 330] width 30 height 30
type input "Sep 5th 2025"
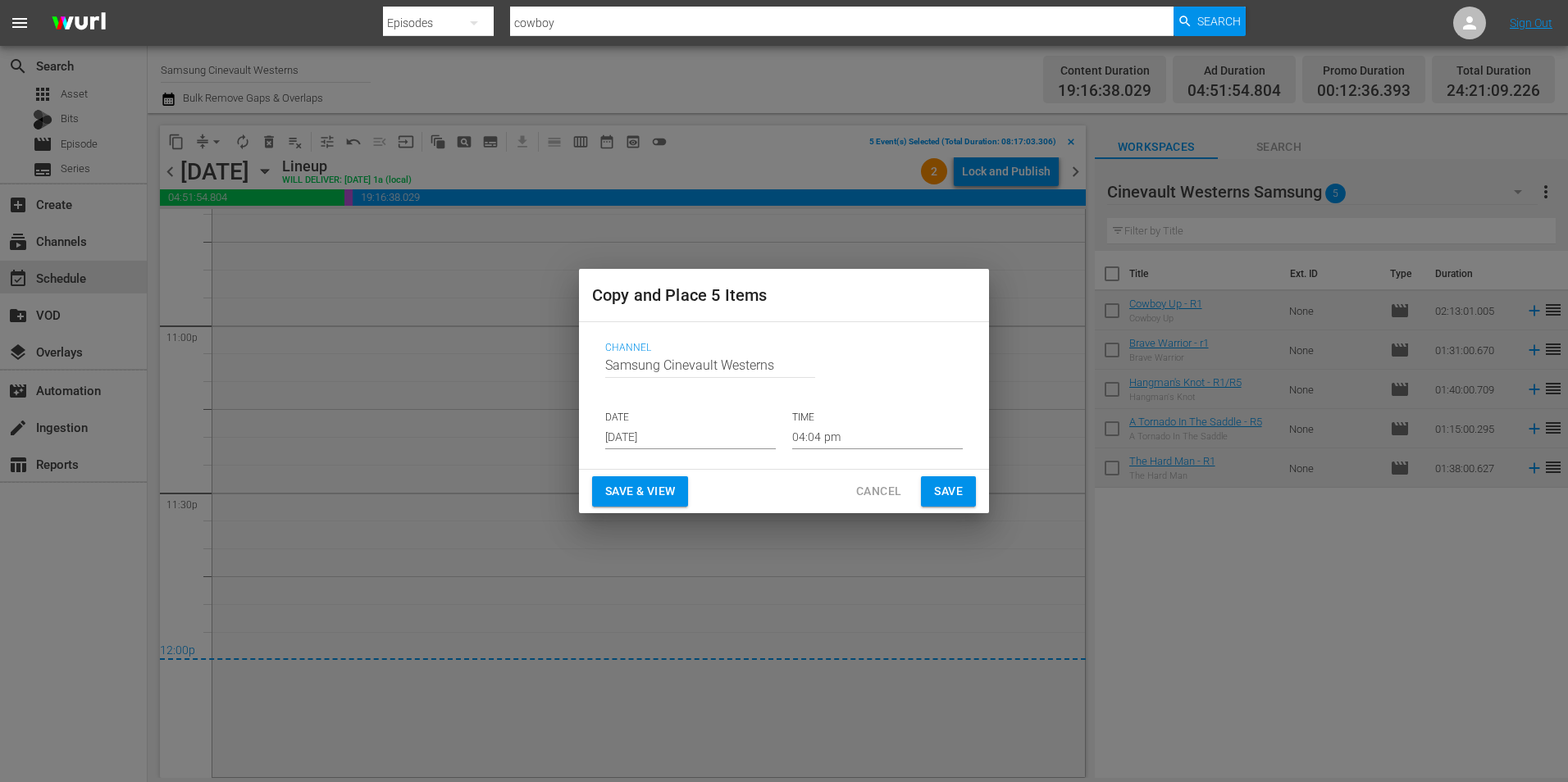
click at [859, 455] on div "Channel Channel Title Samsung Cinevault Westerns DATE Sep 5th 2025 TIME 04:04 pm" at bounding box center [784, 395] width 384 height 134
click at [845, 442] on input "04:04 pm" at bounding box center [877, 437] width 170 height 24
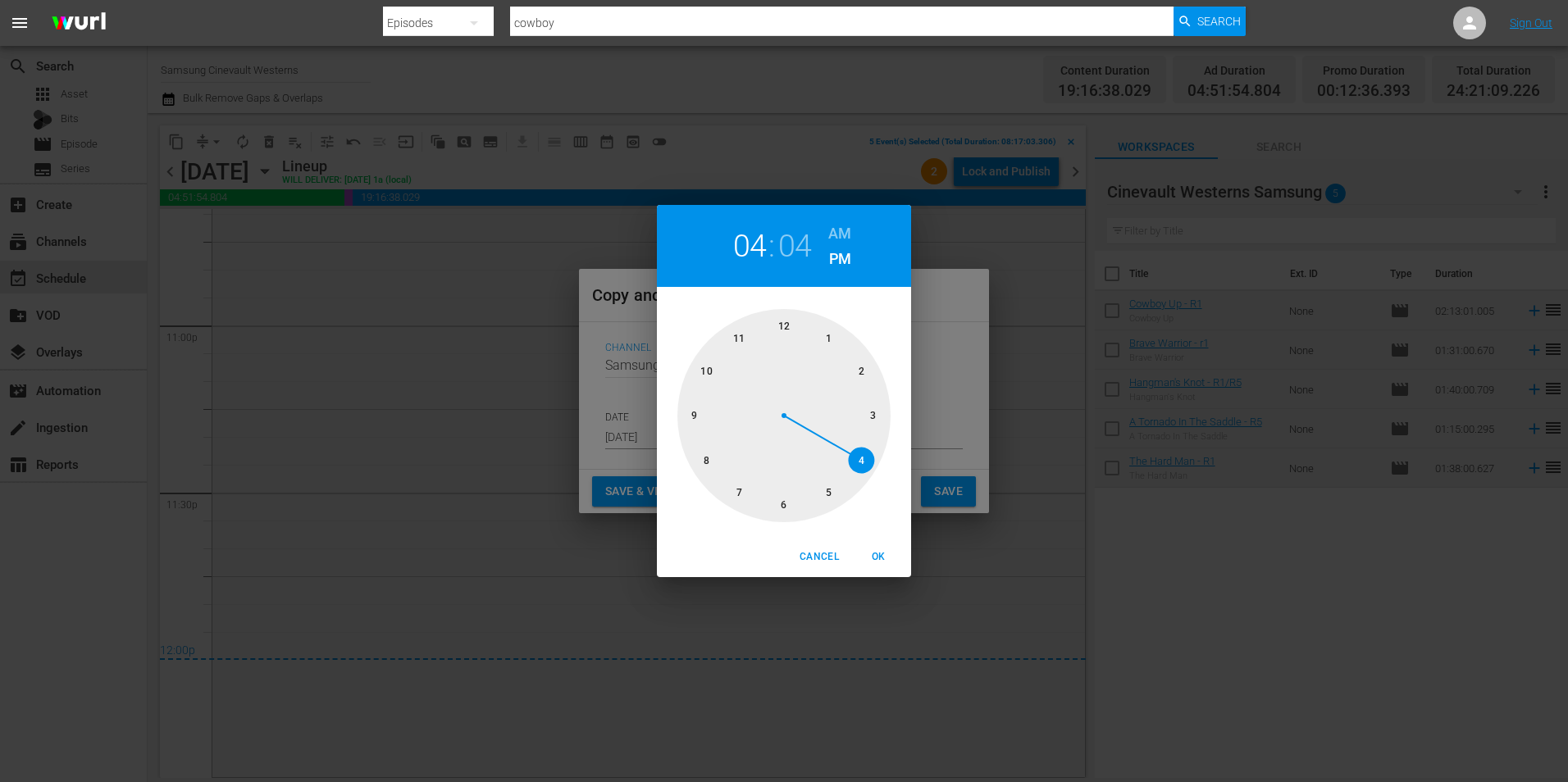
click at [711, 461] on div at bounding box center [784, 415] width 213 height 213
click at [785, 317] on div at bounding box center [784, 415] width 213 height 213
click at [839, 218] on div "08 : 00 AM PM" at bounding box center [784, 246] width 254 height 82
click at [839, 234] on h6 "AM" at bounding box center [839, 234] width 23 height 26
click at [872, 561] on span "OK" at bounding box center [878, 558] width 39 height 17
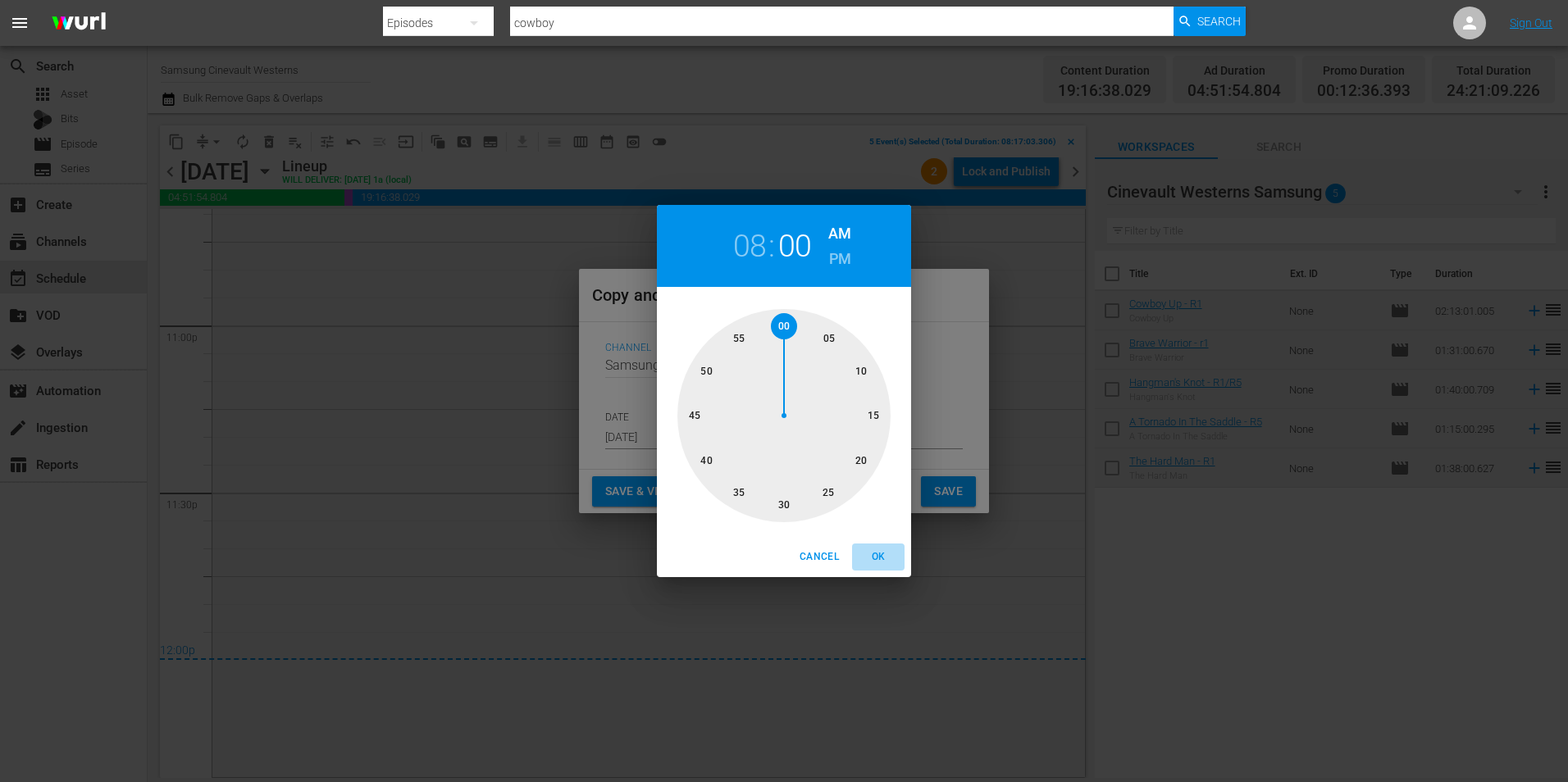
type input "08:00 am"
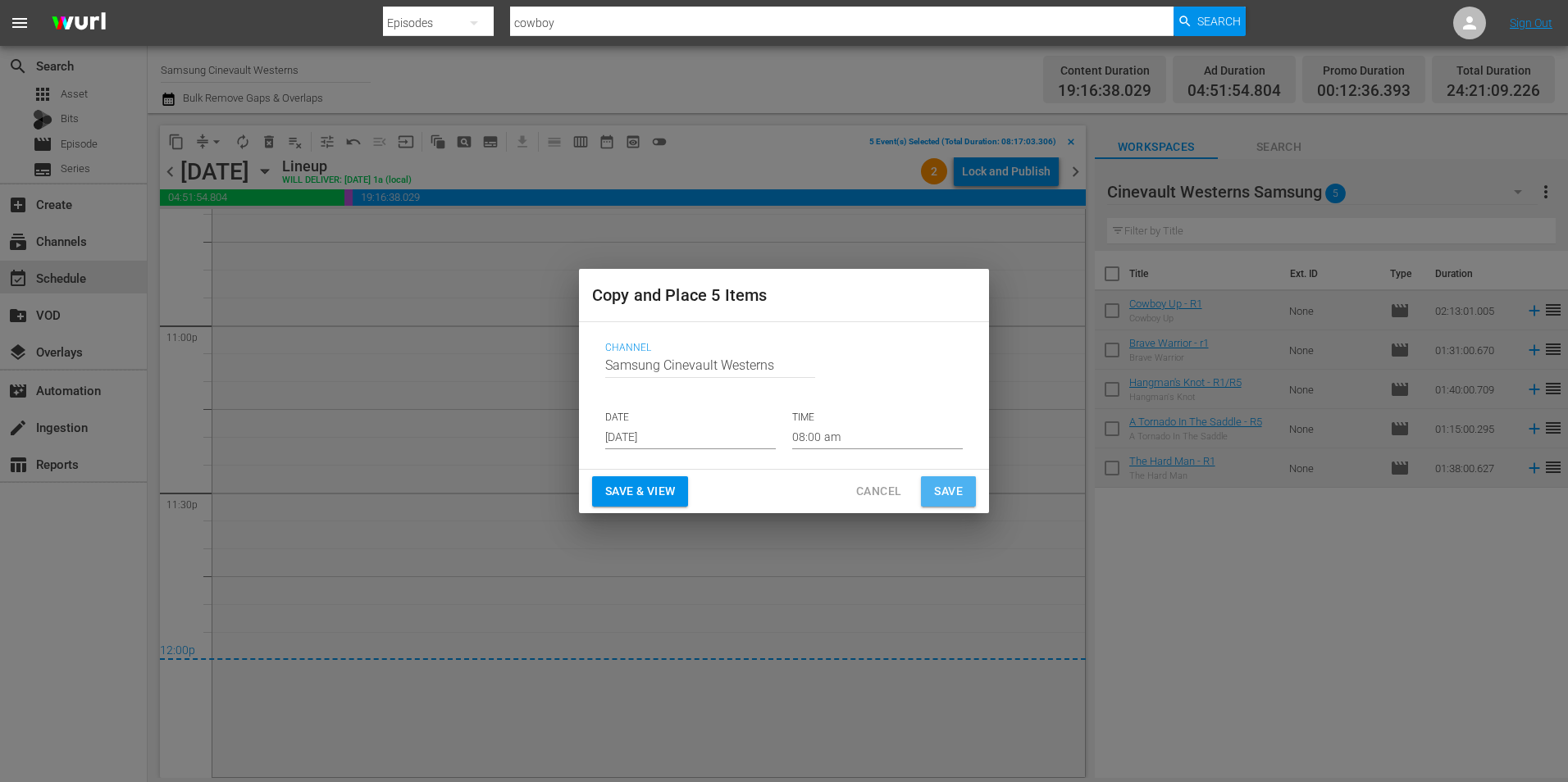
click at [947, 494] on span "Save" at bounding box center [948, 491] width 29 height 20
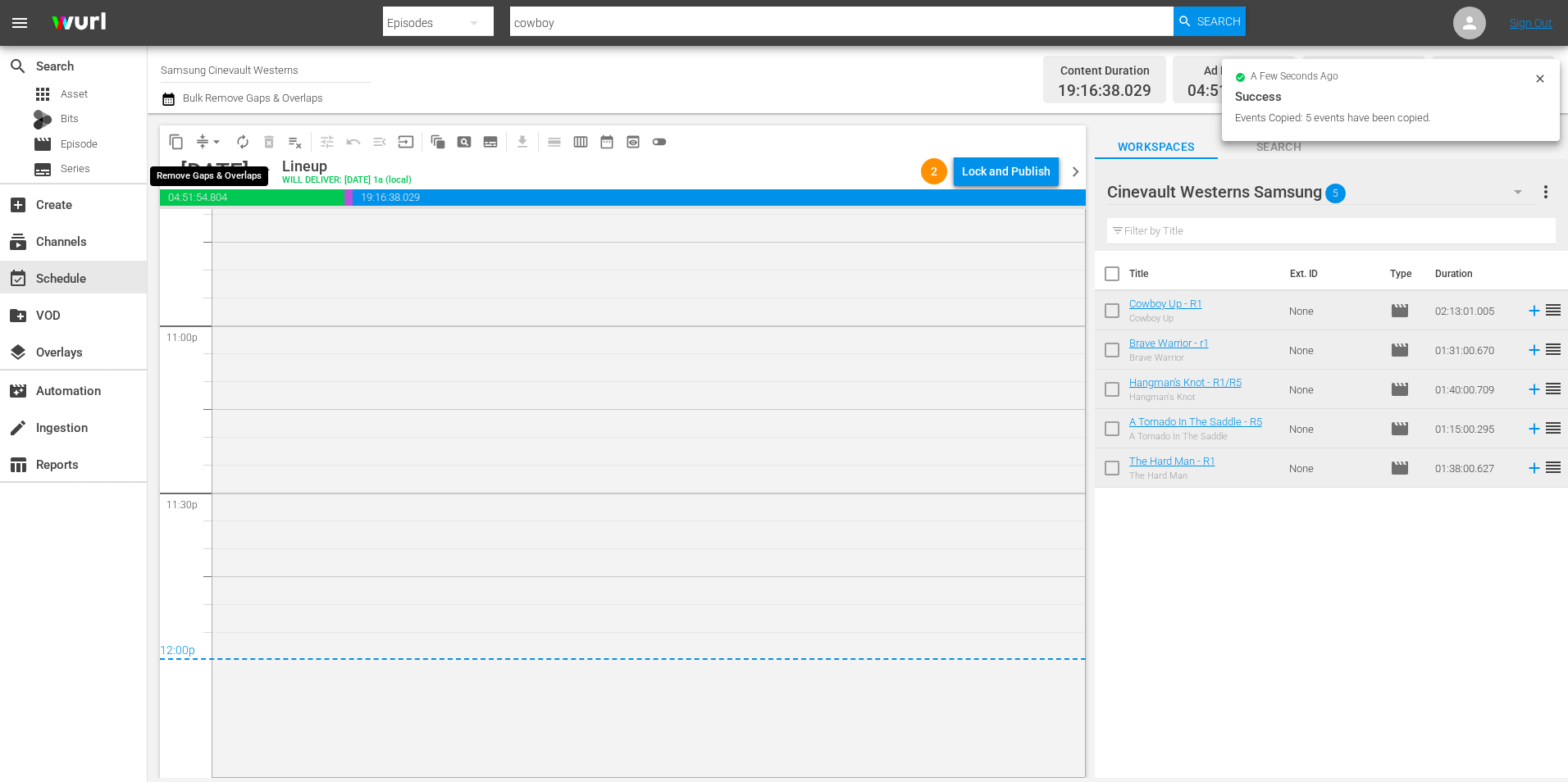
click at [221, 138] on span "arrow_drop_down" at bounding box center [216, 141] width 17 height 17
click at [222, 182] on li "Align to Midnight" at bounding box center [216, 175] width 172 height 27
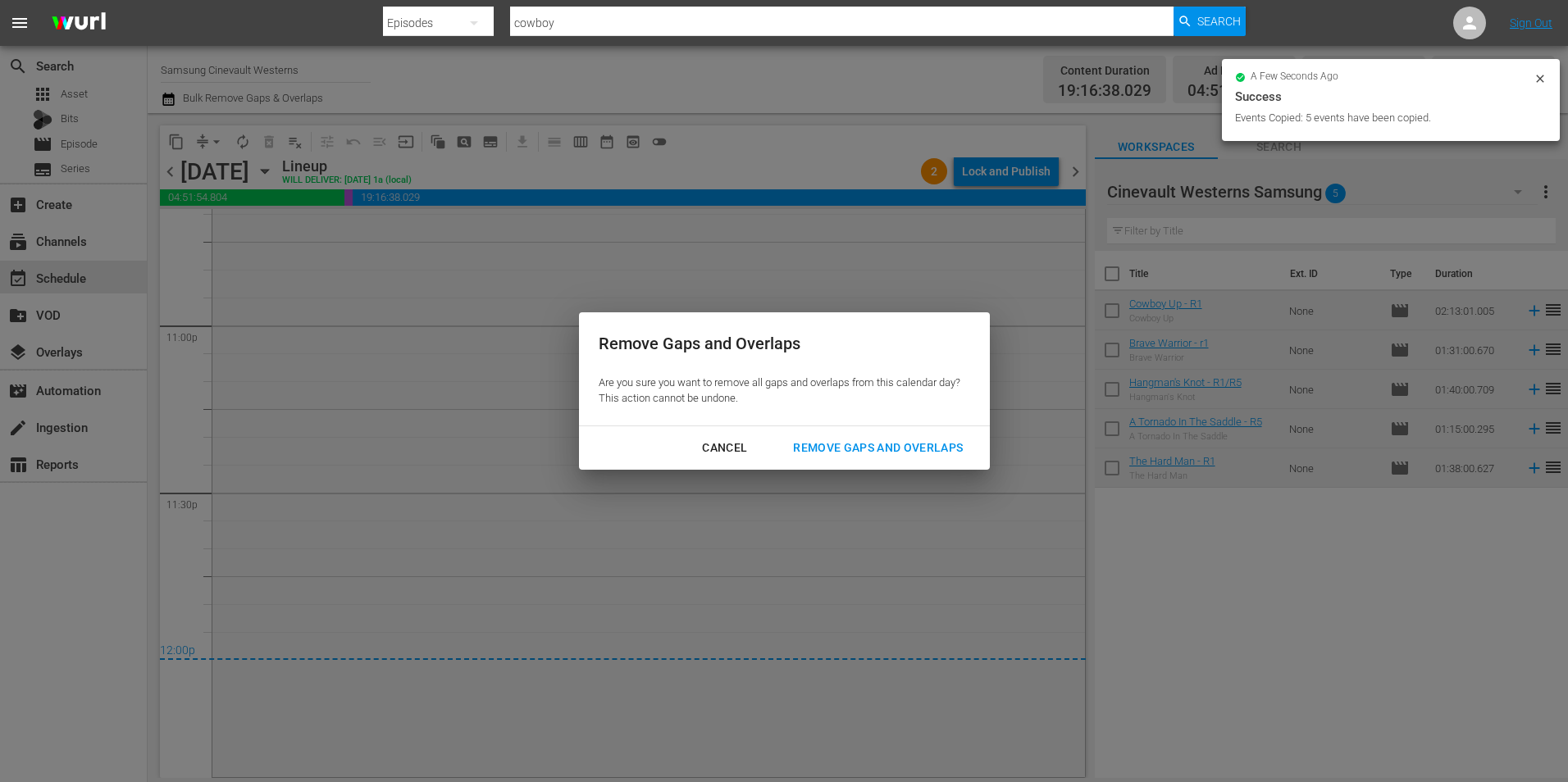
click at [919, 447] on div "Remove Gaps and Overlaps" at bounding box center [878, 448] width 196 height 20
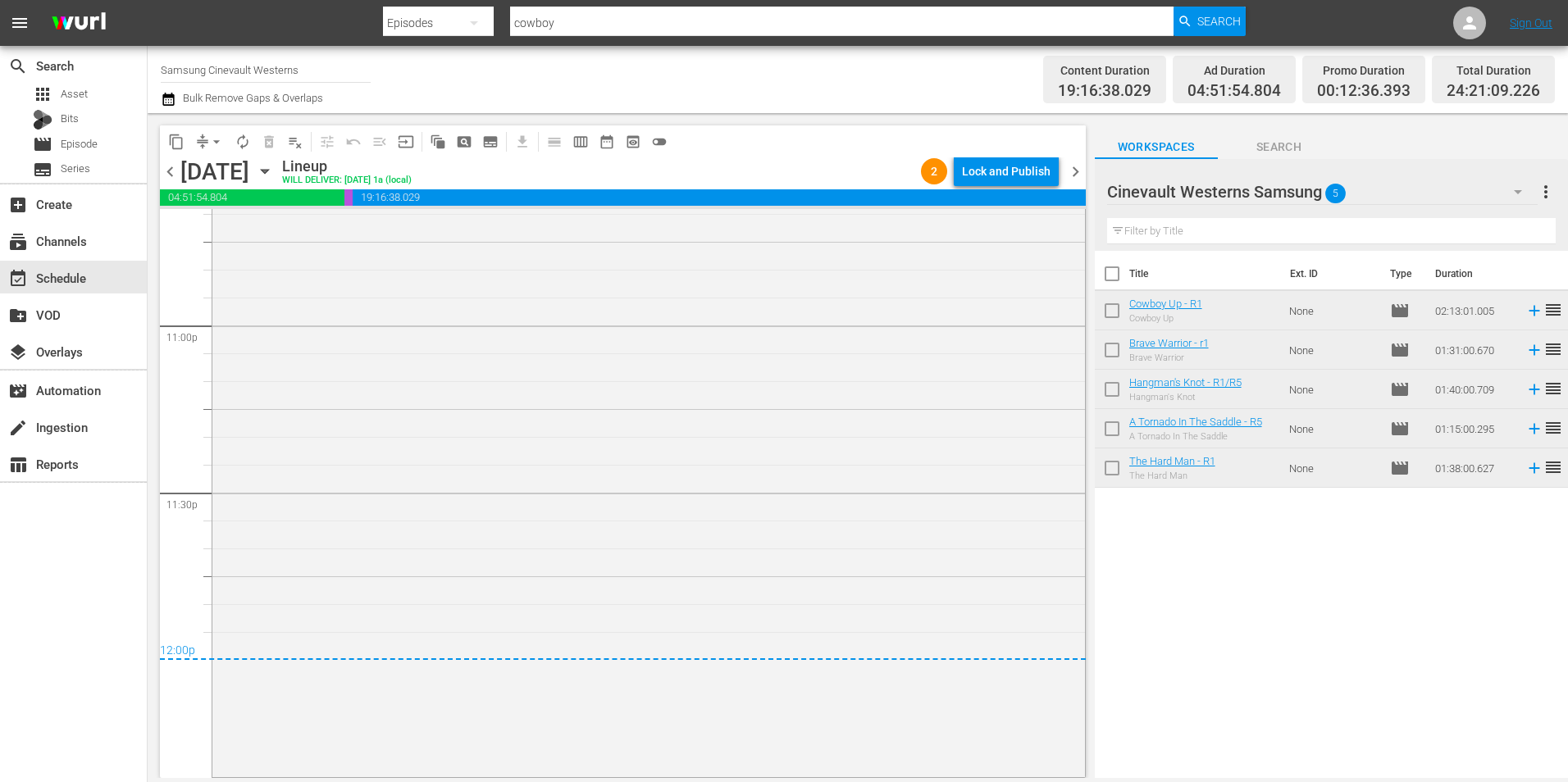
click at [1006, 170] on div "Lock and Publish" at bounding box center [1005, 171] width 88 height 30
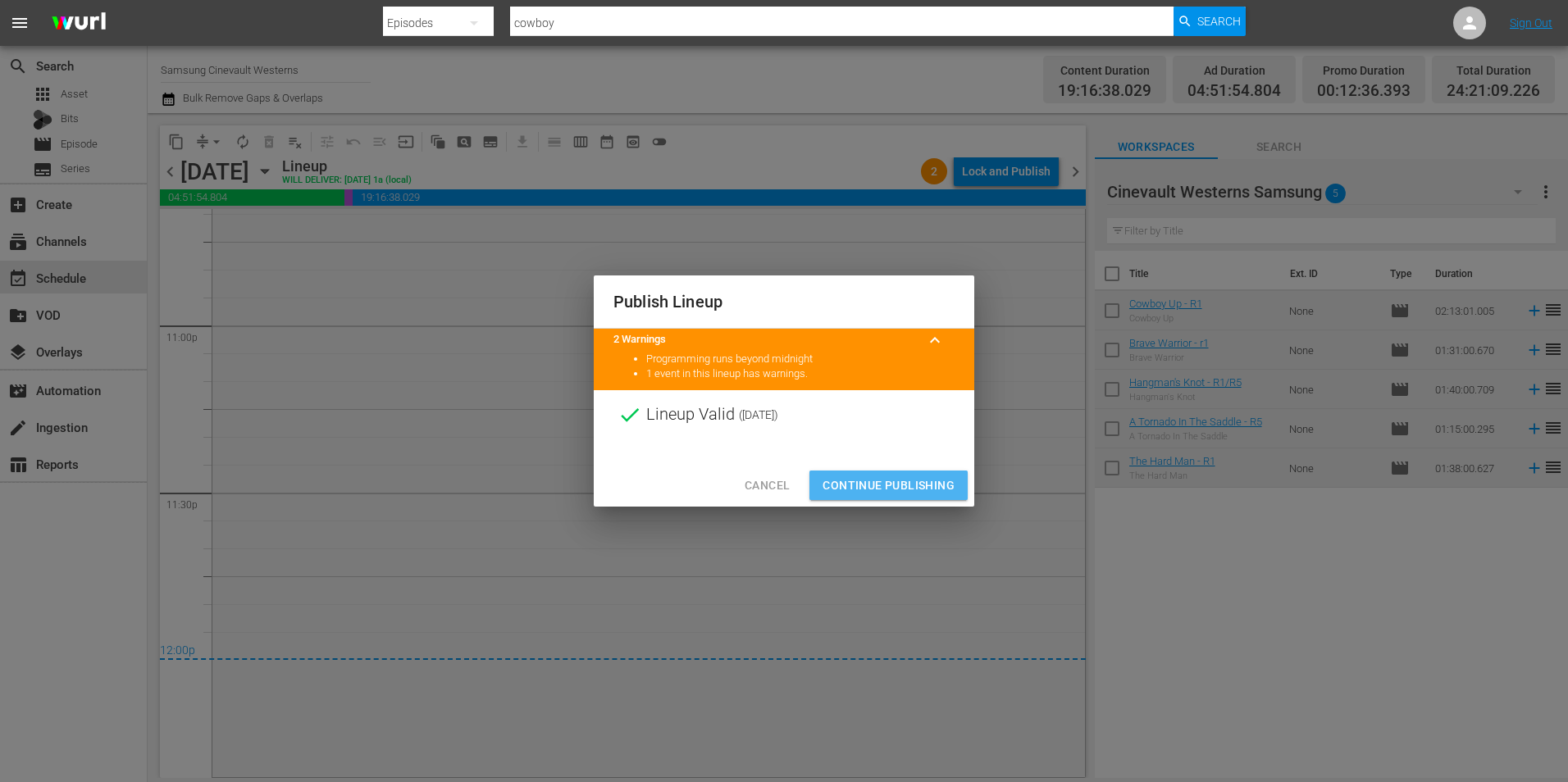
click at [846, 476] on span "Continue Publishing" at bounding box center [887, 485] width 132 height 20
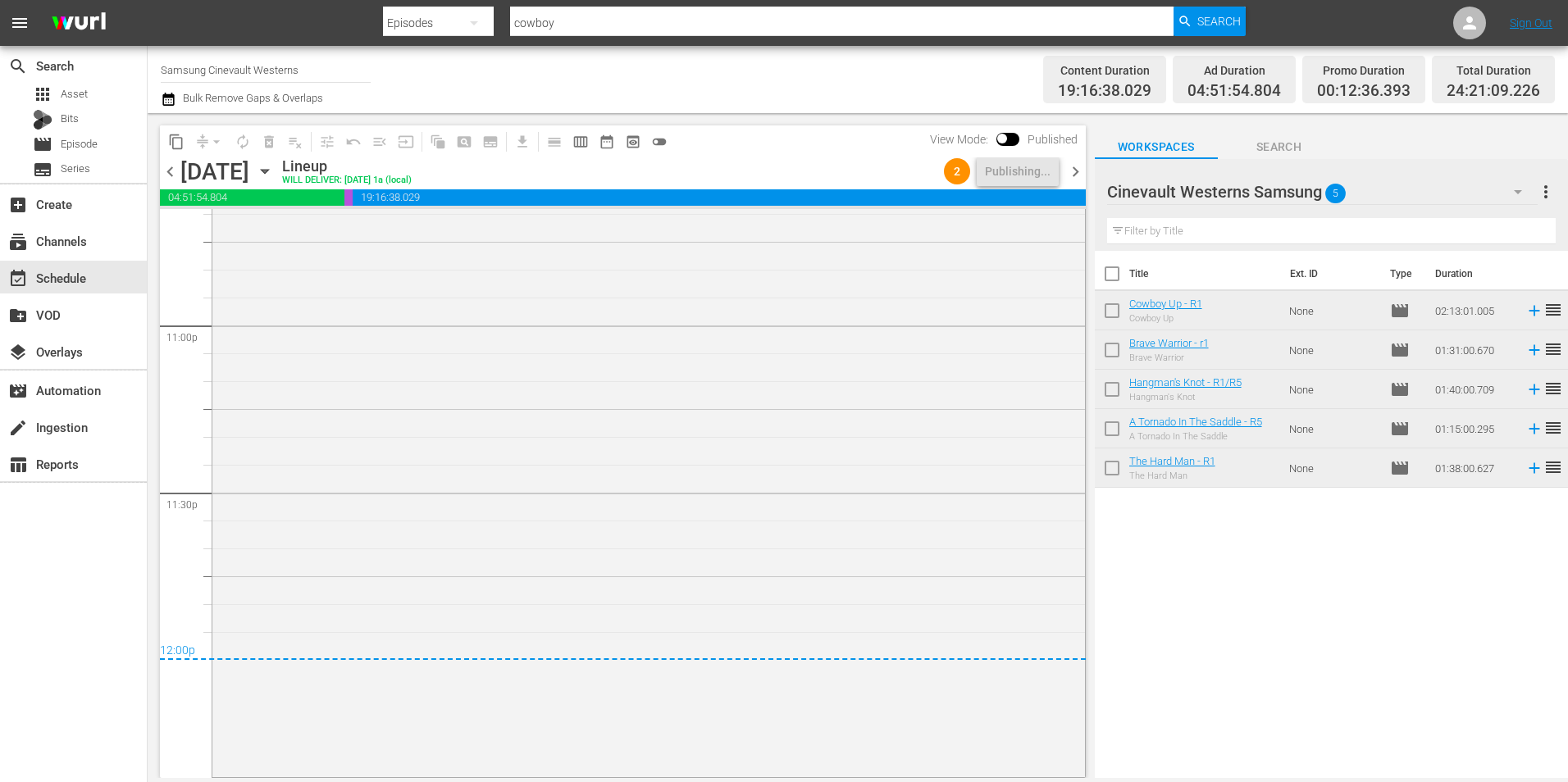
click at [243, 75] on input "Samsung Cinevault Westerns" at bounding box center [265, 69] width 210 height 39
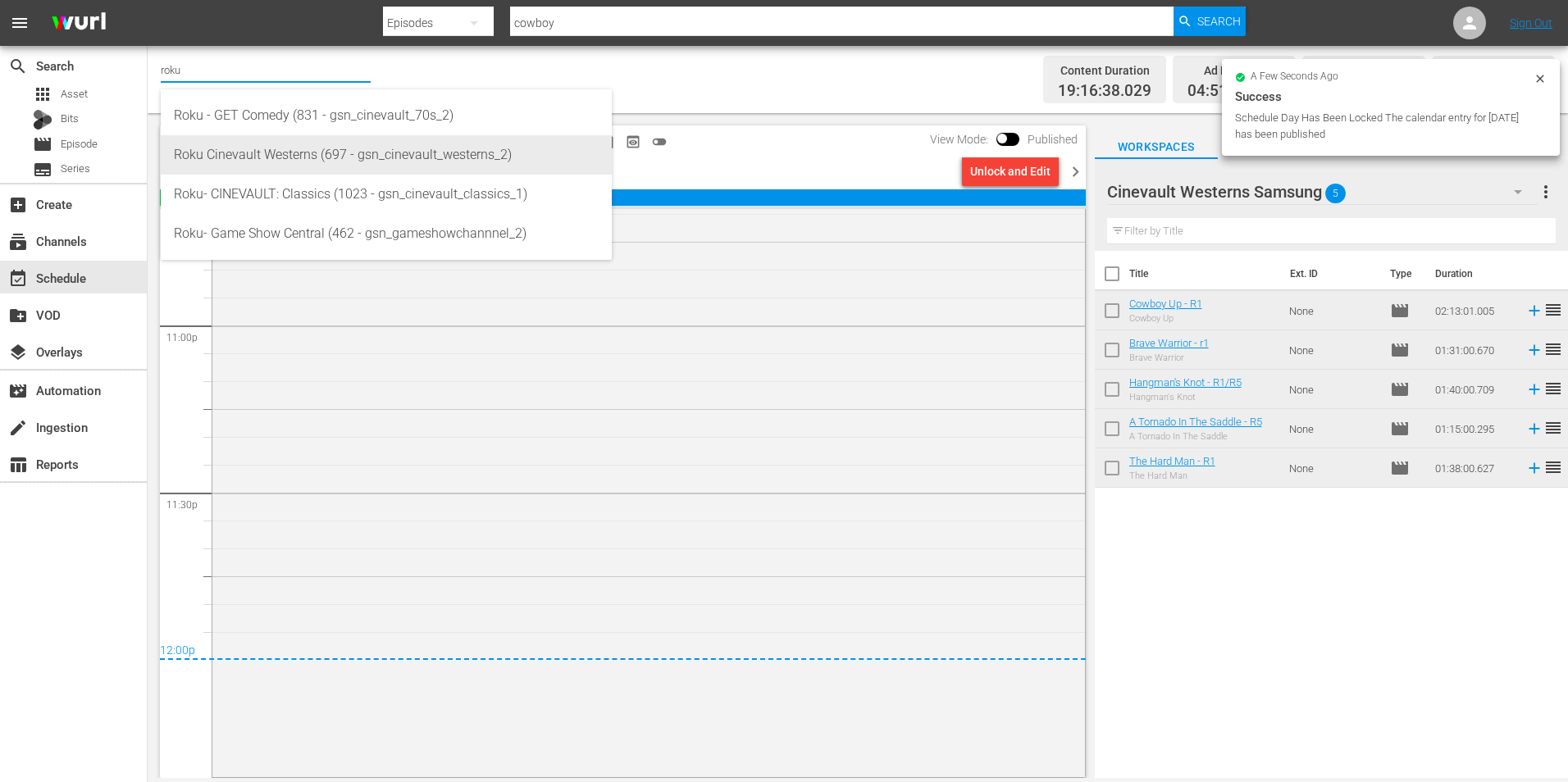
click at [332, 145] on div "Roku Cinevault Westerns (697 - gsn_cinevault_westerns_2)" at bounding box center [386, 154] width 425 height 39
type input "Roku Cinevault Westerns (697 - gsn_cinevault_westerns_2)"
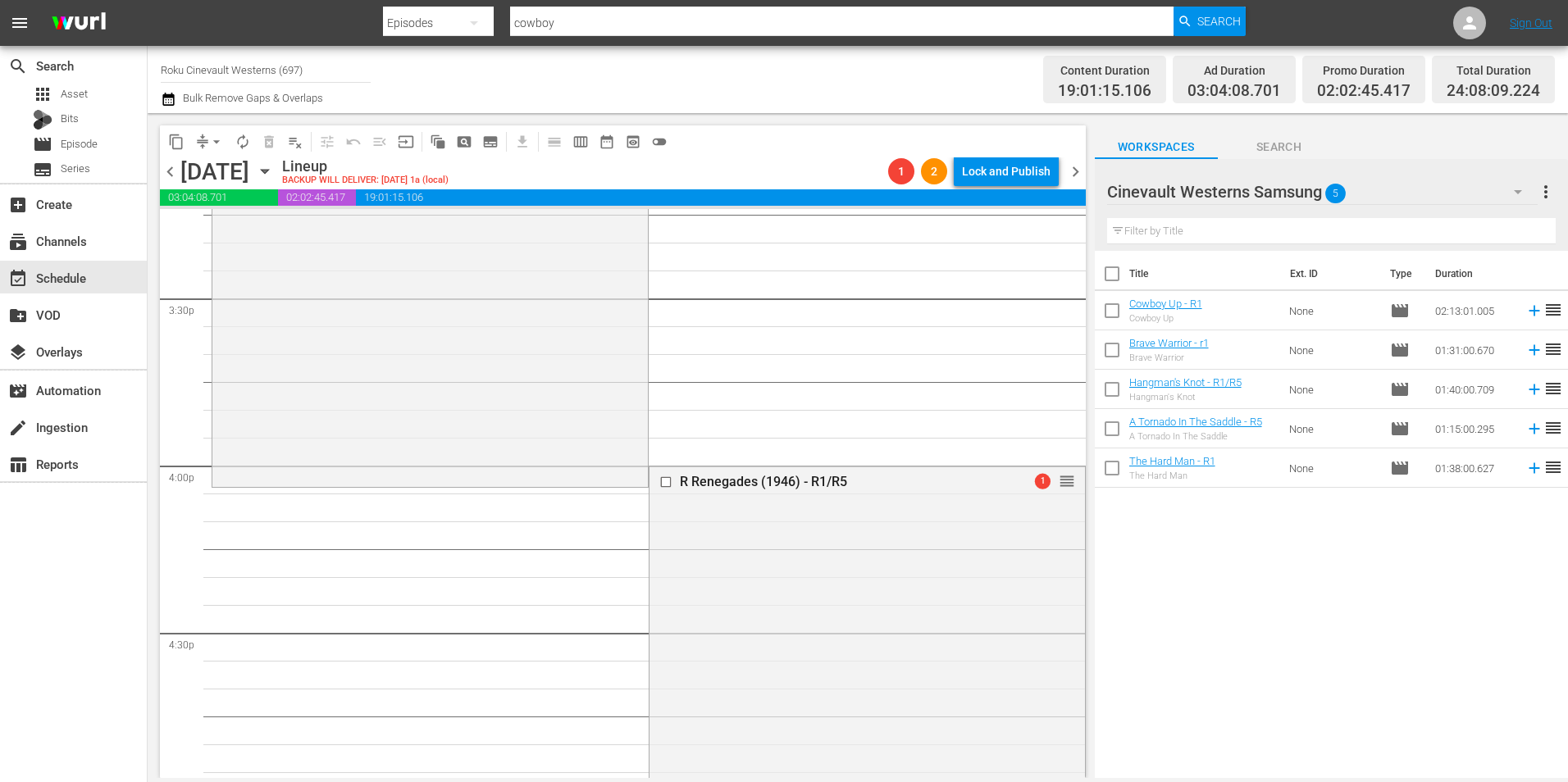
scroll to position [5167, 0]
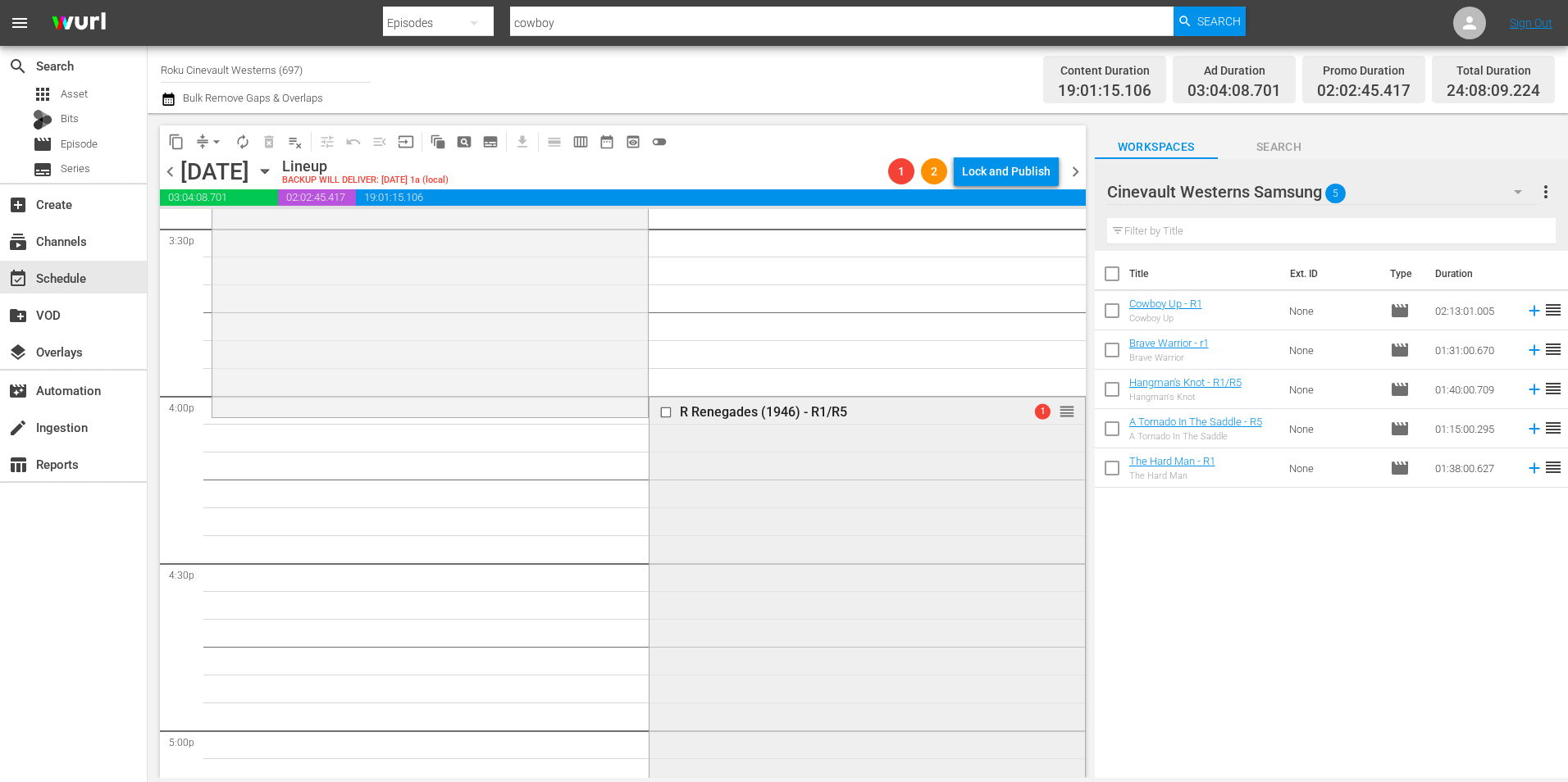
click at [659, 416] on input "checkbox" at bounding box center [668, 413] width 17 height 14
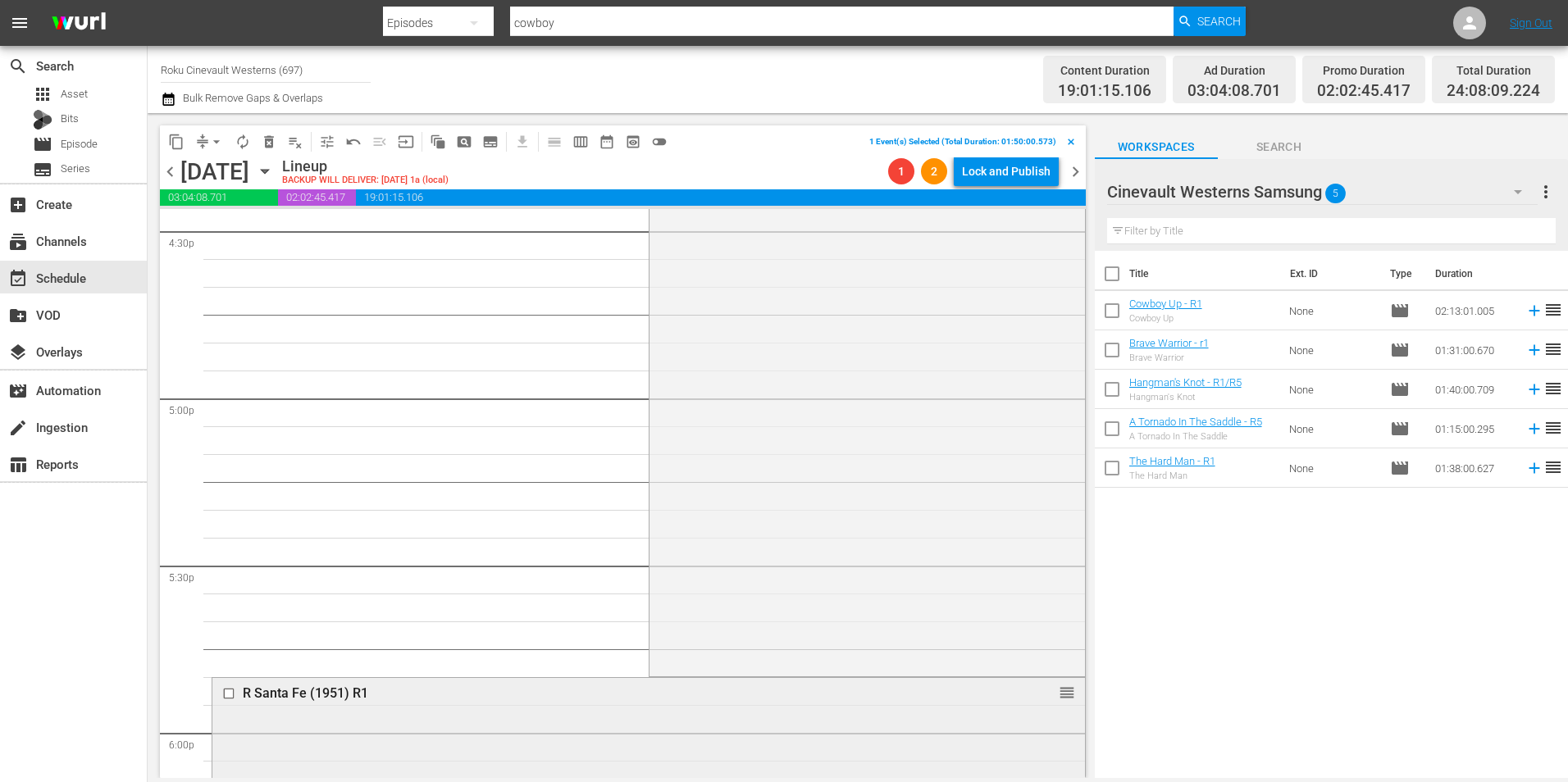
scroll to position [5741, 0]
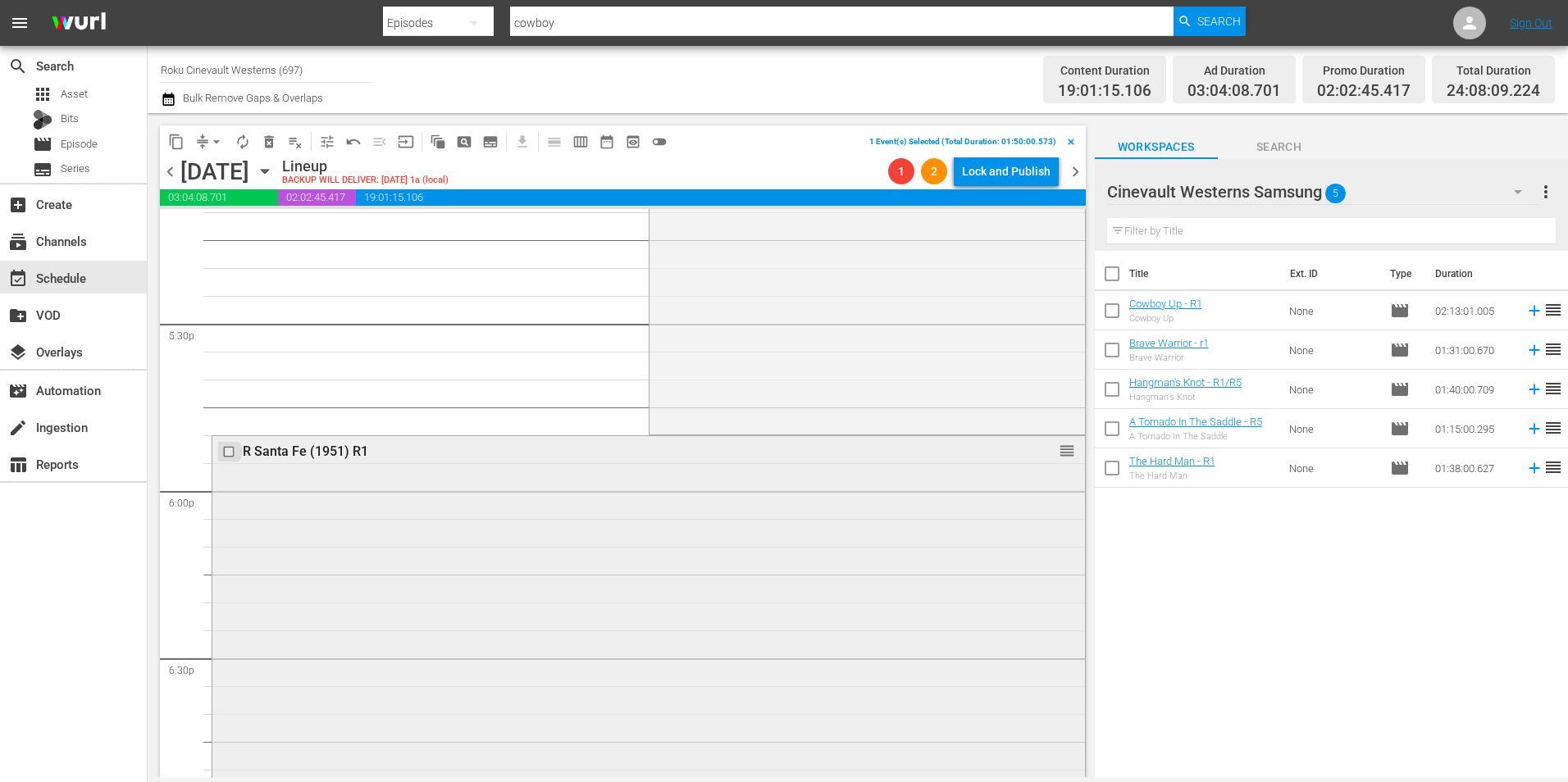
click at [224, 451] on input "checkbox" at bounding box center [231, 452] width 17 height 14
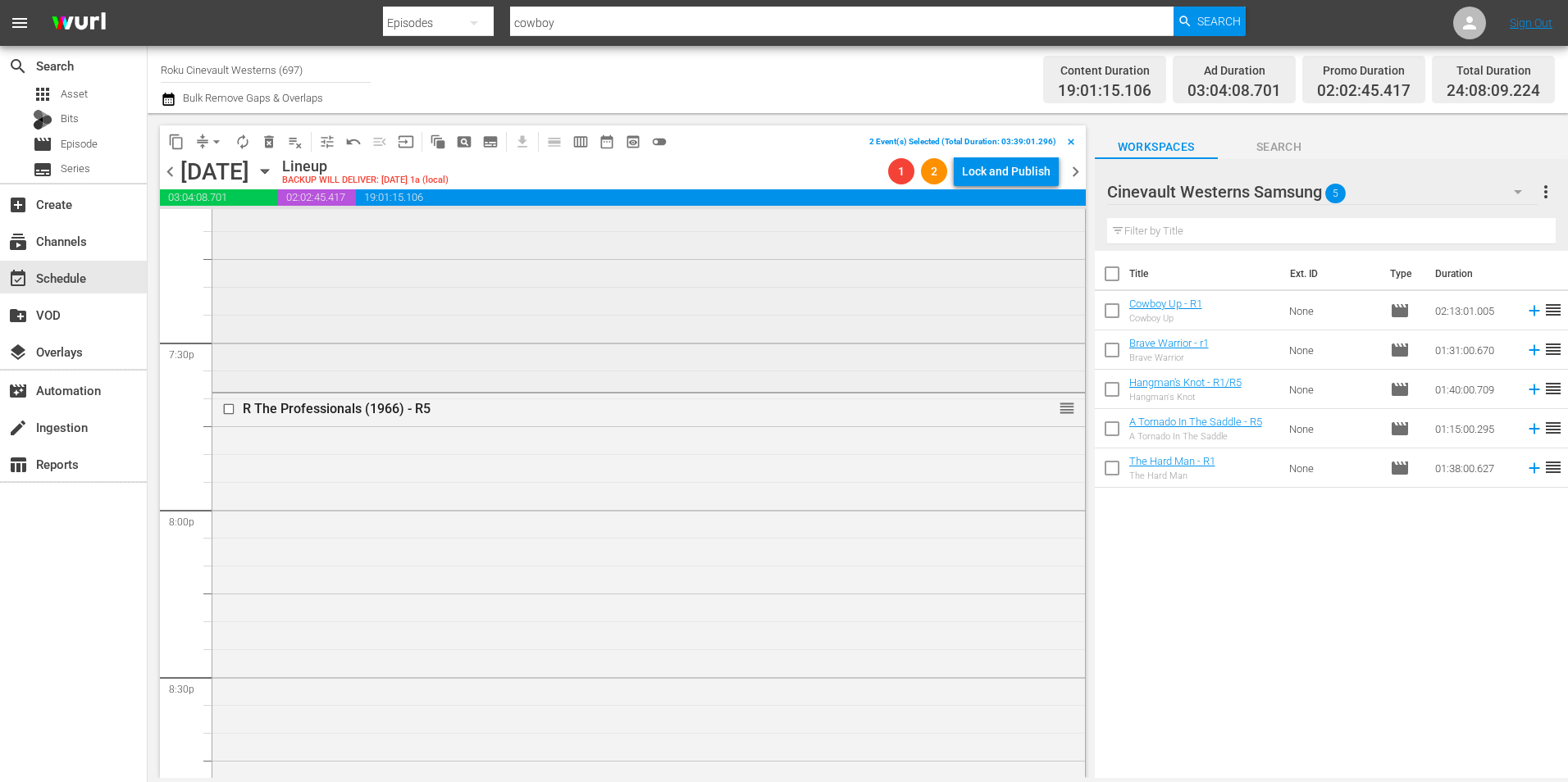
scroll to position [6397, 0]
click at [224, 403] on input "checkbox" at bounding box center [231, 404] width 17 height 14
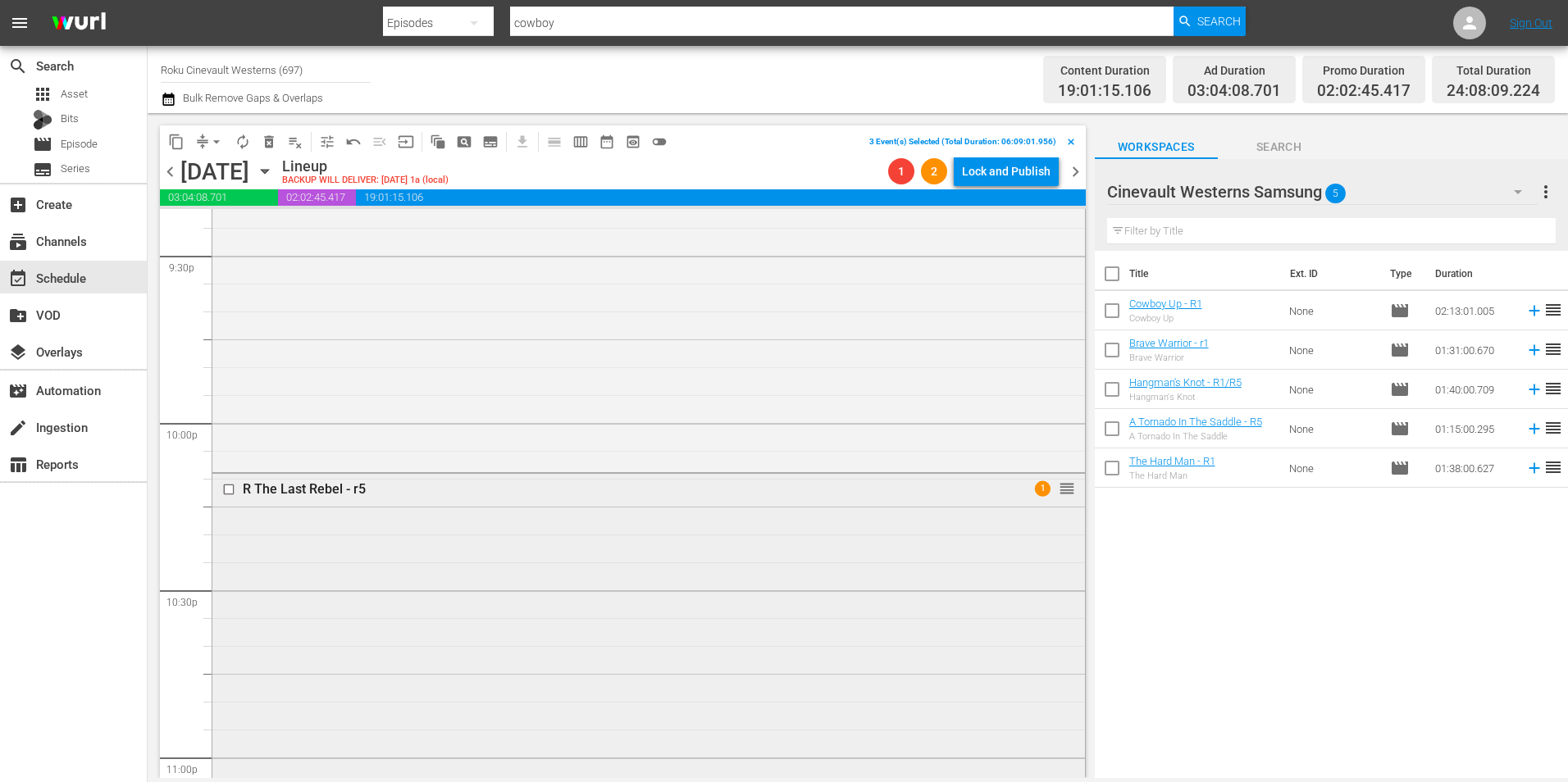
scroll to position [7381, 0]
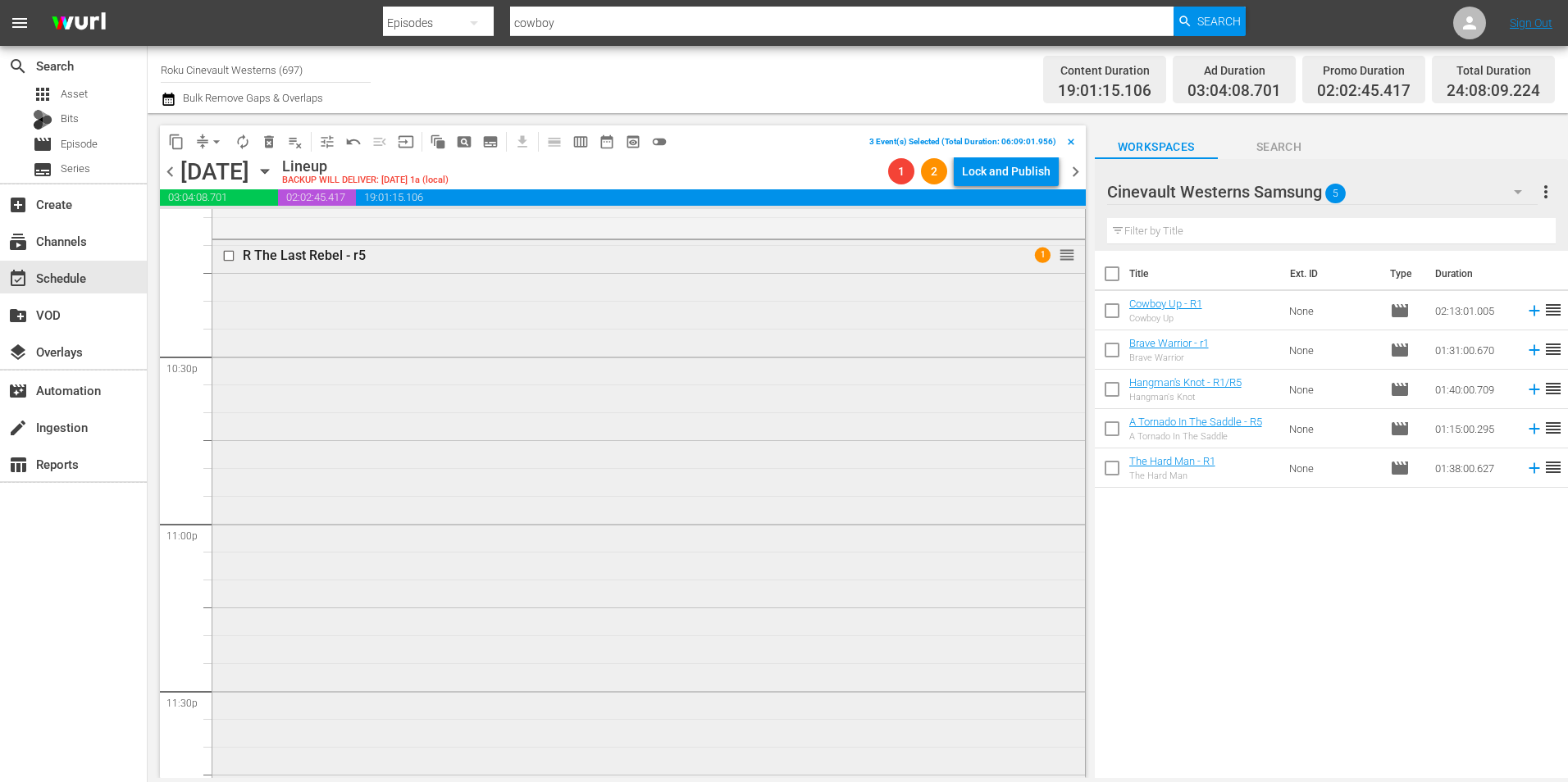
click at [229, 257] on input "checkbox" at bounding box center [231, 256] width 17 height 14
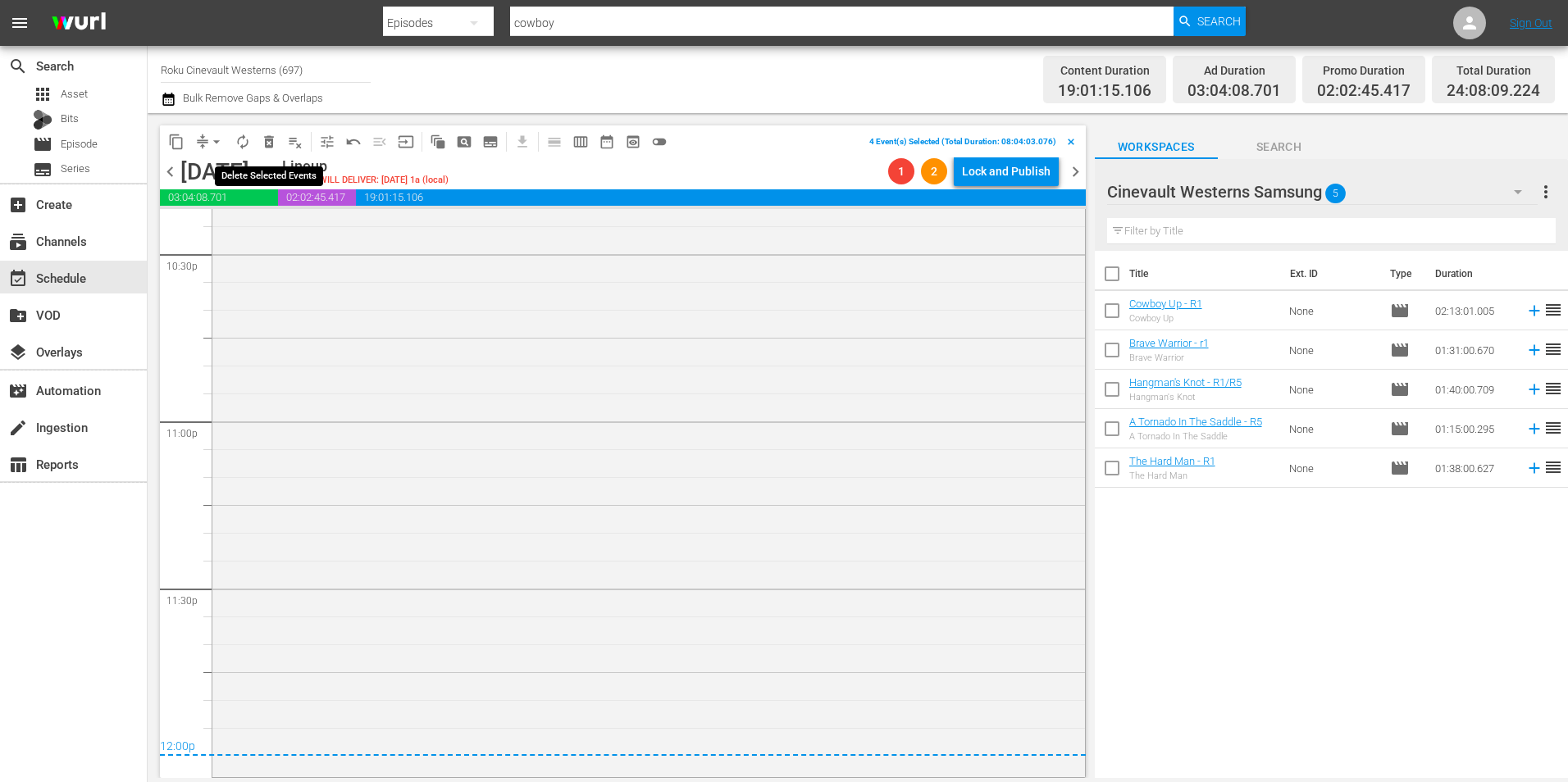
click at [272, 142] on span "delete_forever_outlined" at bounding box center [269, 141] width 17 height 17
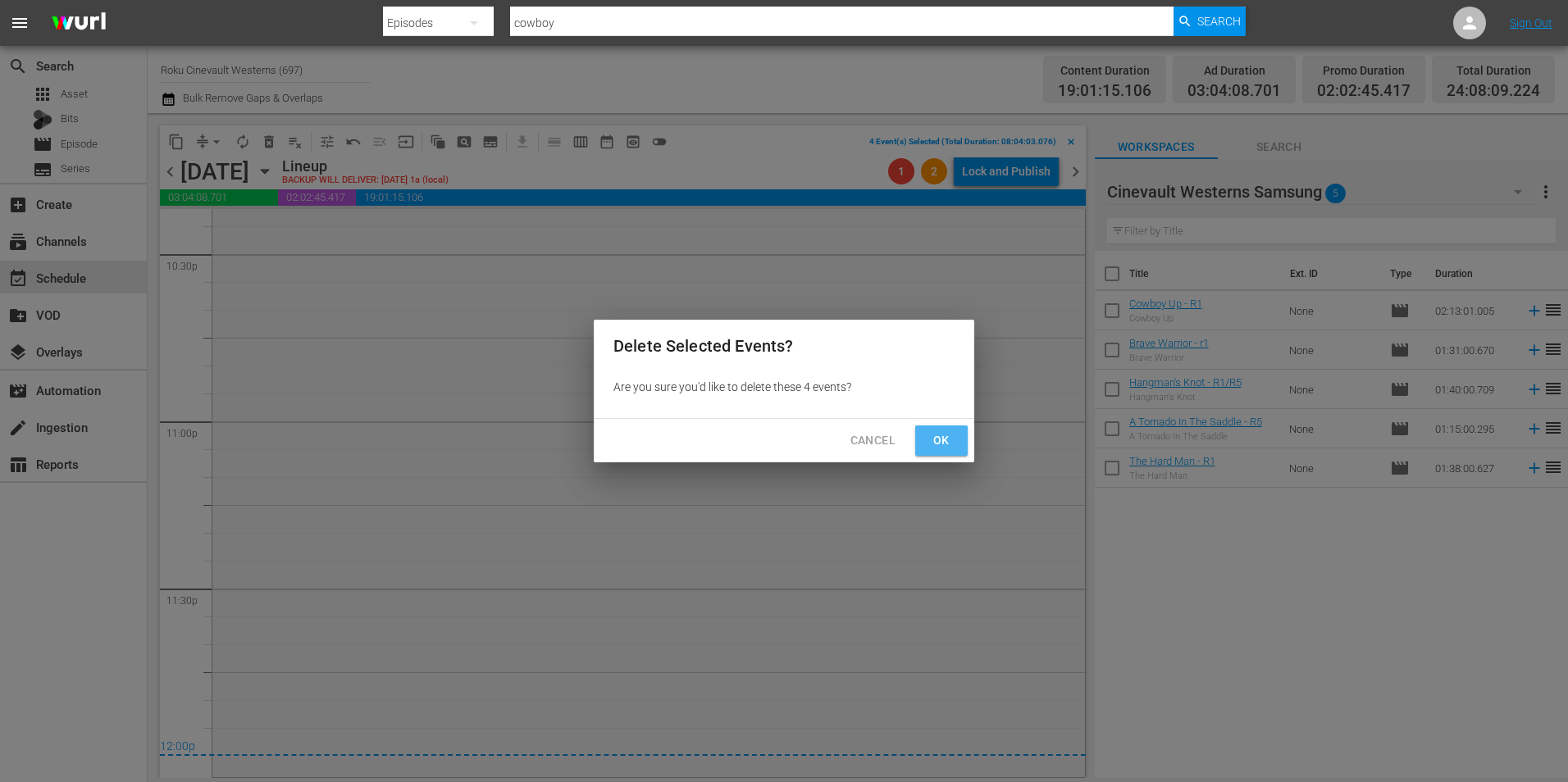
click at [948, 439] on span "Ok" at bounding box center [941, 440] width 26 height 20
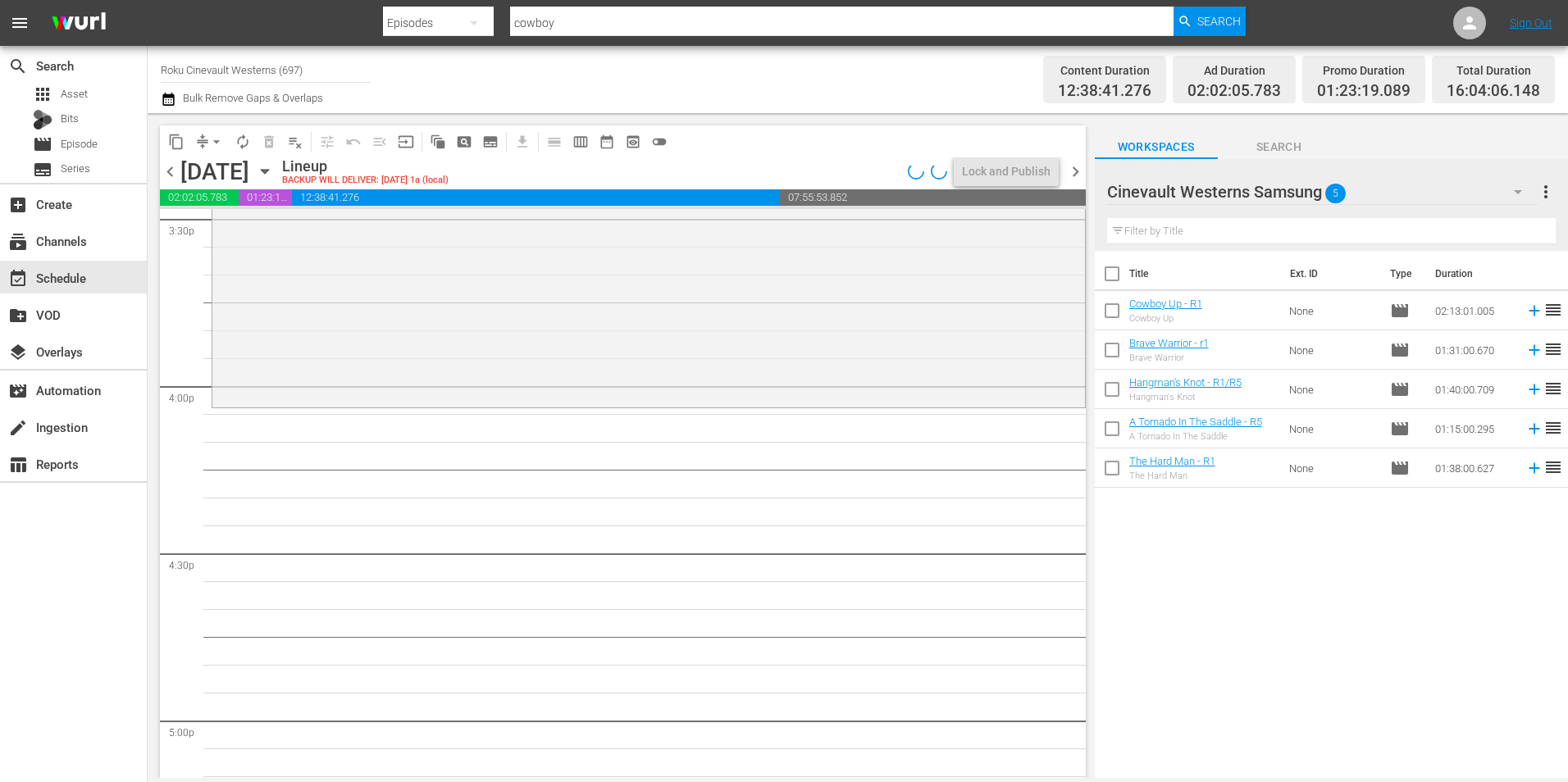
scroll to position [5165, 0]
click at [1402, 190] on div "Cinevault Westerns Samsung 5" at bounding box center [1322, 192] width 430 height 46
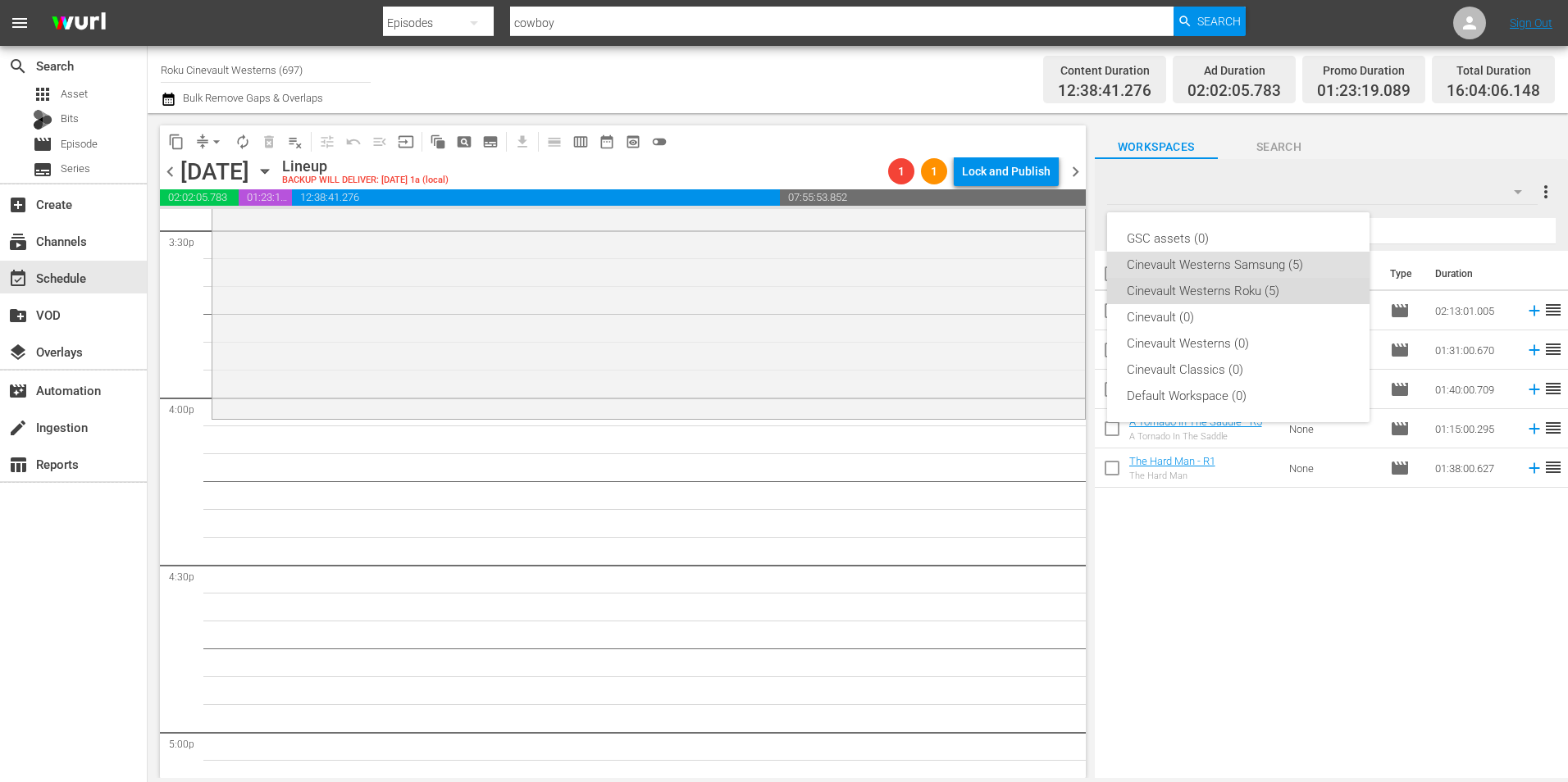
click at [1243, 298] on div "Cinevault Westerns Roku (5)" at bounding box center [1238, 292] width 223 height 26
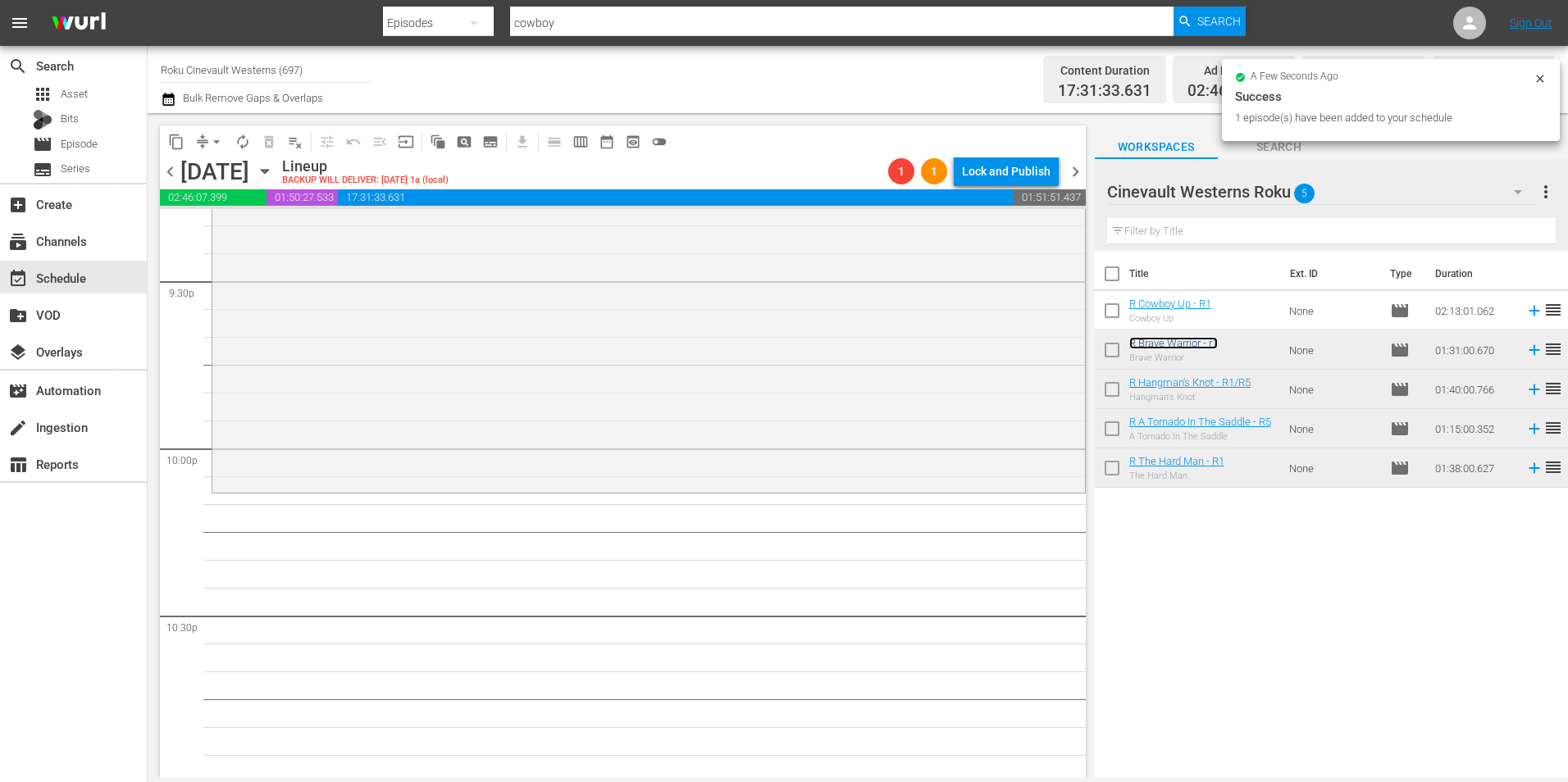
scroll to position [7215, 0]
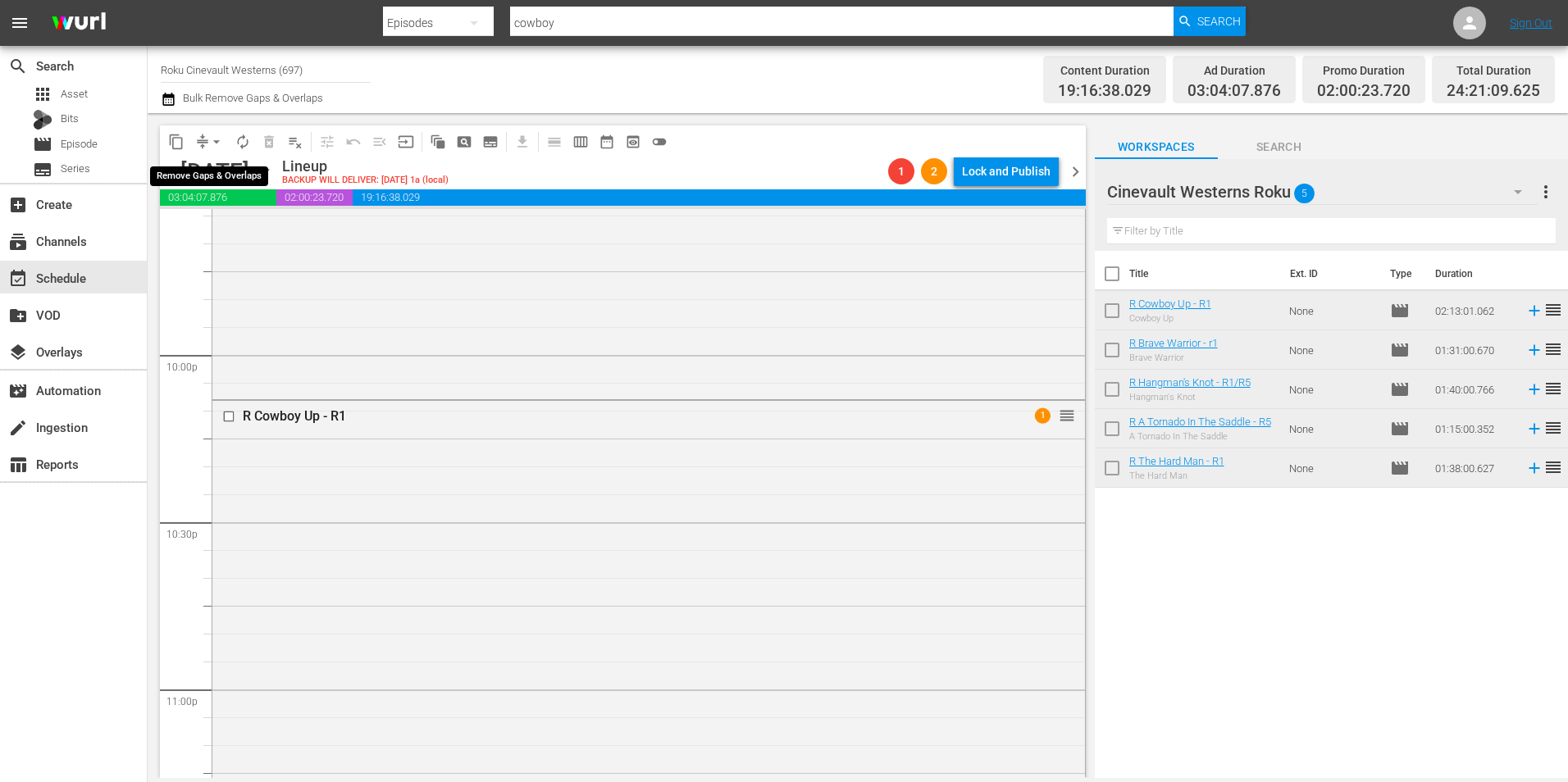
click at [216, 139] on span "arrow_drop_down" at bounding box center [216, 141] width 17 height 17
click at [236, 175] on li "Align to Midnight" at bounding box center [216, 175] width 172 height 27
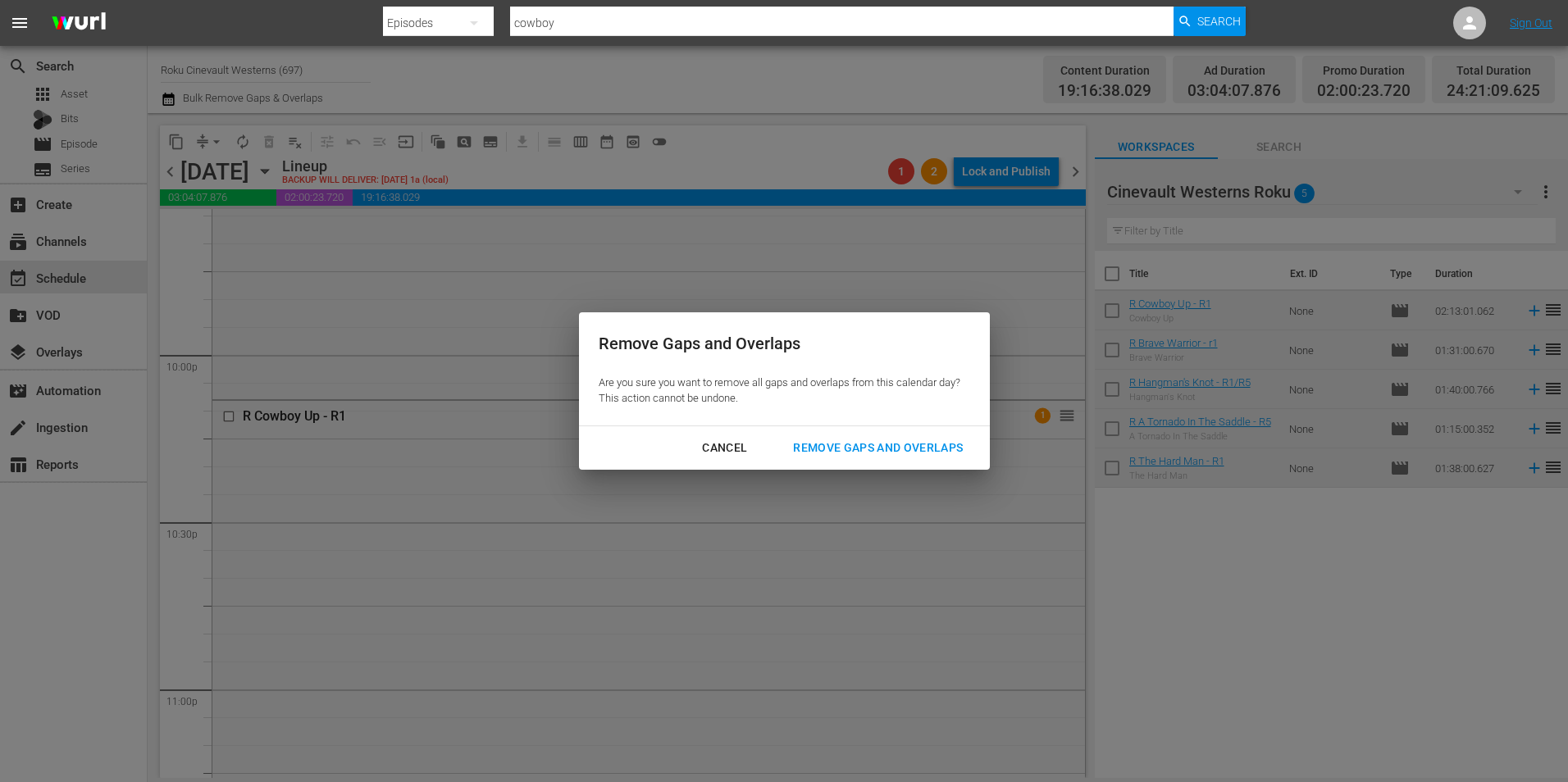
click at [867, 456] on div "Remove Gaps and Overlaps" at bounding box center [878, 448] width 196 height 20
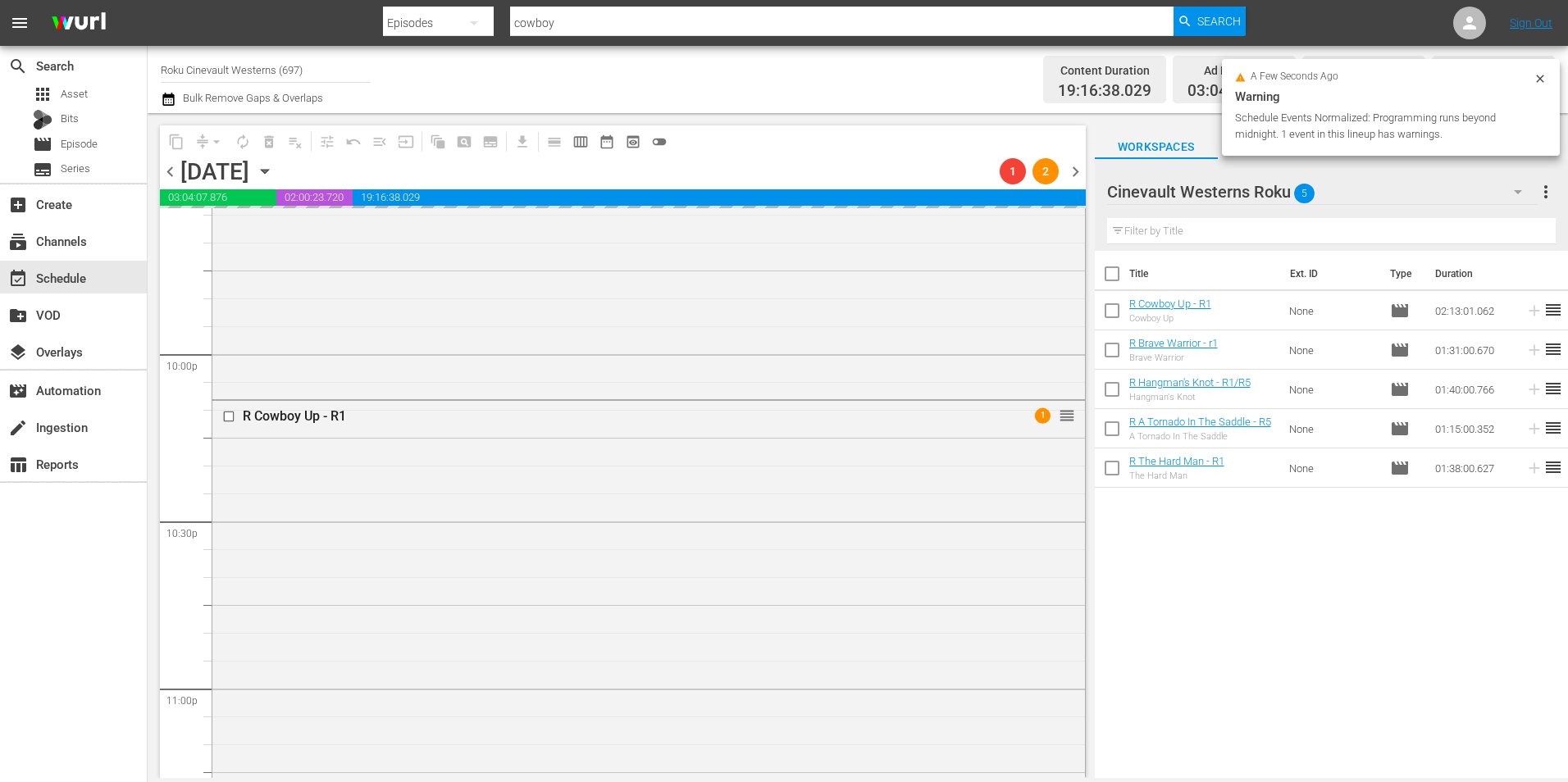
click at [236, 417] on input "checkbox" at bounding box center [231, 416] width 17 height 14
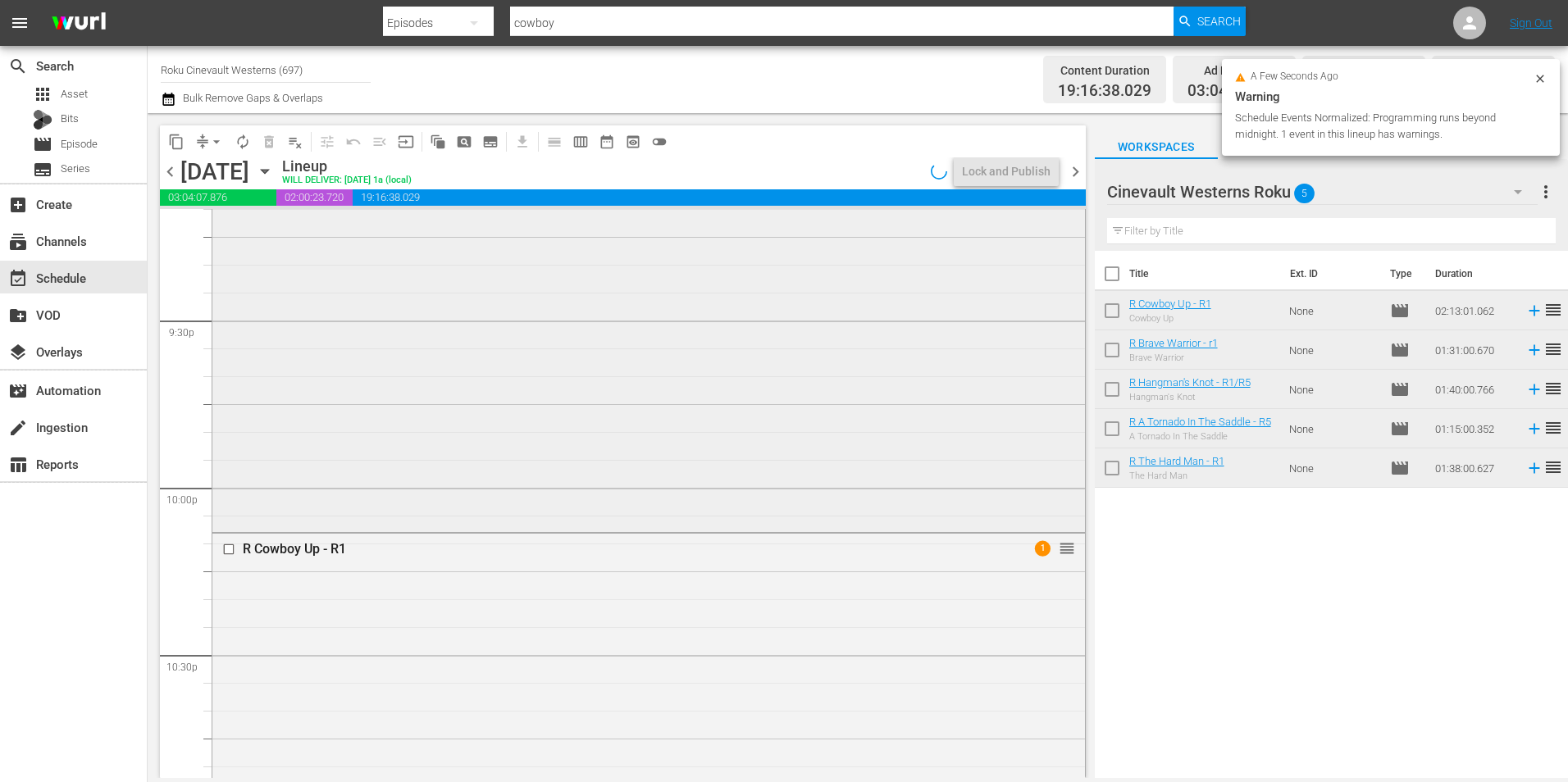
scroll to position [7334, 0]
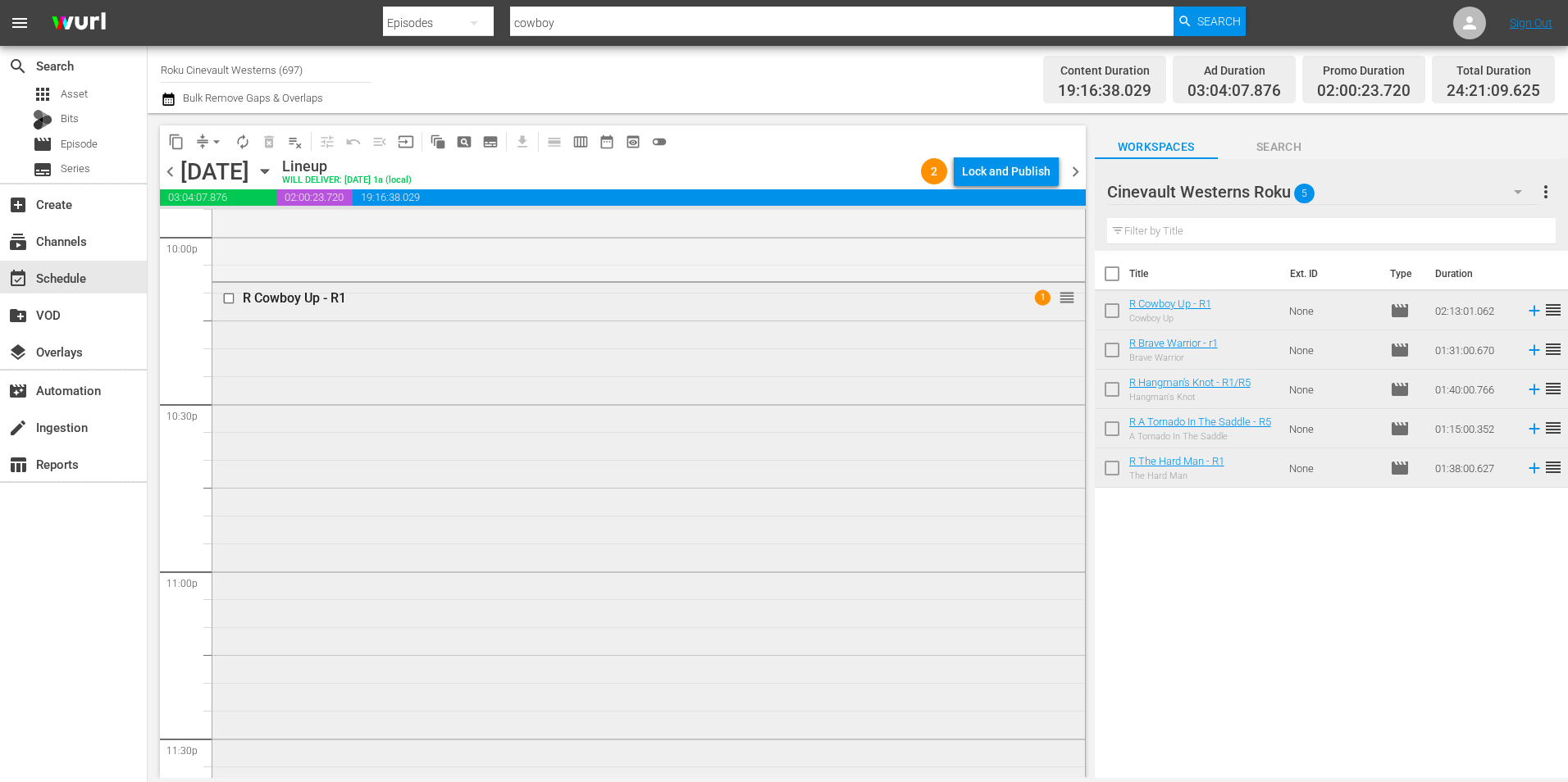
click at [229, 296] on input "checkbox" at bounding box center [231, 298] width 17 height 14
click at [230, 279] on input "checkbox" at bounding box center [231, 284] width 17 height 14
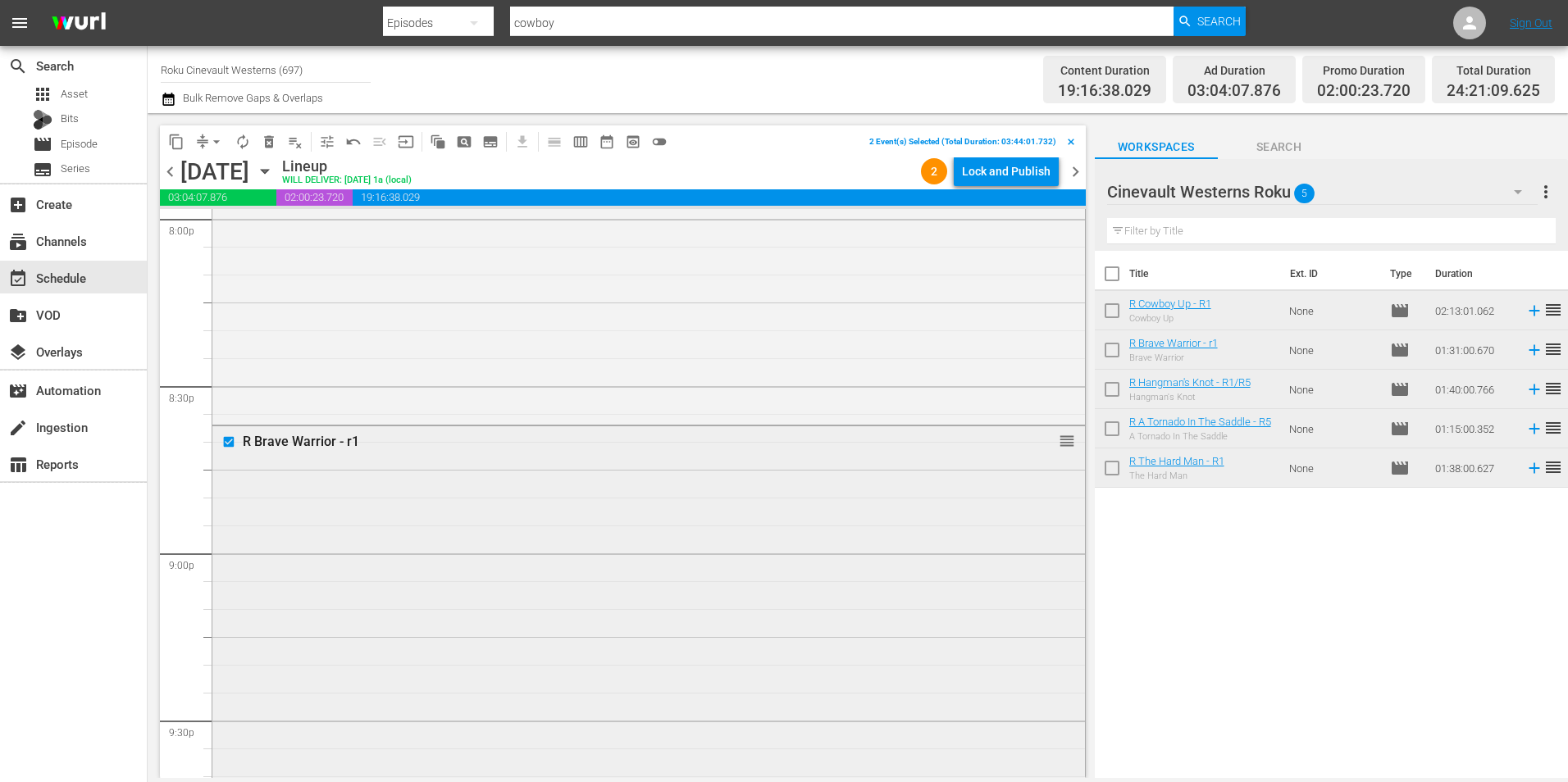
scroll to position [6349, 0]
click at [227, 216] on input "checkbox" at bounding box center [231, 217] width 17 height 14
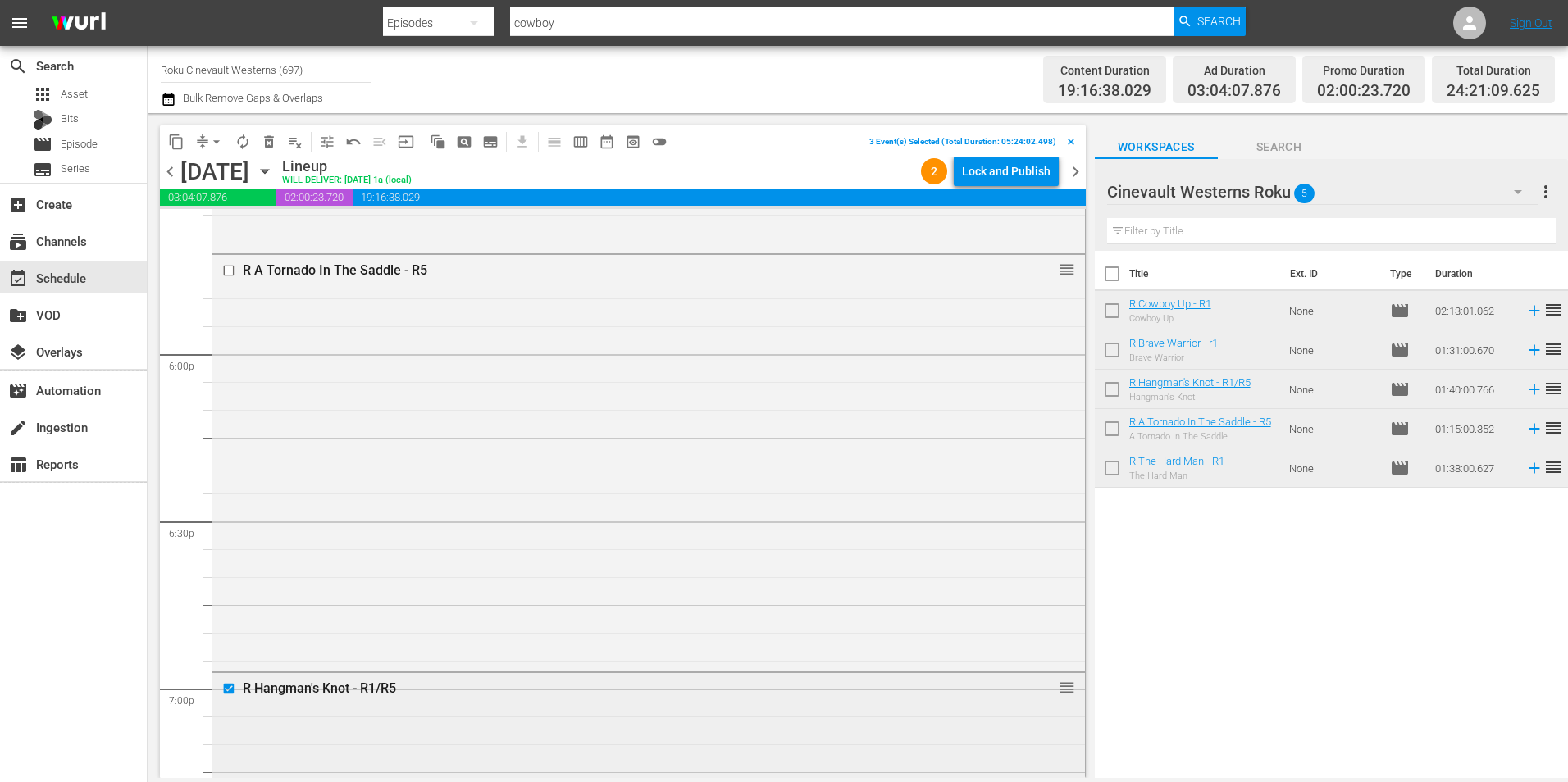
scroll to position [5857, 0]
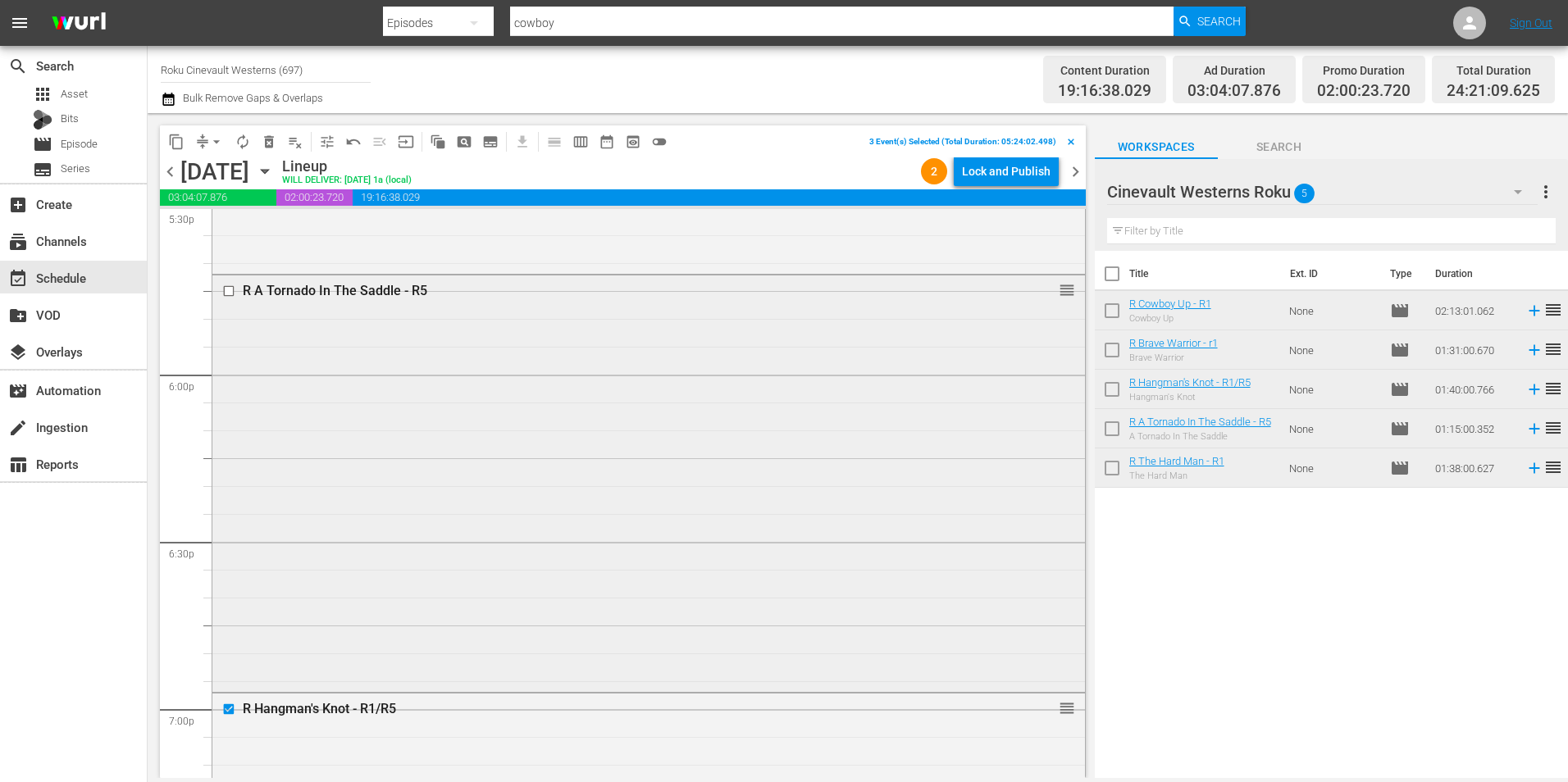
click at [229, 292] on input "checkbox" at bounding box center [231, 292] width 17 height 14
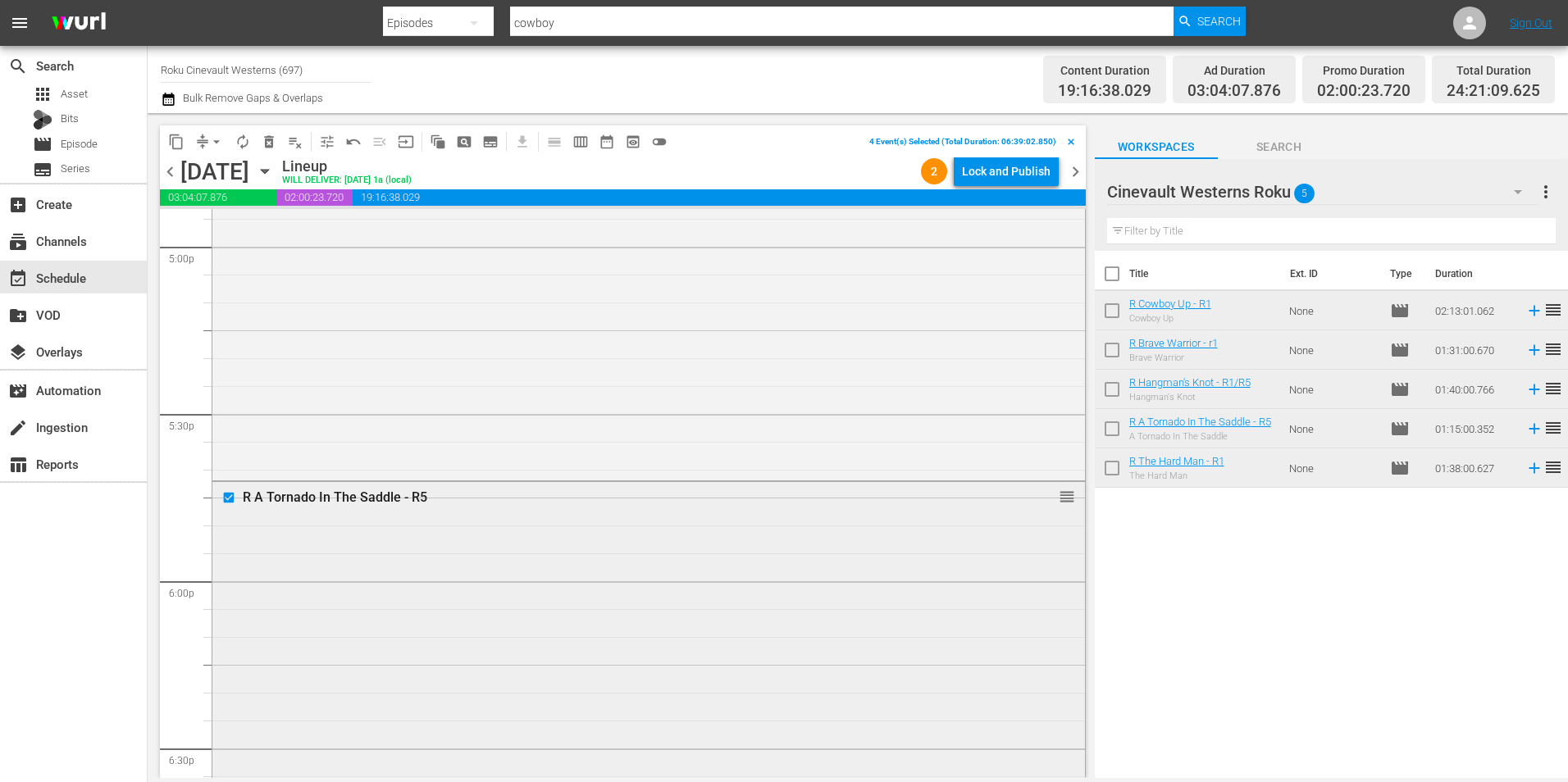
scroll to position [5365, 0]
click at [227, 237] on input "checkbox" at bounding box center [231, 237] width 17 height 14
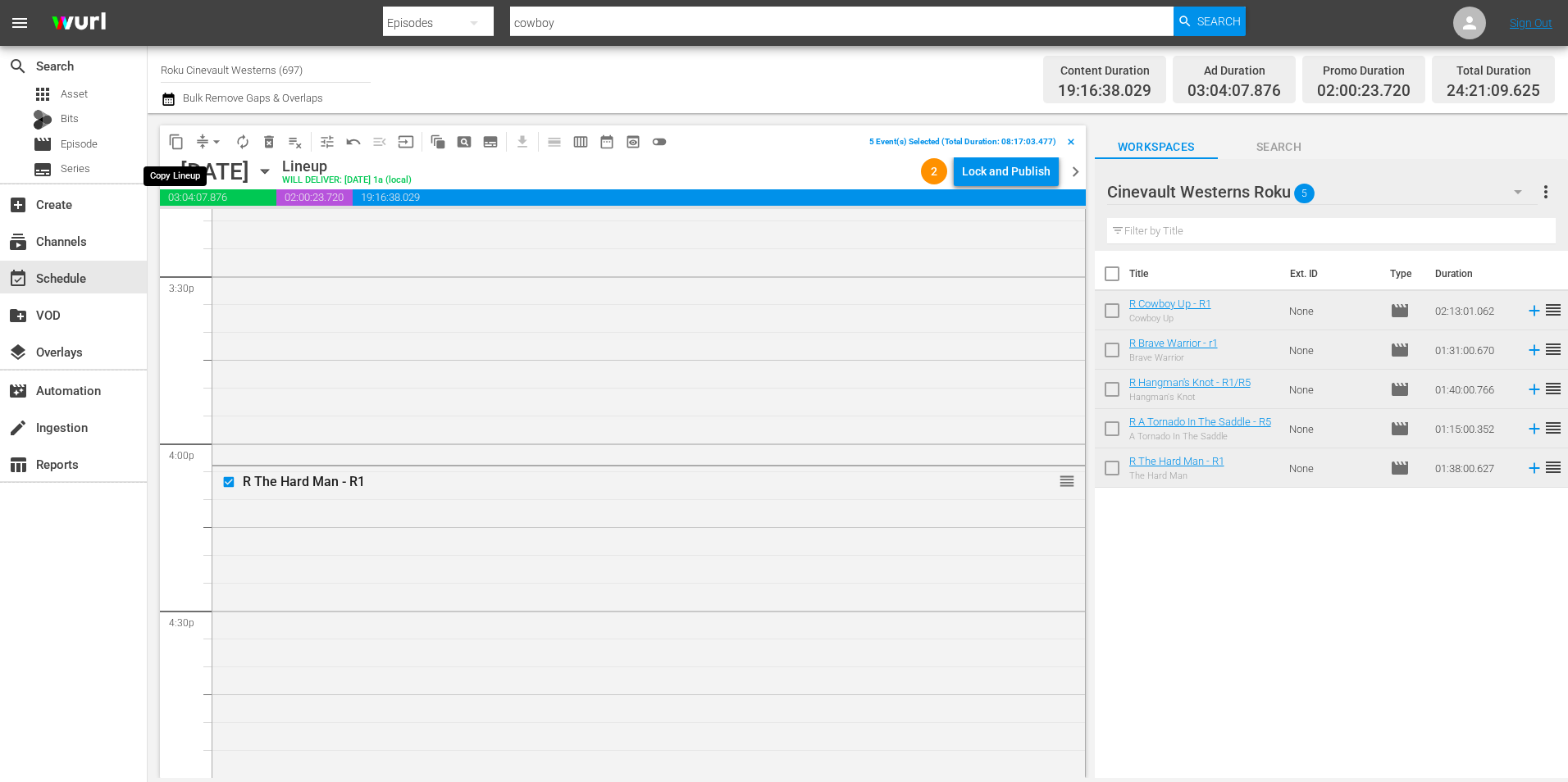
click at [178, 138] on span "content_copy" at bounding box center [176, 141] width 17 height 17
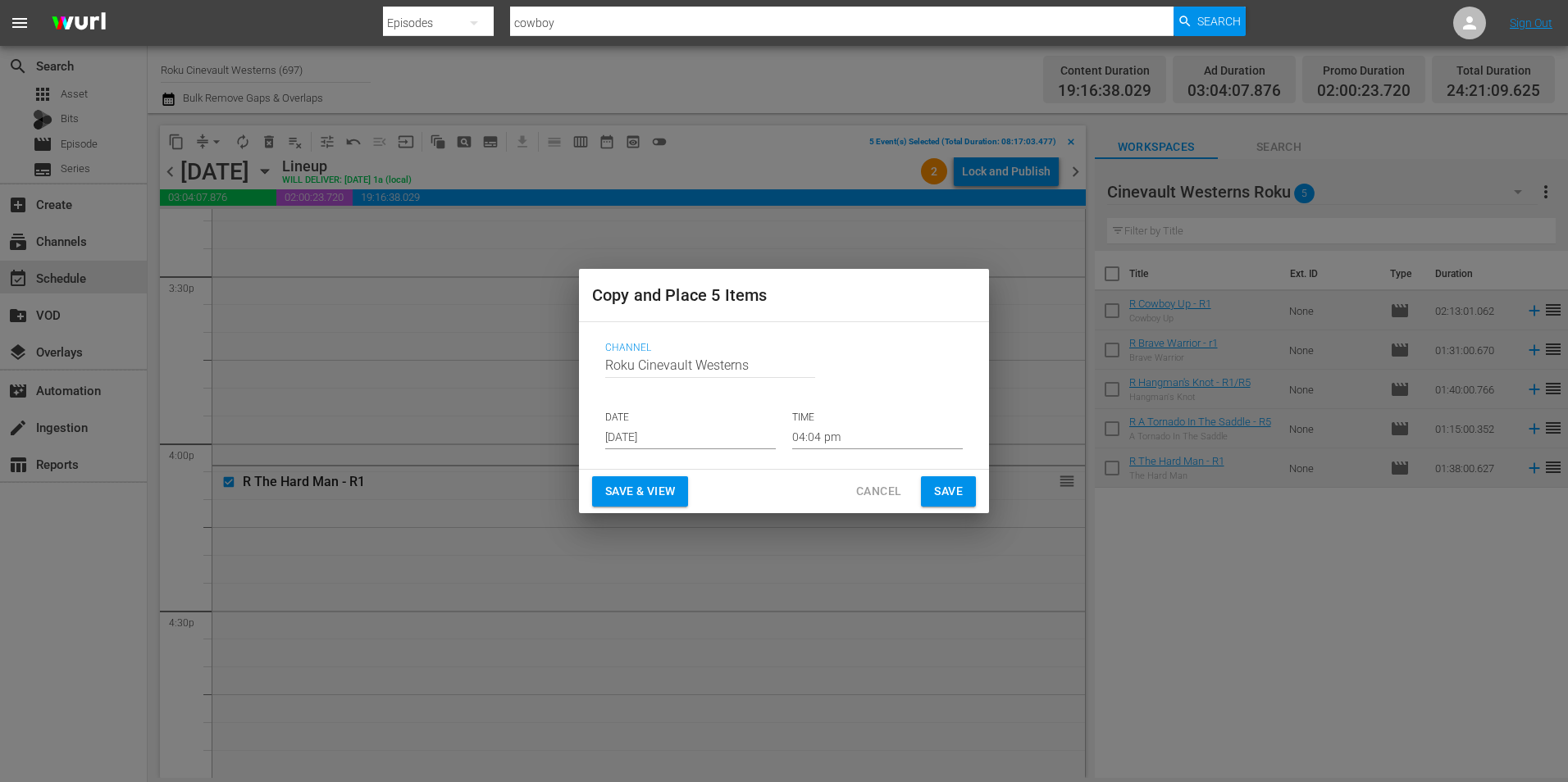
click at [700, 437] on input "Aug 20th 2025" at bounding box center [689, 437] width 170 height 24
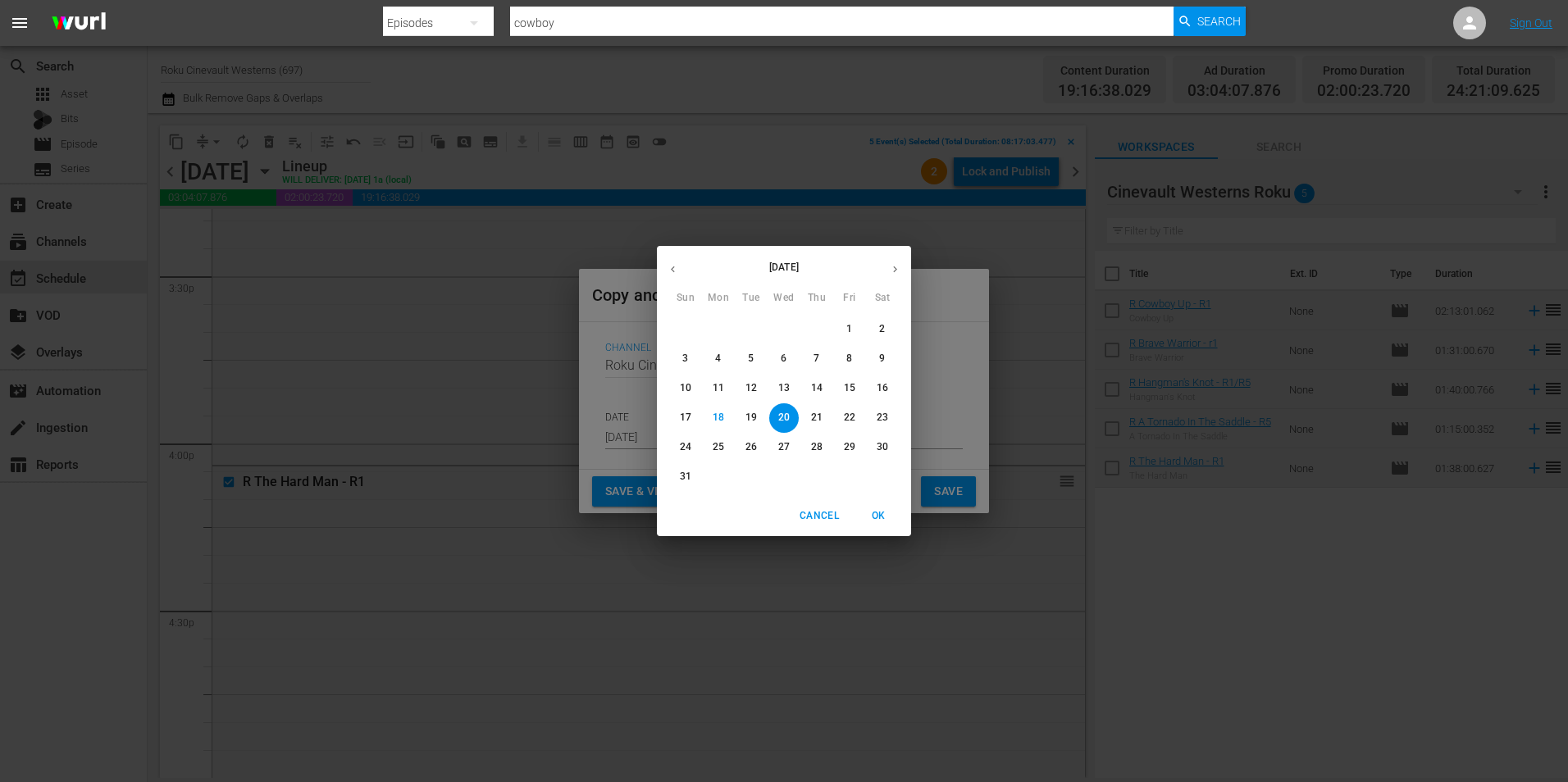
click at [893, 271] on icon "button" at bounding box center [895, 270] width 12 height 12
click at [748, 327] on p "2" at bounding box center [750, 329] width 6 height 14
type input "Sep 2nd 2025"
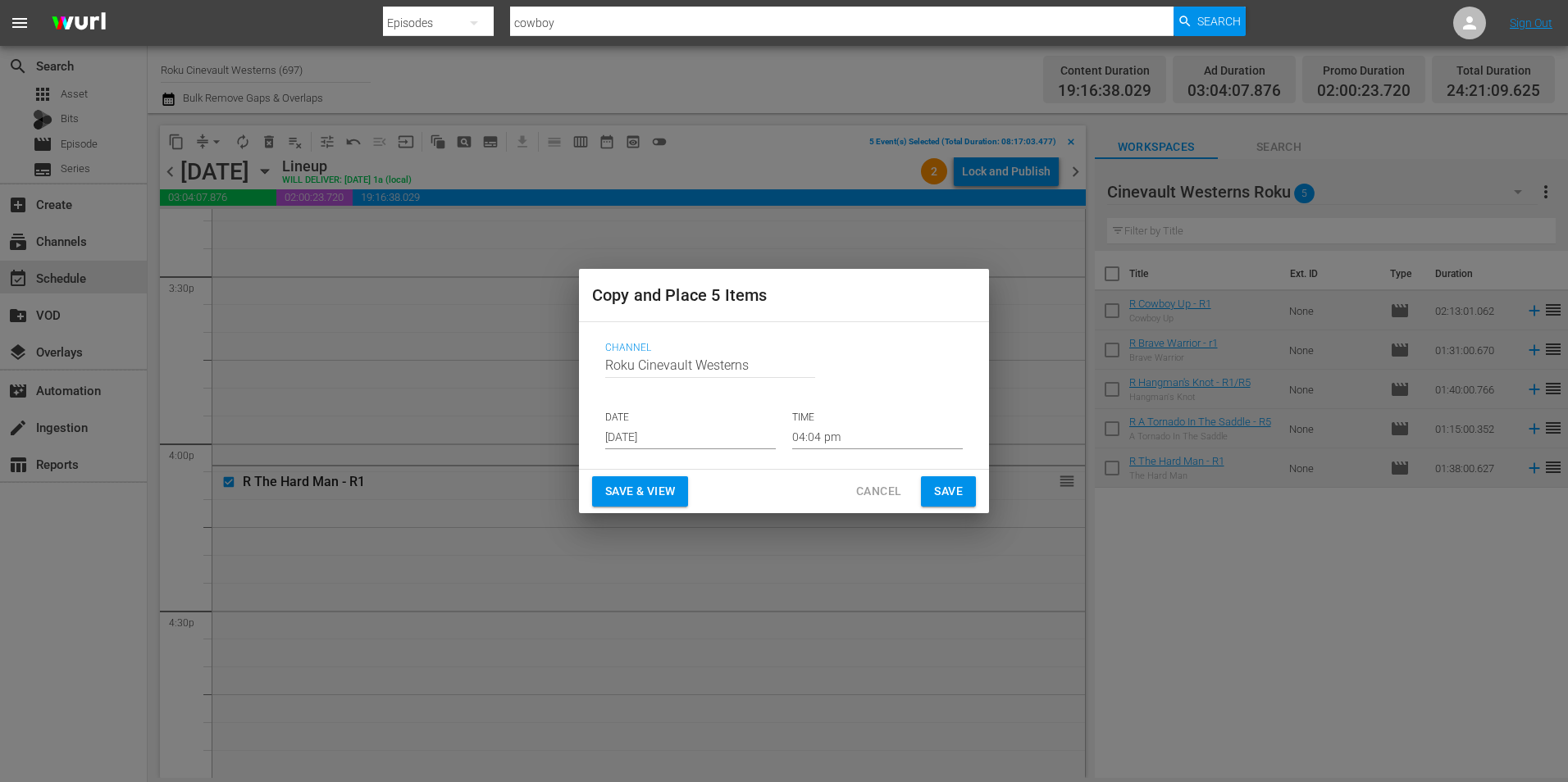
click at [862, 450] on div "Channel Channel Title Roku Cinevault Westerns DATE Sep 2nd 2025 TIME 04:04 pm" at bounding box center [784, 395] width 384 height 134
click at [856, 437] on input "04:04 pm" at bounding box center [877, 437] width 170 height 24
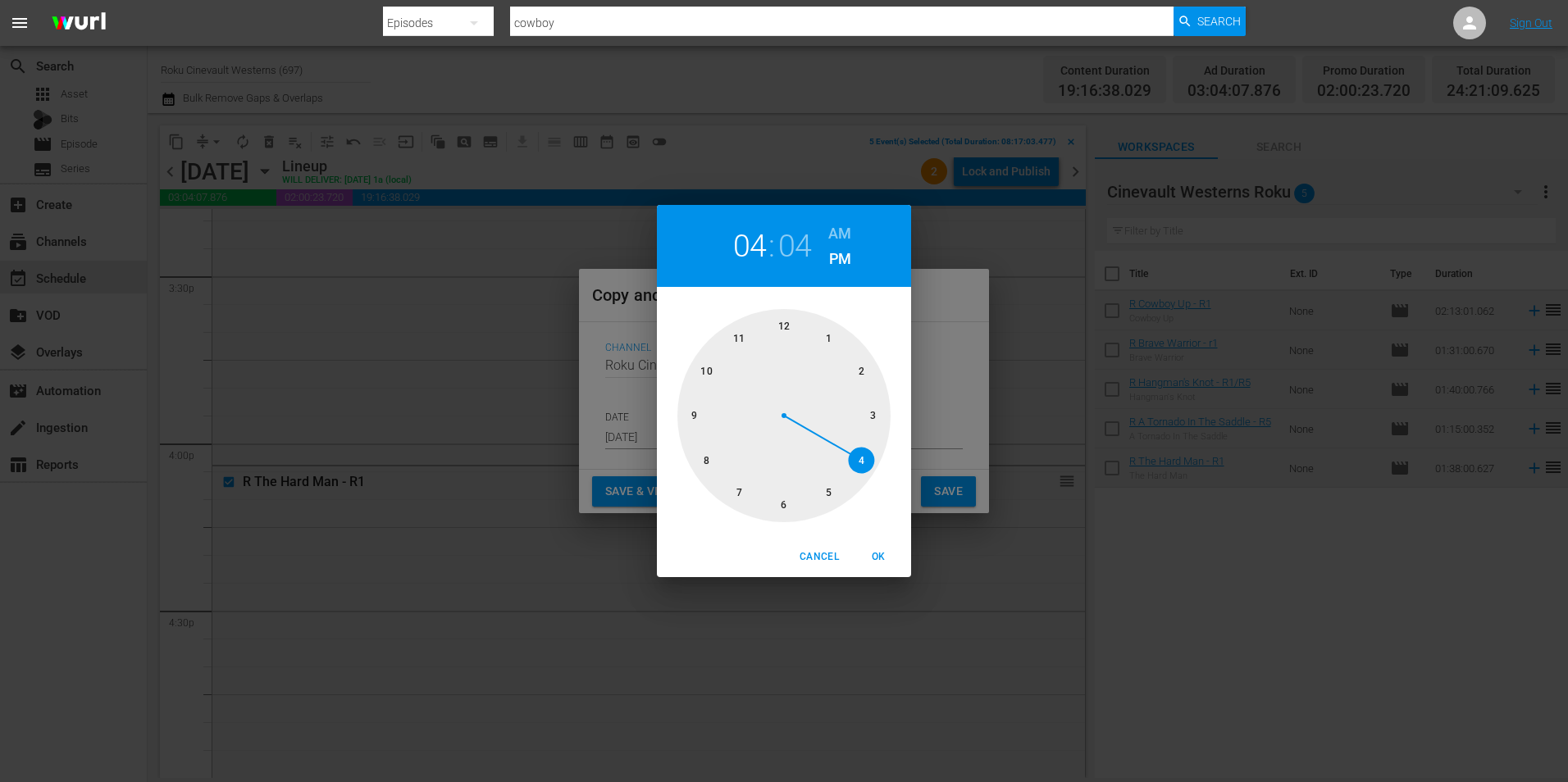
click at [790, 329] on div at bounding box center [784, 415] width 213 height 213
click at [844, 236] on h6 "AM" at bounding box center [839, 234] width 23 height 26
click at [884, 566] on button "OK" at bounding box center [878, 557] width 52 height 27
type input "12:00 am"
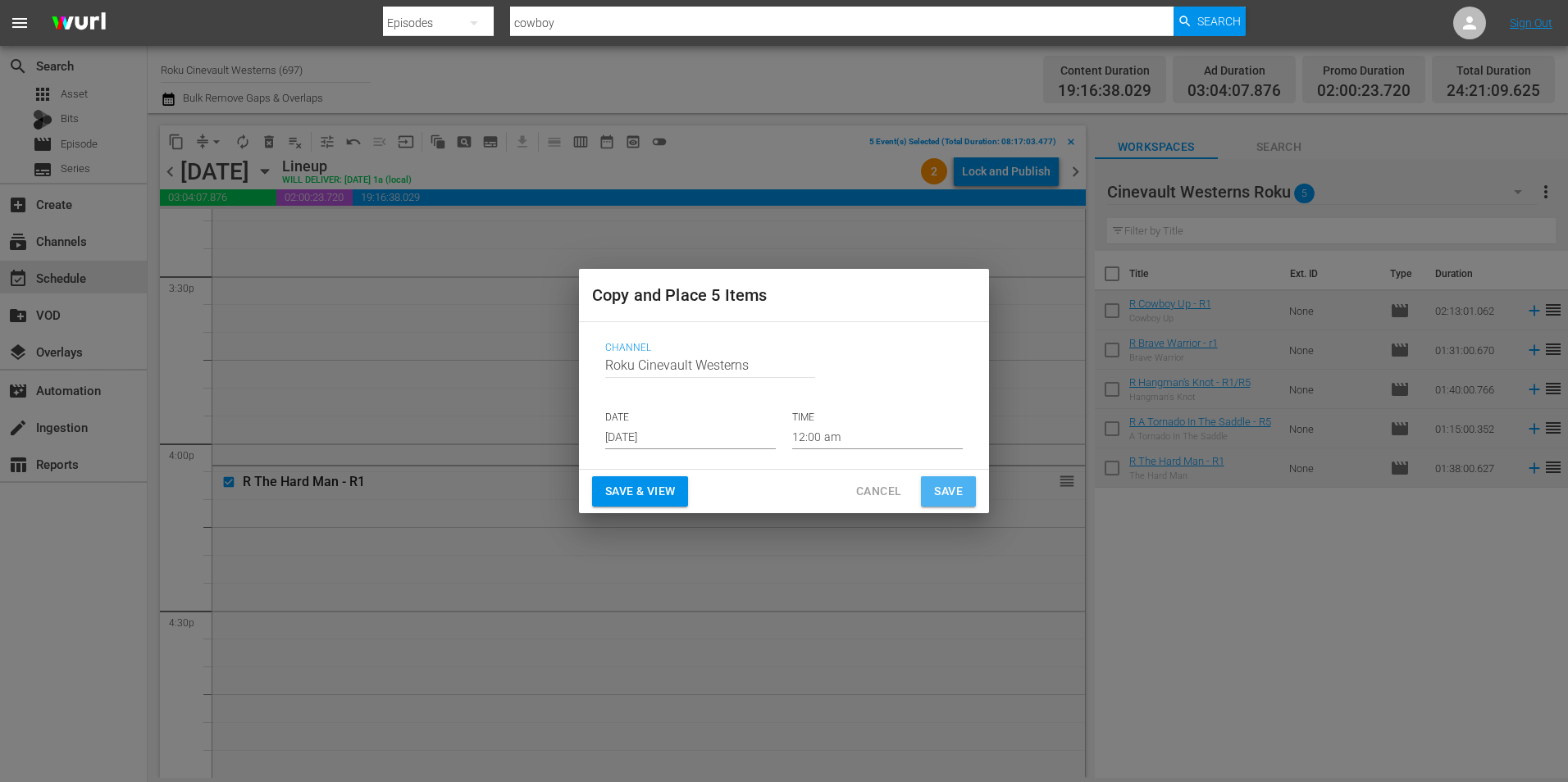
click at [944, 499] on span "Save" at bounding box center [948, 491] width 29 height 20
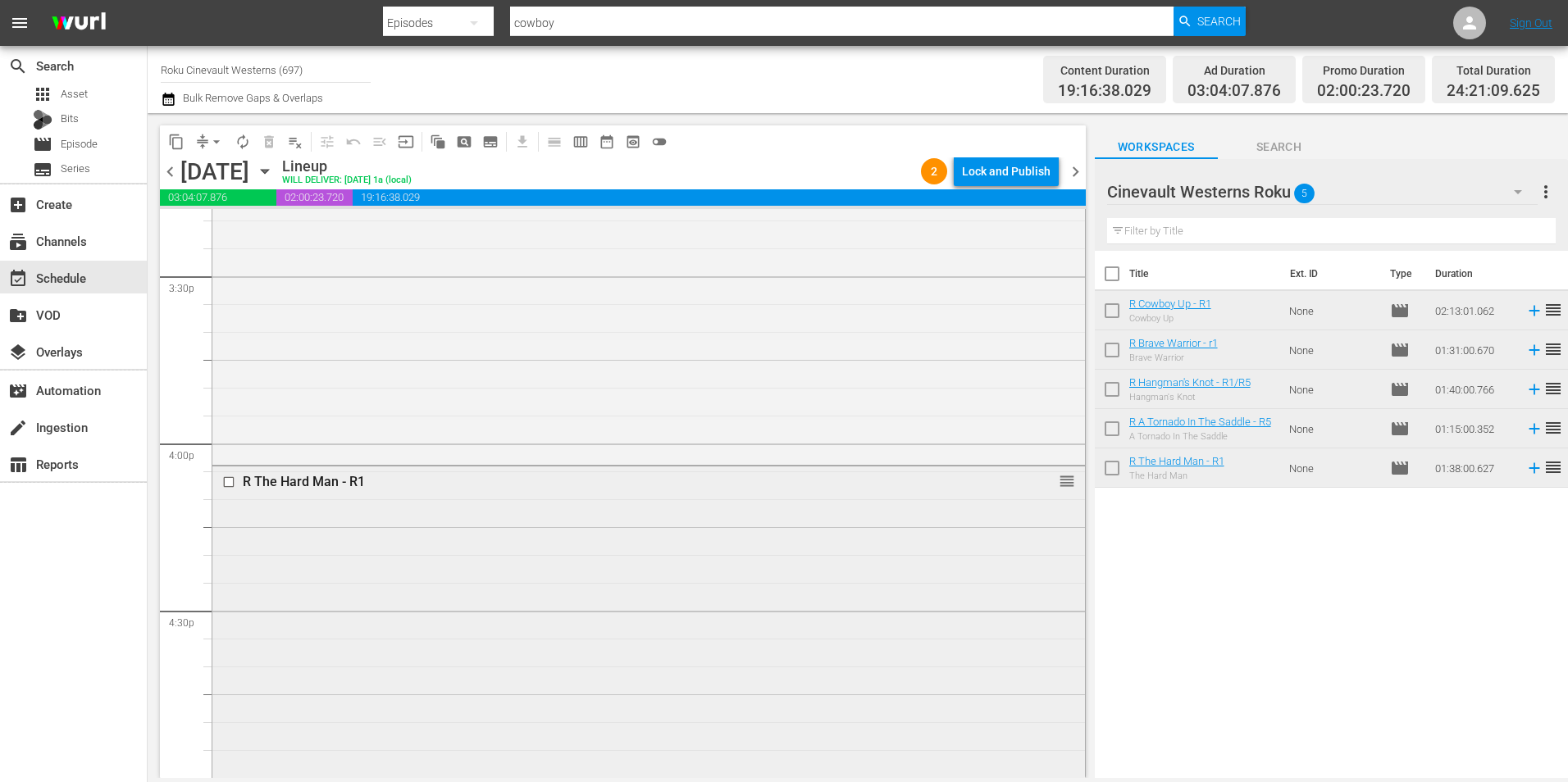
click at [226, 484] on input "checkbox" at bounding box center [231, 483] width 17 height 14
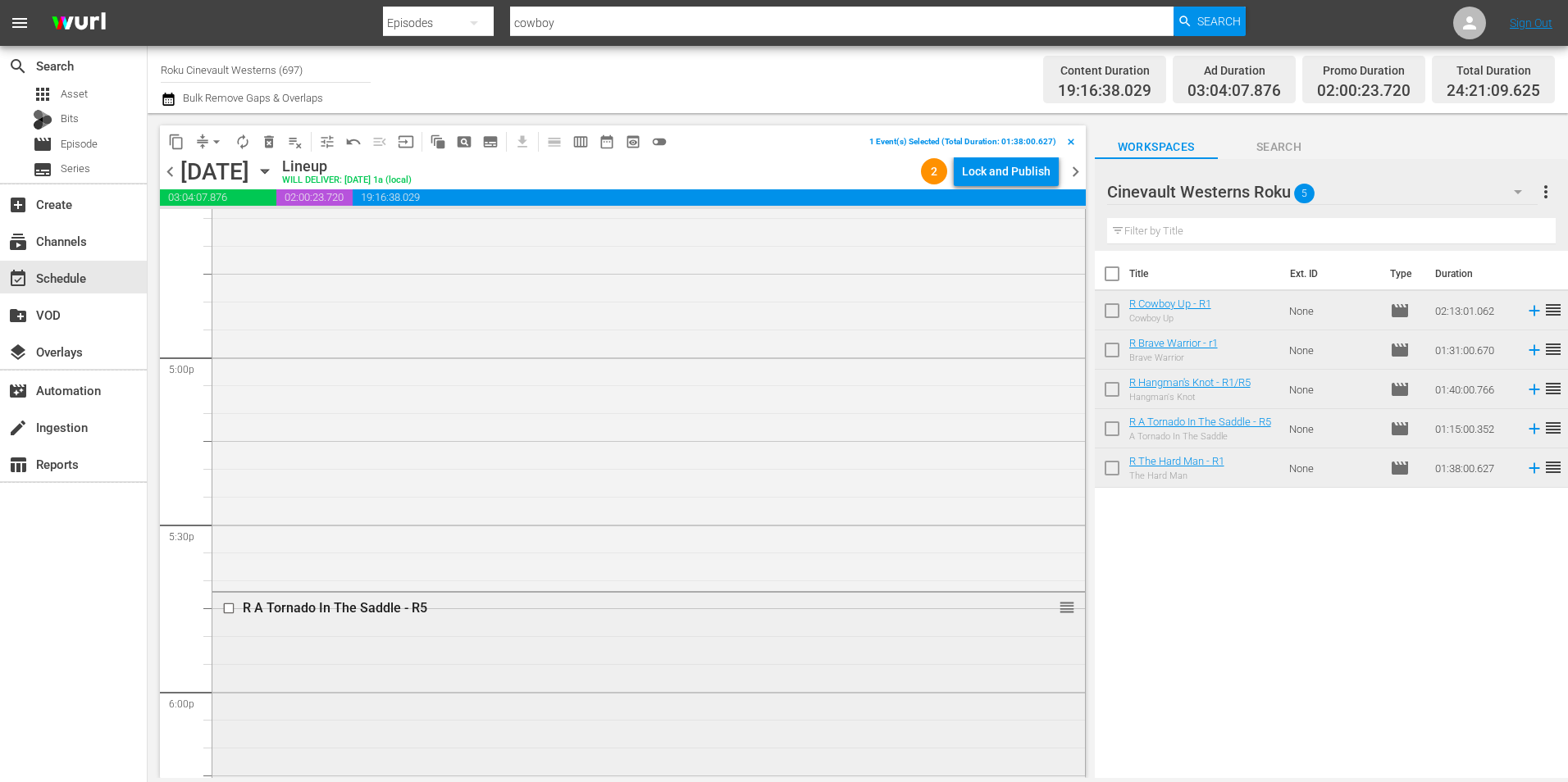
scroll to position [5693, 0]
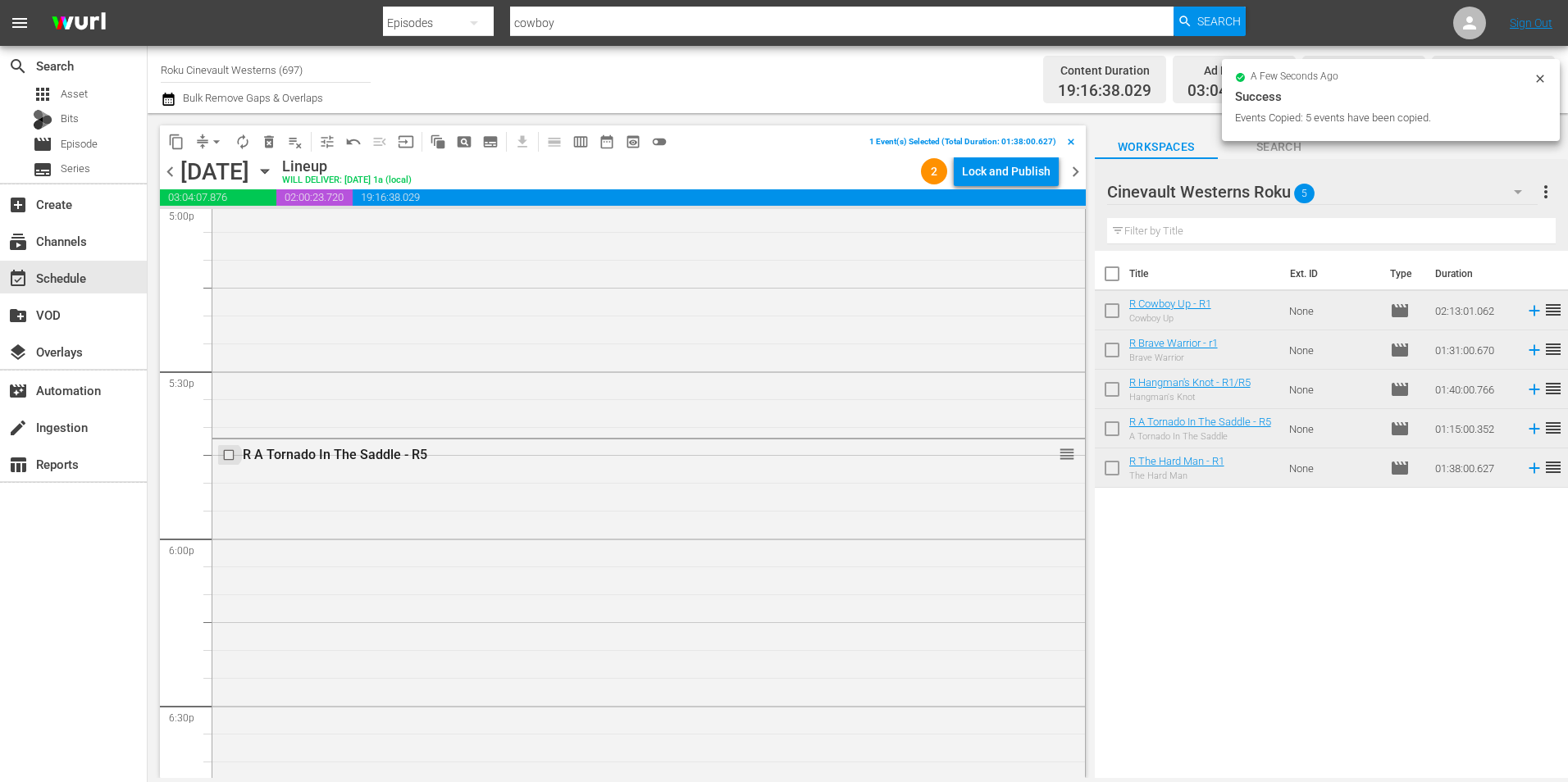
click at [228, 458] on input "checkbox" at bounding box center [231, 456] width 17 height 14
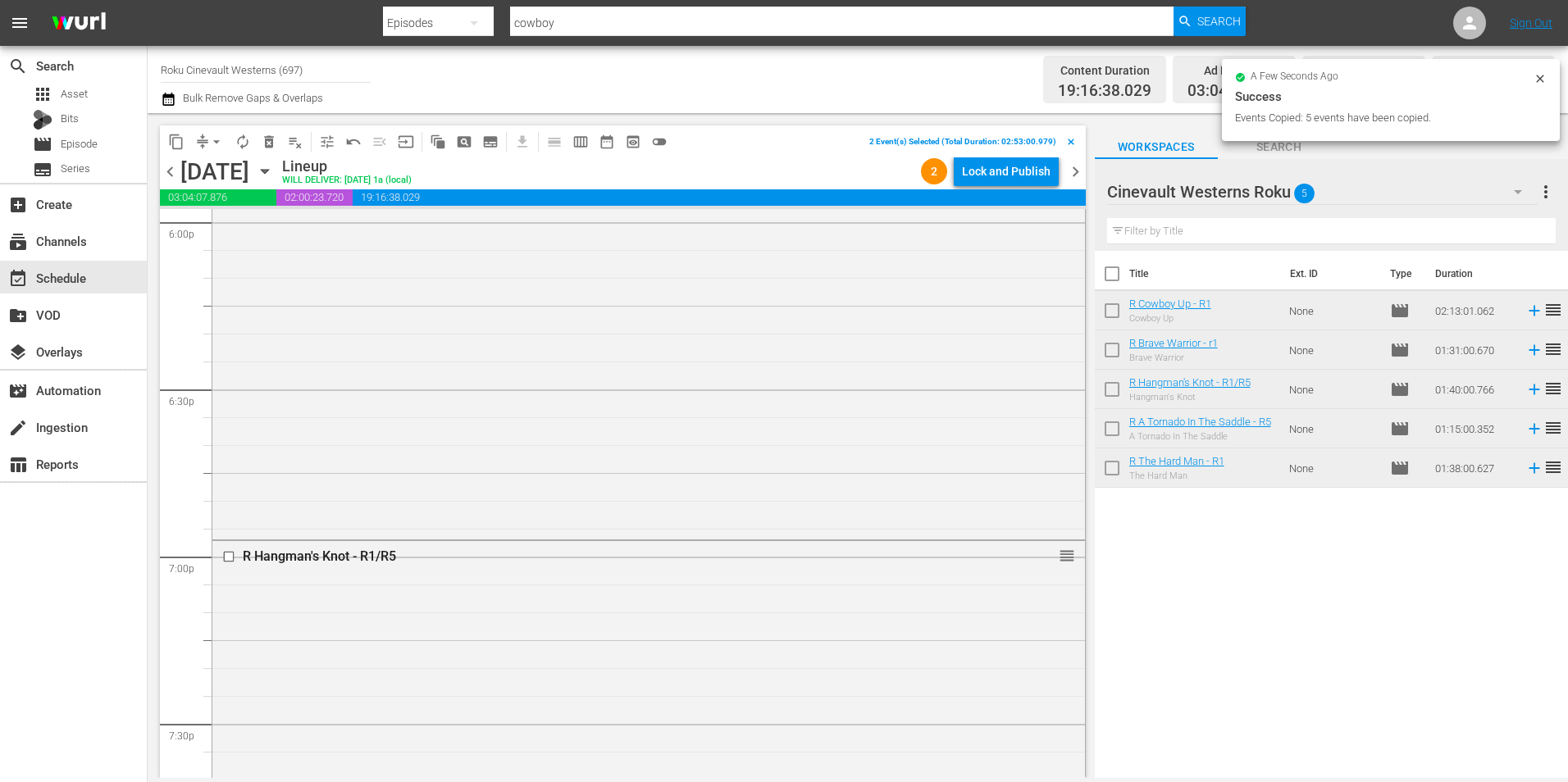
scroll to position [6267, 0]
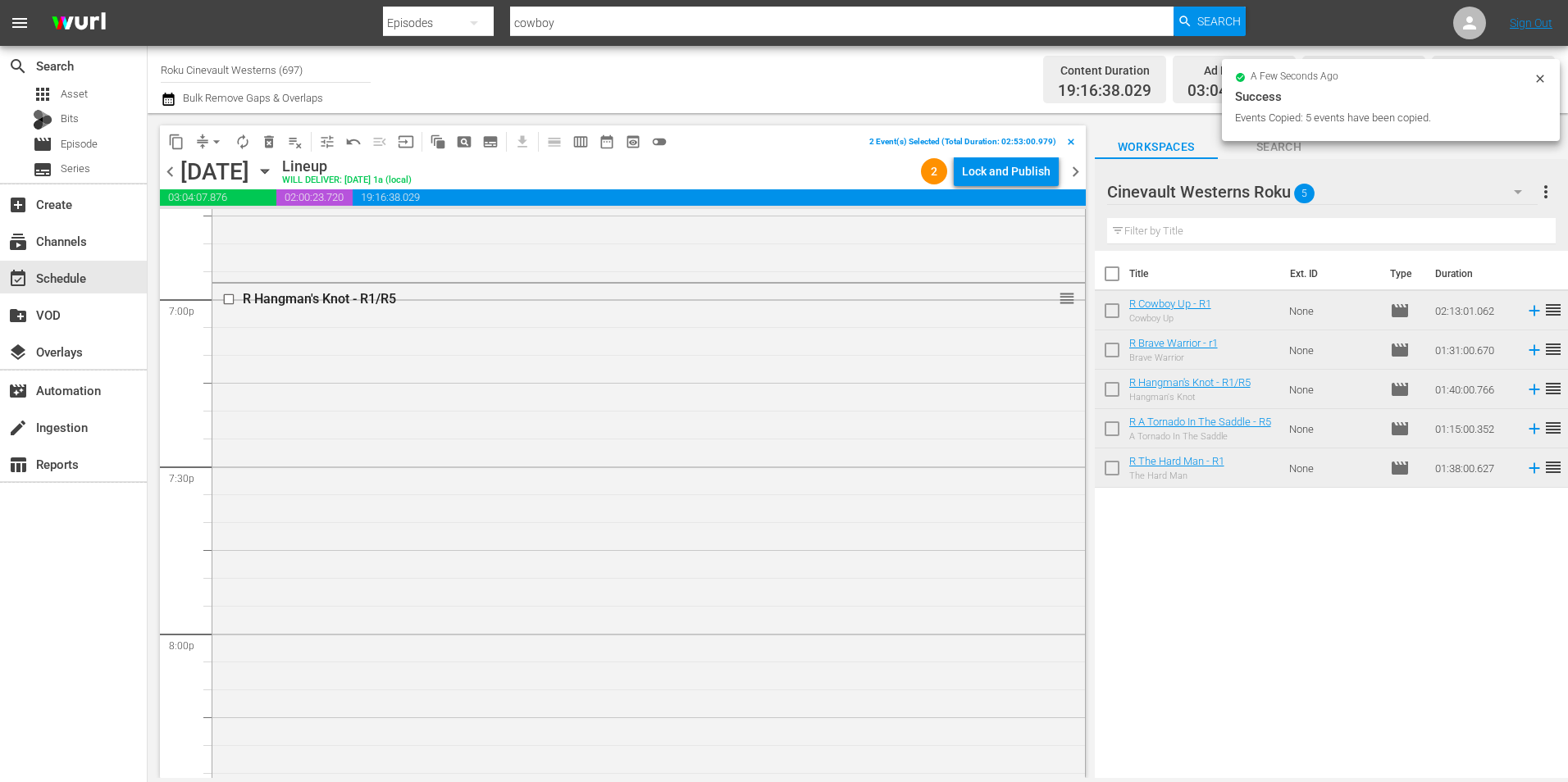
click at [228, 303] on input "checkbox" at bounding box center [231, 299] width 17 height 14
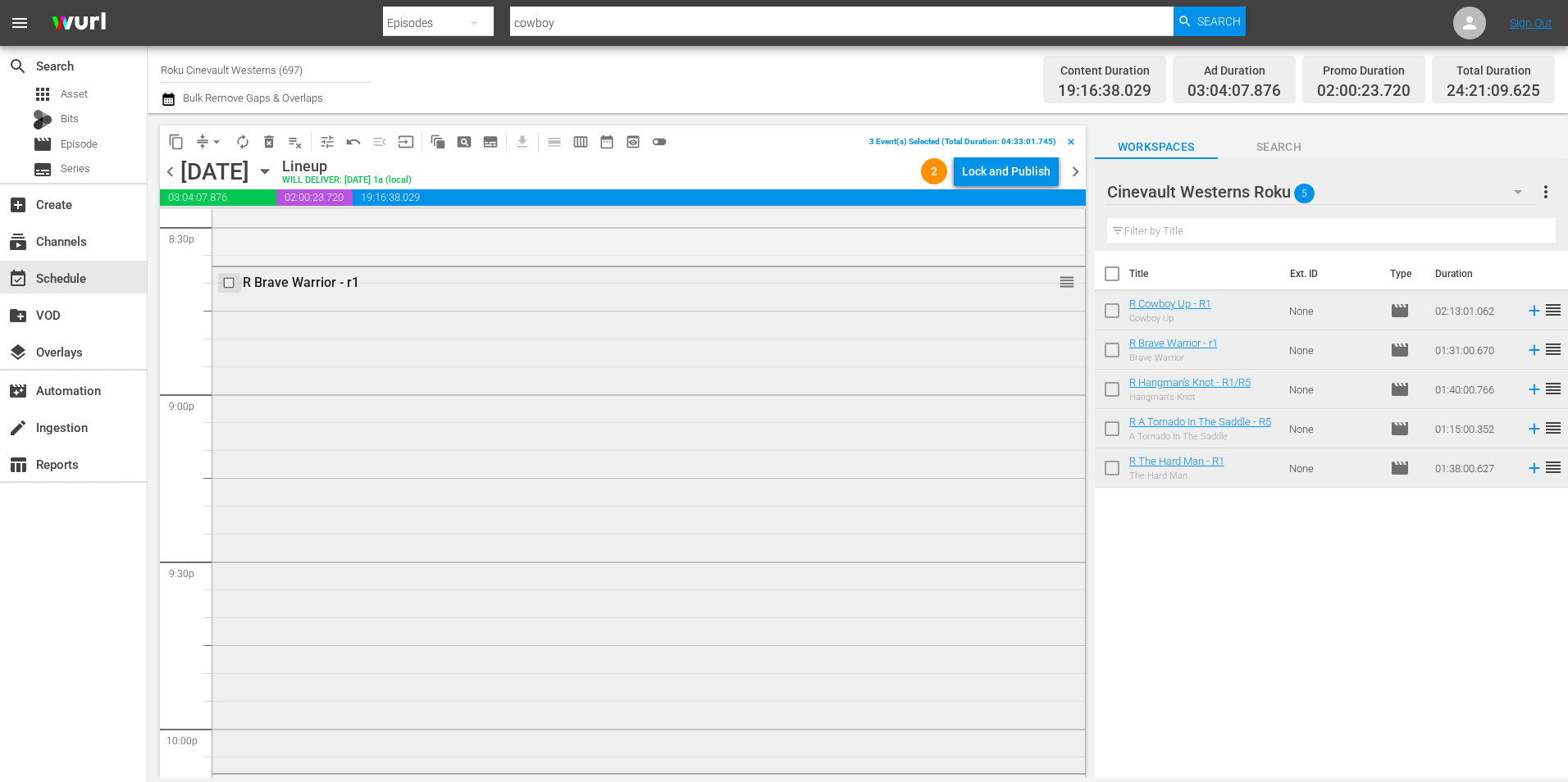
click at [229, 280] on input "checkbox" at bounding box center [231, 284] width 17 height 14
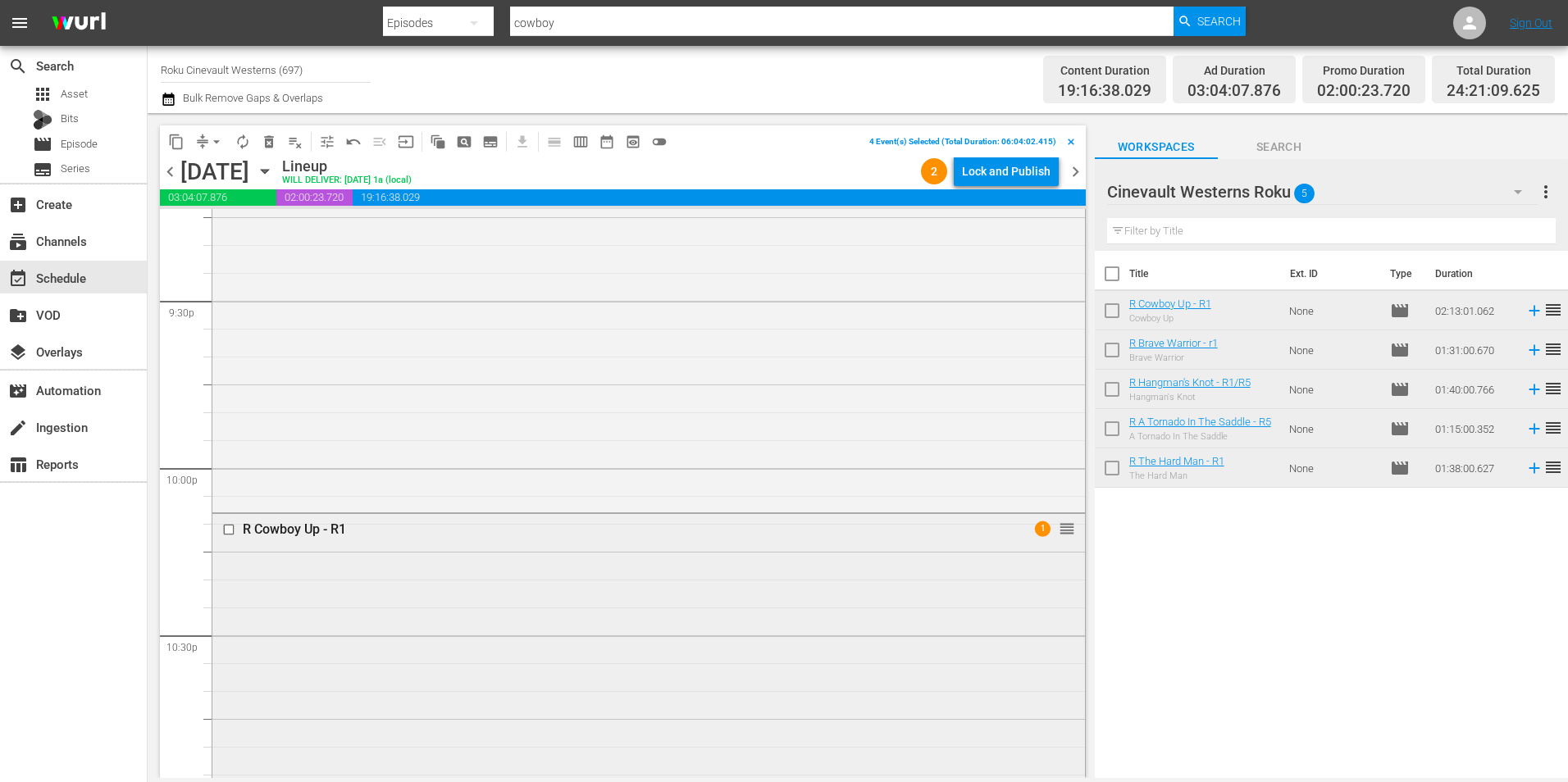
scroll to position [7170, 0]
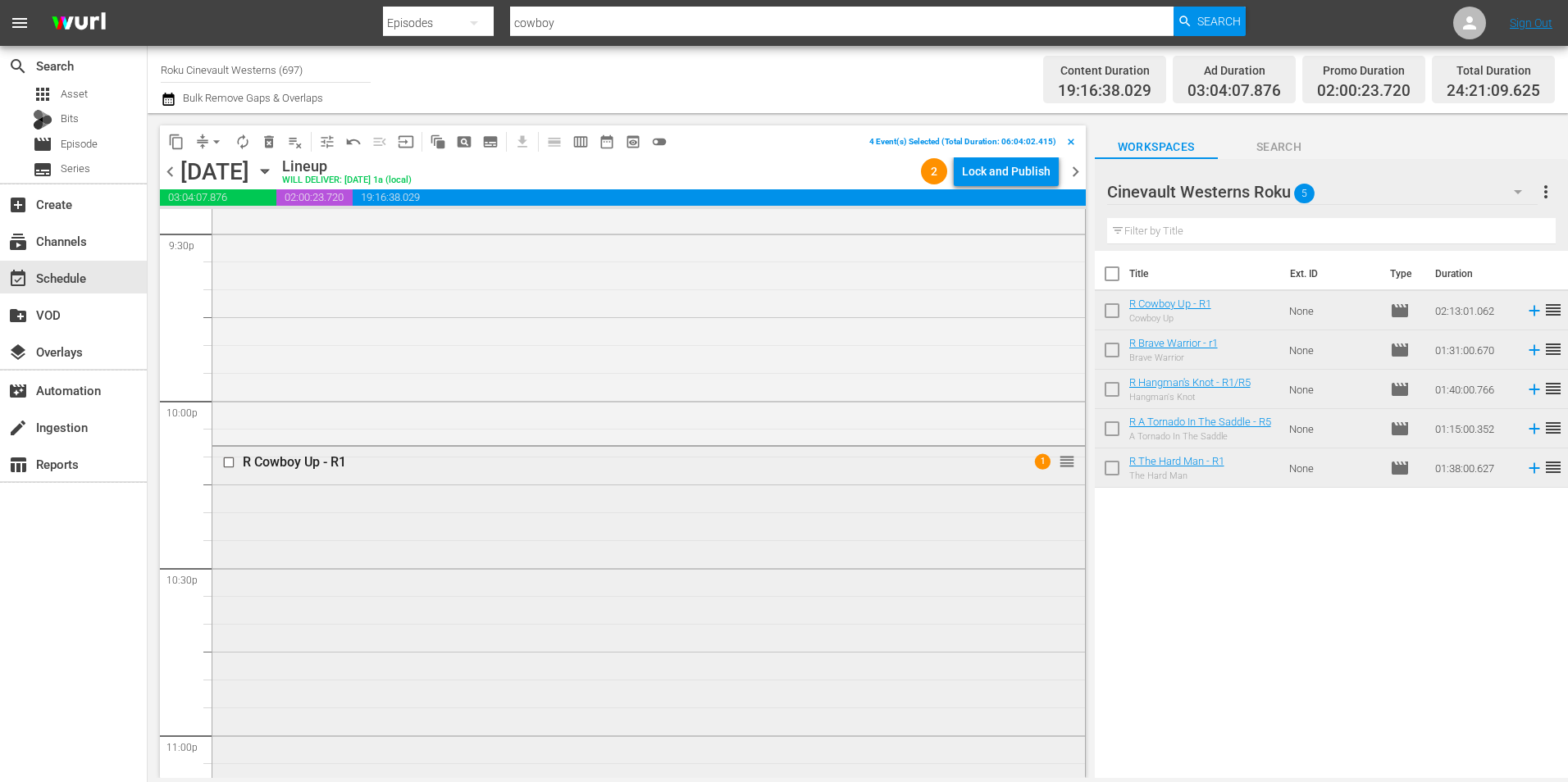
click at [220, 459] on div at bounding box center [230, 463] width 24 height 20
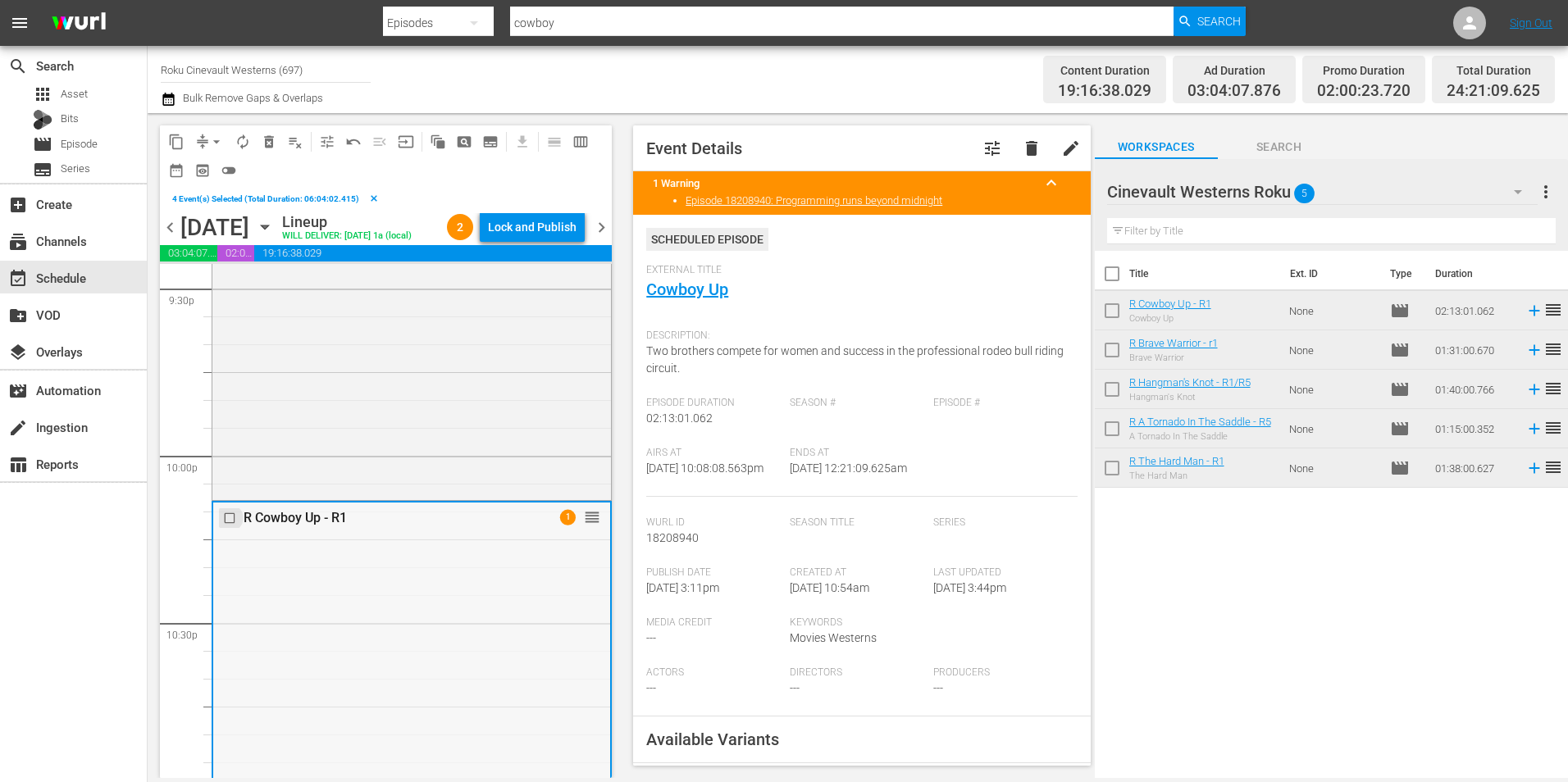
click at [228, 518] on input "checkbox" at bounding box center [232, 518] width 17 height 14
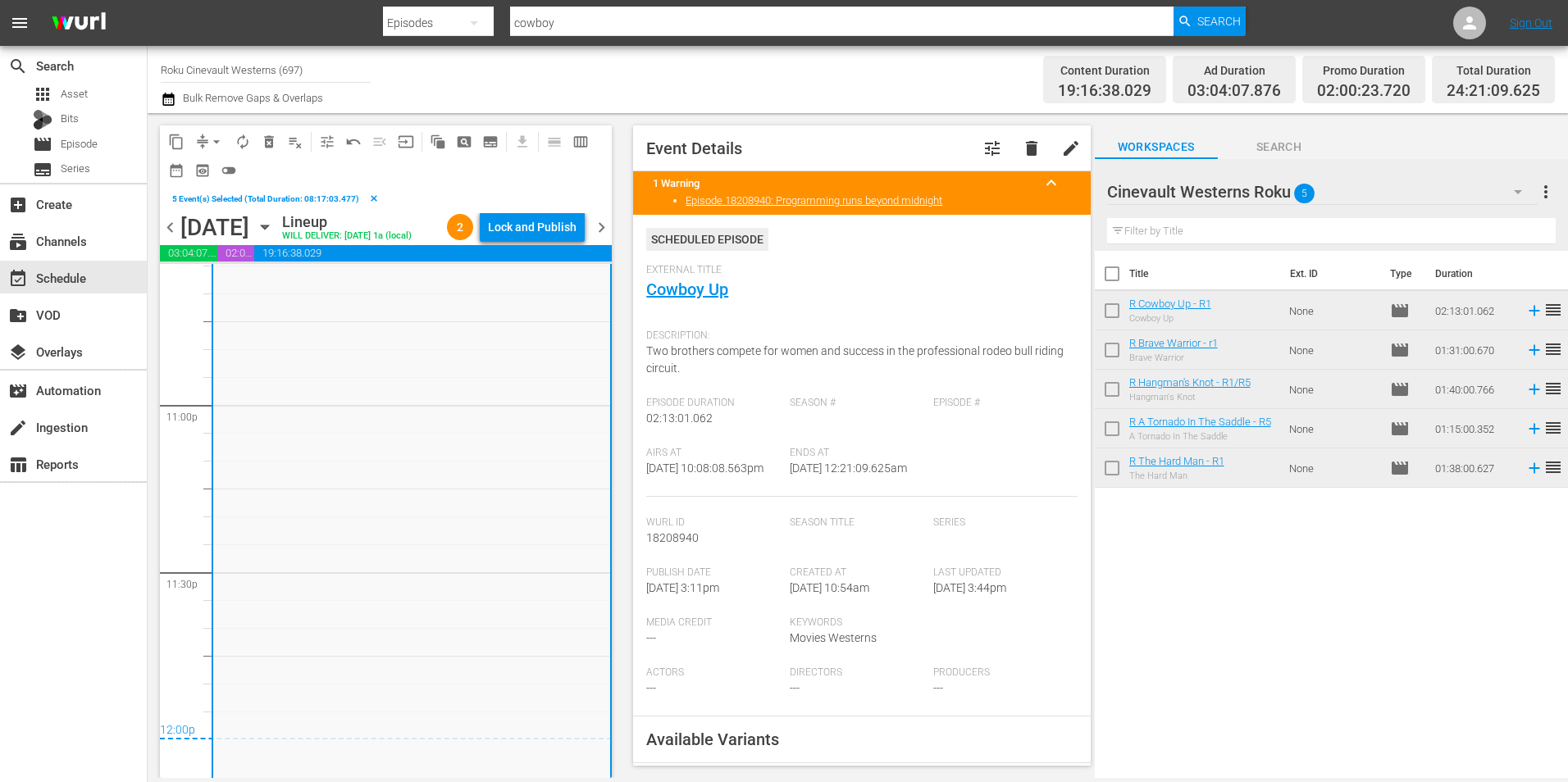
scroll to position [7634, 0]
click at [175, 138] on span "content_copy" at bounding box center [176, 141] width 17 height 17
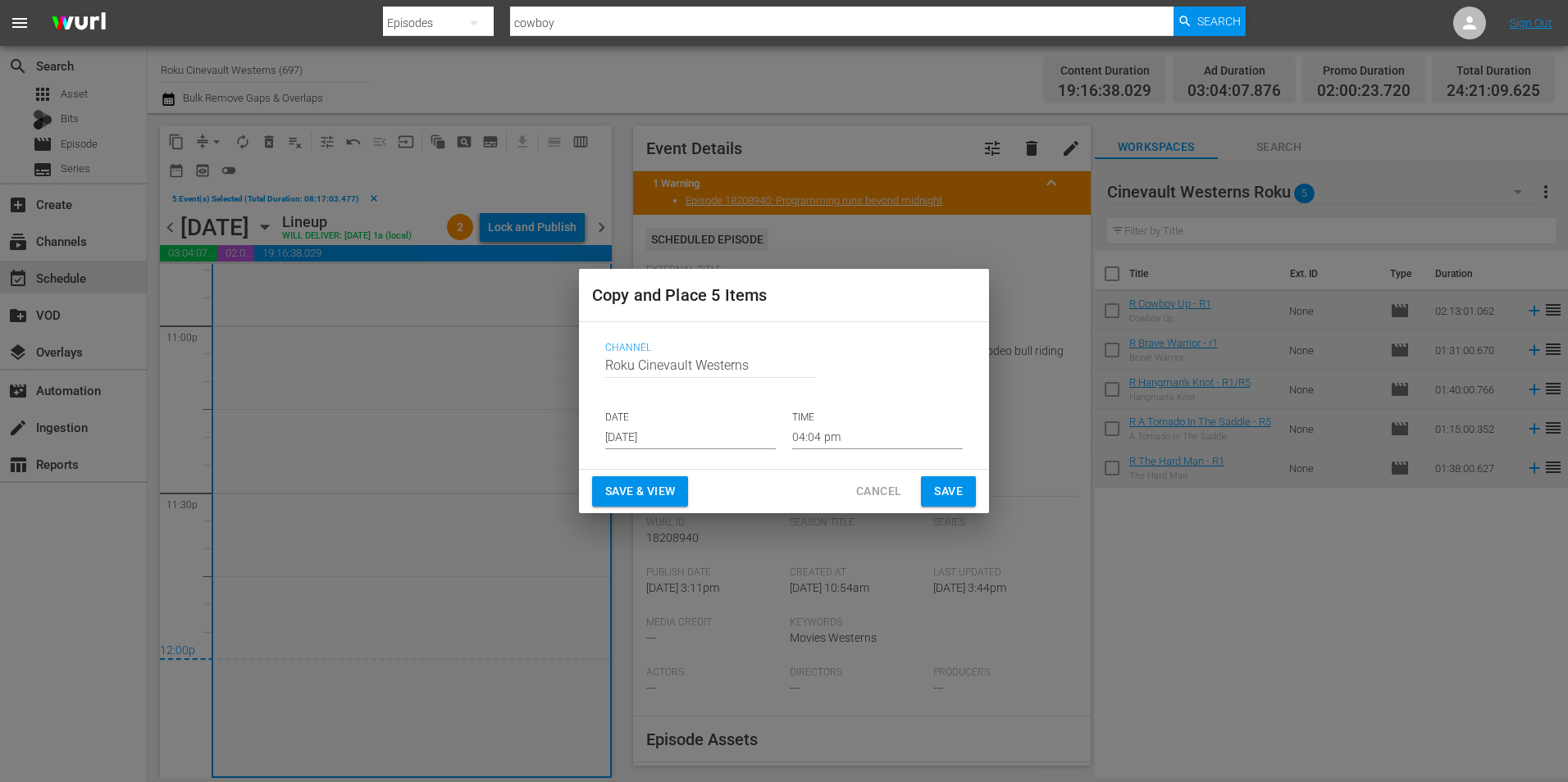
click at [695, 434] on input "Aug 20th 2025" at bounding box center [689, 437] width 170 height 24
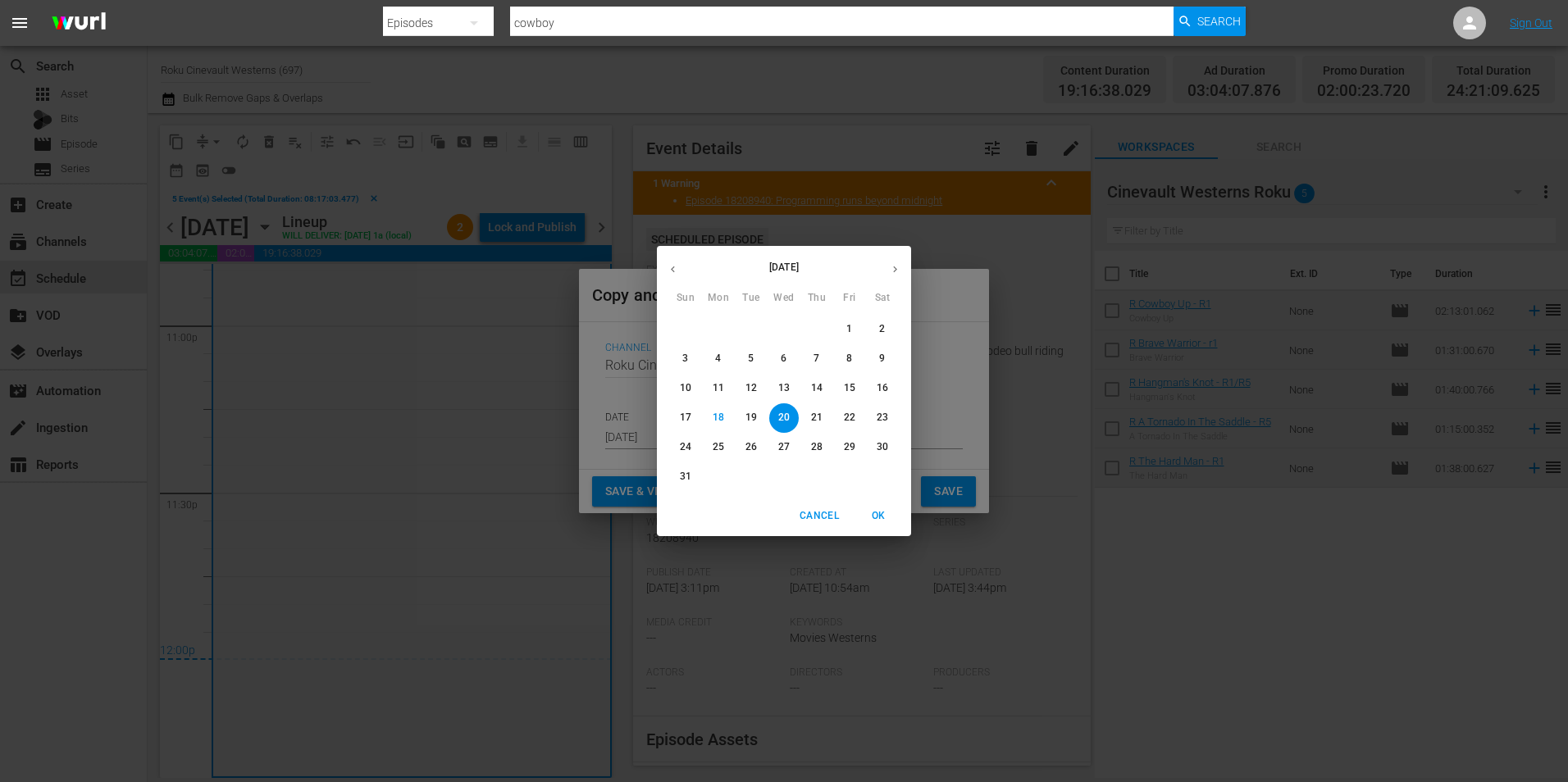
click at [900, 266] on icon "button" at bounding box center [895, 270] width 12 height 12
click at [849, 326] on p "5" at bounding box center [849, 329] width 6 height 14
type input "Sep 5th 2025"
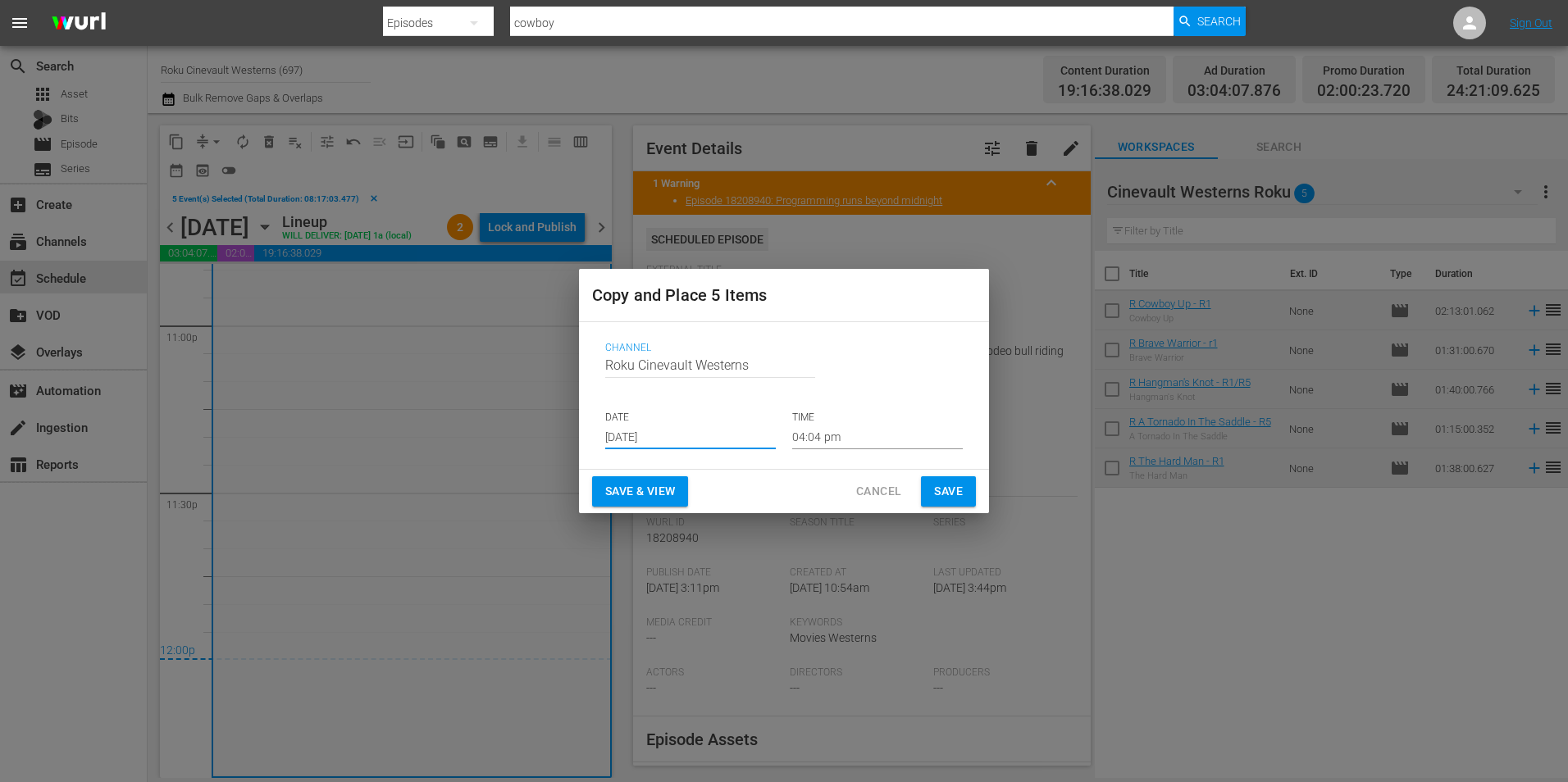
click at [862, 445] on input "04:04 pm" at bounding box center [877, 437] width 170 height 24
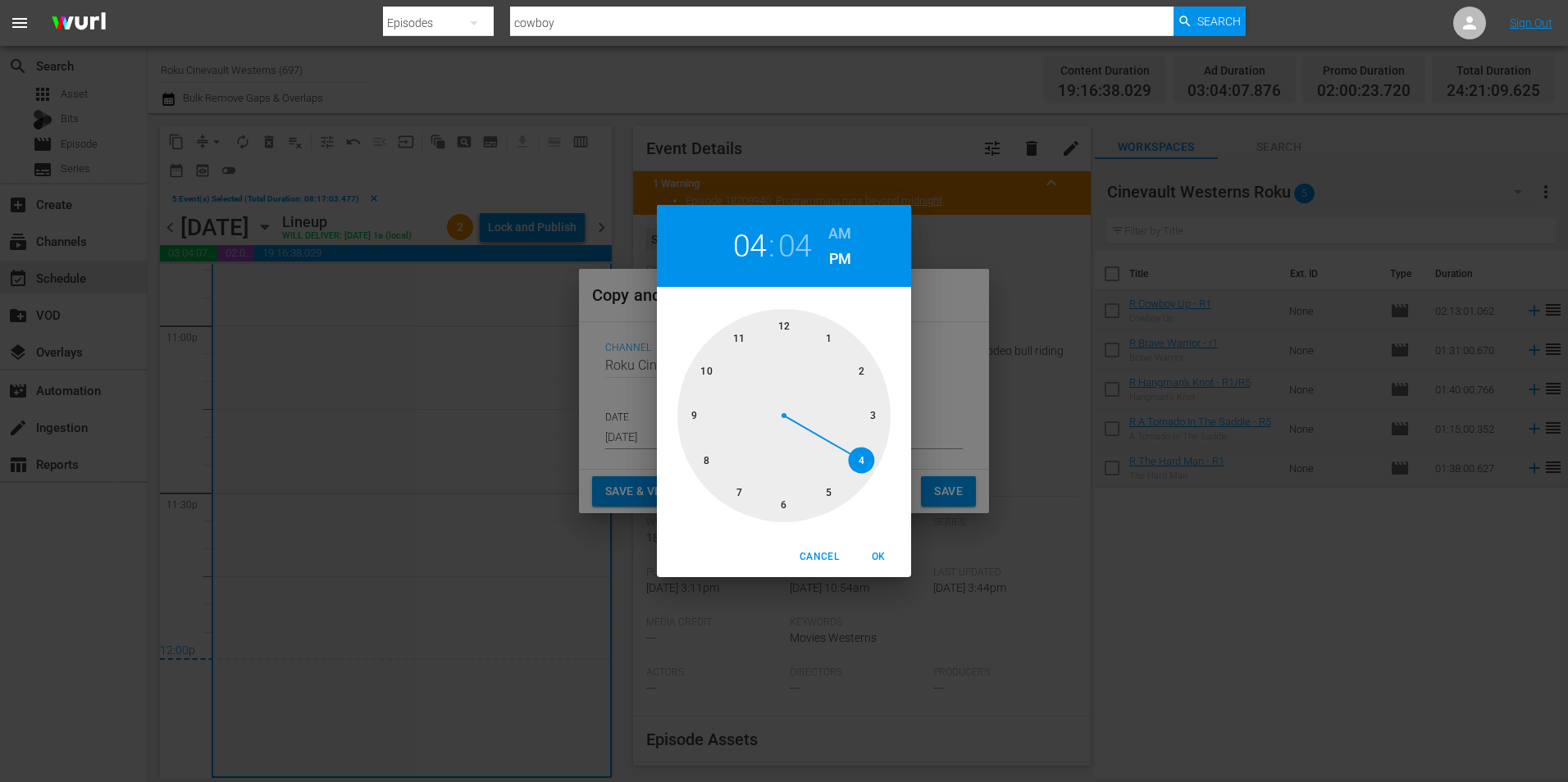
click at [701, 463] on div at bounding box center [784, 415] width 213 height 213
click at [784, 319] on div at bounding box center [784, 415] width 213 height 213
click at [834, 222] on h6 "AM" at bounding box center [839, 234] width 23 height 26
click at [886, 576] on div "Cancel OK" at bounding box center [784, 557] width 254 height 40
click at [881, 565] on span "OK" at bounding box center [878, 558] width 39 height 17
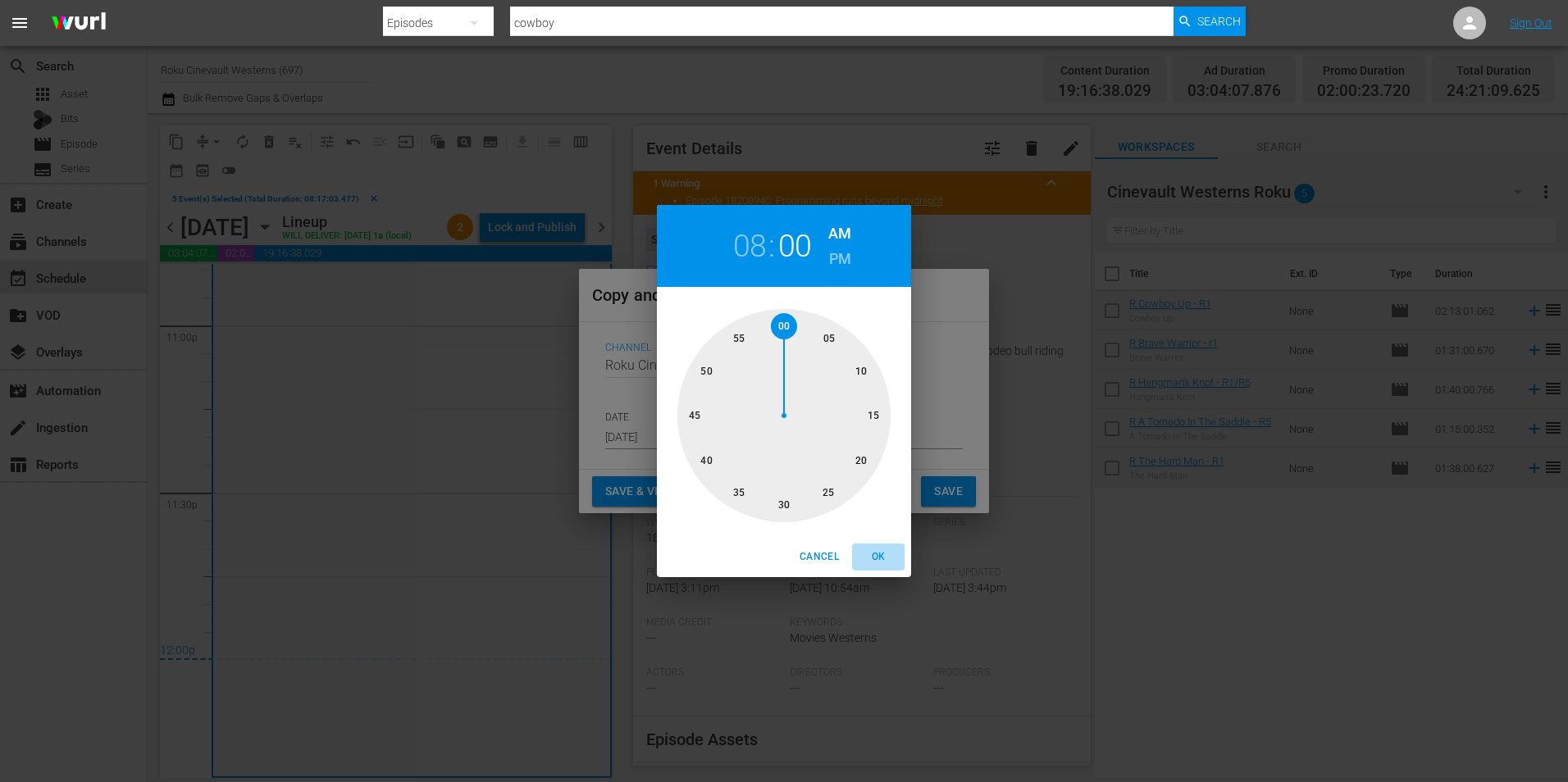
type input "08:00 am"
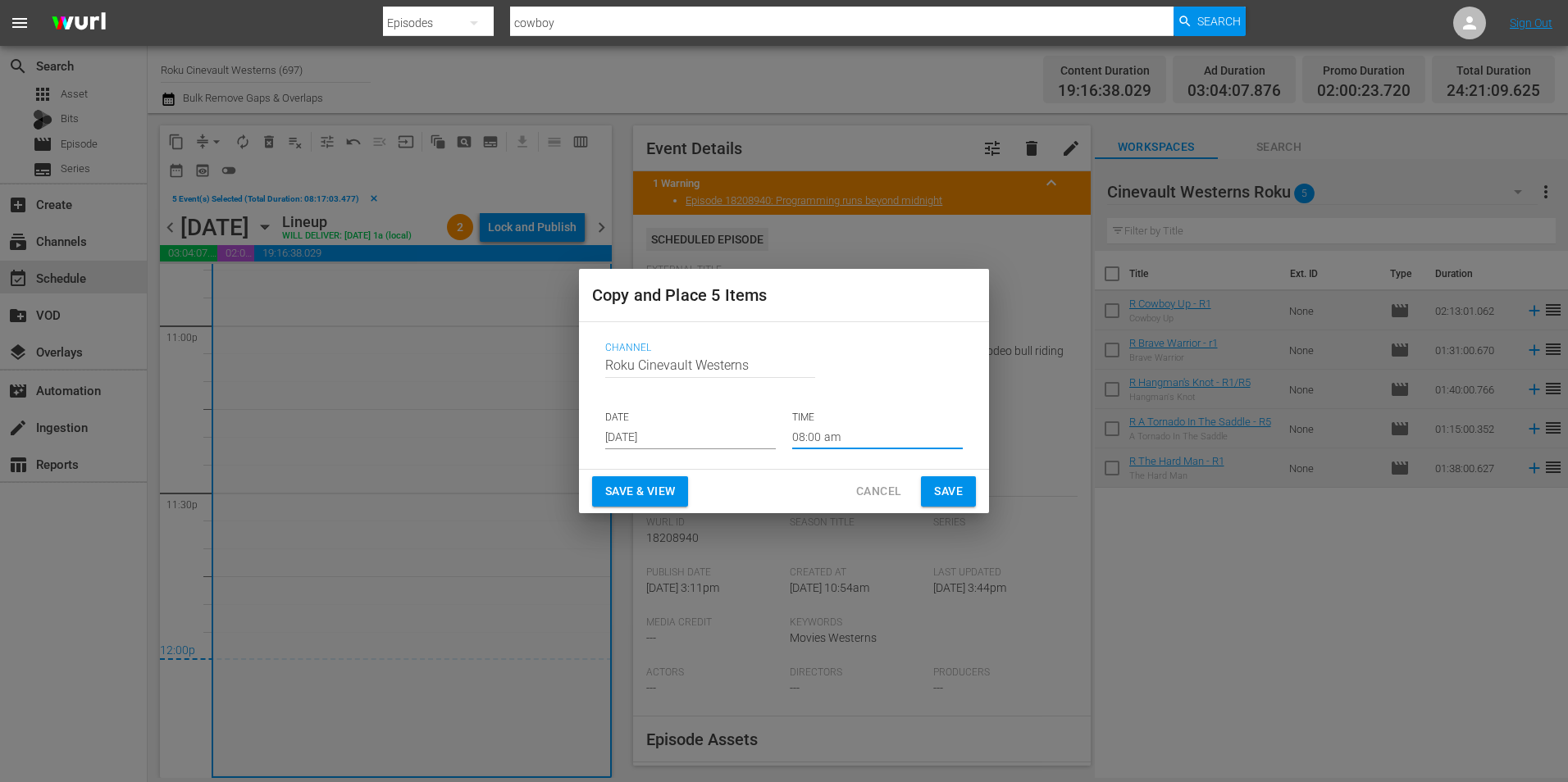
click at [948, 492] on span "Save" at bounding box center [948, 491] width 29 height 20
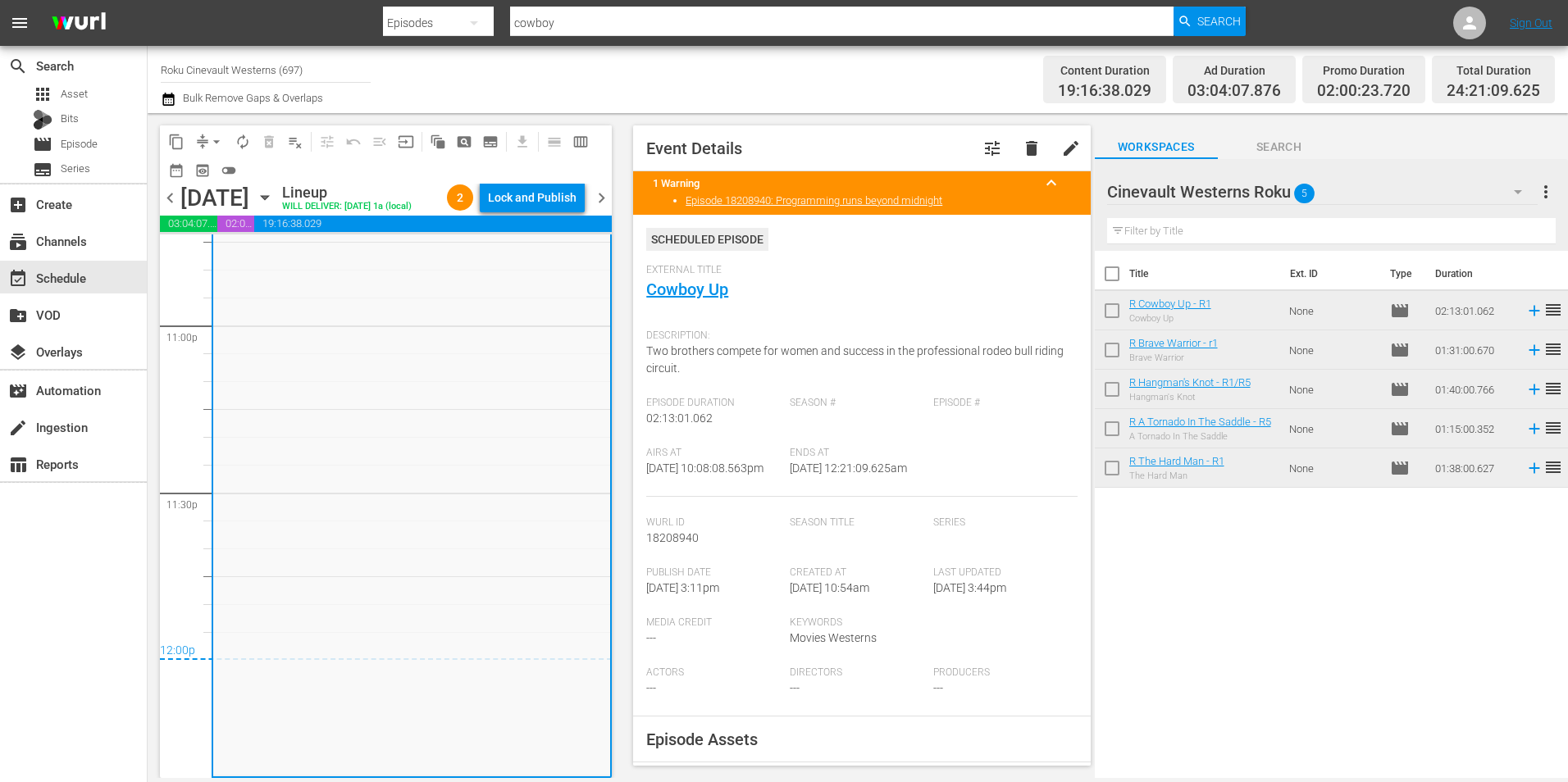
scroll to position [7605, 0]
click at [524, 199] on div "Lock and Publish" at bounding box center [531, 198] width 88 height 30
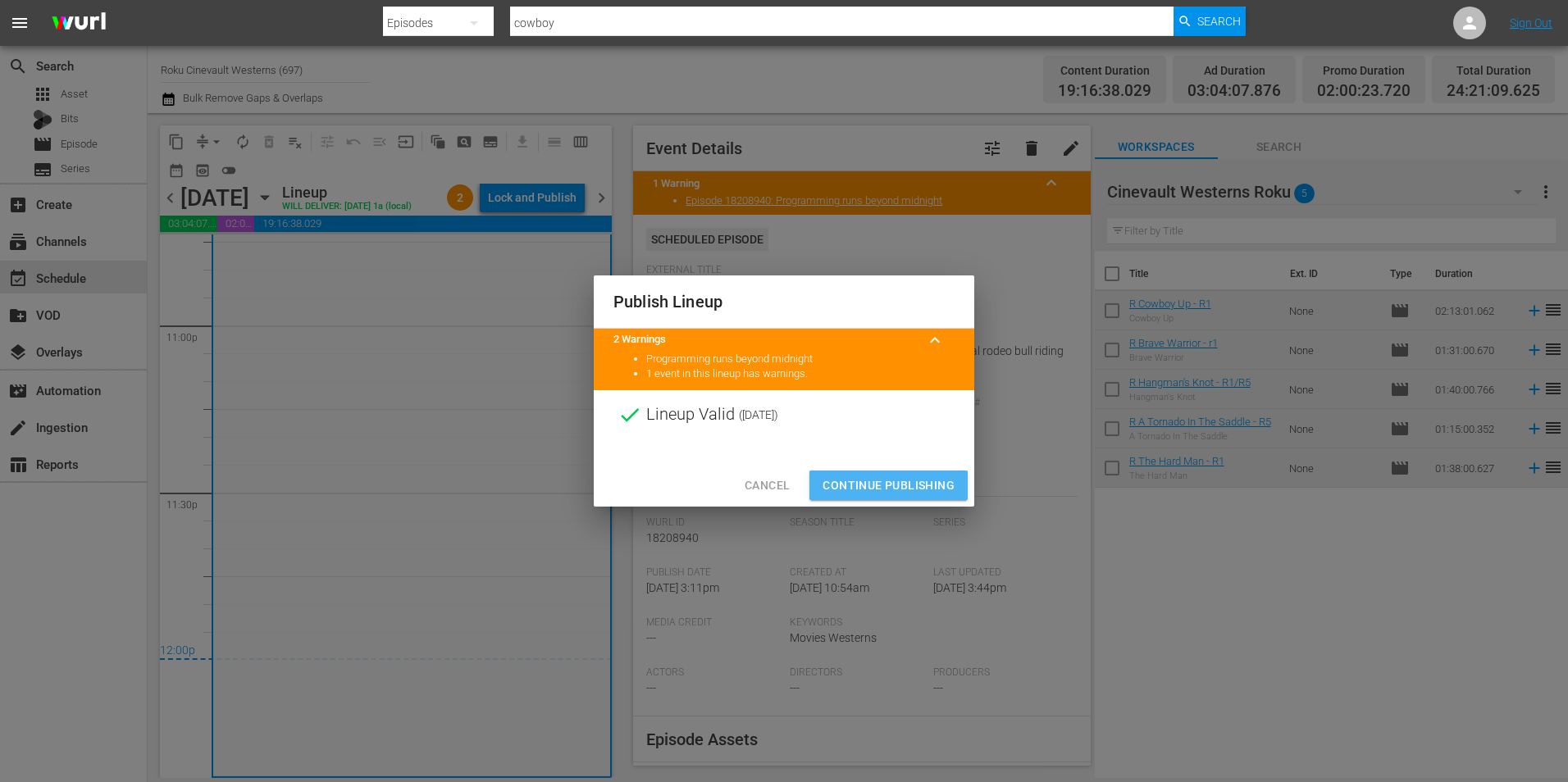
click at [865, 496] on button "Continue Publishing" at bounding box center [887, 485] width 158 height 31
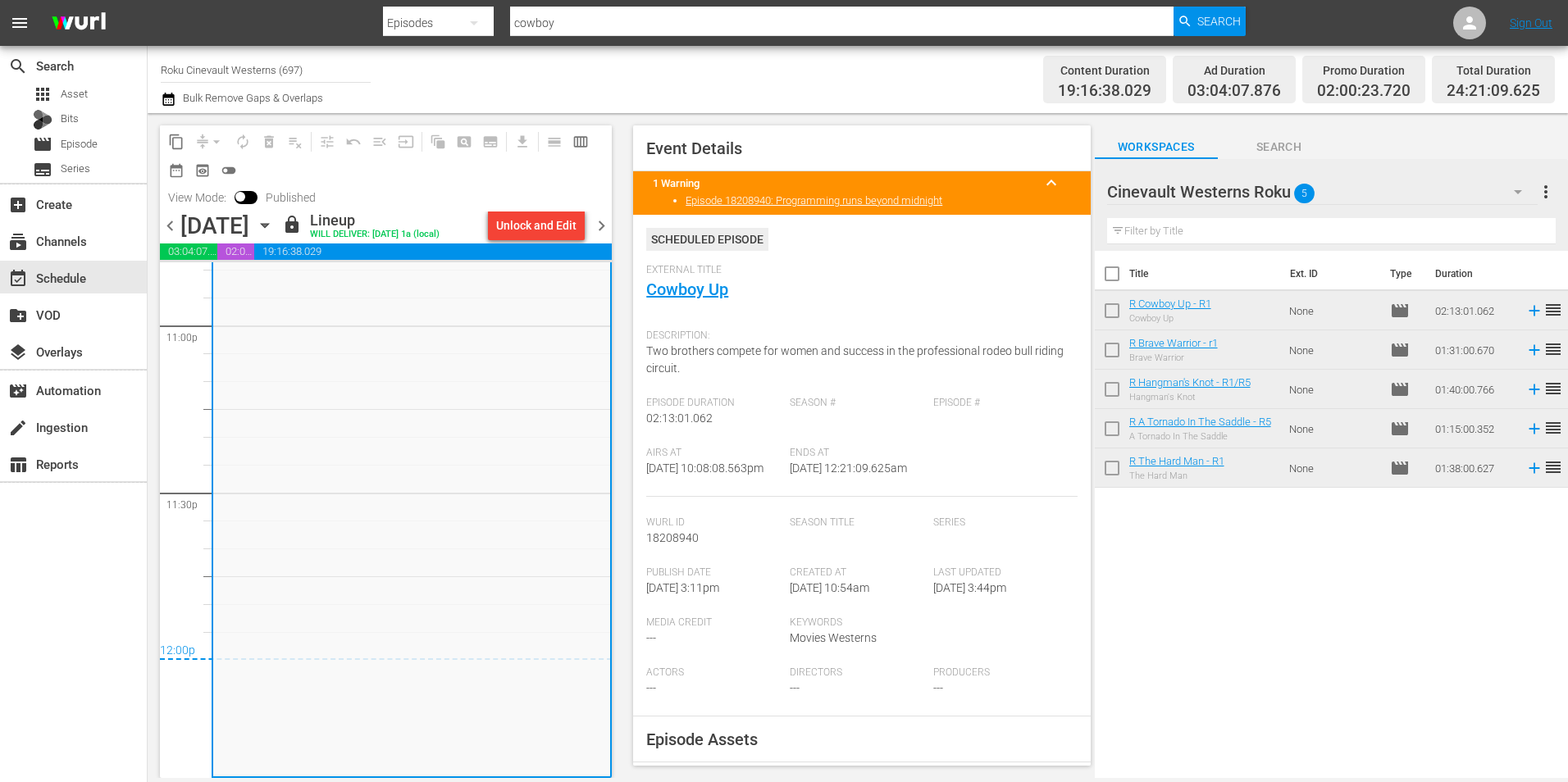
click at [602, 224] on span "chevron_right" at bounding box center [601, 225] width 20 height 20
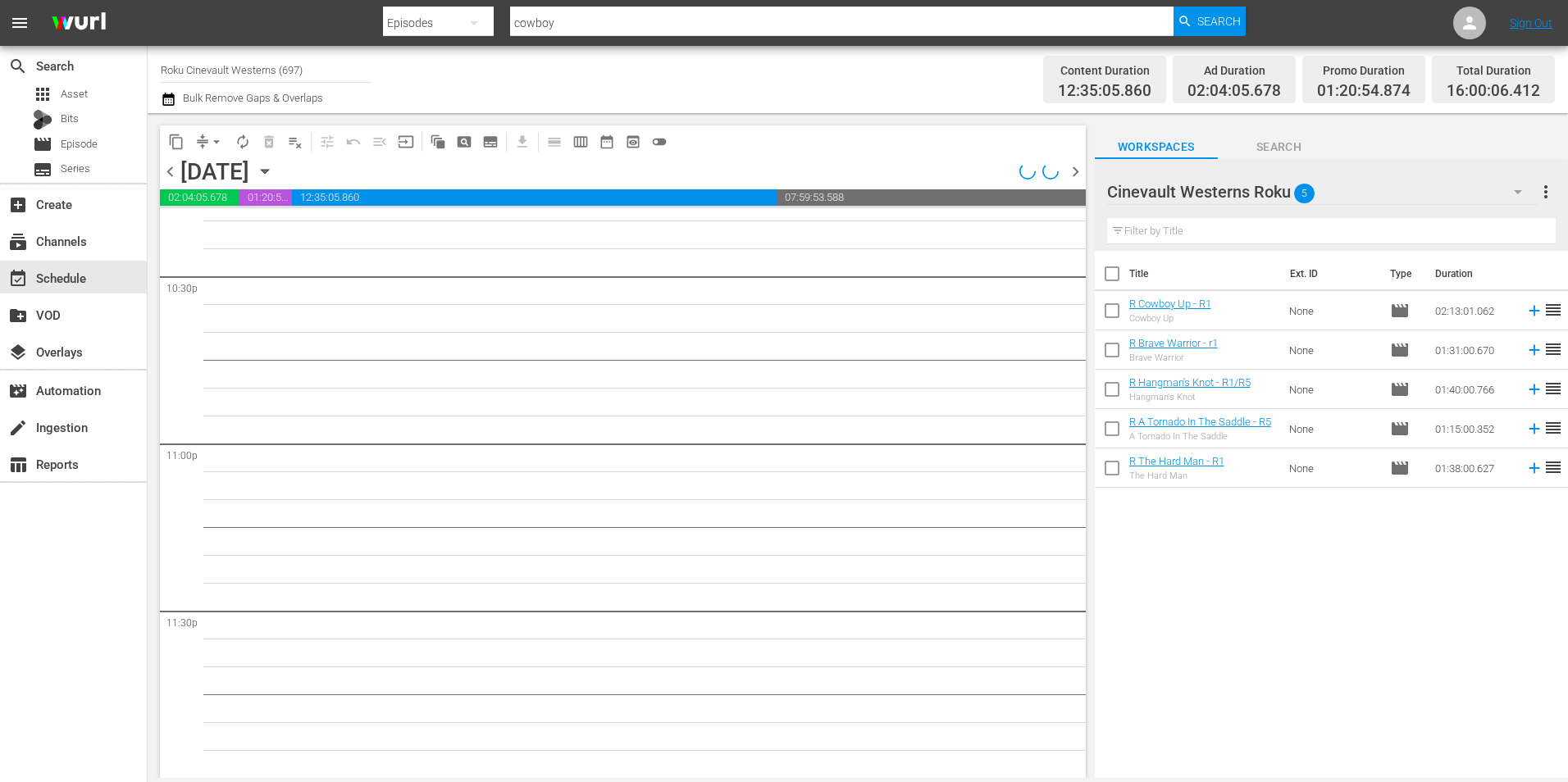
scroll to position [7461, 0]
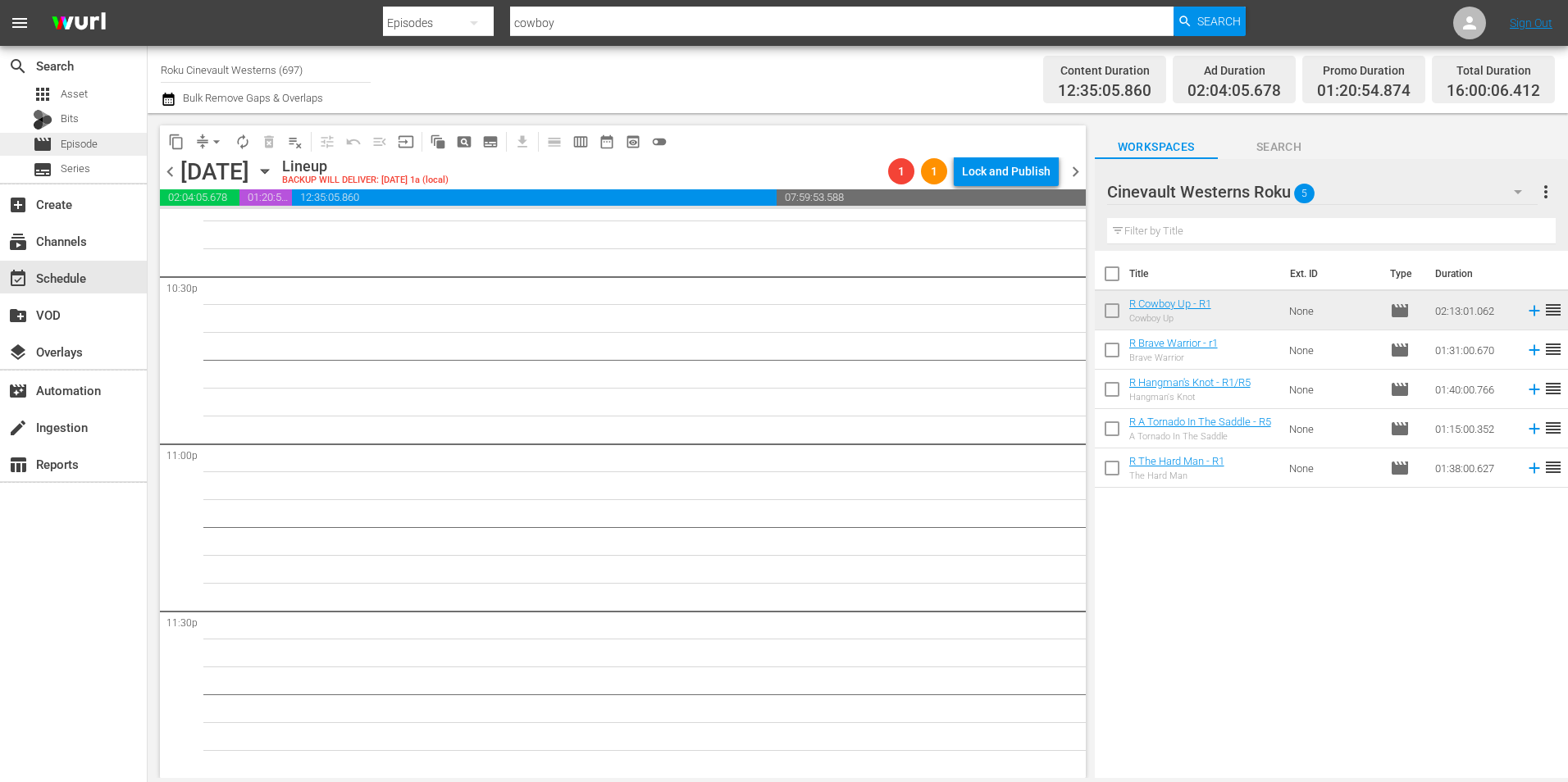
click at [87, 152] on span "Episode" at bounding box center [79, 144] width 37 height 17
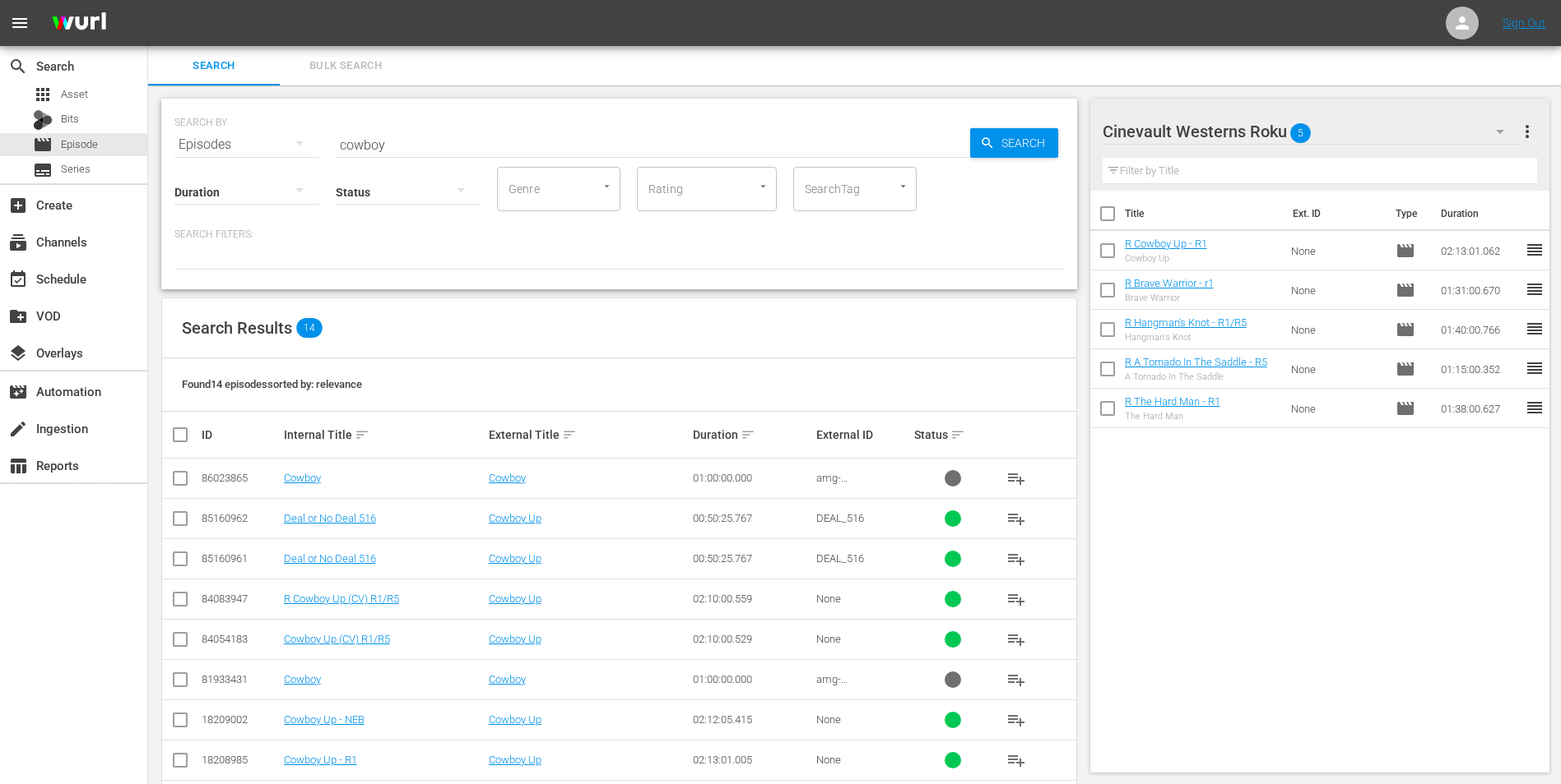
click at [1111, 208] on input "checkbox" at bounding box center [1107, 216] width 34 height 34
checkbox input "true"
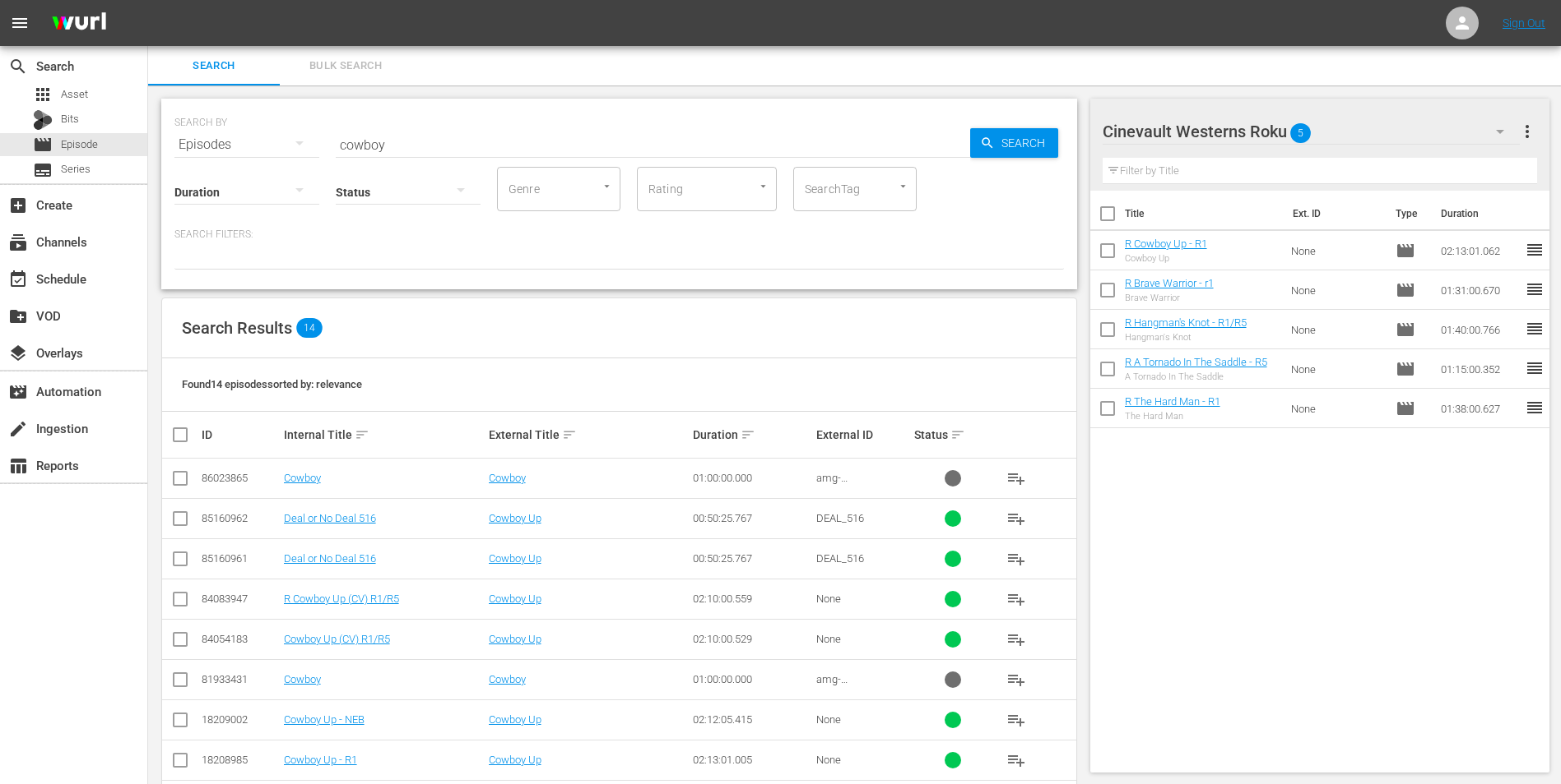
checkbox input "true"
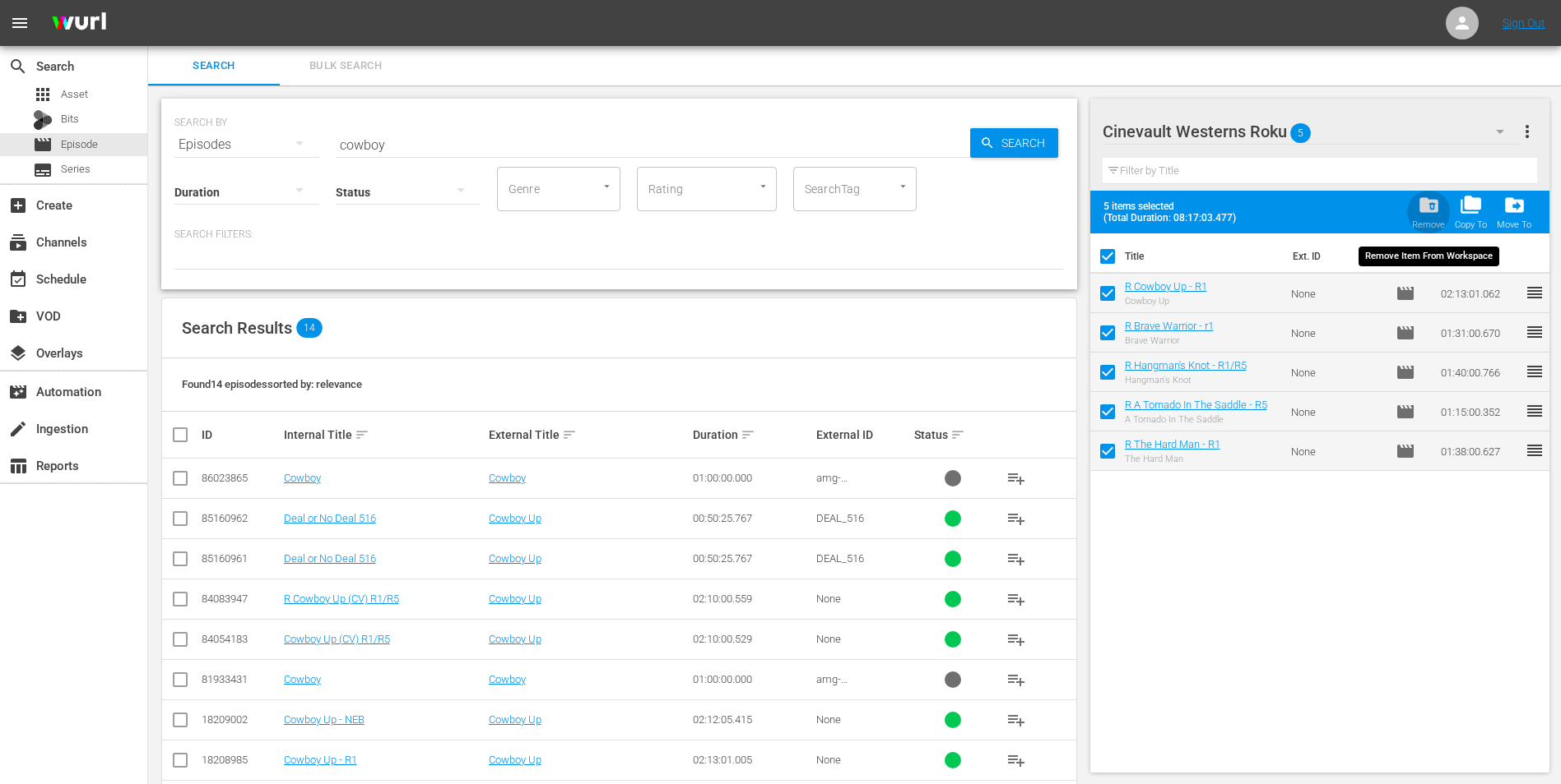
click at [1419, 213] on span "folder_delete" at bounding box center [1428, 205] width 22 height 22
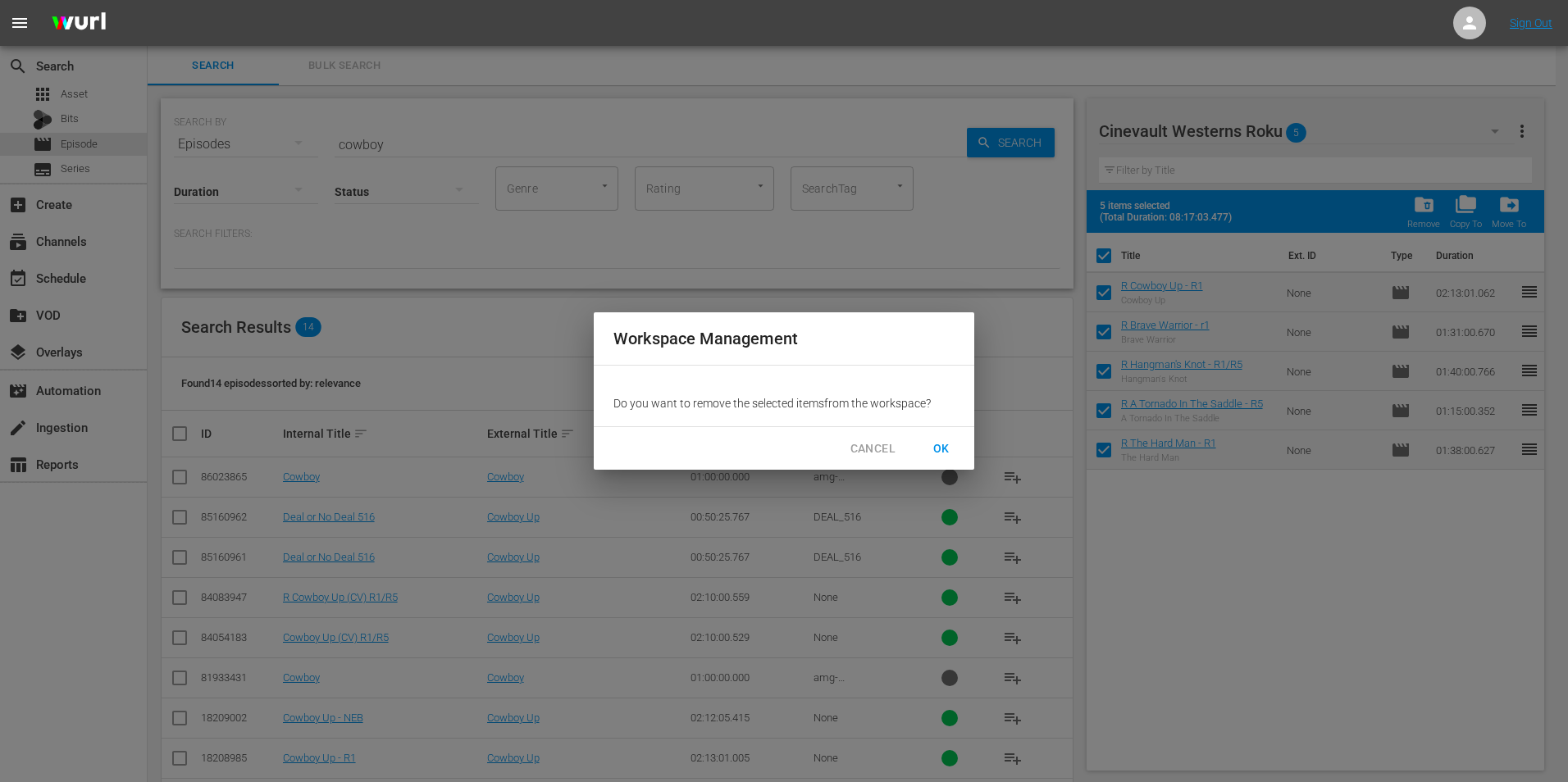
click at [941, 455] on span "OK" at bounding box center [941, 449] width 26 height 20
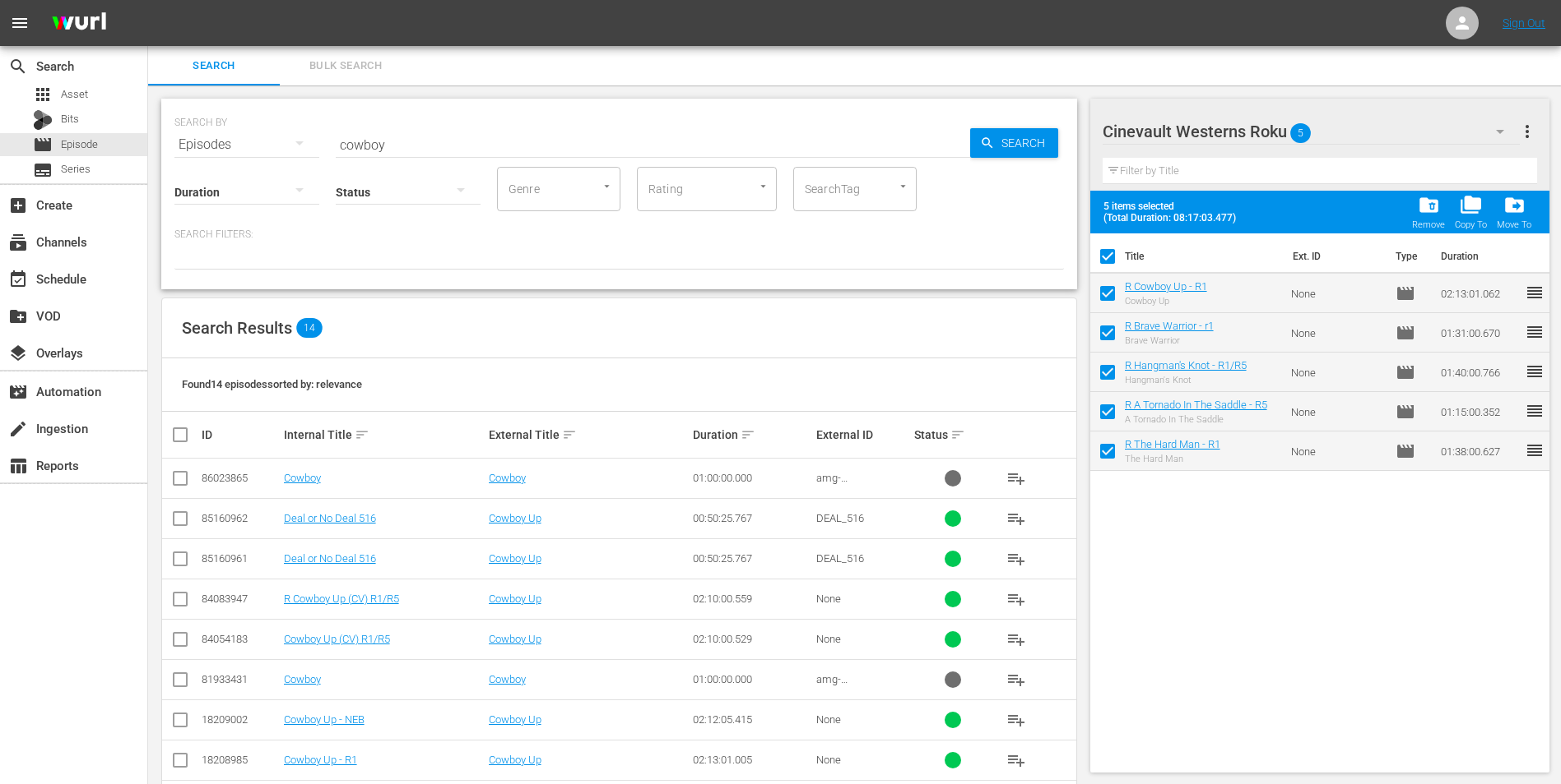
checkbox input "false"
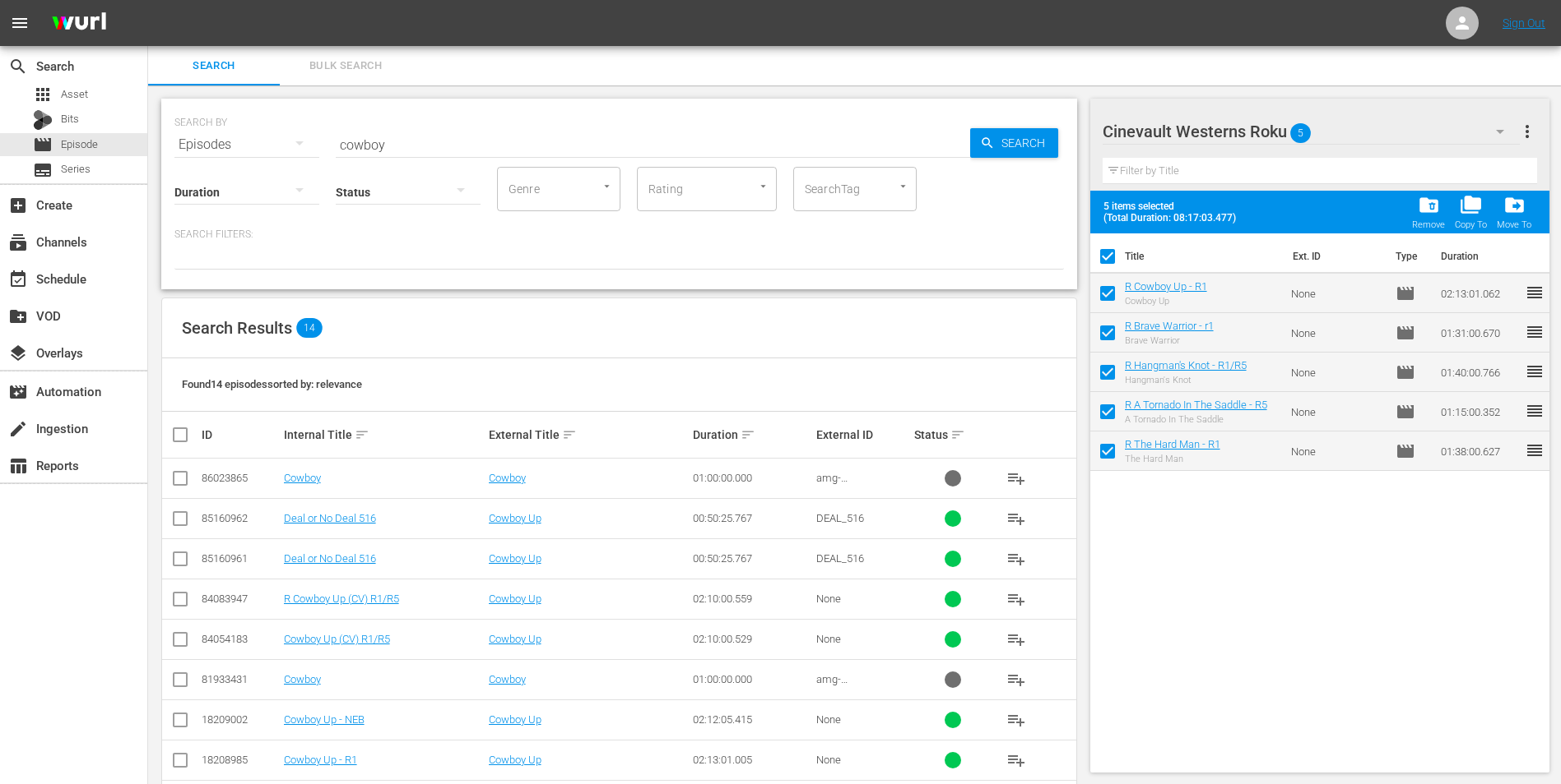
checkbox input "false"
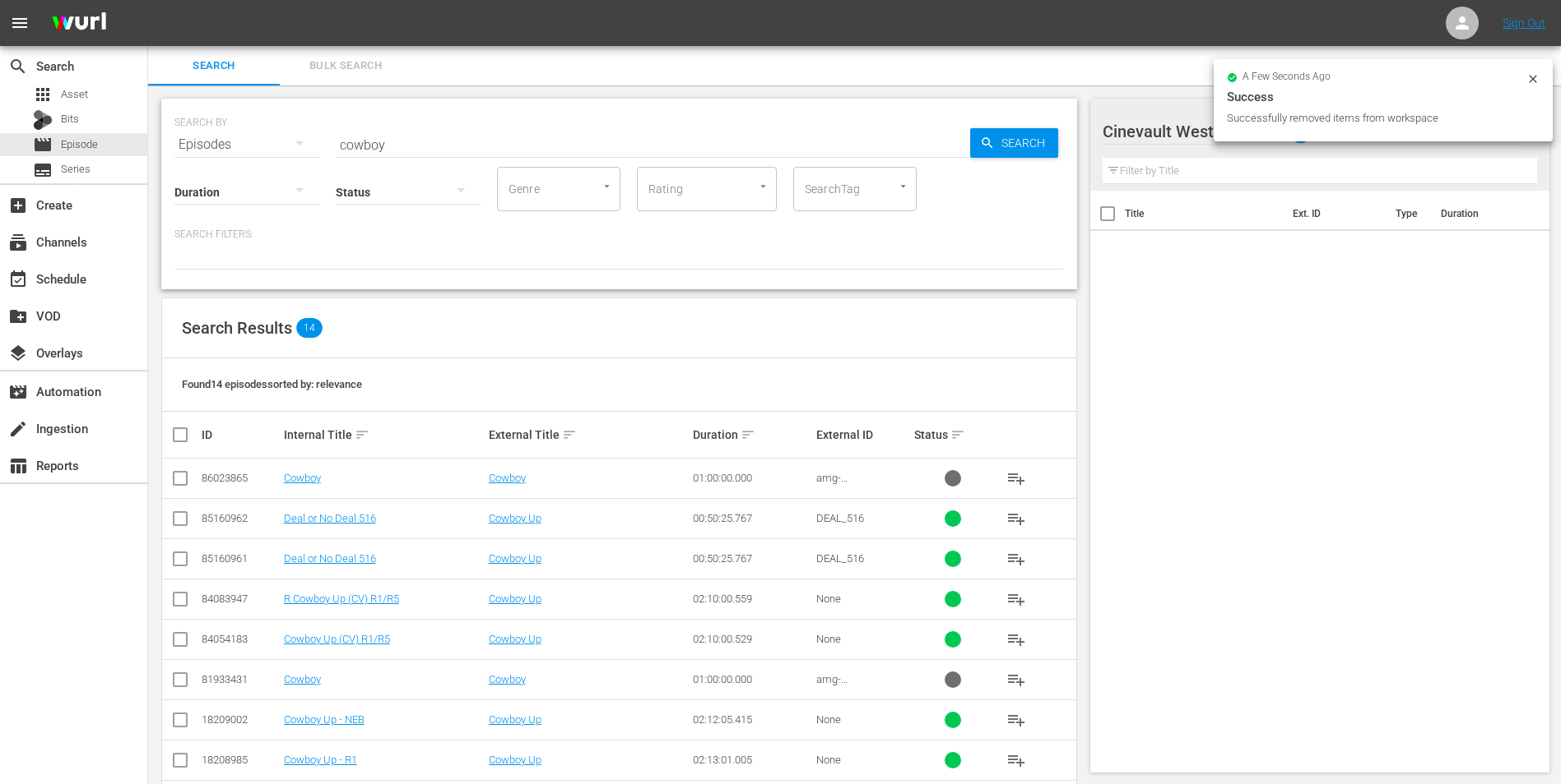
click at [1533, 79] on icon at bounding box center [1532, 79] width 7 height 7
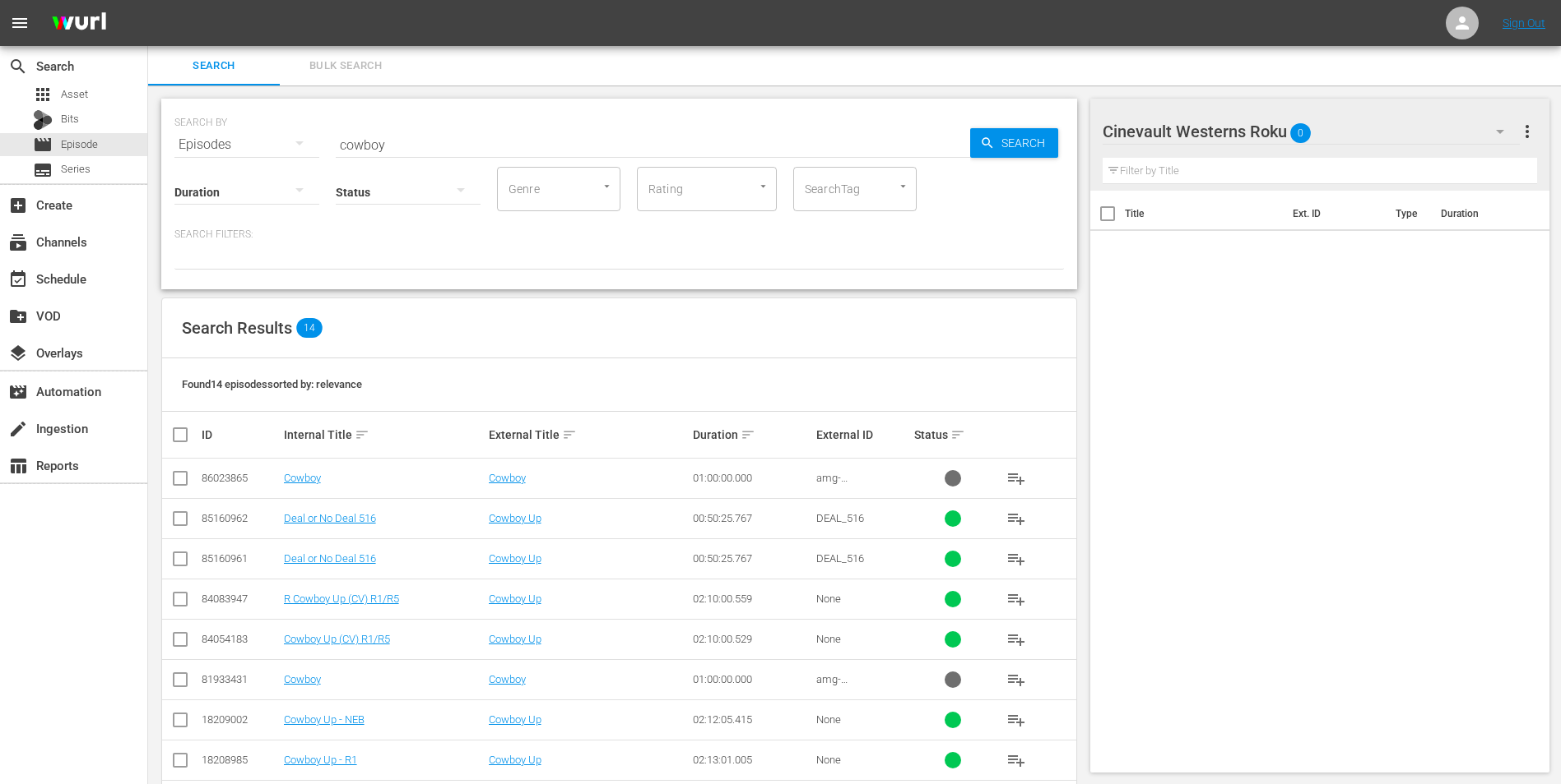
click at [1402, 138] on div "Cinevault Westerns Roku 0" at bounding box center [1311, 131] width 418 height 46
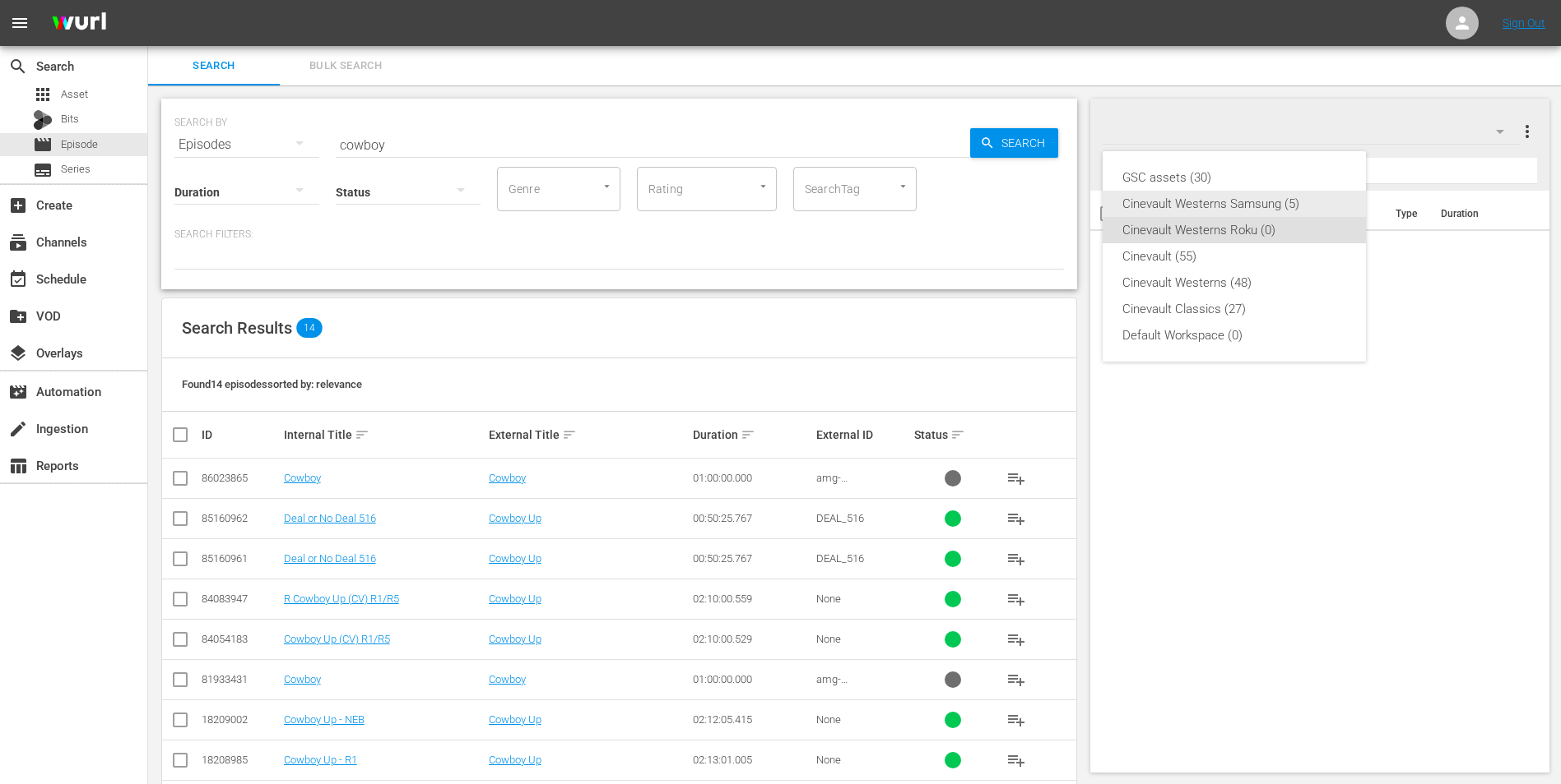
click at [1267, 194] on div "Cinevault Westerns Samsung (5)" at bounding box center [1234, 204] width 224 height 26
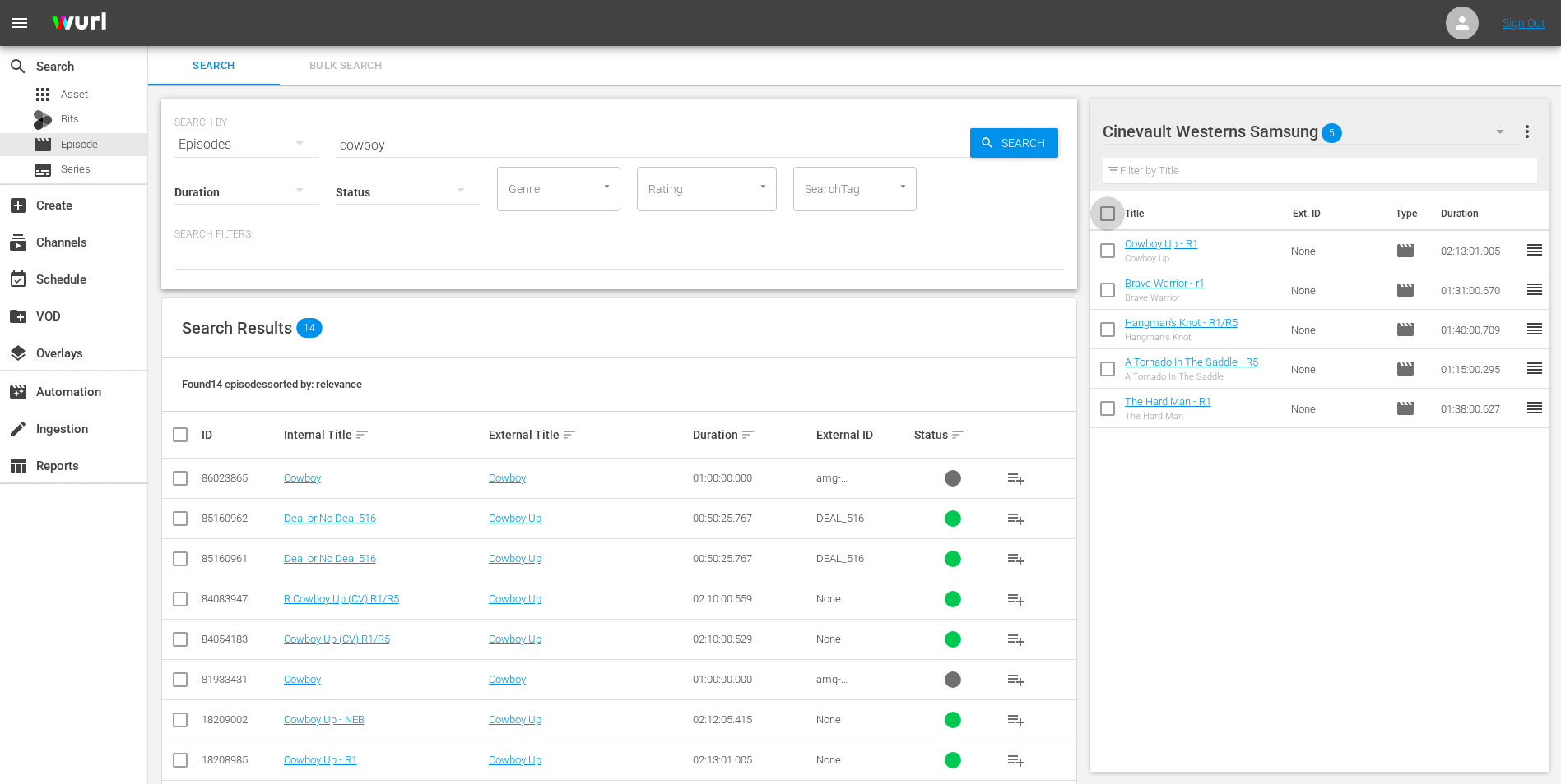
click at [1107, 214] on input "checkbox" at bounding box center [1107, 216] width 34 height 34
checkbox input "true"
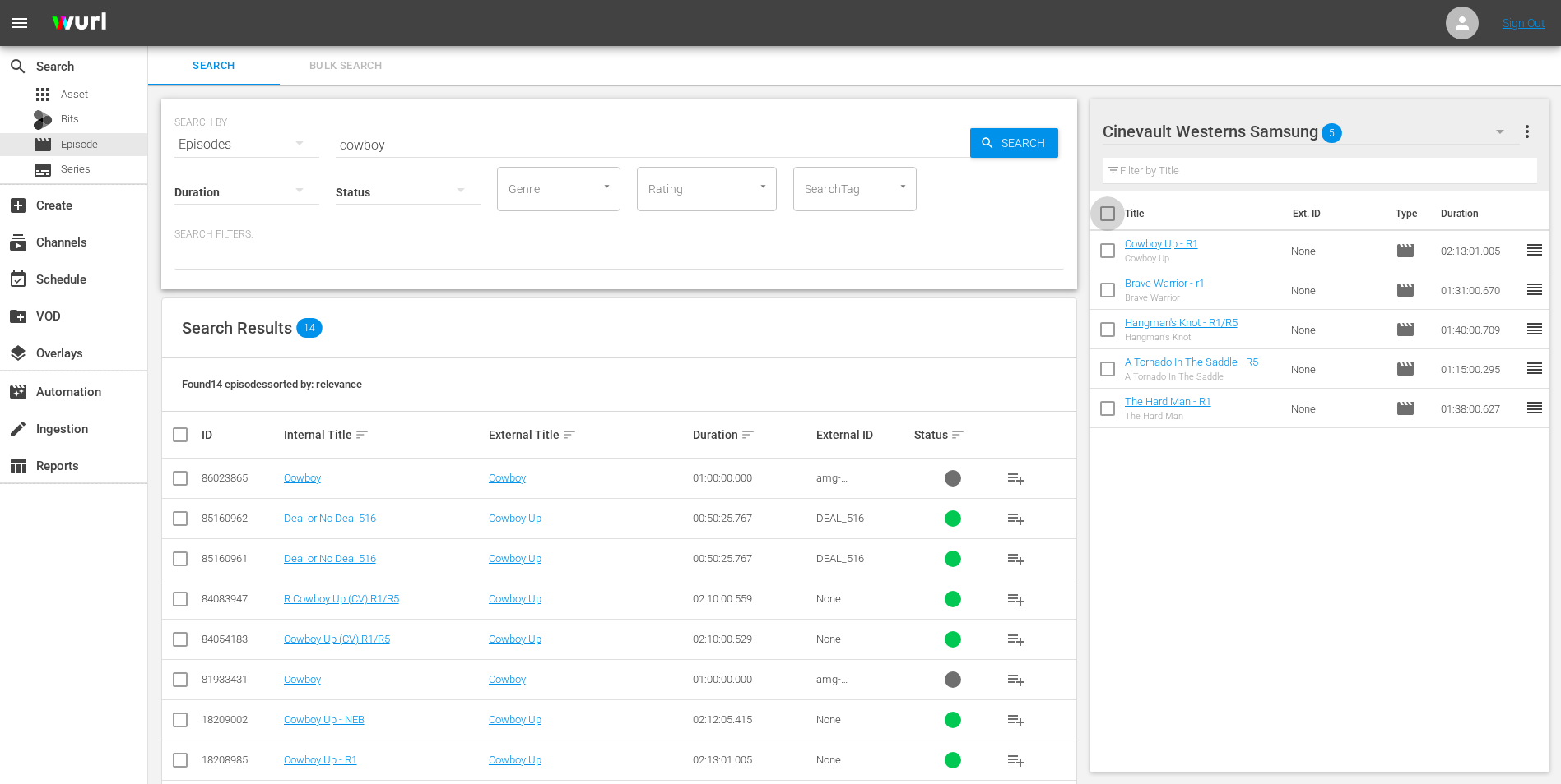
checkbox input "true"
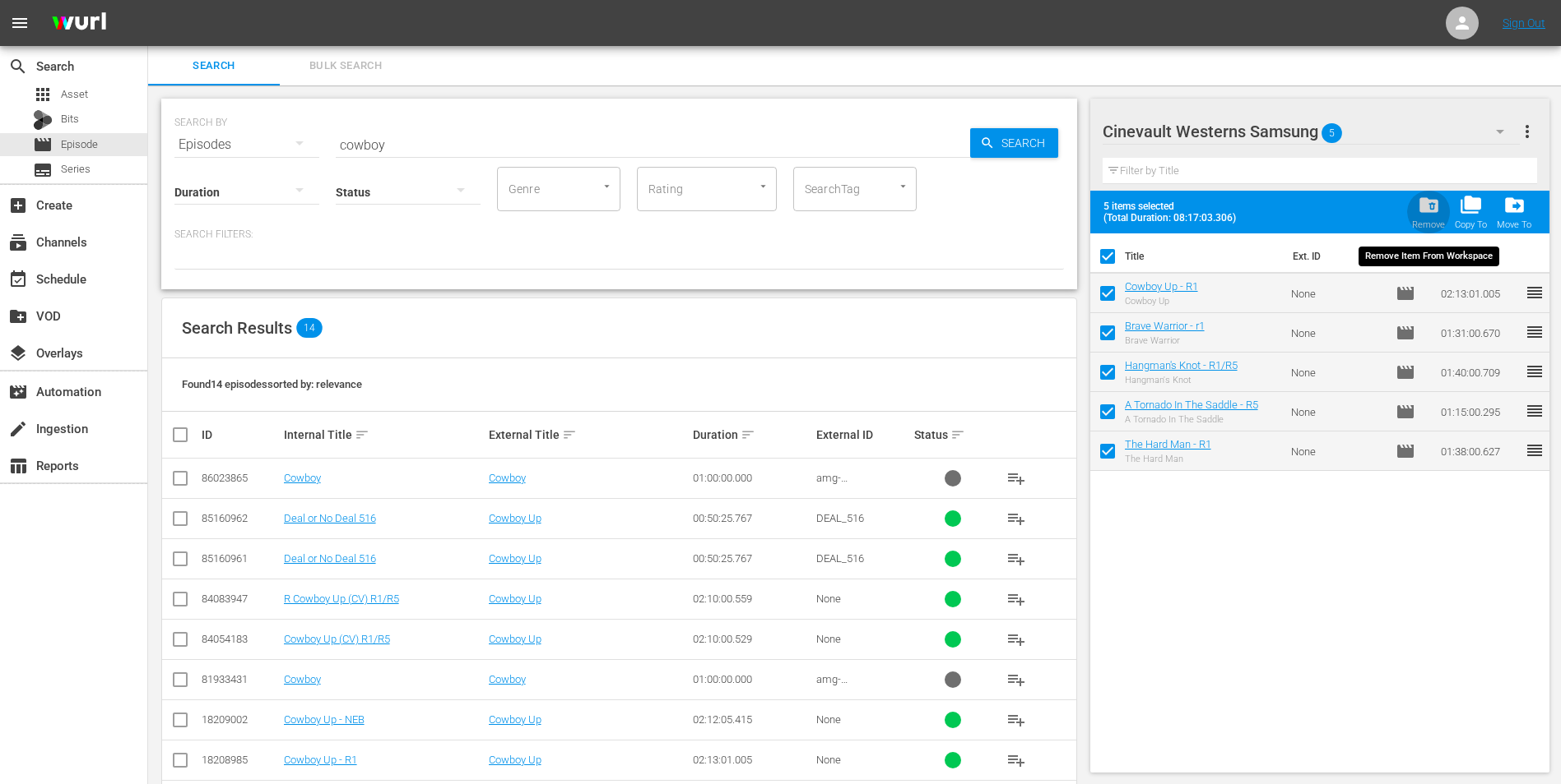
click at [1410, 219] on button "folder_delete Remove" at bounding box center [1428, 212] width 43 height 46
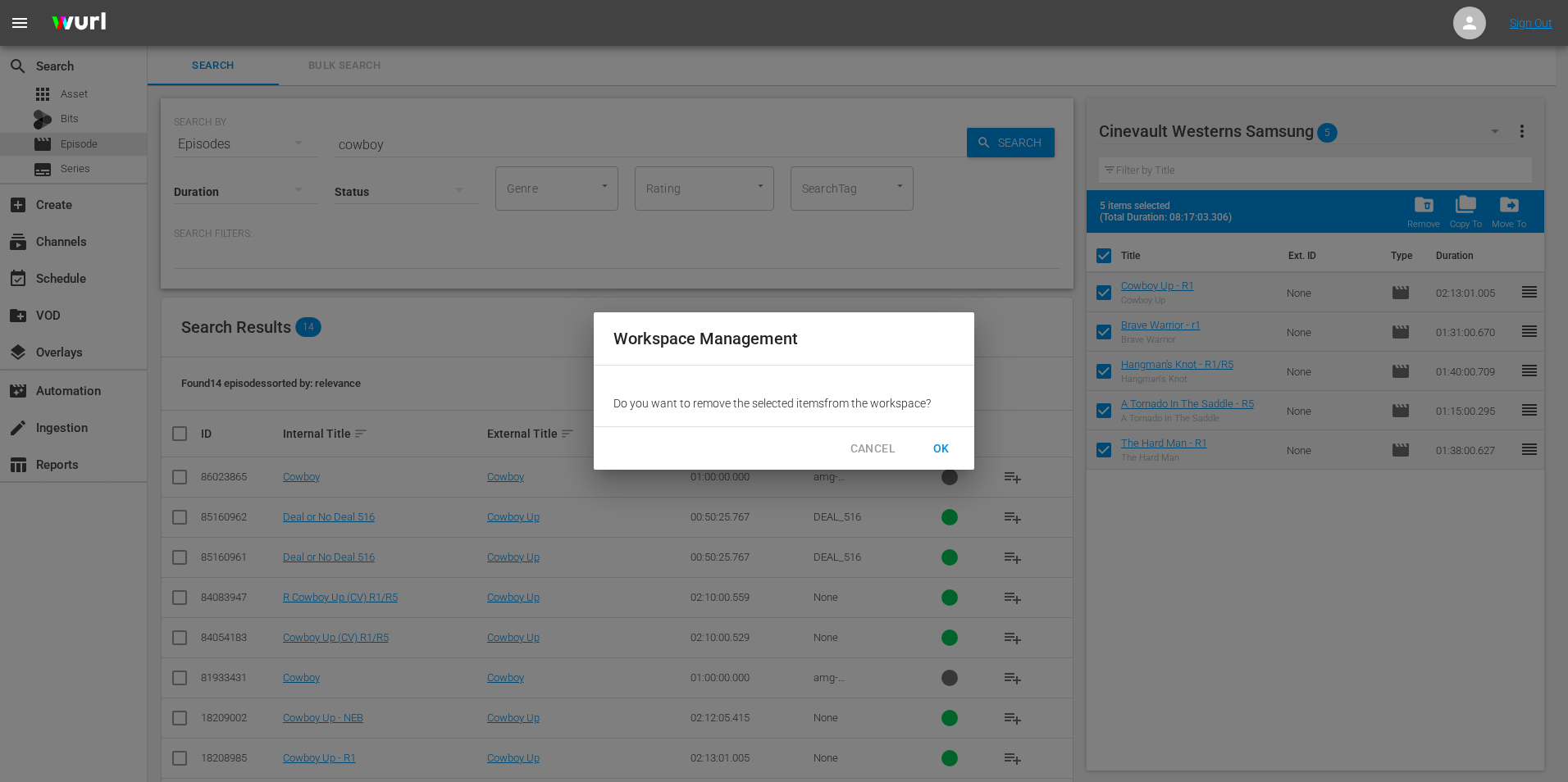
click at [941, 446] on span "OK" at bounding box center [941, 449] width 26 height 20
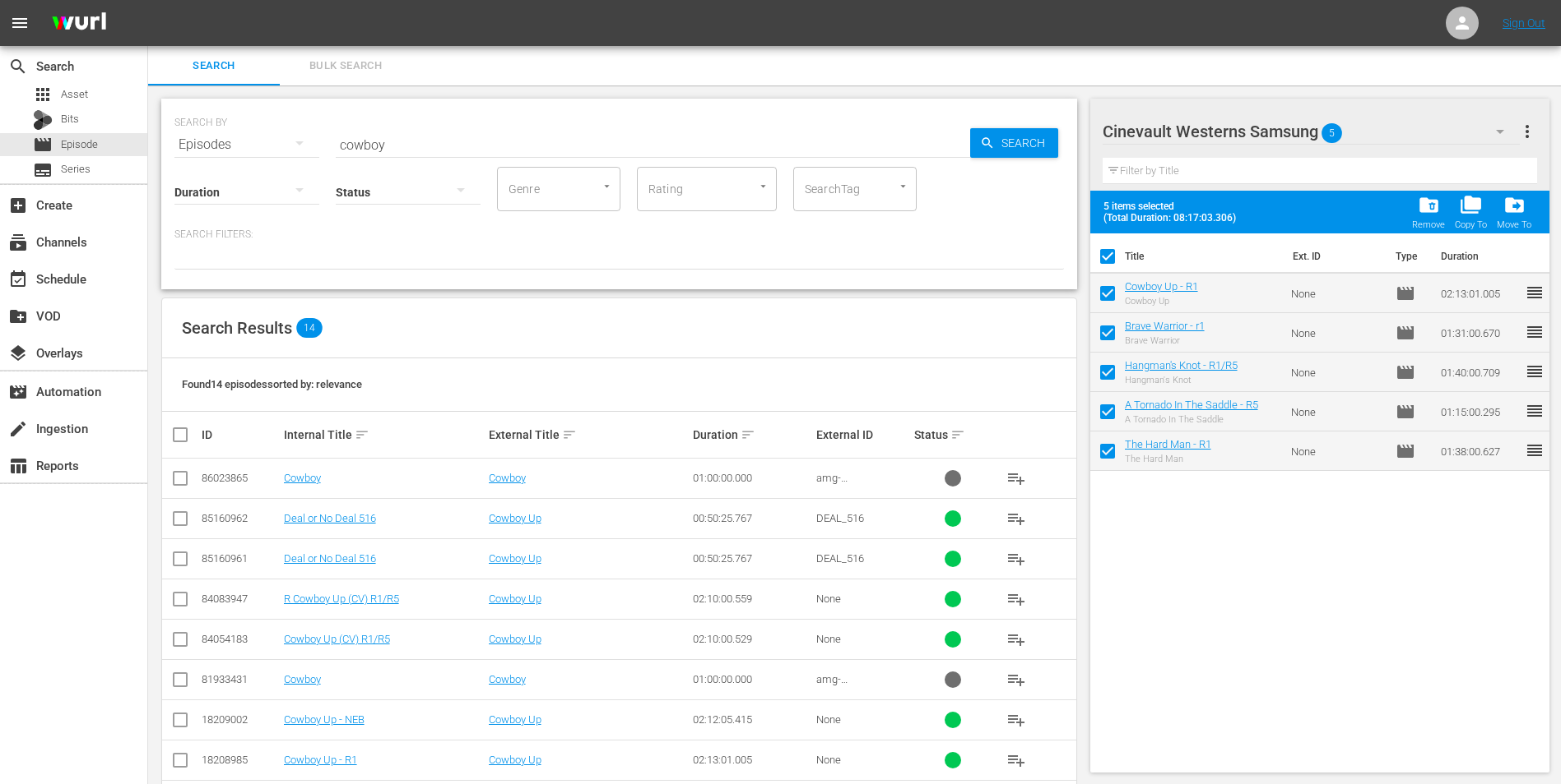
checkbox input "false"
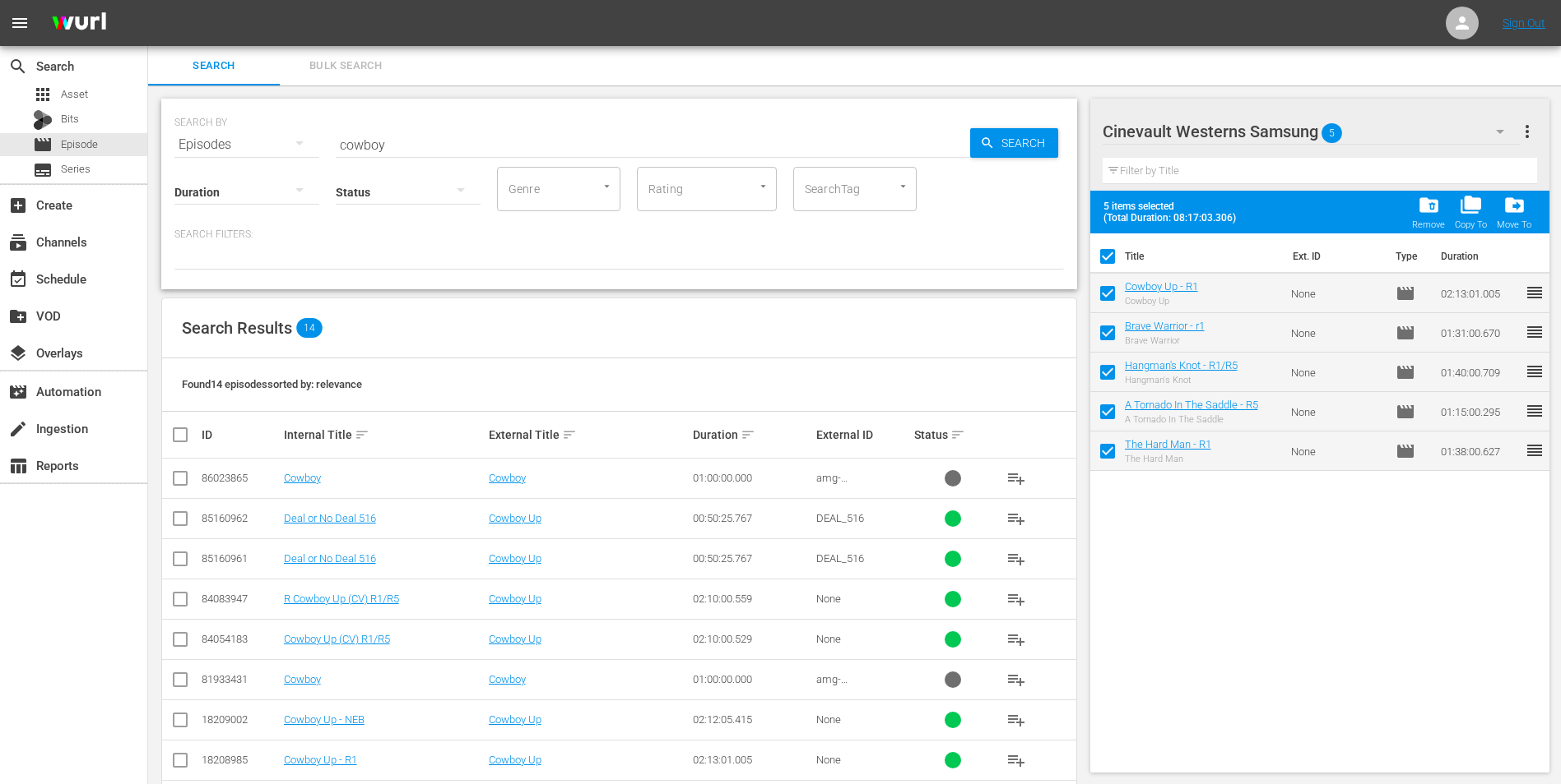
checkbox input "false"
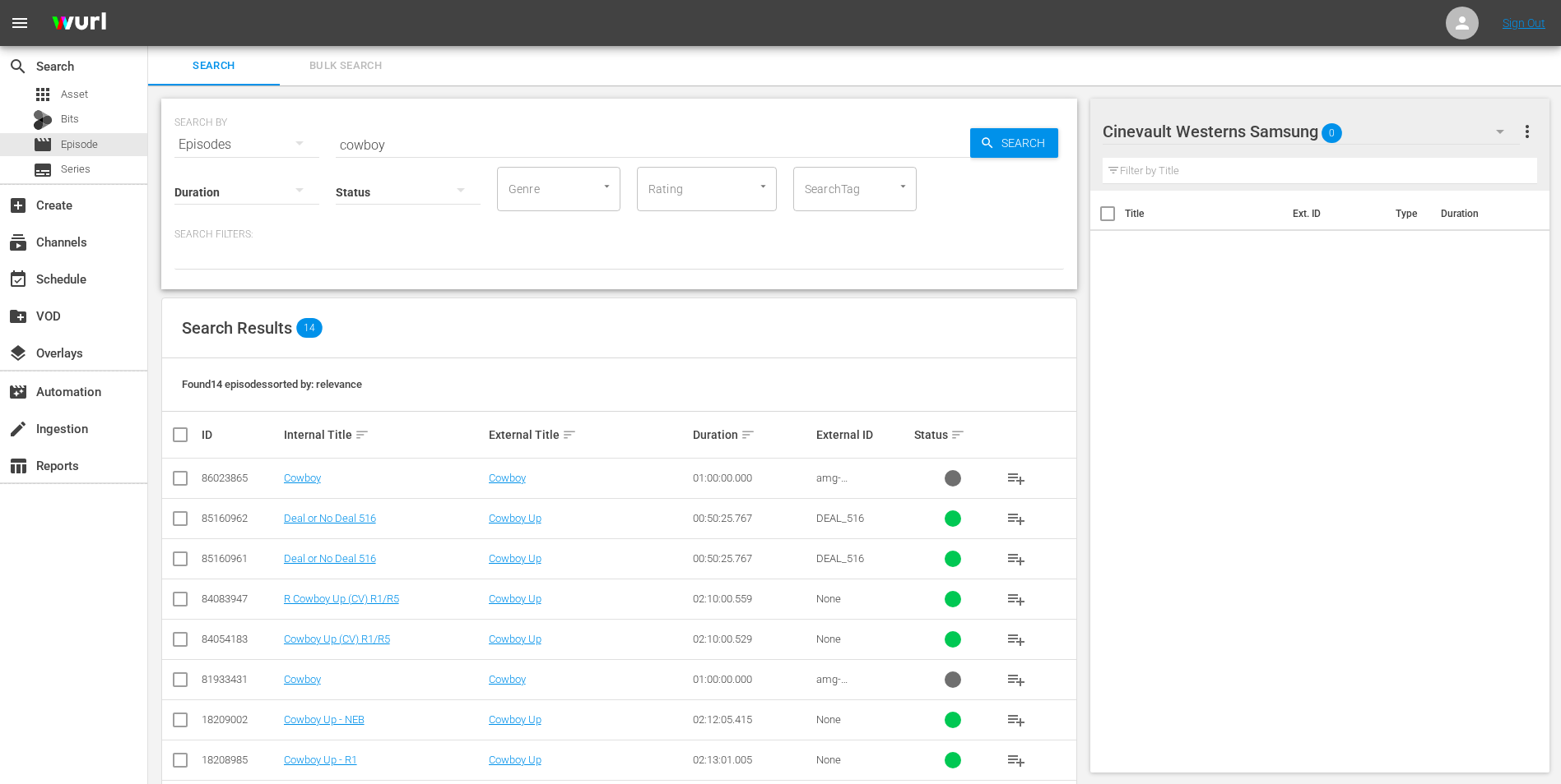
click at [520, 155] on input "cowboy" at bounding box center [652, 144] width 634 height 39
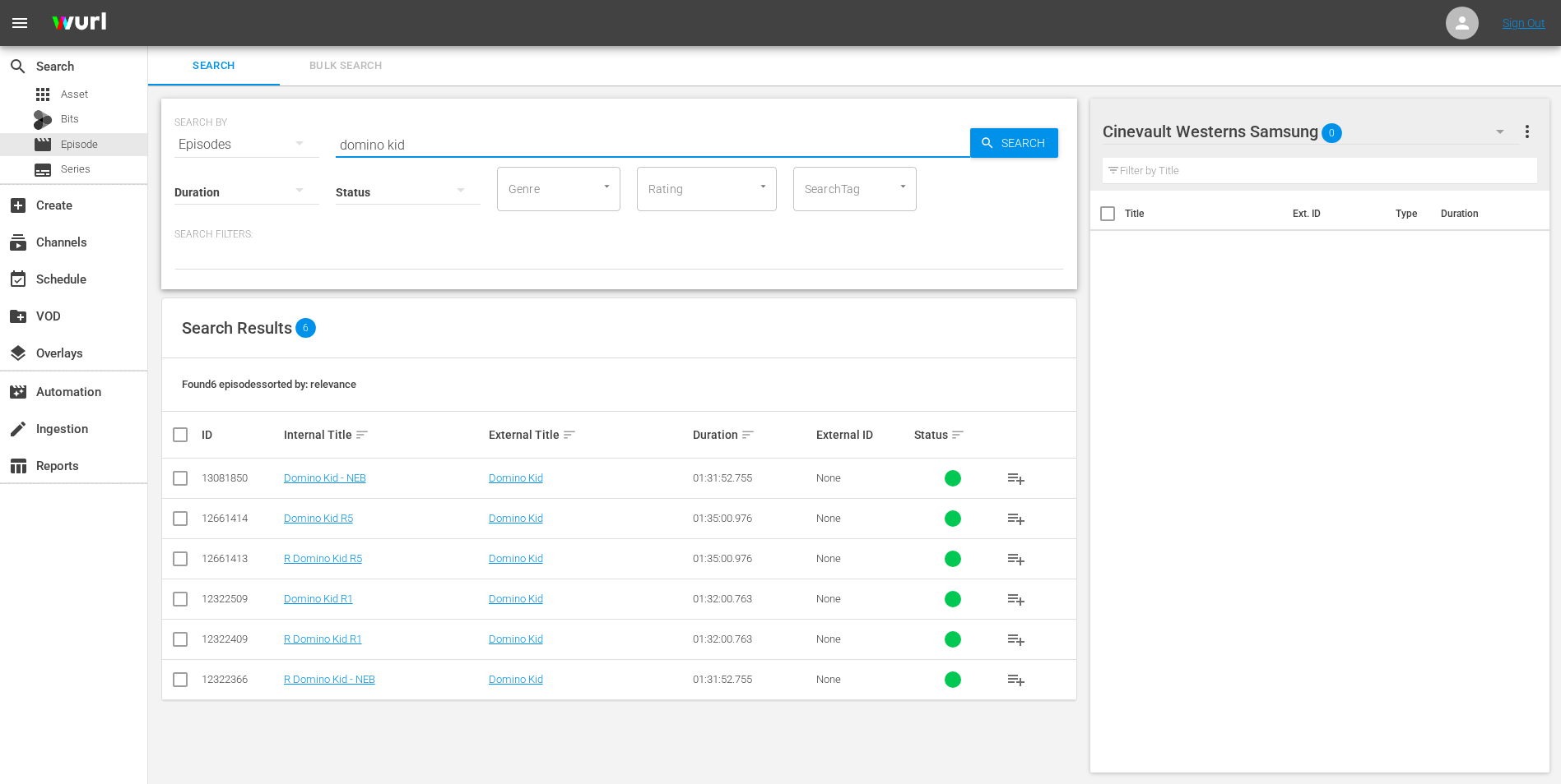
type input "domino kid"
click at [184, 604] on input "checkbox" at bounding box center [180, 603] width 20 height 20
checkbox input "true"
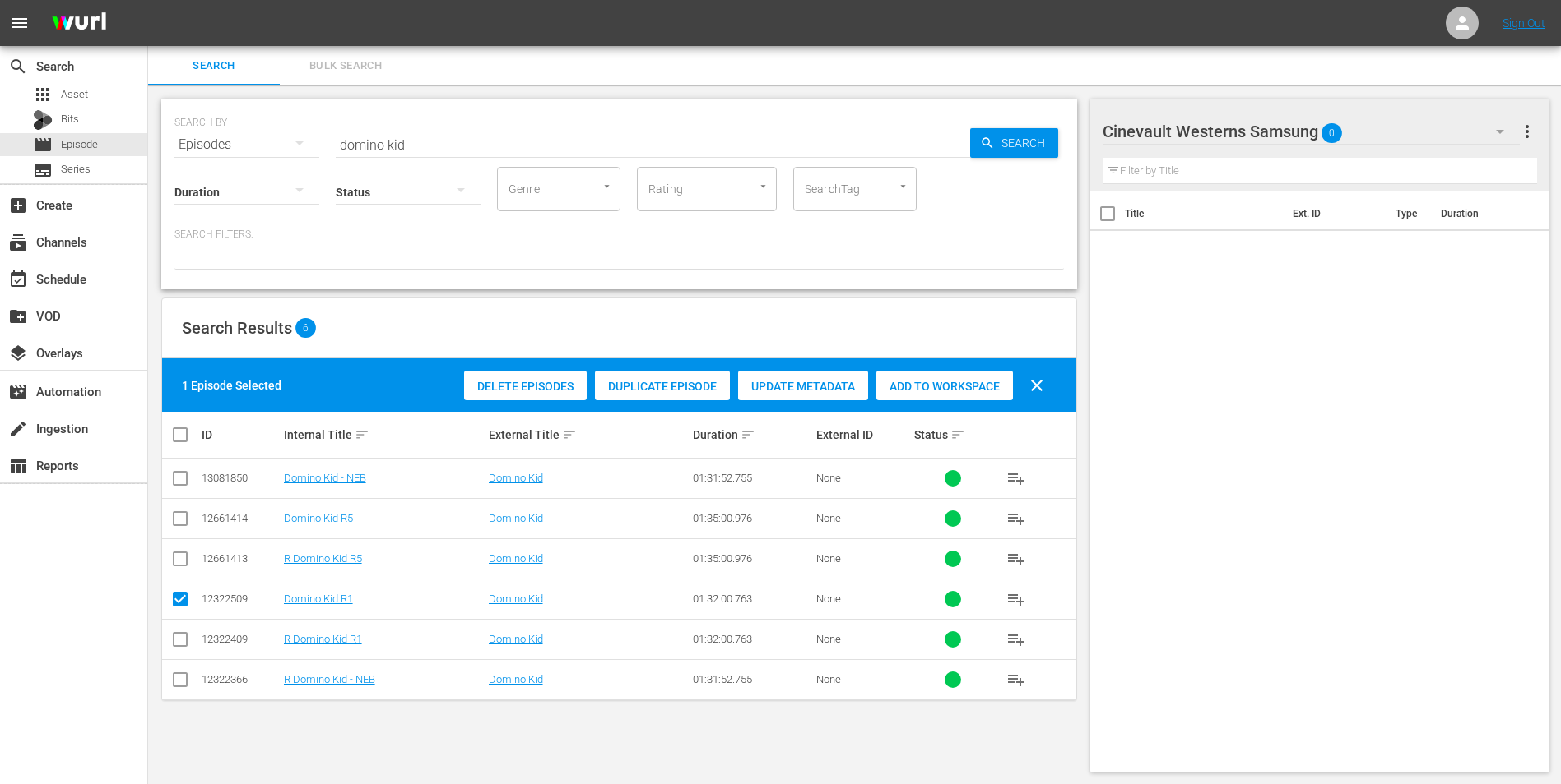
click at [986, 388] on span "Add to Workspace" at bounding box center [945, 386] width 137 height 13
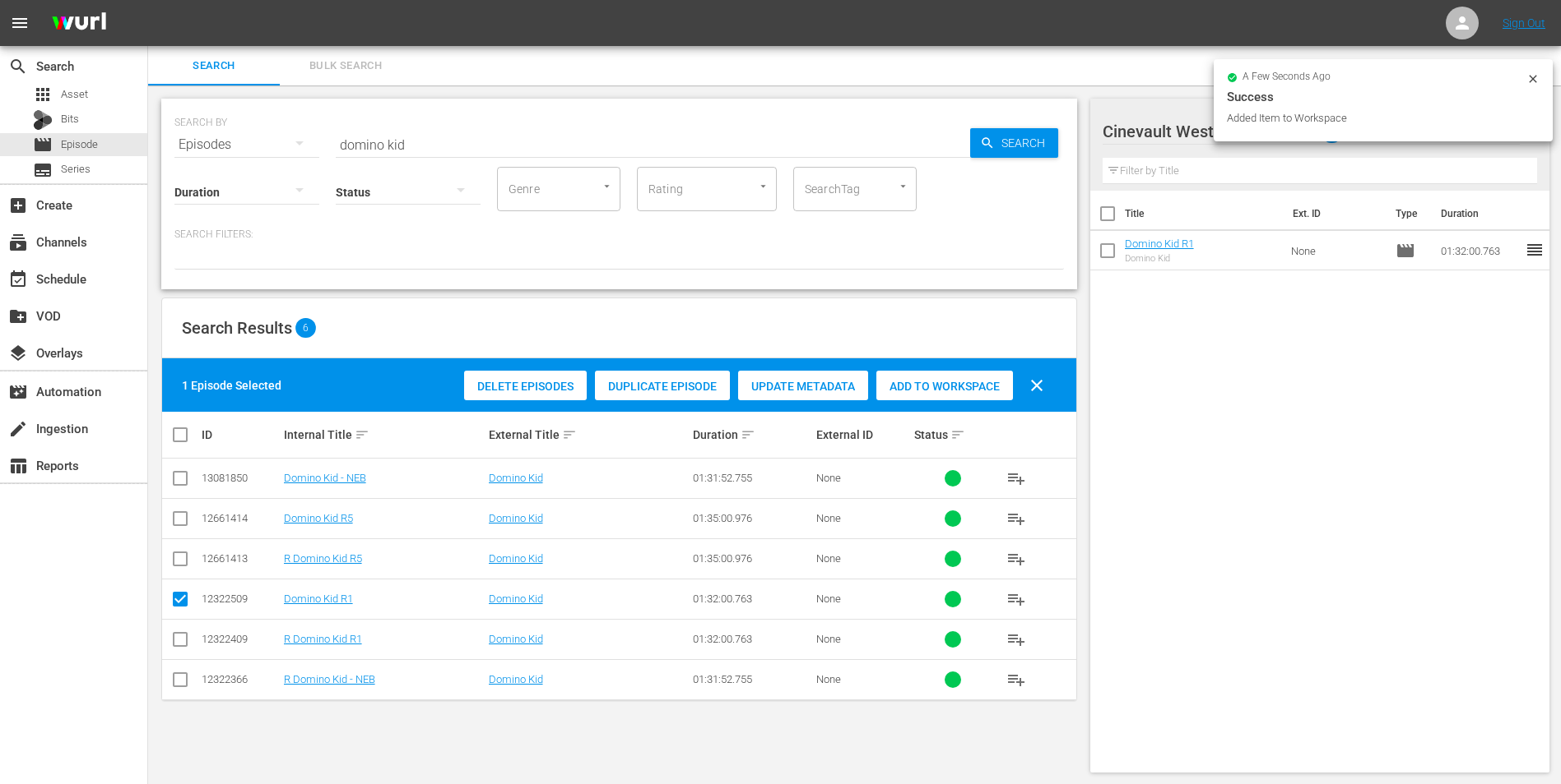
click at [1531, 77] on icon at bounding box center [1532, 79] width 7 height 7
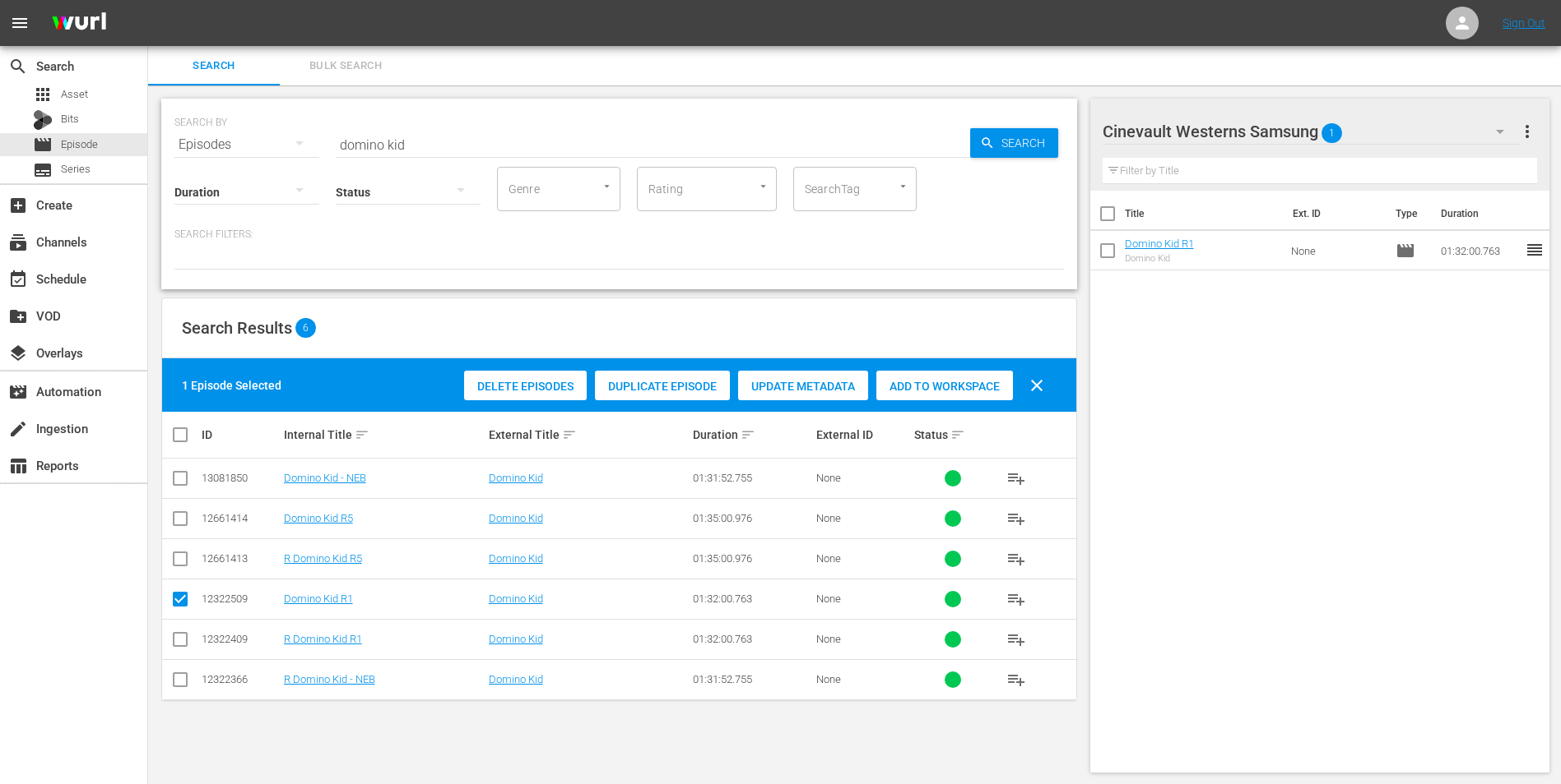
click at [1495, 129] on icon "button" at bounding box center [1500, 131] width 20 height 20
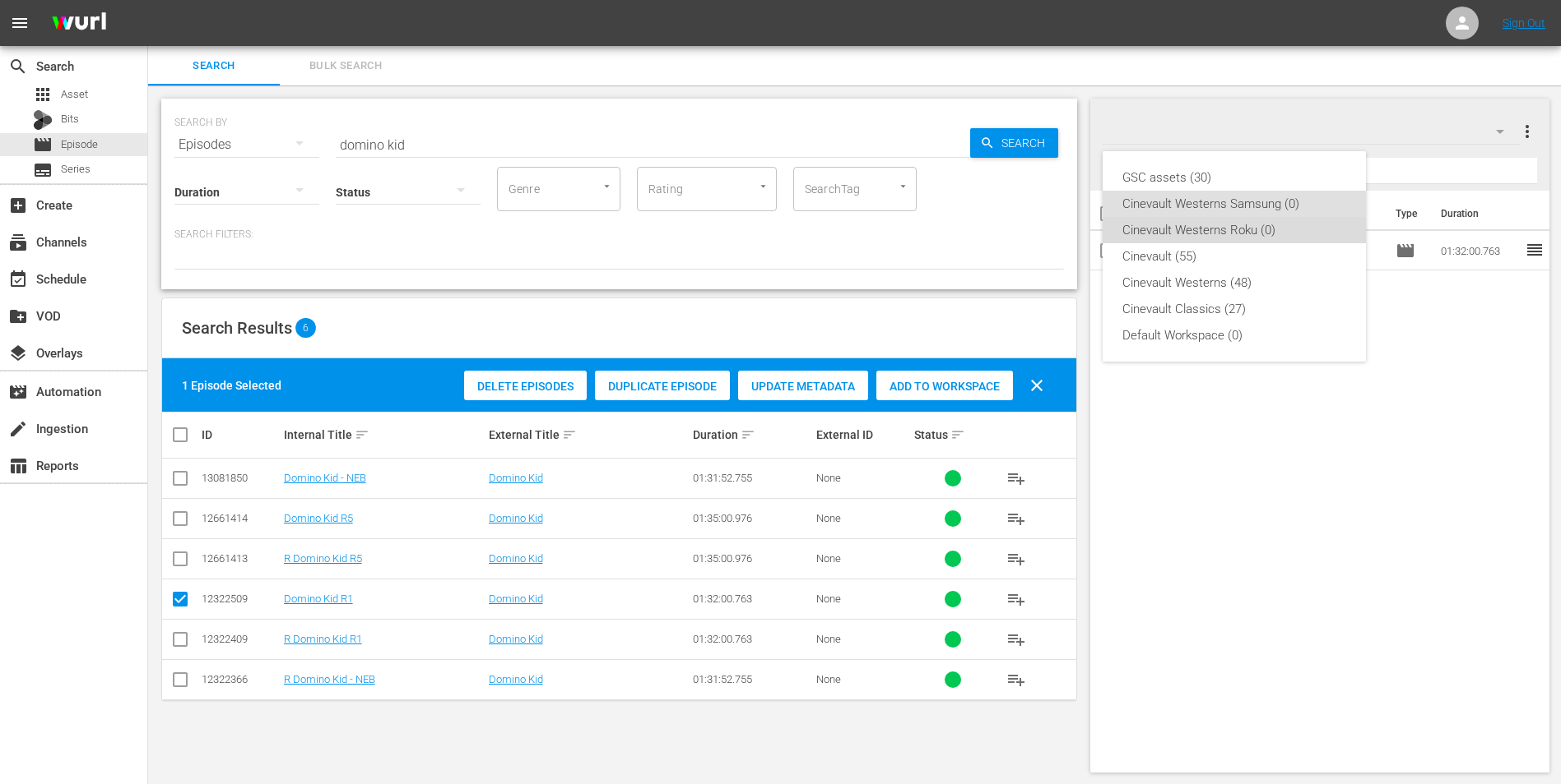
click at [1283, 234] on div "Cinevault Westerns Roku (0)" at bounding box center [1234, 230] width 224 height 26
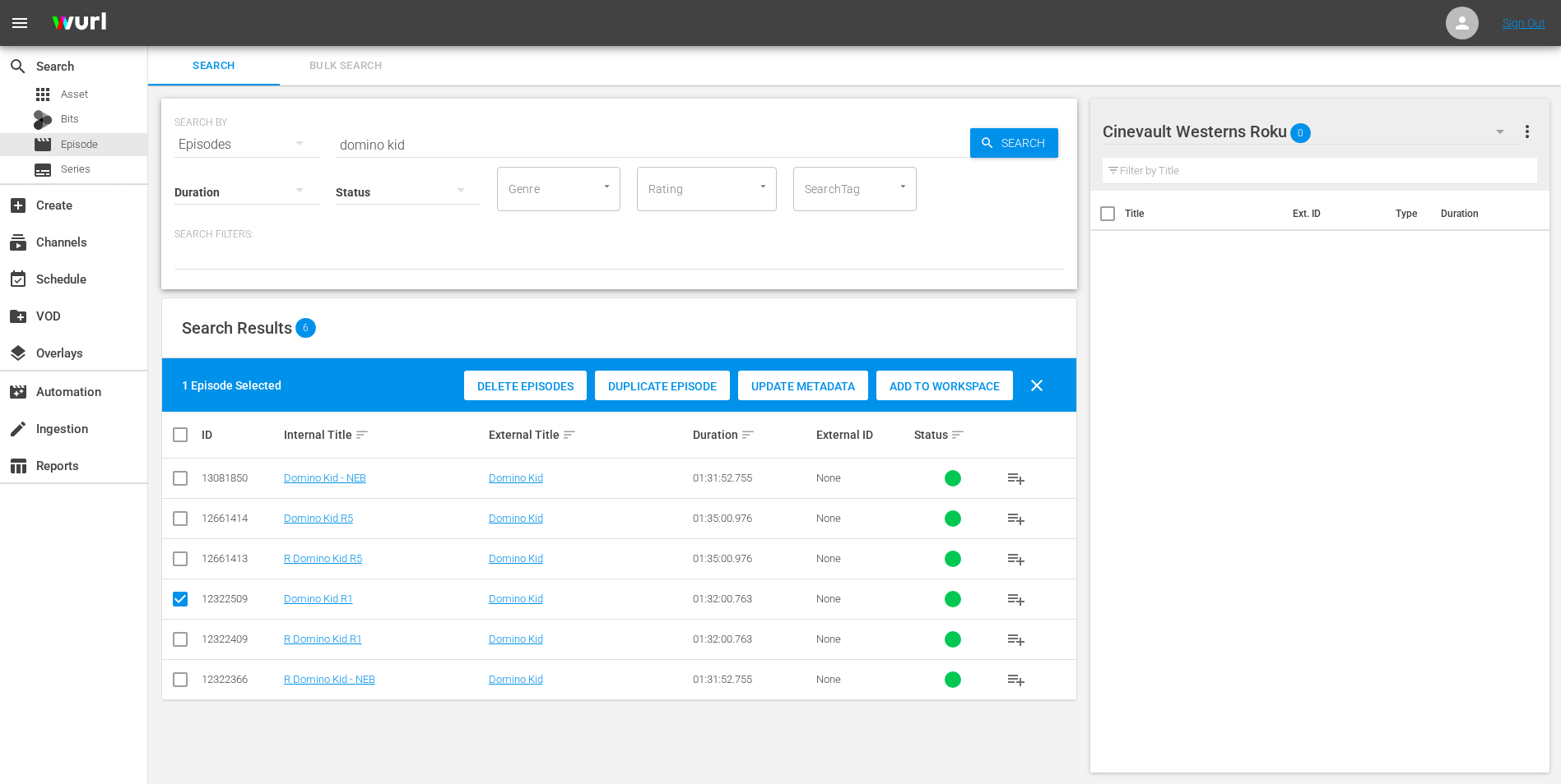
click at [184, 645] on input "checkbox" at bounding box center [180, 643] width 20 height 20
checkbox input "true"
click at [181, 601] on input "checkbox" at bounding box center [180, 603] width 20 height 20
checkbox input "false"
click at [932, 388] on span "Add to Workspace" at bounding box center [945, 386] width 137 height 13
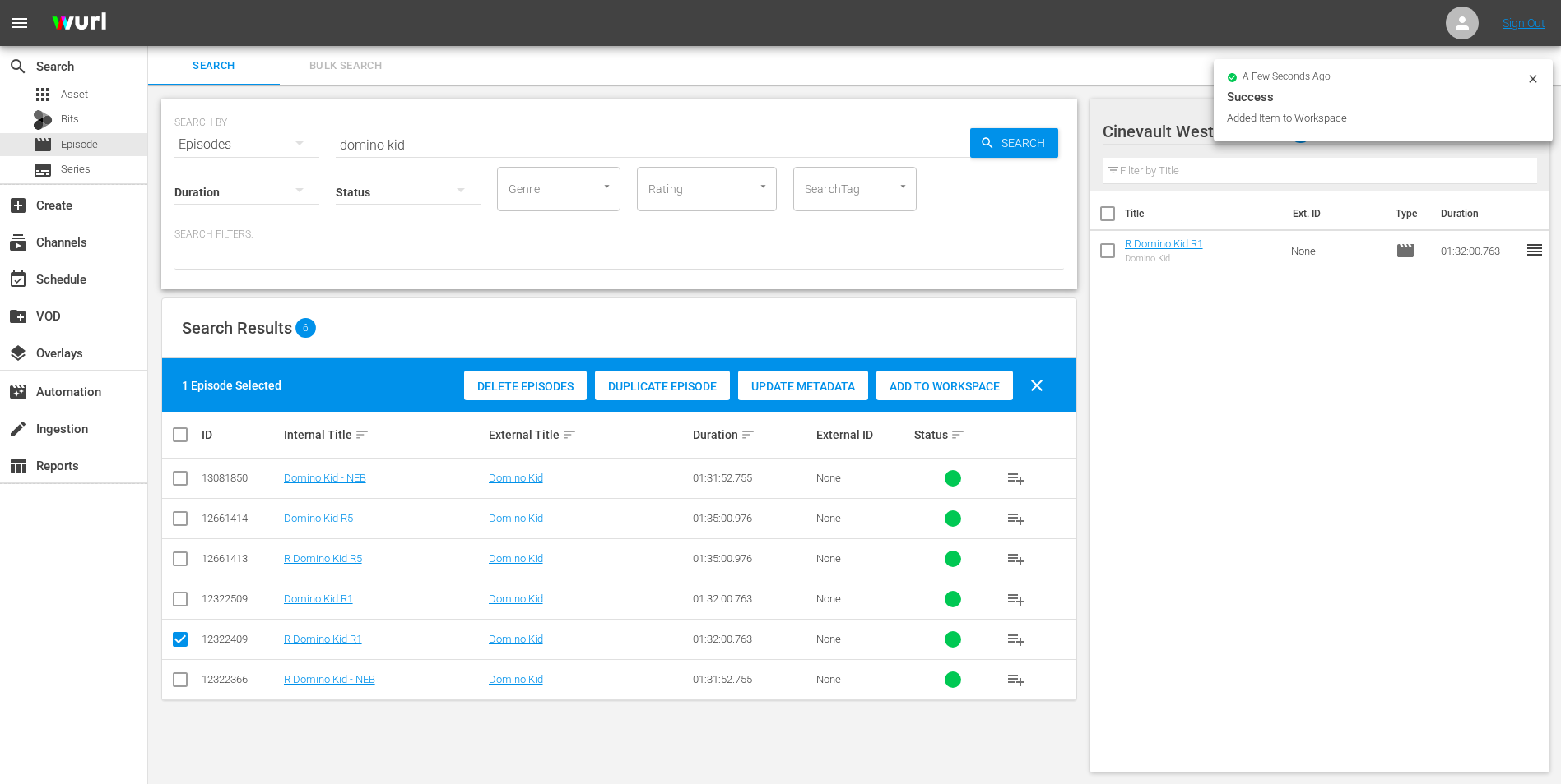
click at [479, 139] on input "domino kid" at bounding box center [652, 144] width 634 height 39
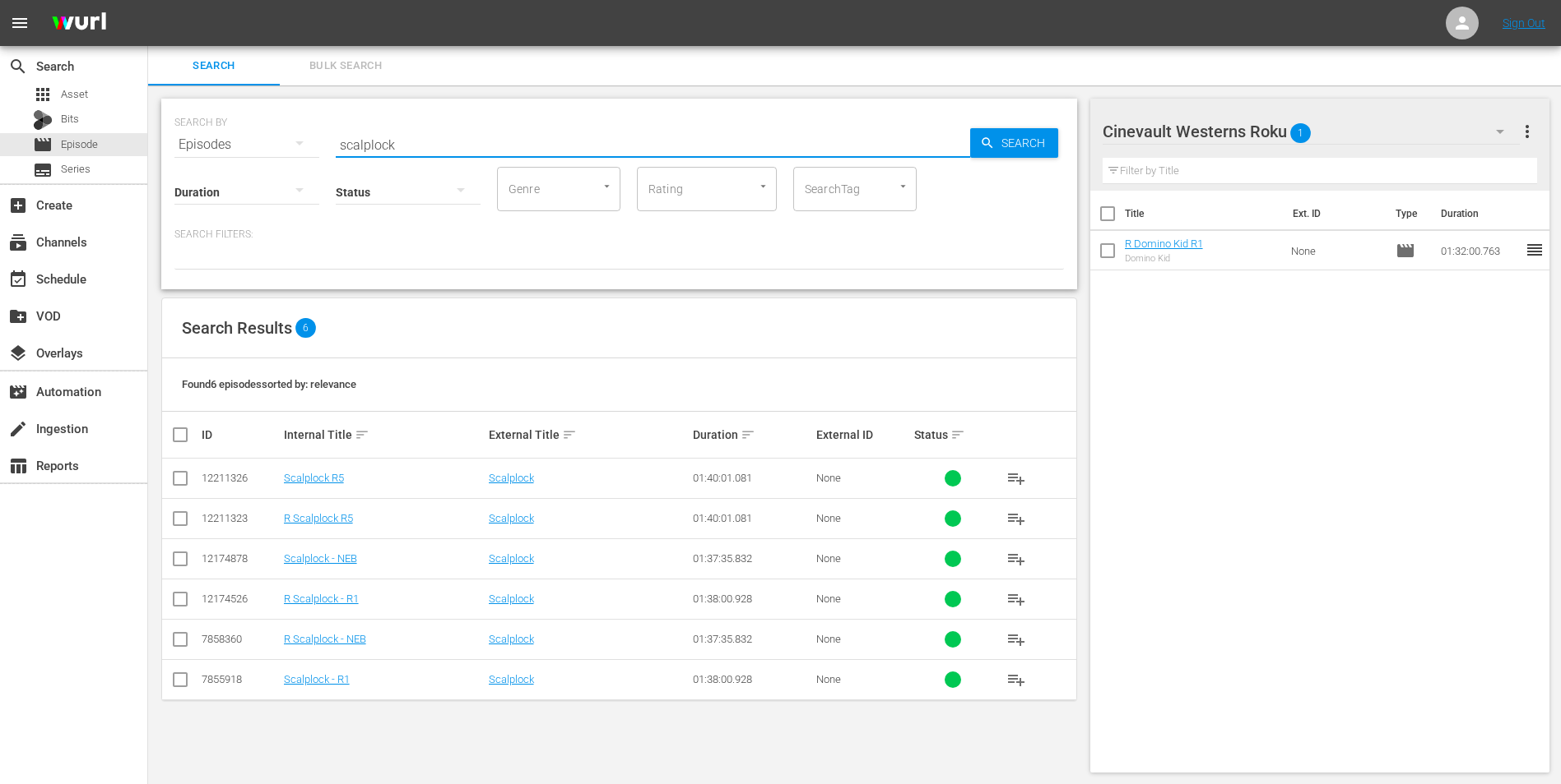
type input "scalplock"
click at [186, 598] on input "checkbox" at bounding box center [180, 603] width 20 height 20
checkbox input "true"
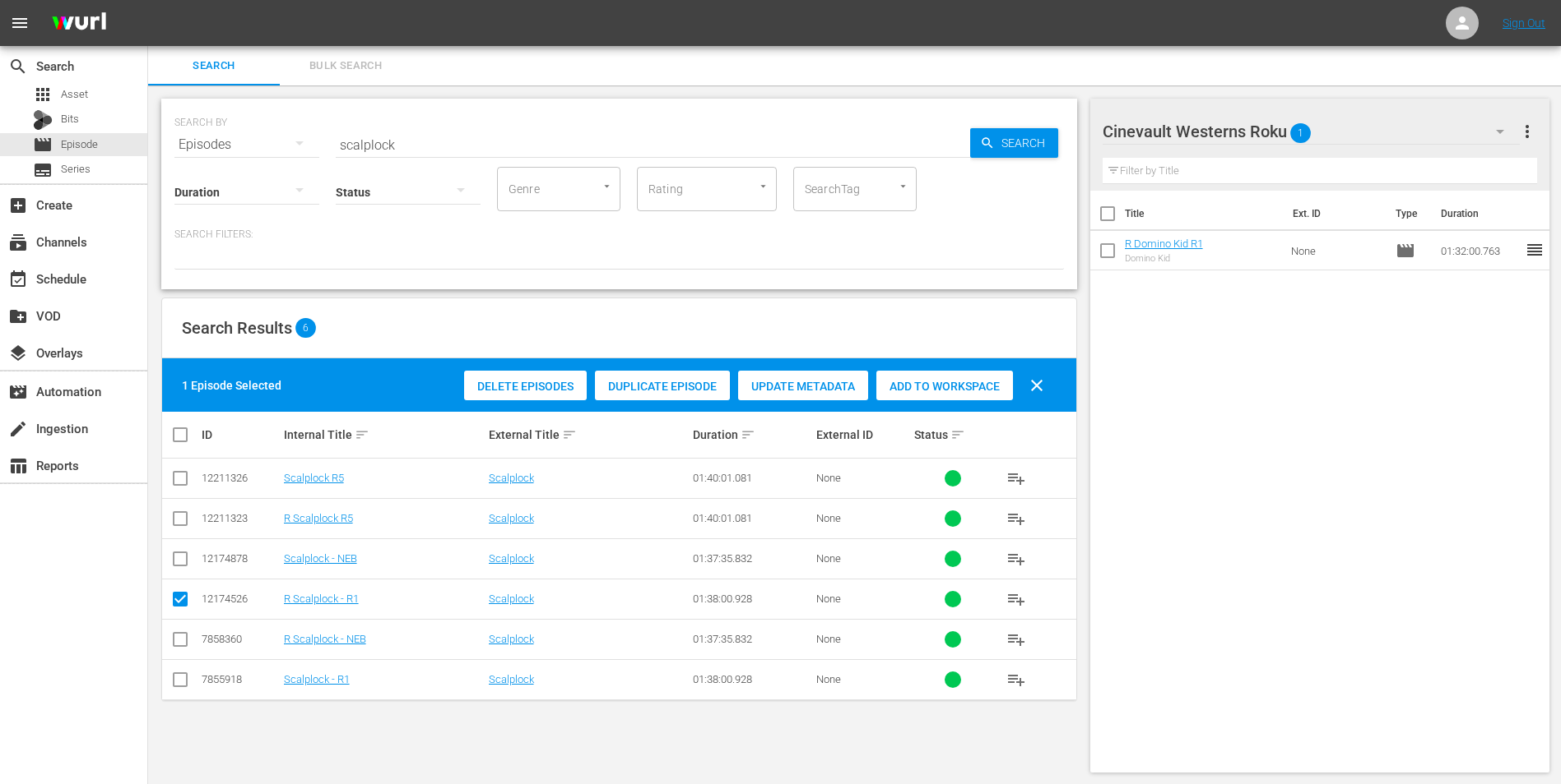
click at [975, 380] on span "Add to Workspace" at bounding box center [945, 386] width 137 height 13
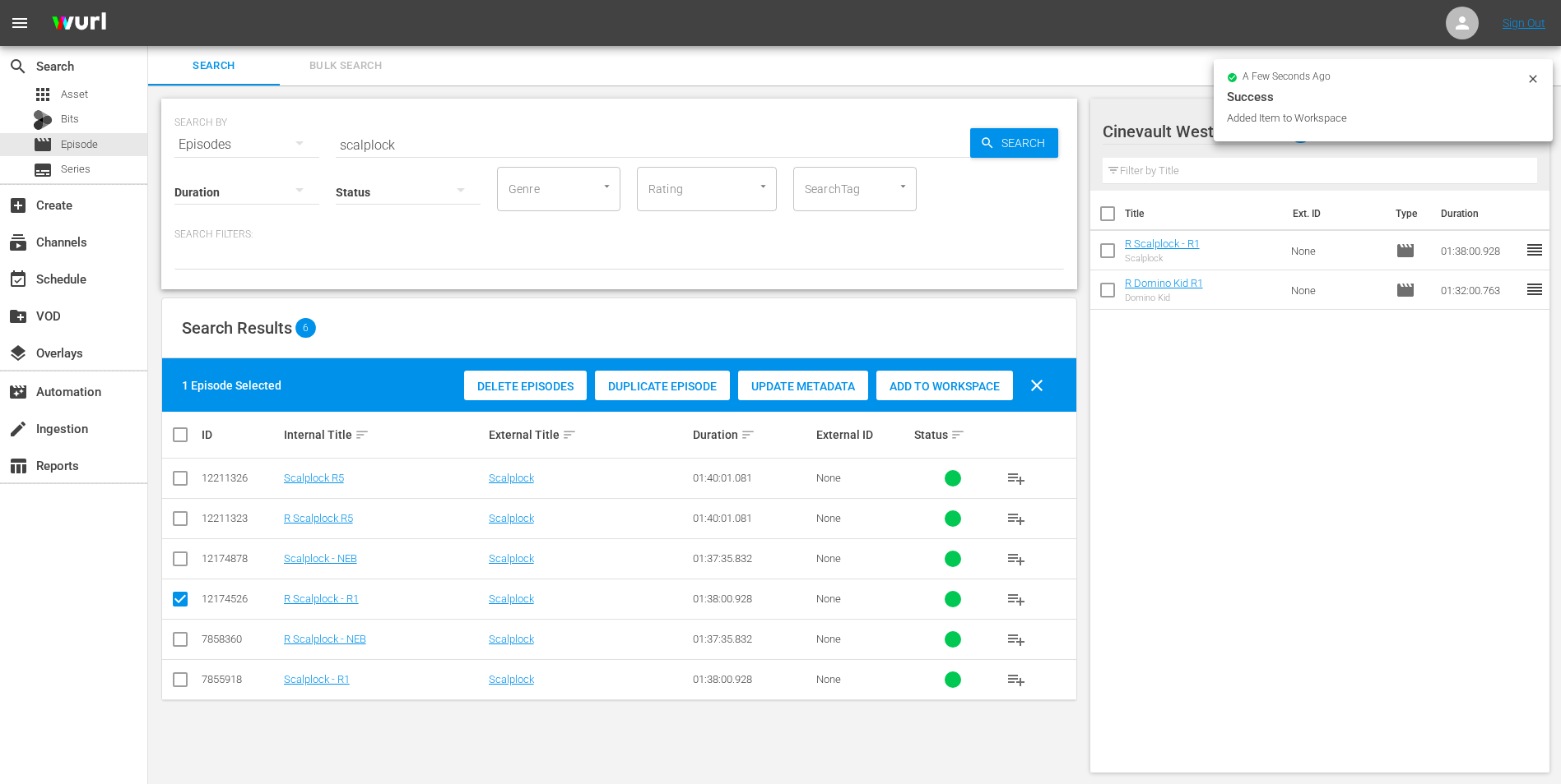
click at [1536, 80] on icon at bounding box center [1532, 79] width 13 height 13
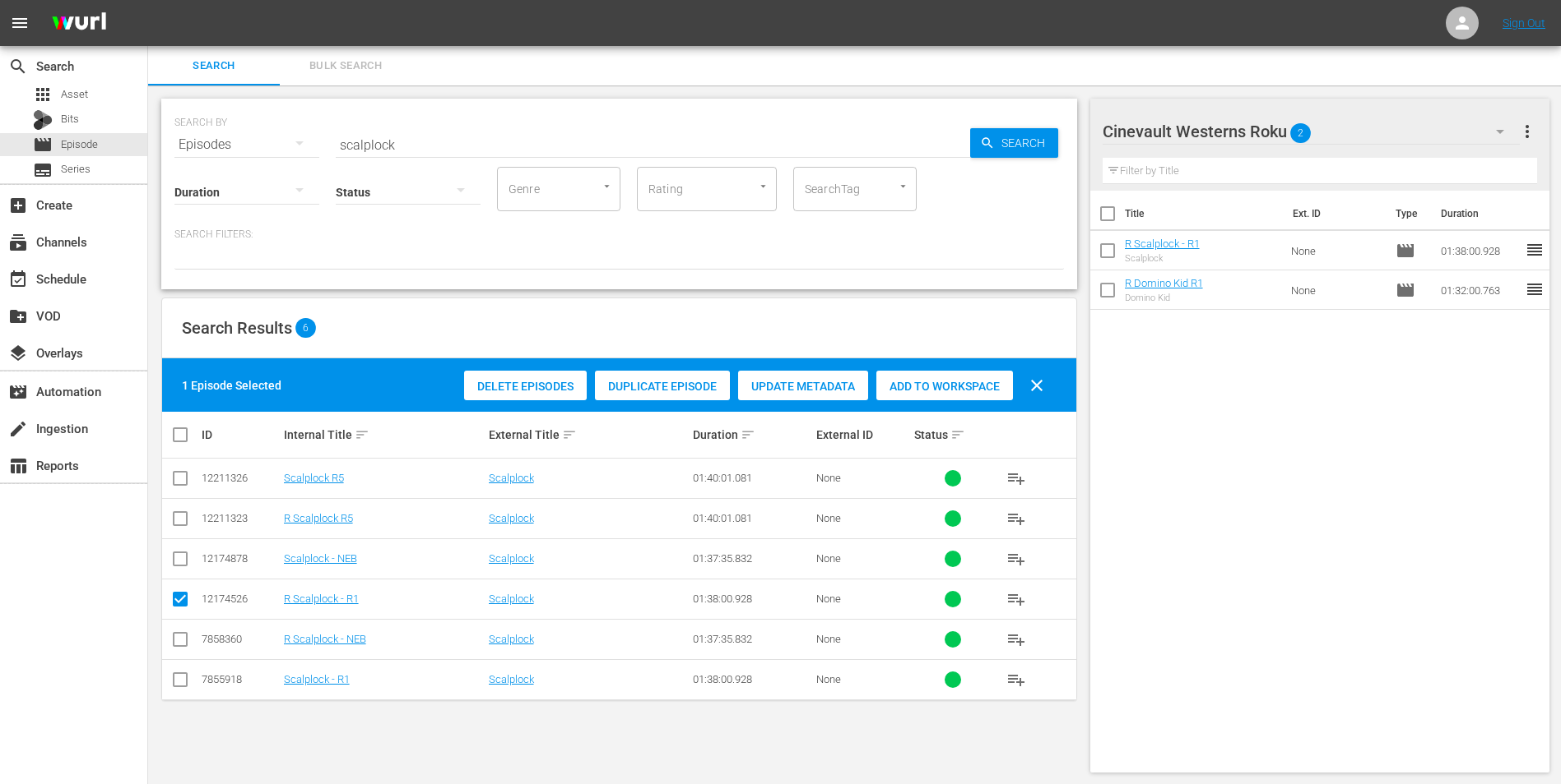
click at [1379, 123] on div "Cinevault Westerns Roku 2" at bounding box center [1311, 131] width 418 height 46
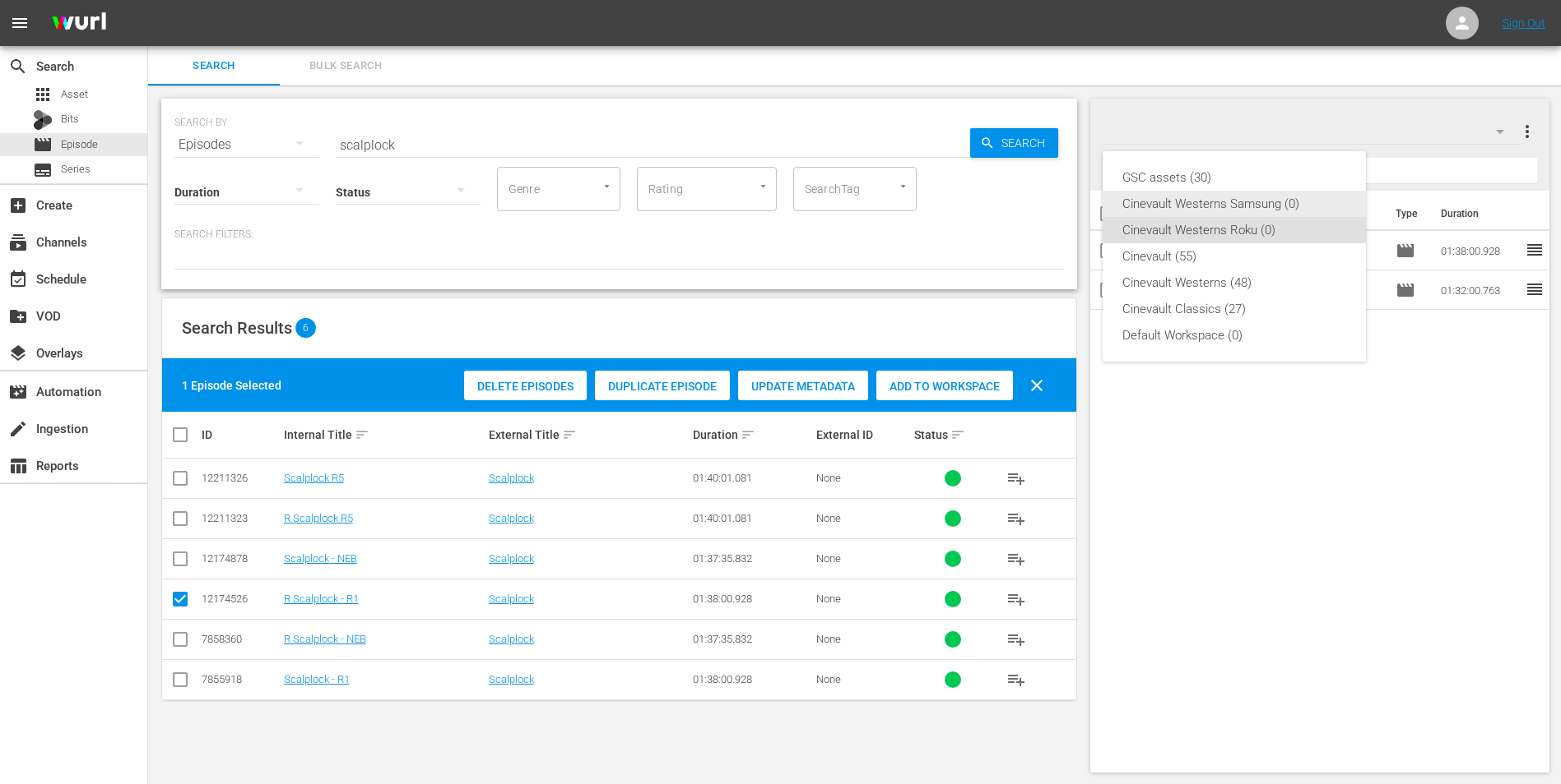
click at [1228, 213] on div "Cinevault Westerns Samsung (0)" at bounding box center [1234, 204] width 224 height 26
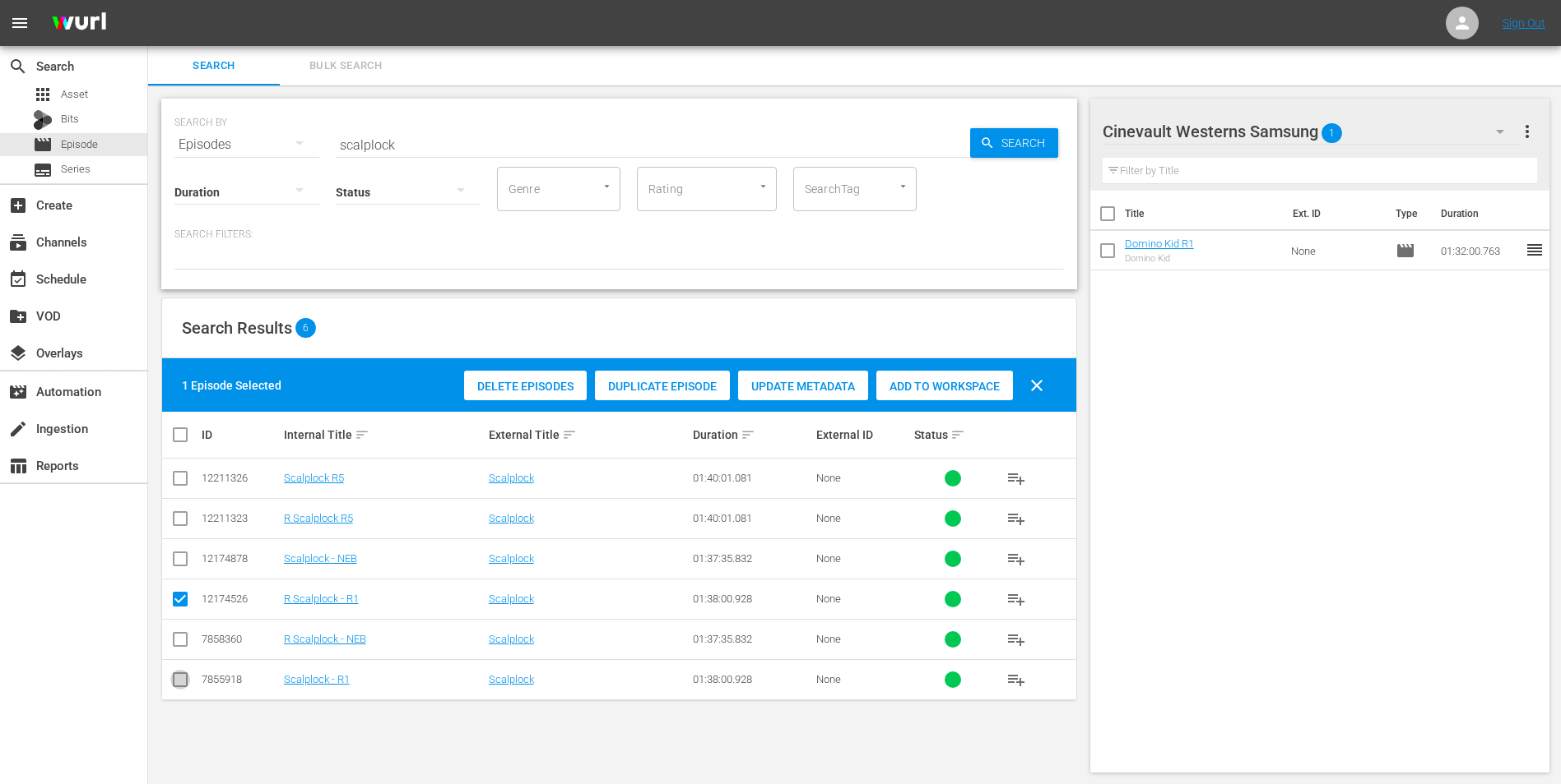
click at [182, 682] on input "checkbox" at bounding box center [180, 683] width 20 height 20
checkbox input "true"
click at [180, 601] on input "checkbox" at bounding box center [180, 603] width 20 height 20
checkbox input "false"
click at [974, 374] on div "Add to Workspace" at bounding box center [945, 387] width 137 height 32
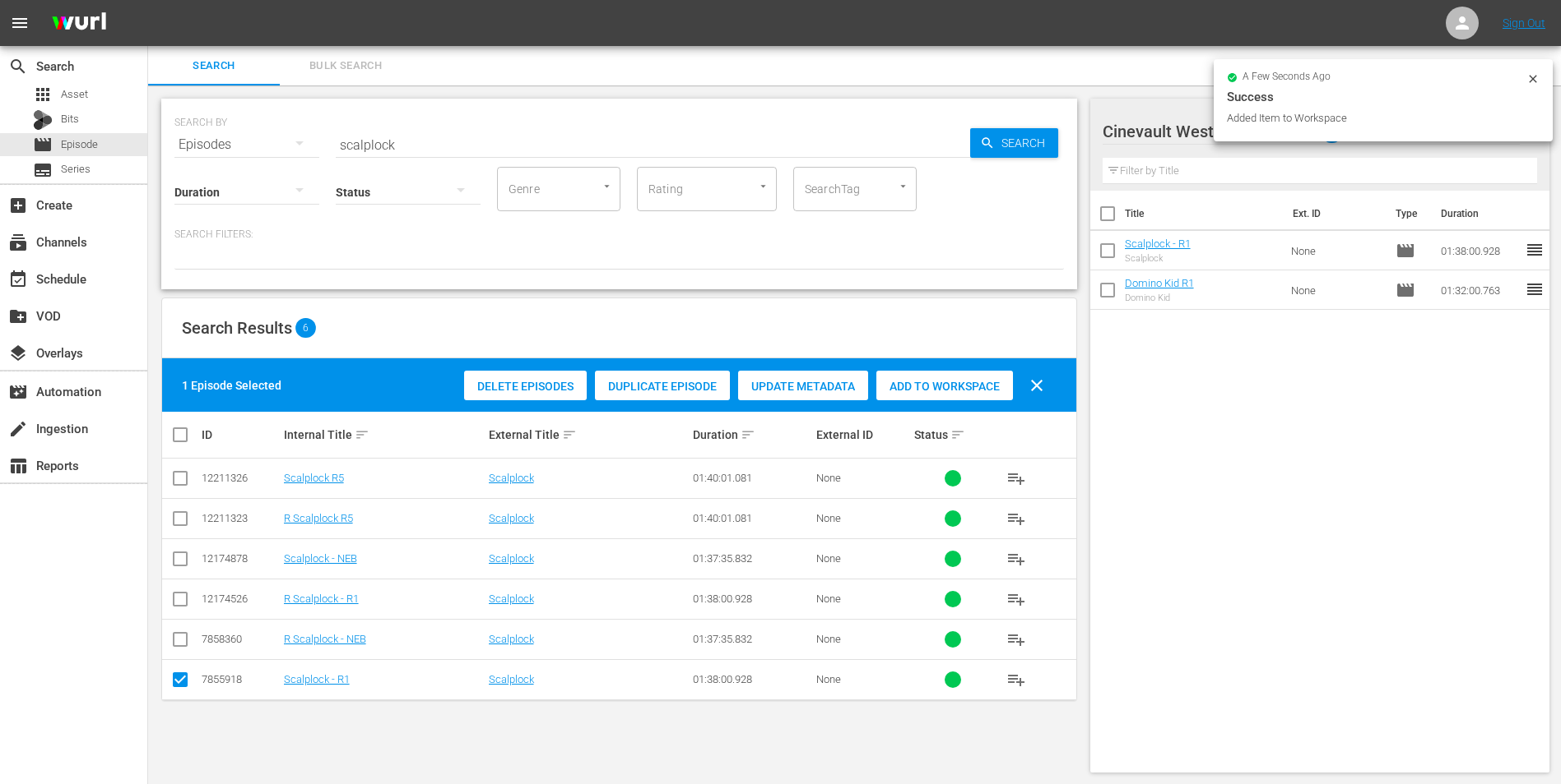
click at [632, 102] on div "SEARCH BY Search By Episodes Search ID, Title, Description, Keywords, or Catego…" at bounding box center [619, 194] width 916 height 191
click at [587, 137] on input "scalplock" at bounding box center [652, 144] width 634 height 39
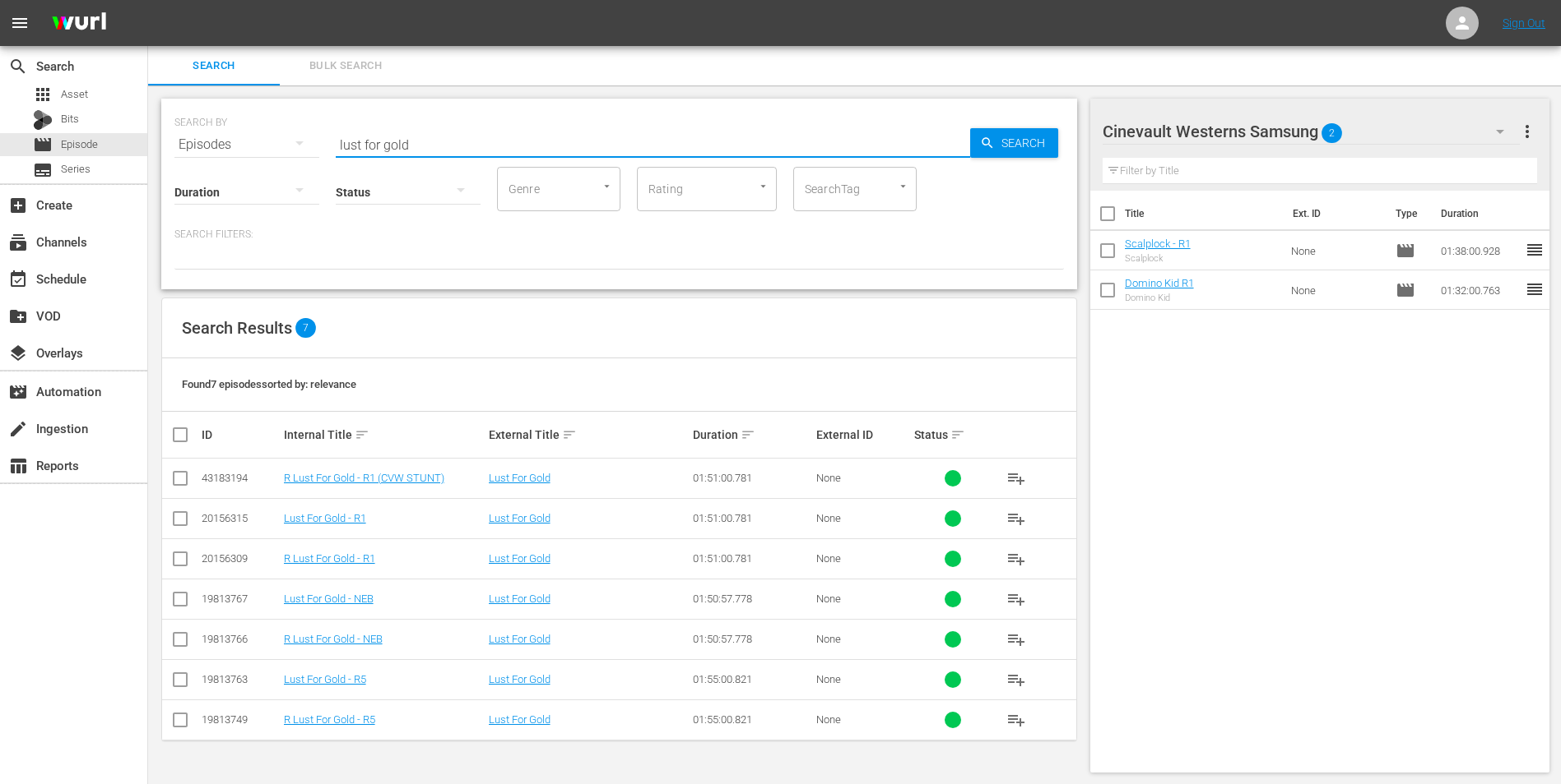
type input "lust for gold"
click at [178, 523] on input "checkbox" at bounding box center [180, 522] width 20 height 20
checkbox input "true"
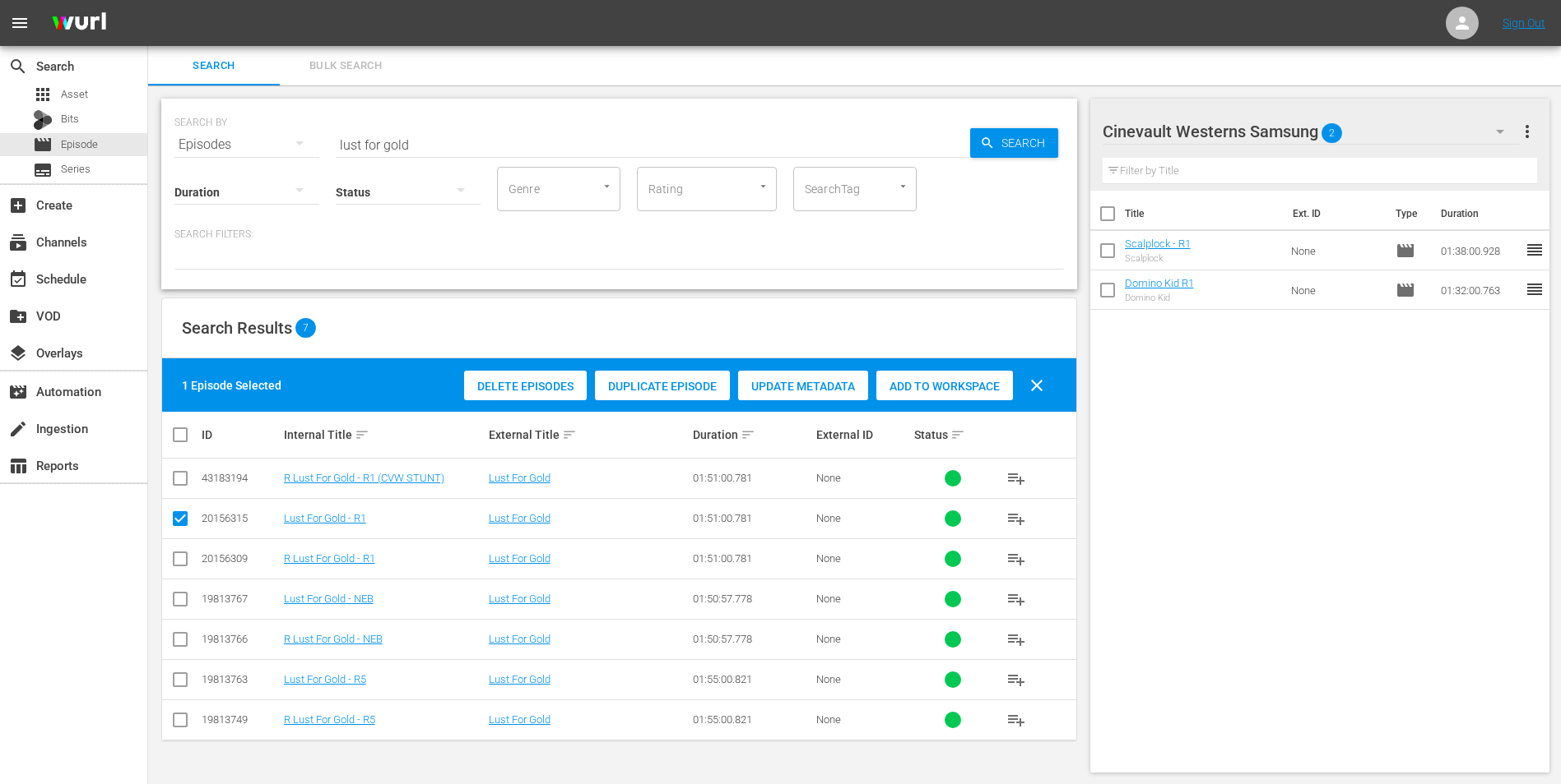
click at [932, 391] on span "Add to Workspace" at bounding box center [945, 386] width 137 height 13
click at [1455, 122] on div "Cinevault Westerns Samsung 3" at bounding box center [1311, 131] width 418 height 46
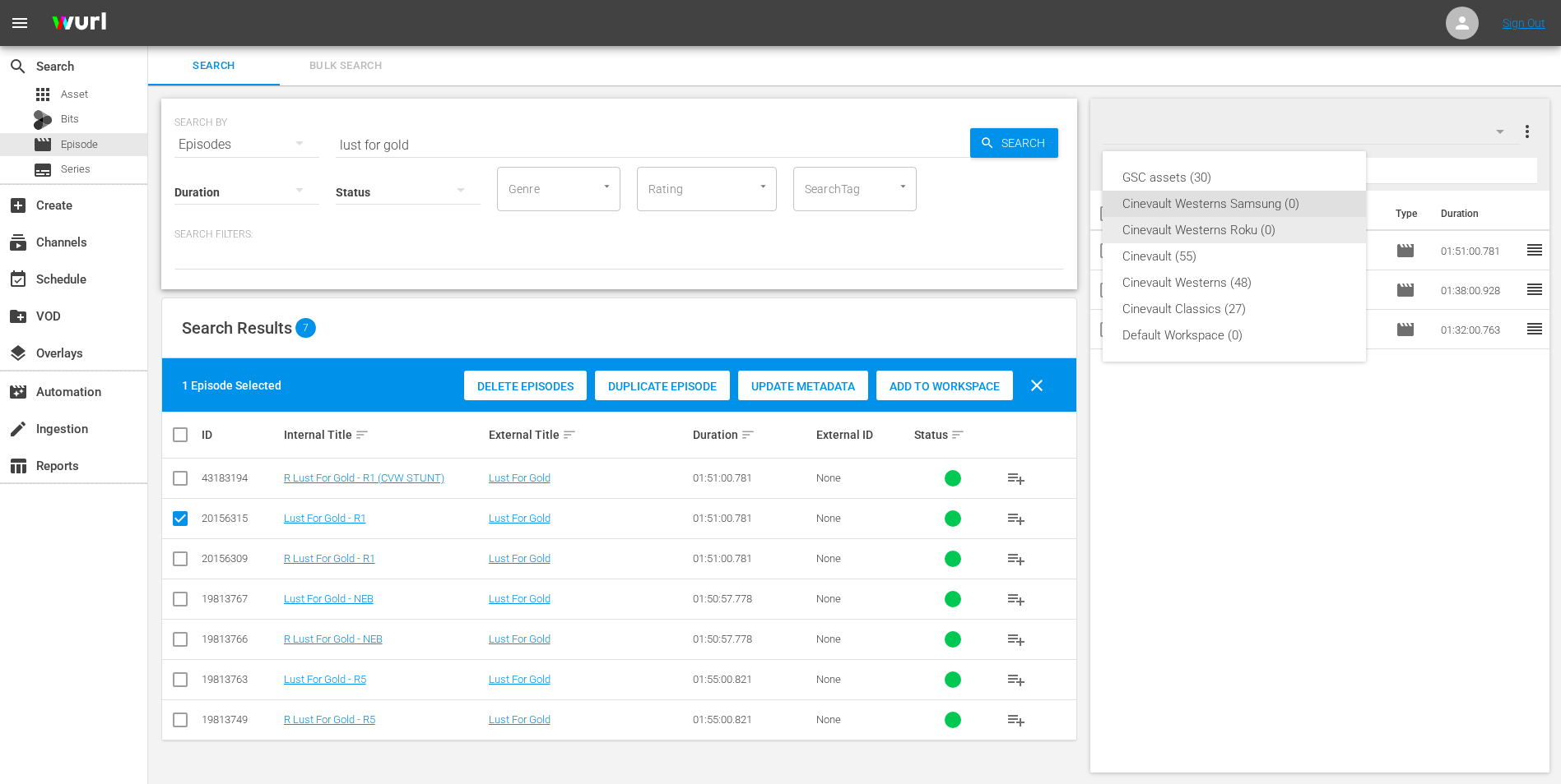
click at [1260, 232] on div "Cinevault Westerns Roku (0)" at bounding box center [1234, 230] width 224 height 26
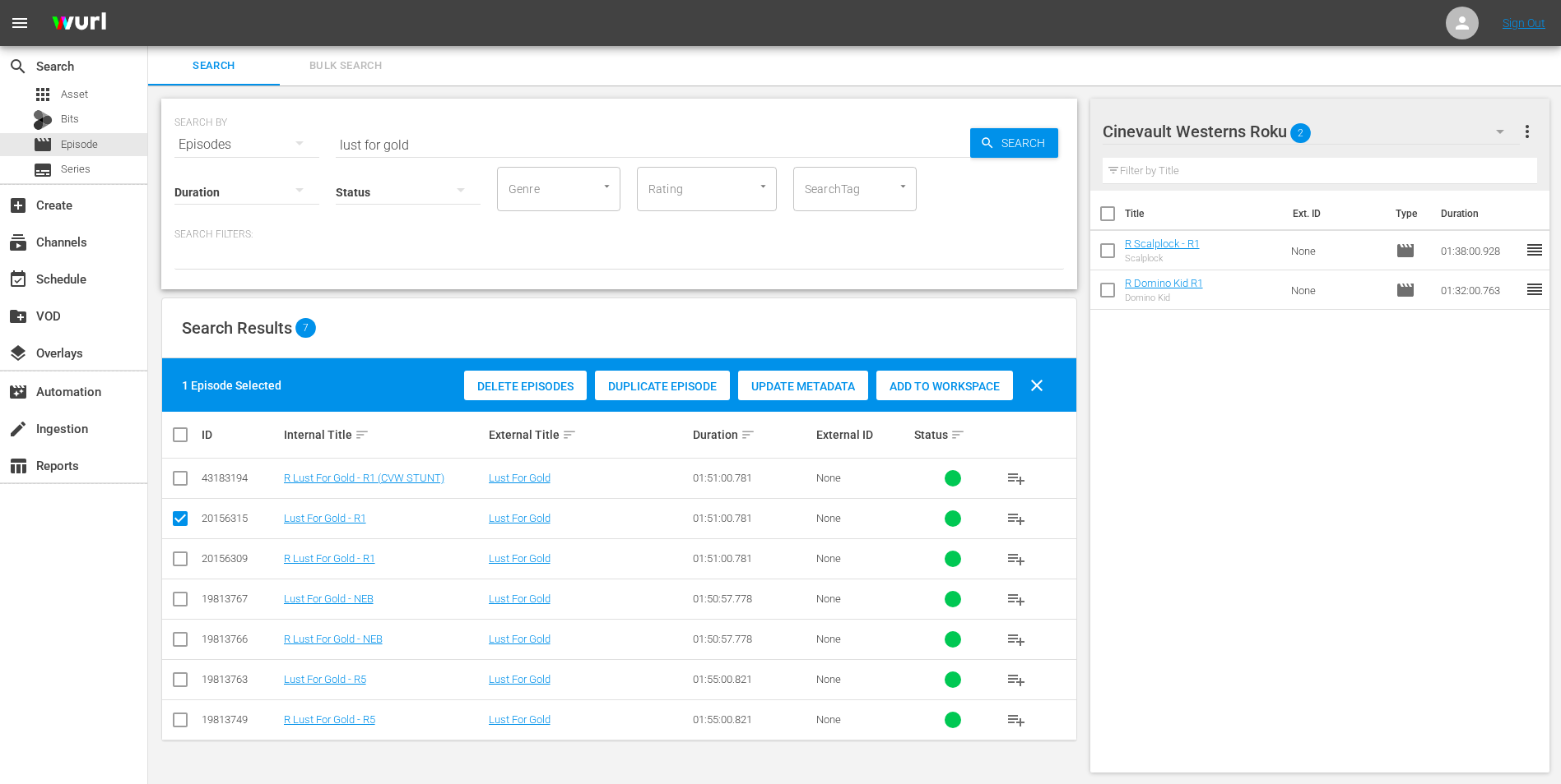
click at [177, 552] on input "checkbox" at bounding box center [180, 562] width 20 height 20
checkbox input "true"
click at [179, 513] on input "checkbox" at bounding box center [180, 522] width 20 height 20
checkbox input "false"
click at [932, 357] on div "Search Results 7" at bounding box center [619, 328] width 914 height 60
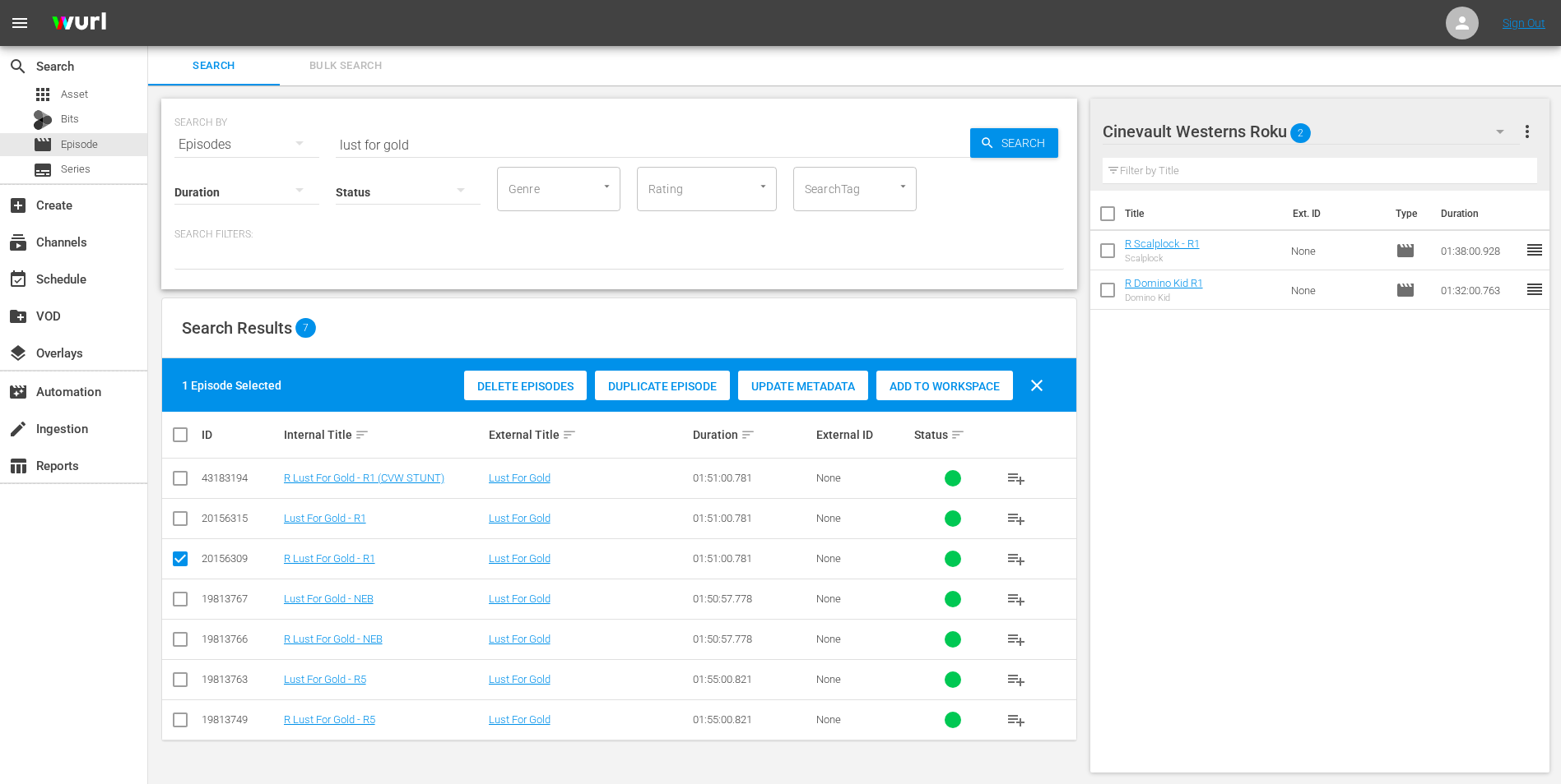
click at [933, 374] on div "Add to Workspace" at bounding box center [945, 387] width 137 height 32
click at [531, 147] on input "lust for gold" at bounding box center [652, 144] width 634 height 39
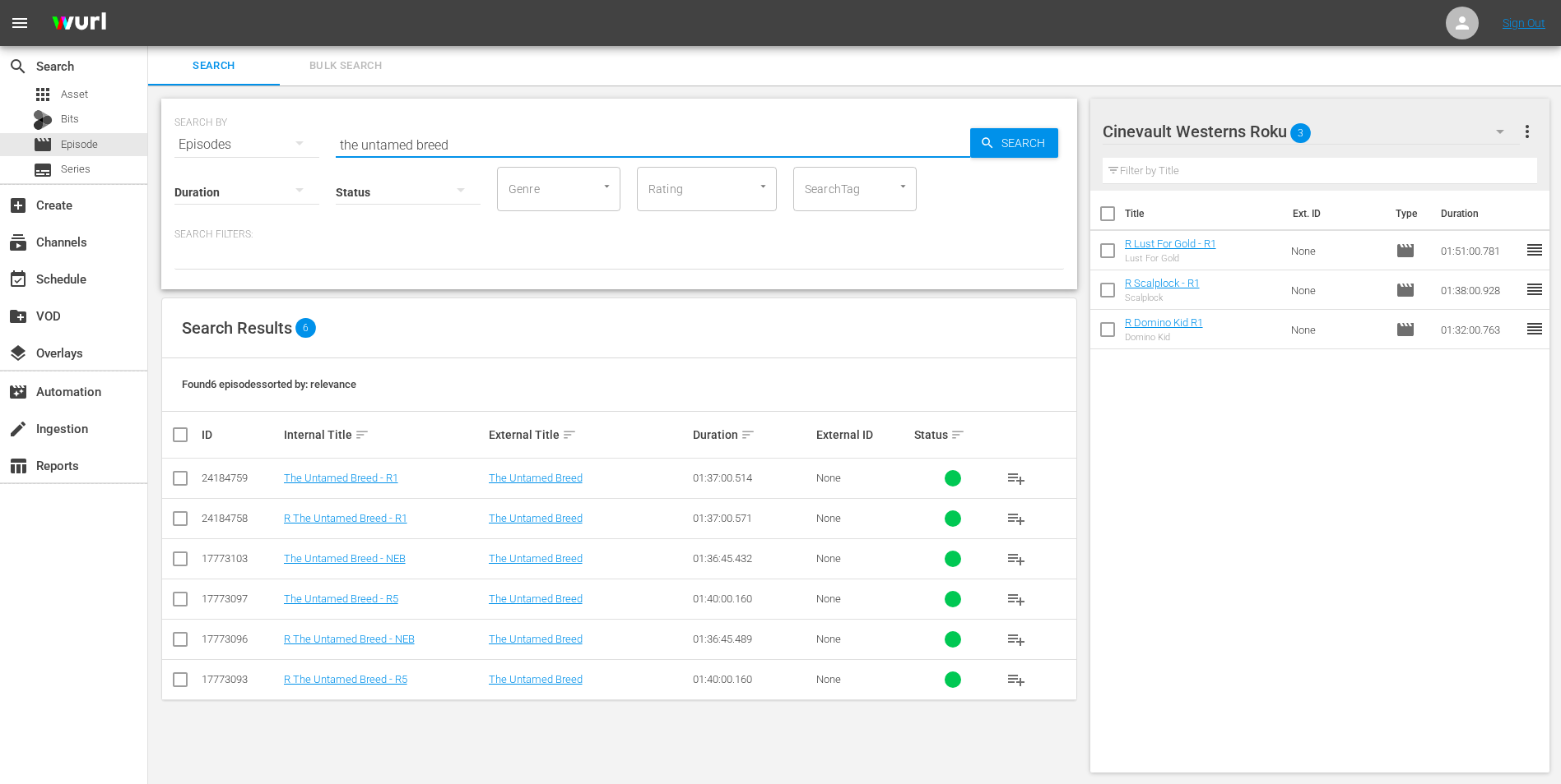
type input "the untamed breed"
click at [179, 517] on input "checkbox" at bounding box center [180, 522] width 20 height 20
checkbox input "true"
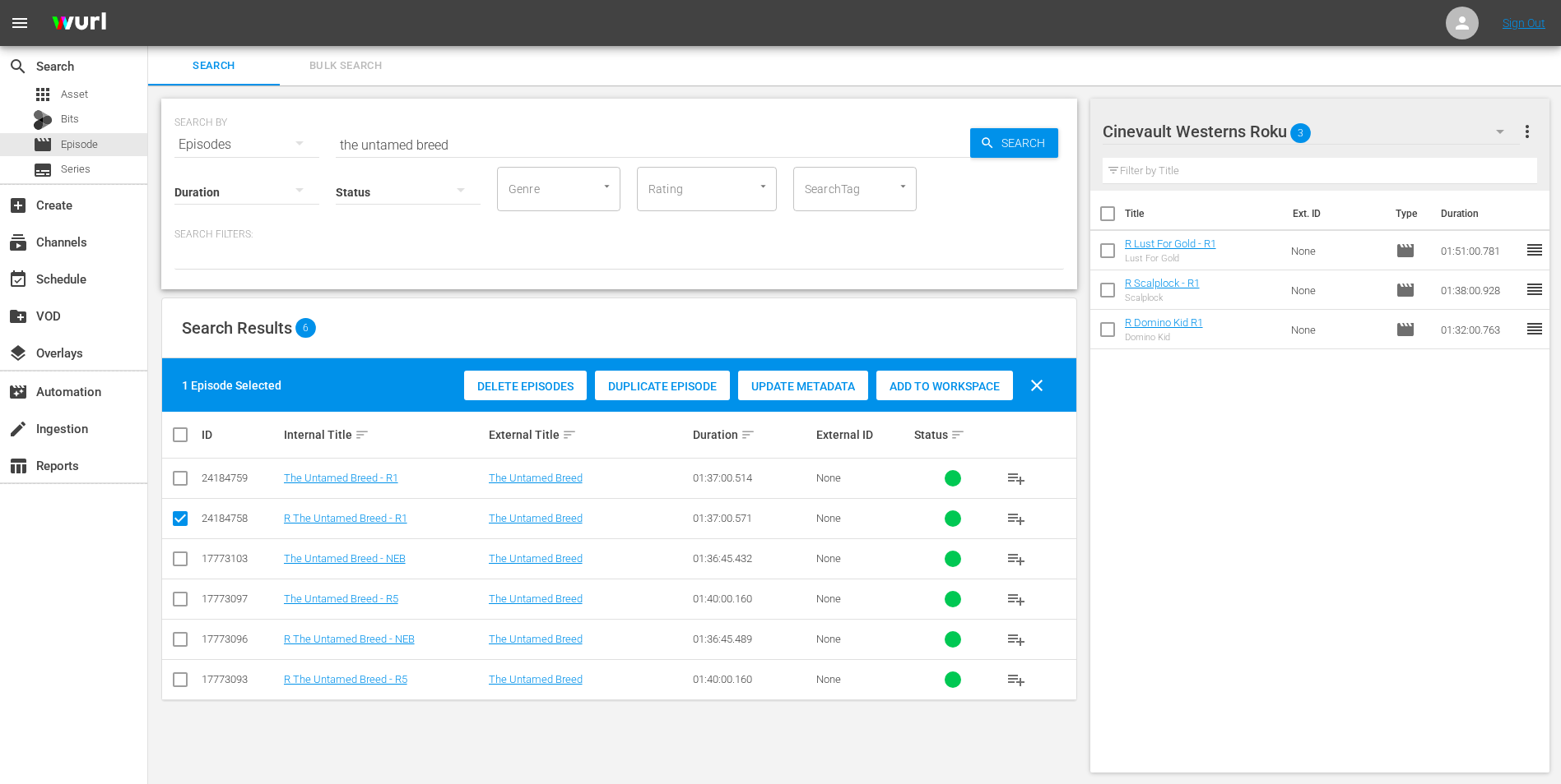
click at [929, 374] on div "Add to Workspace" at bounding box center [945, 387] width 137 height 32
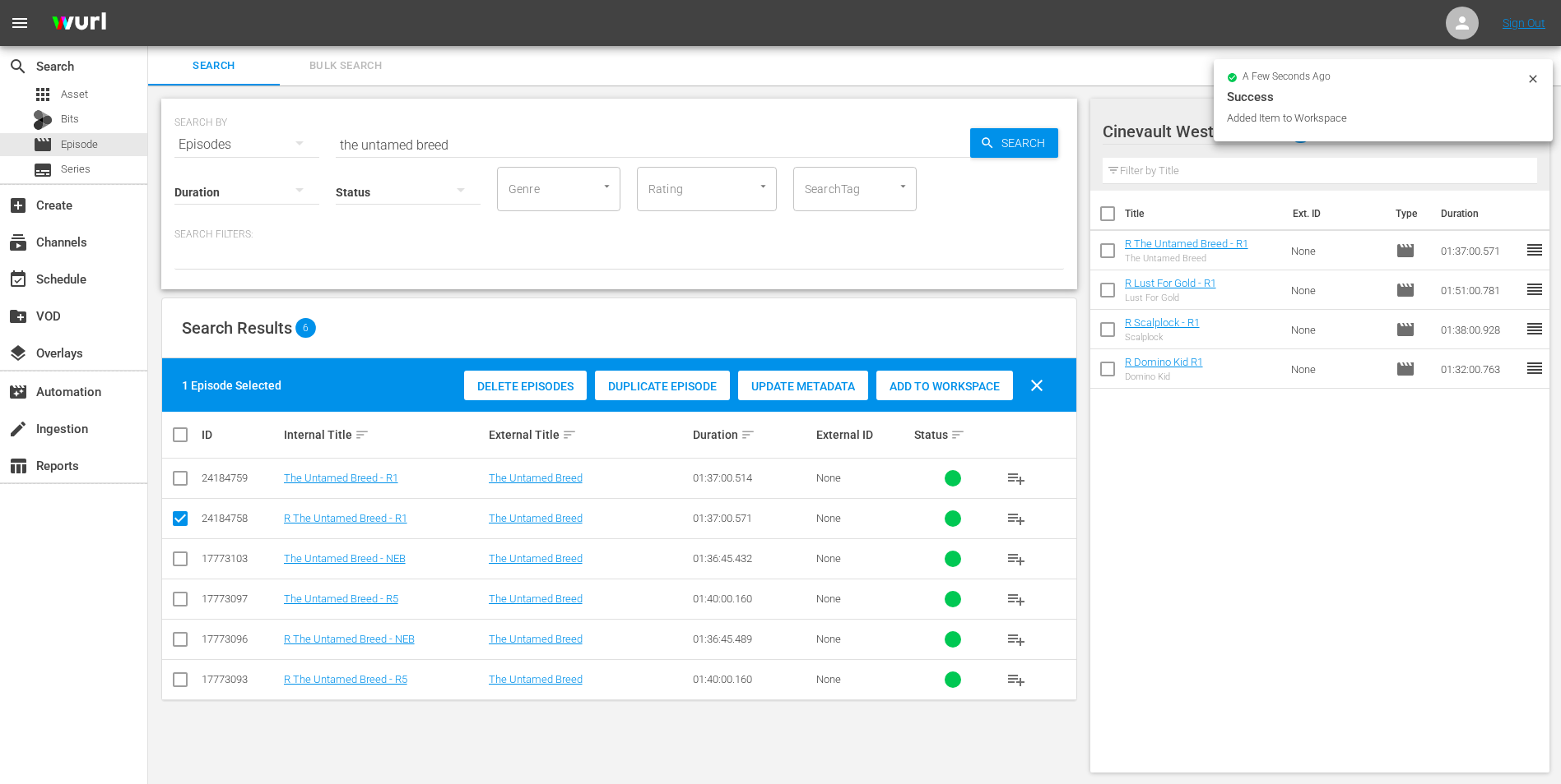
click at [1530, 76] on icon at bounding box center [1532, 79] width 7 height 7
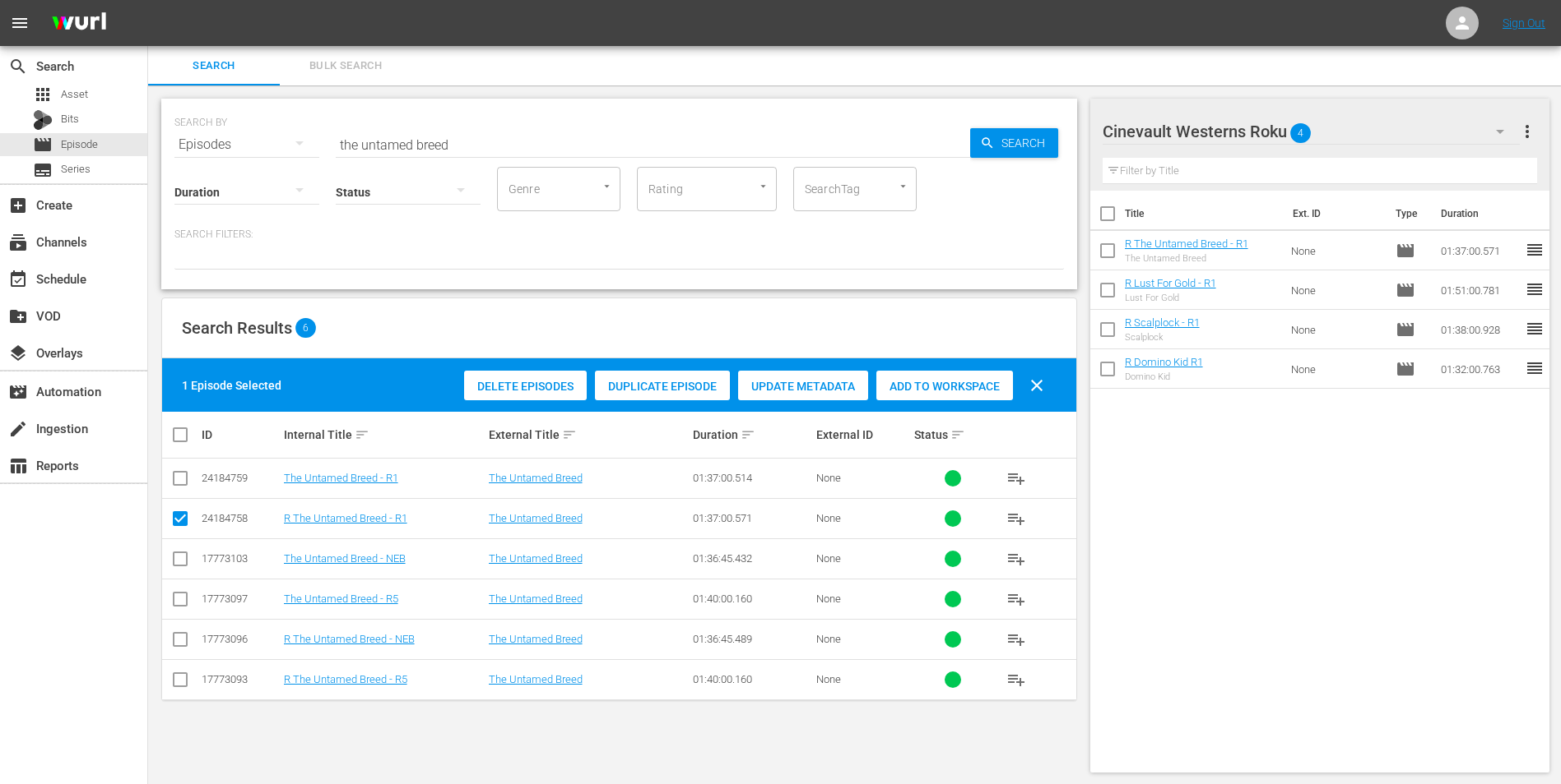
click at [1444, 132] on div "Cinevault Westerns Roku 4" at bounding box center [1311, 131] width 418 height 46
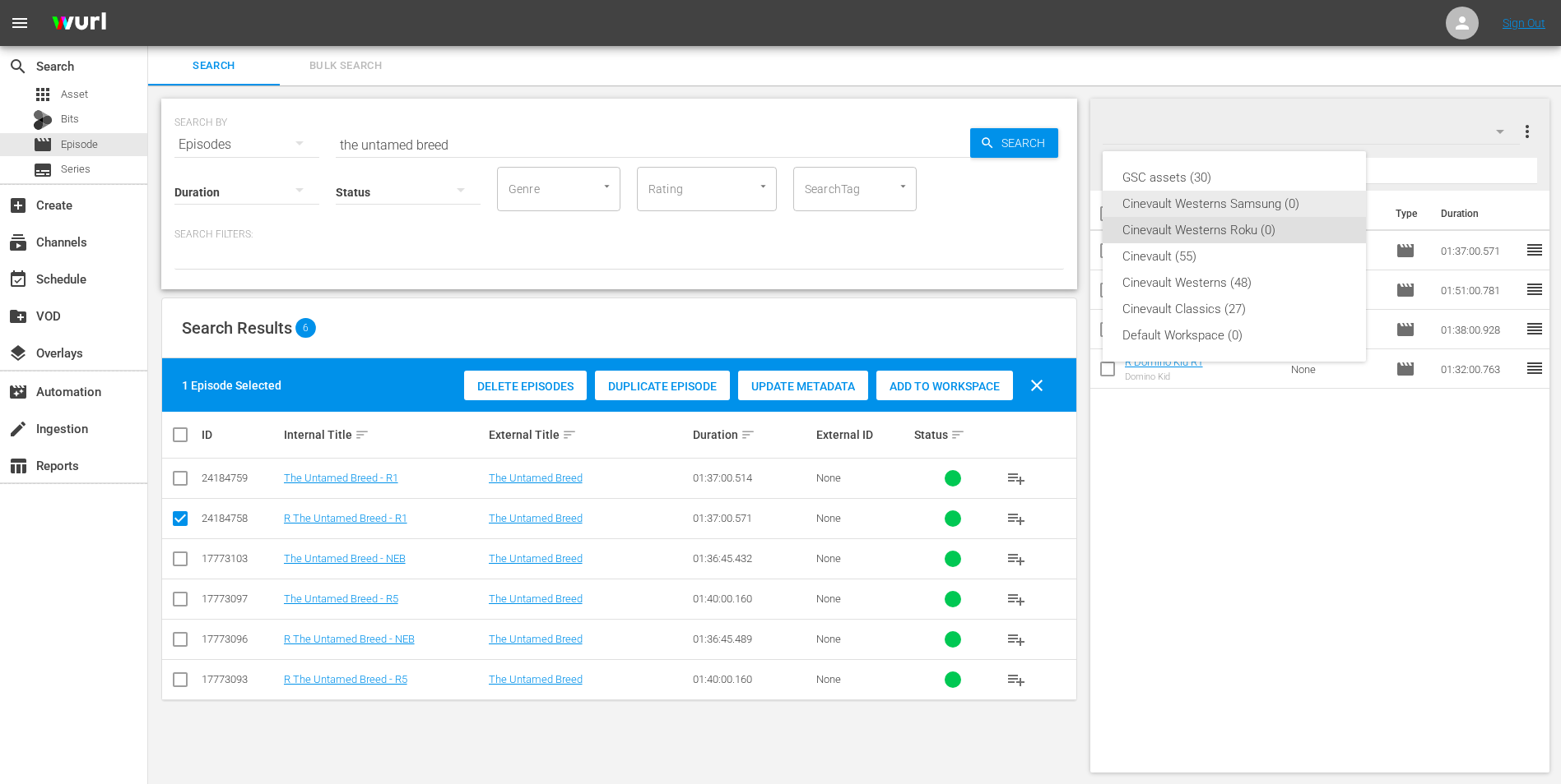
click at [1258, 197] on div "Cinevault Westerns Samsung (0)" at bounding box center [1234, 204] width 224 height 26
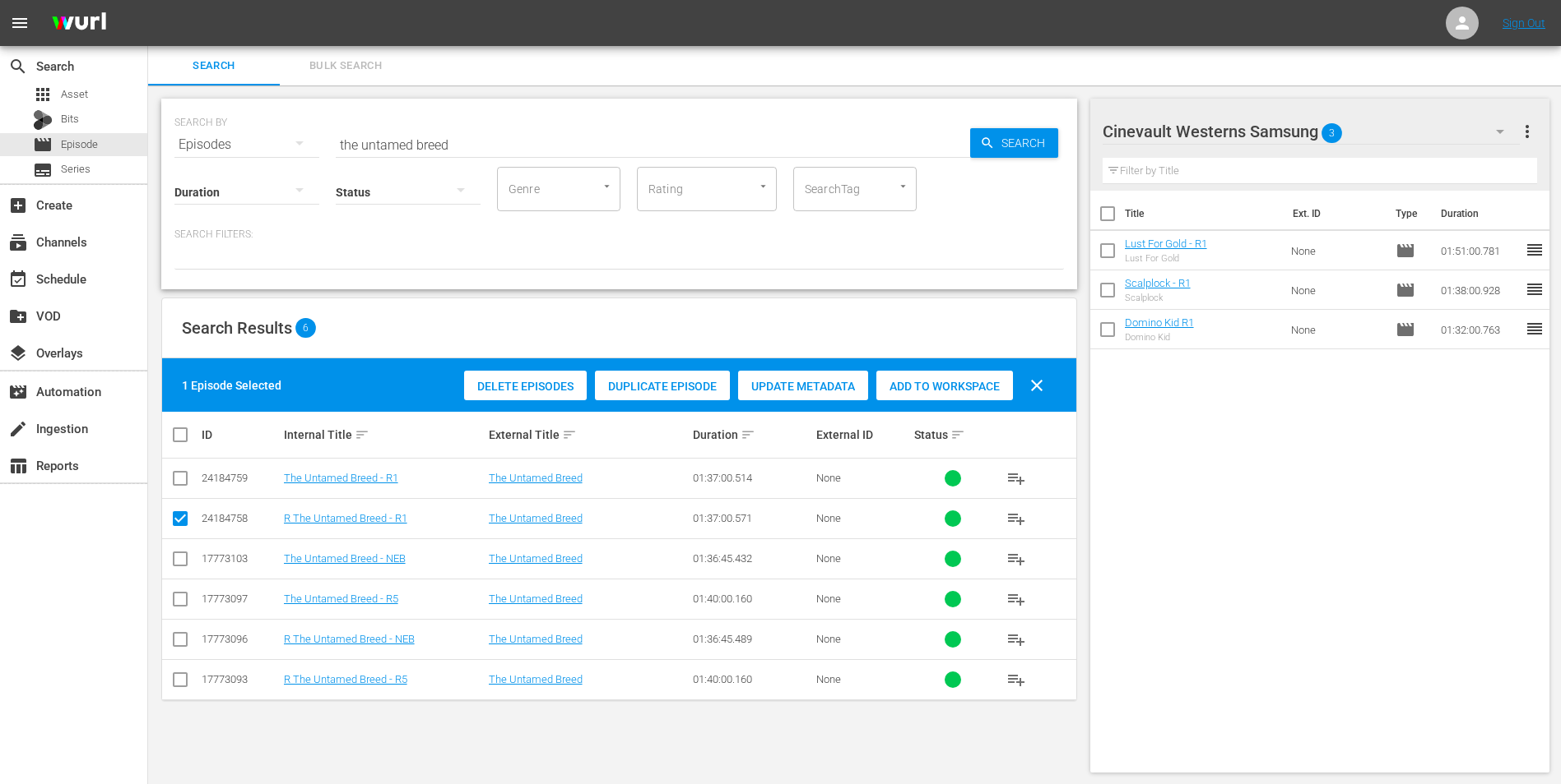
click at [179, 484] on input "checkbox" at bounding box center [180, 481] width 20 height 20
checkbox input "true"
drag, startPoint x: 182, startPoint y: 521, endPoint x: 309, endPoint y: 506, distance: 127.9
click at [186, 521] on input "checkbox" at bounding box center [180, 522] width 20 height 20
checkbox input "false"
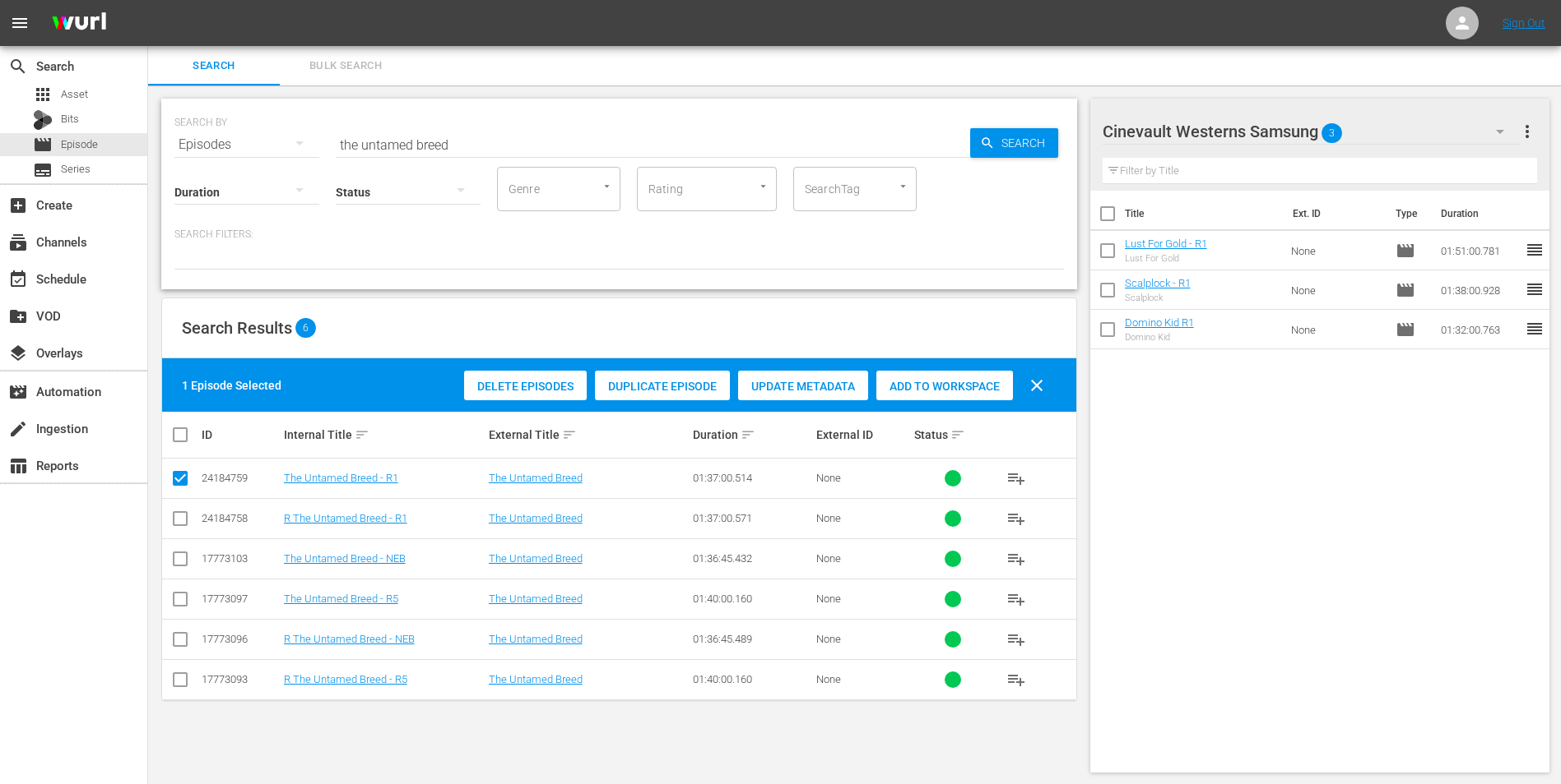
click at [980, 388] on span "Add to Workspace" at bounding box center [945, 386] width 137 height 13
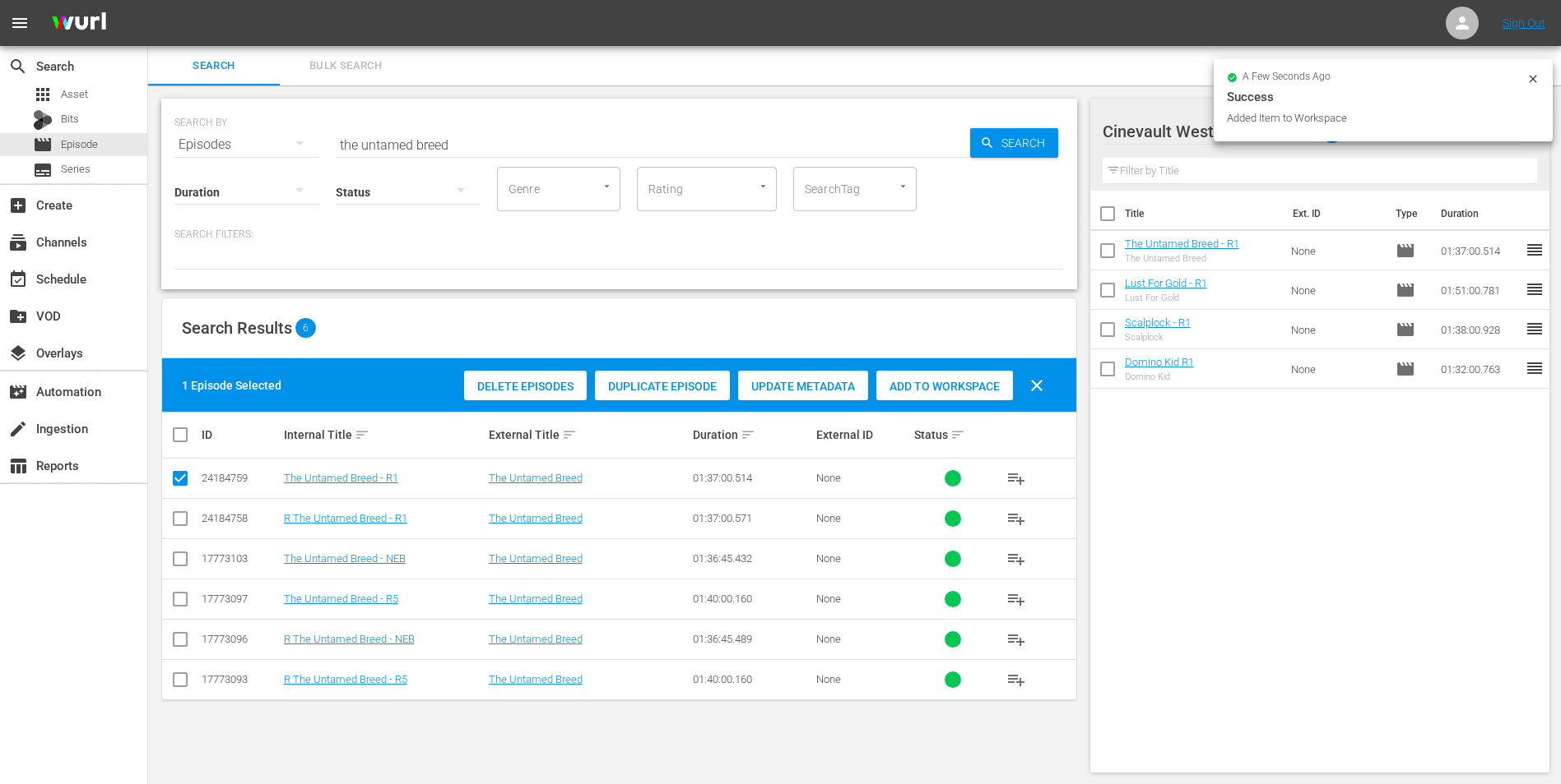
click at [667, 127] on input "the untamed breed" at bounding box center [652, 144] width 634 height 39
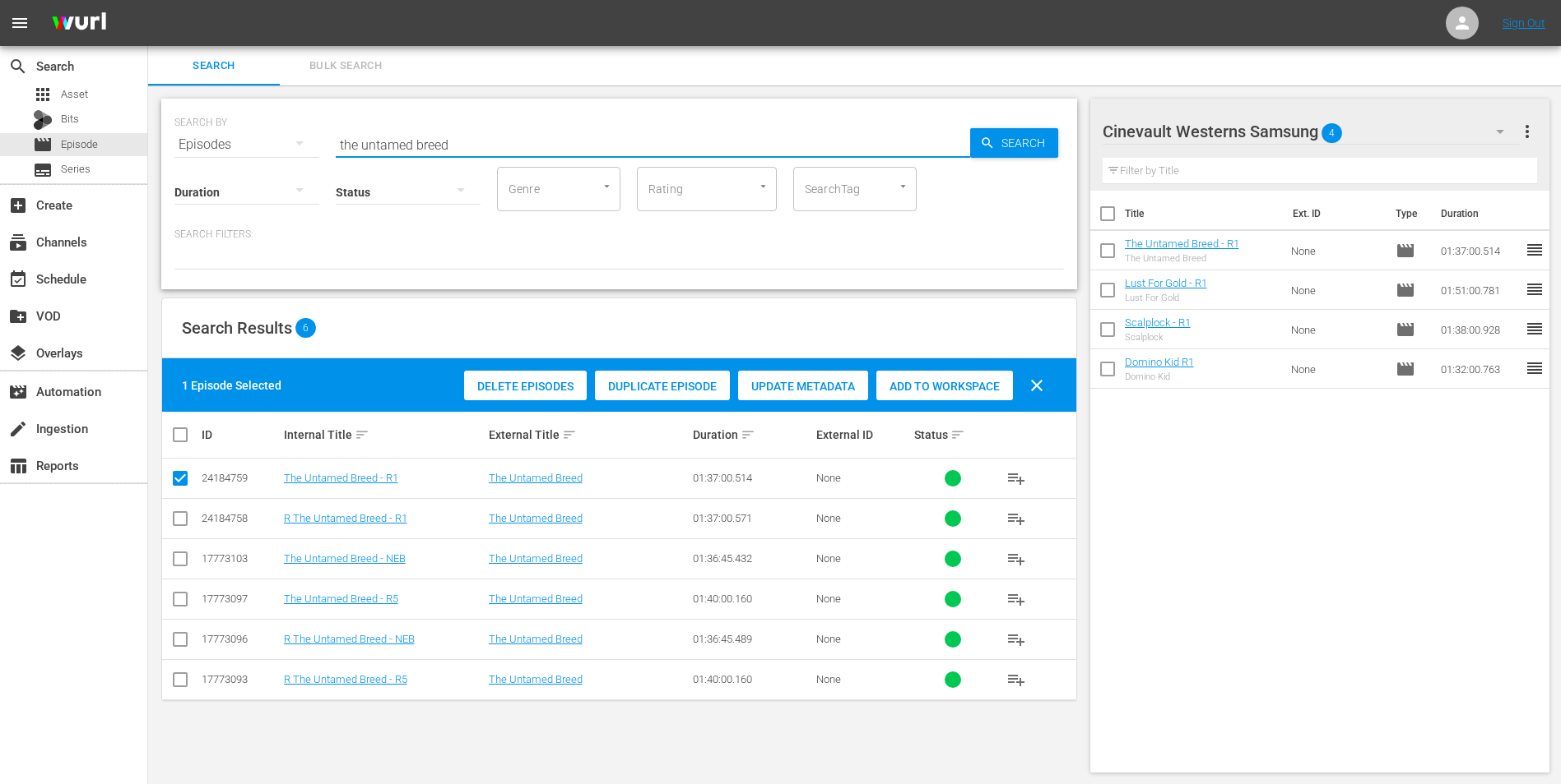
click at [667, 127] on input "the untamed breed" at bounding box center [652, 144] width 634 height 39
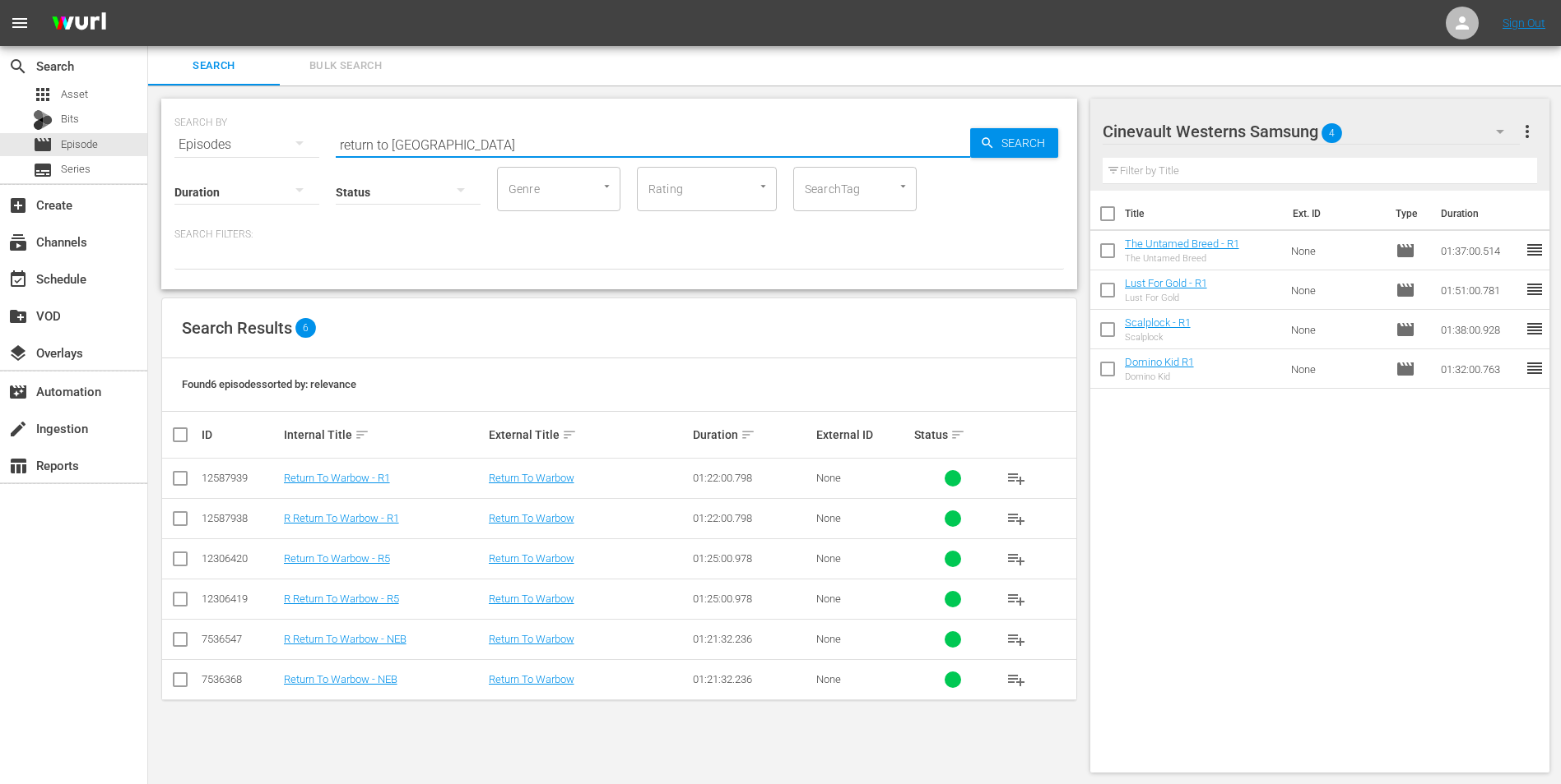
type input "return to warbow"
click at [179, 470] on span at bounding box center [180, 479] width 20 height 20
click at [179, 486] on input "checkbox" at bounding box center [180, 481] width 20 height 20
checkbox input "true"
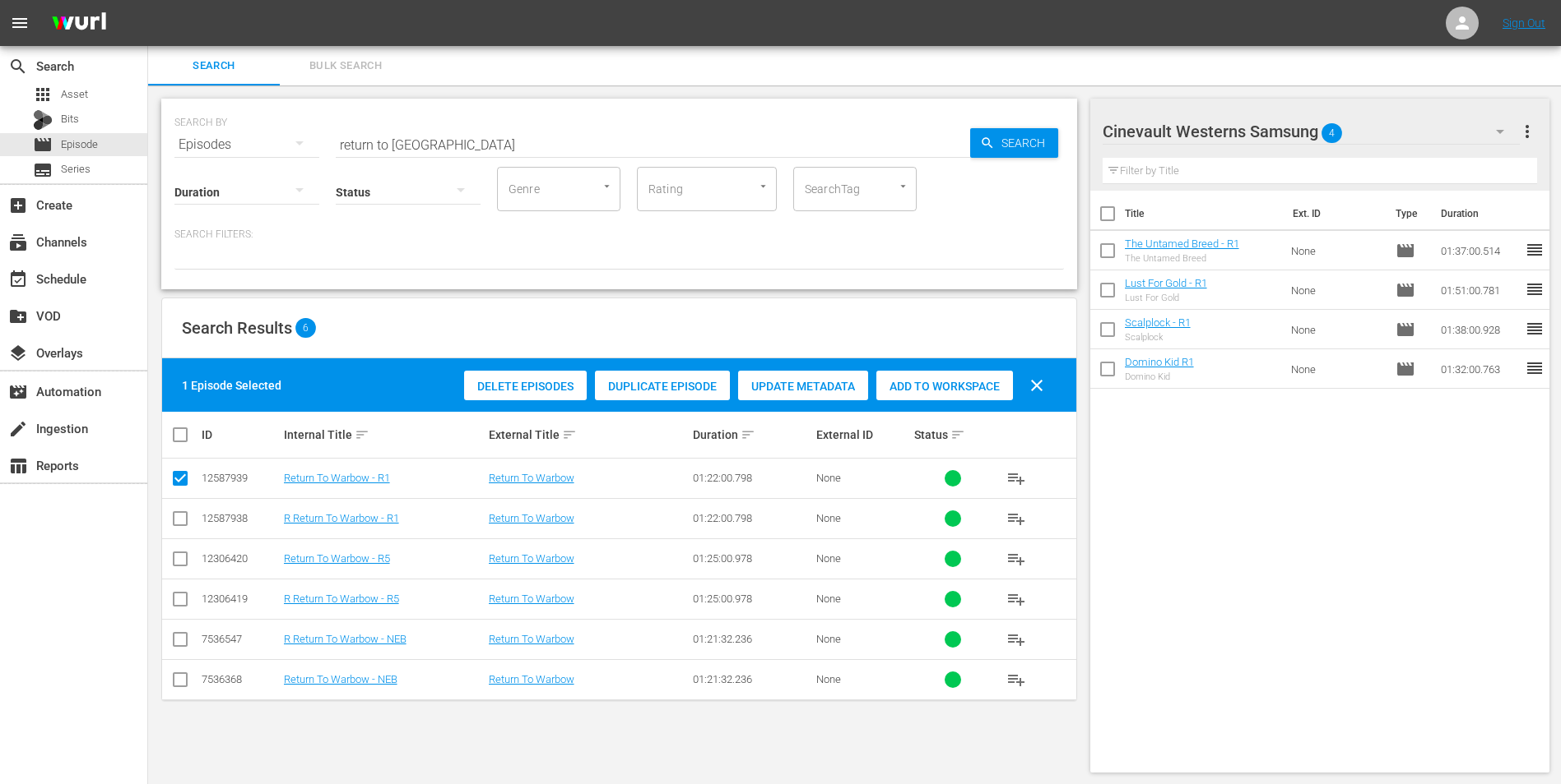
click at [981, 380] on span "Add to Workspace" at bounding box center [945, 386] width 137 height 13
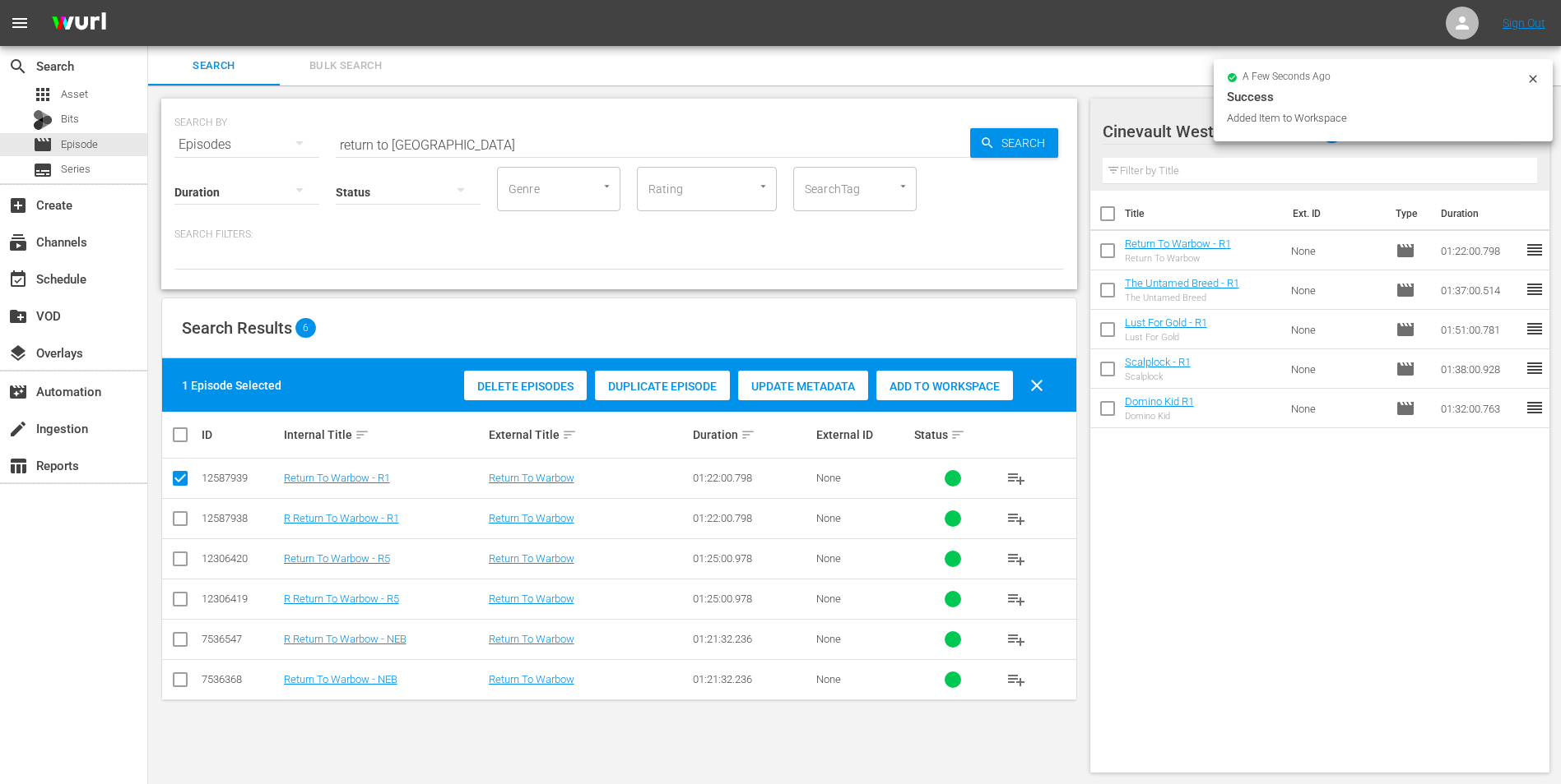
click at [1536, 75] on icon at bounding box center [1532, 79] width 13 height 13
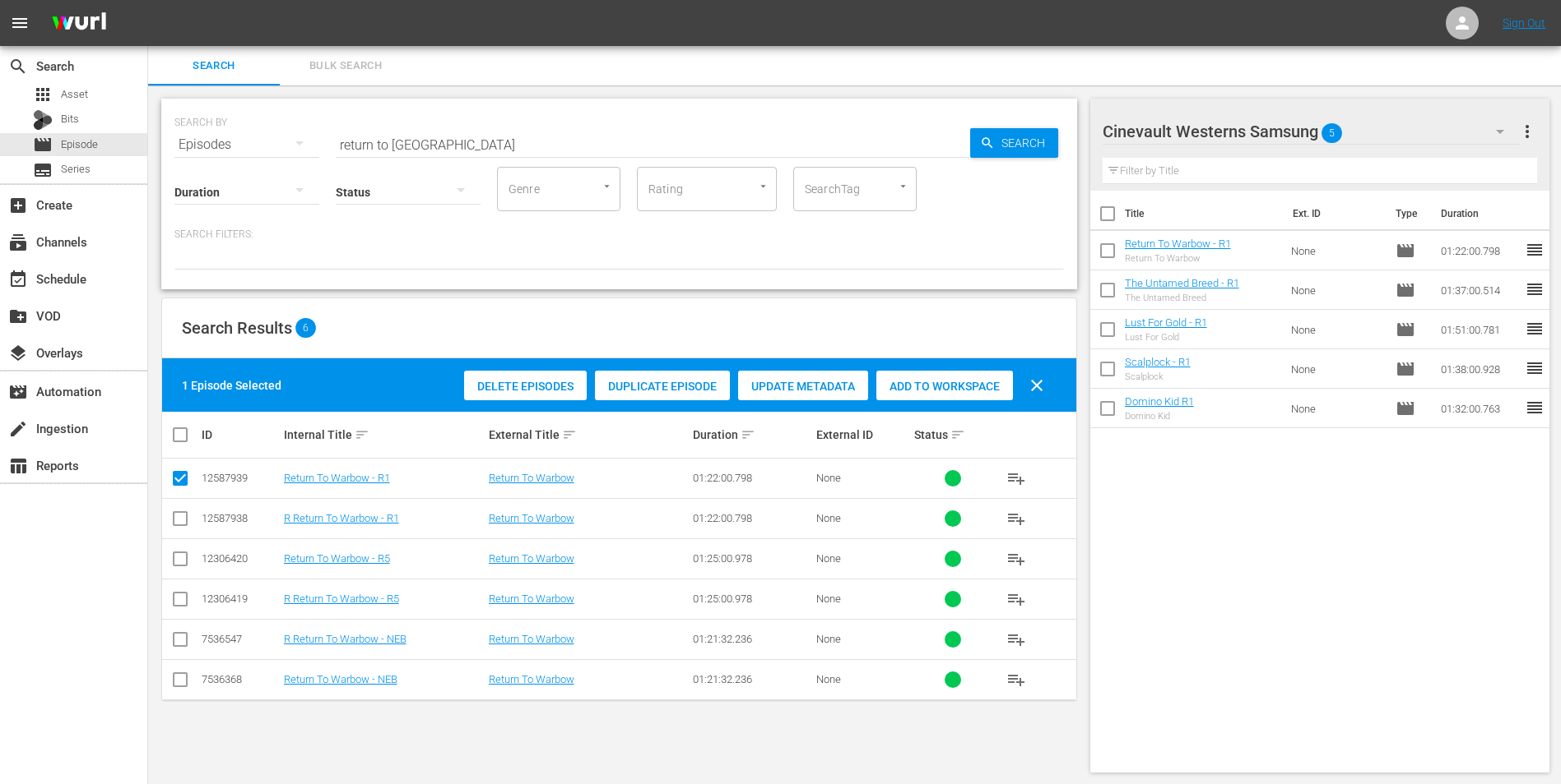
click at [1440, 137] on div "Cinevault Westerns Samsung 5" at bounding box center [1311, 131] width 418 height 46
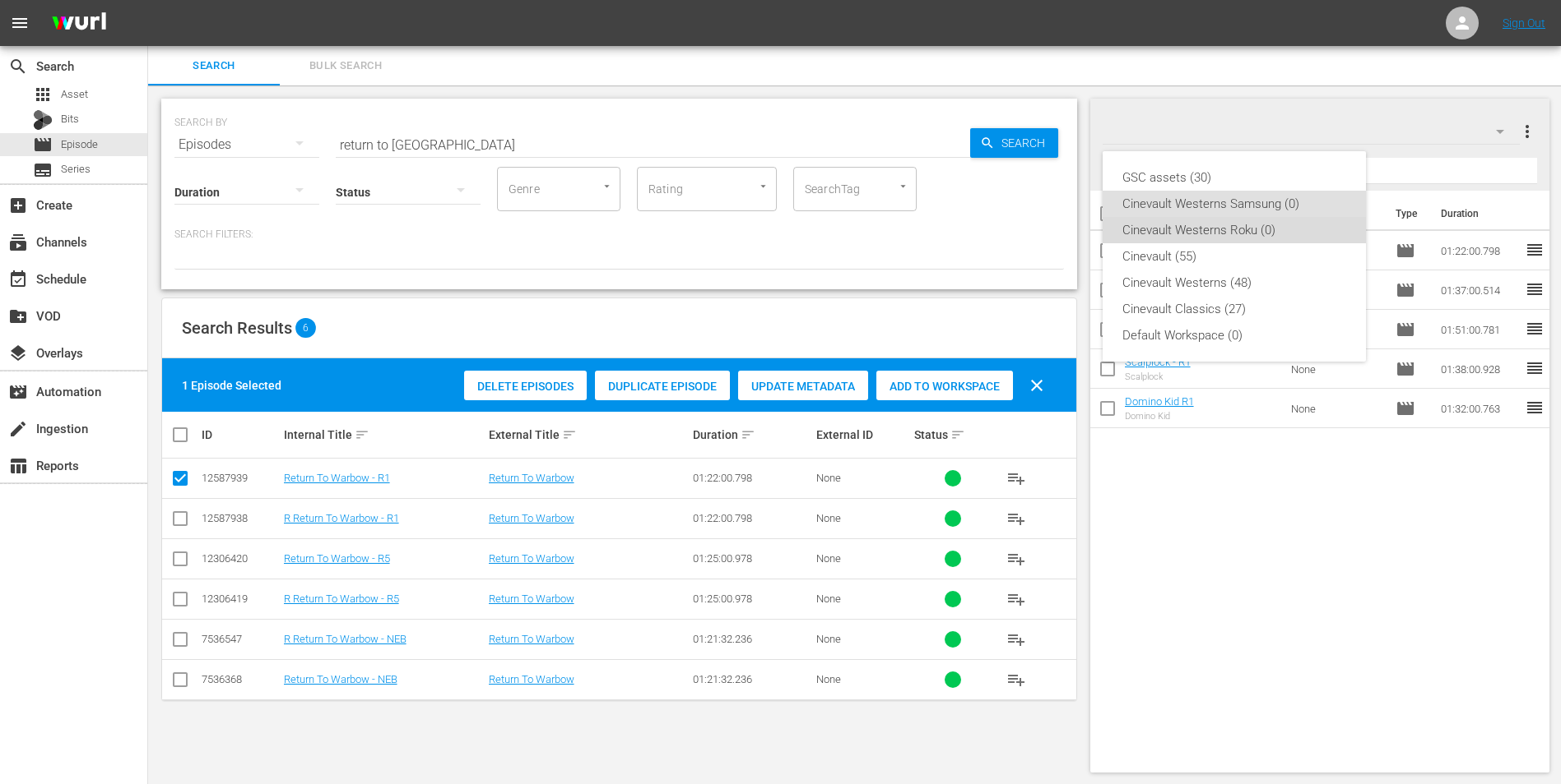
click at [1297, 226] on div "Cinevault Westerns Roku (0)" at bounding box center [1234, 230] width 224 height 26
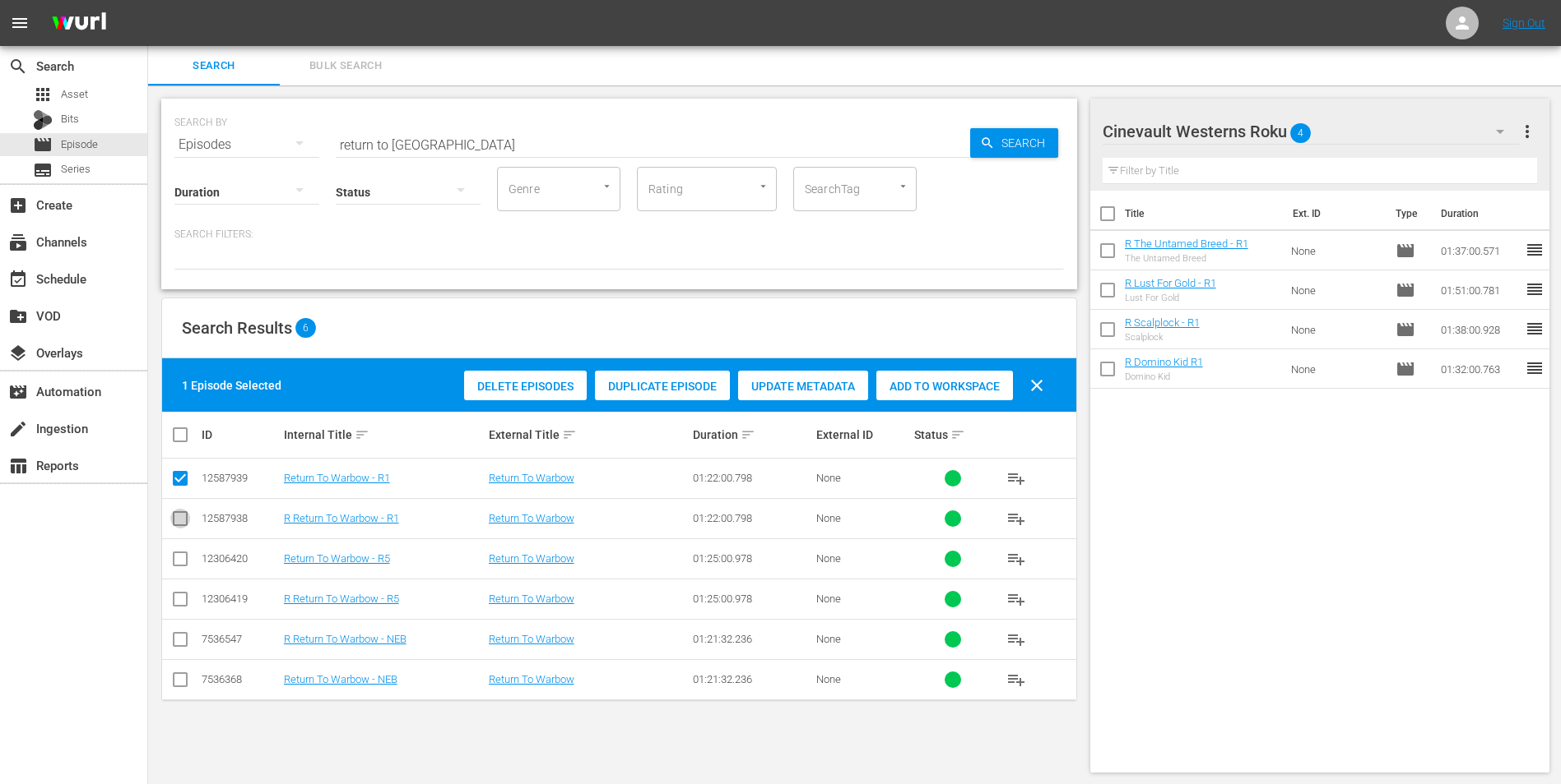
click at [176, 516] on input "checkbox" at bounding box center [180, 522] width 20 height 20
checkbox input "true"
click at [183, 493] on td at bounding box center [180, 479] width 37 height 40
click at [184, 484] on input "checkbox" at bounding box center [180, 481] width 20 height 20
checkbox input "false"
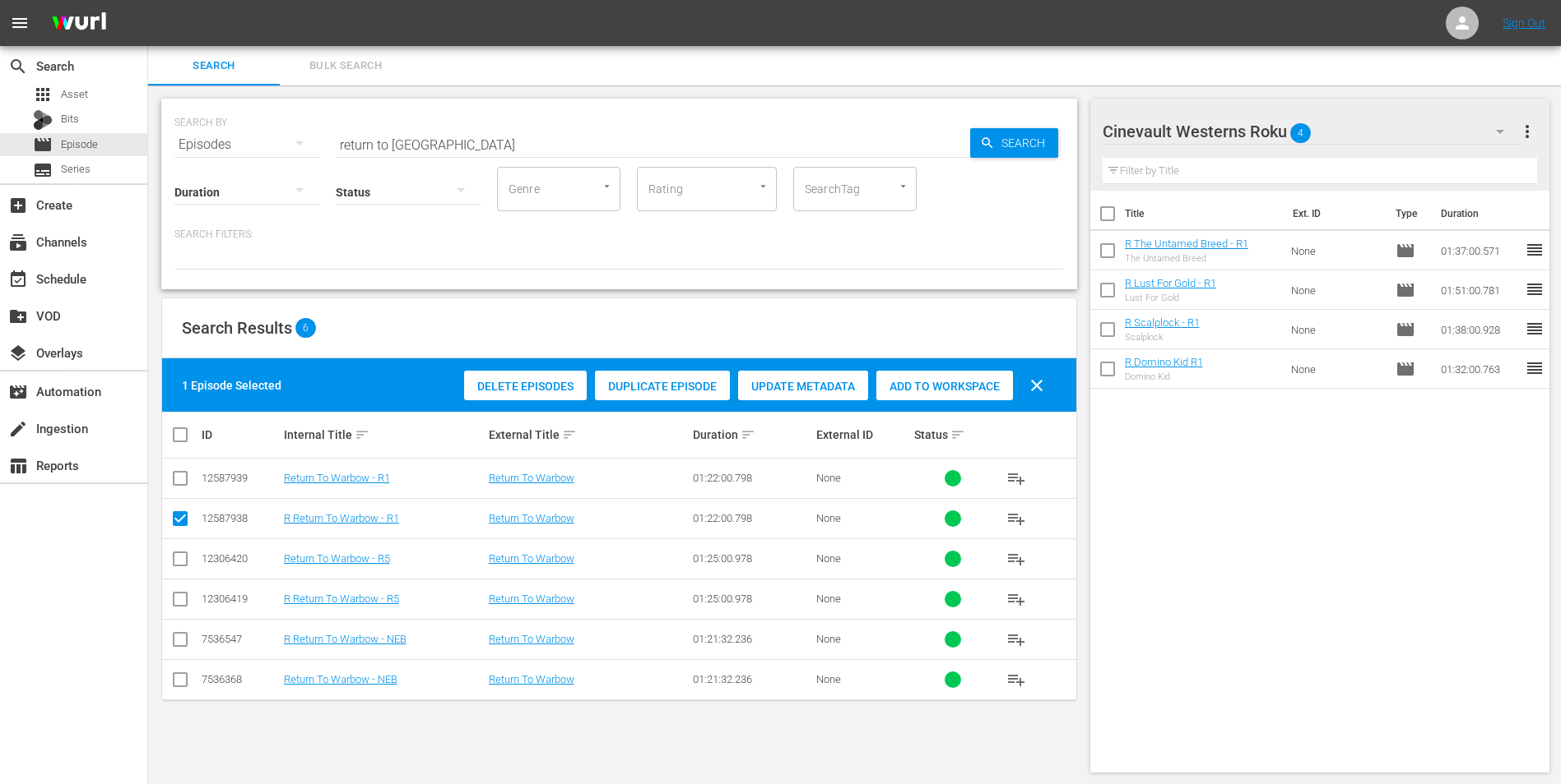
click at [977, 388] on span "Add to Workspace" at bounding box center [945, 386] width 137 height 13
click at [81, 268] on div "event_available Schedule" at bounding box center [74, 278] width 147 height 33
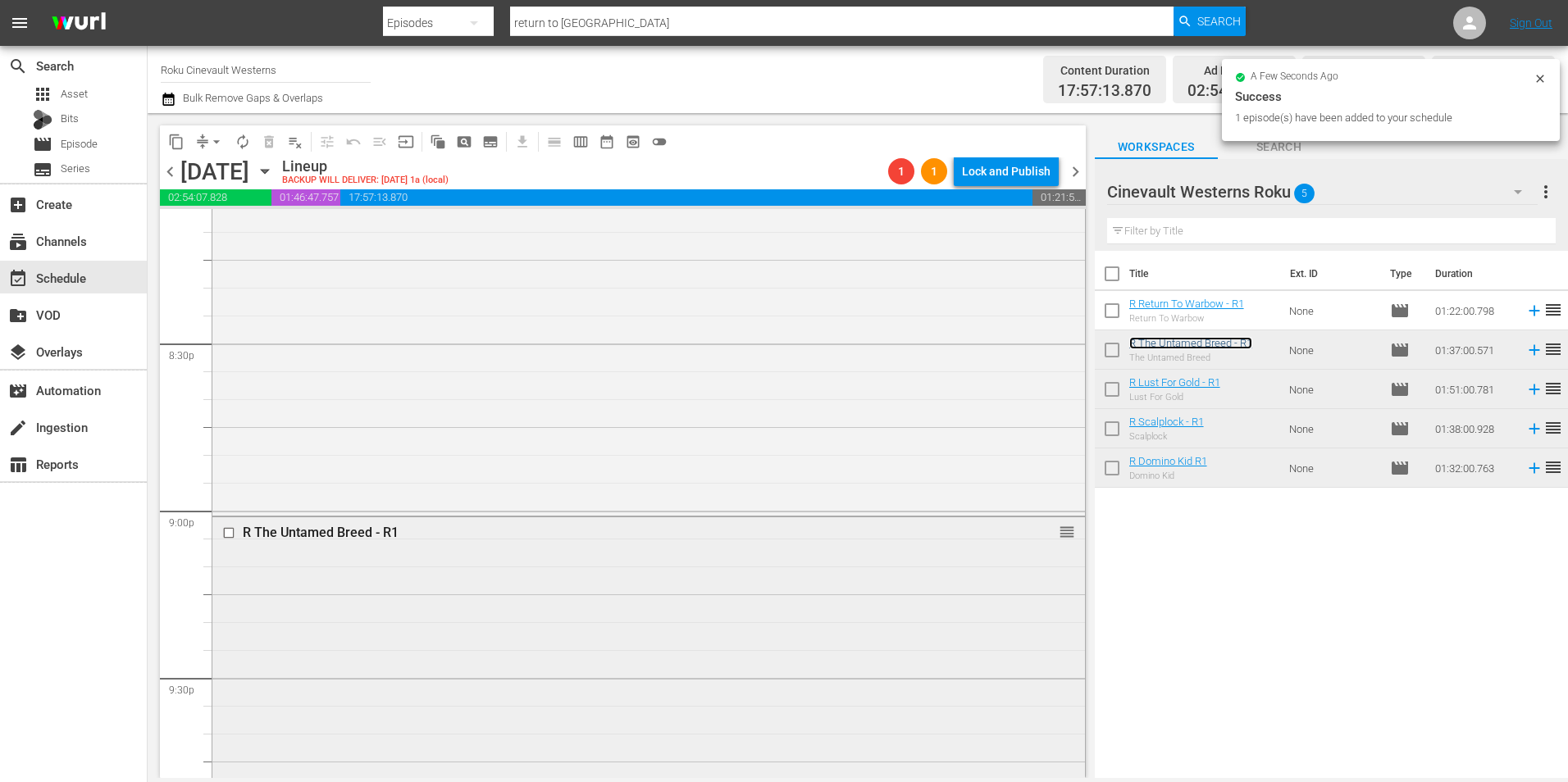
scroll to position [7217, 0]
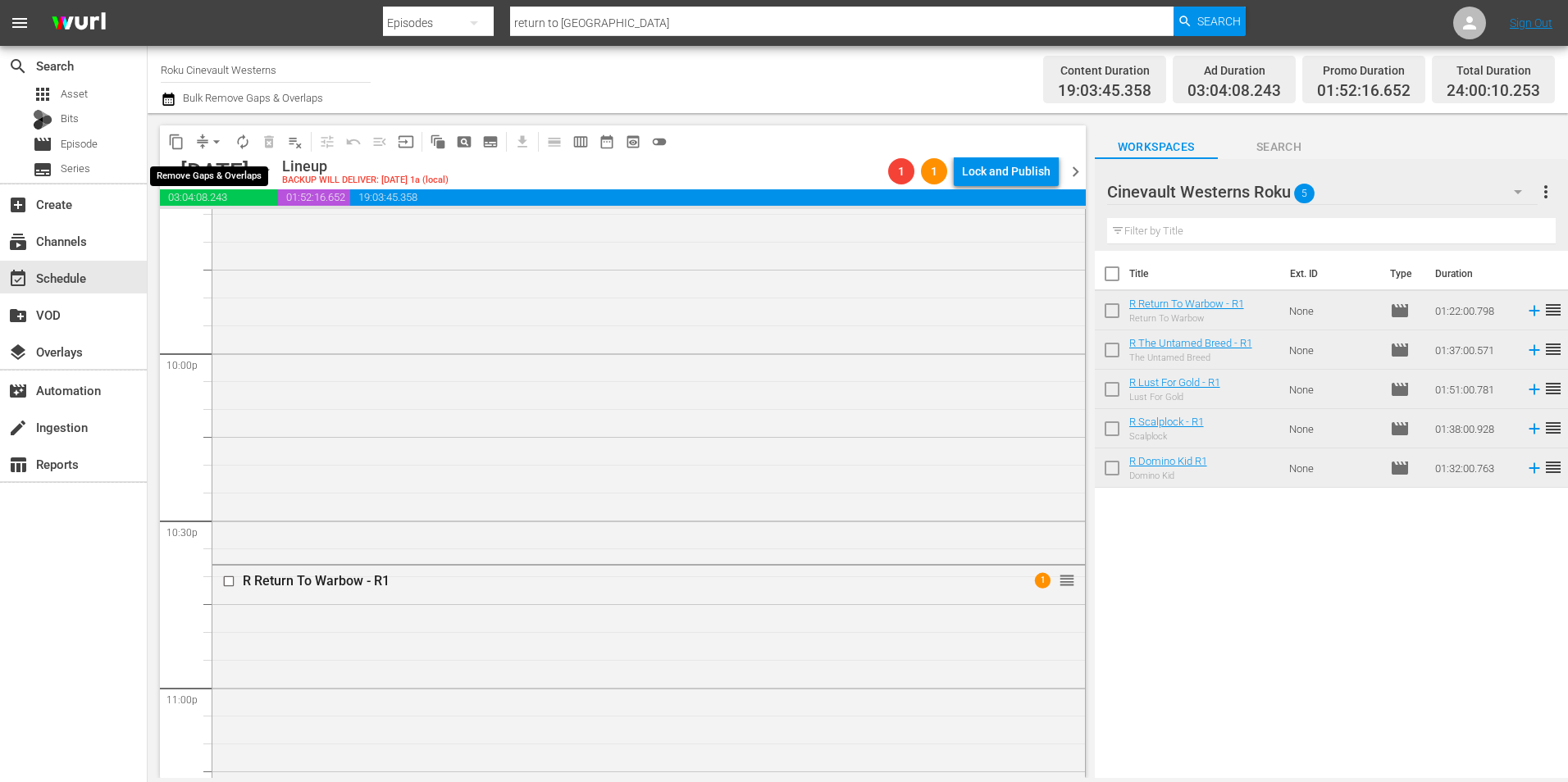
click at [220, 140] on span "arrow_drop_down" at bounding box center [216, 141] width 17 height 17
click at [227, 174] on li "Align to Midnight" at bounding box center [216, 175] width 172 height 27
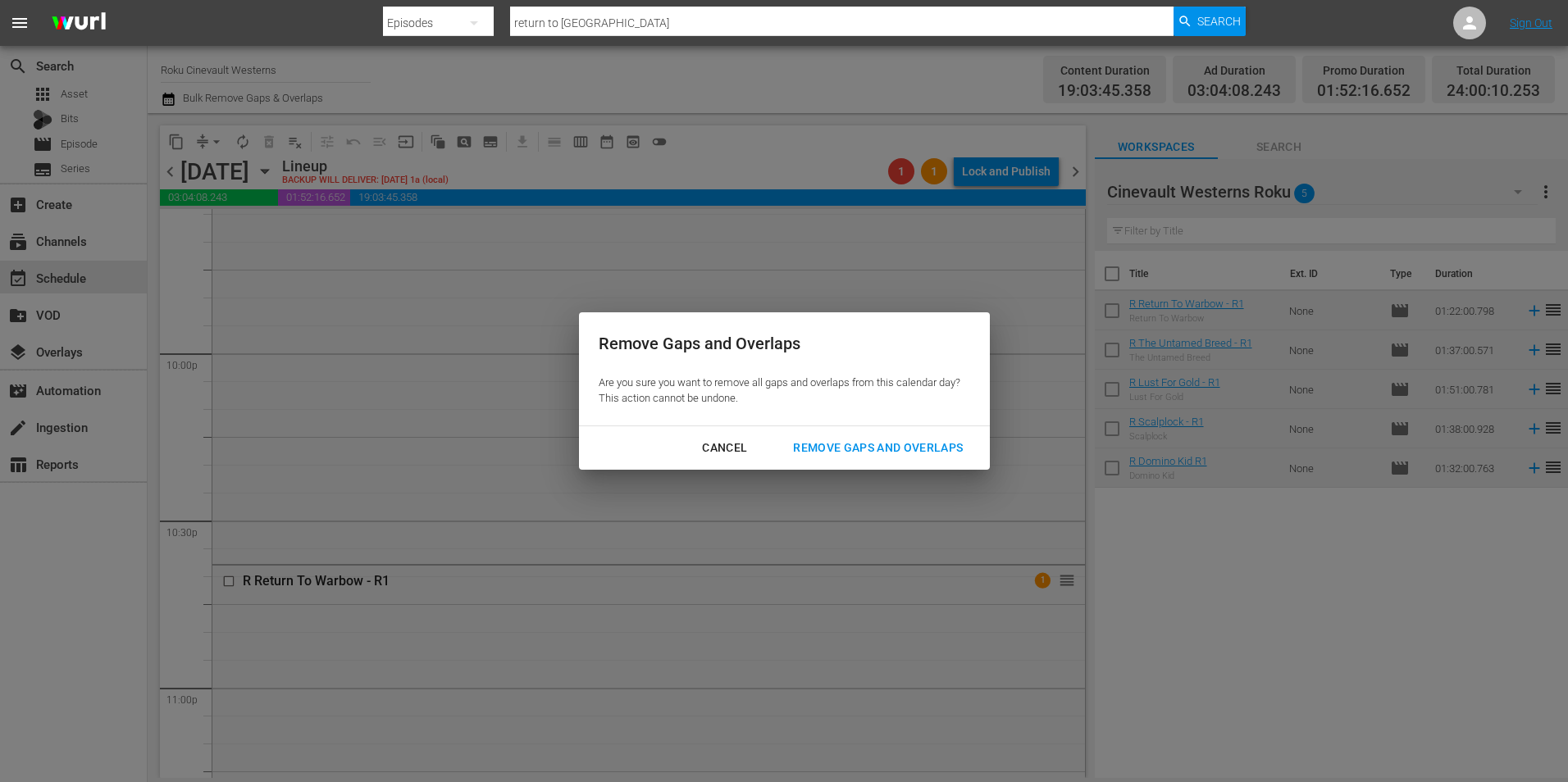
click at [880, 449] on div "Remove Gaps and Overlaps" at bounding box center [878, 448] width 196 height 20
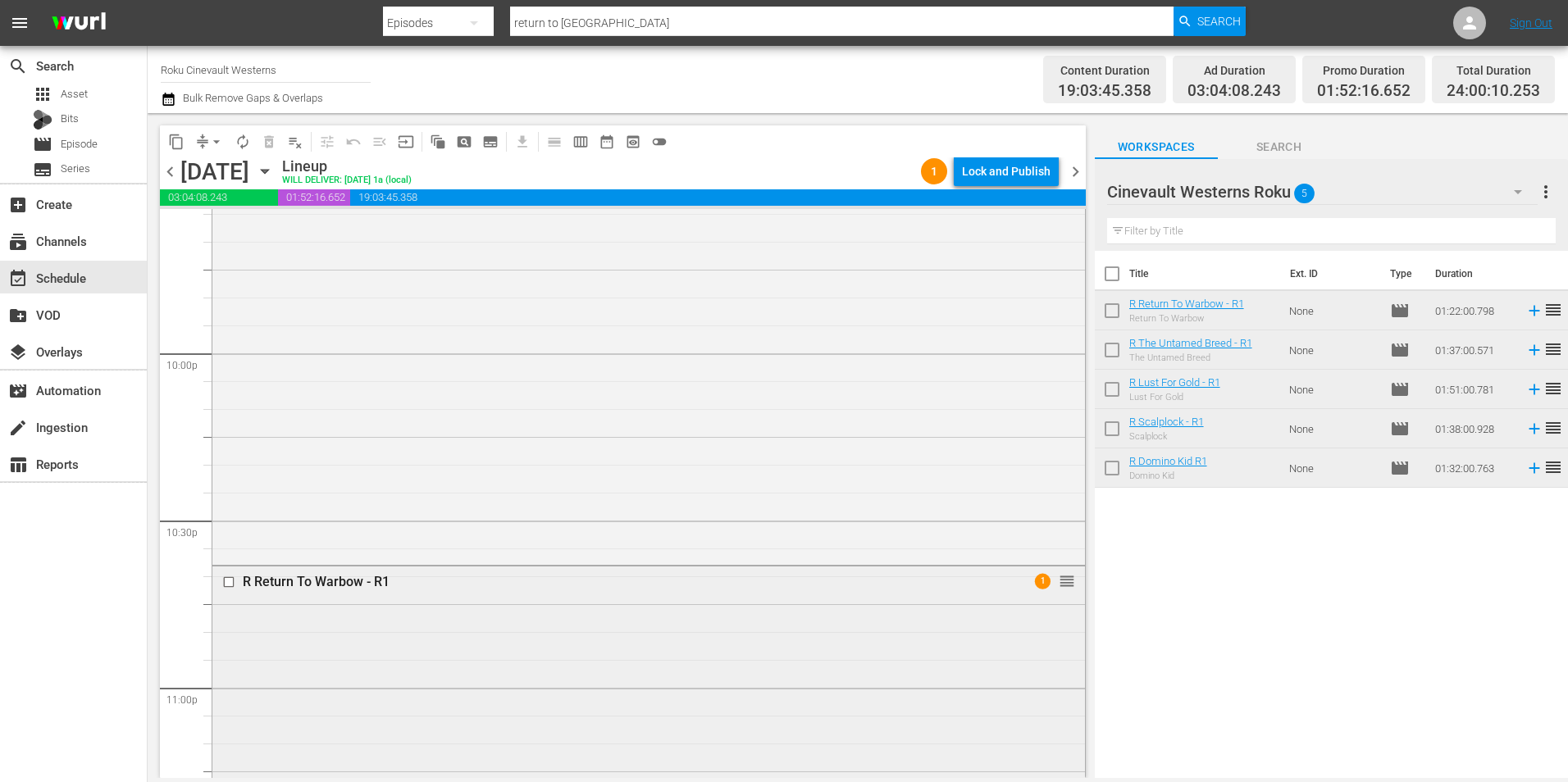
click at [234, 582] on input "checkbox" at bounding box center [231, 583] width 17 height 14
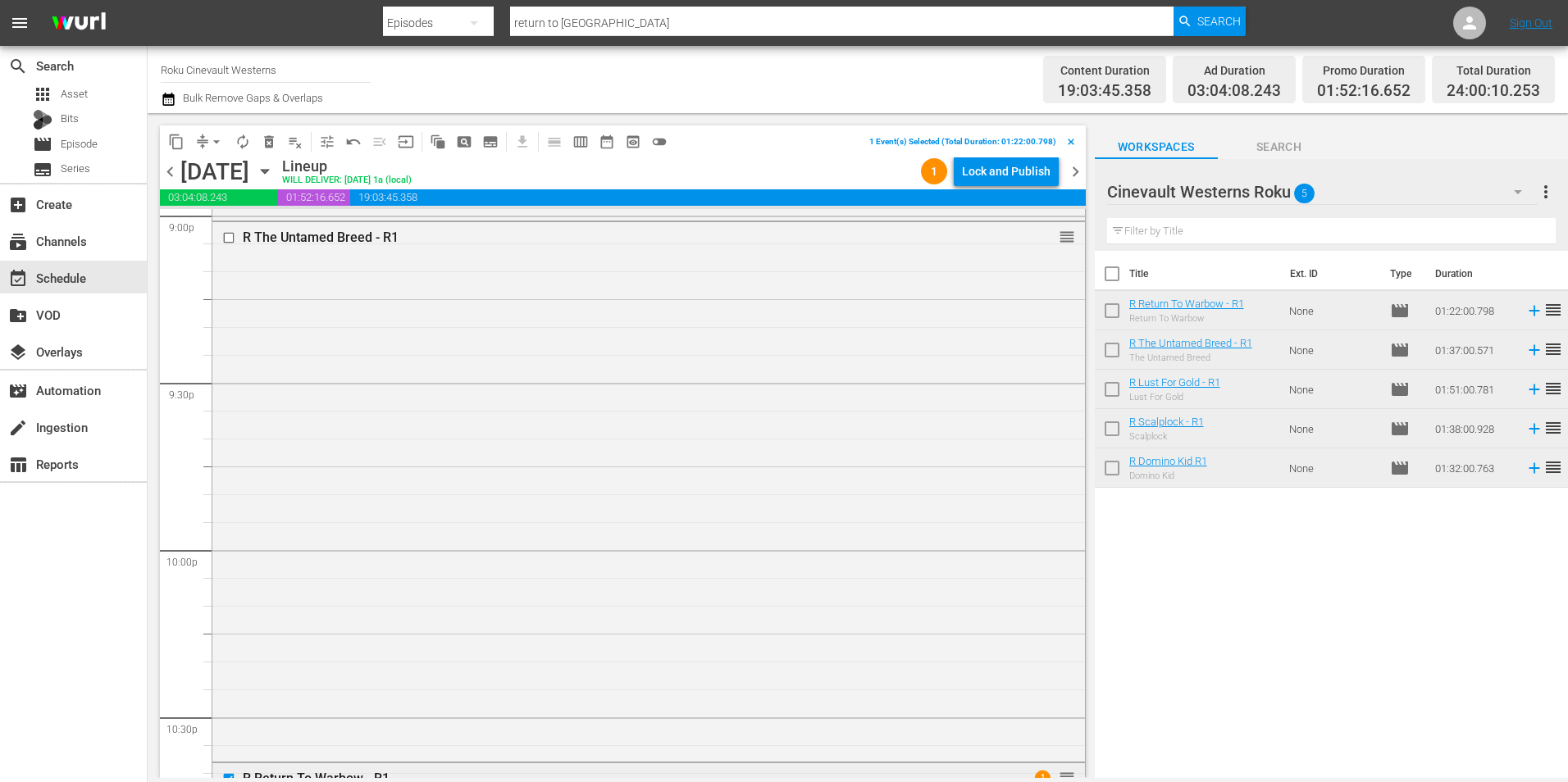
scroll to position [6725, 0]
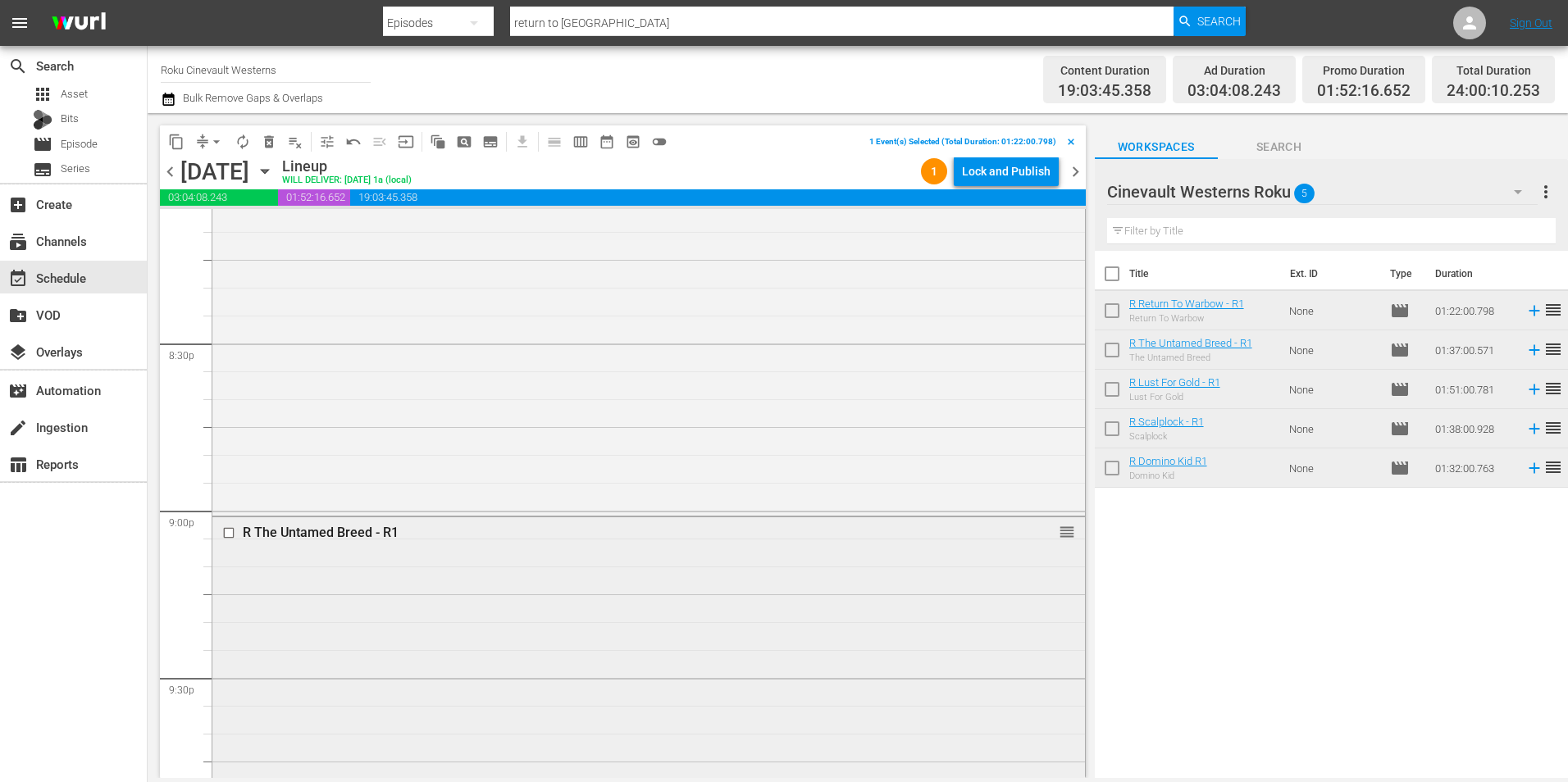
click at [230, 533] on input "checkbox" at bounding box center [231, 533] width 17 height 14
click at [227, 402] on input "checkbox" at bounding box center [231, 407] width 17 height 14
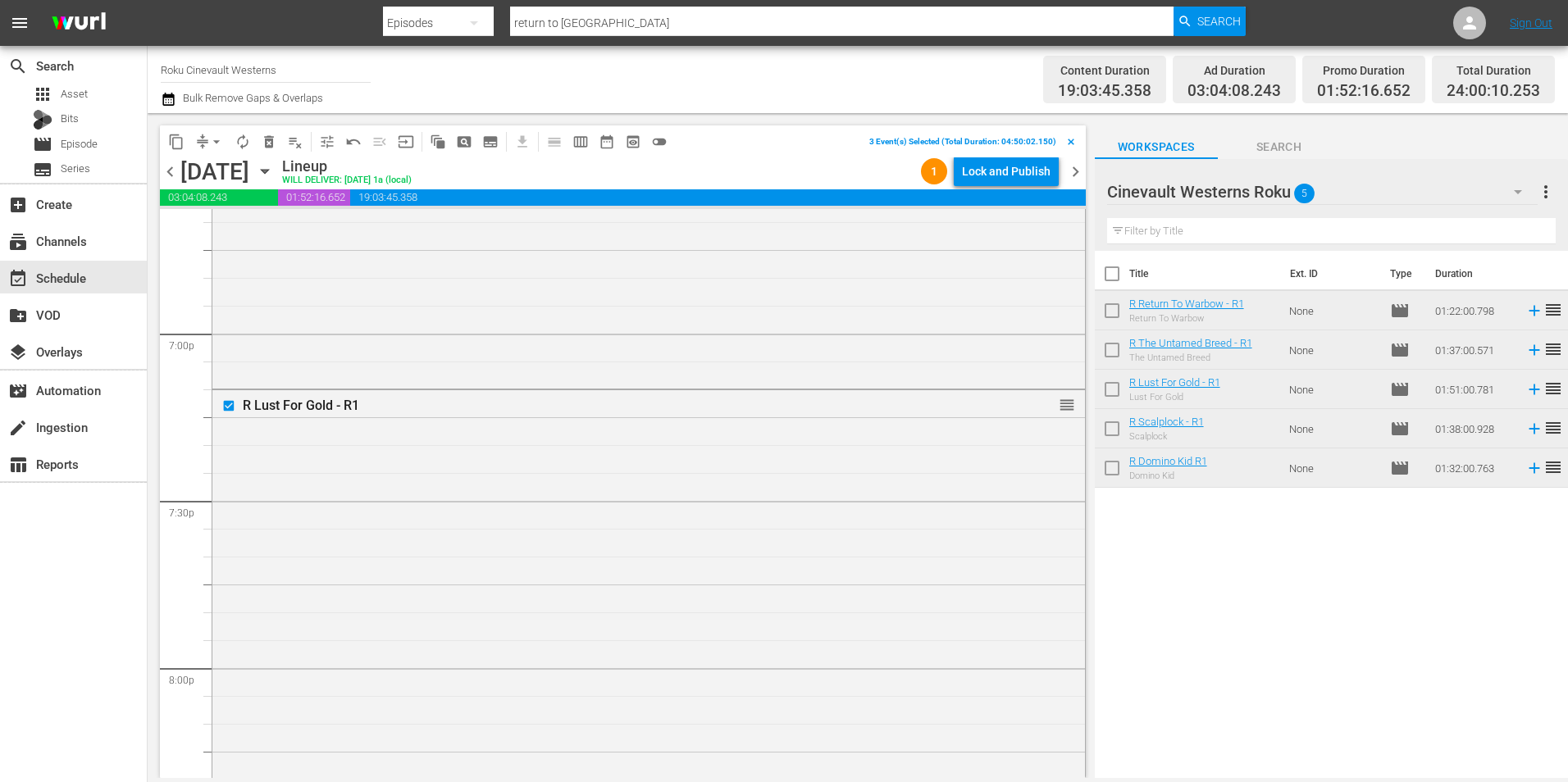
scroll to position [5741, 0]
click at [228, 350] on input "checkbox" at bounding box center [231, 352] width 17 height 14
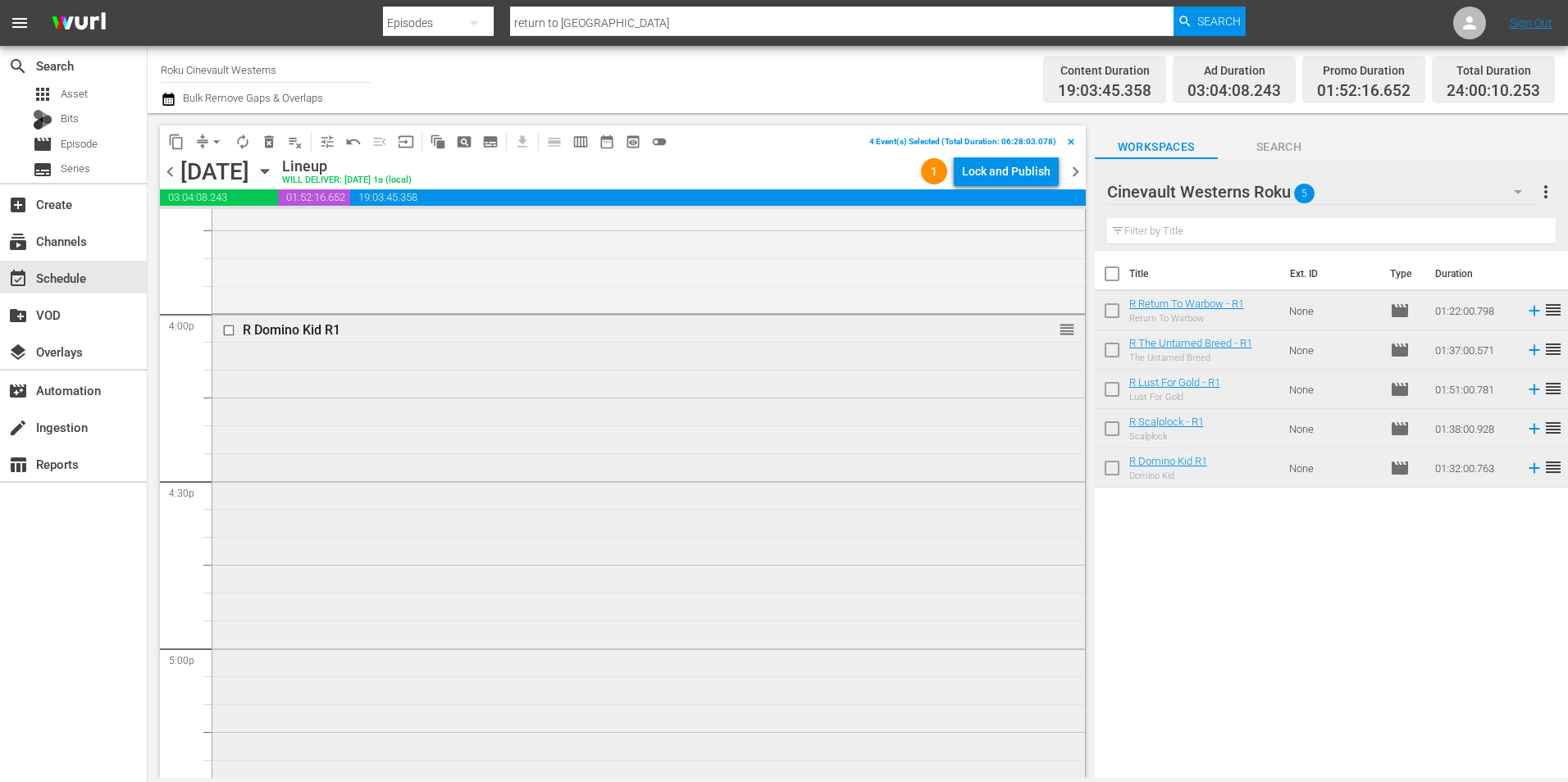
click at [228, 333] on input "checkbox" at bounding box center [231, 331] width 17 height 14
click at [175, 137] on span "content_copy" at bounding box center [176, 141] width 17 height 17
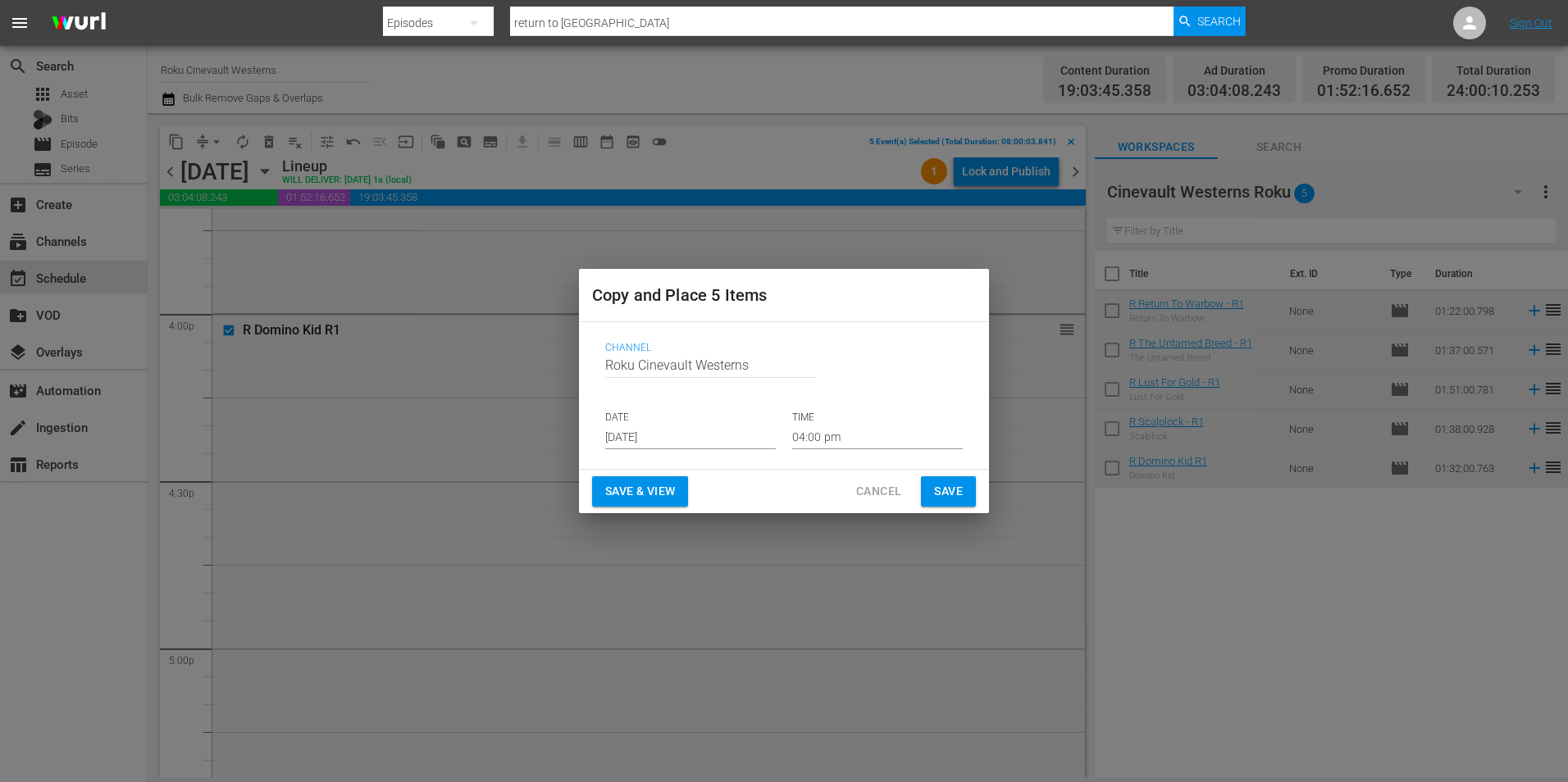
click at [674, 445] on input "Aug 20th 2025" at bounding box center [689, 437] width 170 height 24
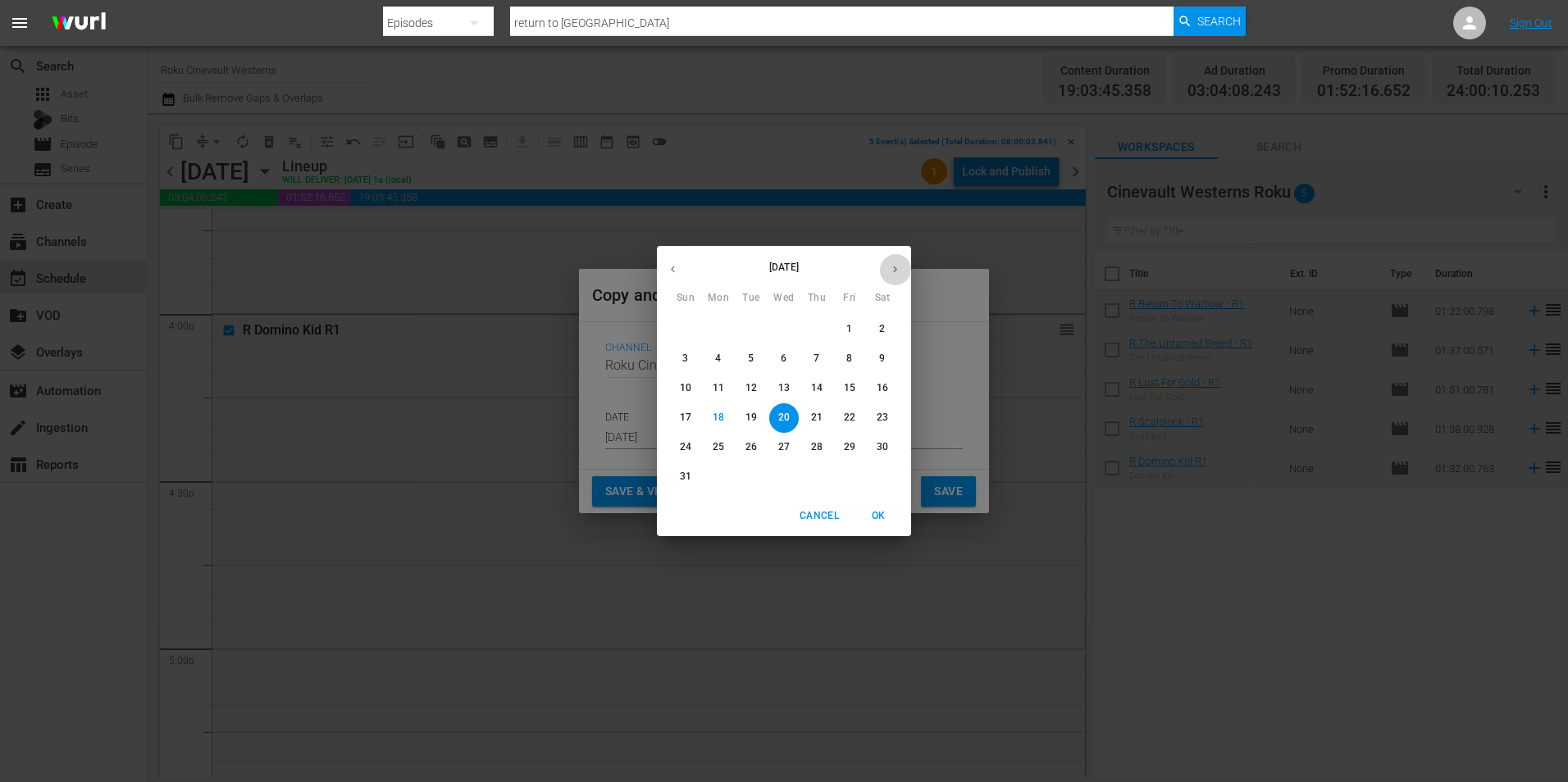
click at [905, 273] on button "button" at bounding box center [894, 269] width 32 height 32
click at [754, 330] on span "2" at bounding box center [751, 329] width 30 height 14
type input "Sep 2nd 2025"
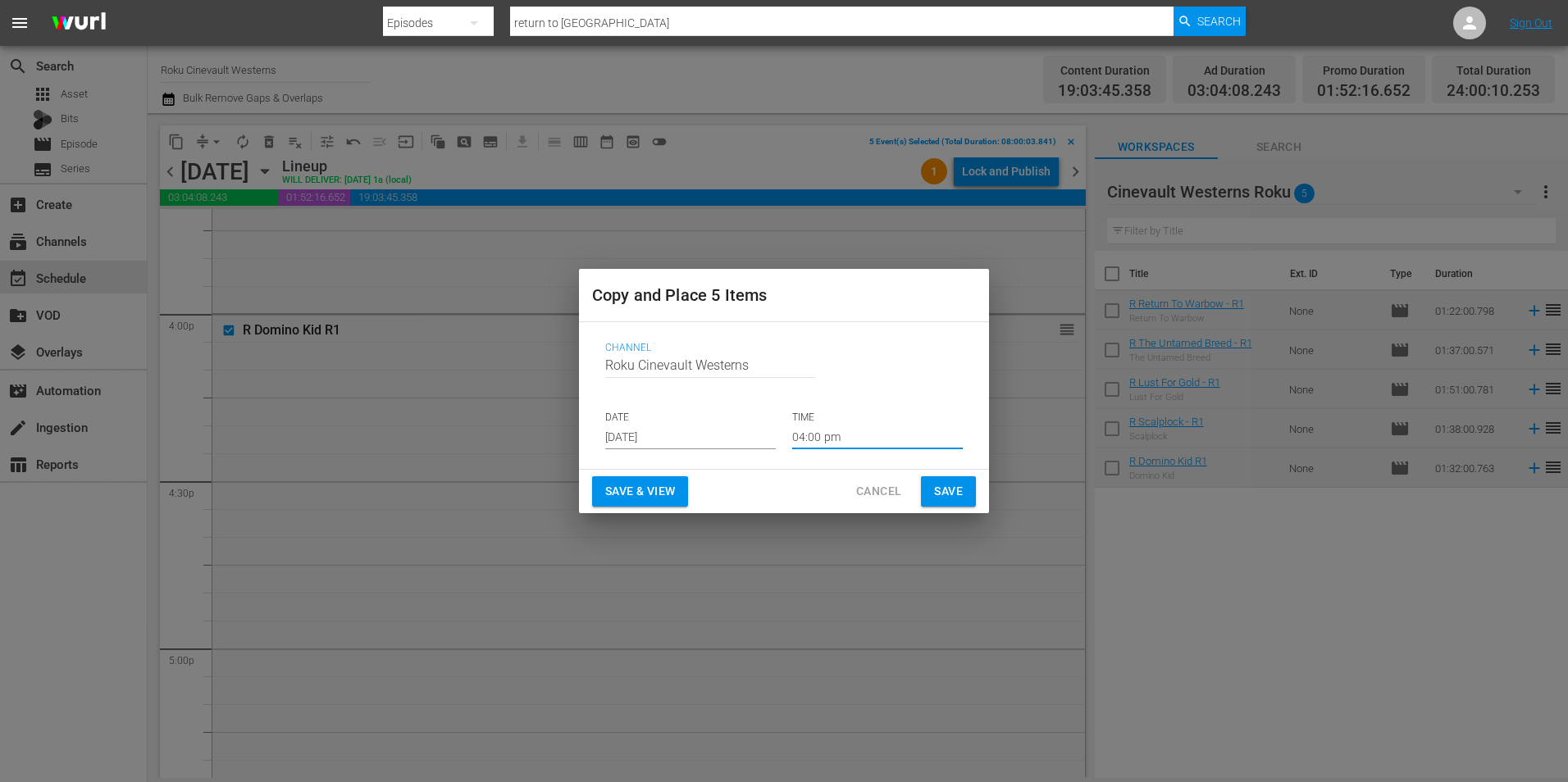
click at [832, 439] on input "04:00 pm" at bounding box center [877, 437] width 170 height 24
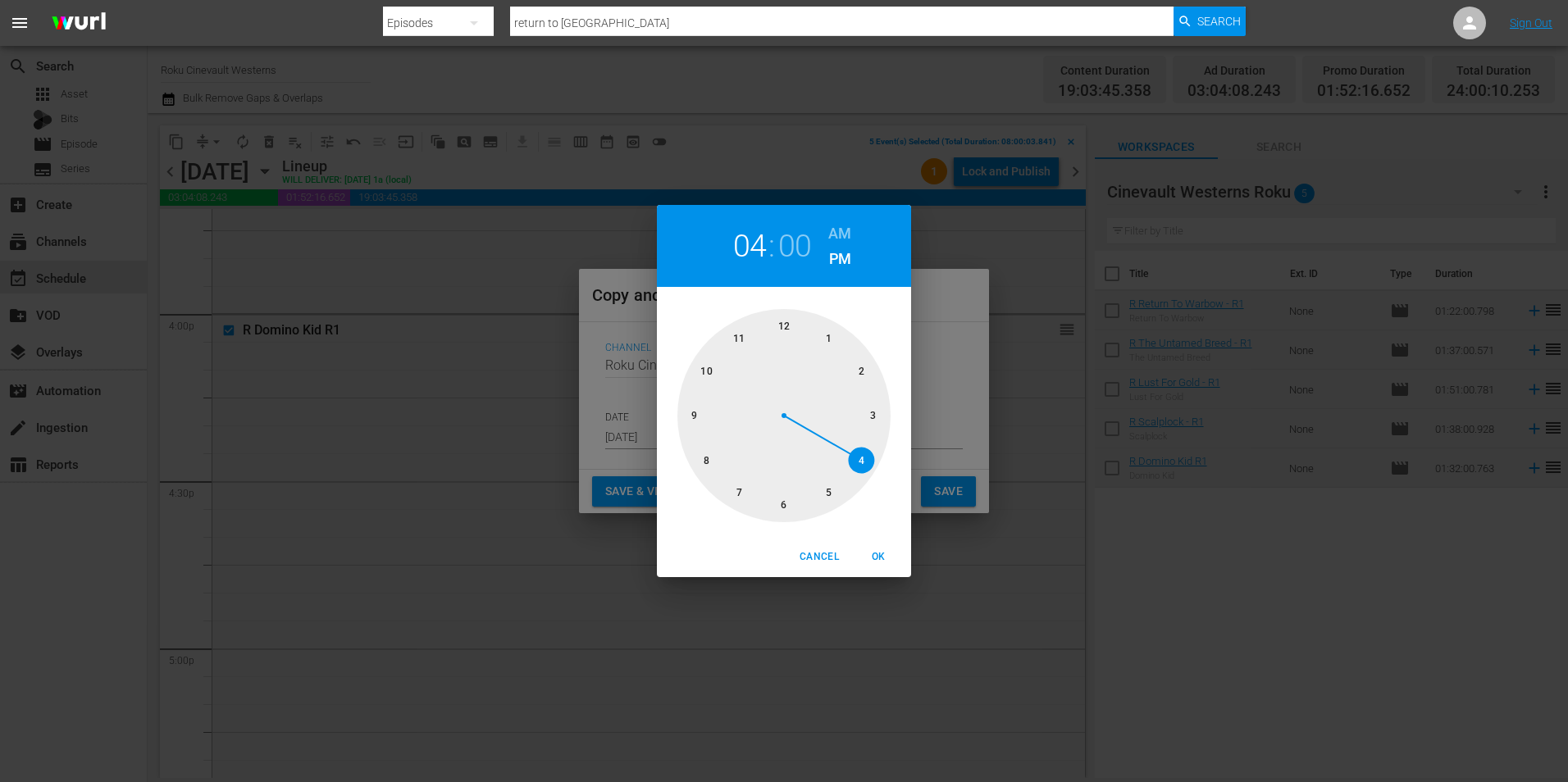
click at [706, 460] on div at bounding box center [784, 415] width 213 height 213
click at [837, 236] on h6 "AM" at bounding box center [839, 234] width 23 height 26
click at [883, 564] on span "OK" at bounding box center [878, 558] width 39 height 17
type input "08:00 am"
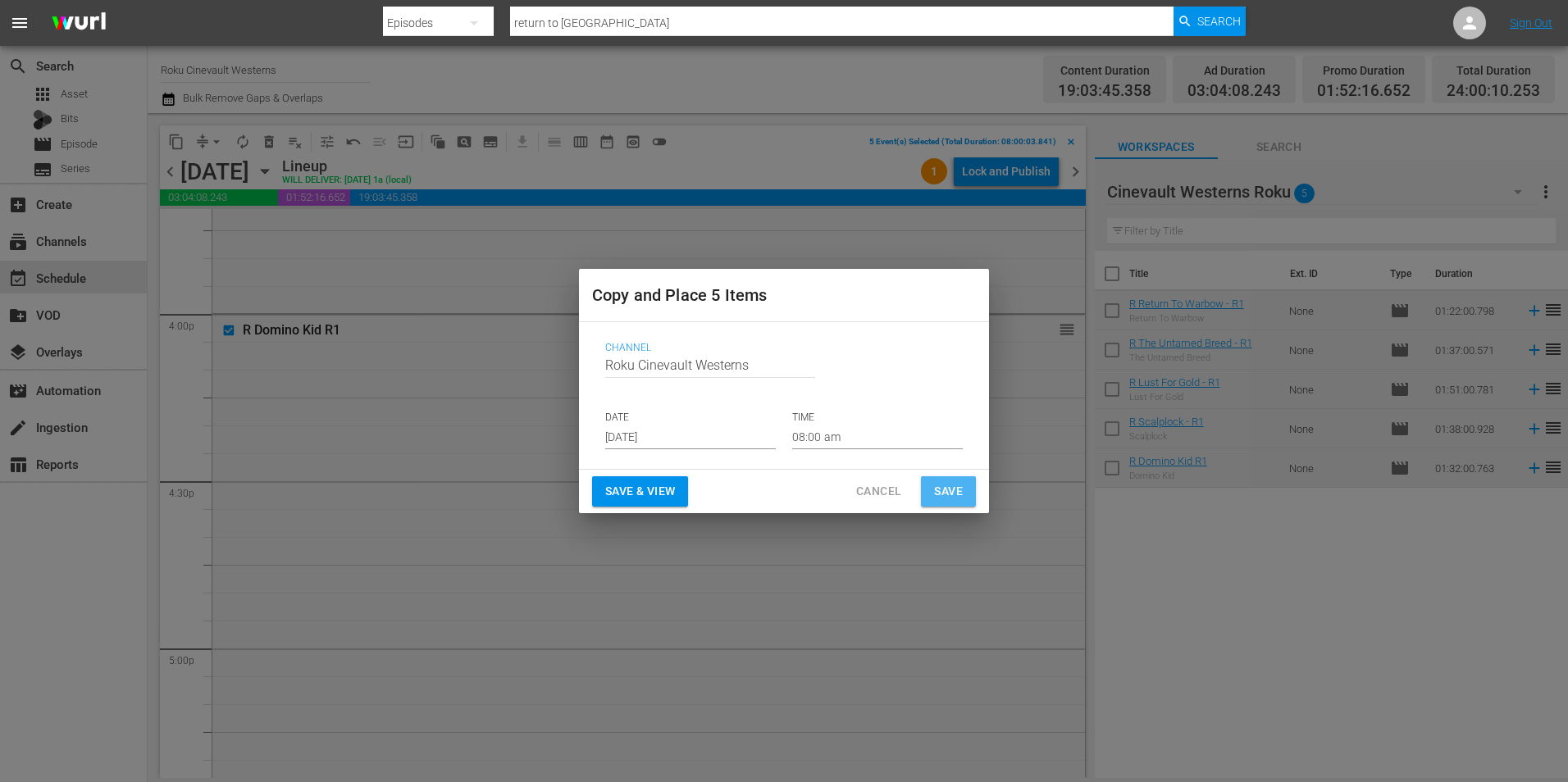
click at [942, 480] on button "Save" at bounding box center [948, 491] width 55 height 31
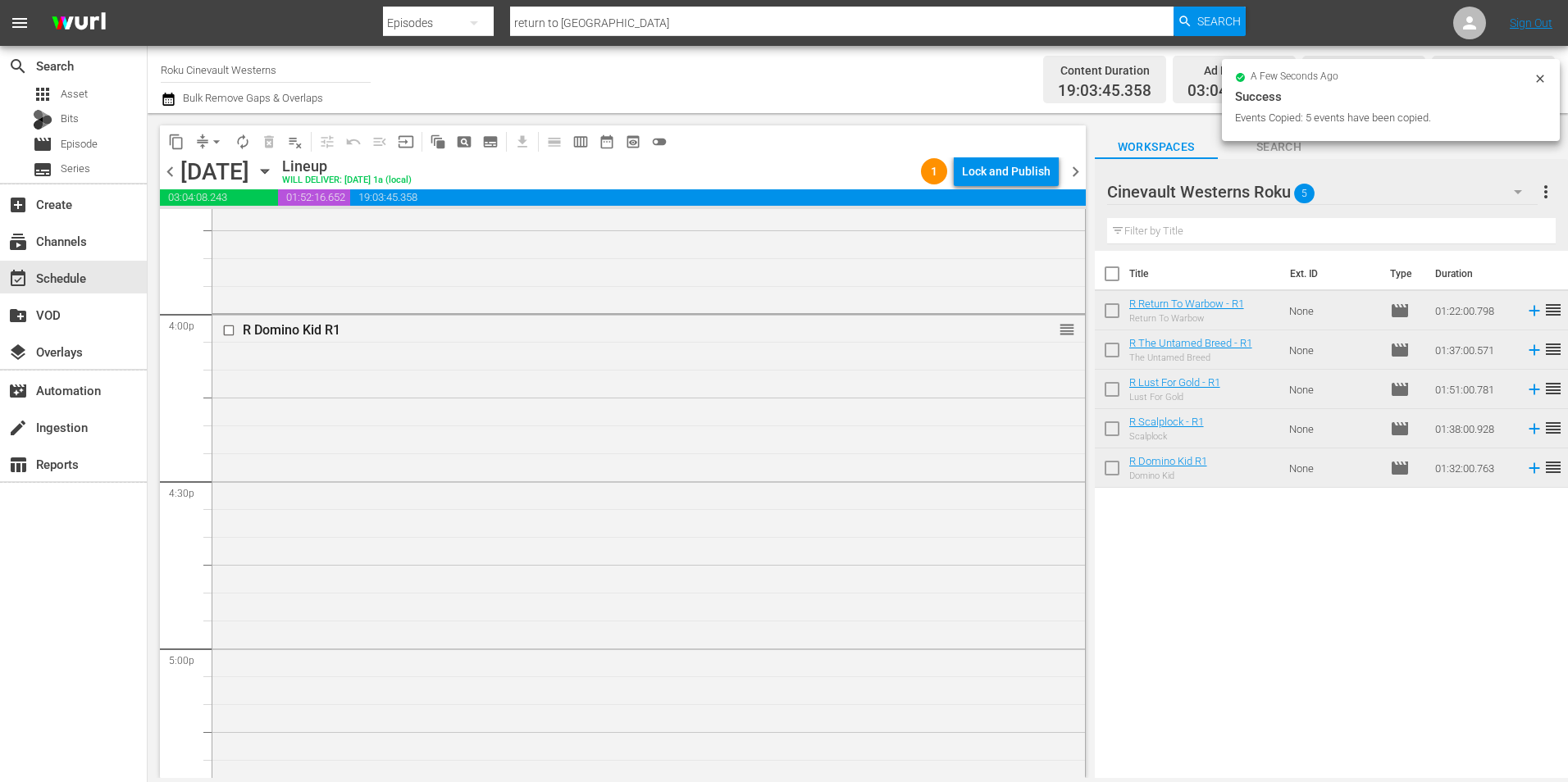
click at [228, 333] on input "checkbox" at bounding box center [231, 331] width 17 height 14
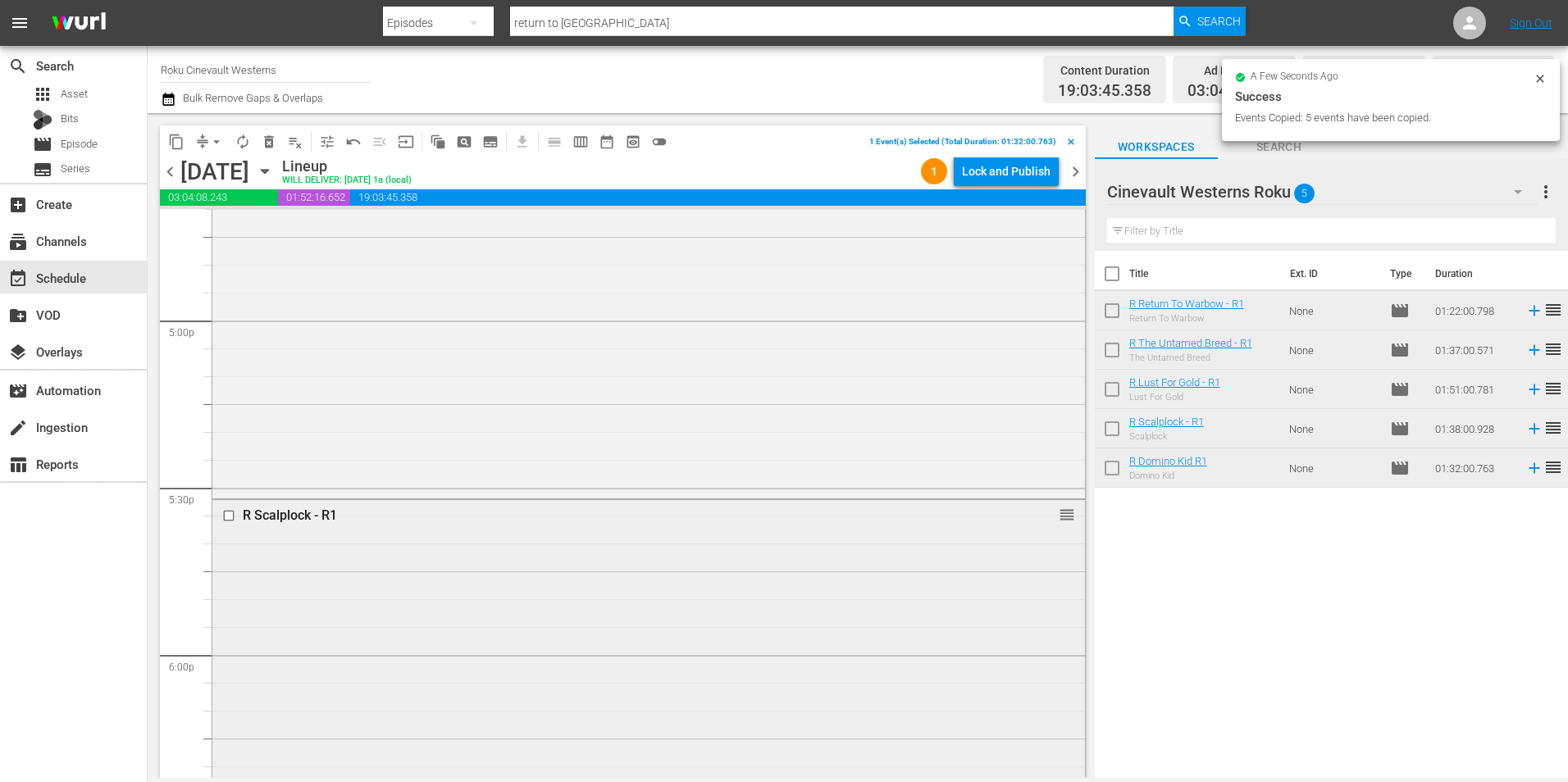
click at [228, 520] on input "checkbox" at bounding box center [231, 516] width 17 height 14
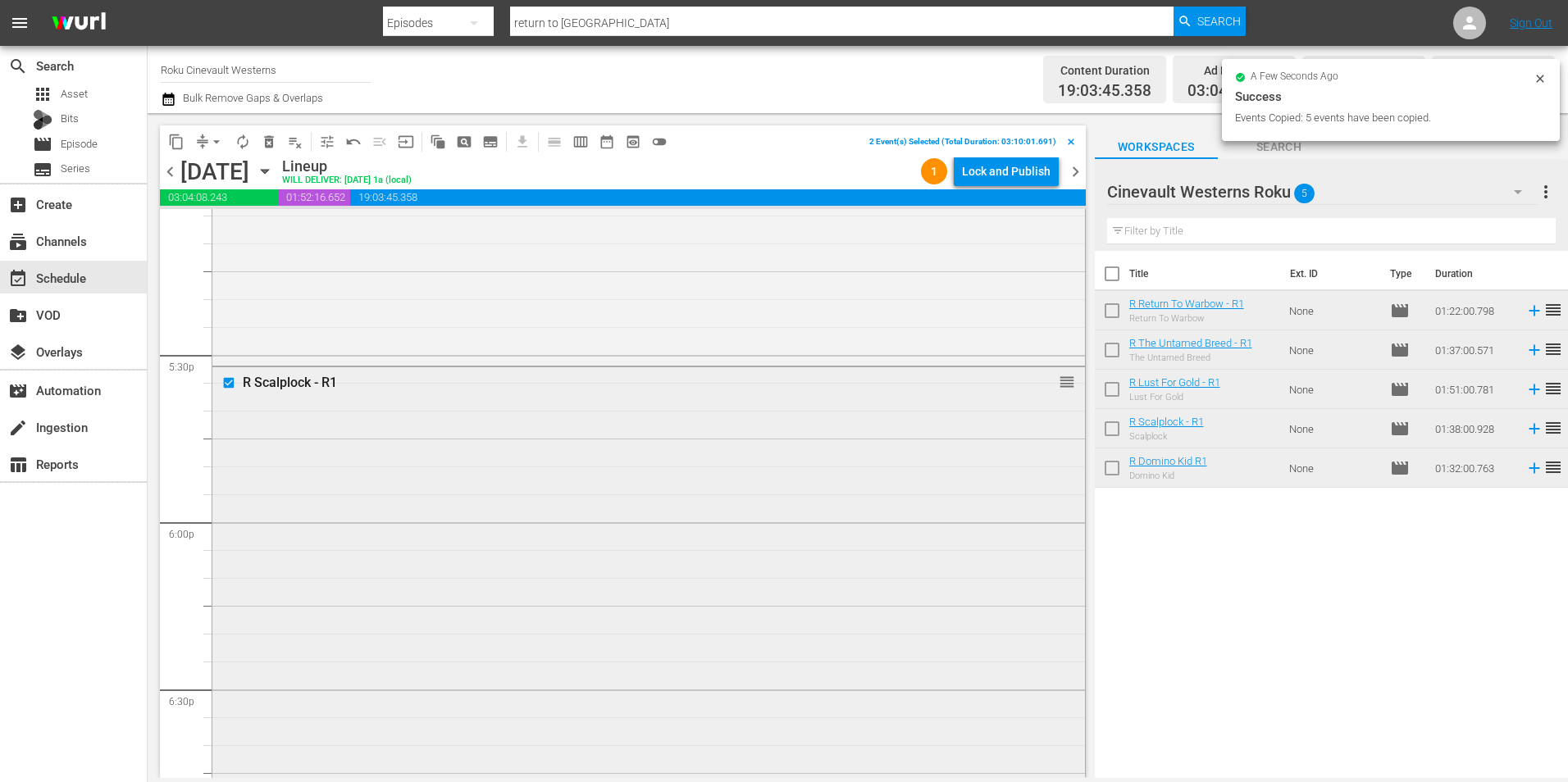
scroll to position [6069, 0]
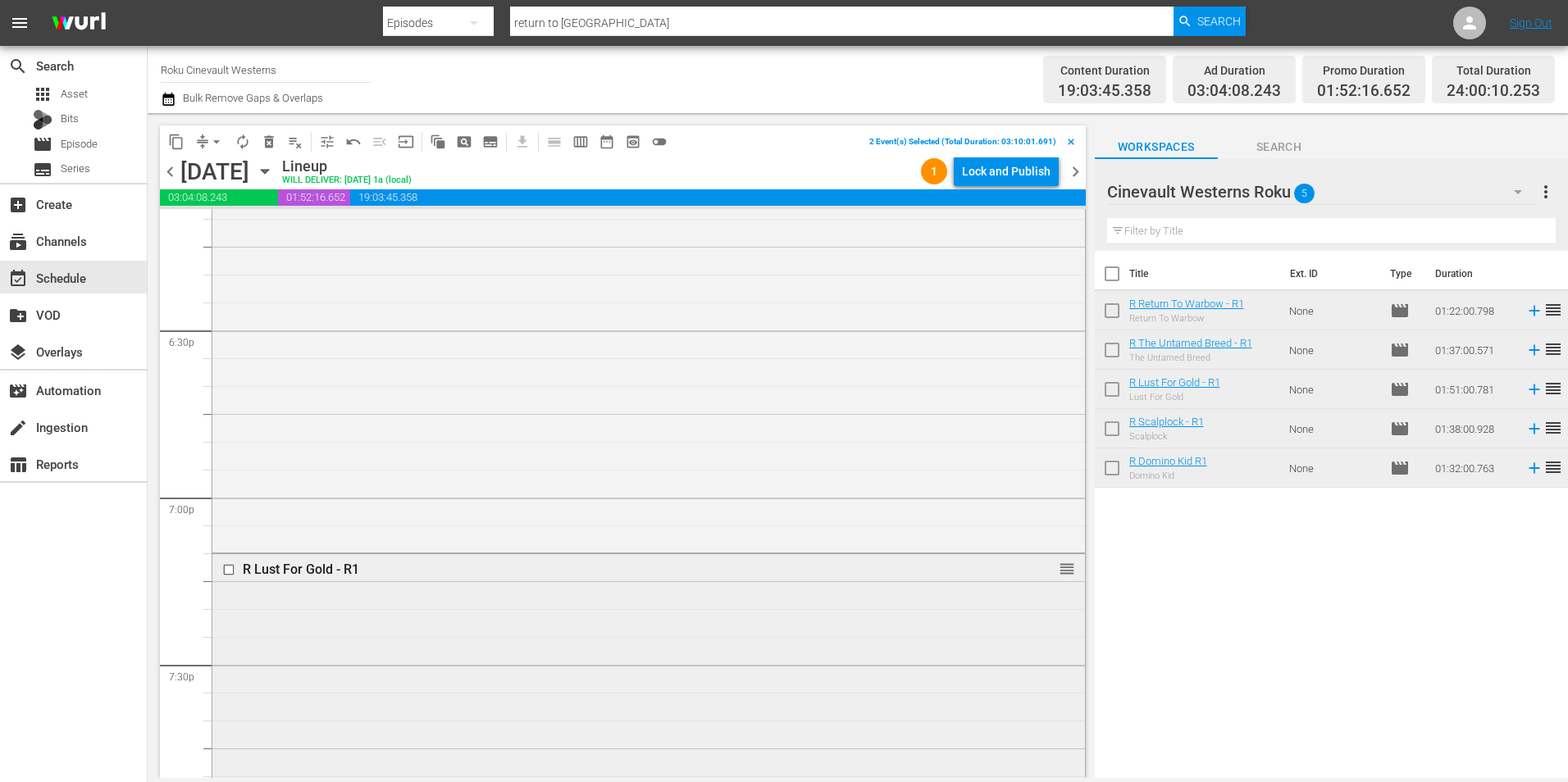
click at [229, 567] on input "checkbox" at bounding box center [231, 571] width 17 height 14
click at [229, 700] on input "checkbox" at bounding box center [231, 697] width 17 height 14
click at [224, 584] on input "checkbox" at bounding box center [231, 583] width 17 height 14
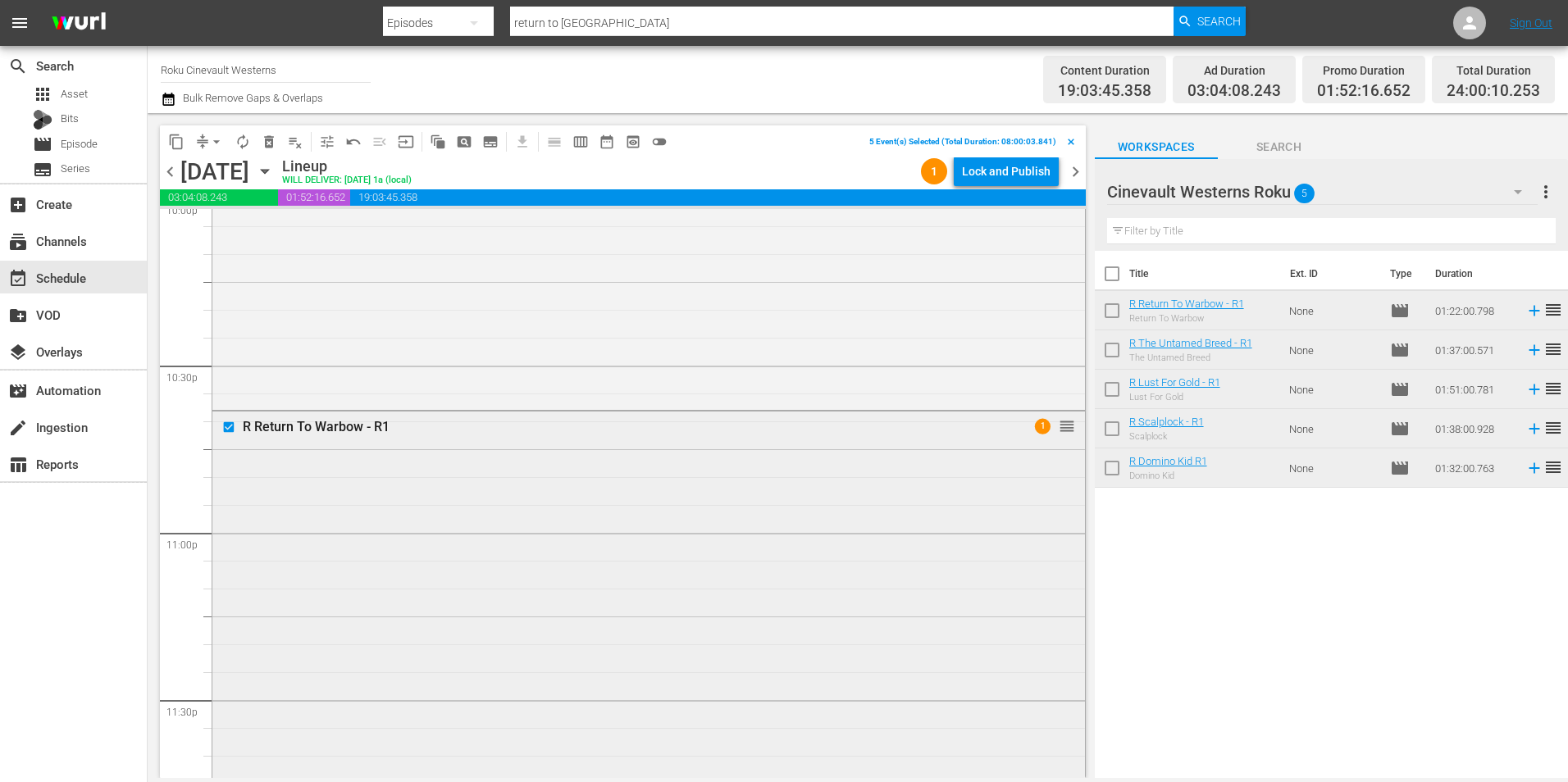
scroll to position [7462, 0]
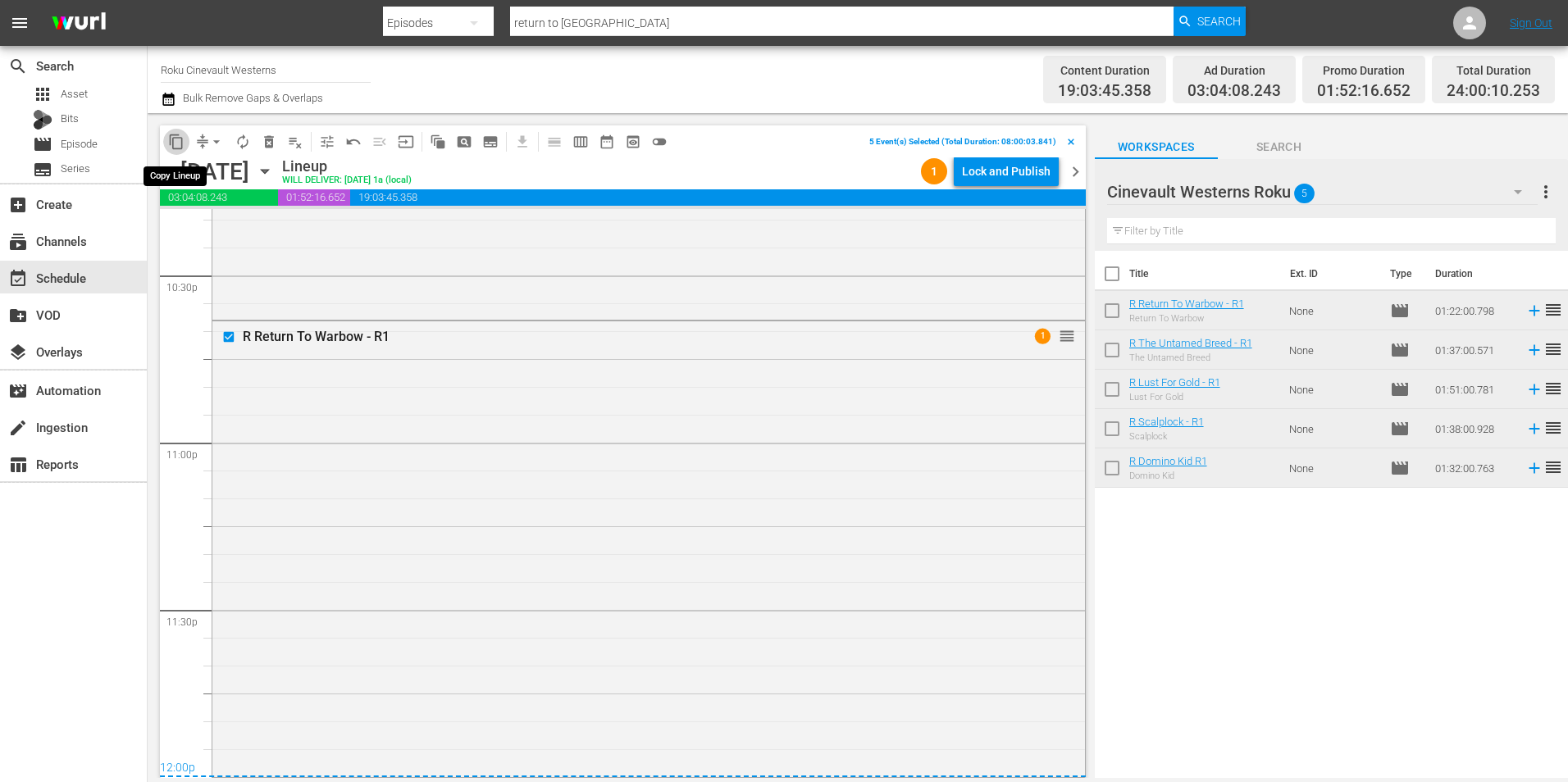
click at [176, 136] on span "content_copy" at bounding box center [176, 141] width 17 height 17
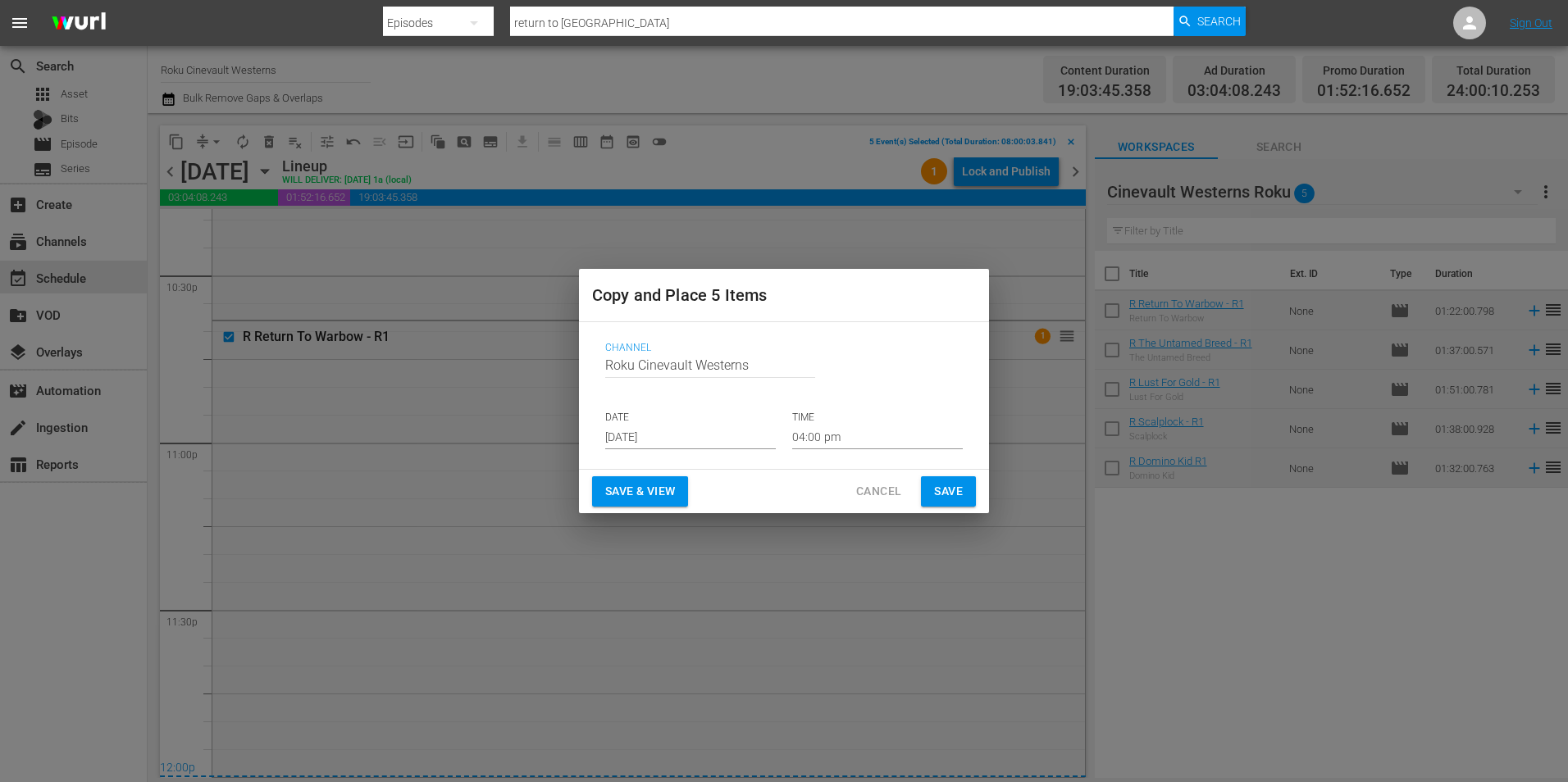
click at [753, 442] on input "Aug 20th 2025" at bounding box center [689, 437] width 170 height 24
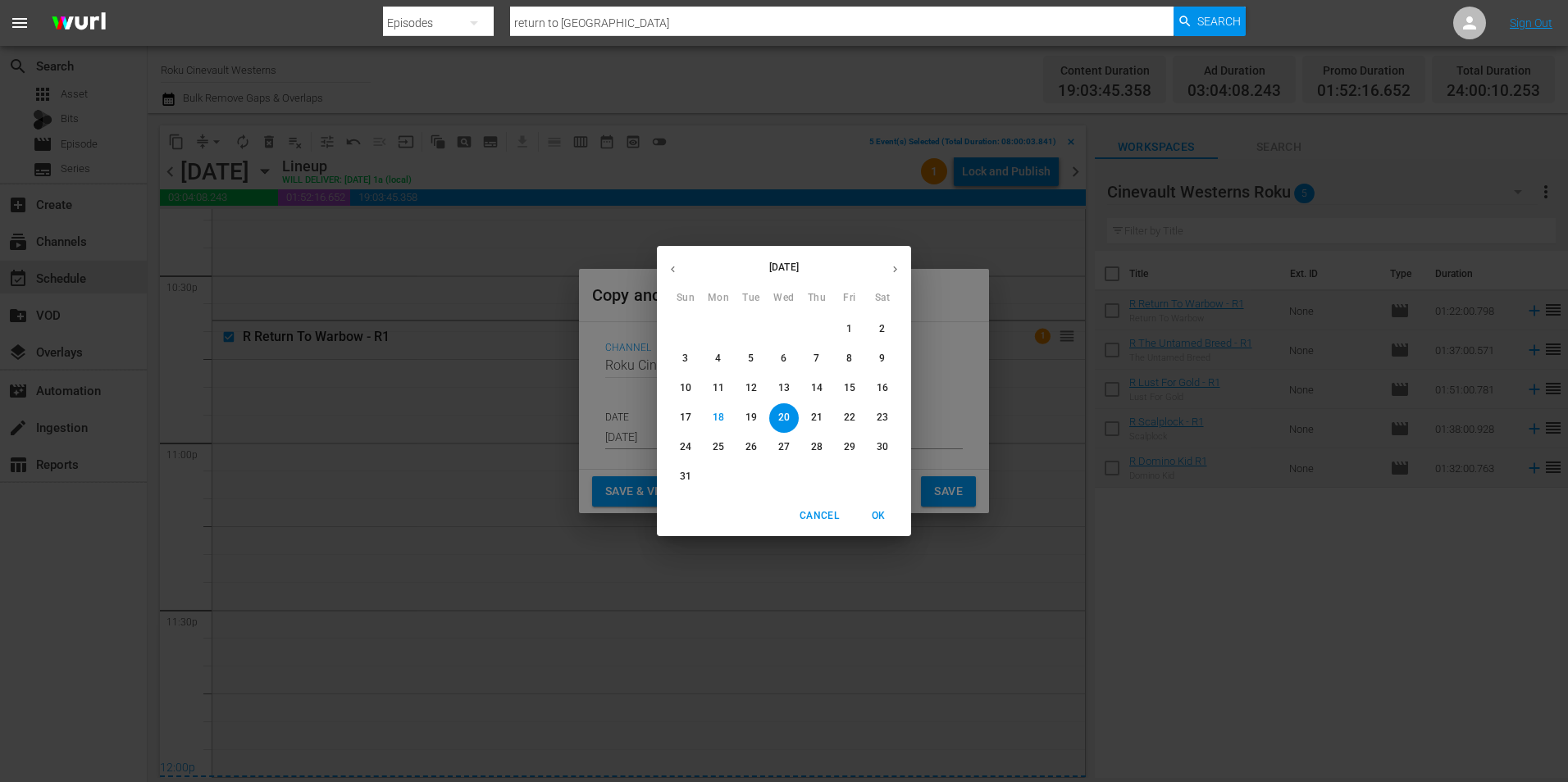
click at [902, 265] on button "button" at bounding box center [894, 269] width 32 height 32
click at [821, 328] on span "4" at bounding box center [817, 329] width 30 height 14
type input "Sep 4th 2025"
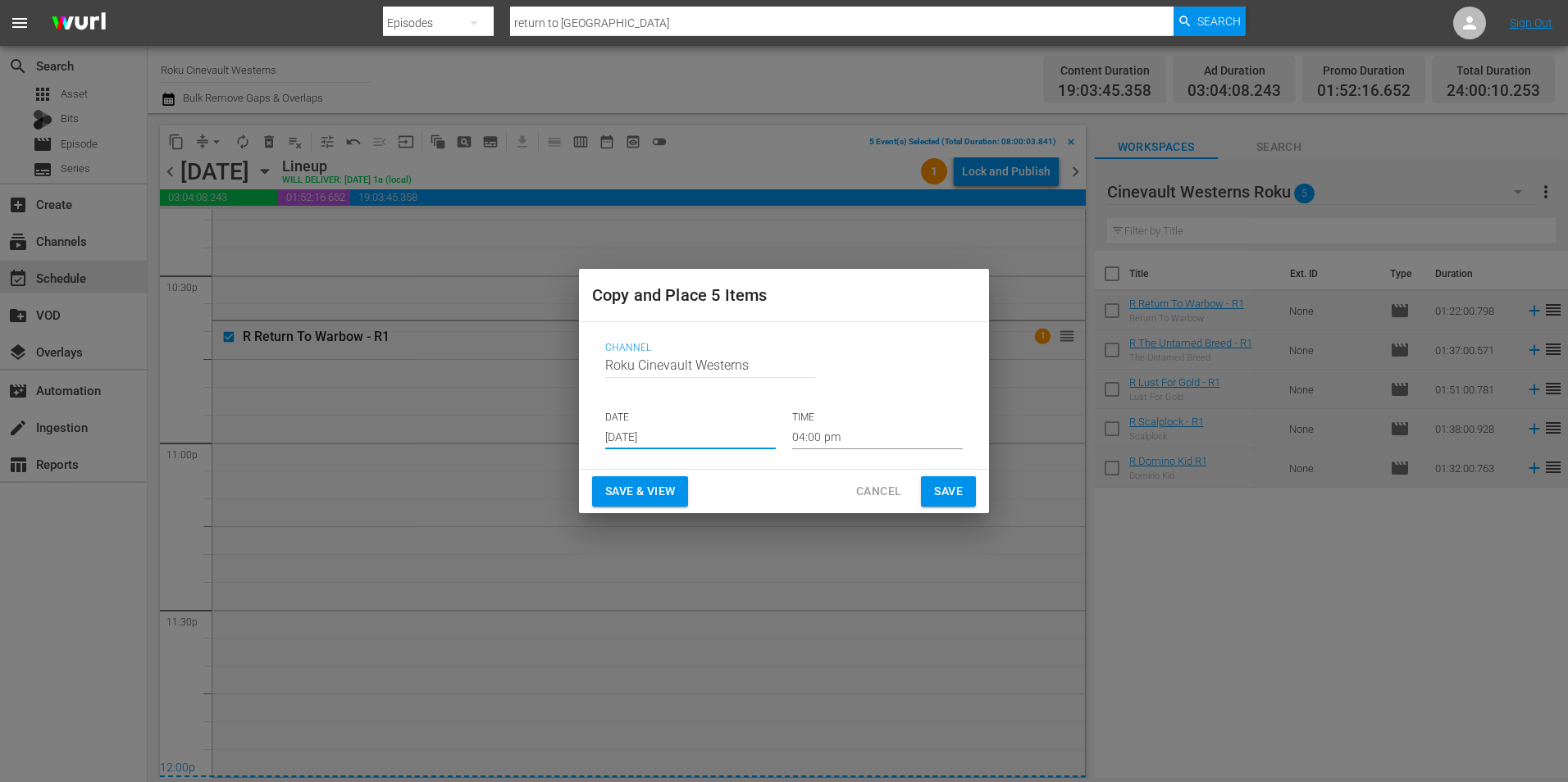
click at [878, 451] on div "Channel Channel Title Roku Cinevault Westerns DATE Sep 4th 2025 TIME 04:00 pm" at bounding box center [784, 395] width 384 height 134
click at [869, 441] on input "04:00 pm" at bounding box center [877, 437] width 170 height 24
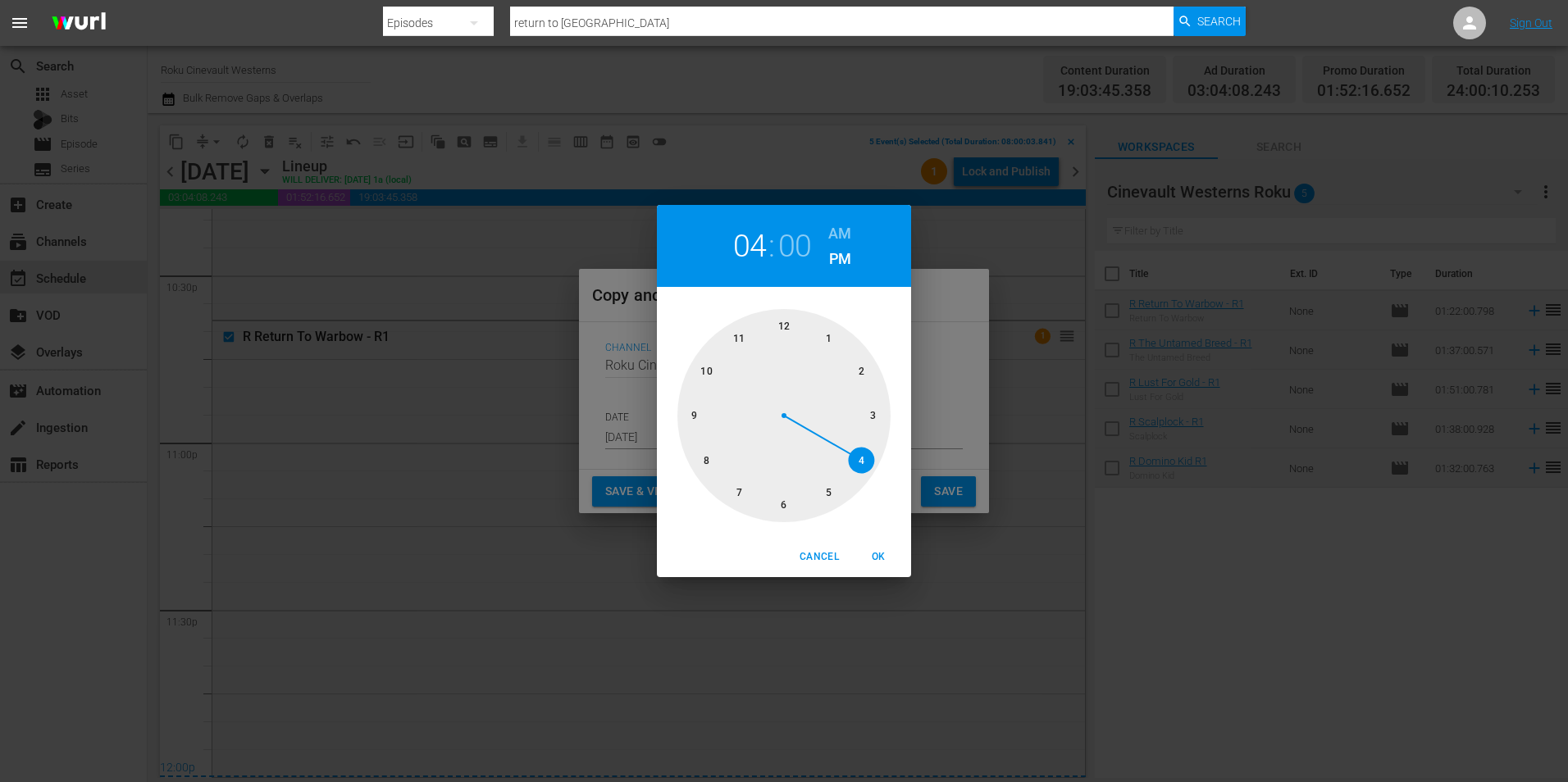
click at [779, 327] on div at bounding box center [784, 415] width 213 height 213
click at [836, 225] on h6 "AM" at bounding box center [839, 234] width 23 height 26
click at [886, 560] on span "OK" at bounding box center [878, 558] width 39 height 17
type input "12:00 am"
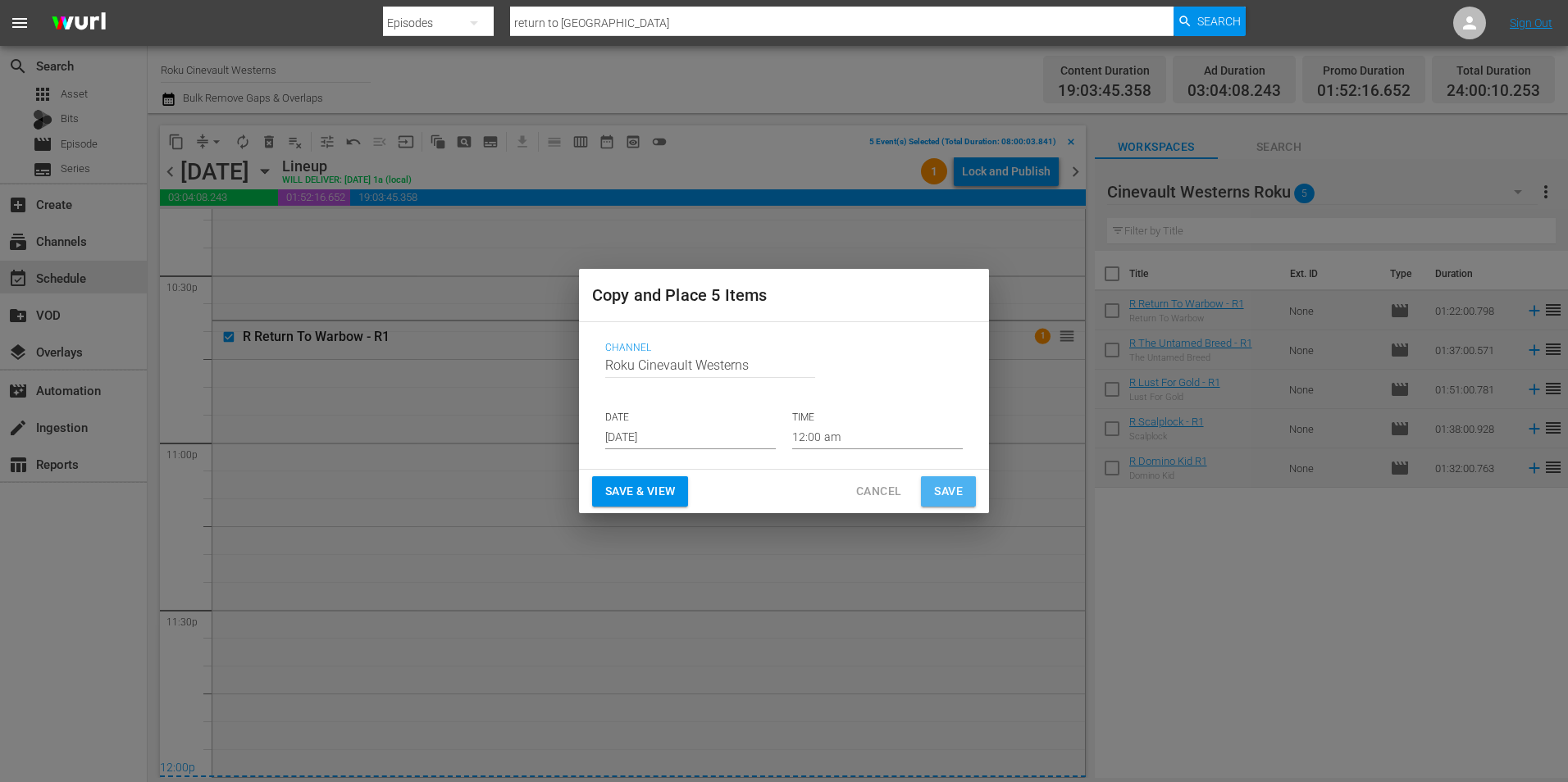
click at [942, 481] on button "Save" at bounding box center [948, 491] width 55 height 31
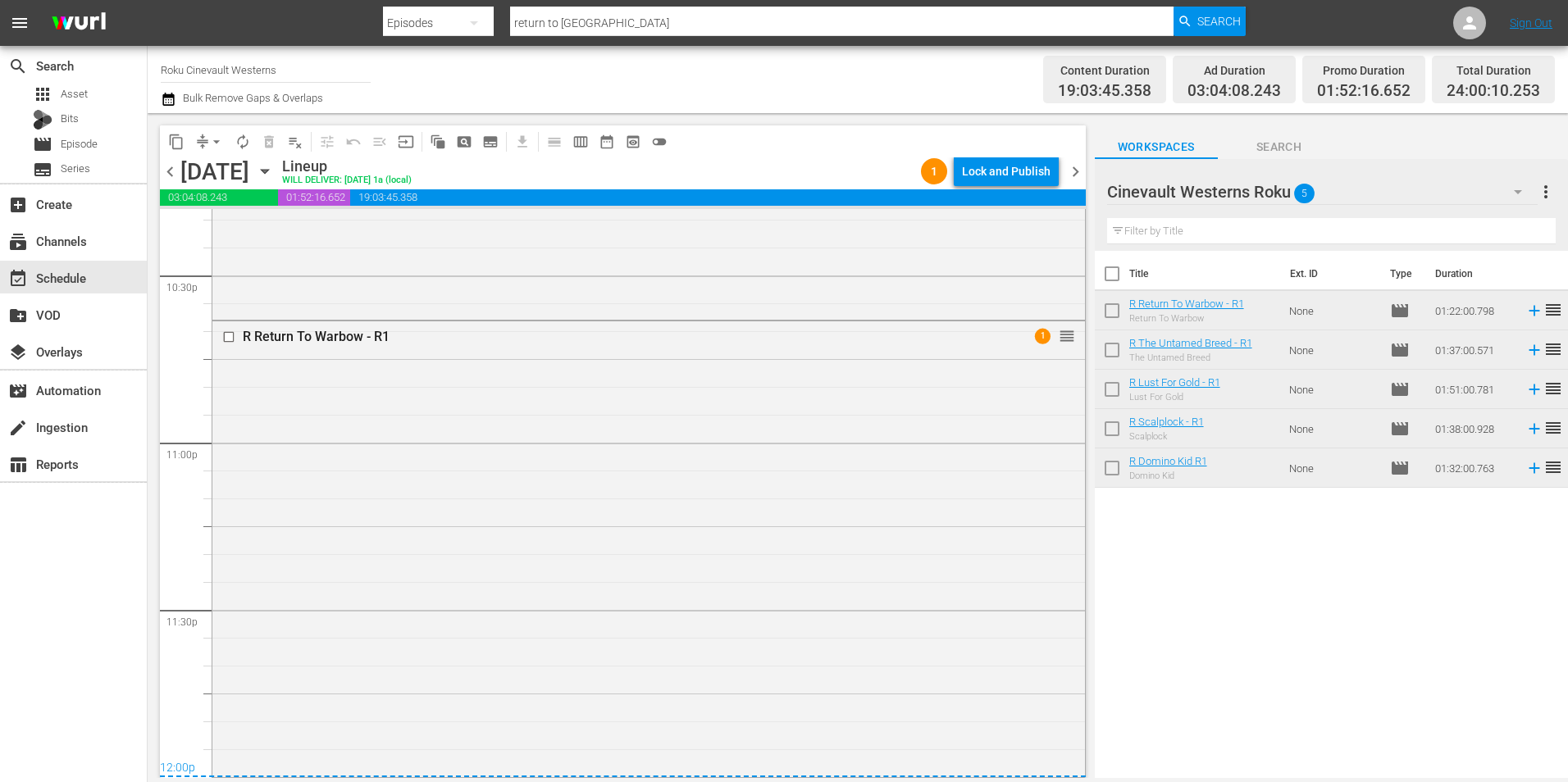
click at [241, 66] on input "Roku Cinevault Westerns" at bounding box center [265, 69] width 210 height 39
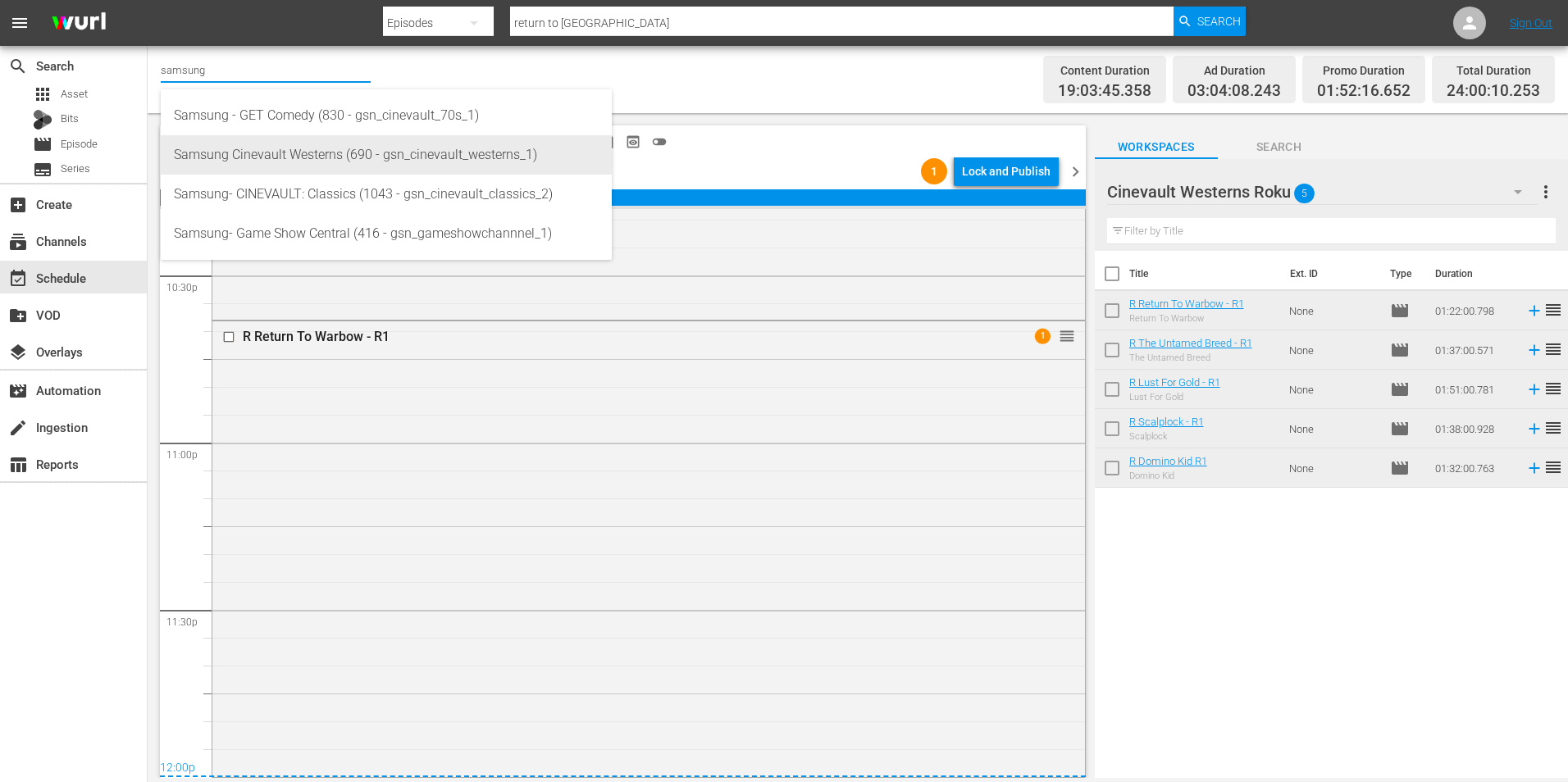
click at [285, 166] on div "Samsung Cinevault Westerns (690 - gsn_cinevault_westerns_1)" at bounding box center [386, 154] width 425 height 39
type input "Samsung Cinevault Westerns (690 - gsn_cinevault_westerns_1)"
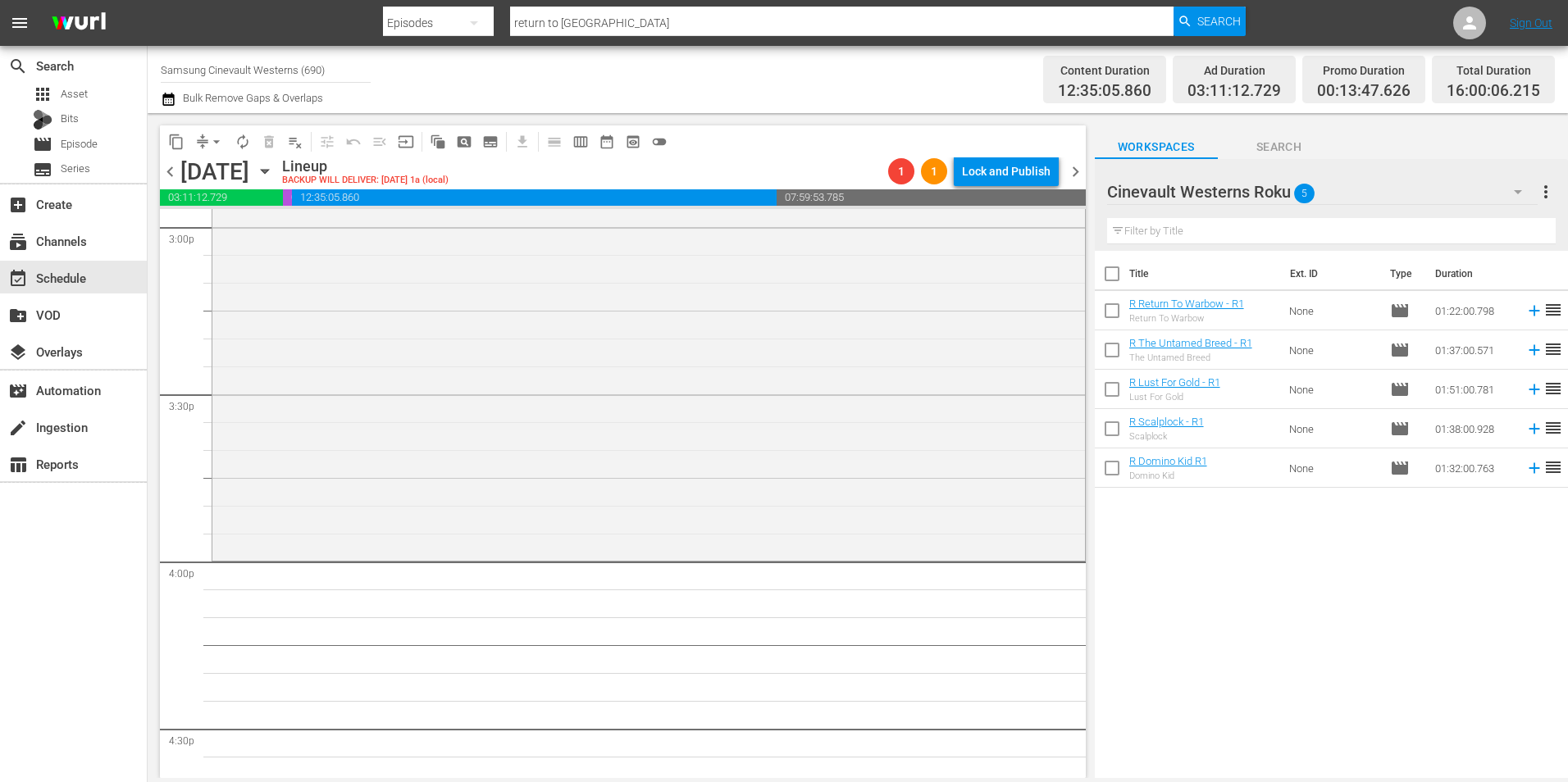
scroll to position [5083, 0]
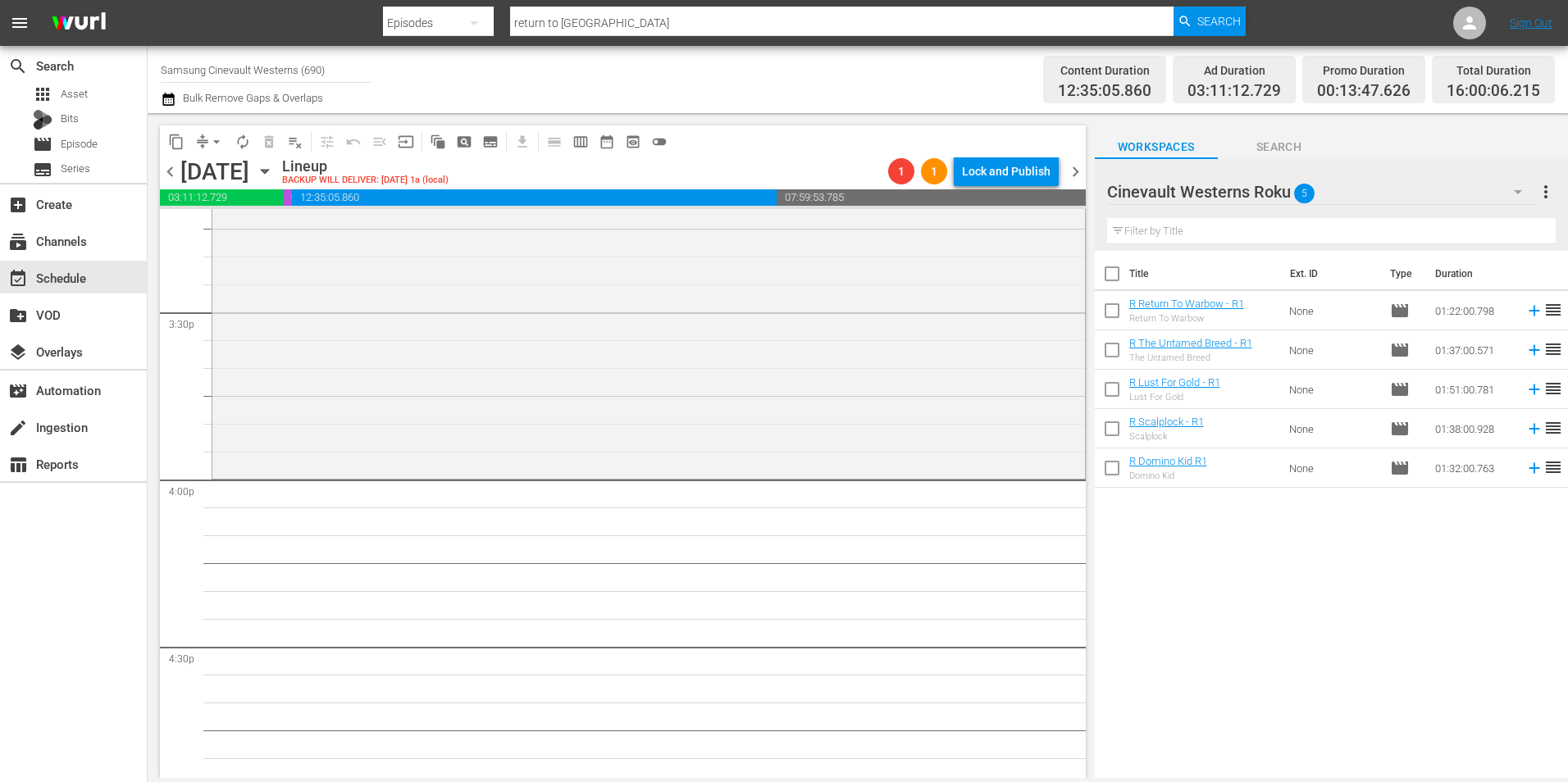
click at [1508, 197] on icon "button" at bounding box center [1517, 192] width 20 height 20
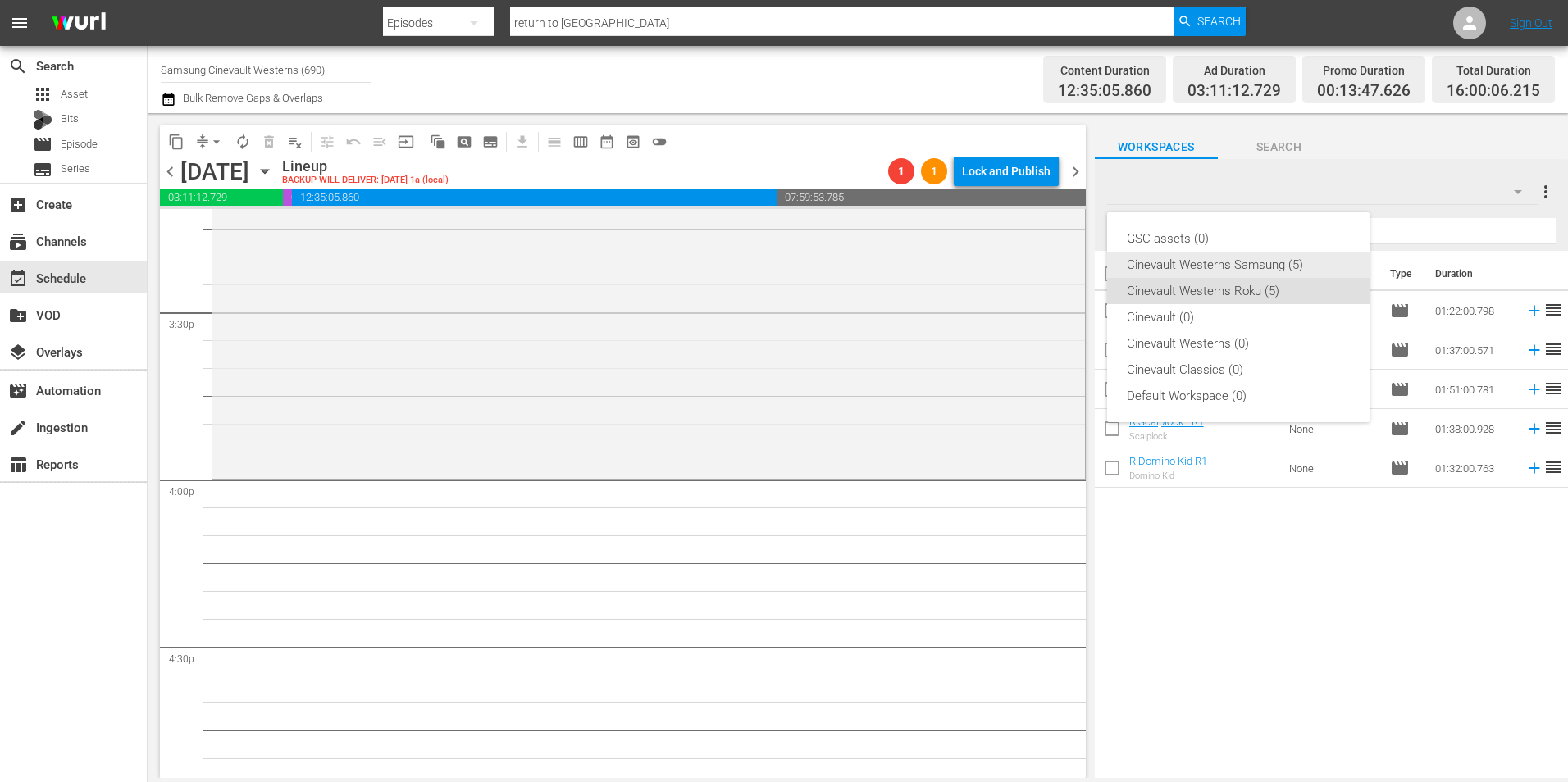
click at [1299, 260] on div "Cinevault Westerns Samsung (5)" at bounding box center [1238, 264] width 223 height 26
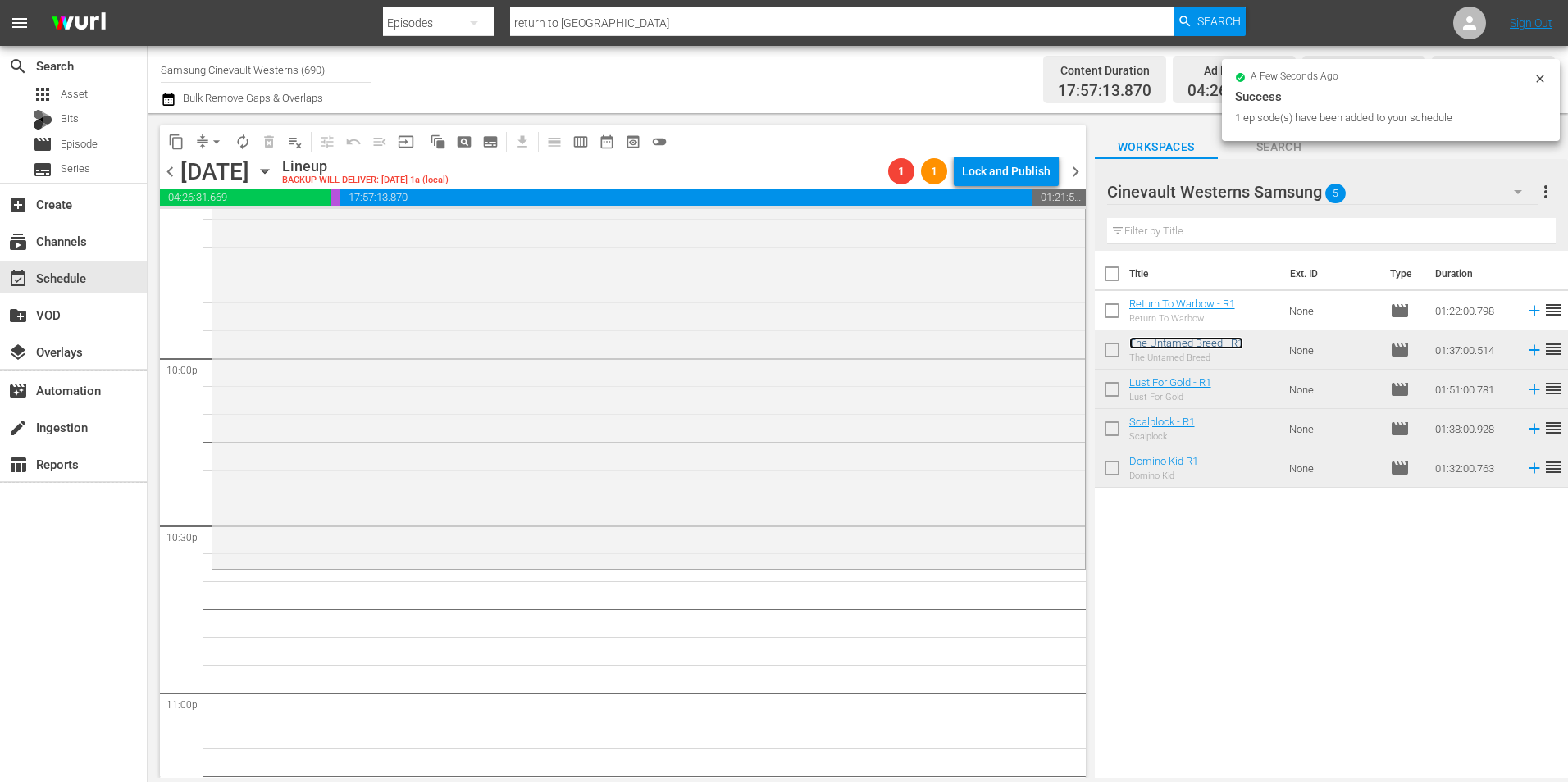
scroll to position [7215, 0]
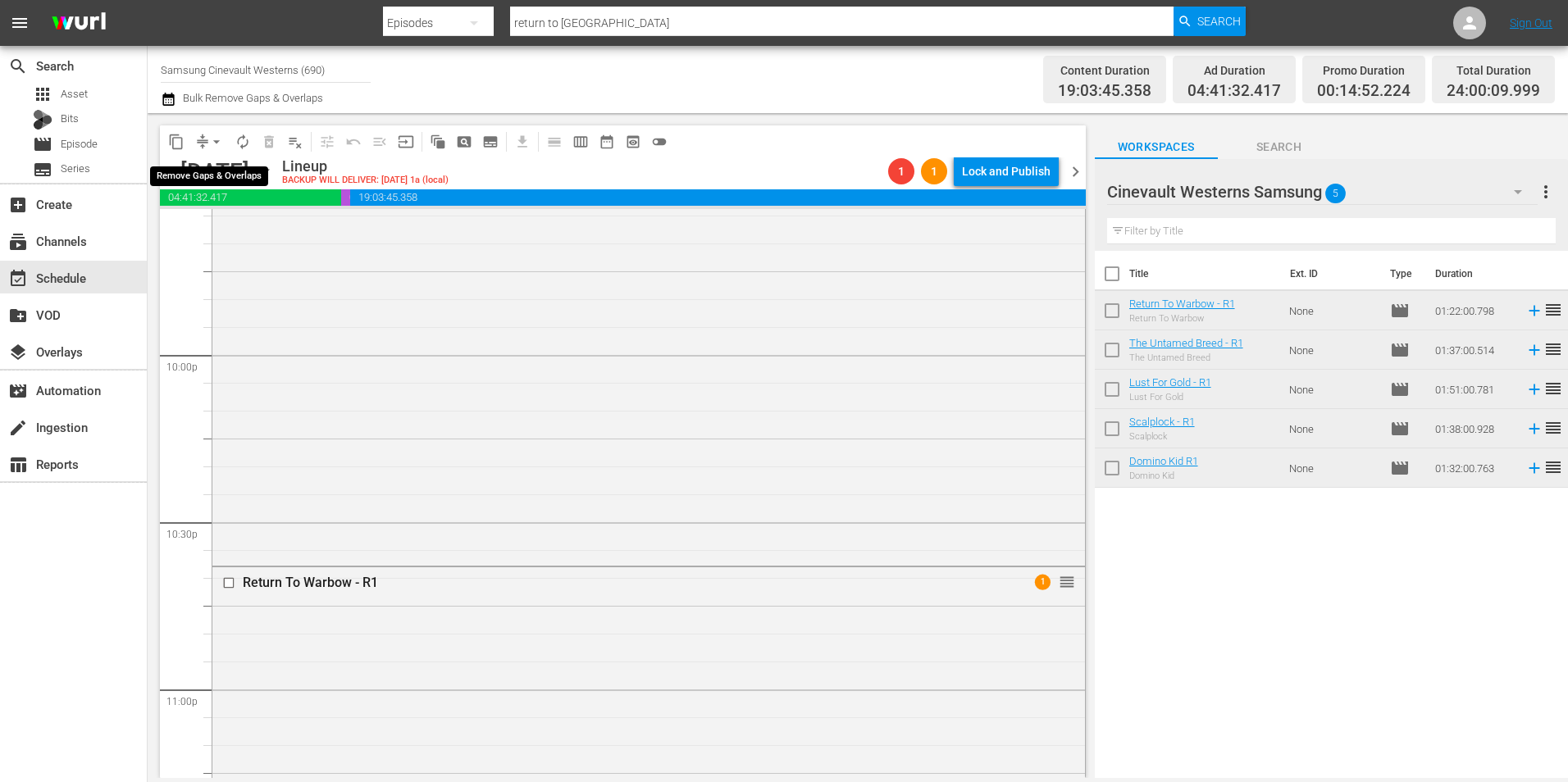
click at [215, 134] on span "arrow_drop_down" at bounding box center [216, 141] width 17 height 17
click at [227, 159] on ul "Align to Midnight Align to First Episode Align to End of Previous Day" at bounding box center [216, 202] width 172 height 94
click at [232, 168] on li "Align to Midnight" at bounding box center [216, 175] width 172 height 27
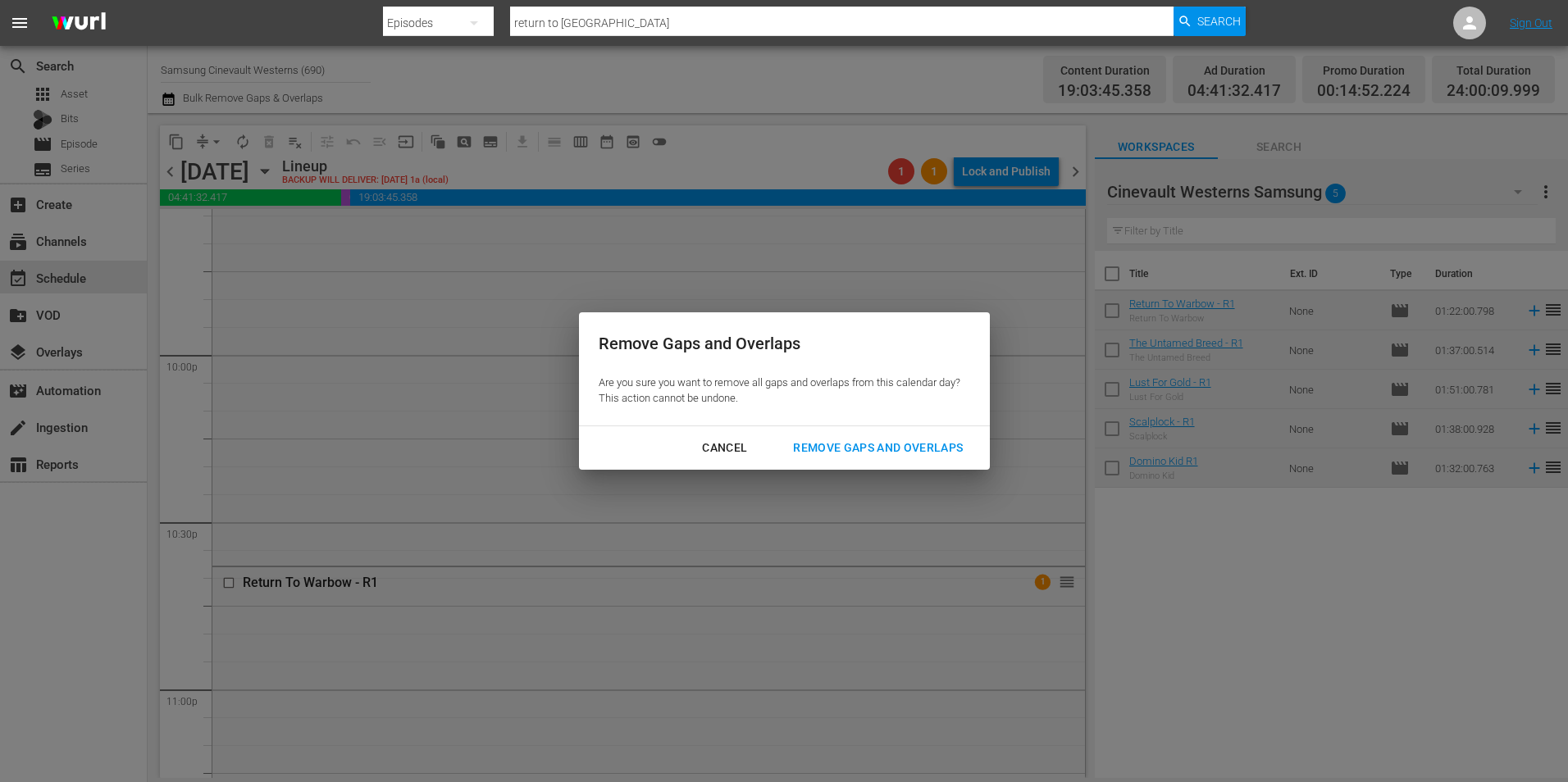
click at [887, 448] on div "Remove Gaps and Overlaps" at bounding box center [878, 448] width 196 height 20
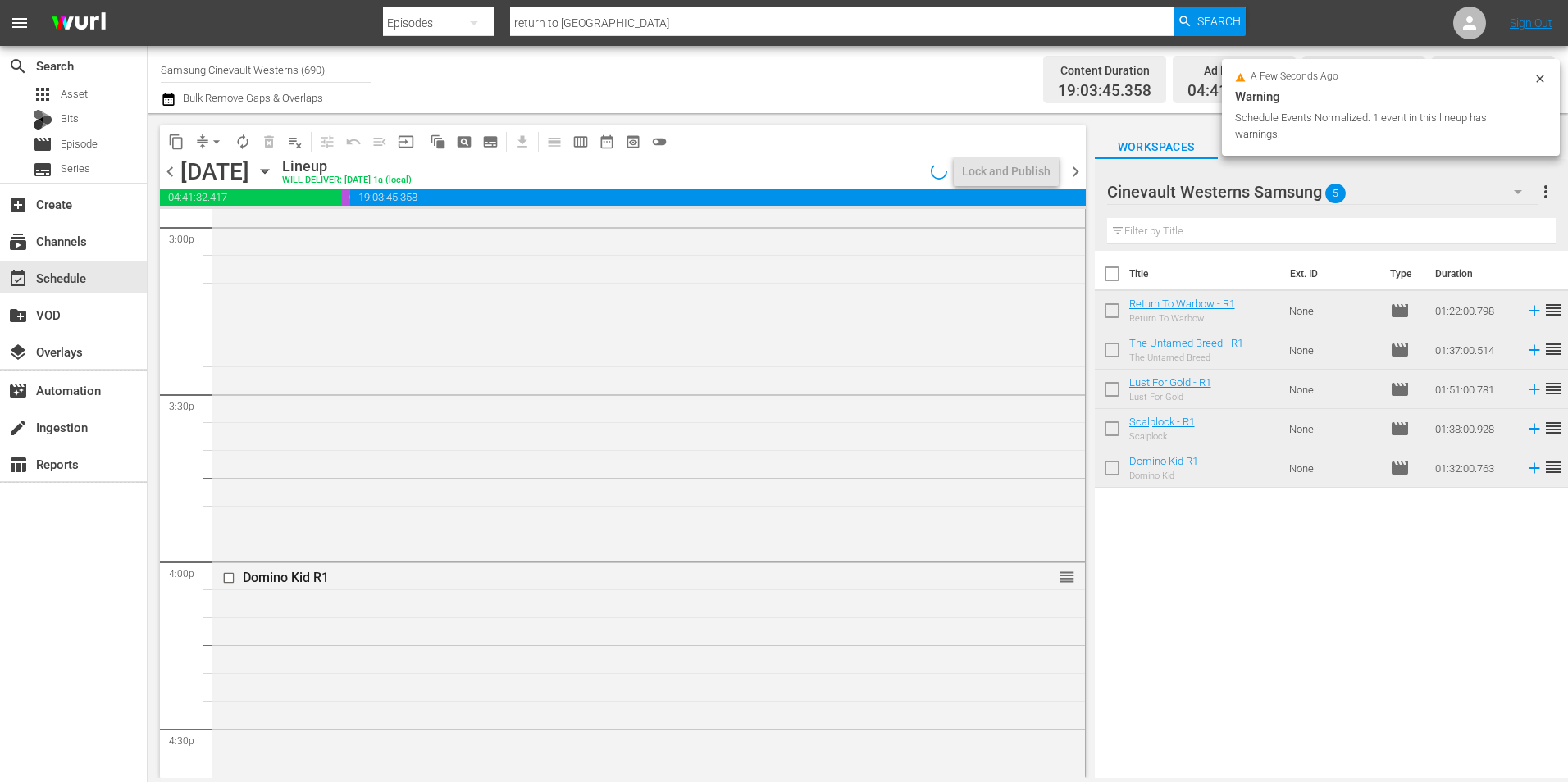
scroll to position [5247, 0]
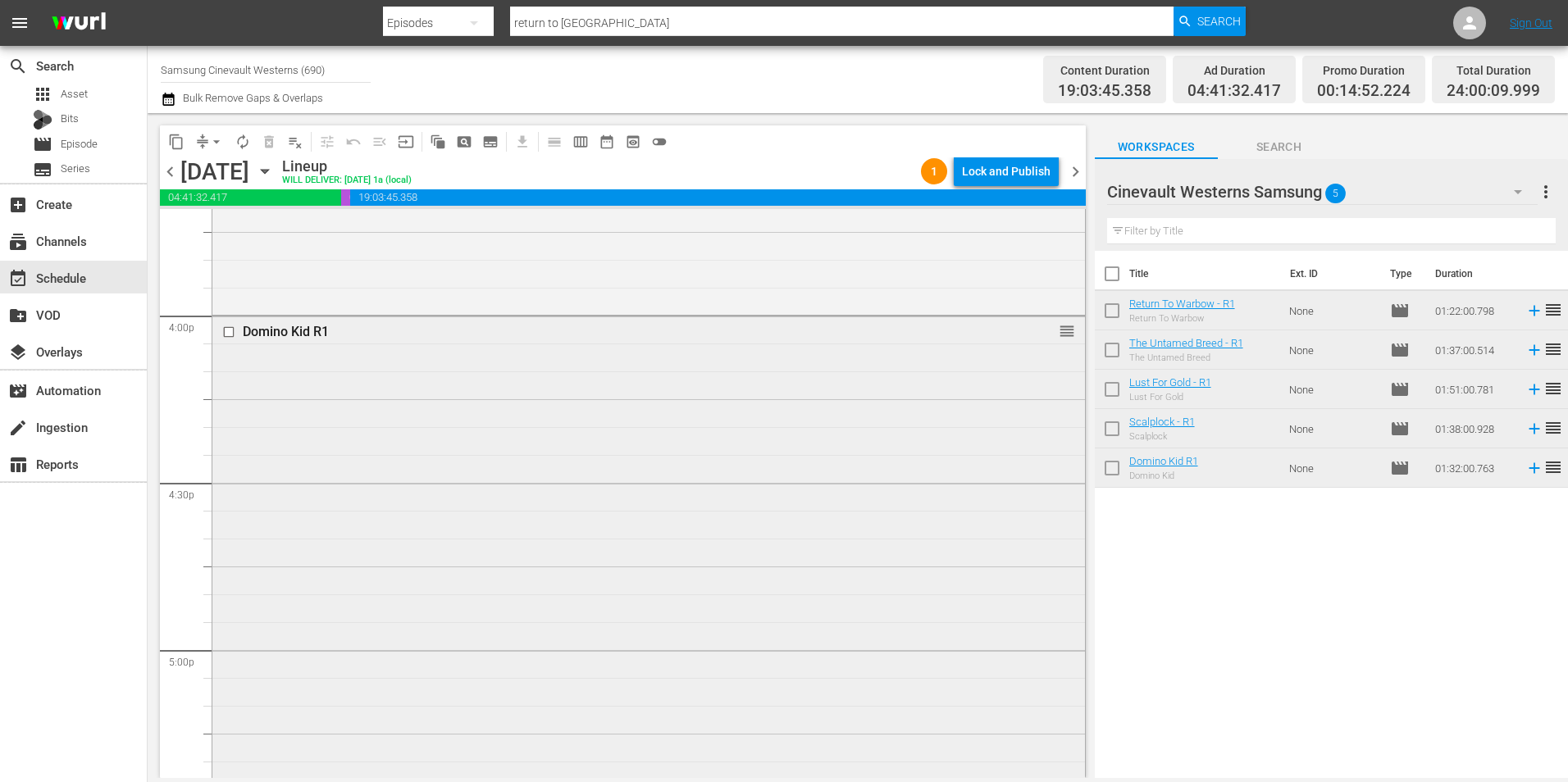
click at [226, 333] on input "checkbox" at bounding box center [231, 333] width 17 height 14
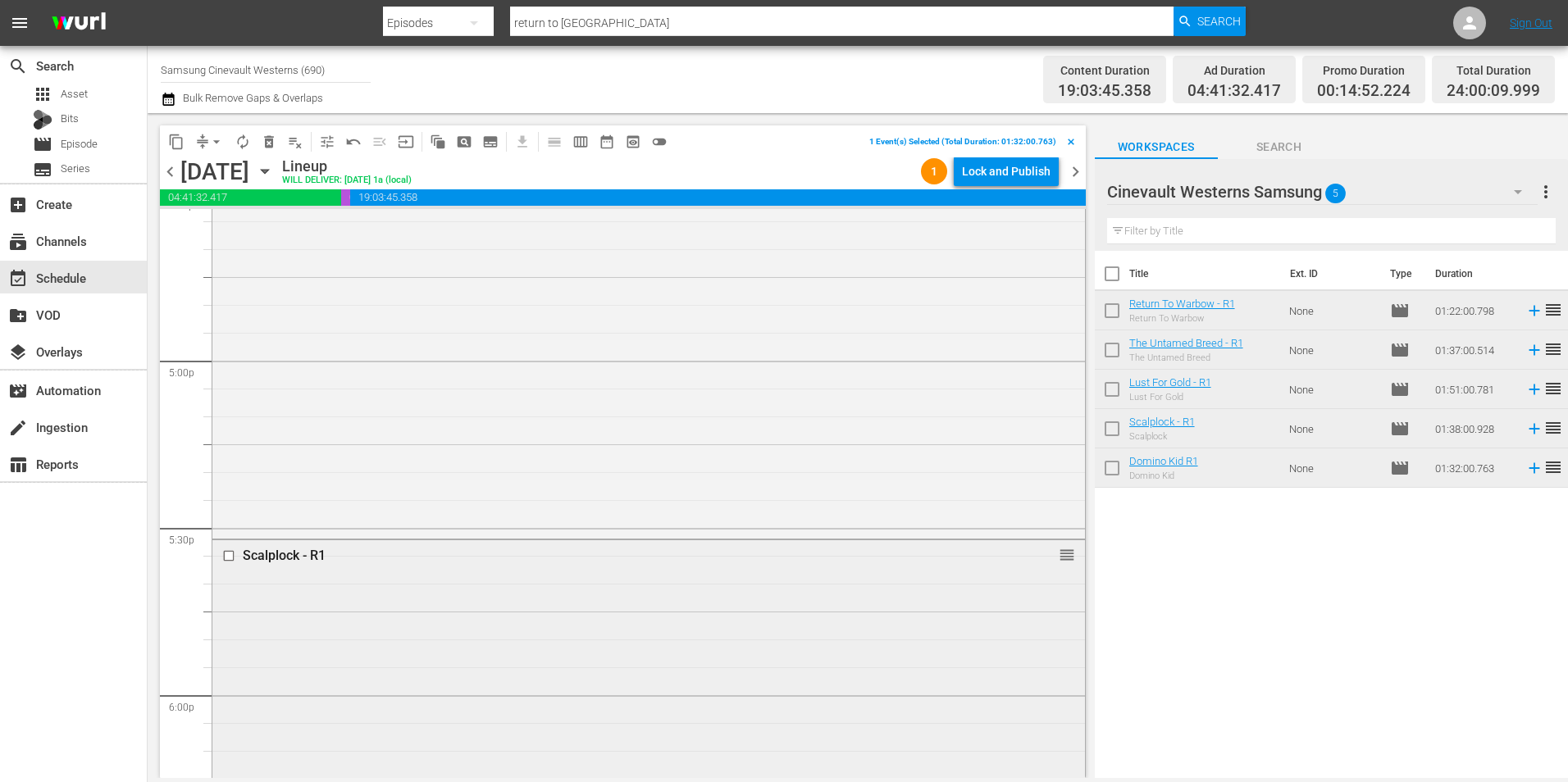
scroll to position [5739, 0]
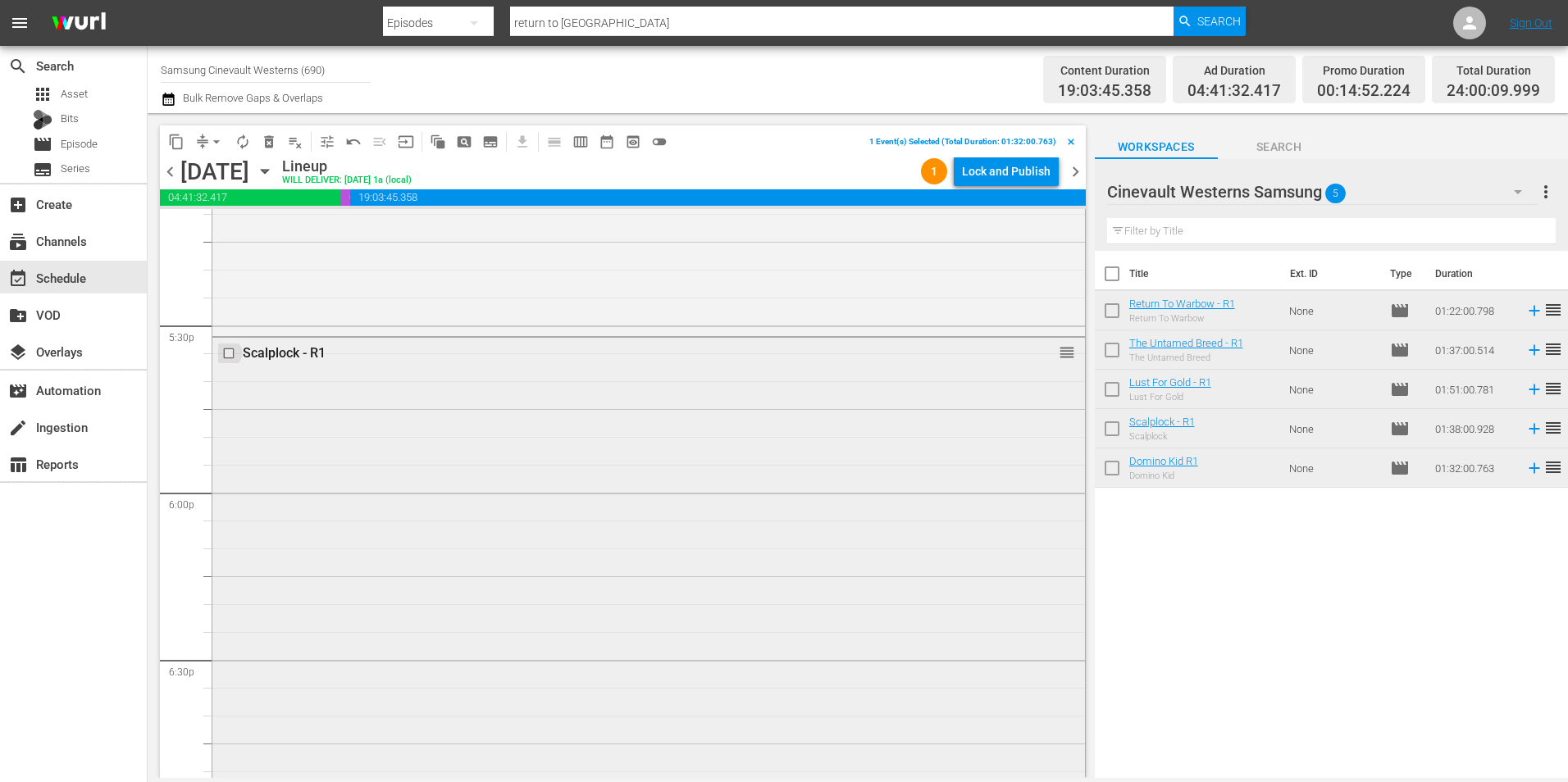
click at [227, 355] on input "checkbox" at bounding box center [231, 353] width 17 height 14
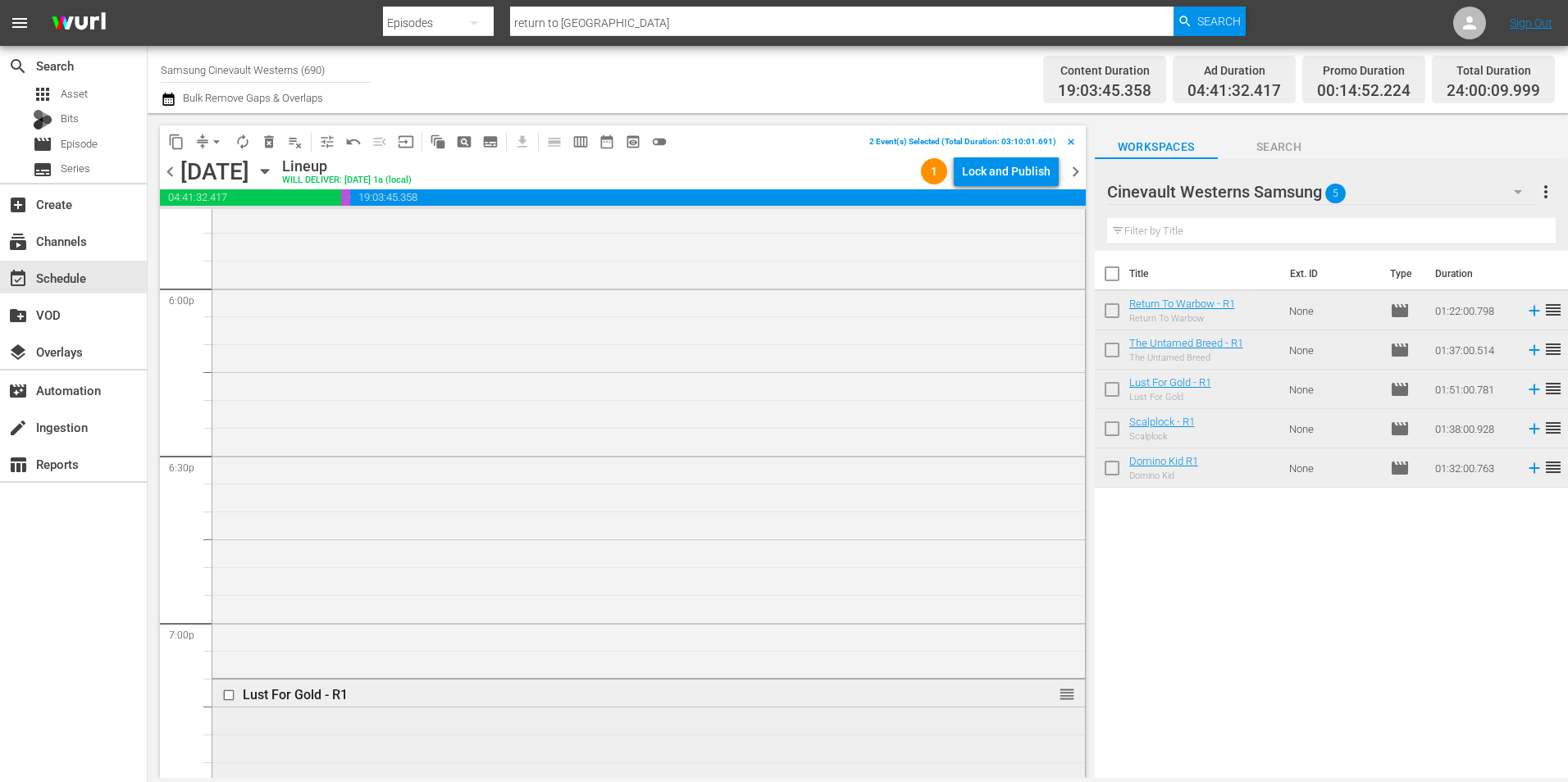
scroll to position [6314, 0]
click at [228, 324] on input "checkbox" at bounding box center [231, 326] width 17 height 14
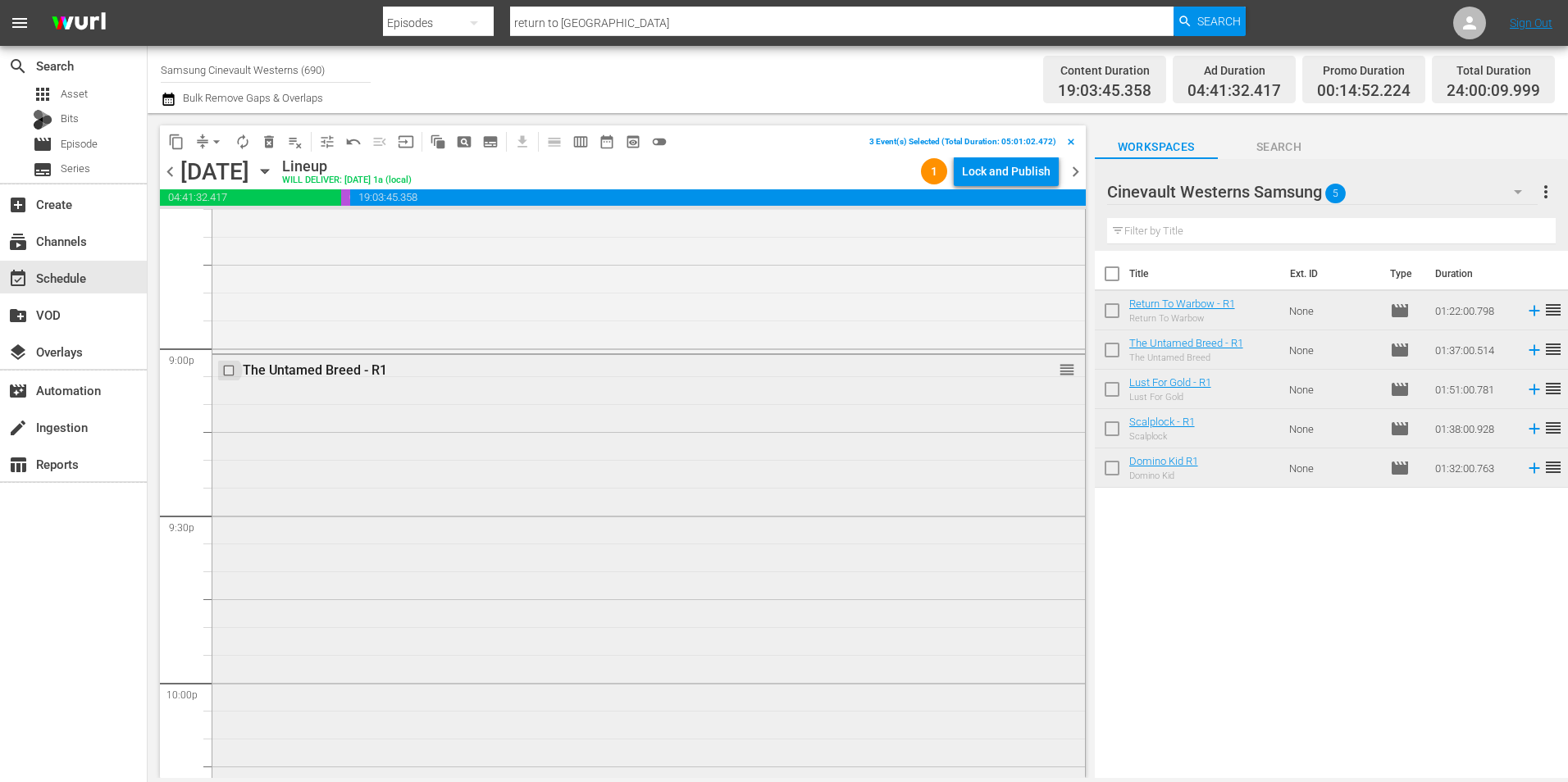
click at [227, 373] on input "checkbox" at bounding box center [231, 371] width 17 height 14
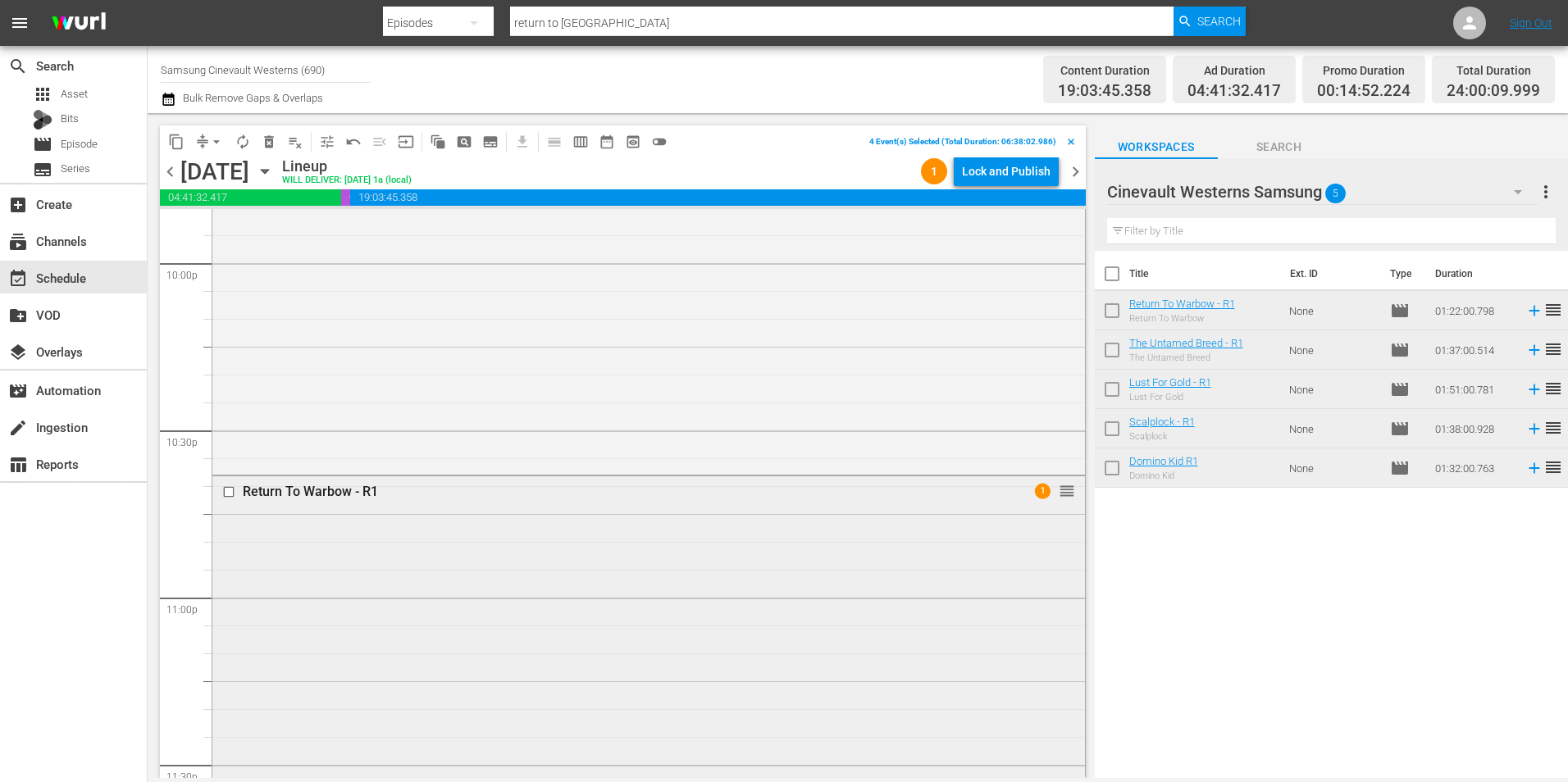
scroll to position [7461, 0]
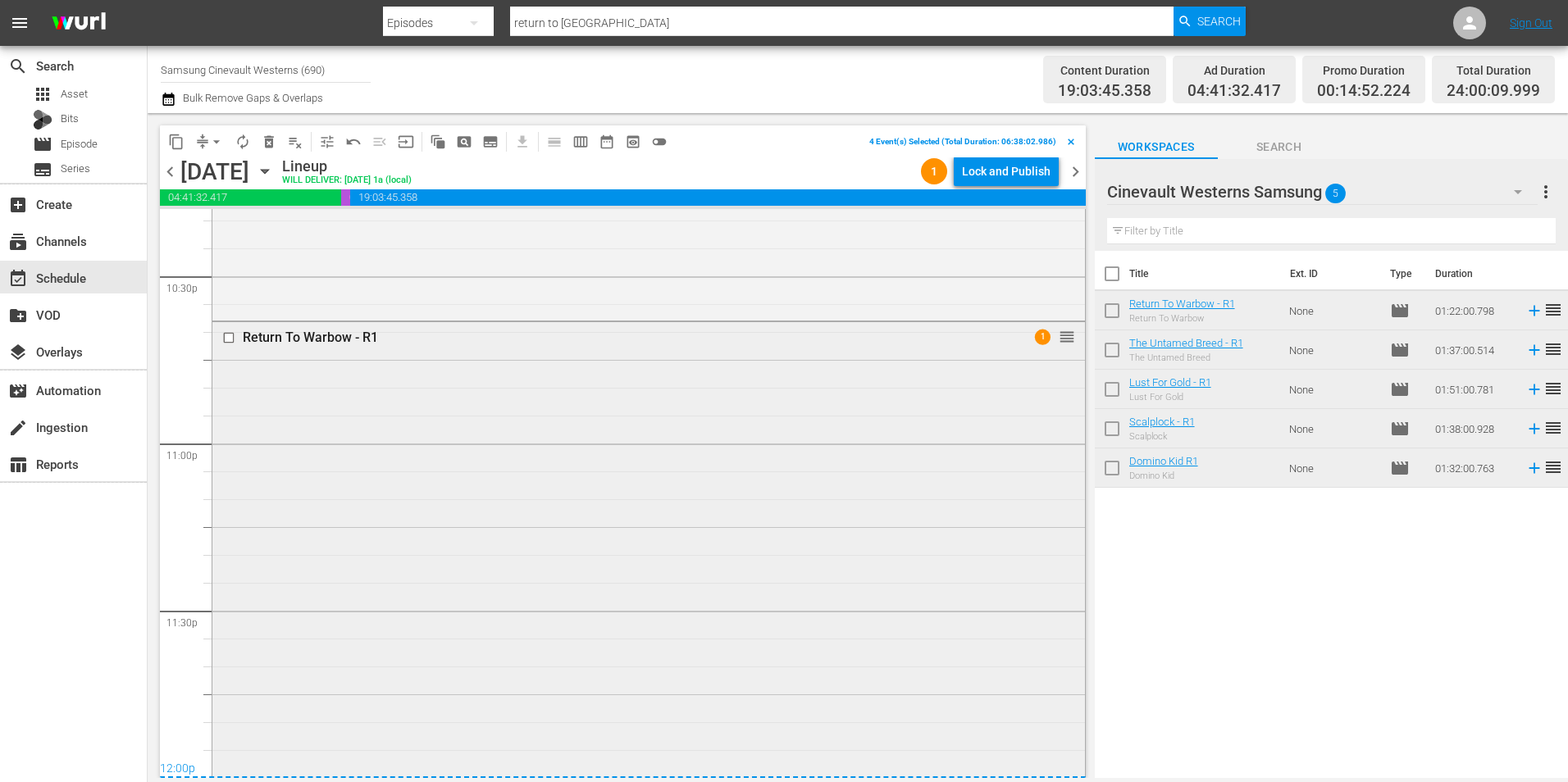
click at [229, 338] on input "checkbox" at bounding box center [231, 339] width 17 height 14
click at [173, 137] on span "content_copy" at bounding box center [176, 141] width 17 height 17
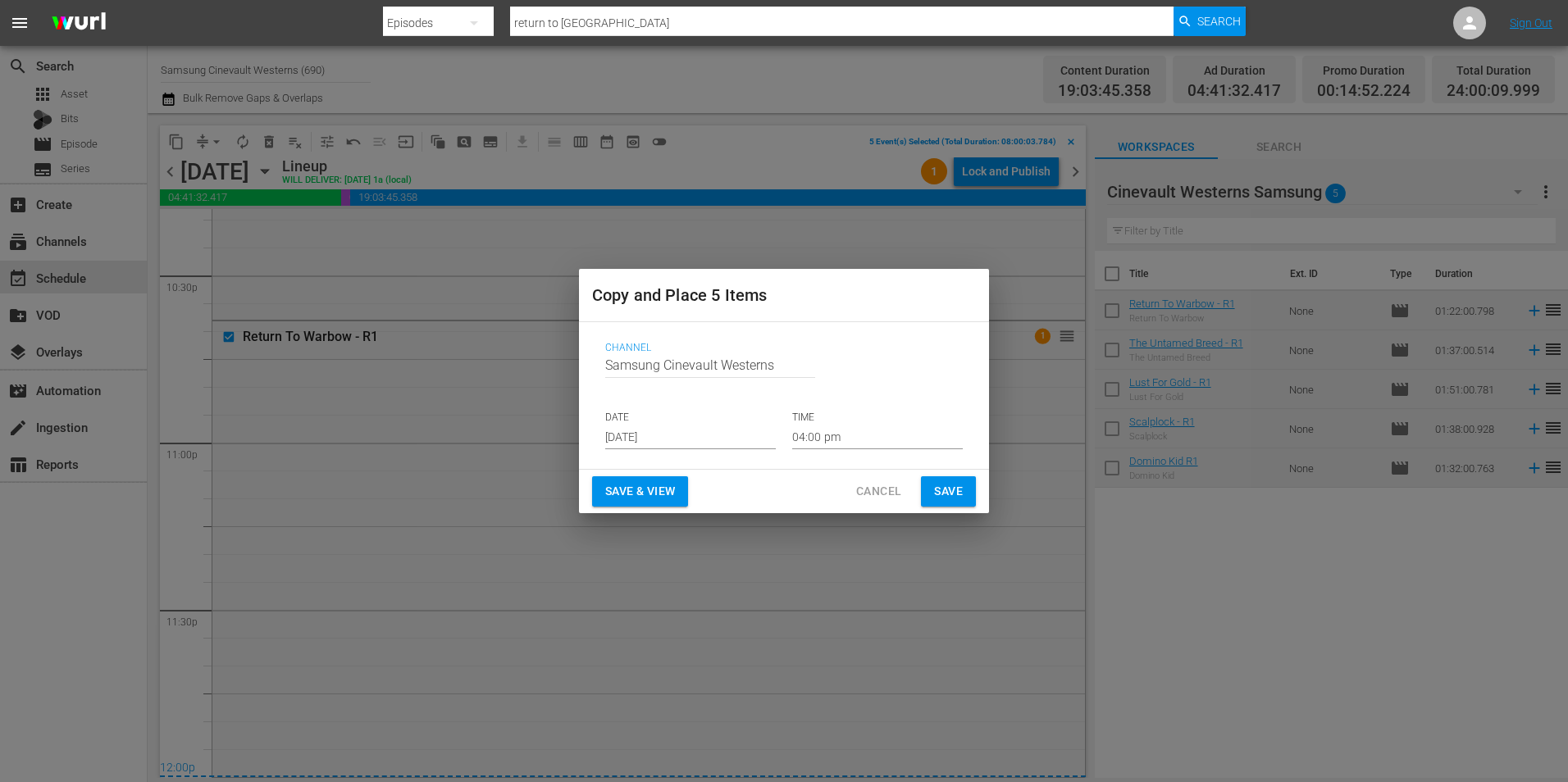
click at [721, 449] on input "Aug 20th 2025" at bounding box center [689, 437] width 170 height 24
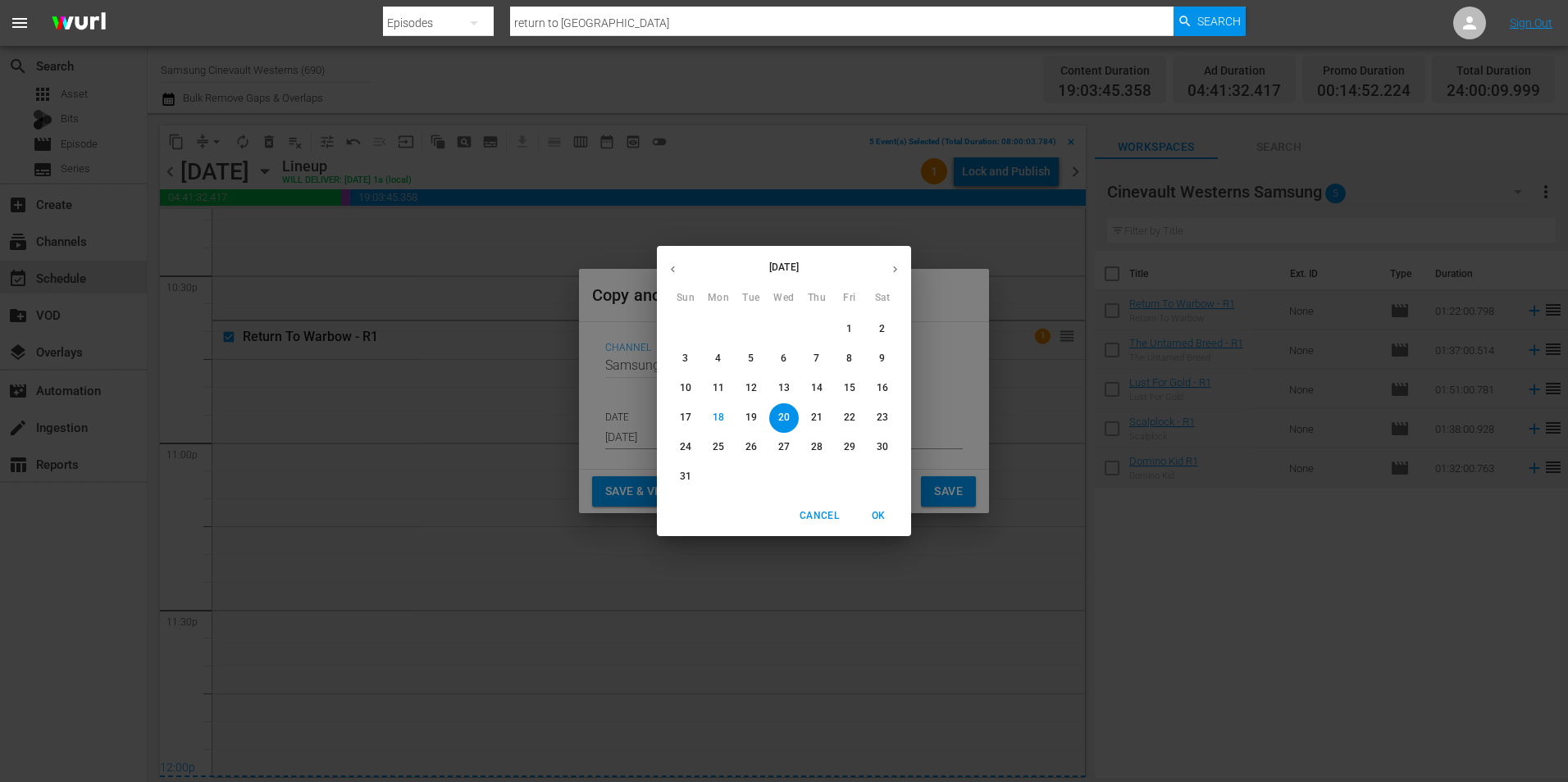
click at [895, 261] on button "button" at bounding box center [894, 269] width 32 height 32
click at [750, 324] on p "2" at bounding box center [750, 329] width 6 height 14
type input "Sep 2nd 2025"
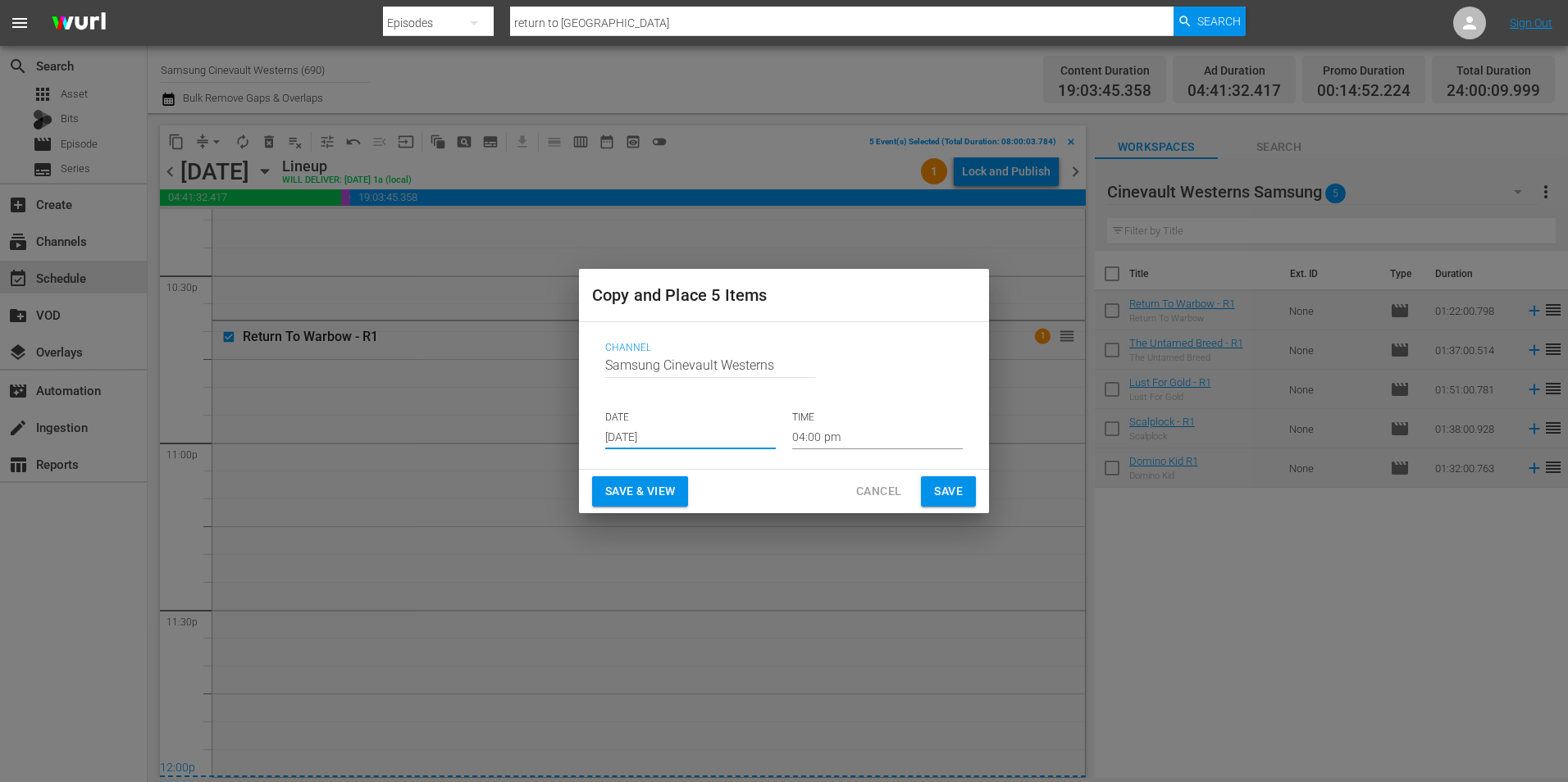
click at [858, 425] on input "04:00 pm" at bounding box center [877, 437] width 170 height 24
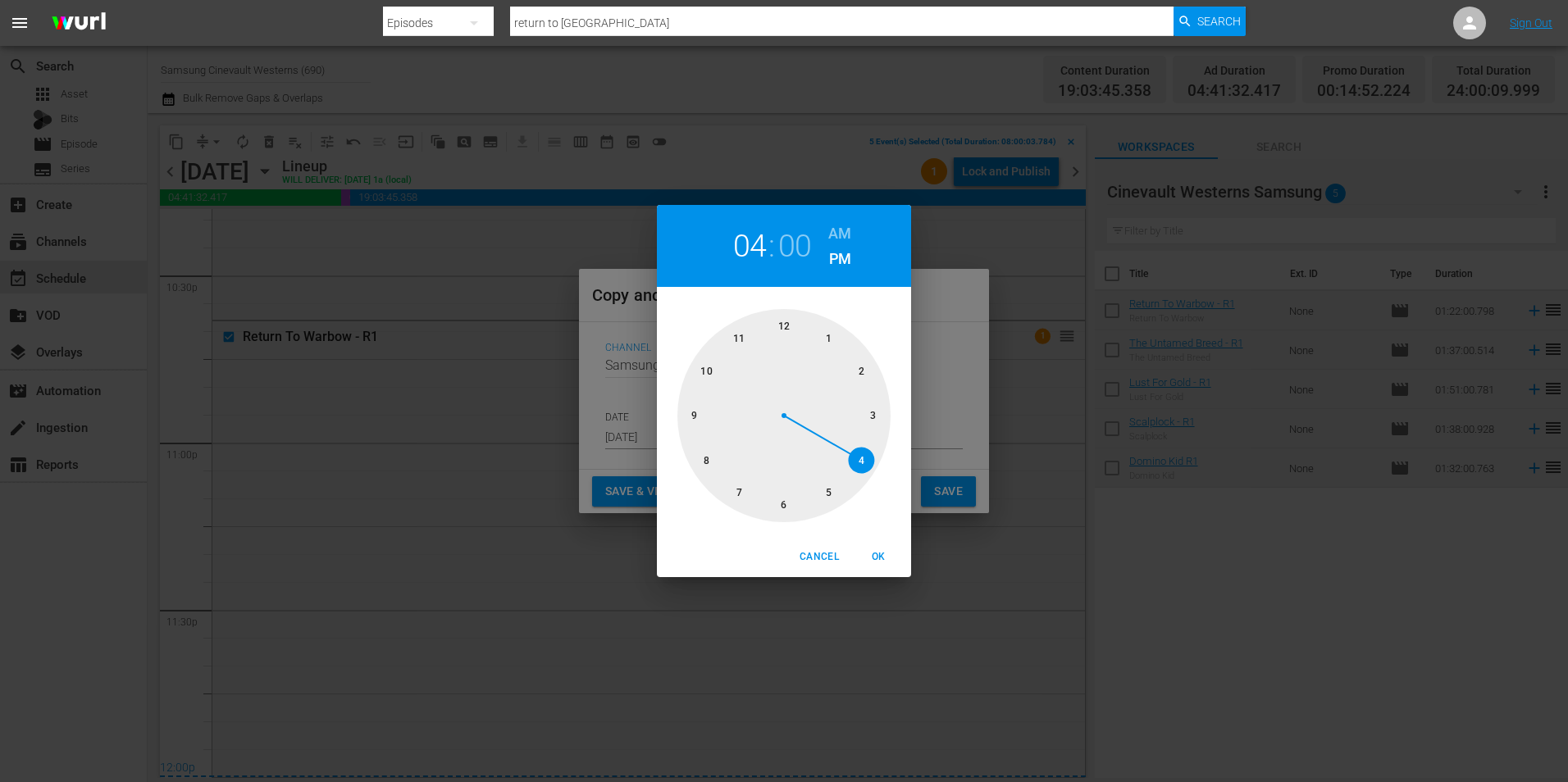
click at [699, 458] on div at bounding box center [784, 415] width 213 height 213
click at [846, 230] on h6 "AM" at bounding box center [839, 234] width 23 height 26
click at [874, 560] on span "OK" at bounding box center [878, 558] width 39 height 17
type input "08:00 am"
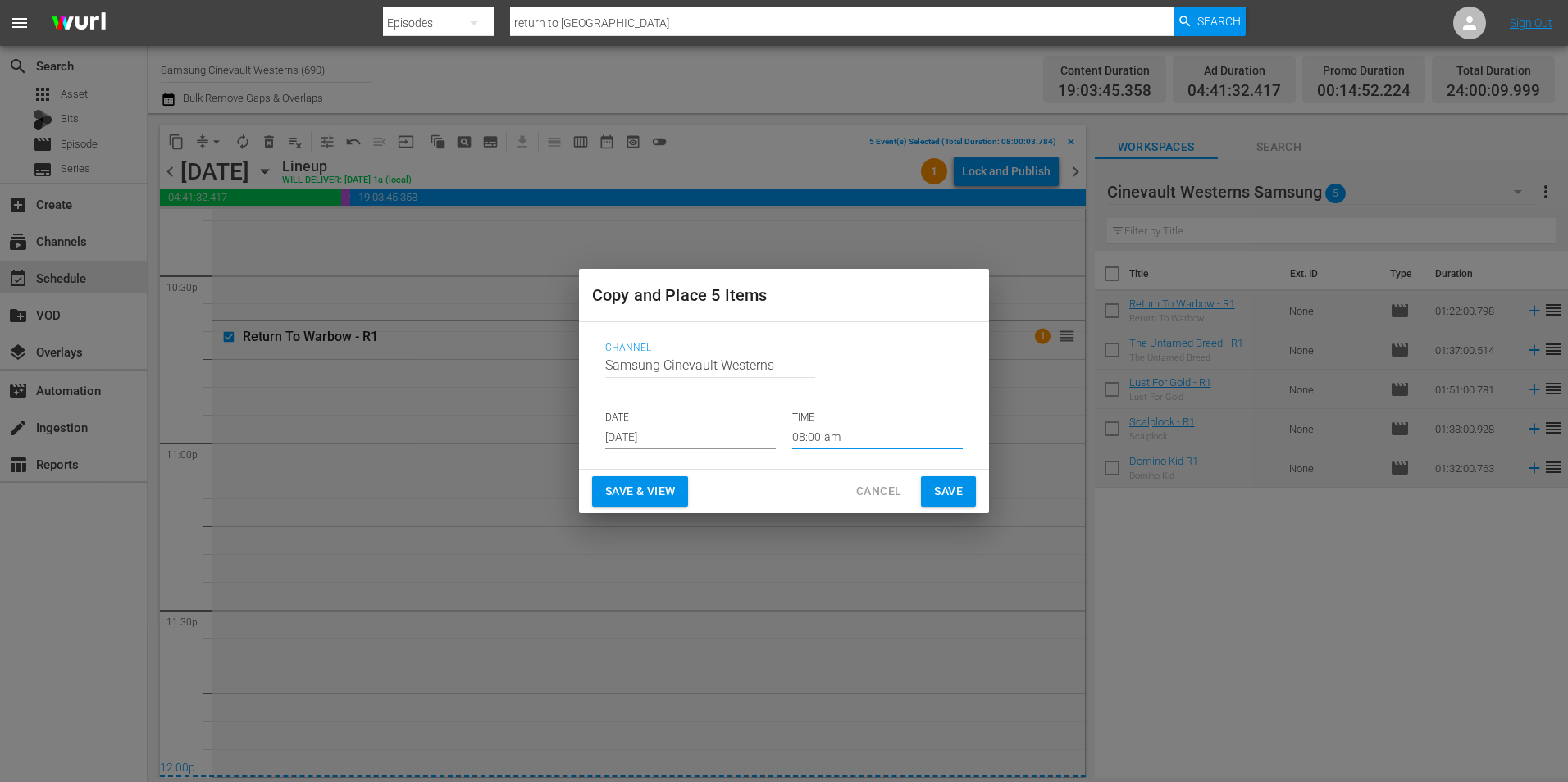
click at [955, 491] on span "Save" at bounding box center [948, 491] width 29 height 20
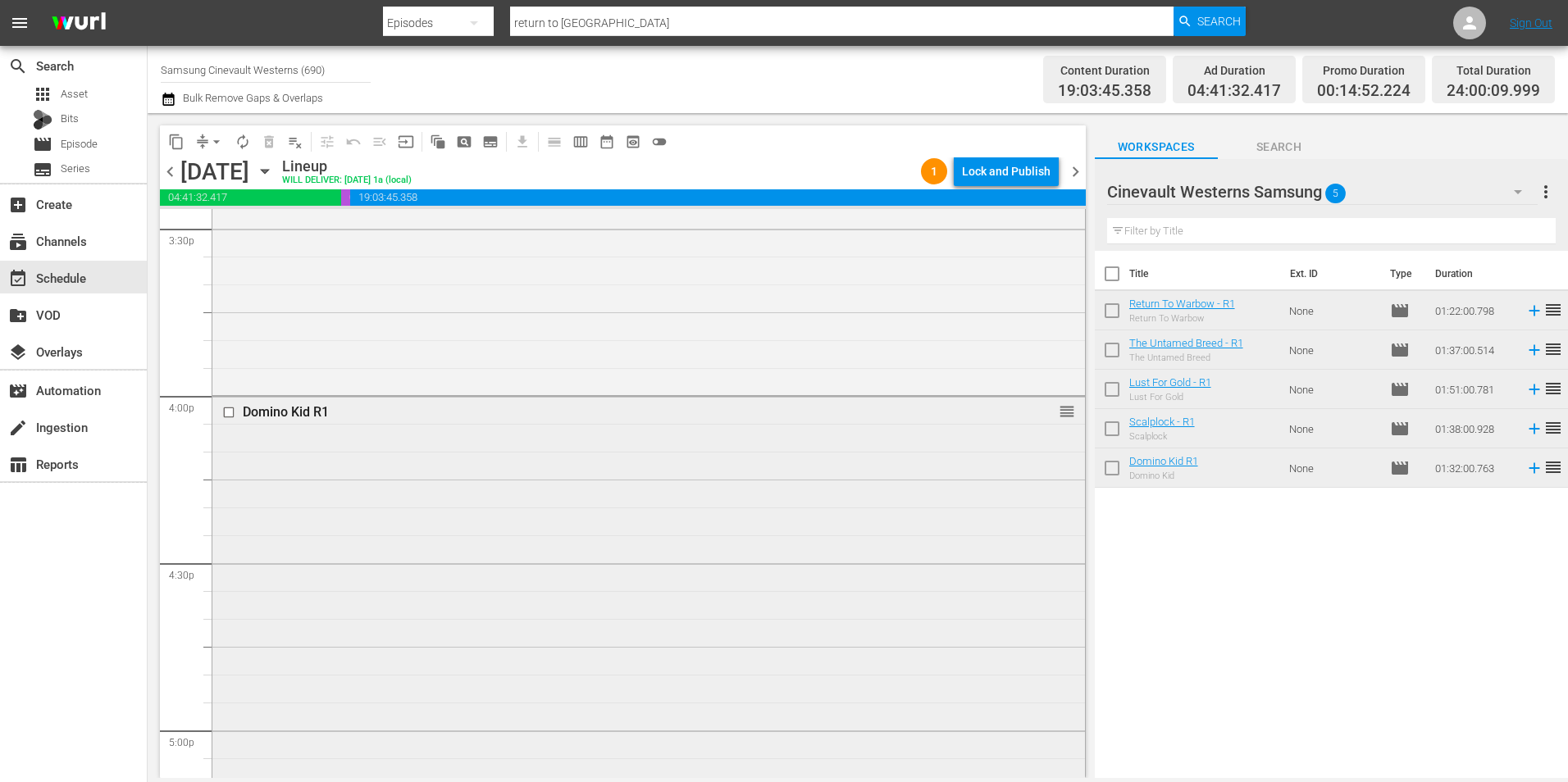
scroll to position [5166, 0]
click at [229, 411] on input "checkbox" at bounding box center [231, 414] width 17 height 14
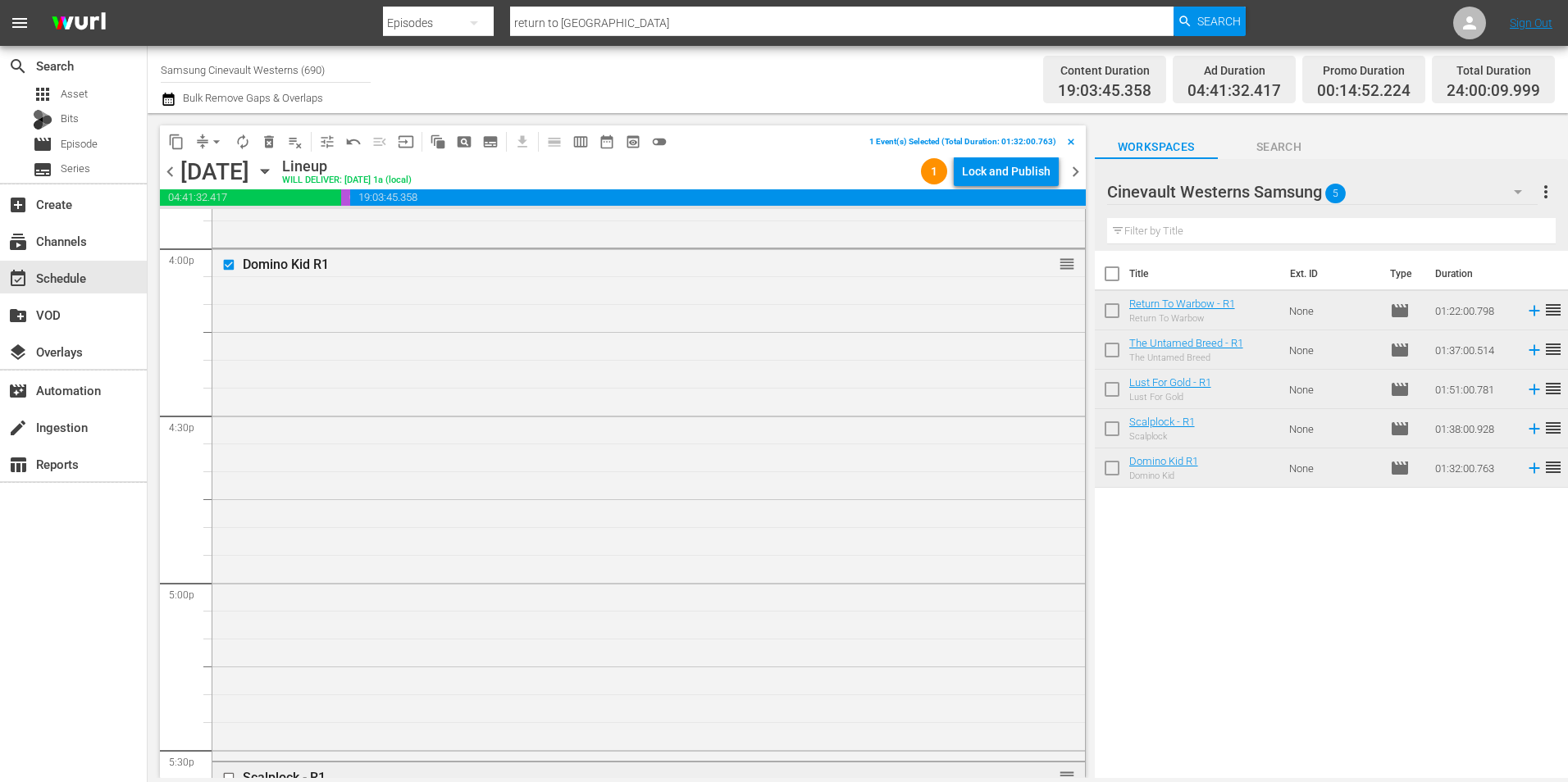
scroll to position [5576, 0]
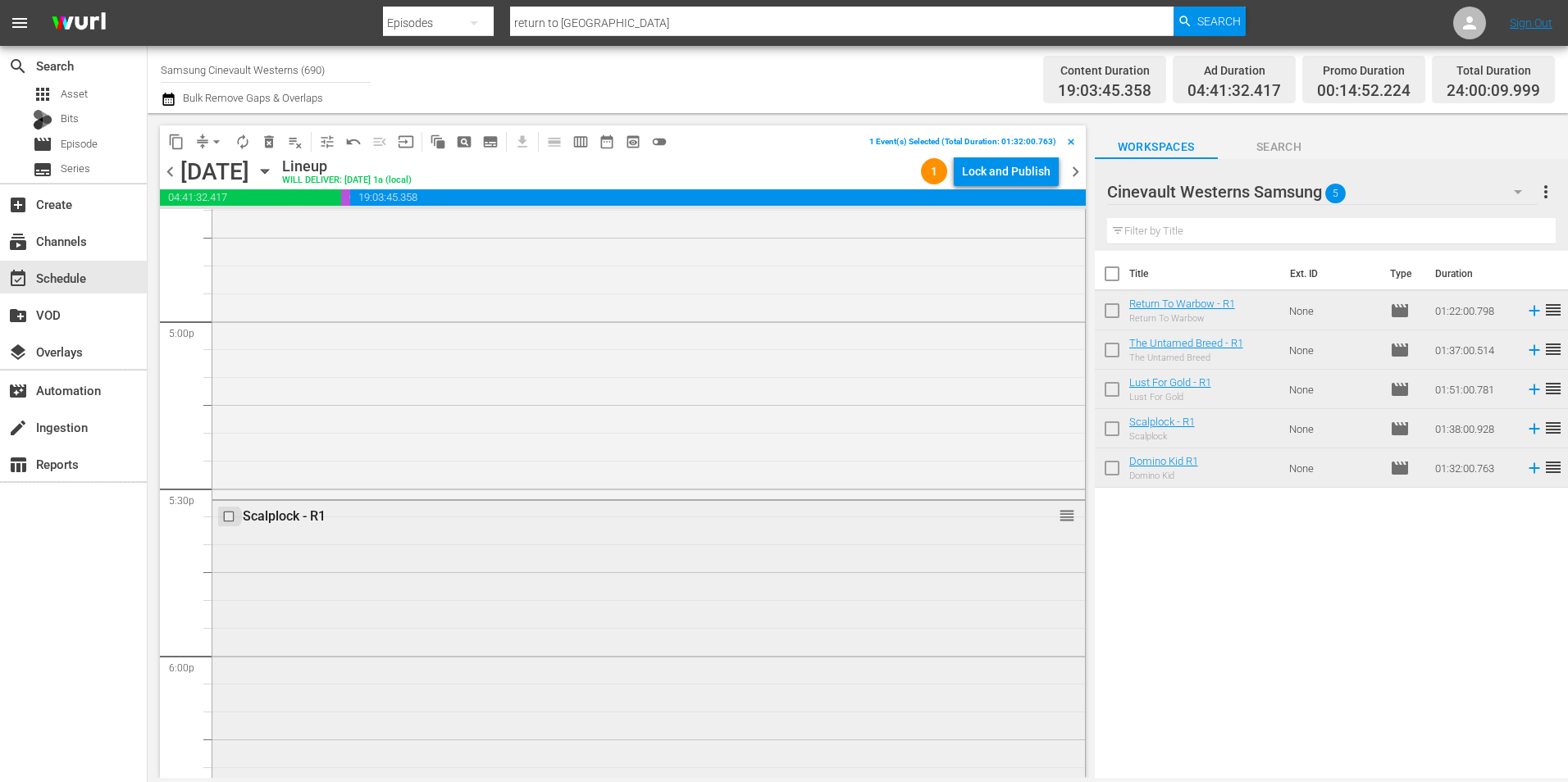
click at [230, 516] on input "checkbox" at bounding box center [231, 517] width 17 height 14
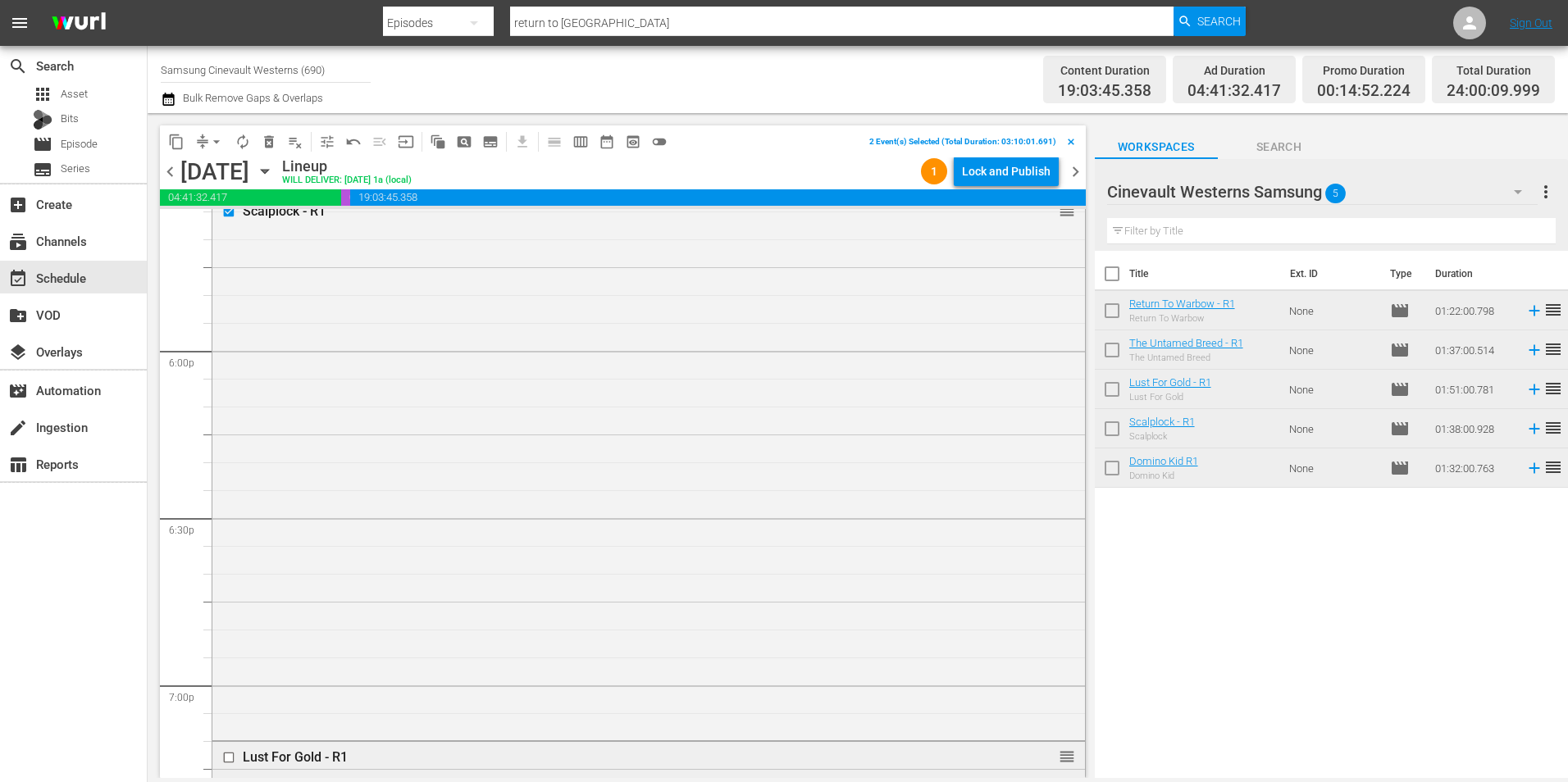
scroll to position [6150, 0]
click at [227, 490] on input "checkbox" at bounding box center [231, 490] width 17 height 14
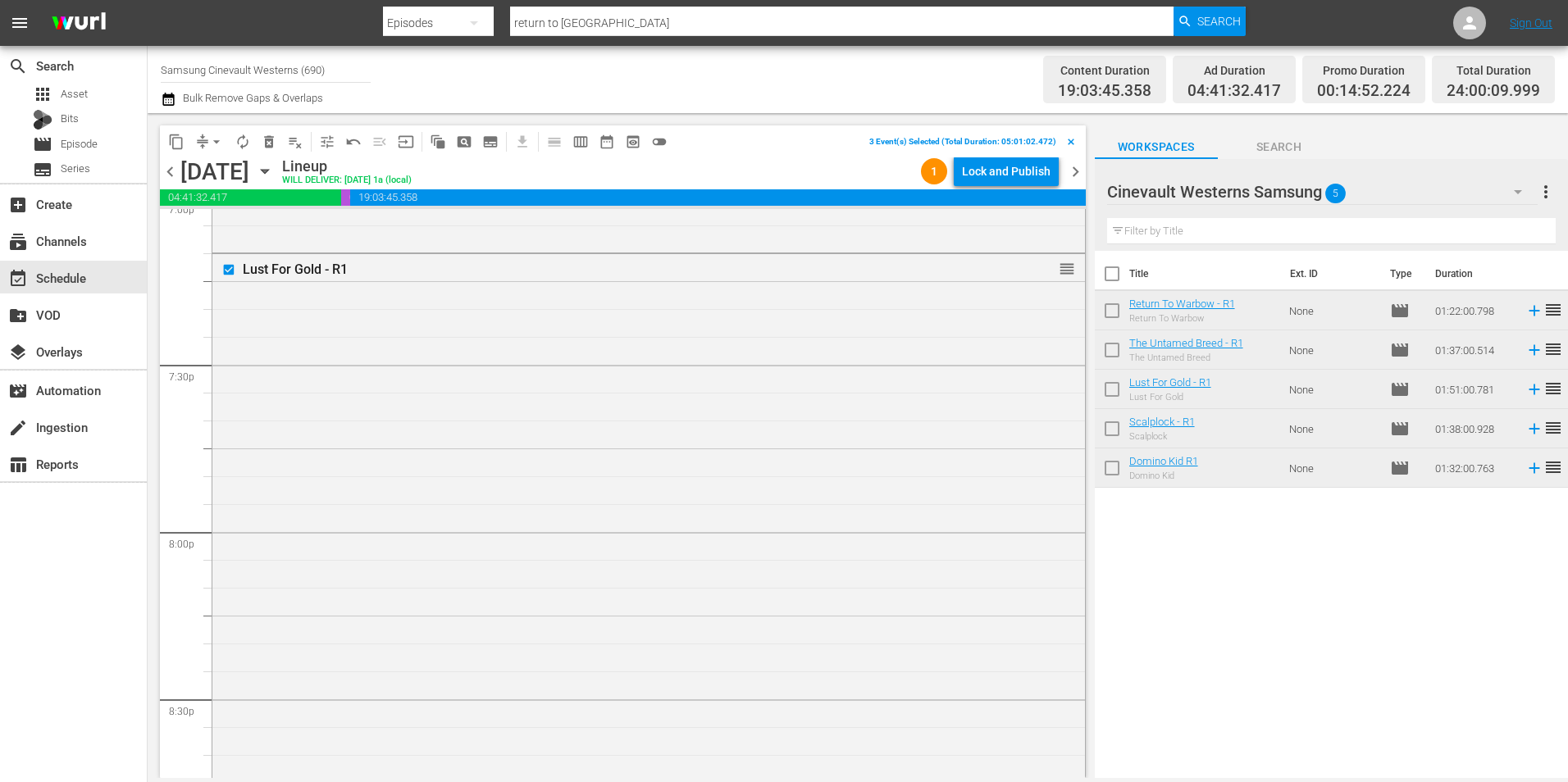
scroll to position [6724, 0]
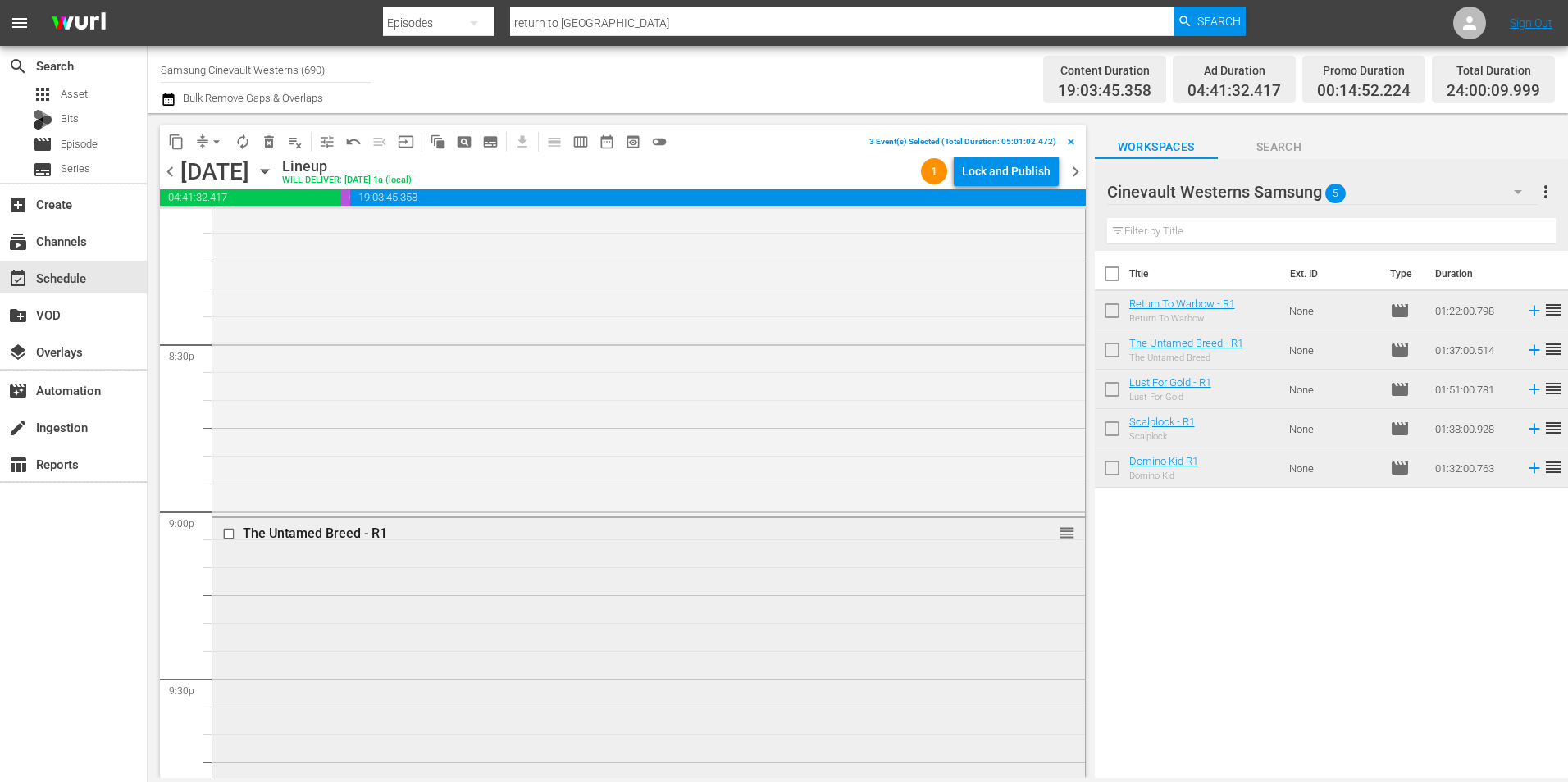
click at [228, 536] on input "checkbox" at bounding box center [231, 534] width 17 height 14
click at [228, 423] on input "checkbox" at bounding box center [231, 420] width 17 height 14
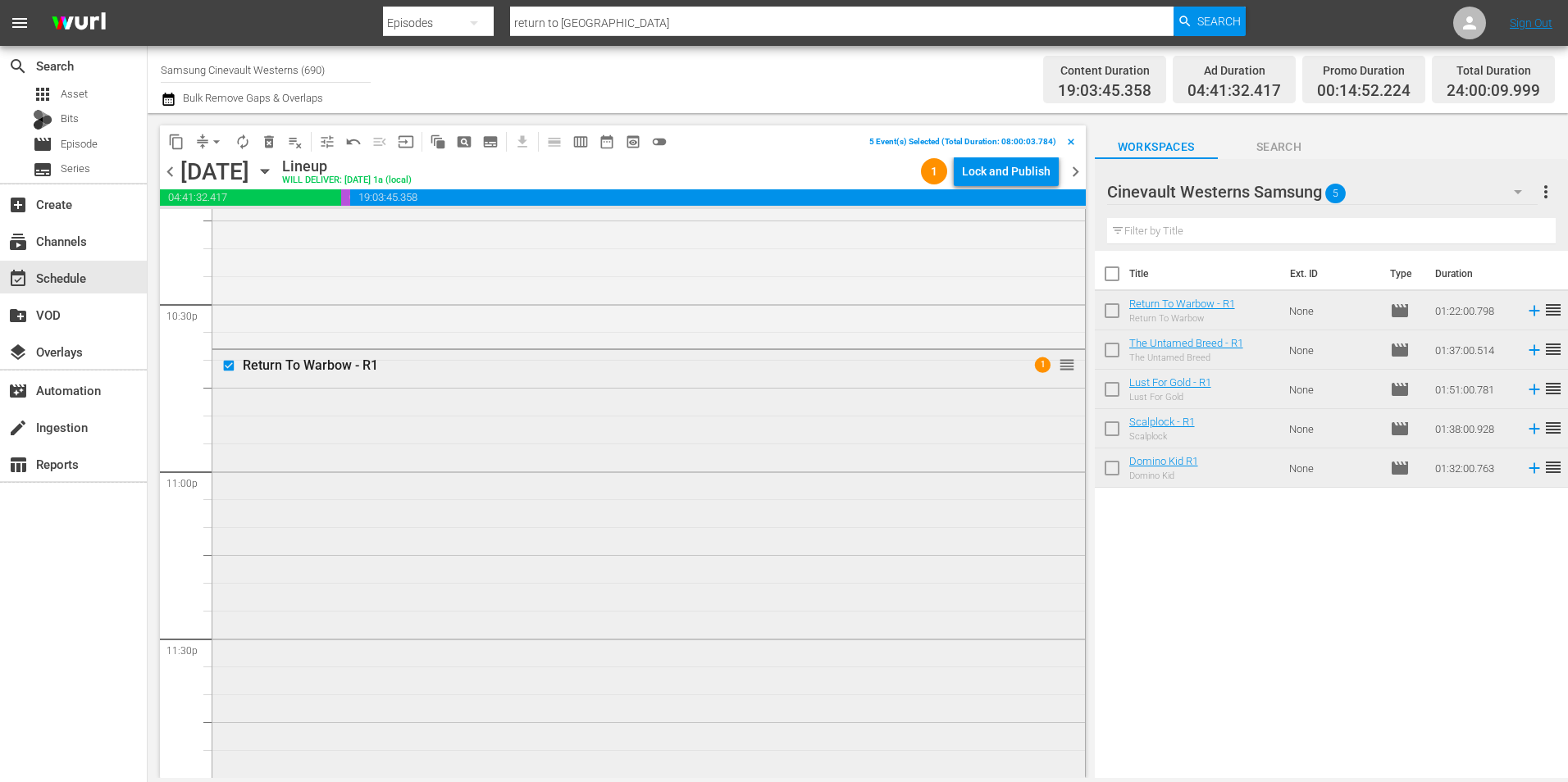
scroll to position [7462, 0]
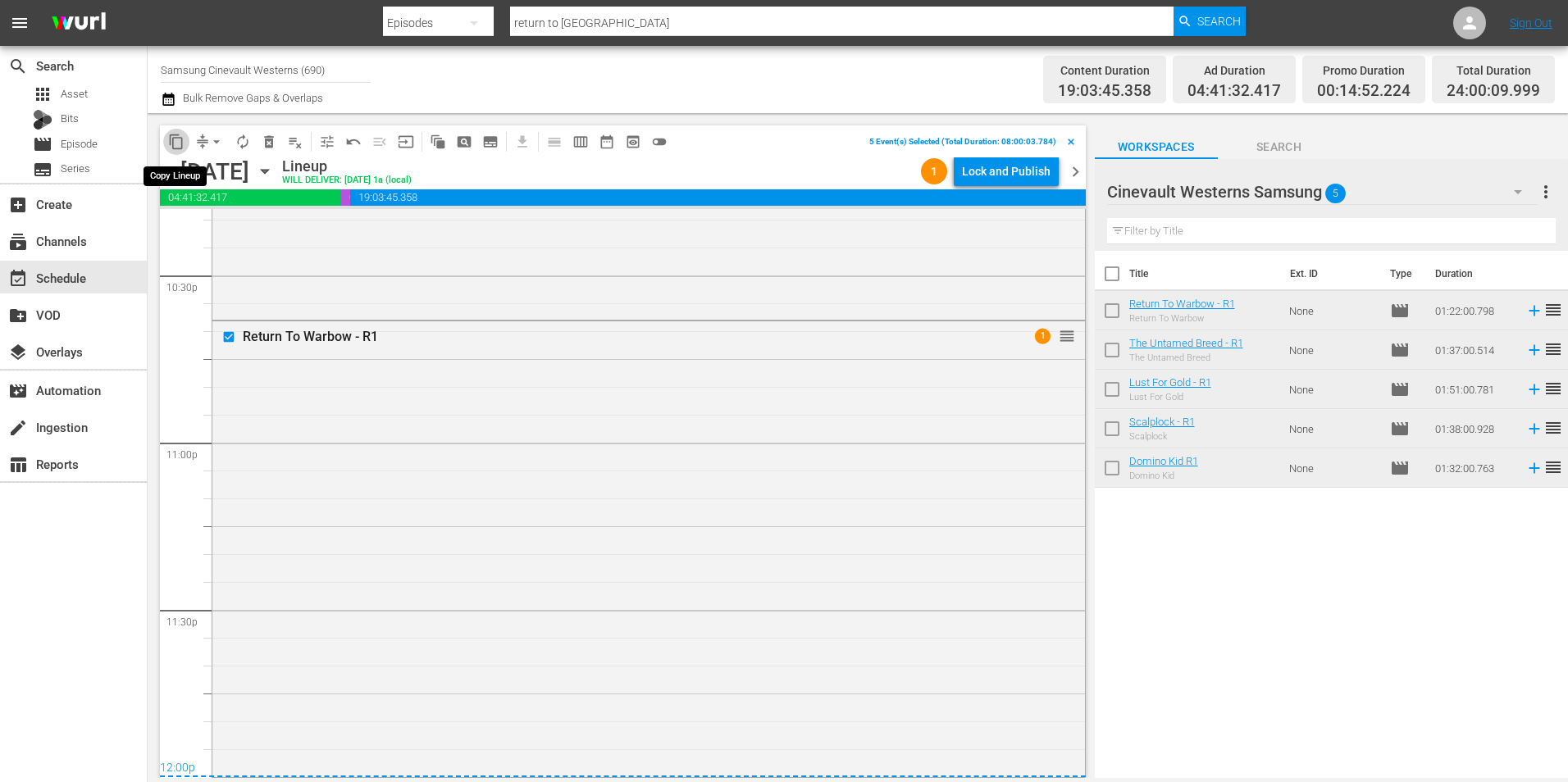
click at [170, 151] on button "content_copy" at bounding box center [176, 142] width 26 height 26
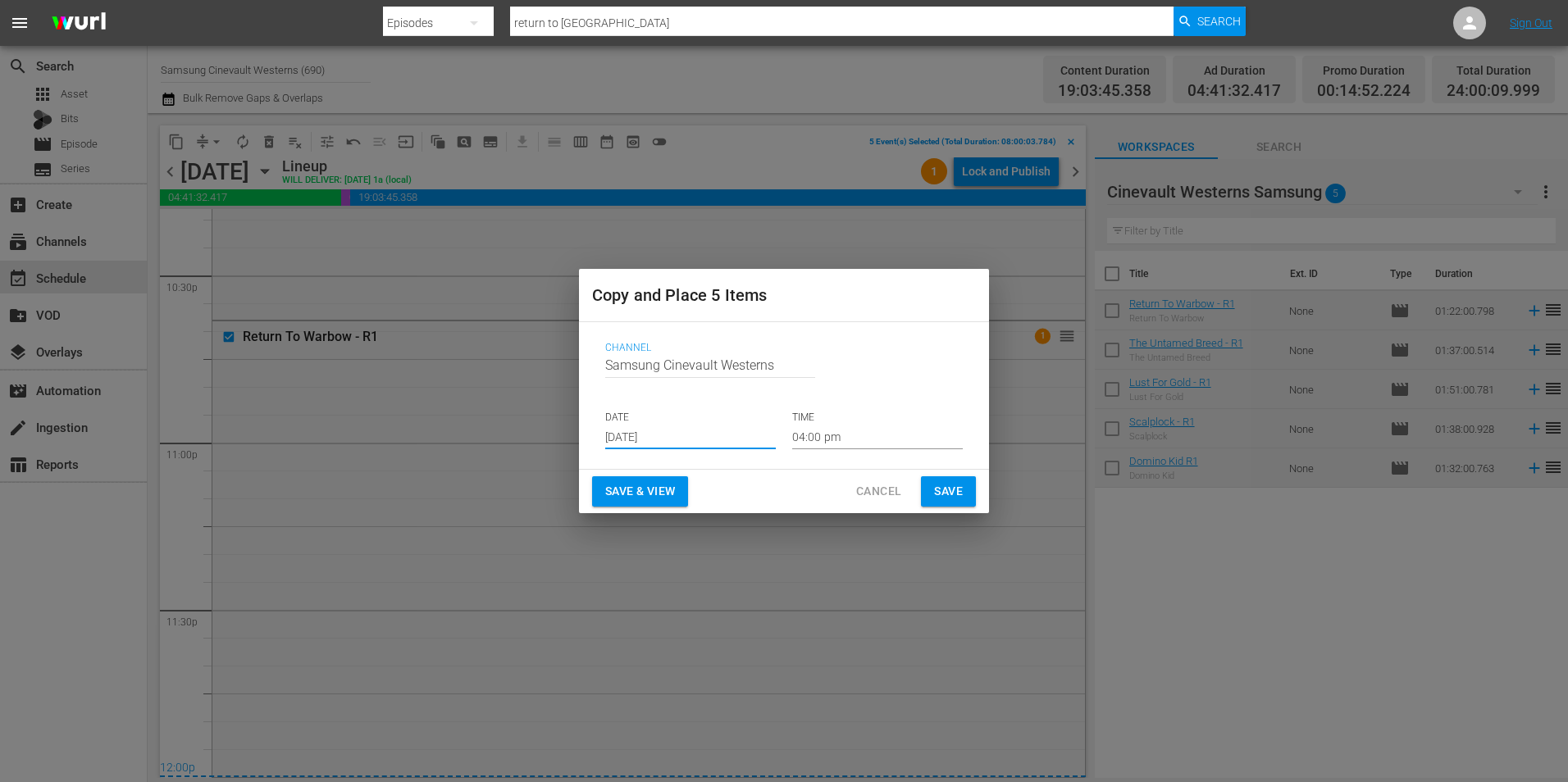
click at [662, 427] on input "Aug 20th 2025" at bounding box center [689, 437] width 170 height 24
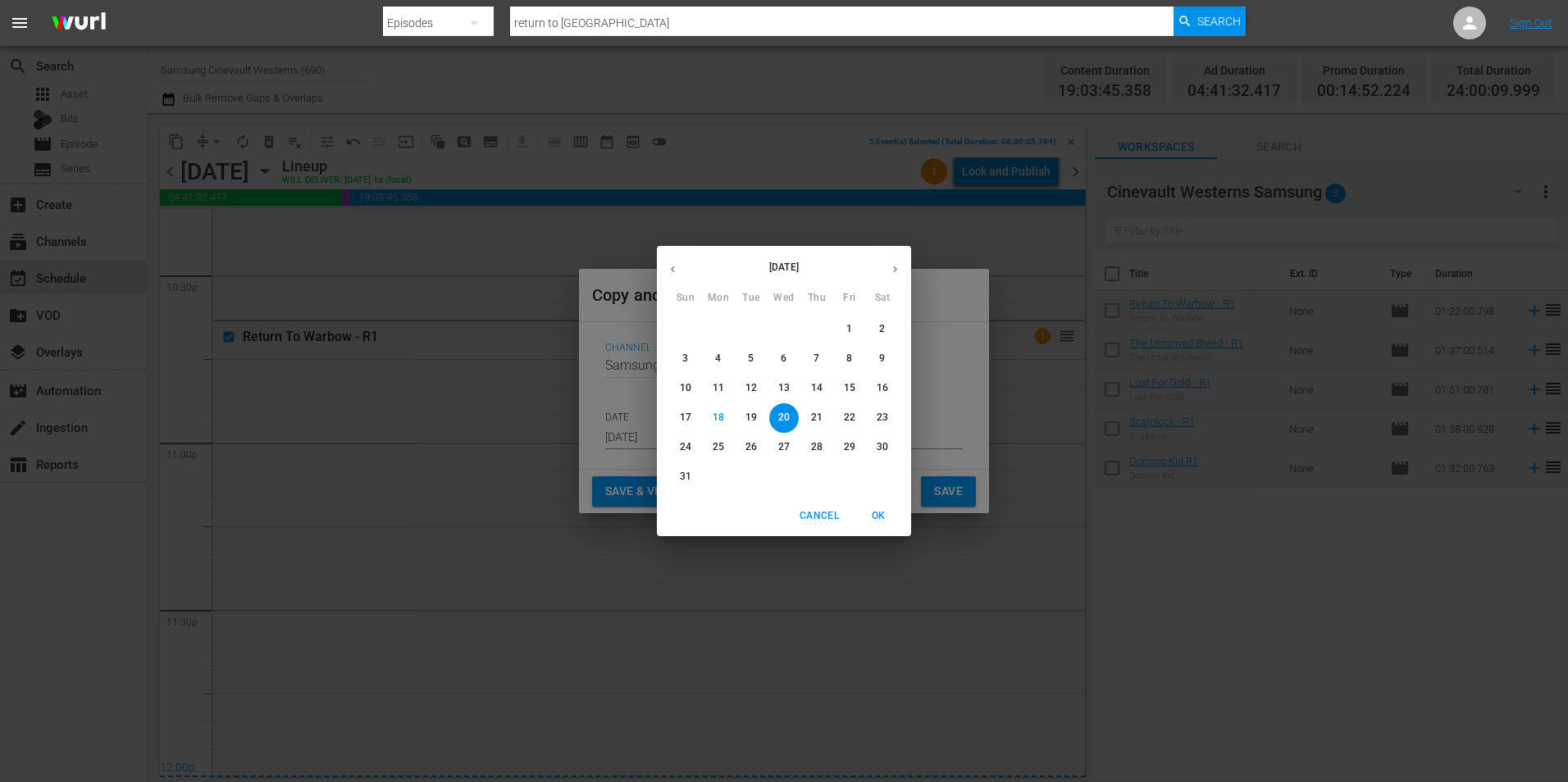
click at [896, 273] on icon "button" at bounding box center [895, 270] width 12 height 12
click at [821, 325] on span "4" at bounding box center [817, 329] width 30 height 14
type input "Sep 4th 2025"
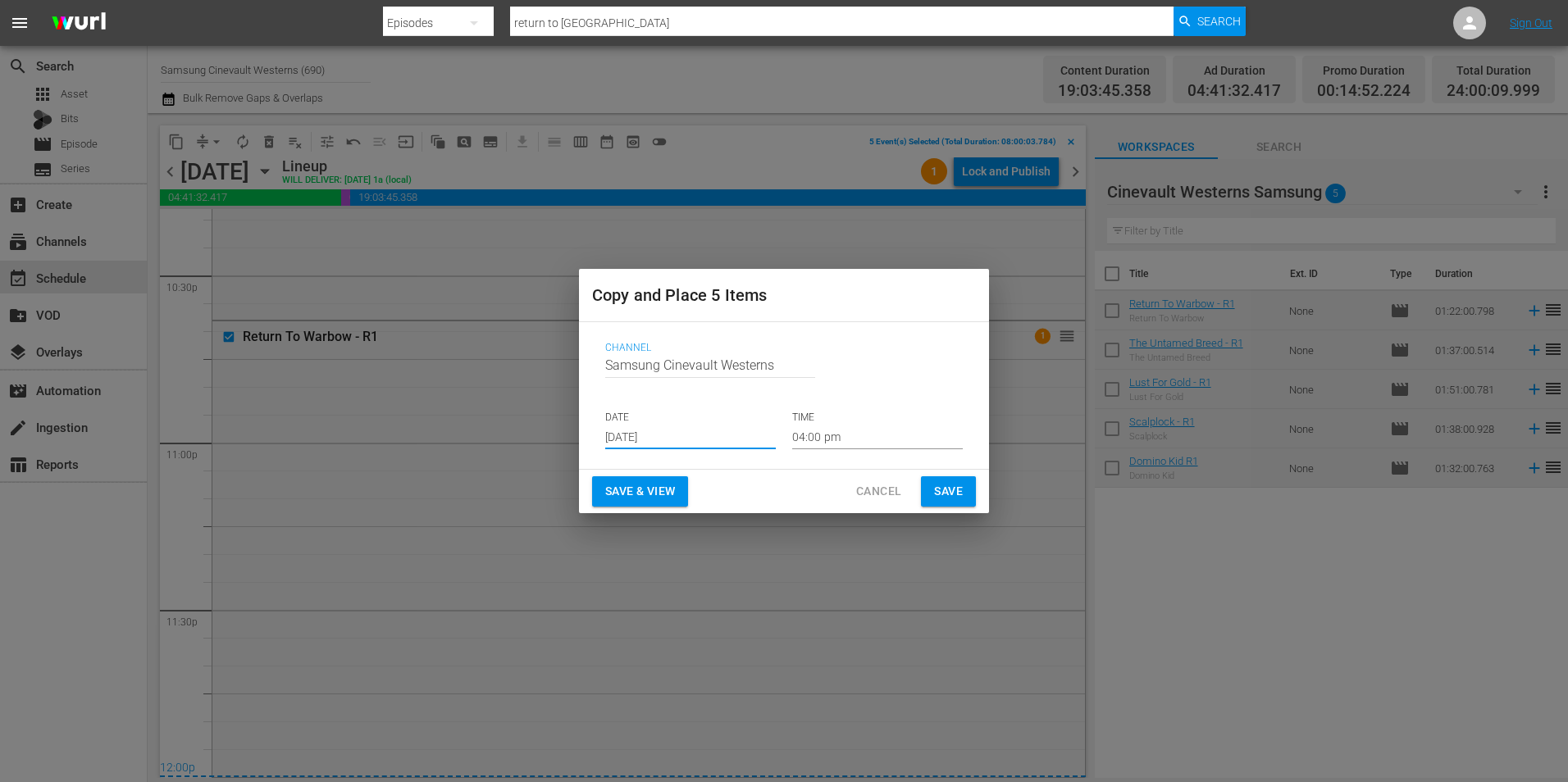
click at [818, 458] on div "Channel Channel Title Samsung Cinevault Westerns DATE Sep 4th 2025 TIME 04:00 pm" at bounding box center [784, 395] width 384 height 134
click at [816, 436] on input "04:00 pm" at bounding box center [877, 437] width 170 height 24
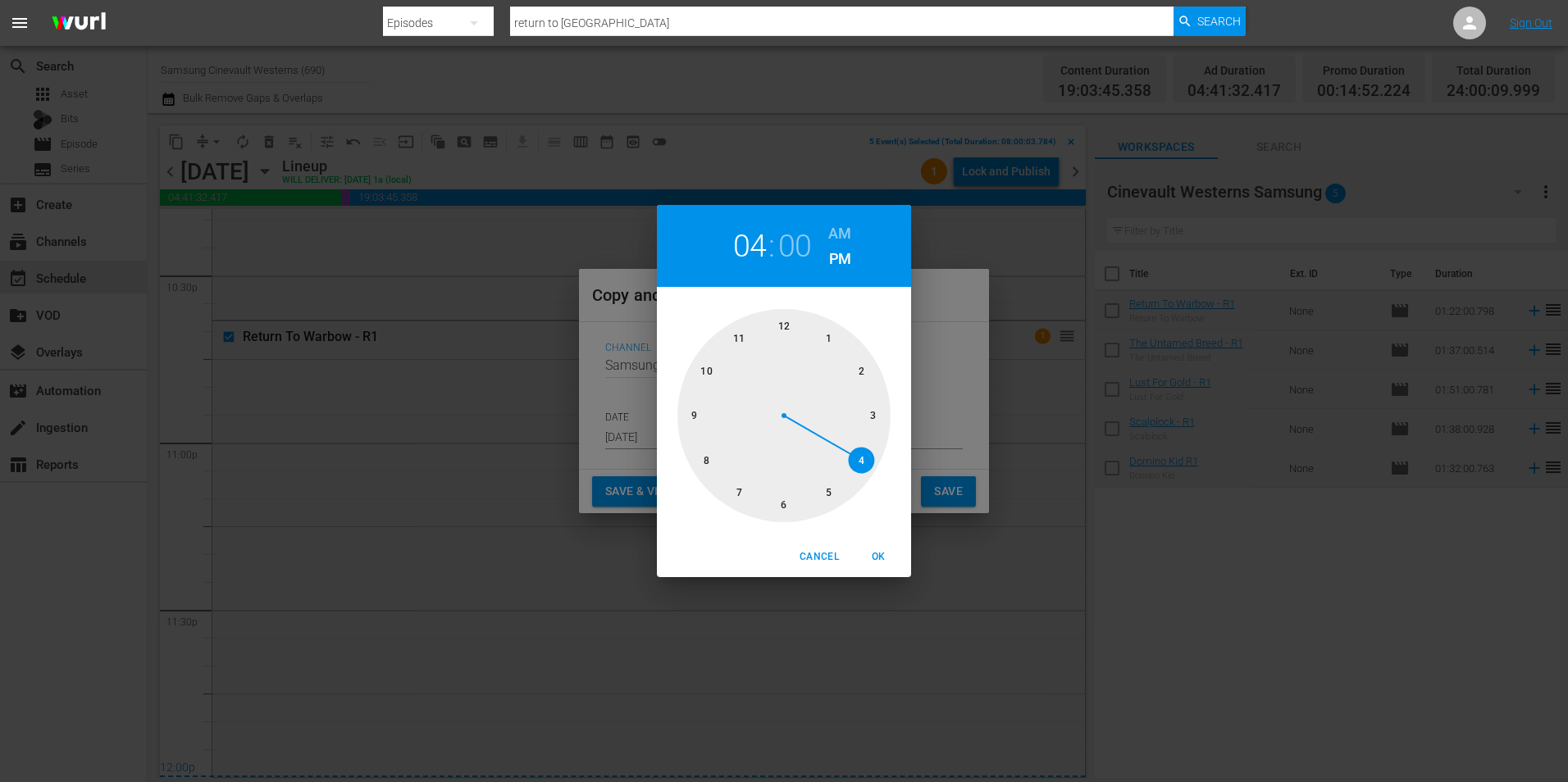
click at [790, 324] on div at bounding box center [784, 415] width 213 height 213
click at [788, 324] on div at bounding box center [784, 415] width 213 height 213
click at [839, 235] on h6 "AM" at bounding box center [839, 234] width 23 height 26
click at [880, 557] on span "OK" at bounding box center [878, 558] width 39 height 17
type input "12:00 am"
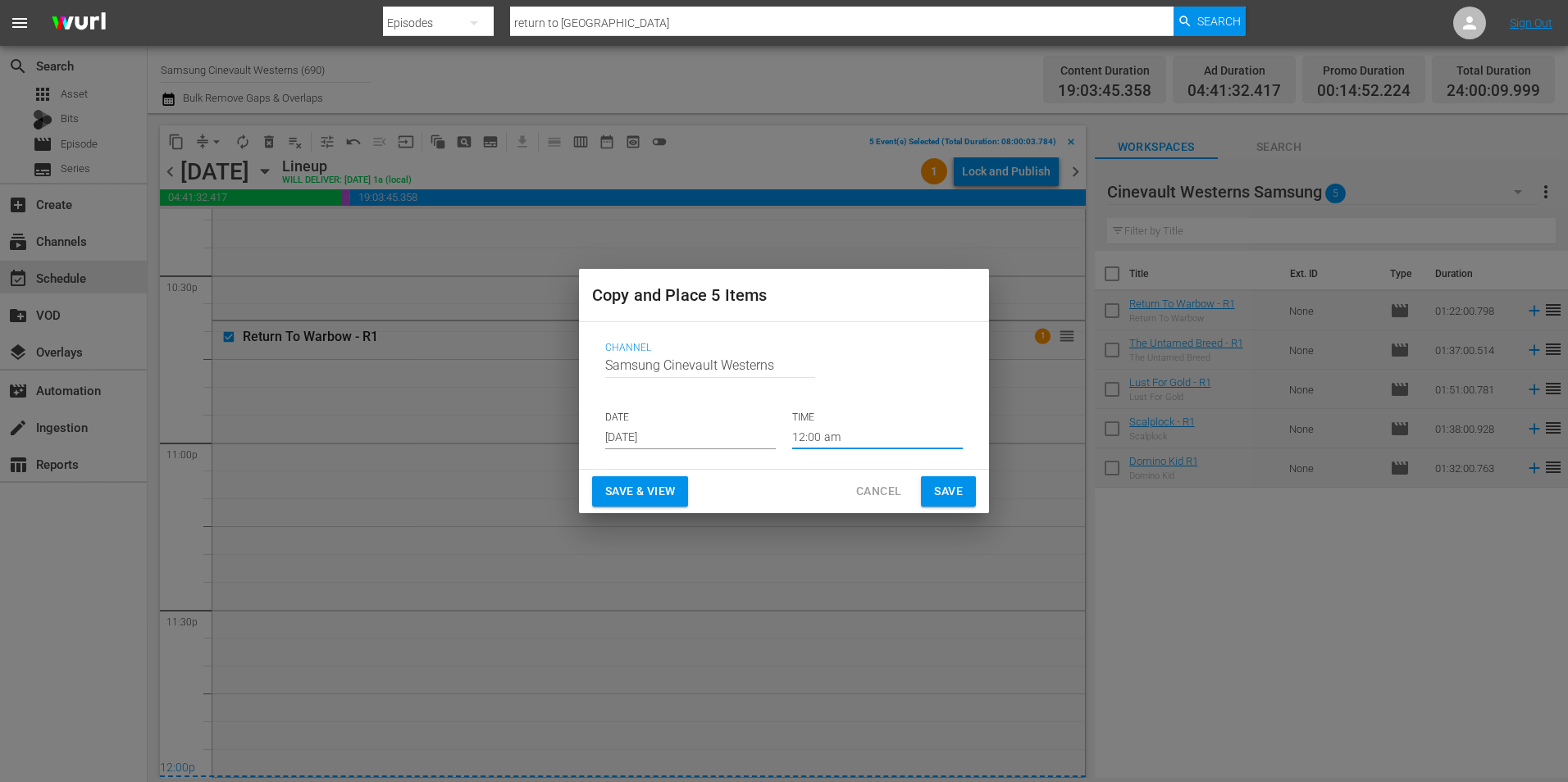
click at [951, 489] on span "Save" at bounding box center [948, 491] width 29 height 20
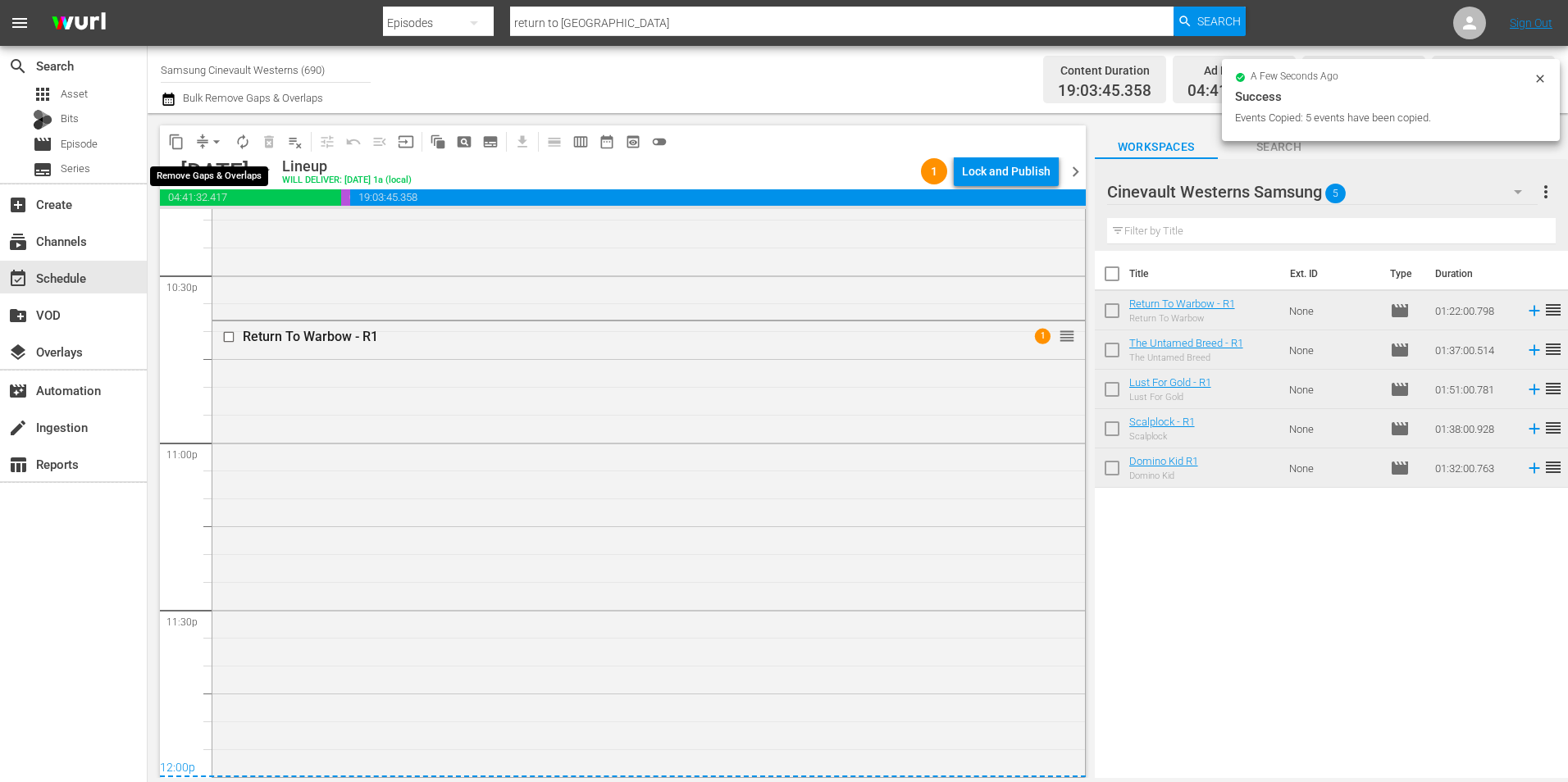
click at [217, 147] on span "arrow_drop_down" at bounding box center [216, 141] width 17 height 17
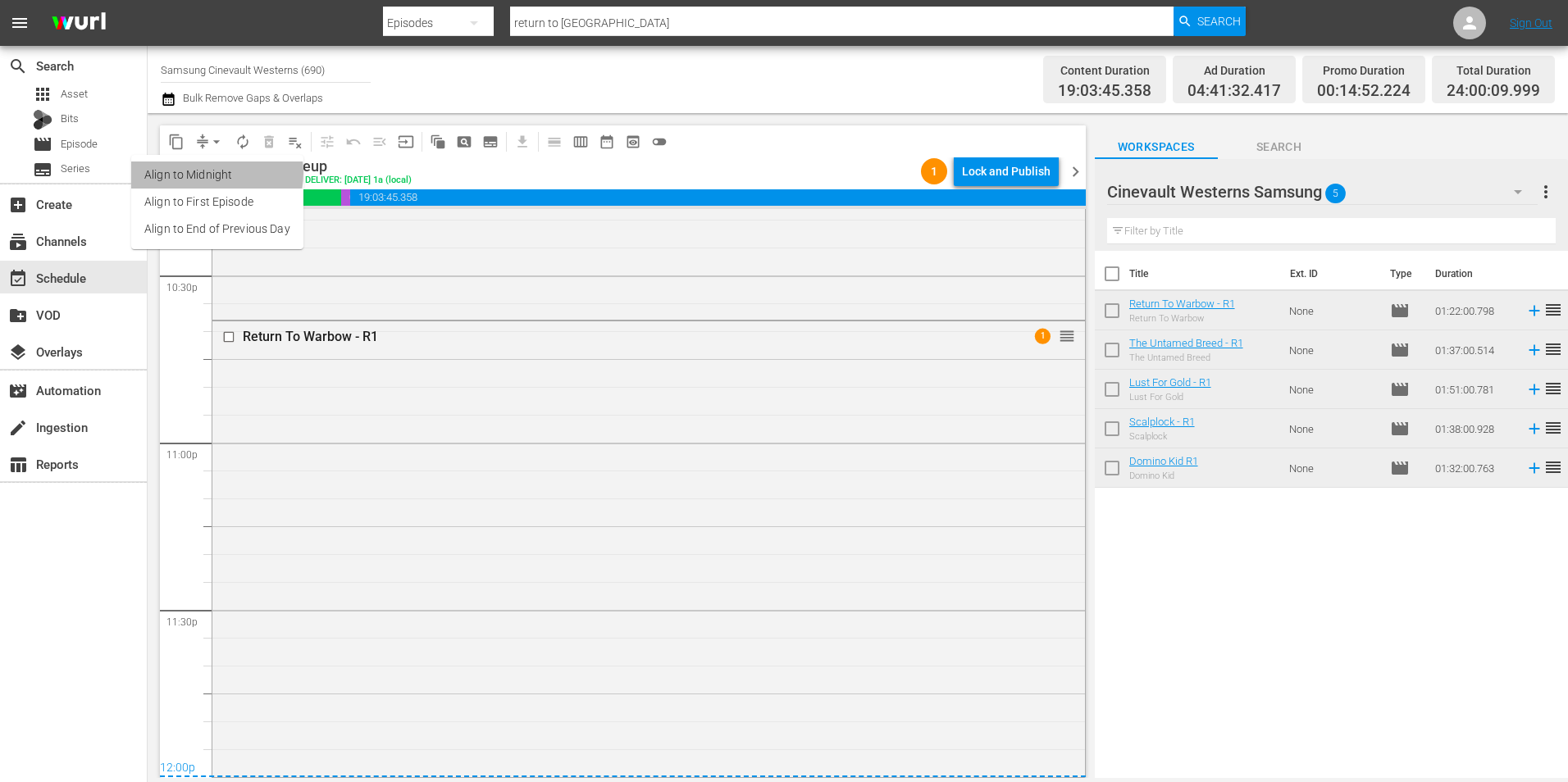
click at [210, 173] on li "Align to Midnight" at bounding box center [216, 175] width 172 height 27
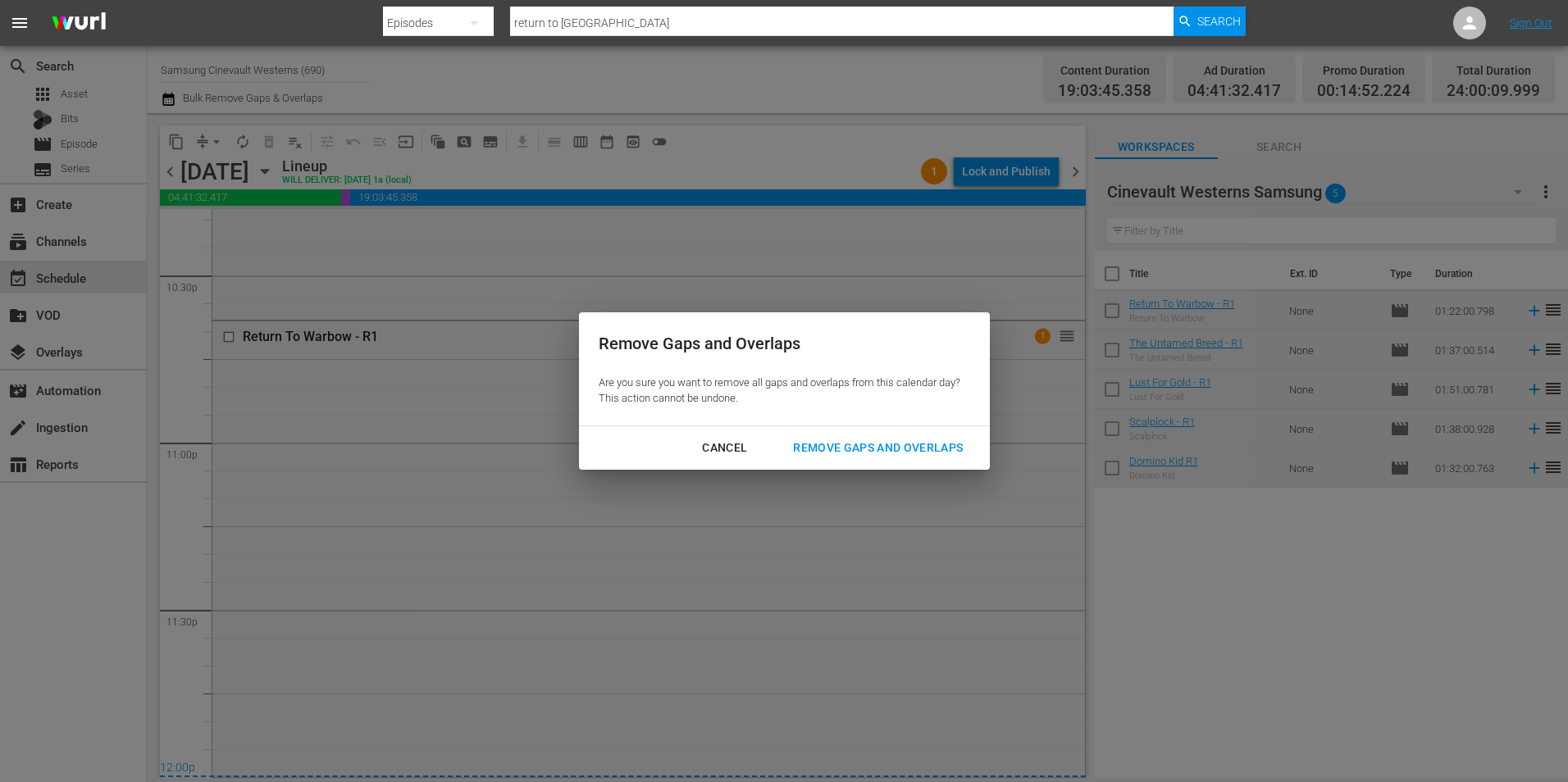
click at [874, 440] on div "Remove Gaps and Overlaps" at bounding box center [878, 448] width 196 height 20
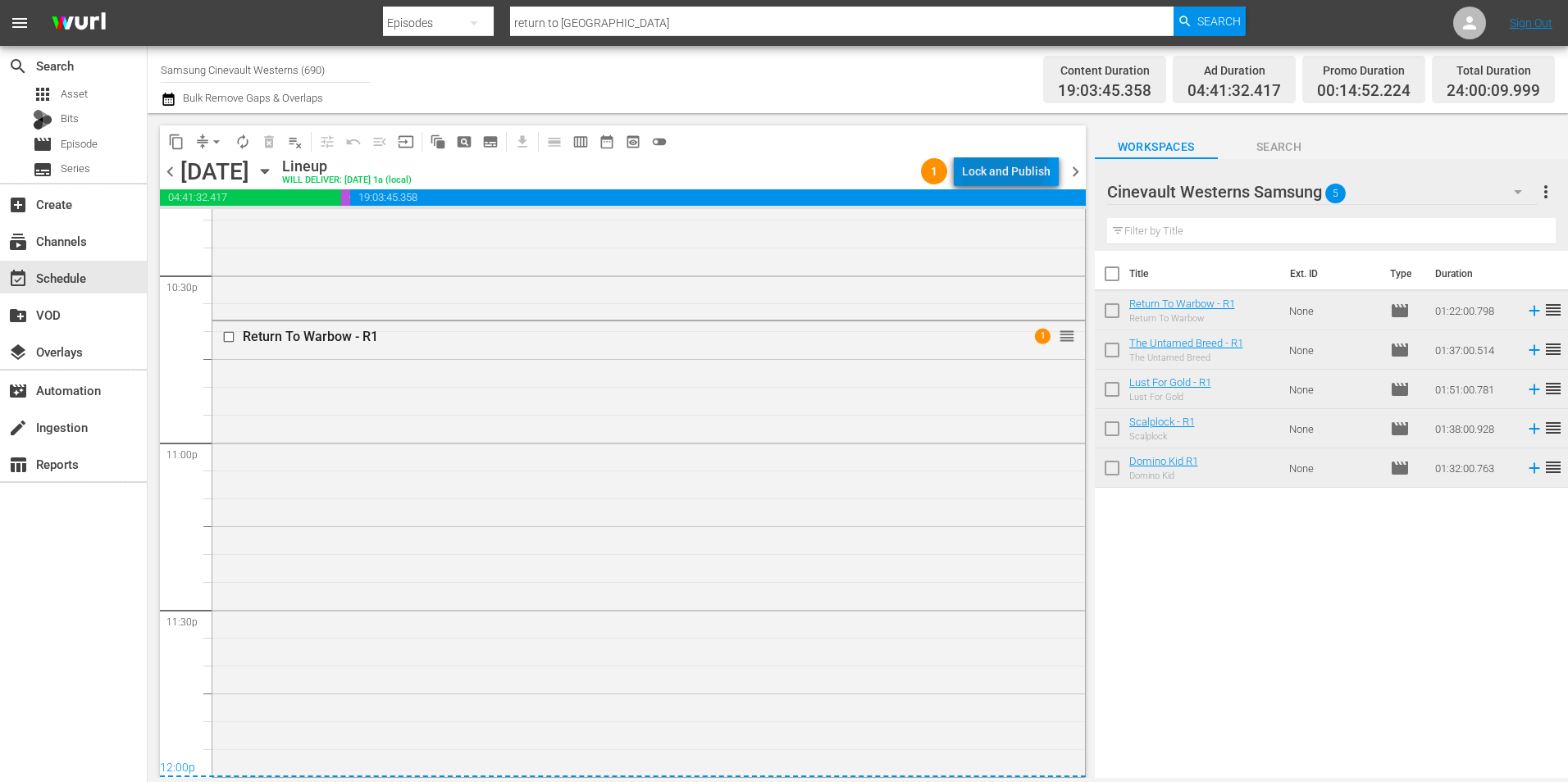
click at [1006, 161] on div "Lock and Publish" at bounding box center [1005, 171] width 88 height 30
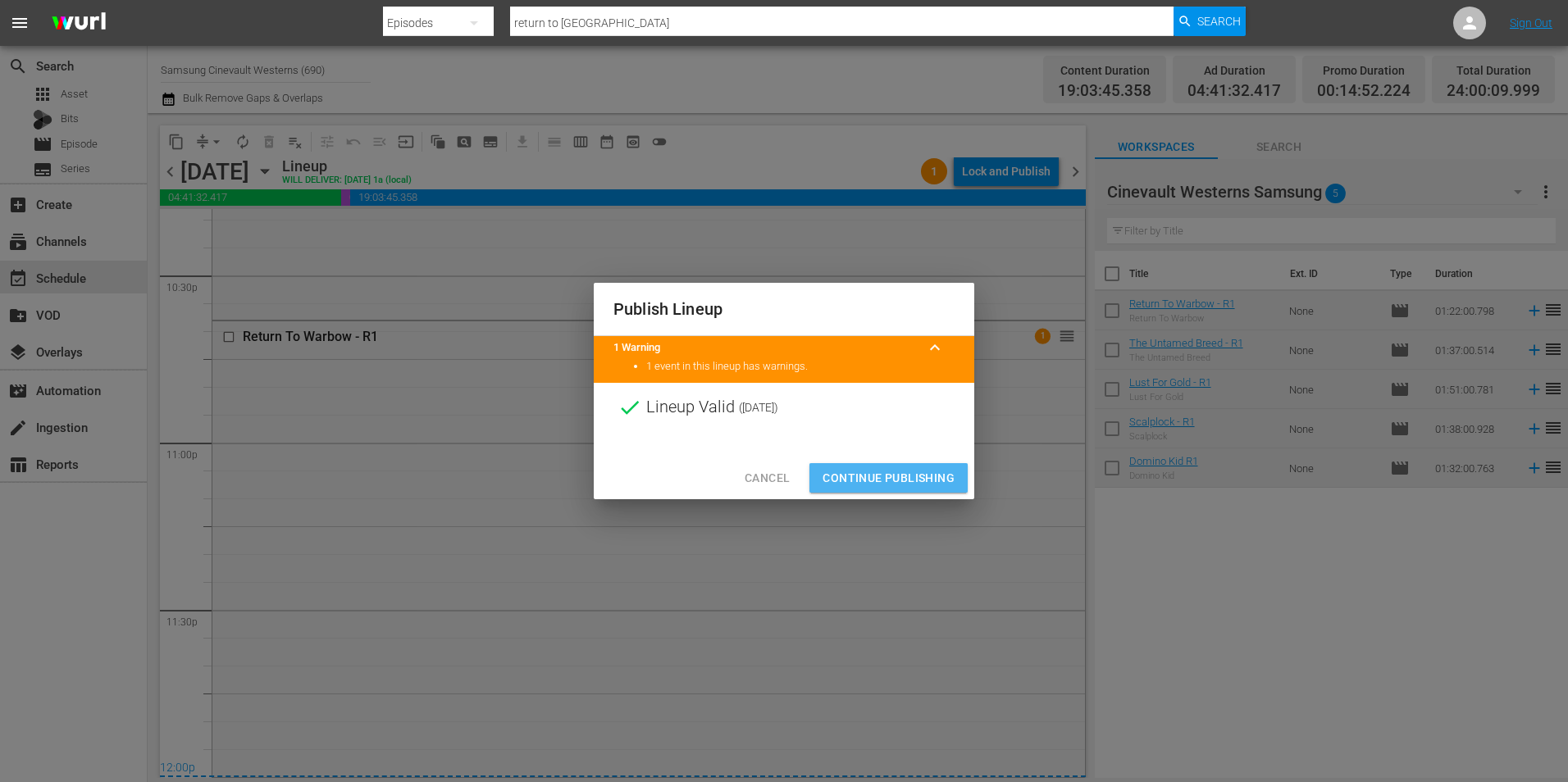
click at [896, 477] on span "Continue Publishing" at bounding box center [887, 478] width 132 height 20
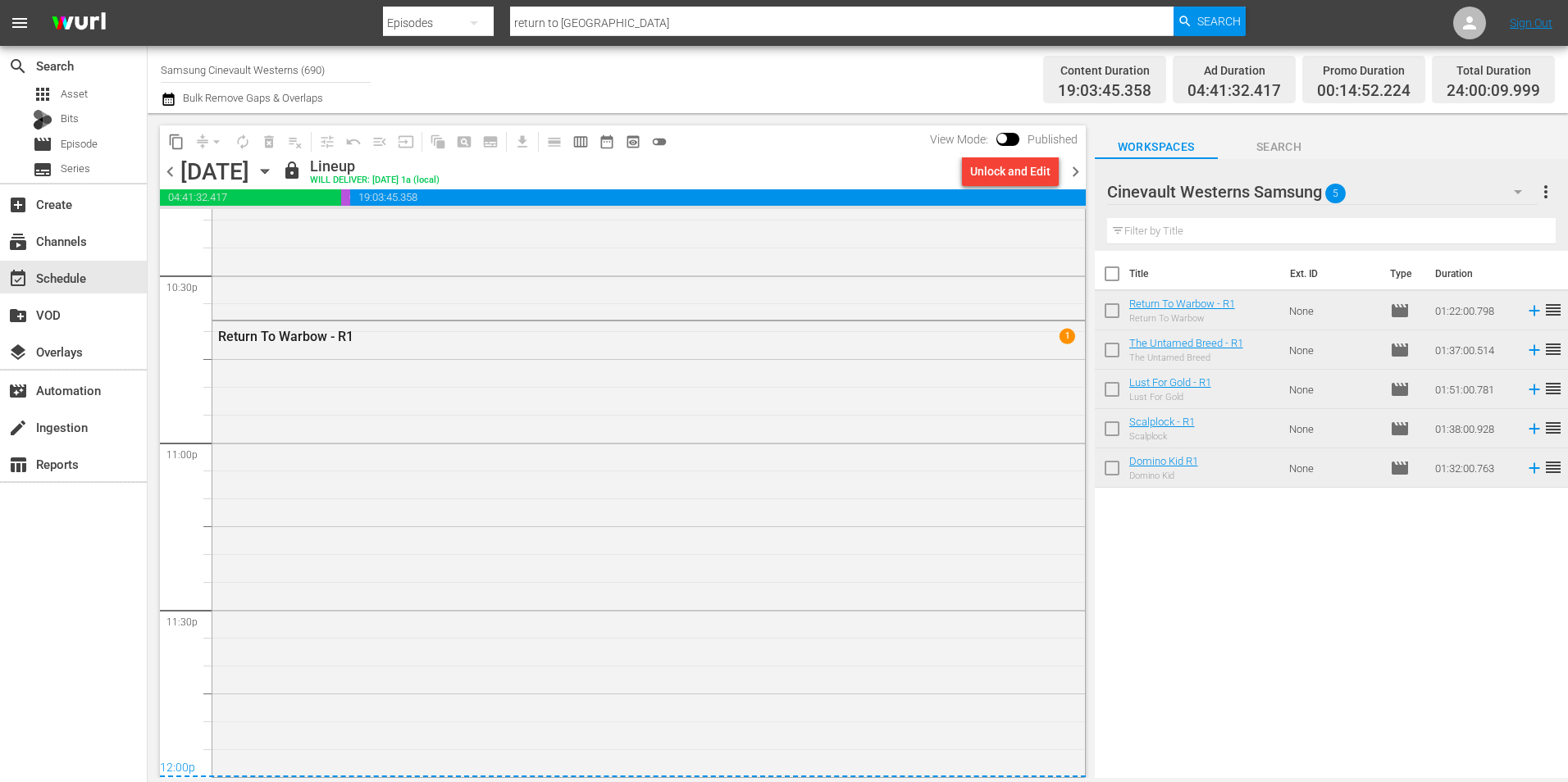
click at [159, 170] on div "content_copy compress arrow_drop_down autorenew_outlined delete_forever_outline…" at bounding box center [619, 446] width 942 height 665
click at [174, 171] on span "chevron_left" at bounding box center [169, 171] width 20 height 20
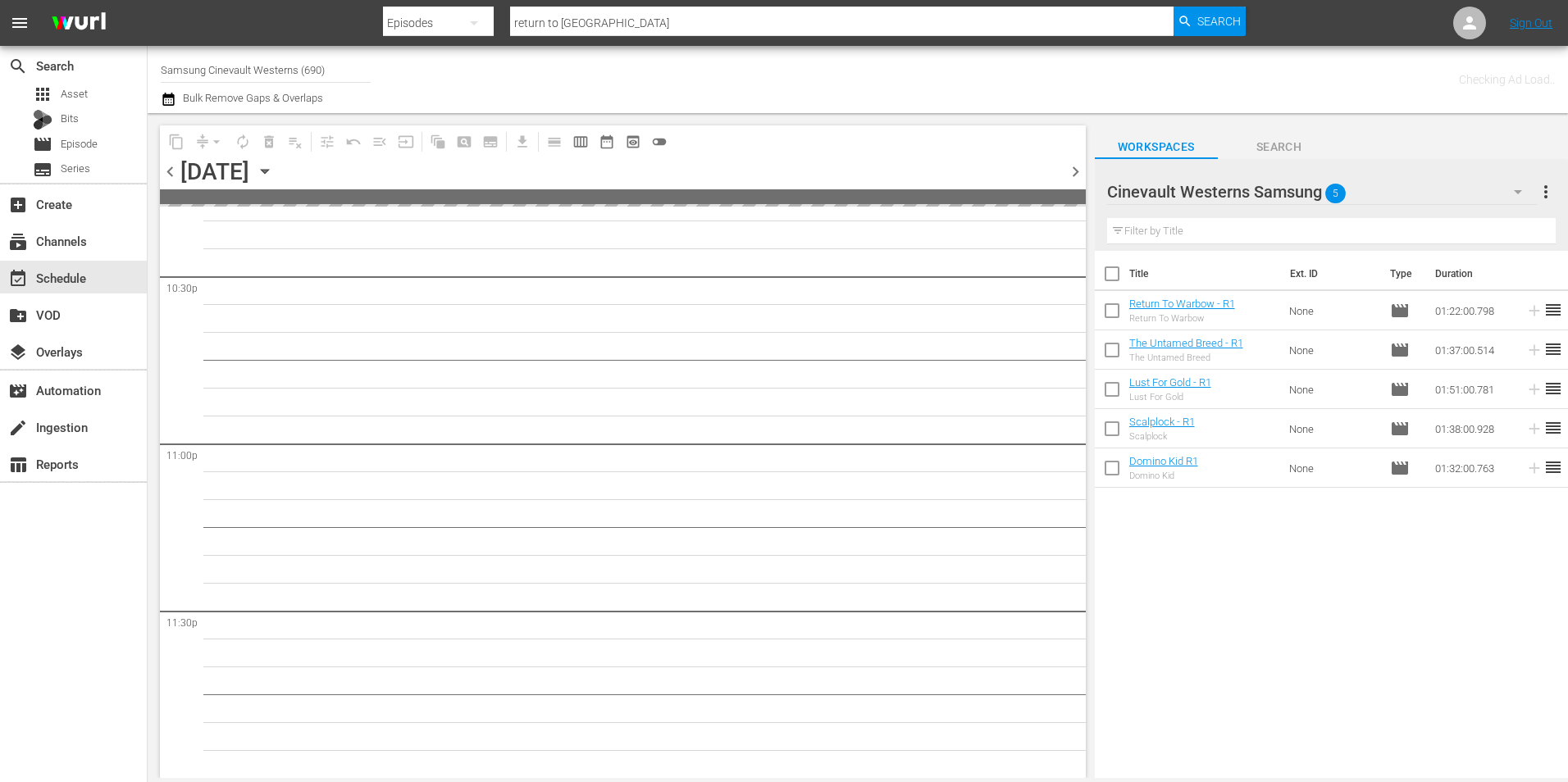
scroll to position [7459, 0]
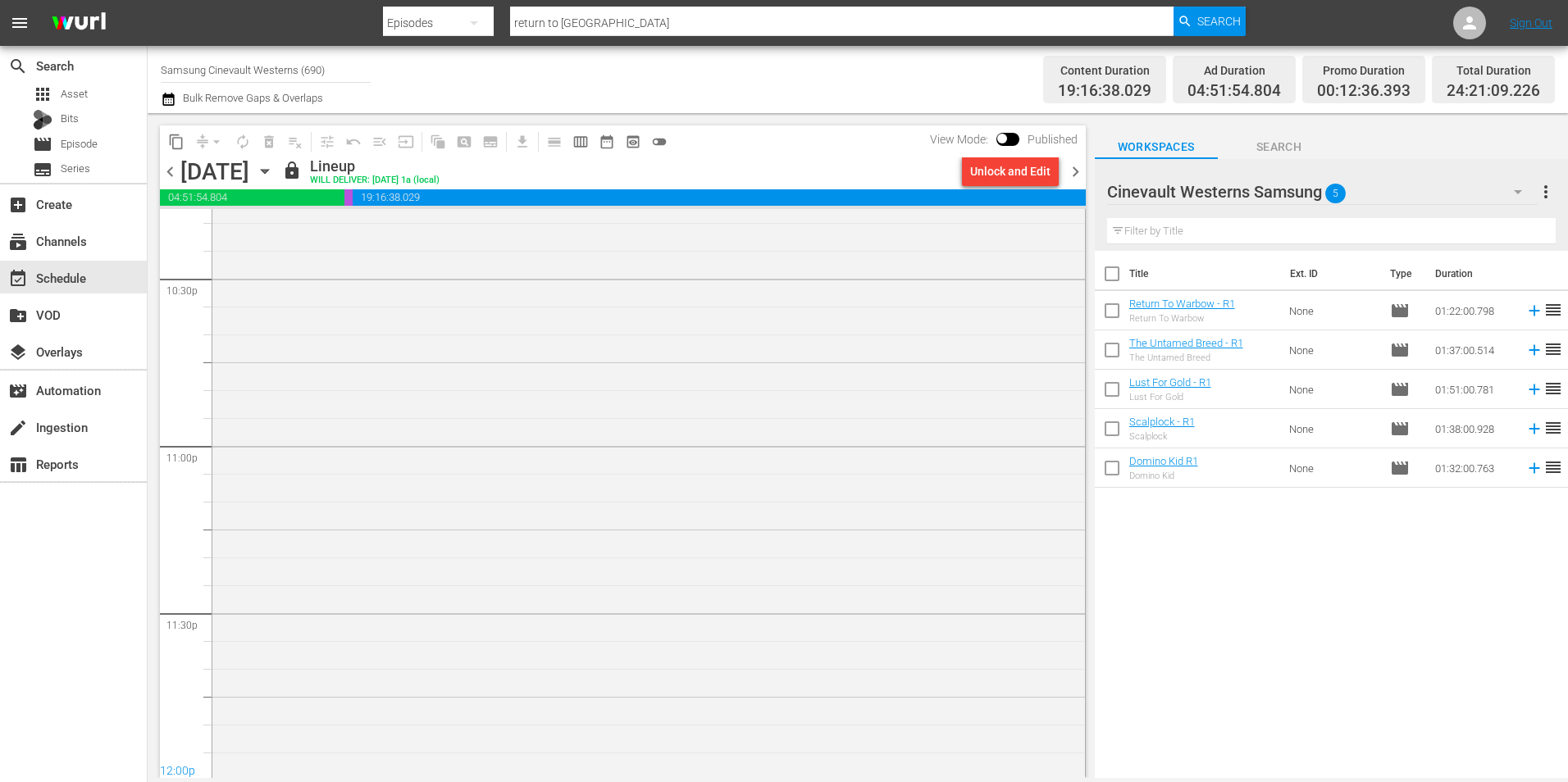
click at [173, 155] on div "content_copy compress arrow_drop_down autorenew_outlined delete_forever_outline…" at bounding box center [417, 141] width 516 height 32
click at [179, 172] on span "chevron_left" at bounding box center [169, 171] width 20 height 20
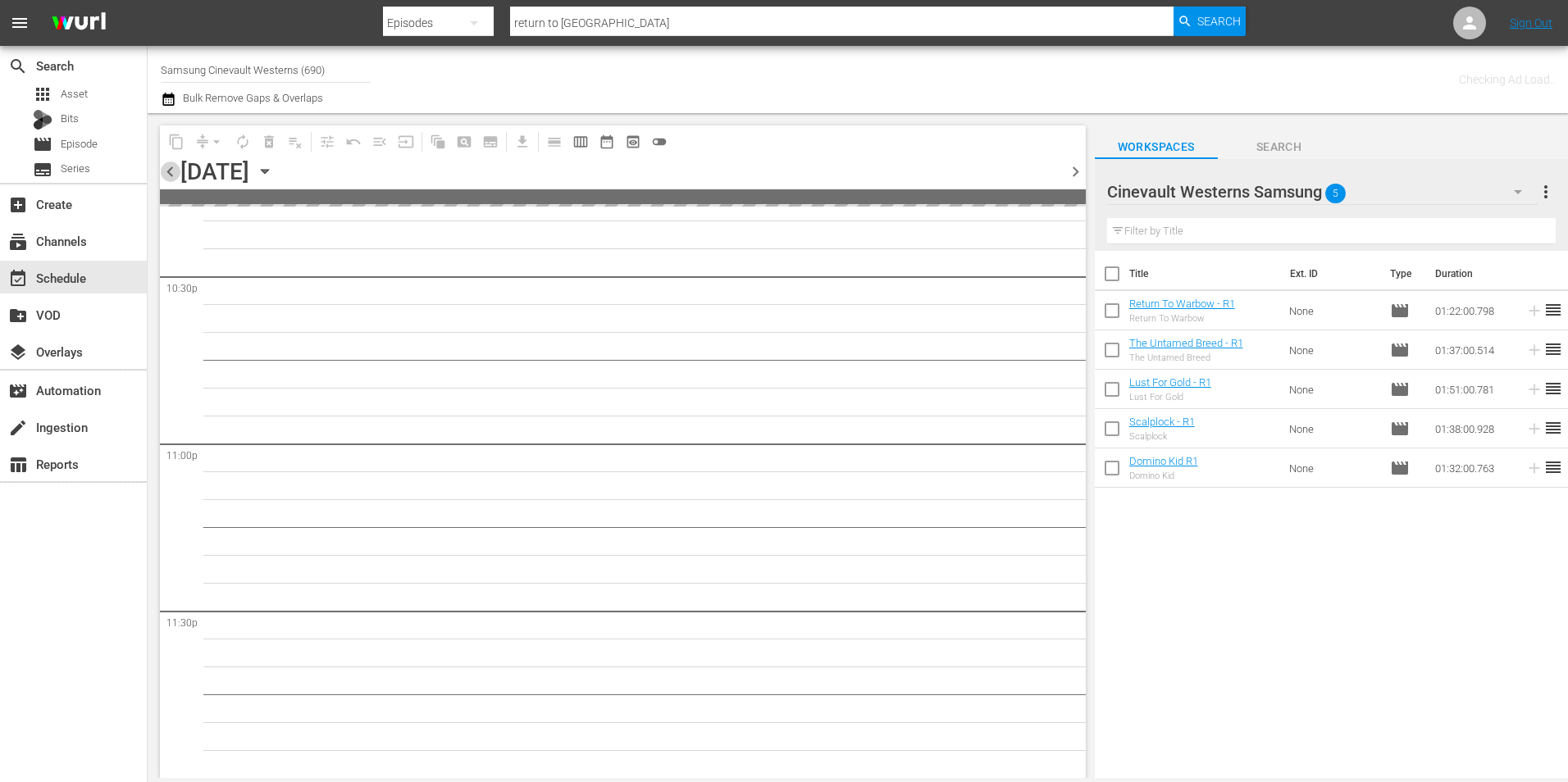
click at [179, 172] on span "chevron_left" at bounding box center [169, 171] width 20 height 20
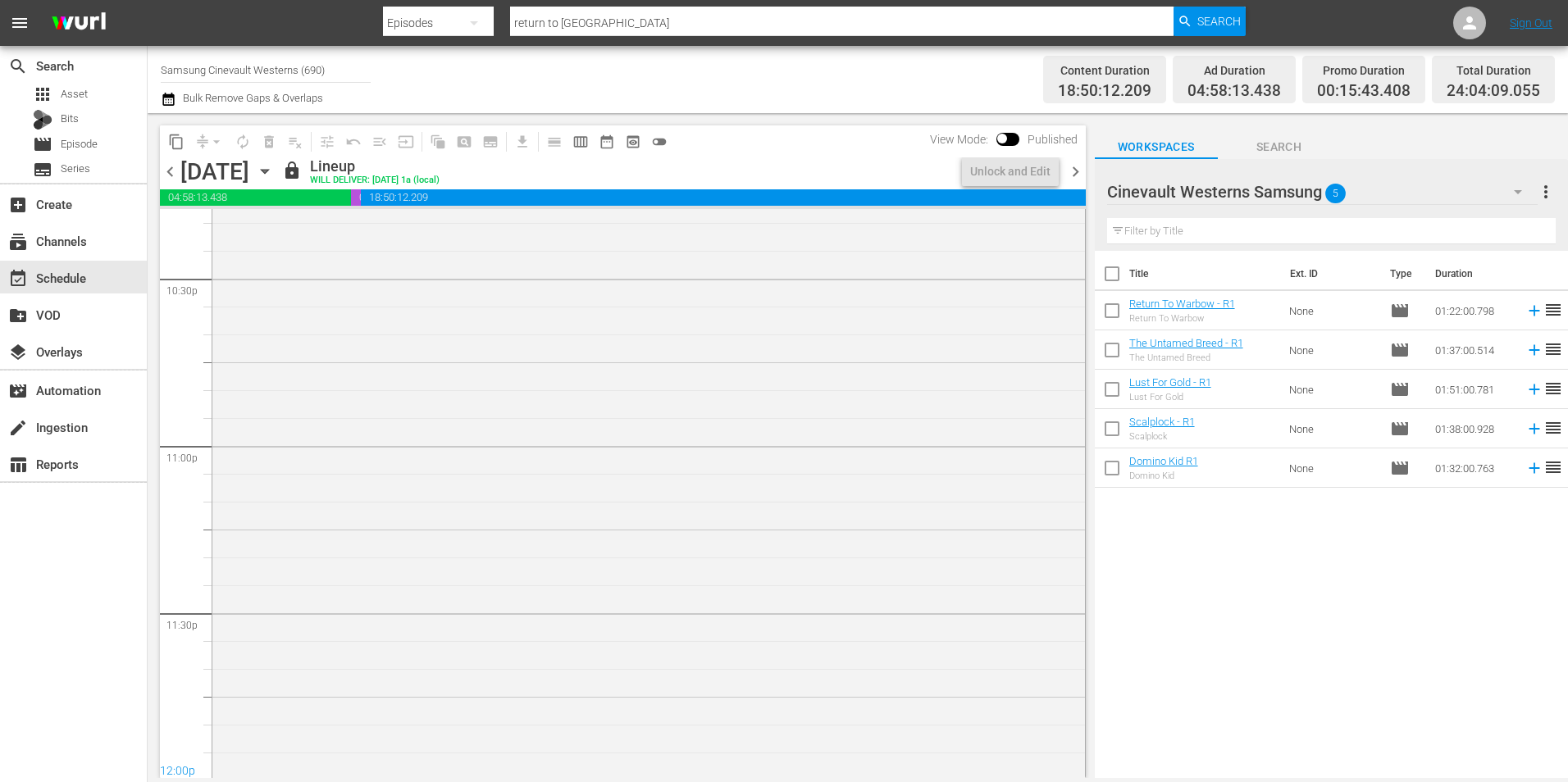
scroll to position [7484, 0]
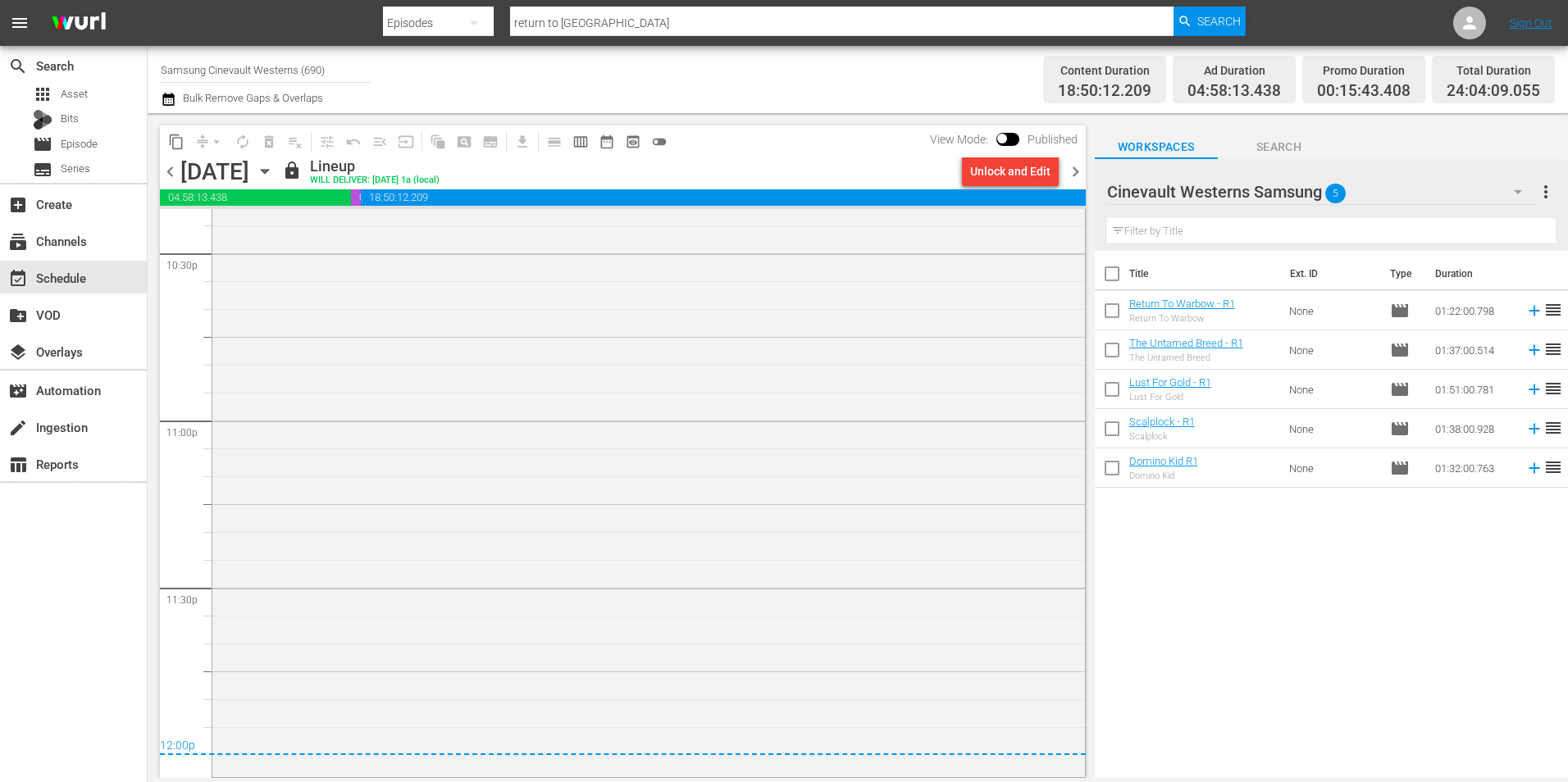
click at [176, 173] on span "chevron_left" at bounding box center [169, 171] width 20 height 20
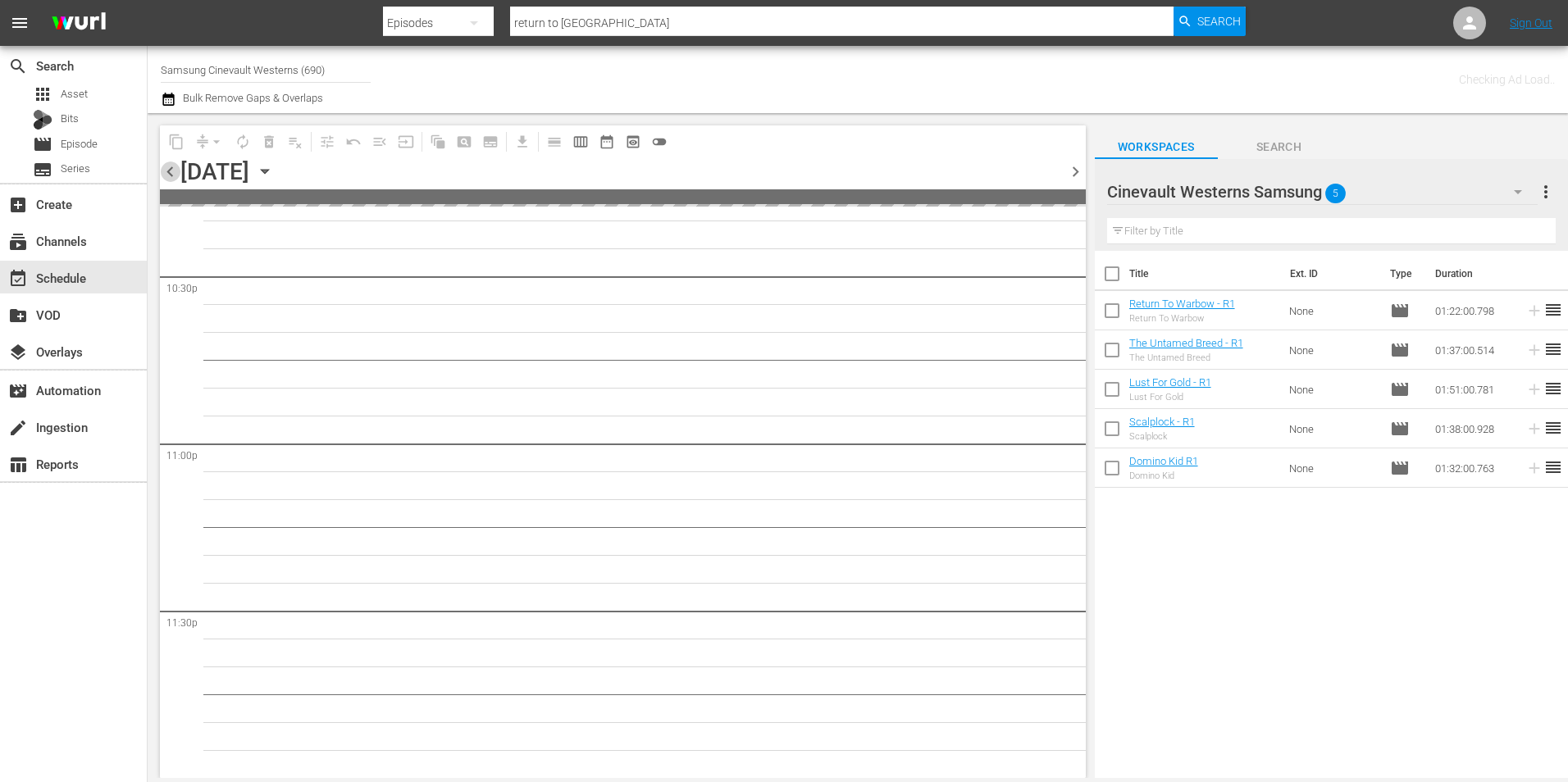
click at [176, 173] on span "chevron_left" at bounding box center [169, 171] width 20 height 20
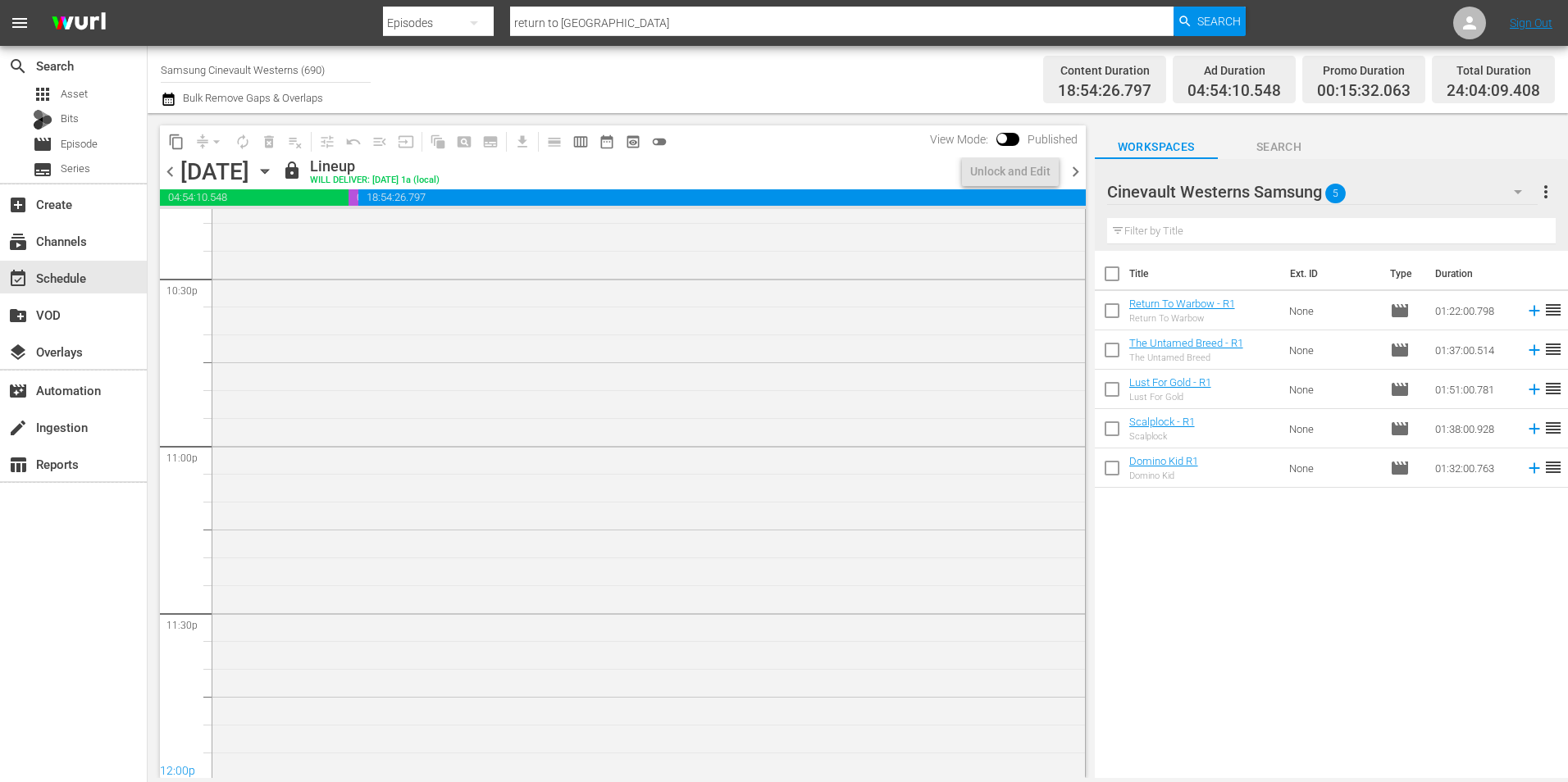
scroll to position [7484, 0]
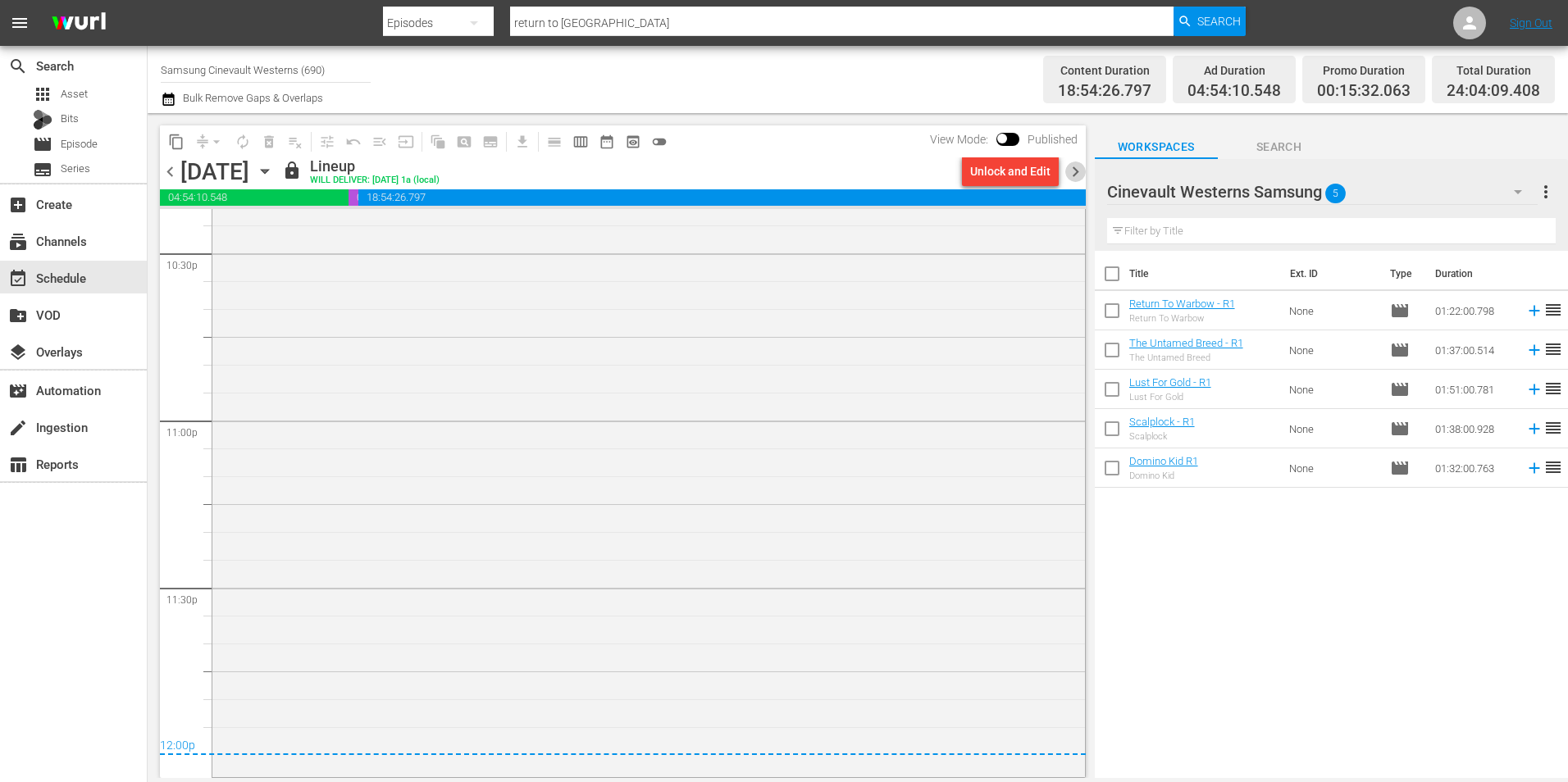
click at [1065, 172] on span "chevron_right" at bounding box center [1075, 171] width 20 height 20
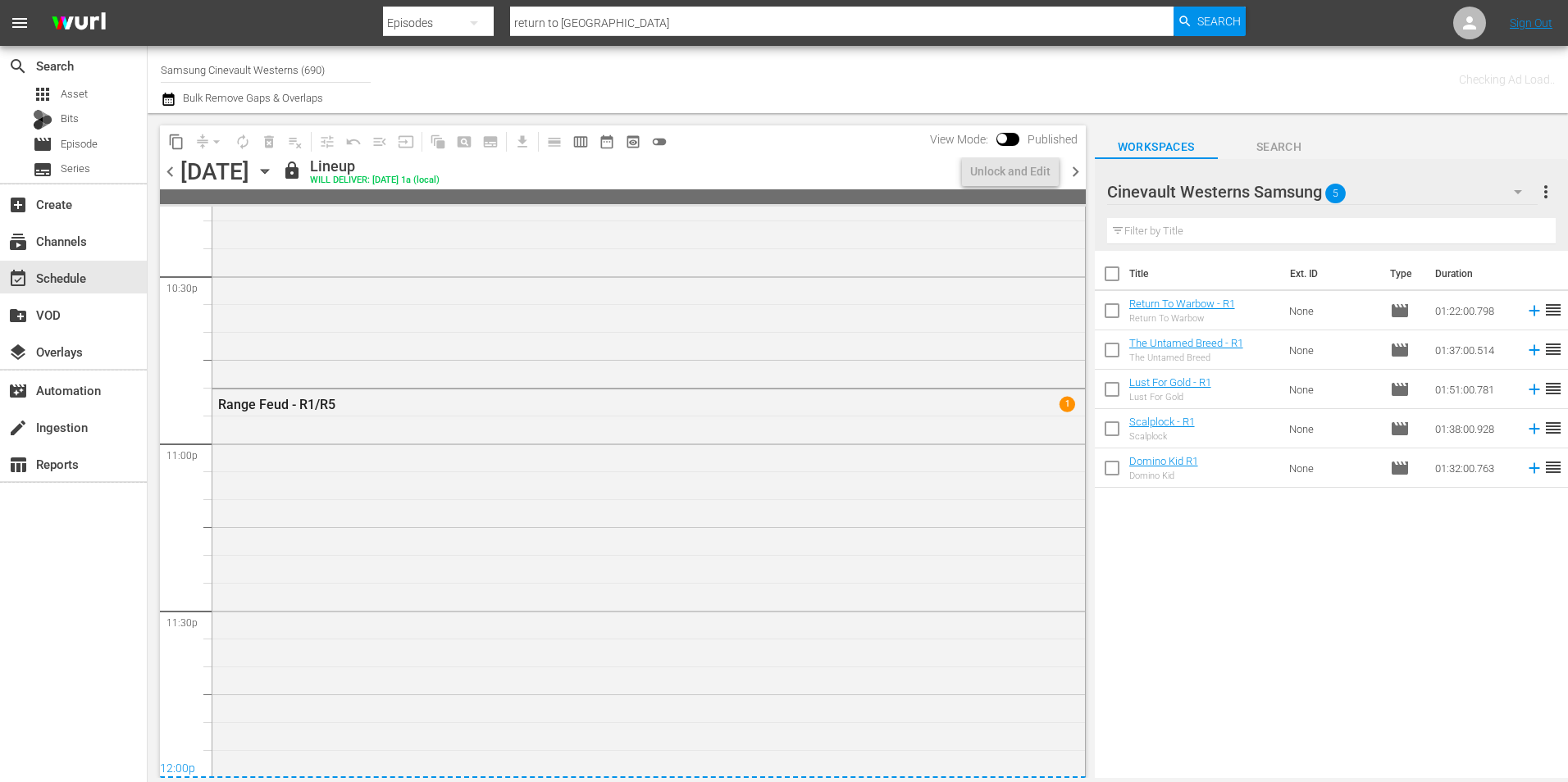
scroll to position [7462, 0]
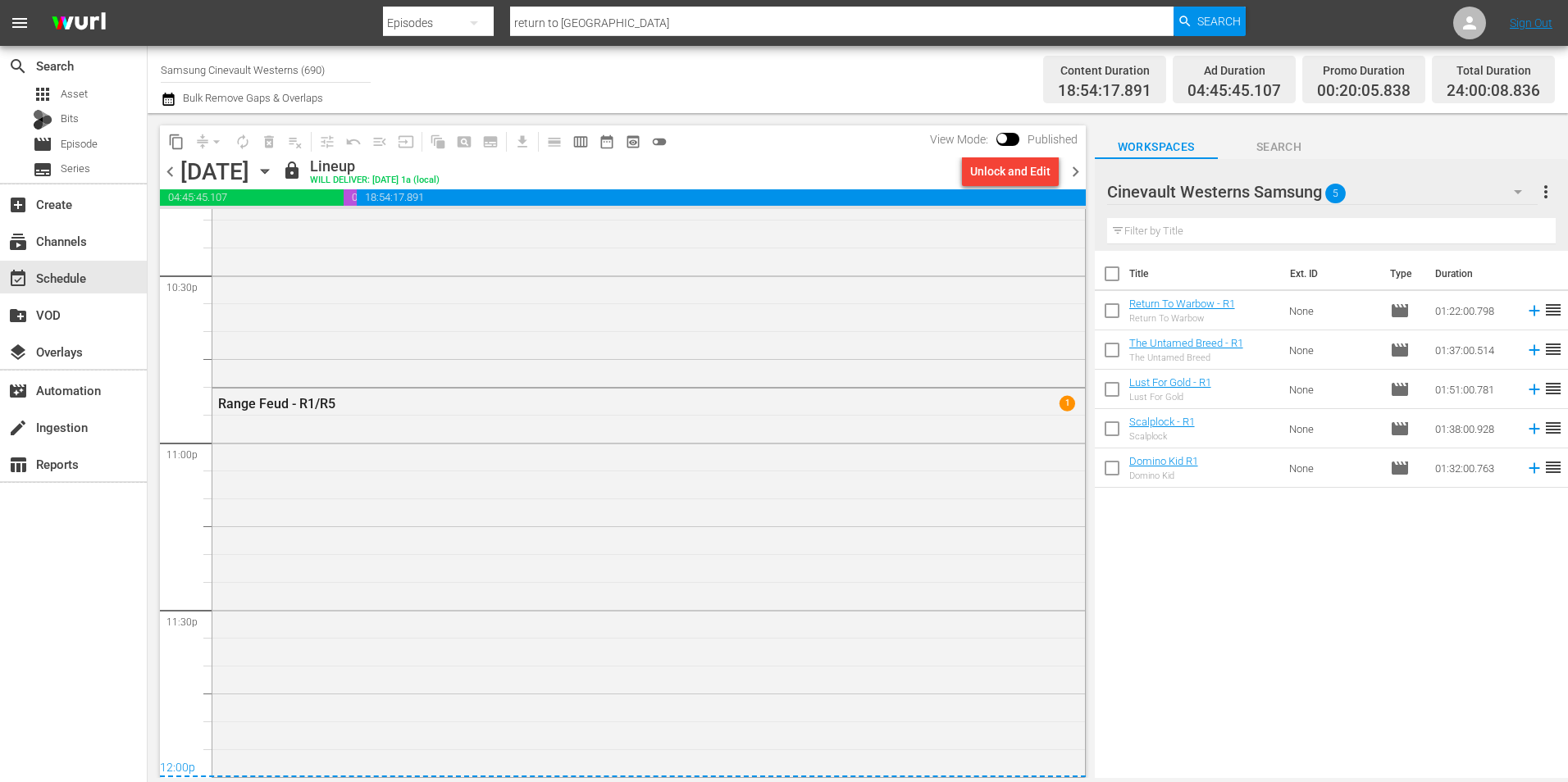
click at [1069, 169] on span "chevron_right" at bounding box center [1075, 171] width 20 height 20
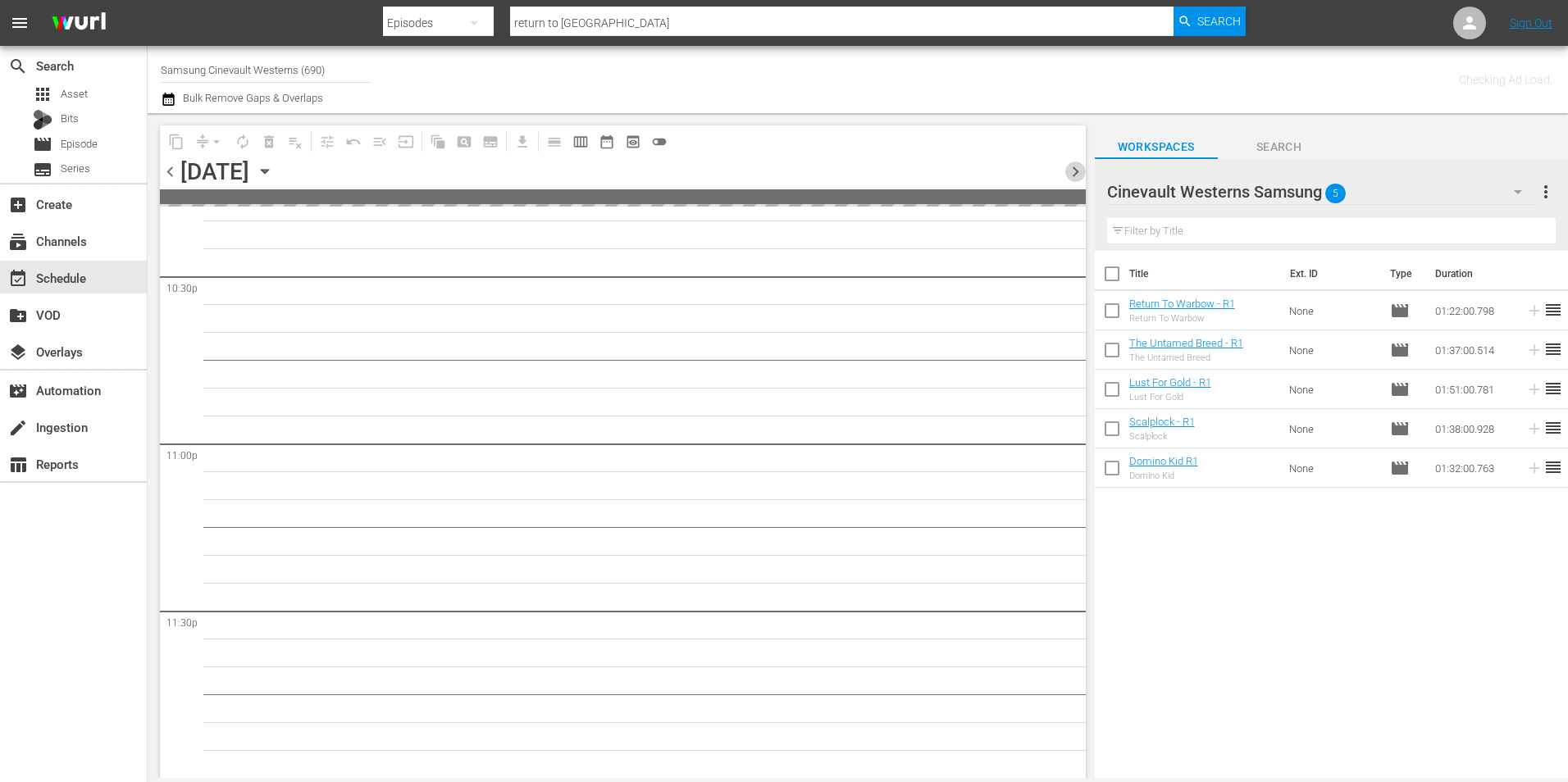
scroll to position [7459, 0]
click at [1069, 169] on span "chevron_right" at bounding box center [1075, 171] width 20 height 20
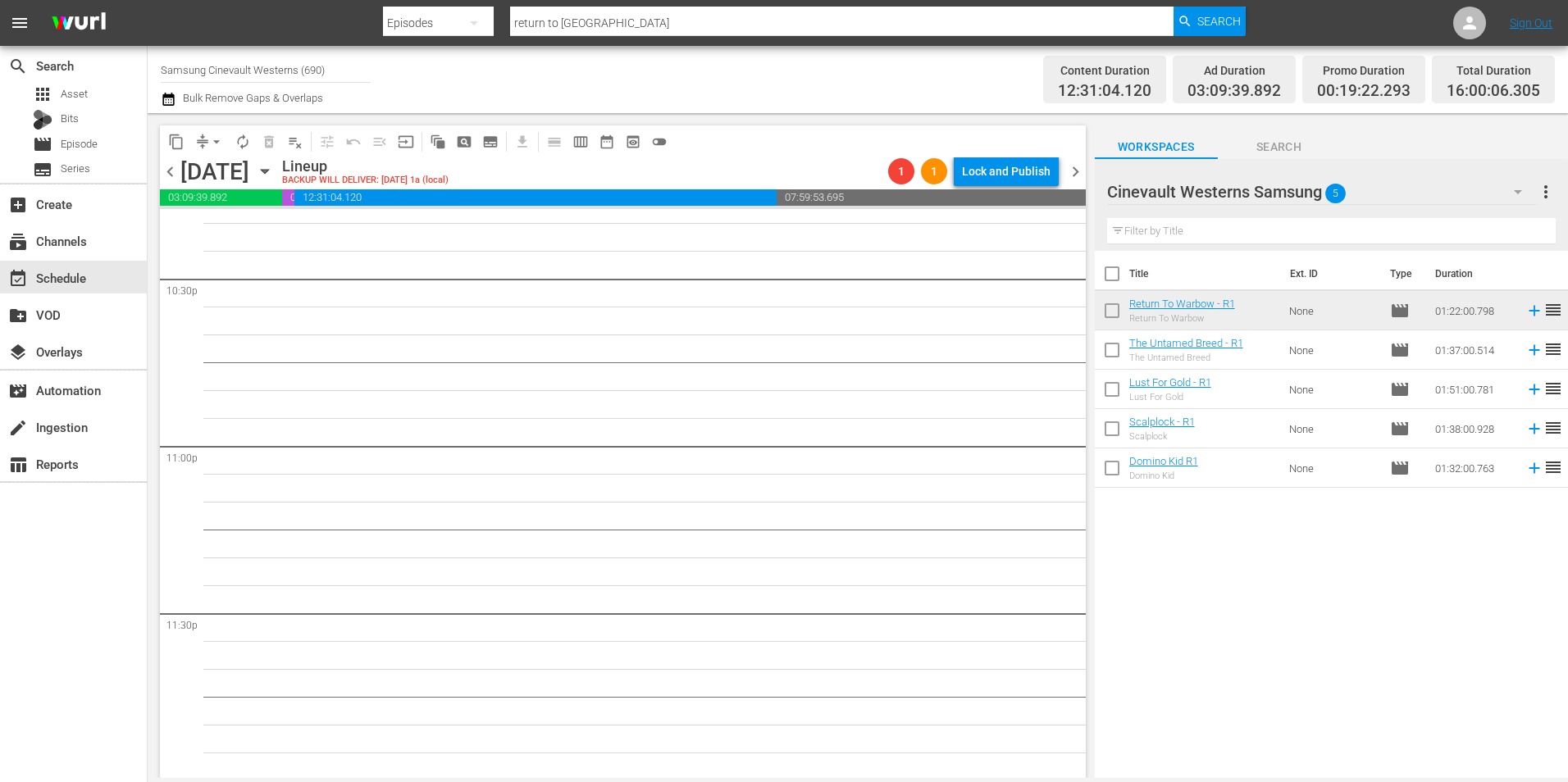
scroll to position [7461, 0]
